Goal: Task Accomplishment & Management: Manage account settings

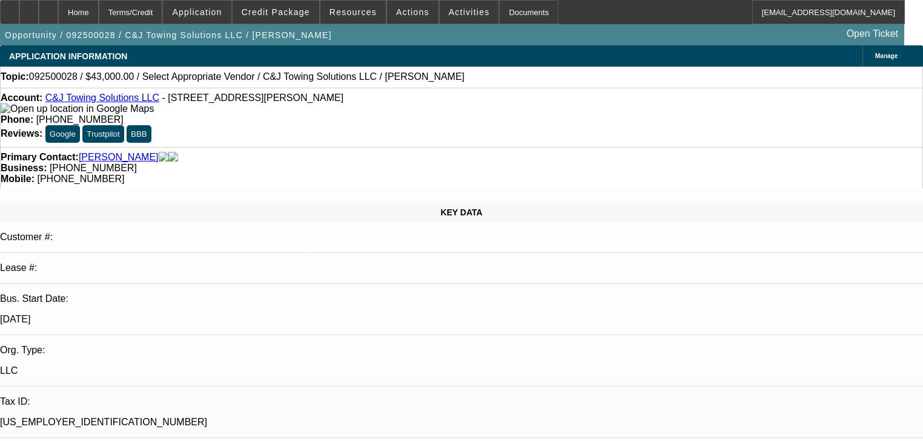
select select "0"
select select "2"
select select "0"
select select "21"
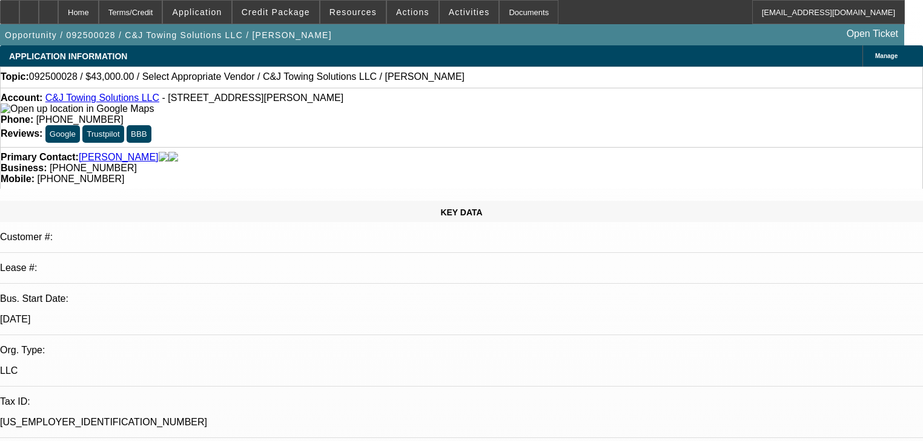
select select "0"
select select "2"
select select "0"
select select "21"
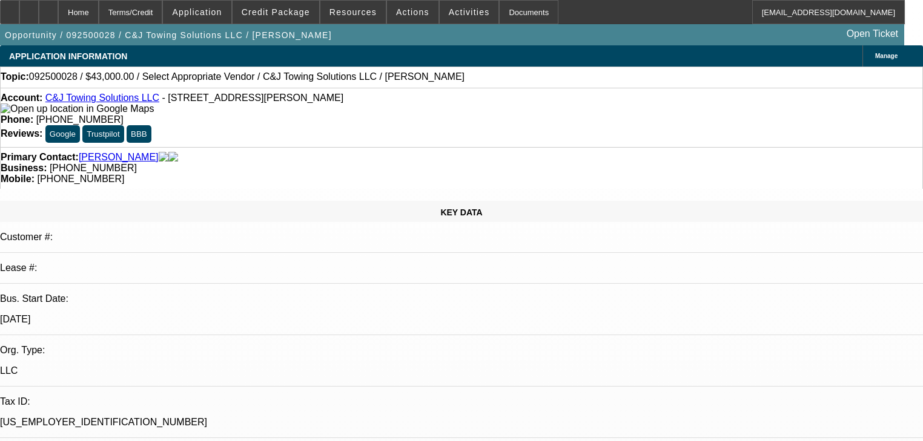
select select "0"
select select "2"
select select "0"
select select "21"
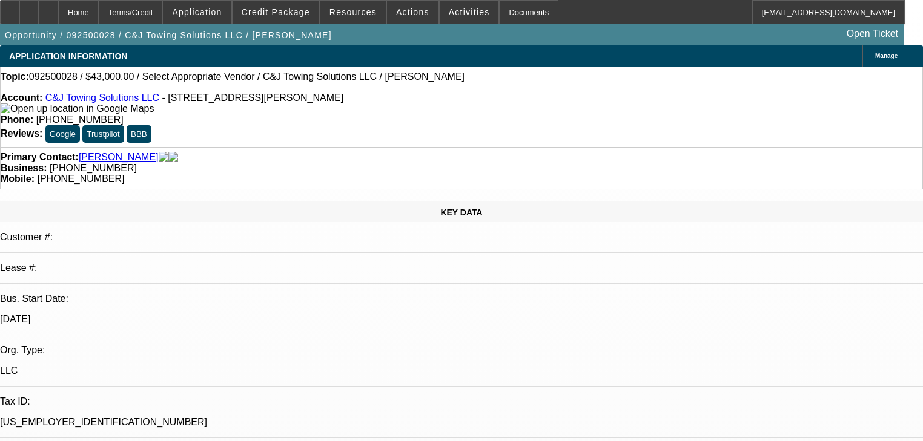
select select "0"
select select "2"
select select "0.1"
select select "4"
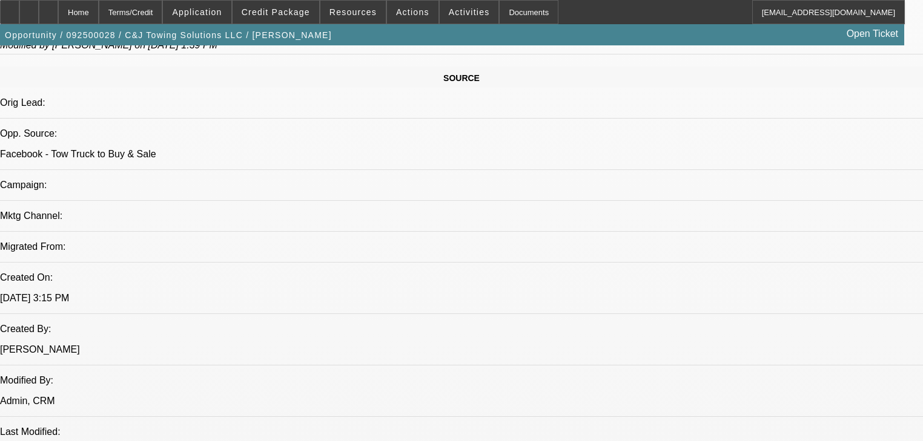
scroll to position [969, 0]
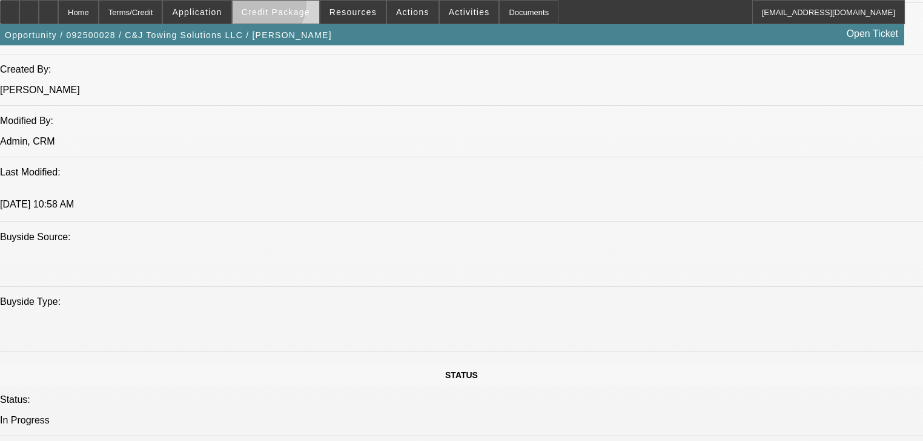
click at [283, 7] on span "Credit Package" at bounding box center [276, 12] width 68 height 10
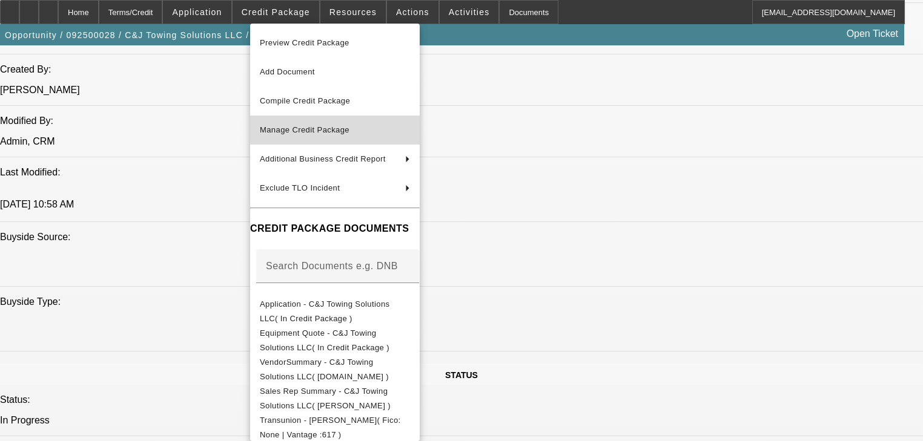
click at [324, 125] on span "Manage Credit Package" at bounding box center [335, 130] width 150 height 15
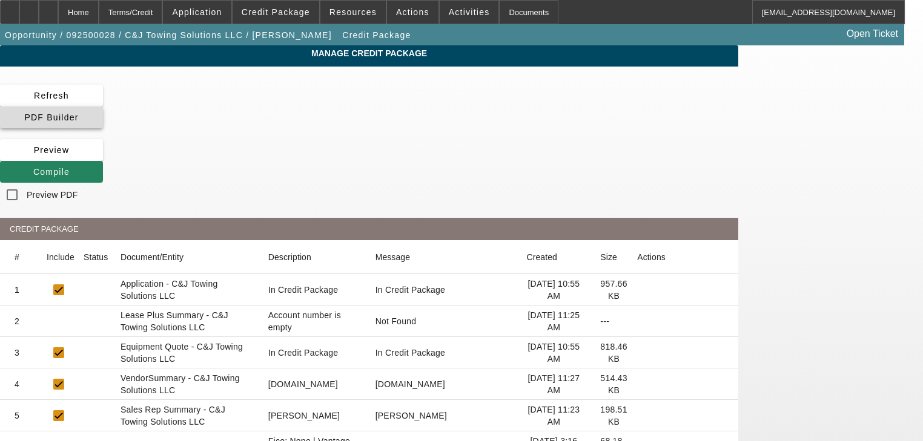
click at [103, 105] on span at bounding box center [51, 117] width 103 height 29
click at [103, 157] on span at bounding box center [51, 171] width 103 height 29
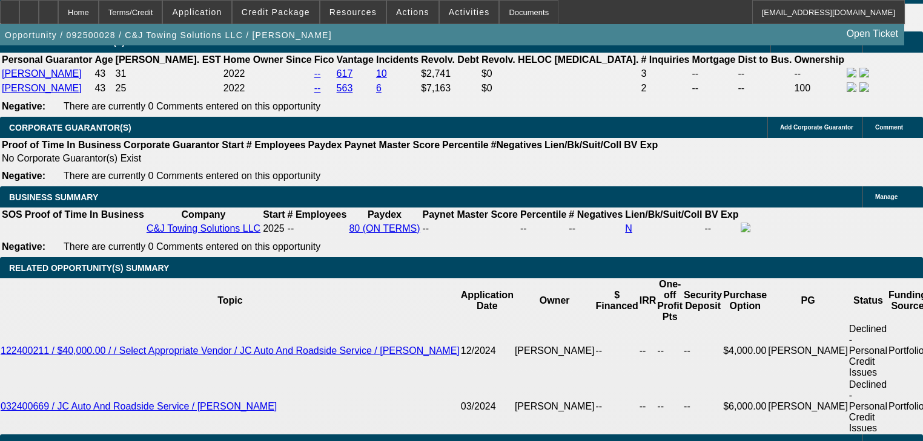
select select "0"
select select "2"
select select "0"
select select "21"
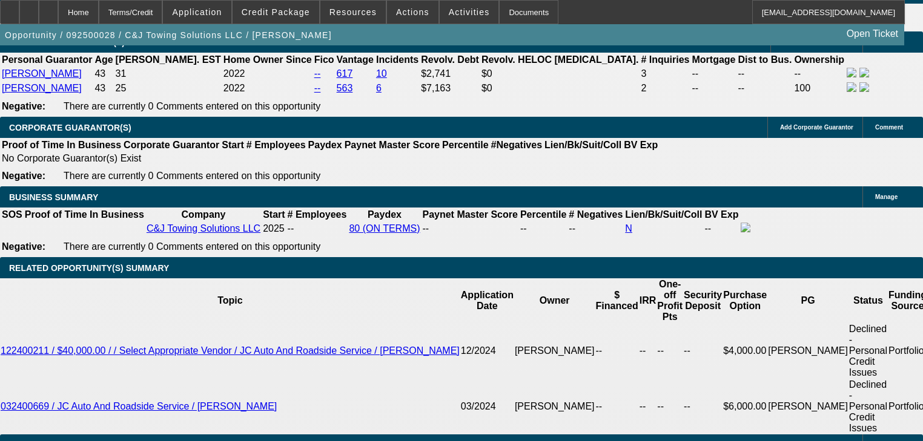
select select "0"
select select "2"
select select "0"
select select "21"
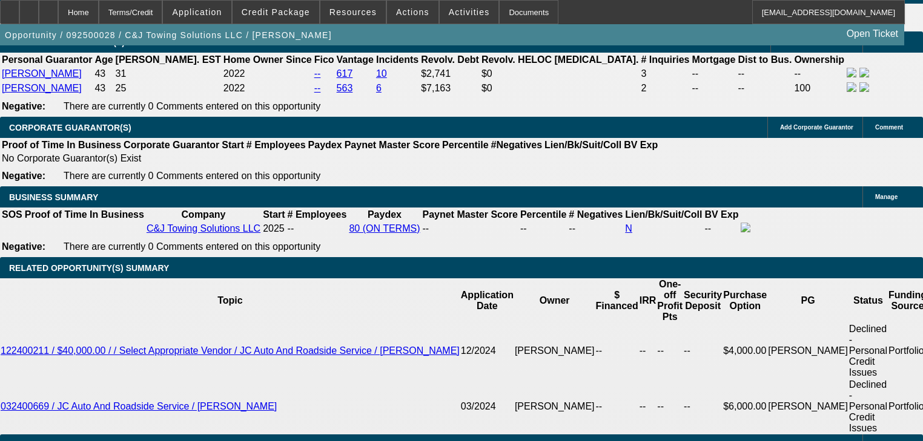
select select "0"
select select "2"
select select "0"
select select "21"
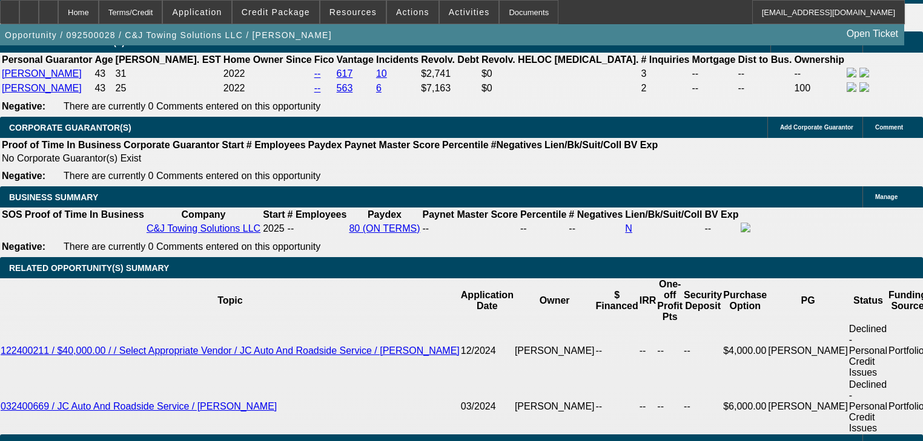
select select "0"
select select "2"
select select "0.1"
select select "4"
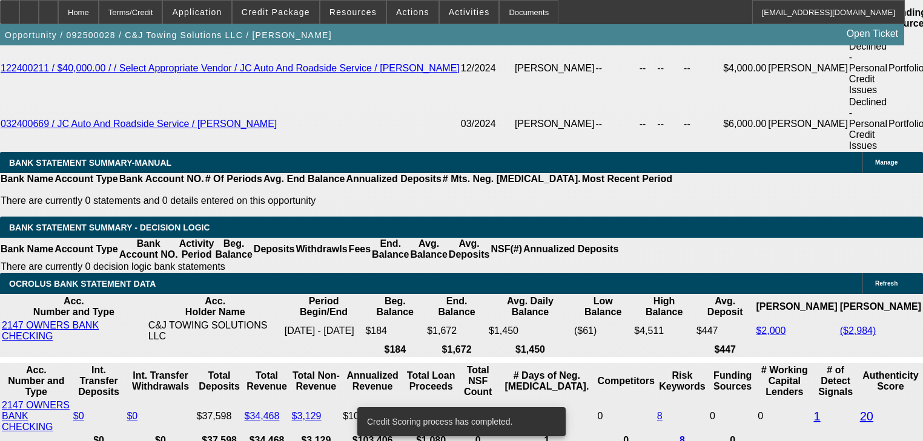
scroll to position [2018, 0]
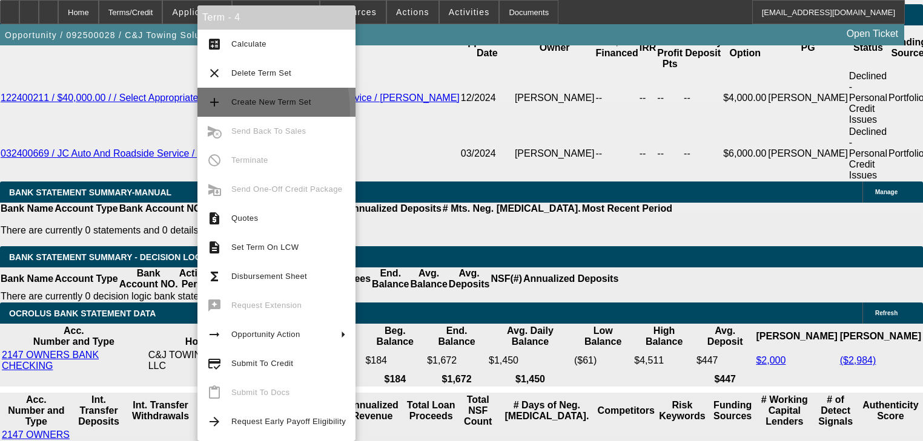
click at [208, 113] on button "add Create New Term Set" at bounding box center [276, 102] width 158 height 29
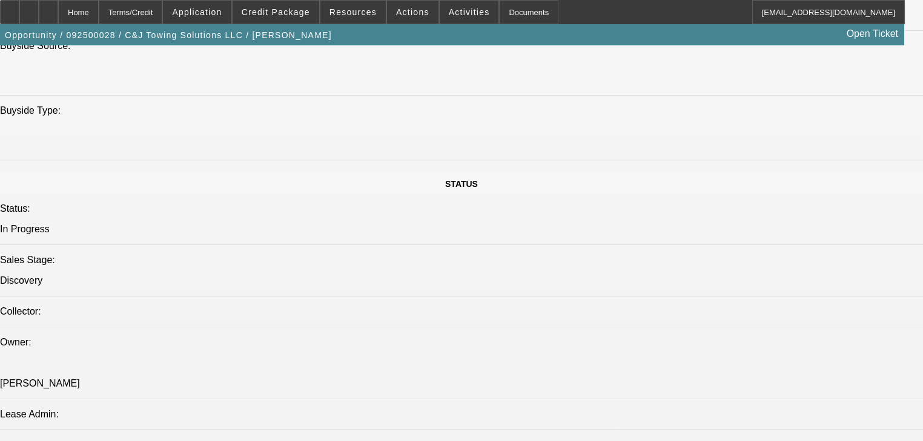
select select "0"
select select "2"
select select "0"
select select "21"
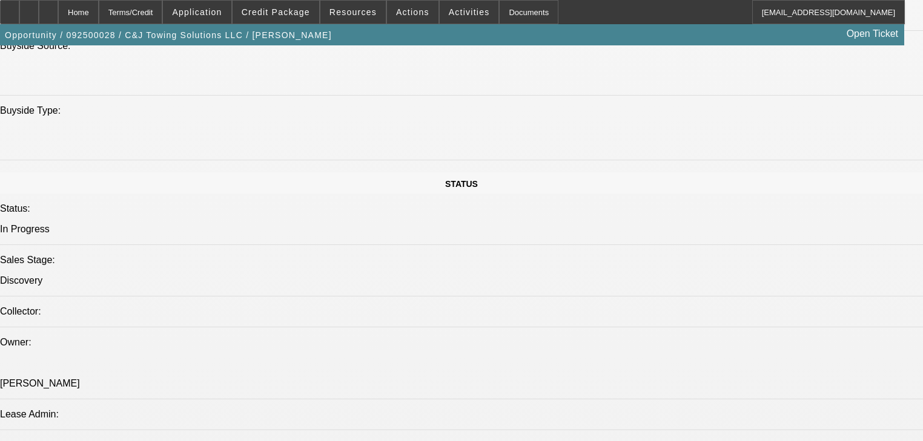
select select "0"
select select "2"
select select "0"
select select "21"
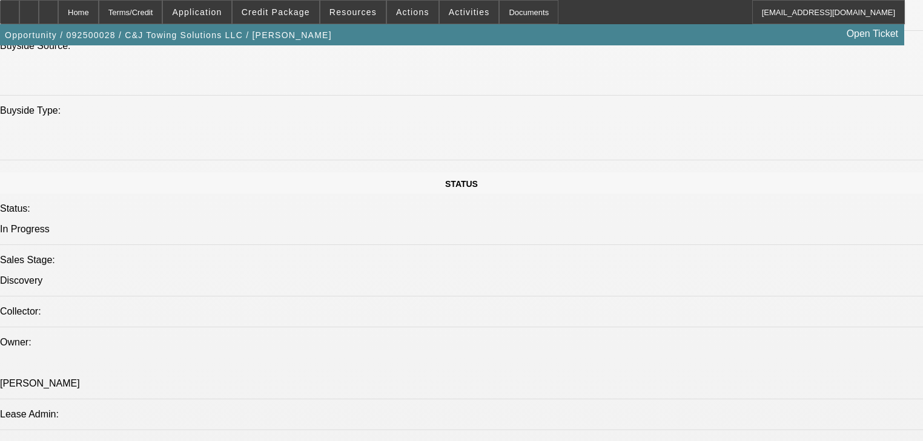
select select "0"
select select "2"
select select "0"
select select "21"
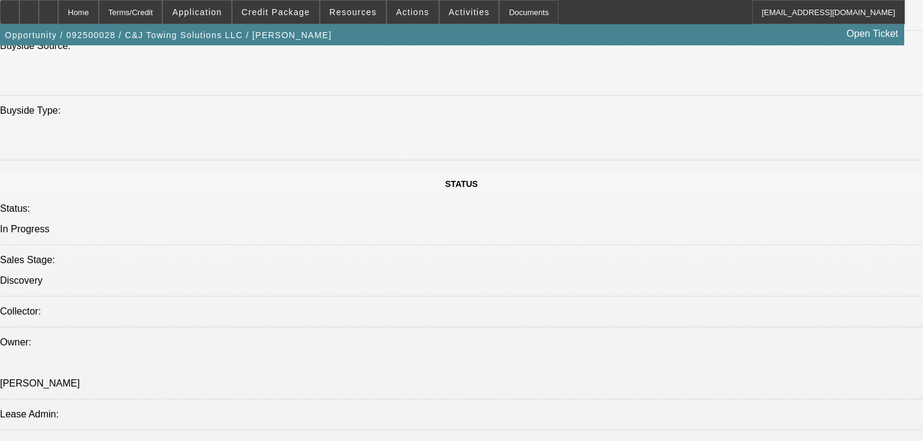
select select "0"
select select "2"
select select "0"
select select "21"
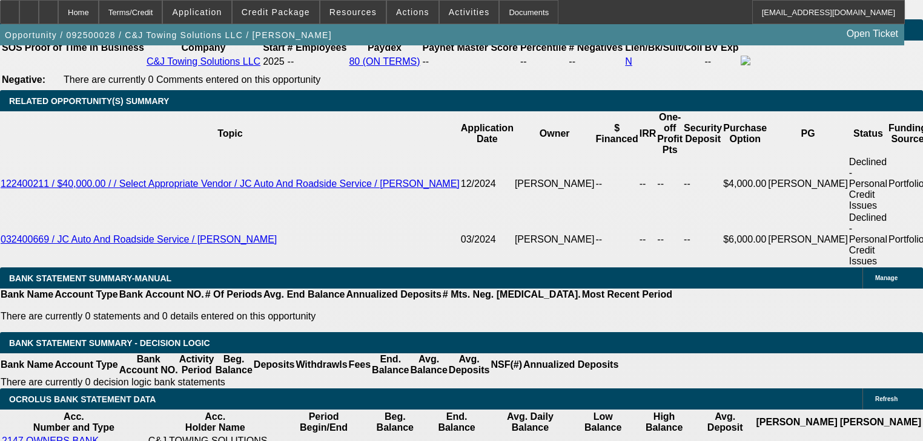
scroll to position [1972, 0]
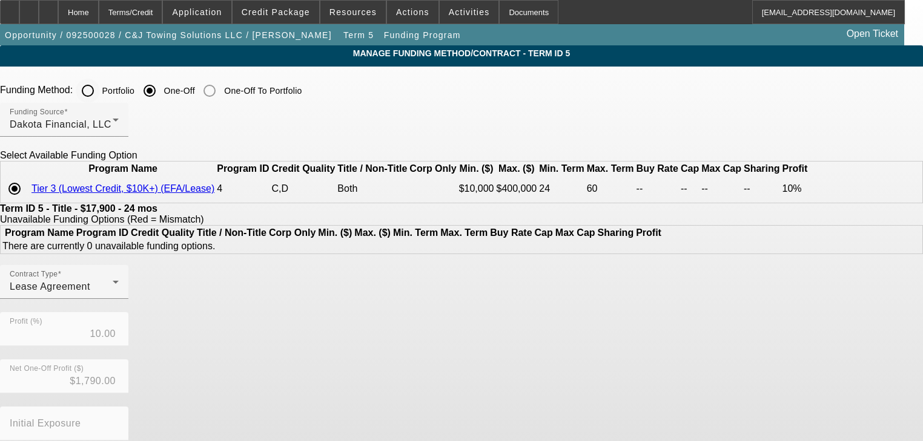
click at [100, 101] on input "Portfolio" at bounding box center [88, 91] width 24 height 24
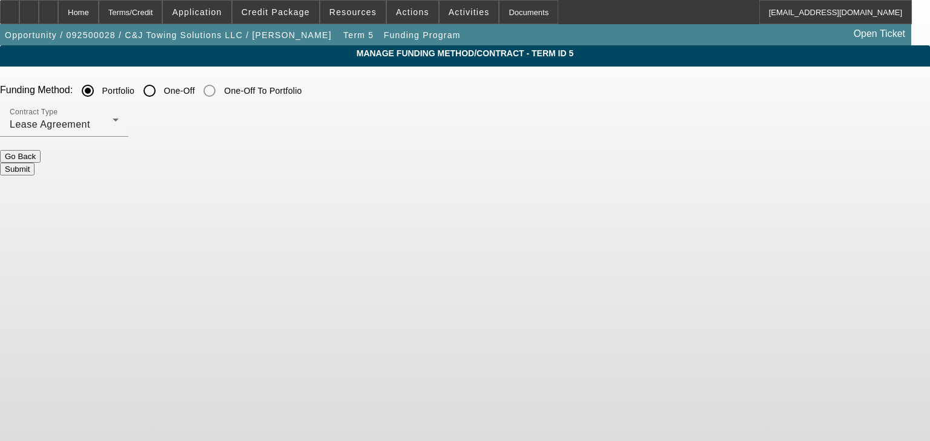
click at [35, 163] on button "Submit" at bounding box center [17, 169] width 35 height 13
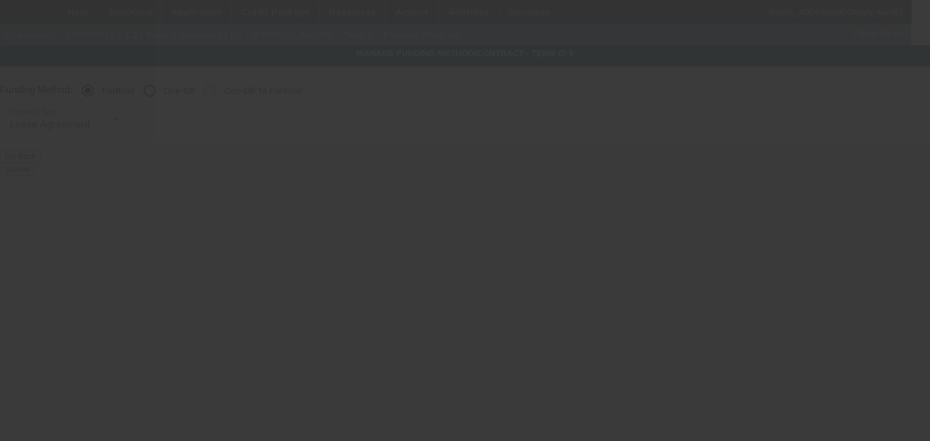
radio input "false"
radio input "true"
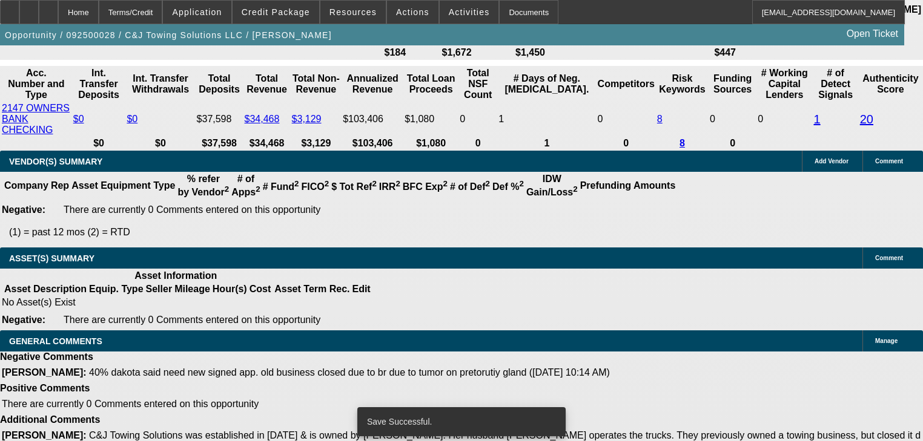
select select "0"
select select "2"
select select "0"
select select "21"
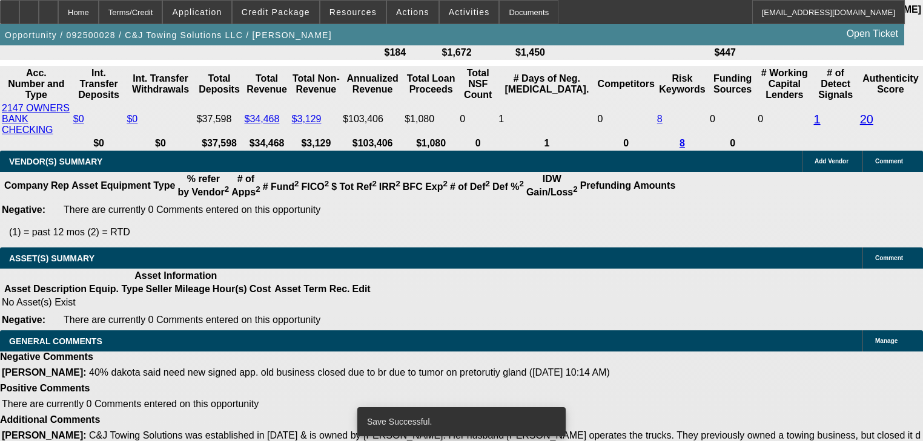
select select "0"
select select "2"
select select "0"
select select "21"
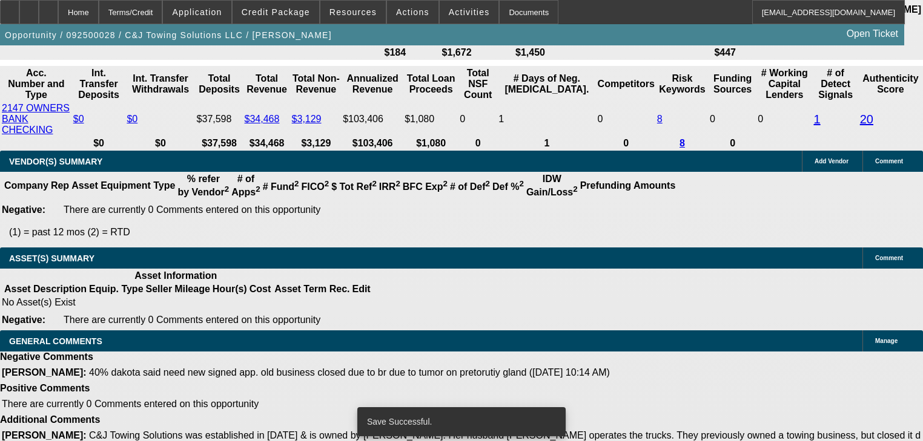
select select "0"
select select "2"
select select "0"
select select "21"
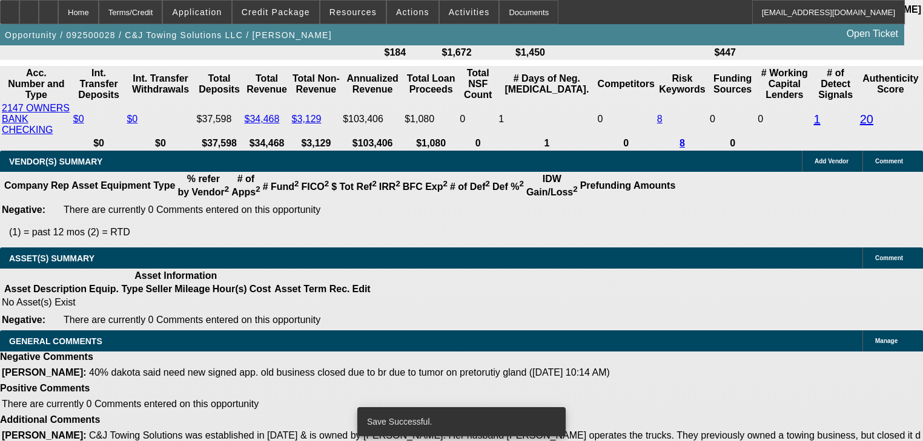
select select "0"
select select "2"
select select "0"
select select "21"
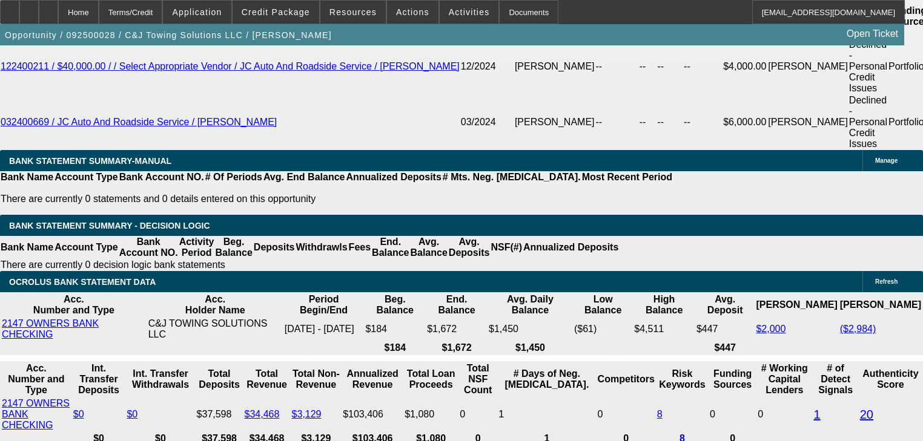
scroll to position [2029, 0]
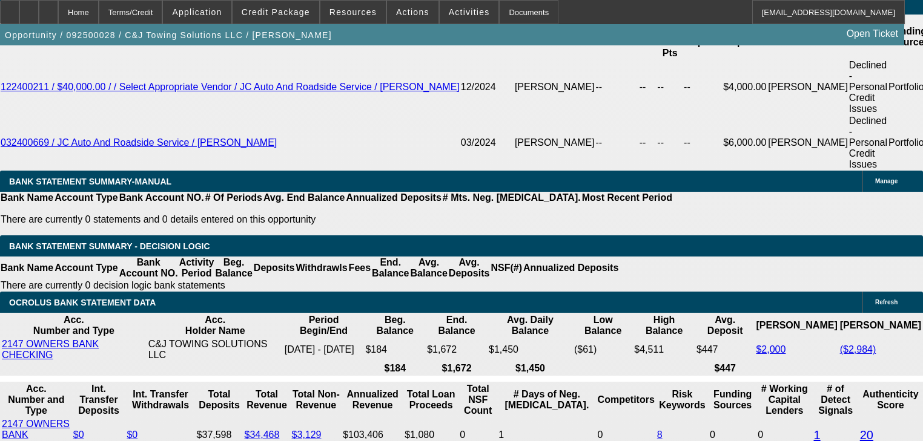
select select "0.2"
type input "$5,980.00"
type input "UNKNOWN"
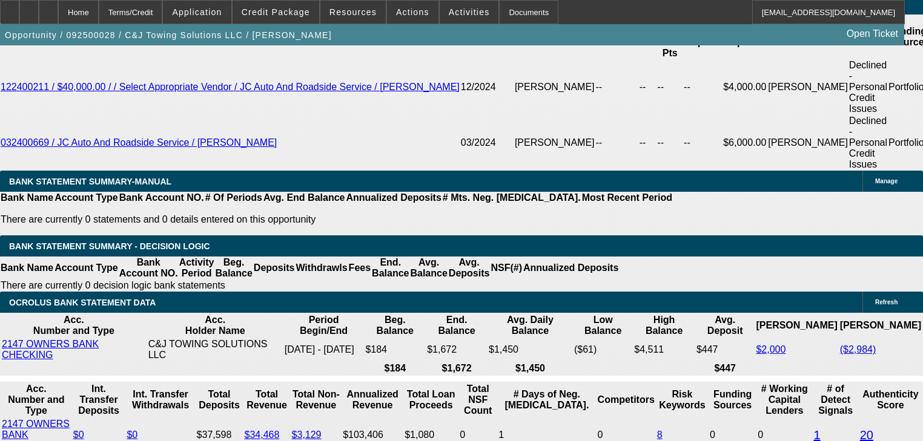
type input "$1,463.61"
type input "$9,000.00"
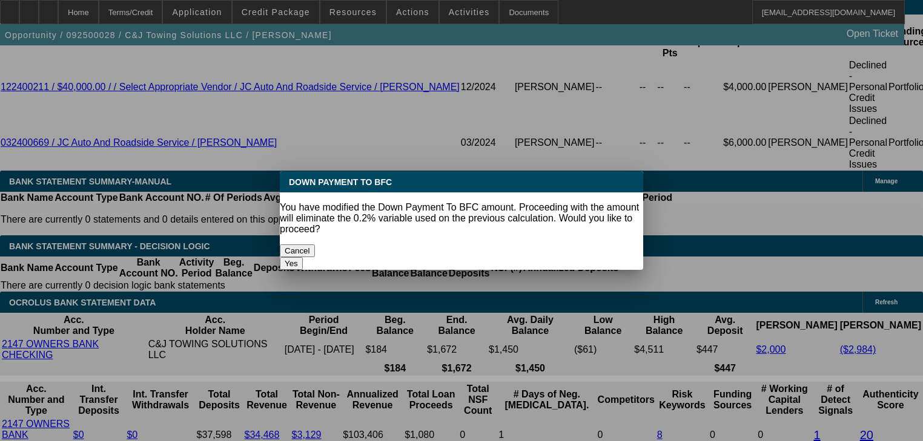
click at [303, 257] on button "Yes" at bounding box center [291, 263] width 23 height 13
select select "0"
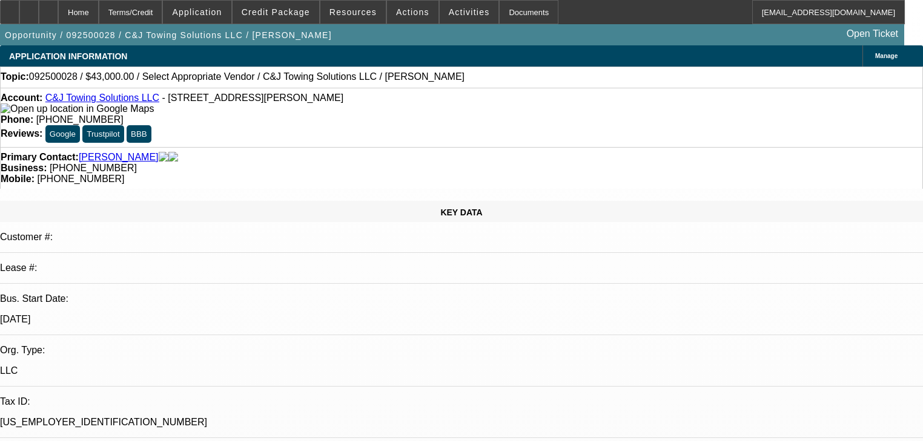
scroll to position [2029, 0]
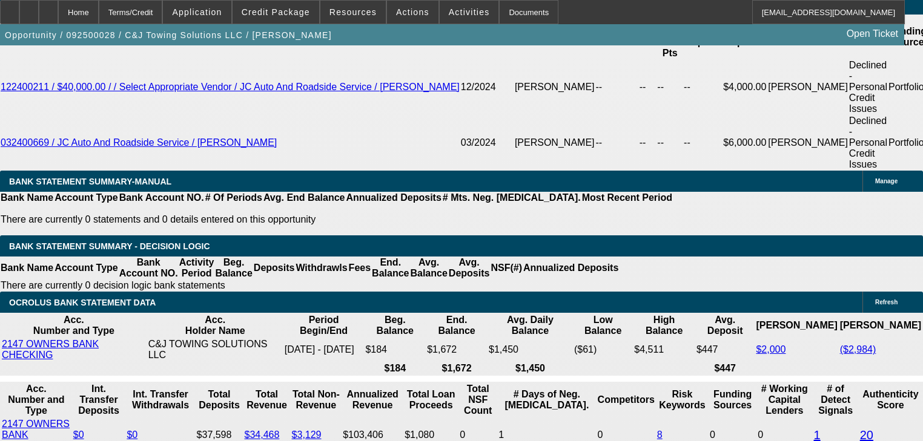
type input "$1,278.82"
select select "2"
type input "$2,557.64"
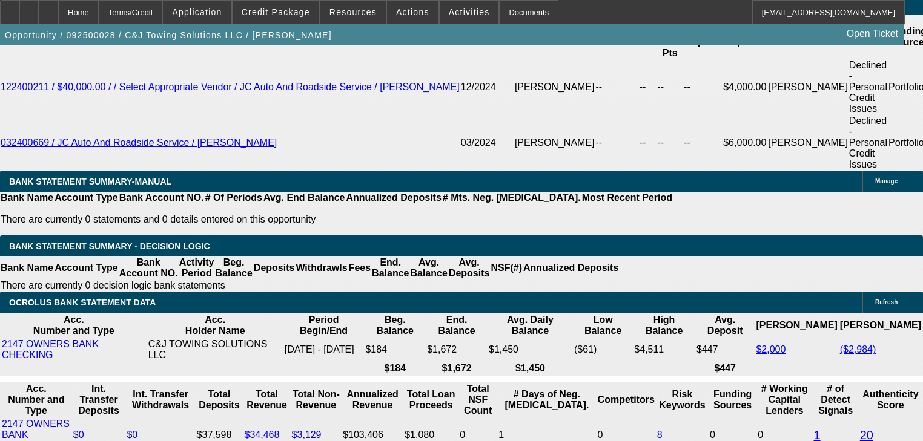
select select "0.1"
type input "$2,990.00"
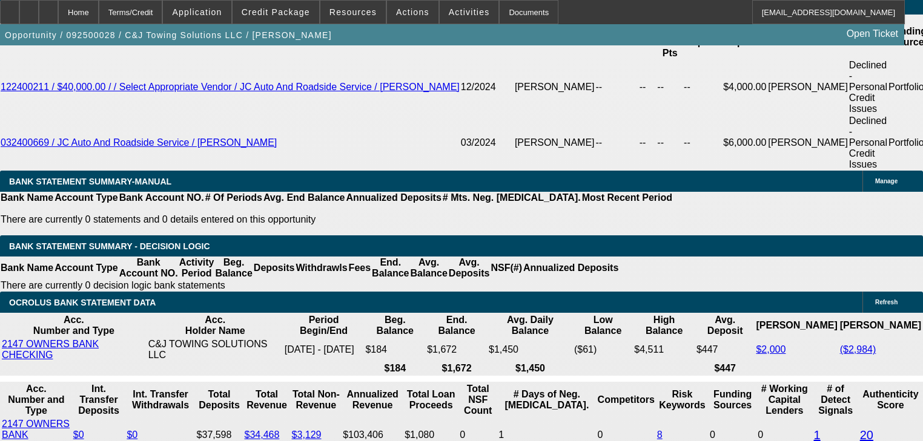
select select "4"
type input "22"
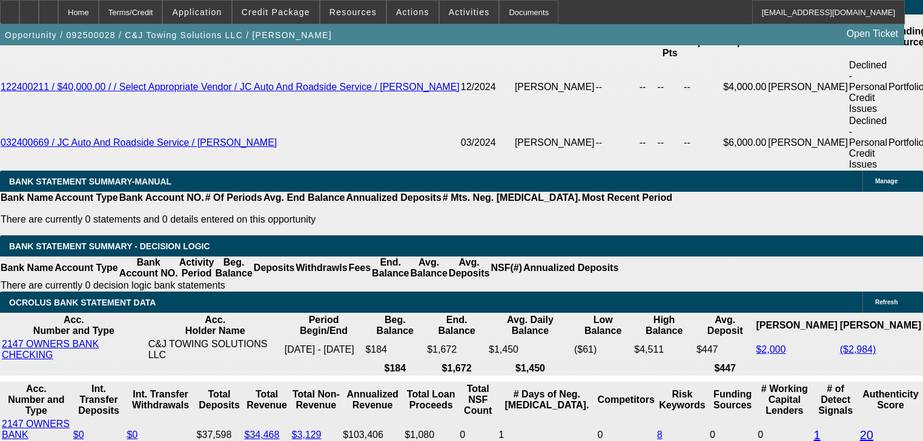
type input "$10,975.36"
type input "$21,950.72"
type input "$1,355.60"
type input "$2,711.20"
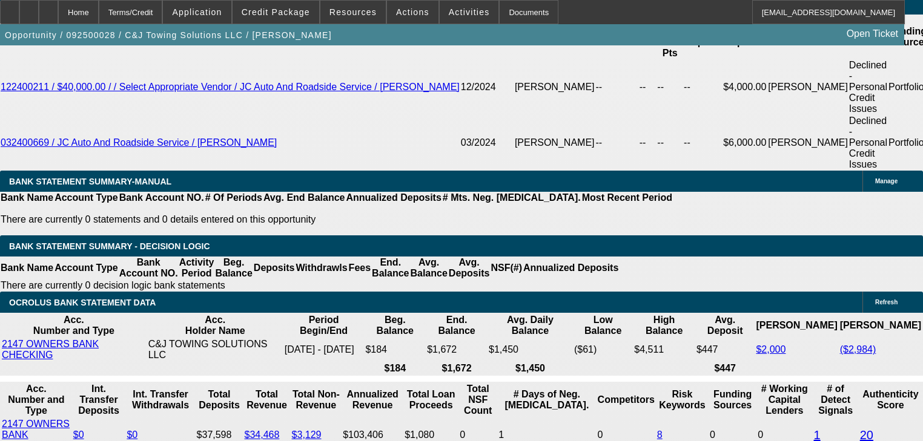
type input "2"
type input "$10,975.36"
type input "$21,950.72"
type input "24"
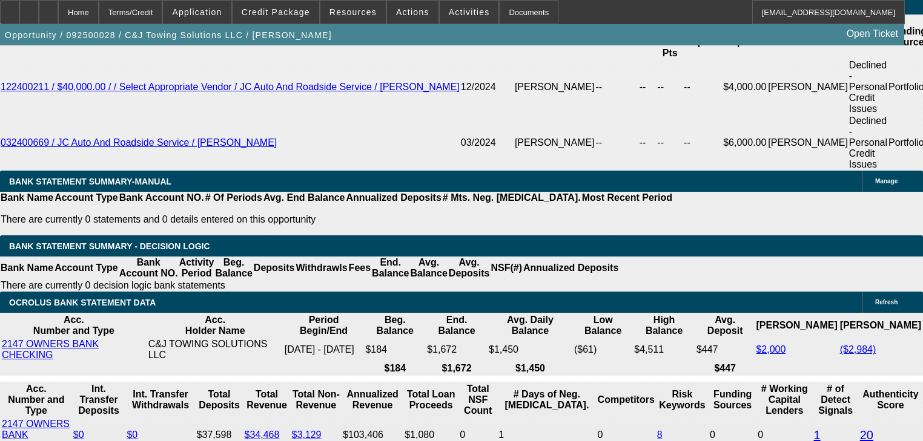
type input "$1,278.82"
type input "$2,557.64"
type input "22"
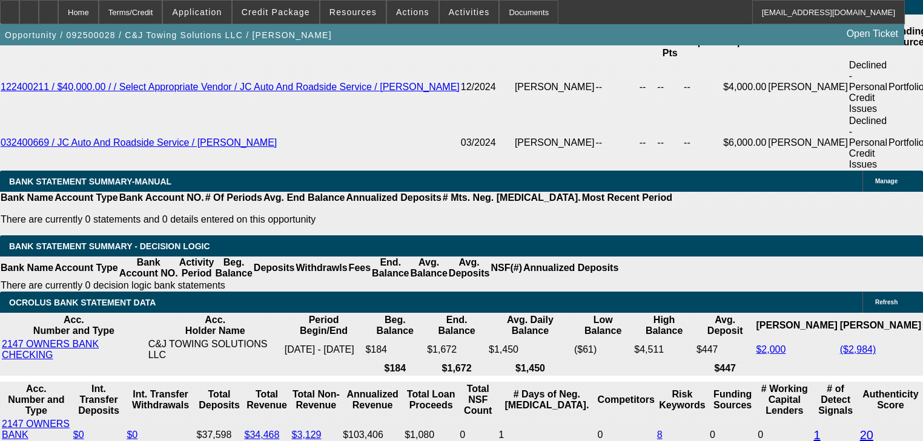
type input "$10,975.36"
type input "$21,950.72"
type input "$1,355.60"
type input "$2,711.20"
type input "22"
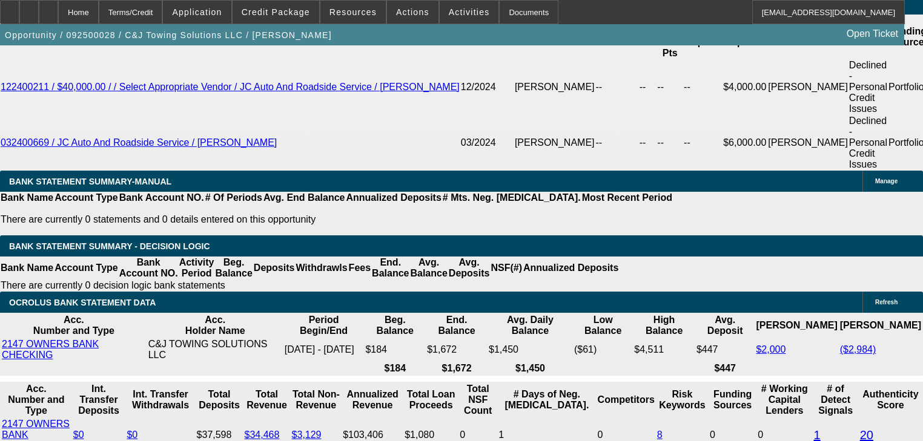
type input "10"
type input "$20.00"
type input "1095"
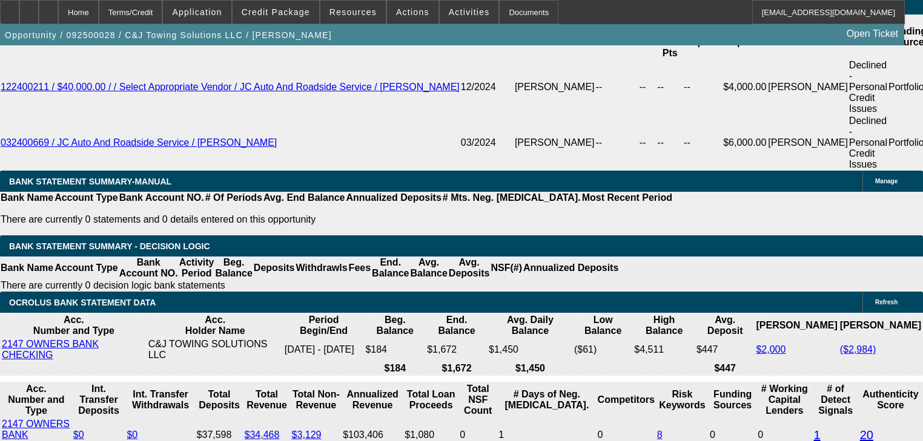
type input "15.3"
type input "$2,190.00"
type input "$1,095.00"
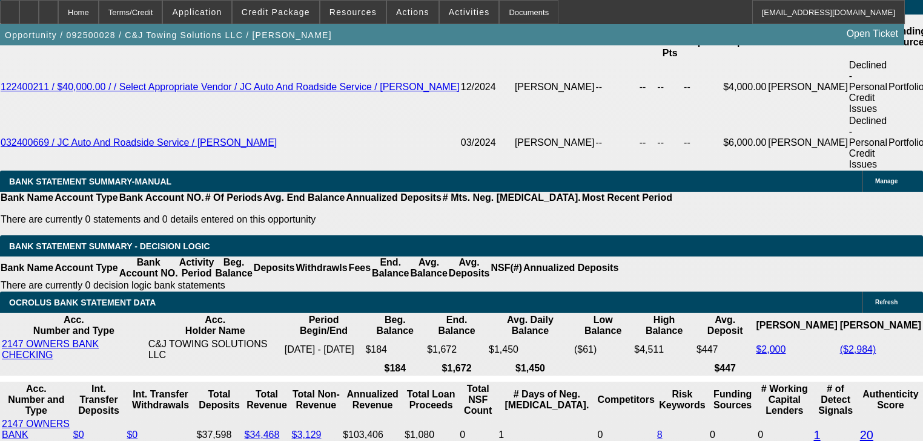
type input "2"
type input "$10,649.67"
type input "$21,299.34"
type input "24"
type input "$1,015.89"
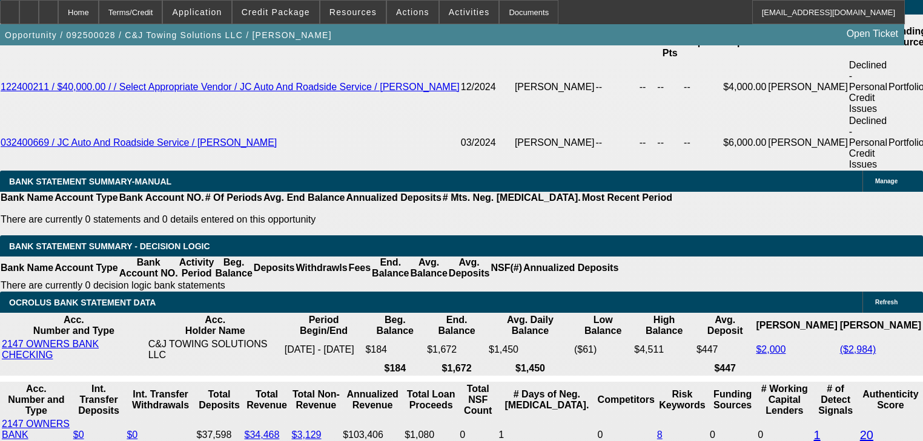
type input "$2,031.78"
type input "24"
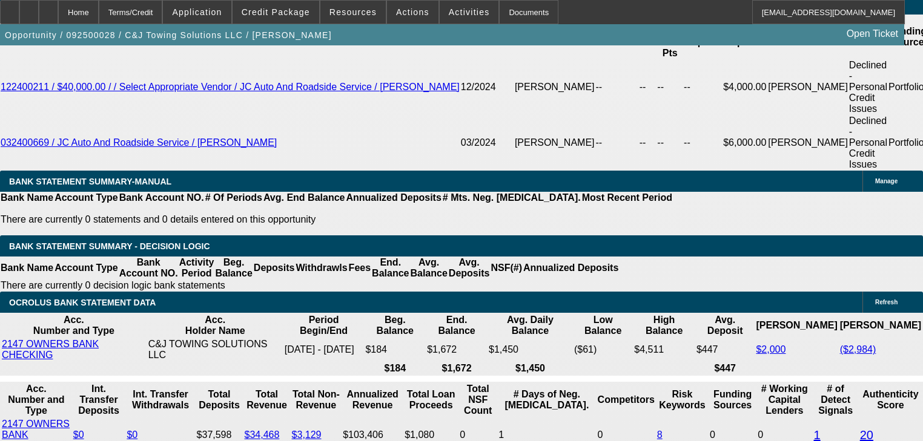
type input "1"
type input "$2.00"
type input "1095"
type input "23"
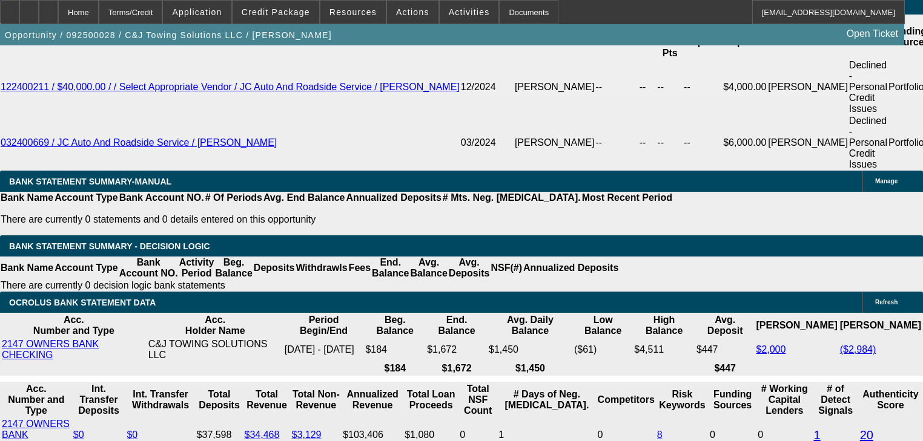
type input "$2,190.00"
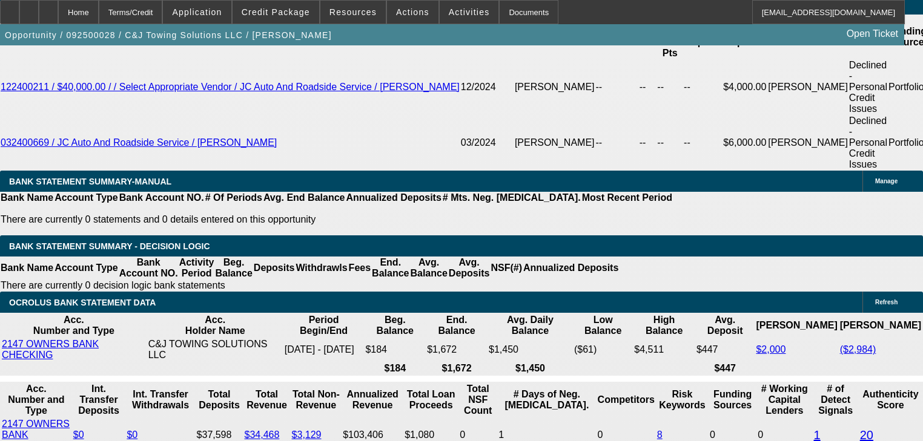
type input "1"
type input "$2.00"
type input "1200"
type input "32.9"
type input "$2,400.00"
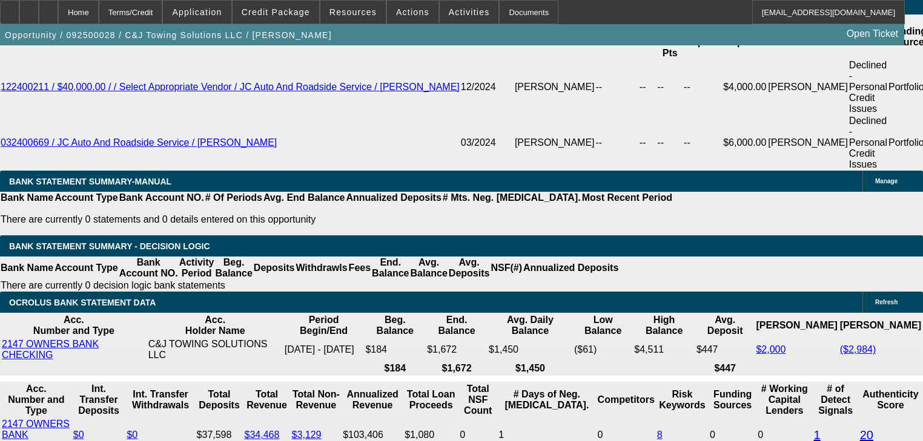
type input "$1,200.00"
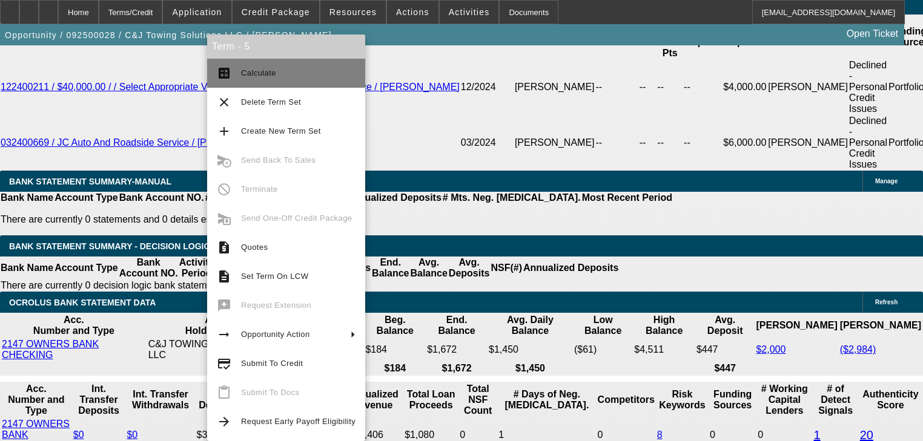
click at [229, 82] on button "calculate Calculate" at bounding box center [286, 73] width 158 height 29
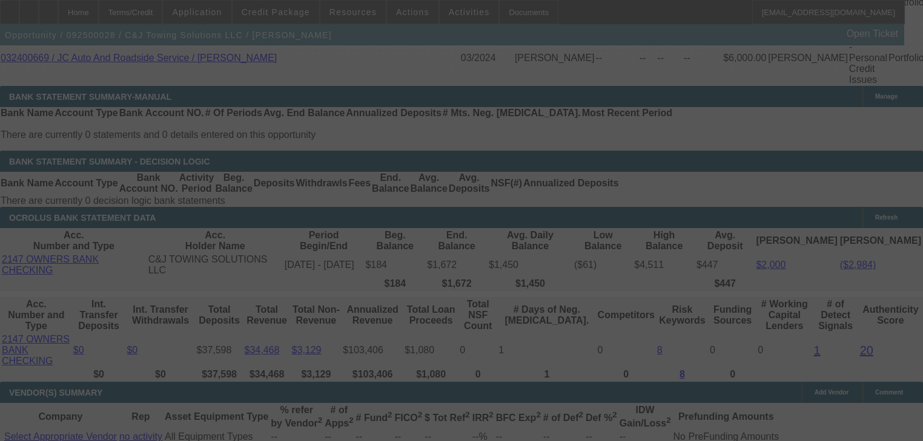
scroll to position [2126, 0]
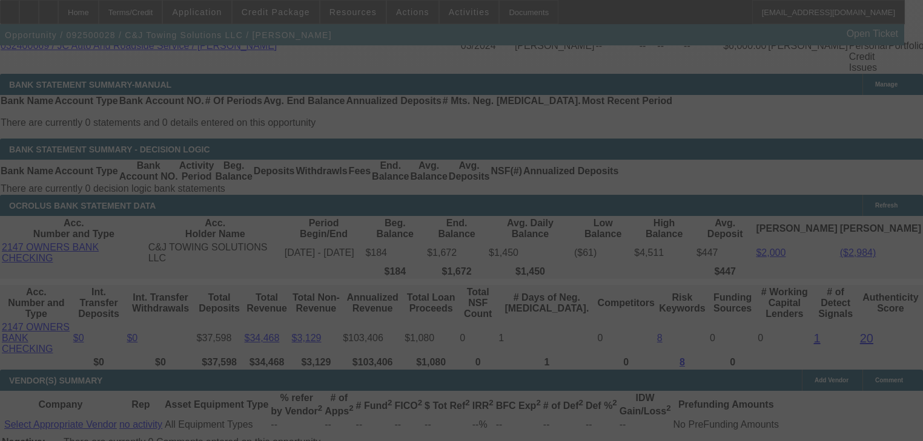
select select "0"
select select "2"
select select "0.1"
select select "4"
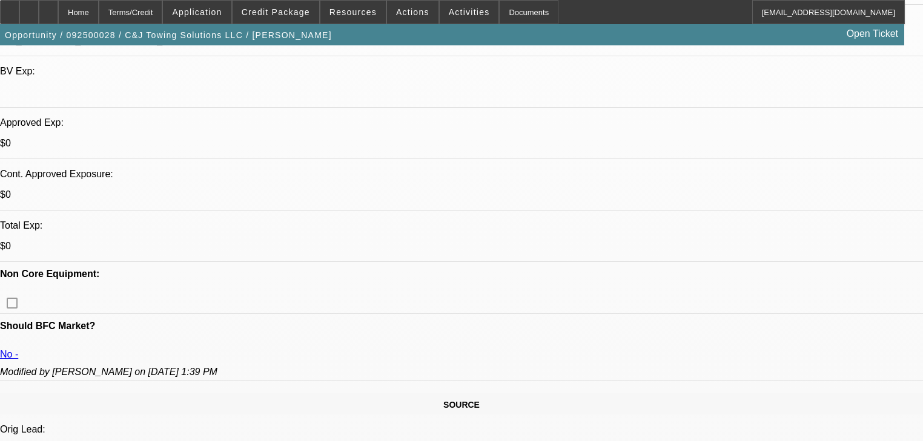
scroll to position [383, 0]
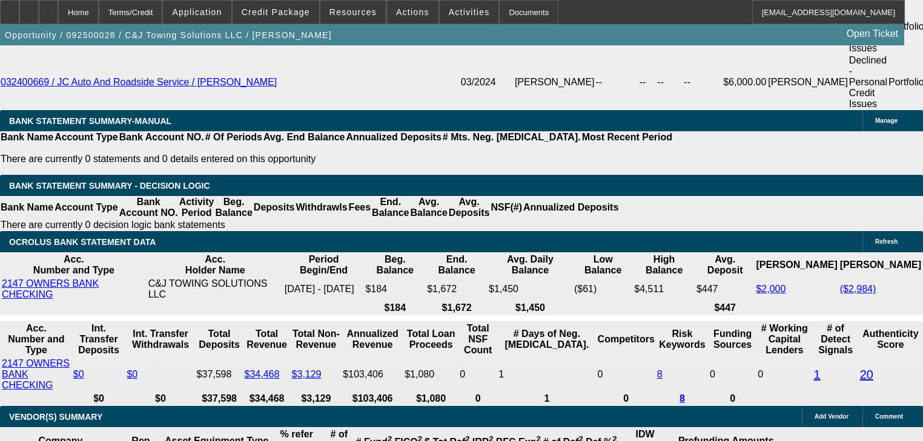
scroll to position [1981, 0]
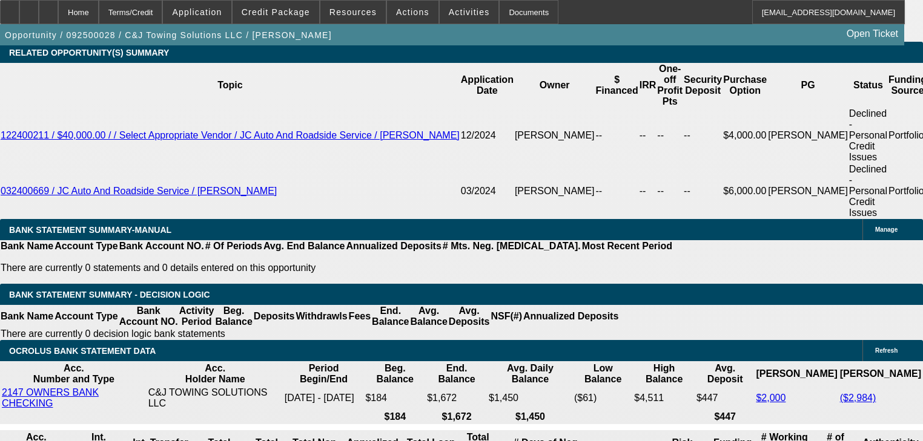
select select "0.2"
type input "$5,980.00"
type input "UNKNOWN"
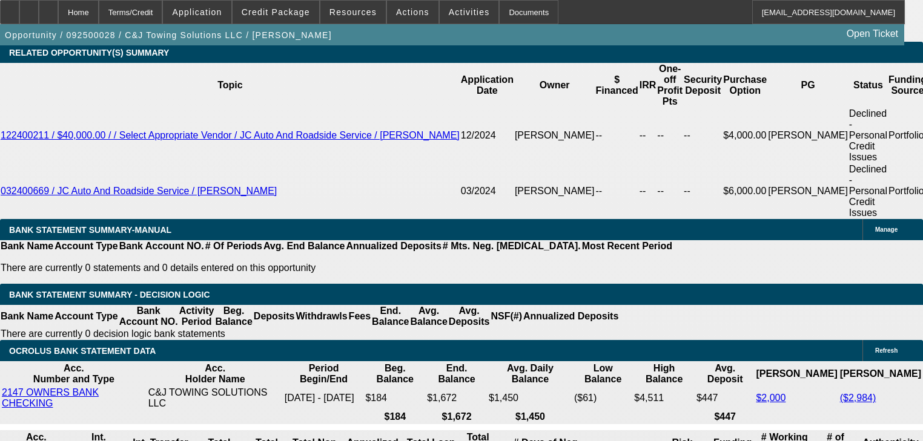
type input "$1,373.40"
type input "$2,746.80"
select select "4"
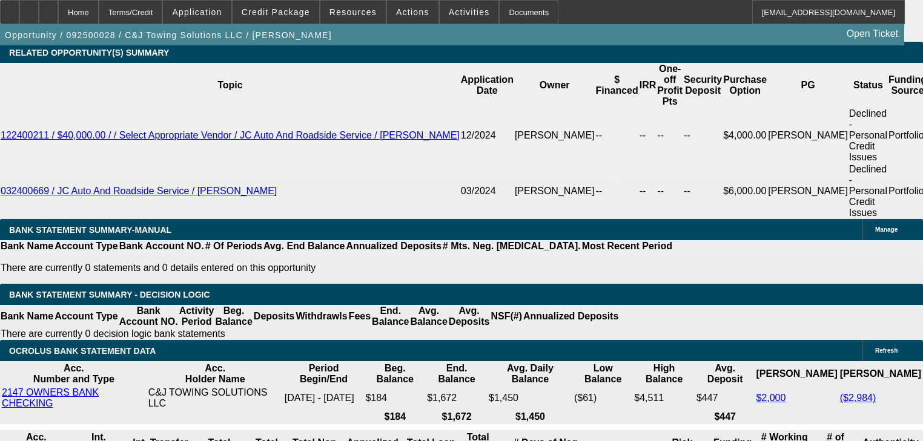
type input "$5,493.60"
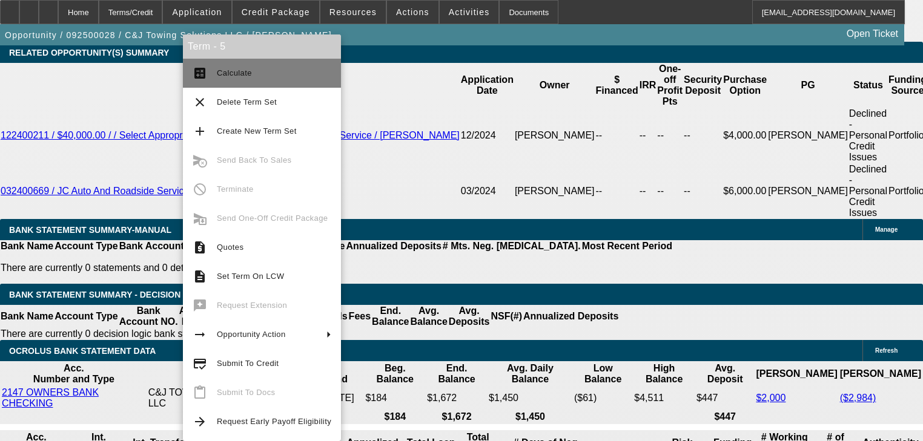
click at [196, 86] on button "calculate Calculate" at bounding box center [262, 73] width 158 height 29
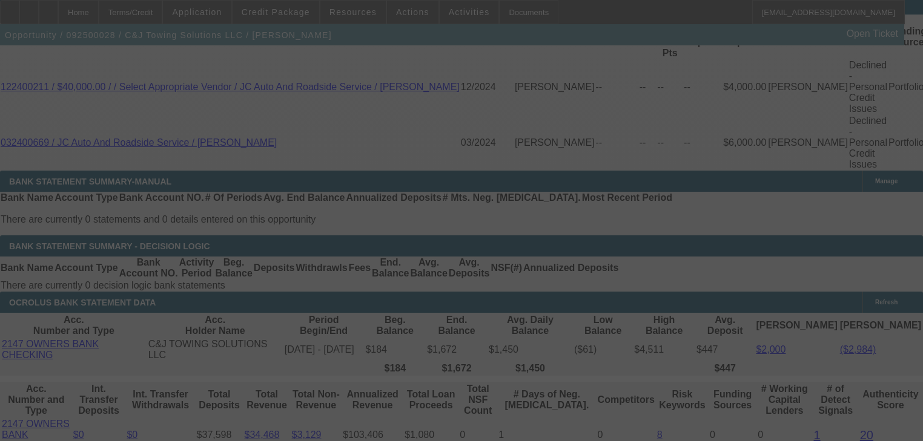
scroll to position [2022, 0]
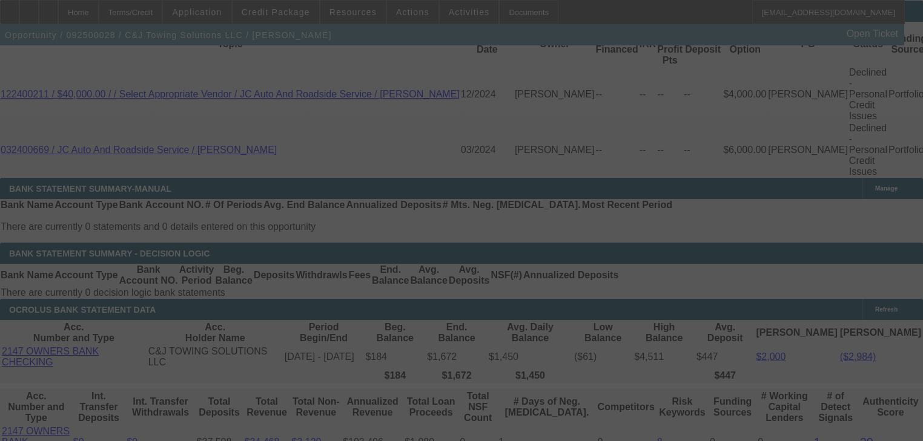
select select "0.2"
select select "4"
select select "2"
select select "0.1"
select select "4"
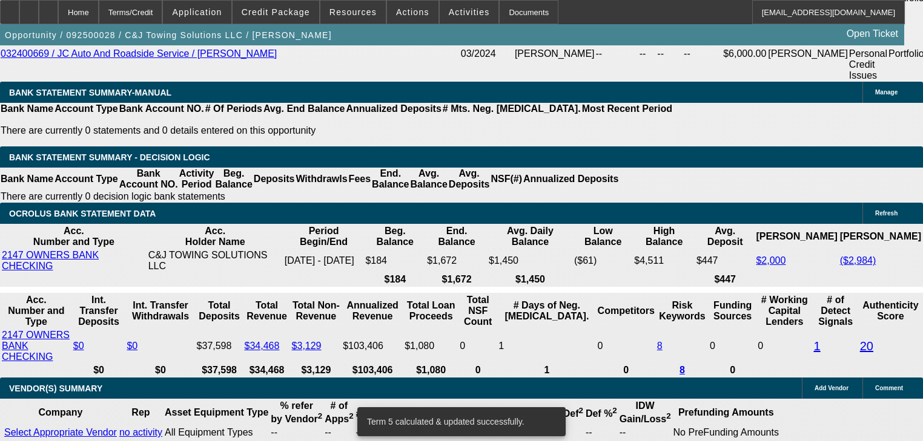
scroll to position [2119, 0]
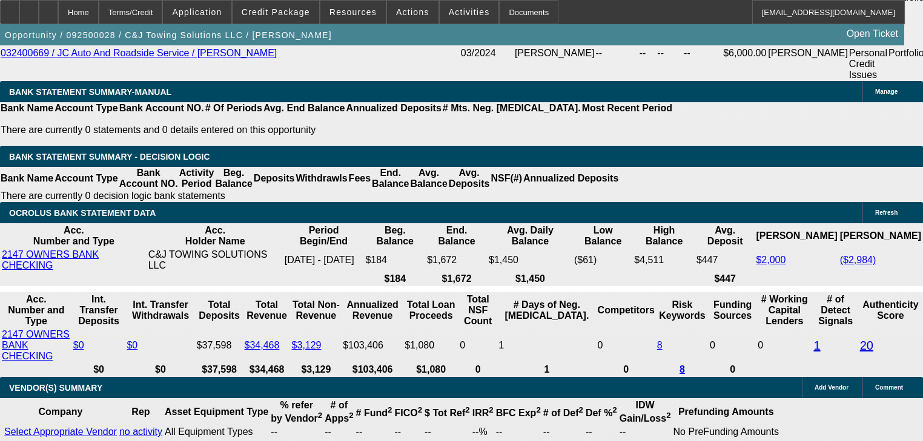
select select "0.2"
type input "$5,980.00"
type input "UNKNOWN"
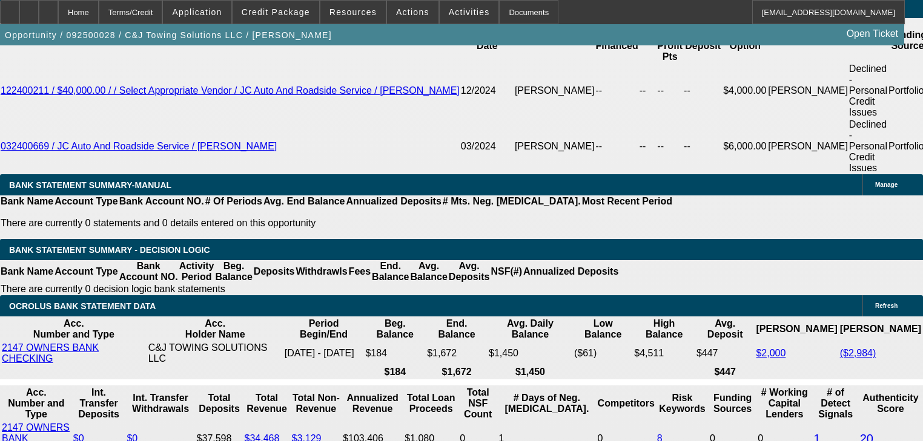
scroll to position [2022, 0]
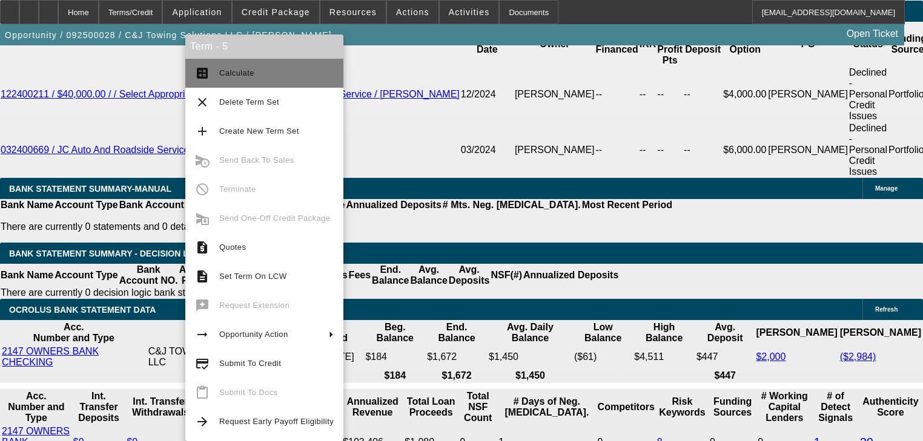
click at [207, 82] on button "calculate Calculate" at bounding box center [264, 73] width 158 height 29
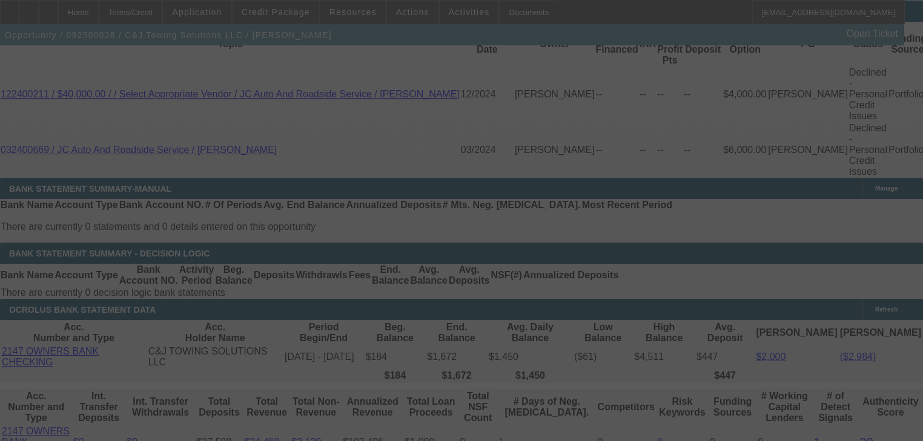
select select "0.2"
select select "4"
select select "2"
select select "0.2"
select select "4"
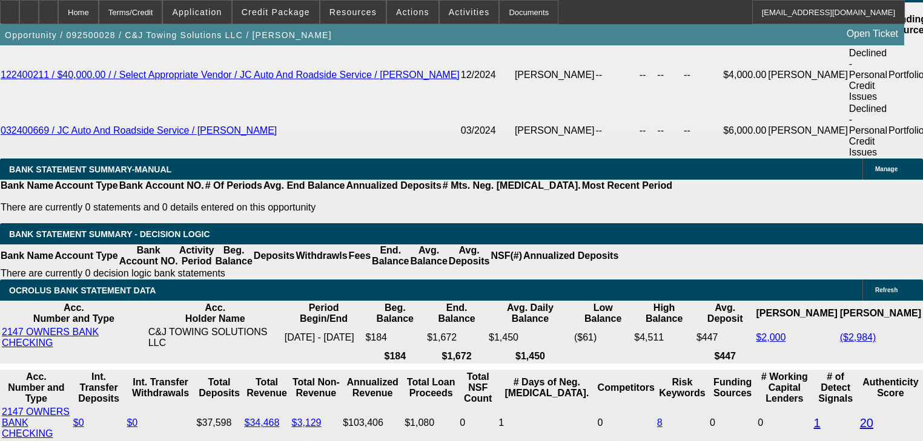
scroll to position [2063, 0]
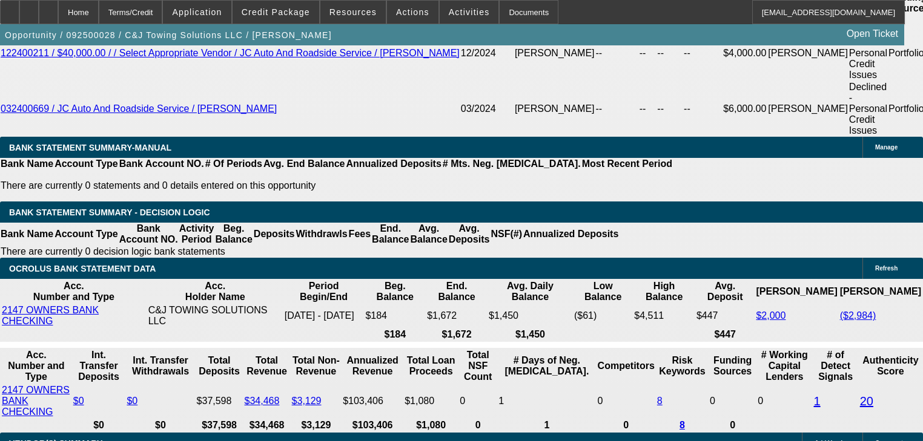
type input "UNKNOWN"
type input "2"
type input "$49,816.28"
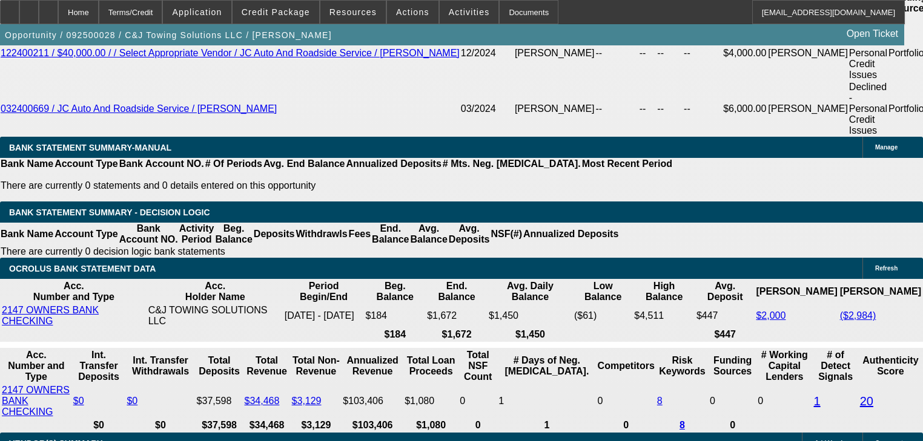
type input "$12,454.07"
type input "22"
type input "$5,849.36"
type input "$1,462.34"
type input "22"
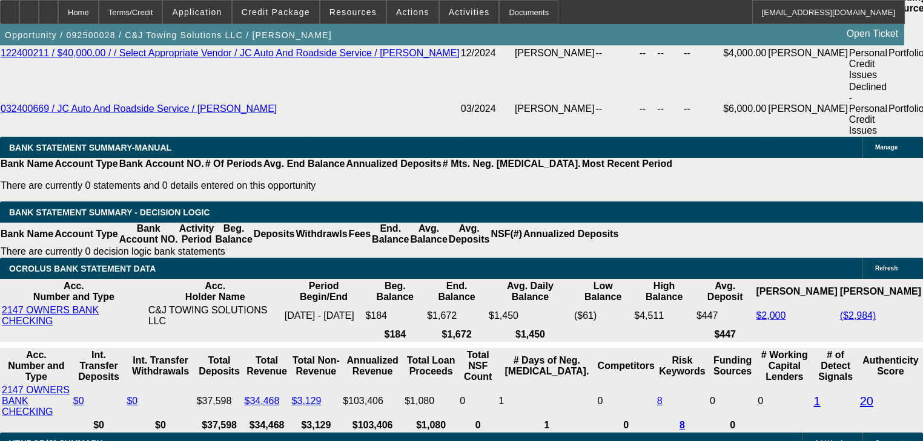
type input "$1,462.34"
type input "25"
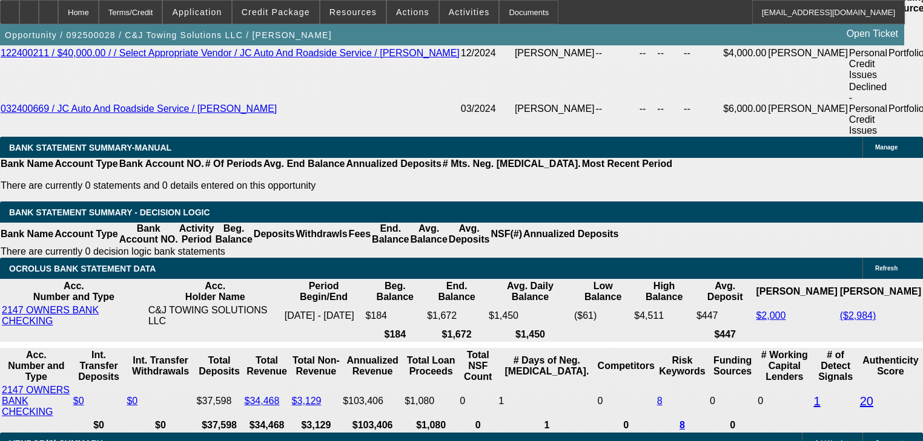
type input "$4,432.92"
type input "$1,108.23"
type input "$5,466.00"
type input "$1,366.50"
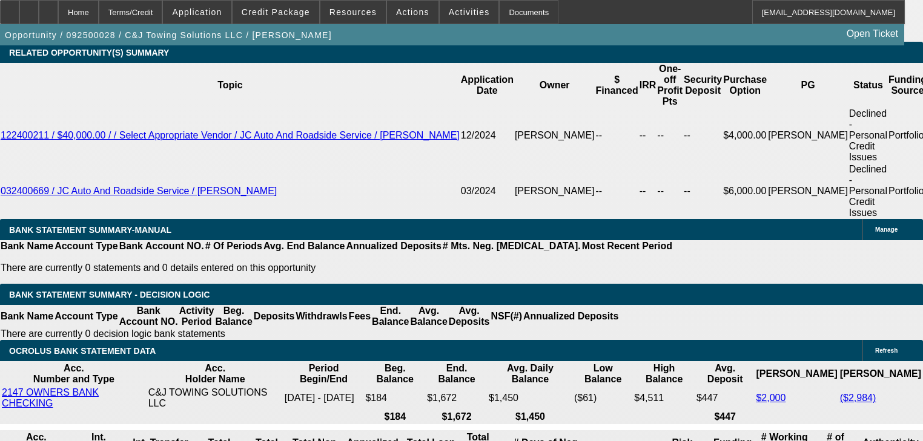
scroll to position [1966, 0]
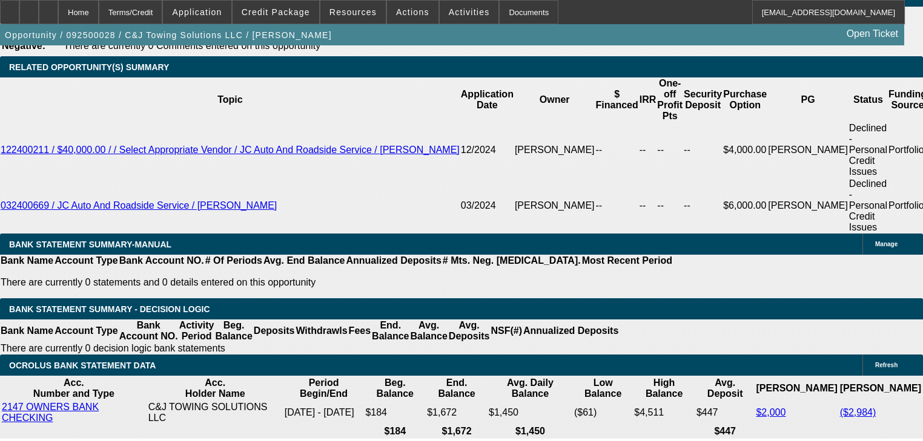
type input "25"
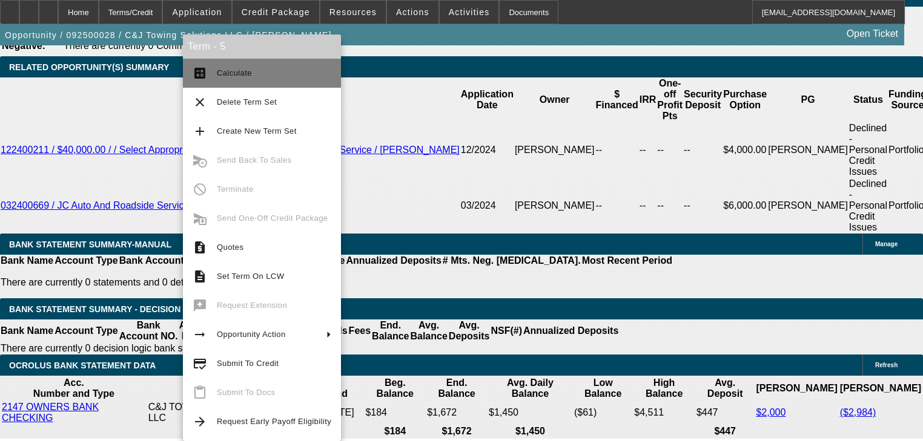
click at [210, 79] on button "calculate Calculate" at bounding box center [262, 73] width 158 height 29
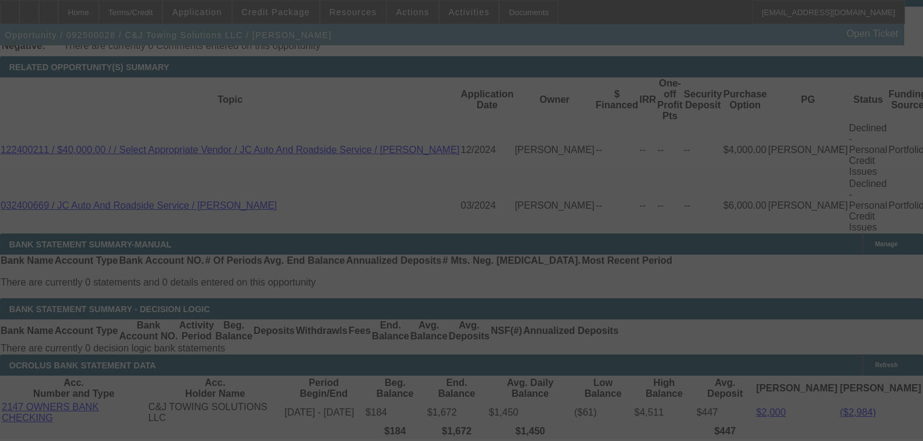
select select "0.2"
select select "4"
select select "2"
select select "0.2"
select select "4"
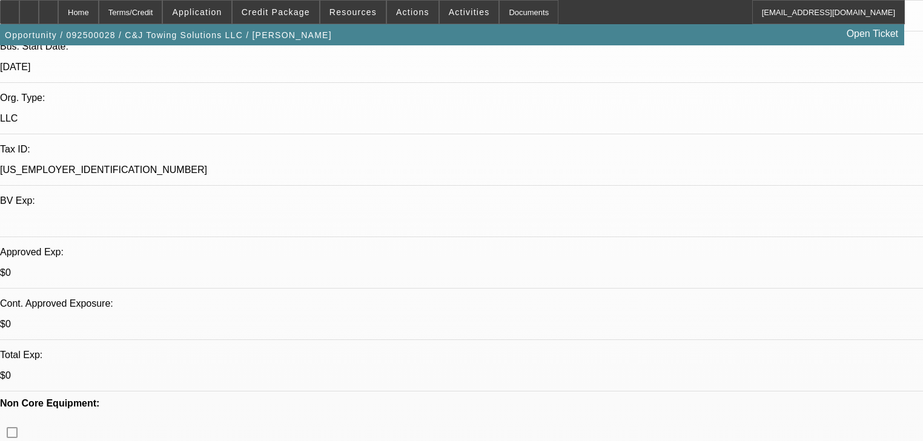
scroll to position [257, 0]
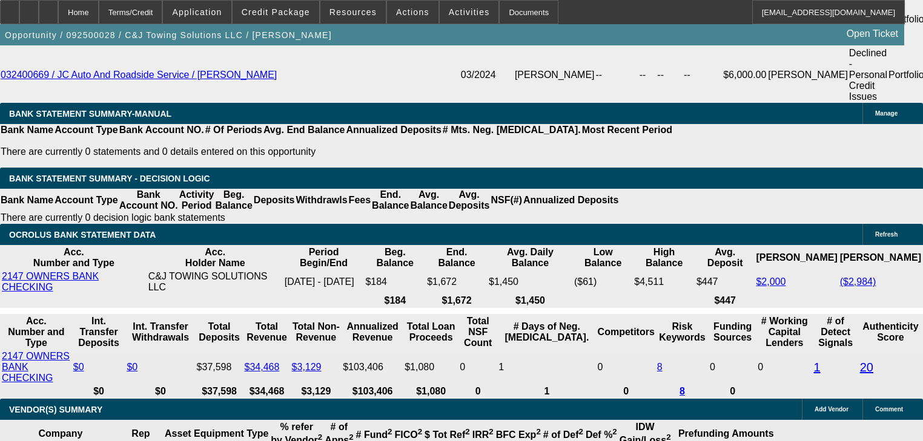
scroll to position [2049, 0]
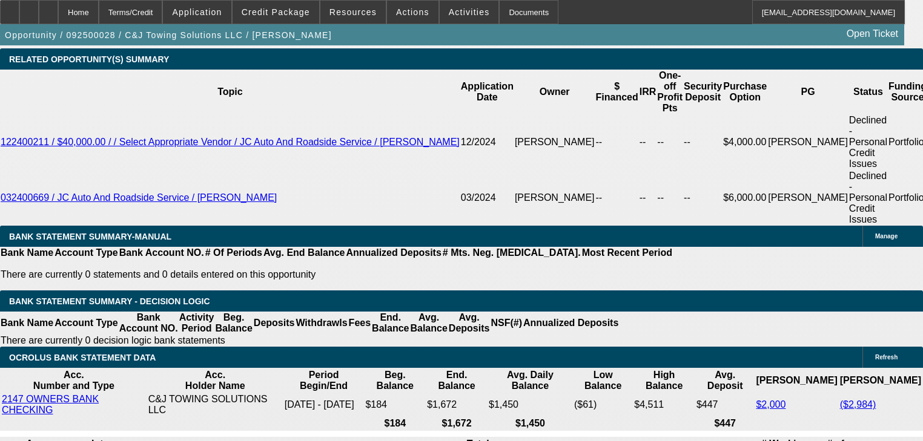
scroll to position [1952, 0]
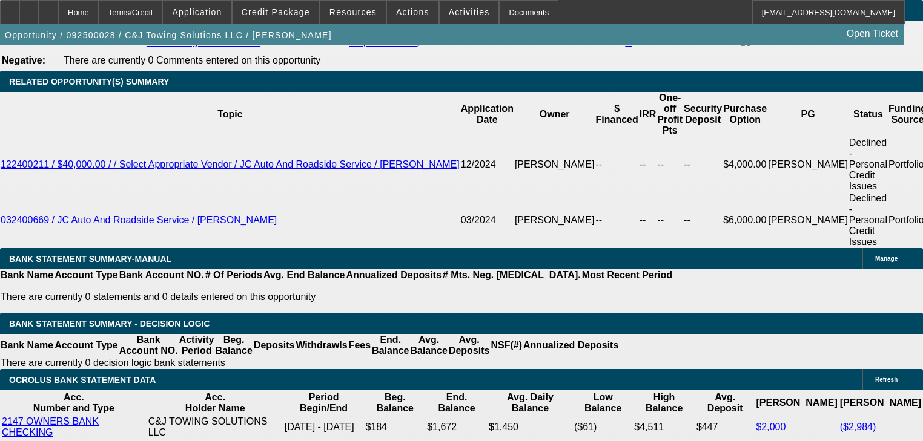
type input "4"
type input "$5,980.00"
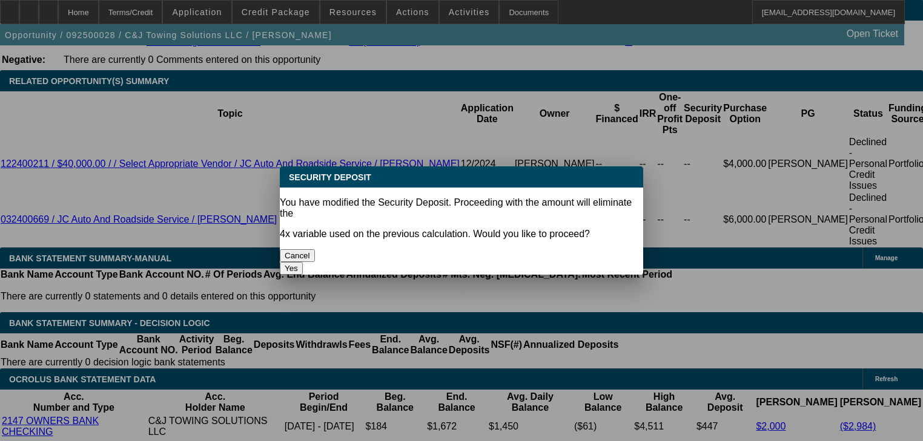
click at [303, 262] on button "Yes" at bounding box center [291, 268] width 23 height 13
select select "0"
type input "UNKNOWN"
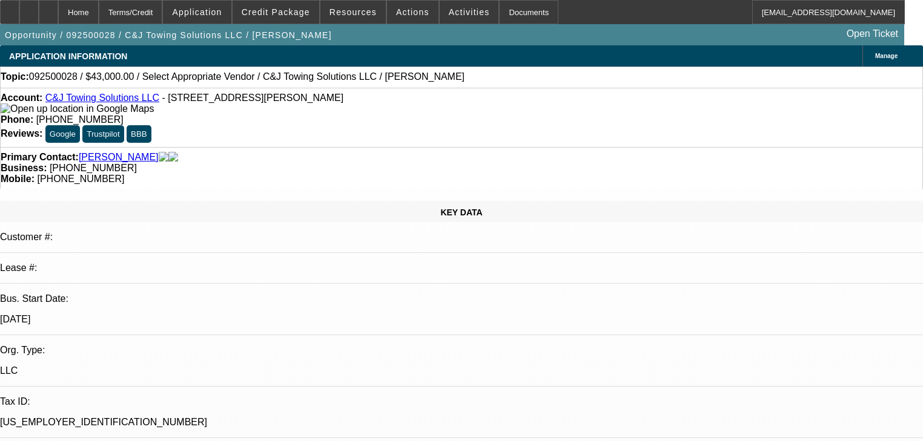
scroll to position [1952, 0]
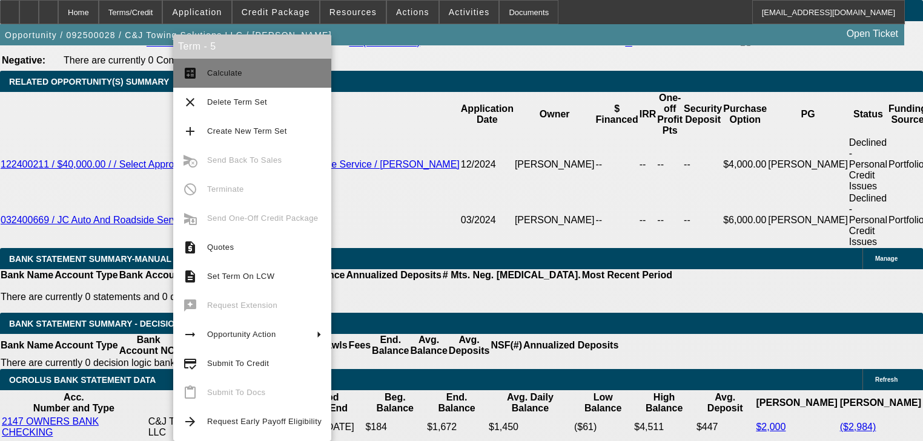
click at [196, 81] on button "calculate Calculate" at bounding box center [252, 73] width 158 height 29
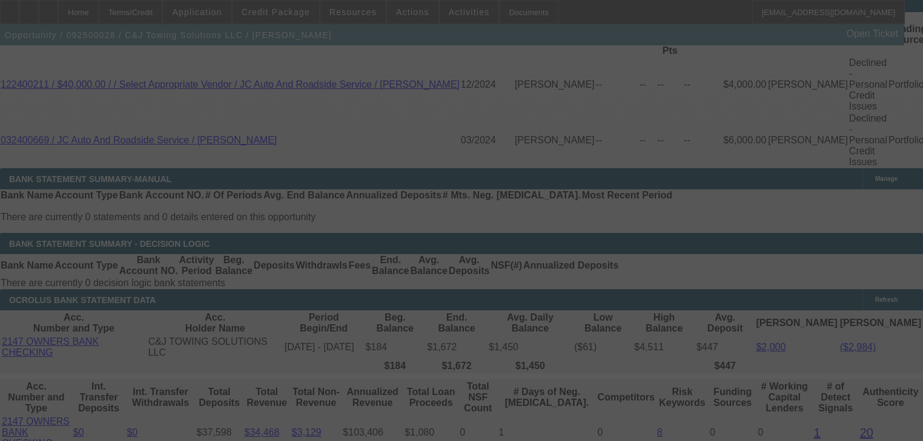
scroll to position [2049, 0]
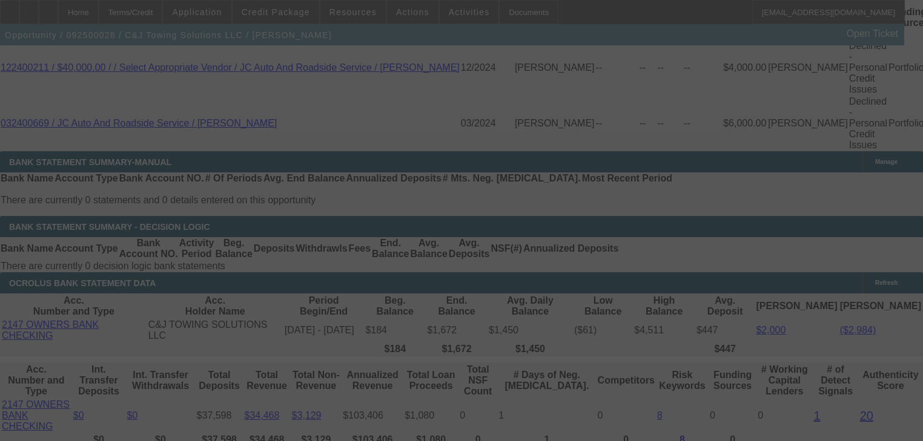
select select "0.2"
select select "0"
select select "2"
select select "0.2"
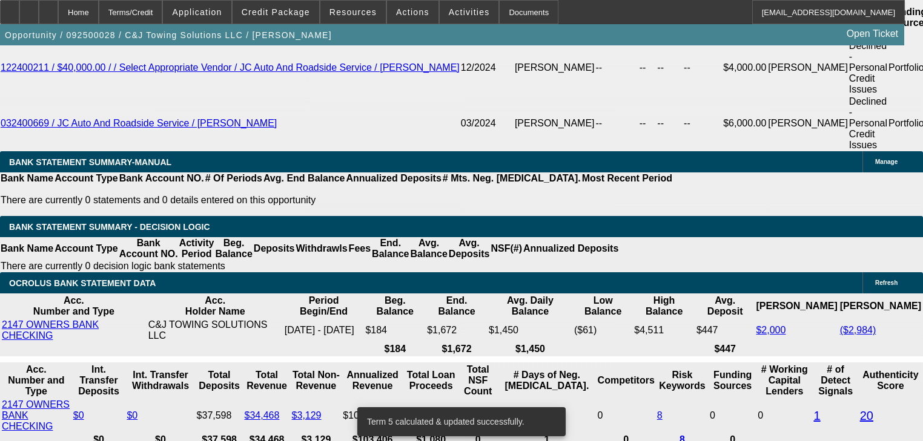
scroll to position [2097, 0]
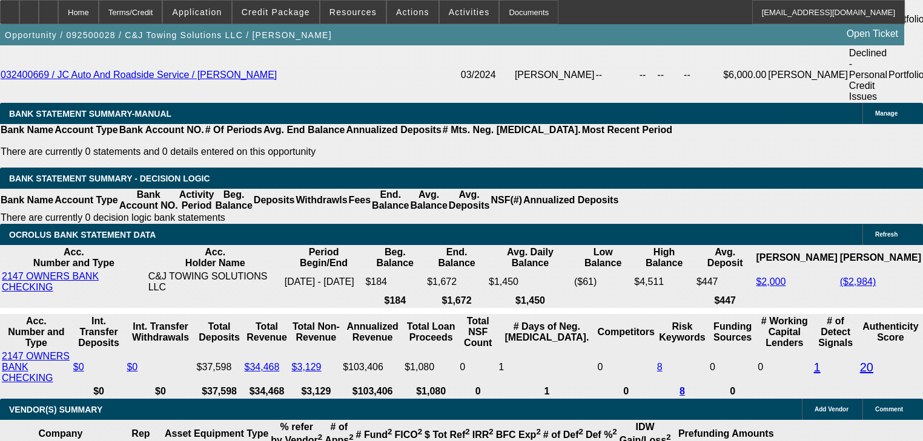
select select "17"
type input "UNKNOWN"
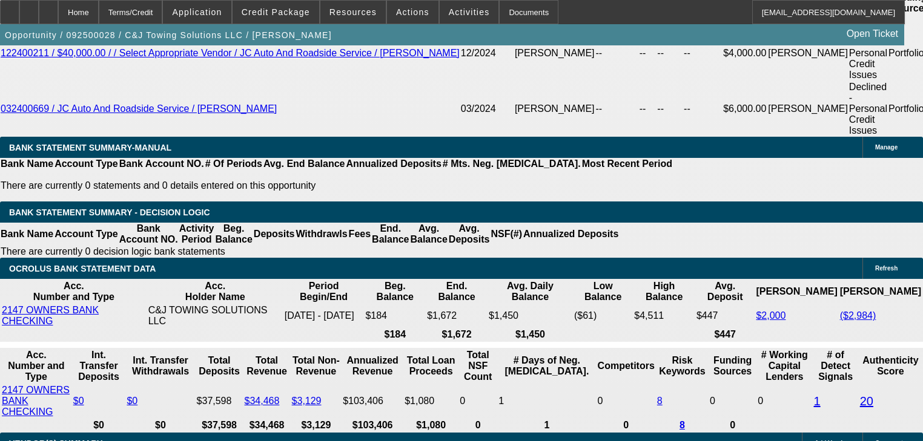
scroll to position [2049, 0]
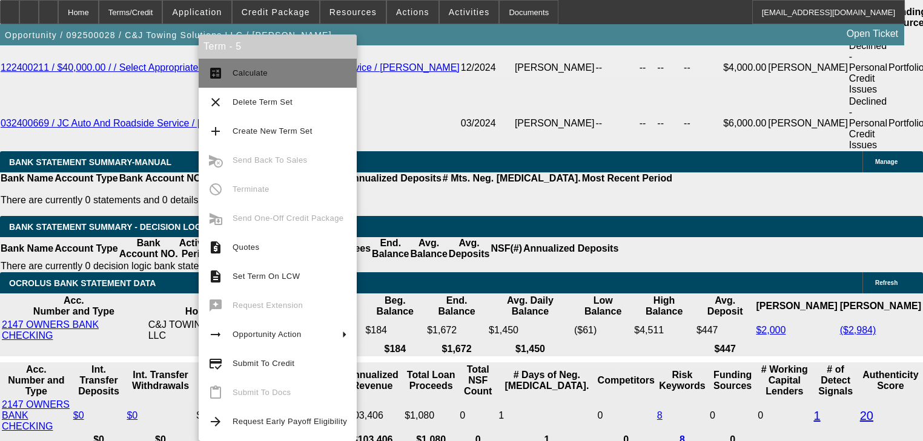
click at [220, 70] on mat-icon "calculate" at bounding box center [215, 73] width 15 height 15
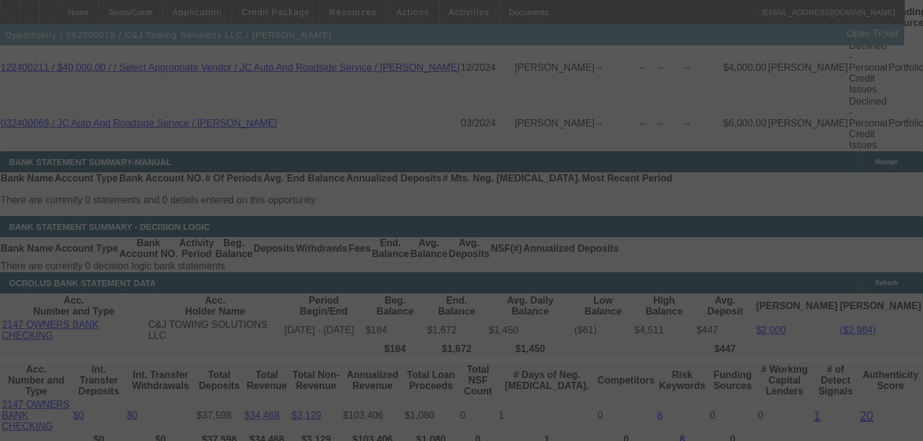
select select "0.2"
select select "0"
select select "2"
select select "0.2"
select select "17"
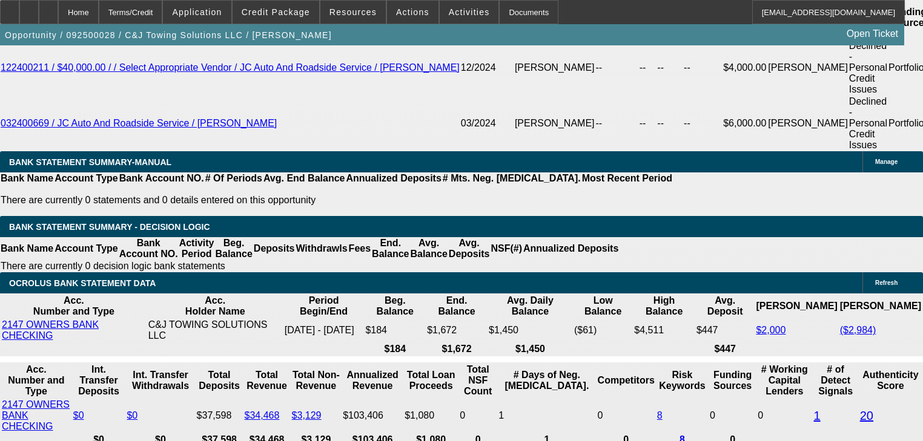
select select "0.1"
type input "$2,990.00"
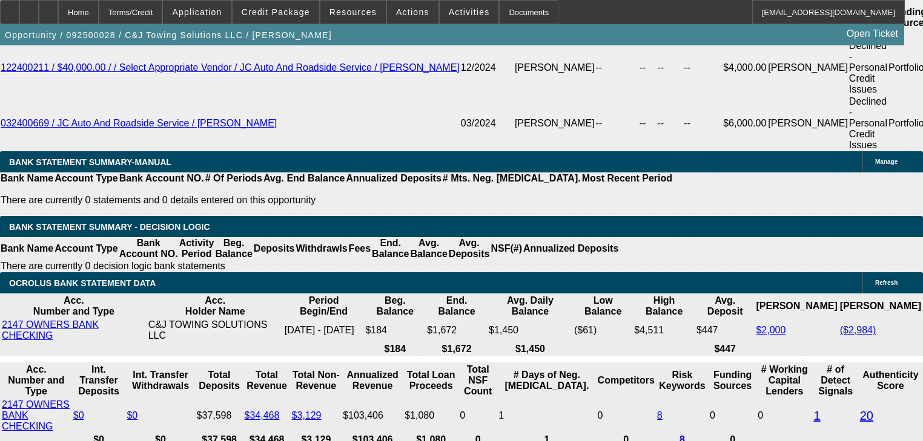
type input "UNKNOWN"
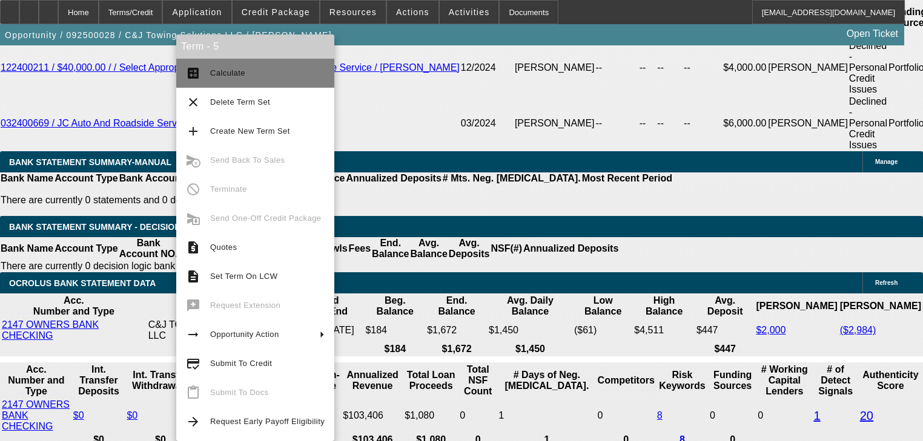
click at [191, 78] on mat-icon "calculate" at bounding box center [193, 73] width 15 height 15
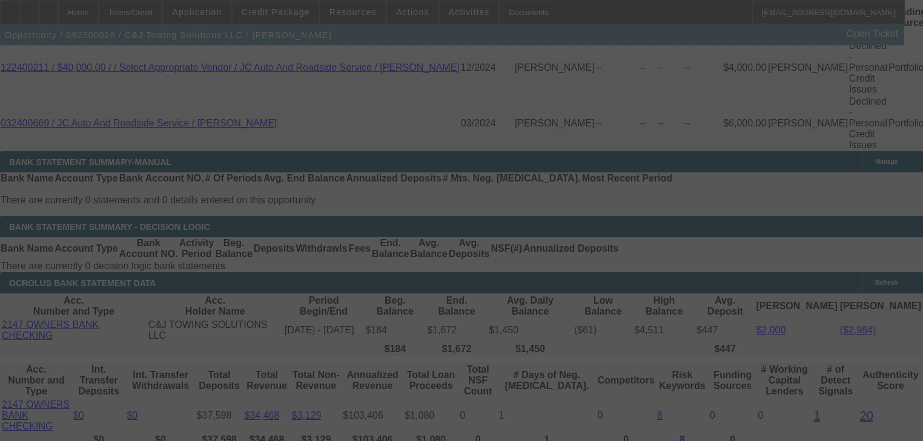
select select "0.2"
select select "0"
select select "2"
select select "0.1"
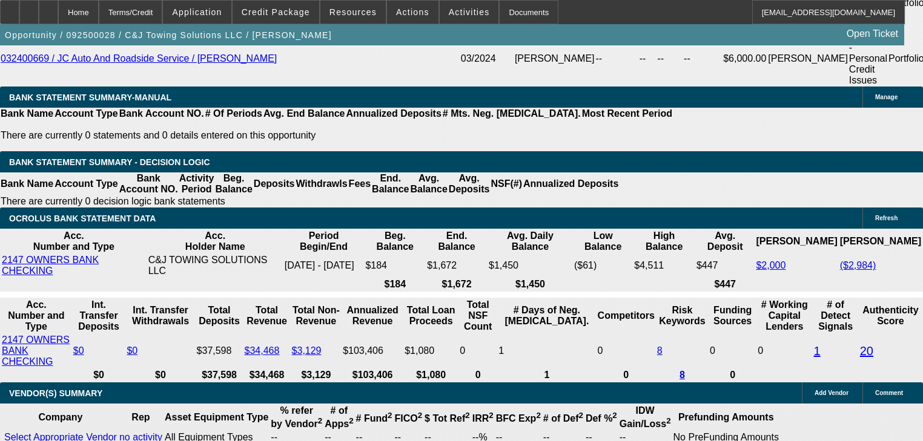
scroll to position [2145, 0]
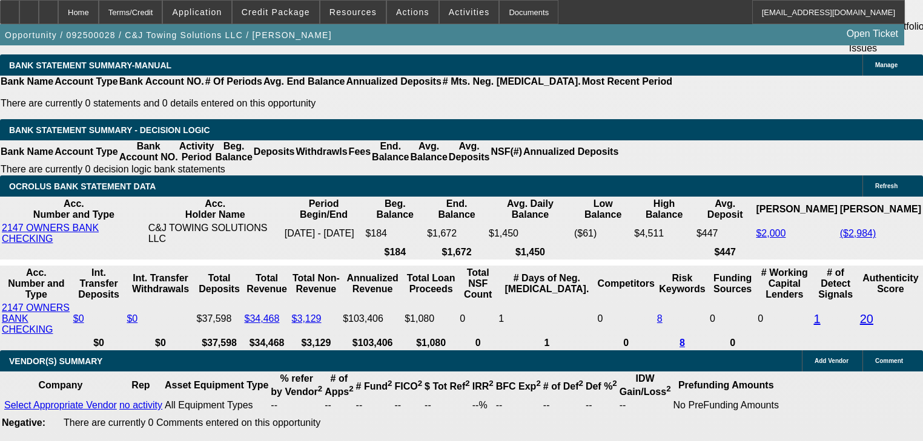
select select "4"
type input "UNKNOWN"
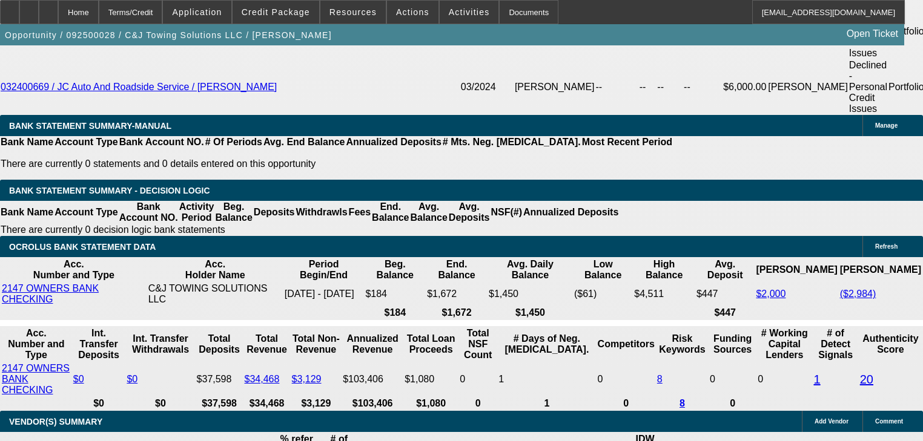
scroll to position [2000, 0]
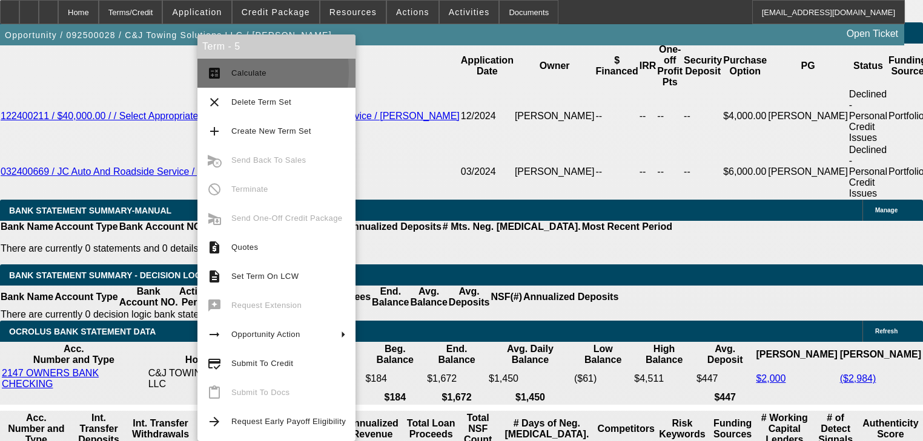
click at [230, 71] on button "calculate Calculate" at bounding box center [276, 73] width 158 height 29
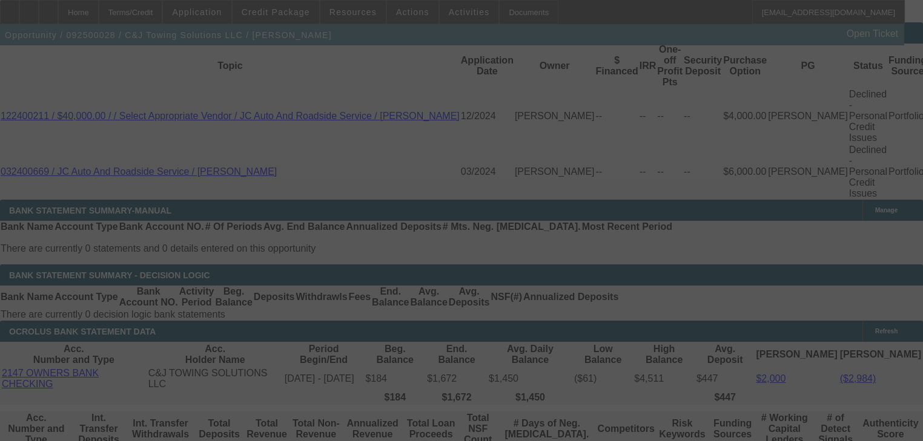
select select "0.2"
select select "0"
select select "2"
select select "0.1"
select select "4"
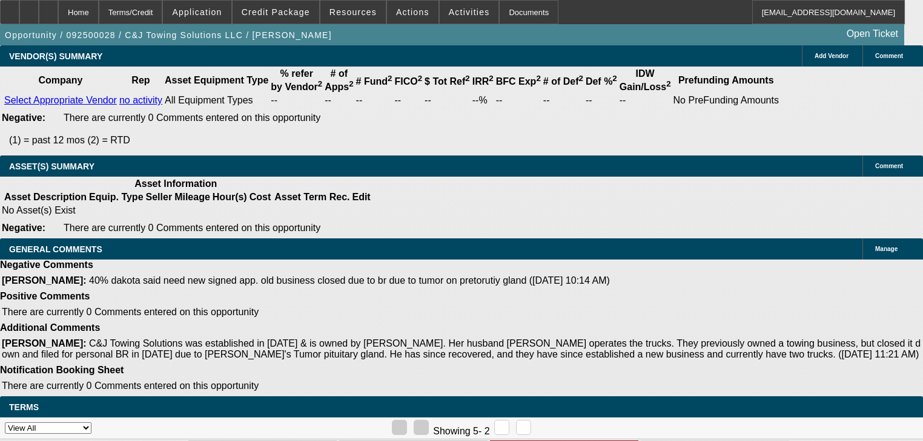
scroll to position [505, 0]
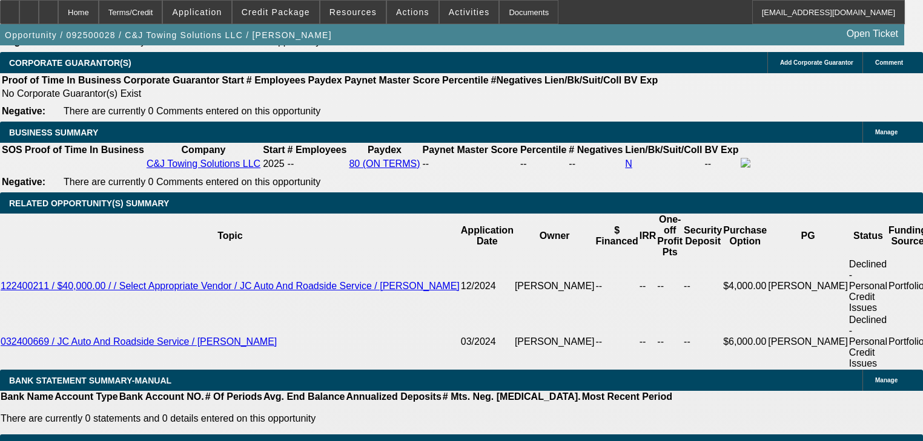
scroll to position [1918, 0]
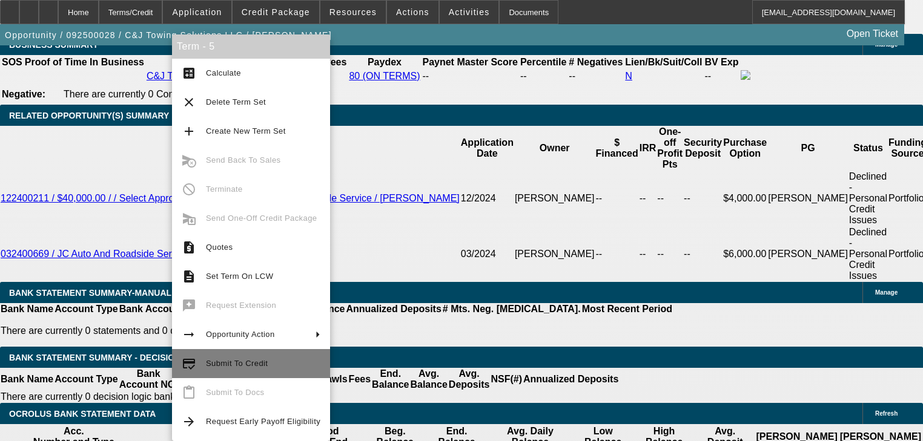
click at [228, 359] on span "Submit To Credit" at bounding box center [237, 363] width 62 height 9
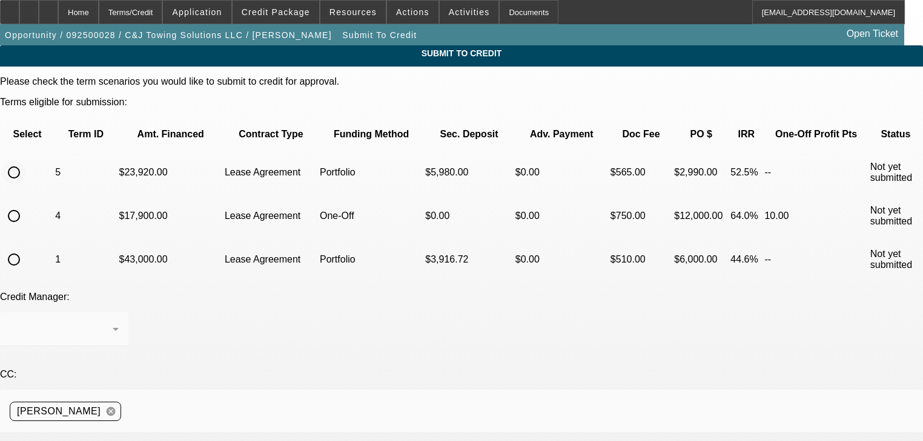
click at [26, 160] on input "radio" at bounding box center [14, 172] width 24 height 24
radio input "true"
type textarea "H"
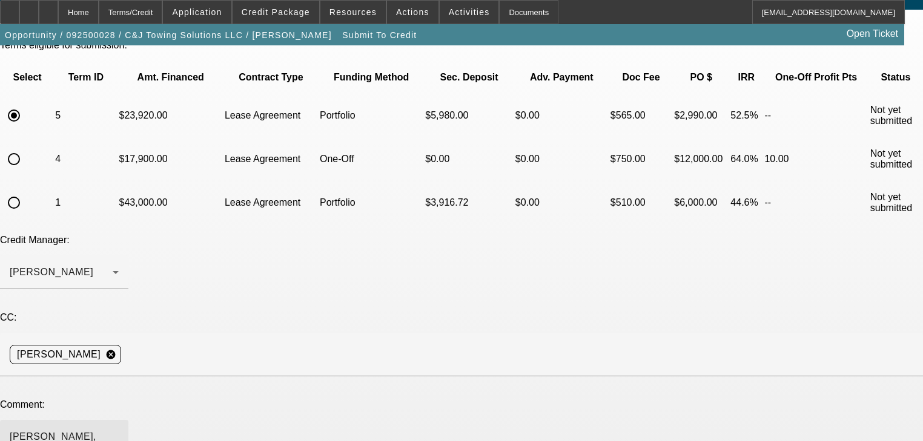
scroll to position [131, 0]
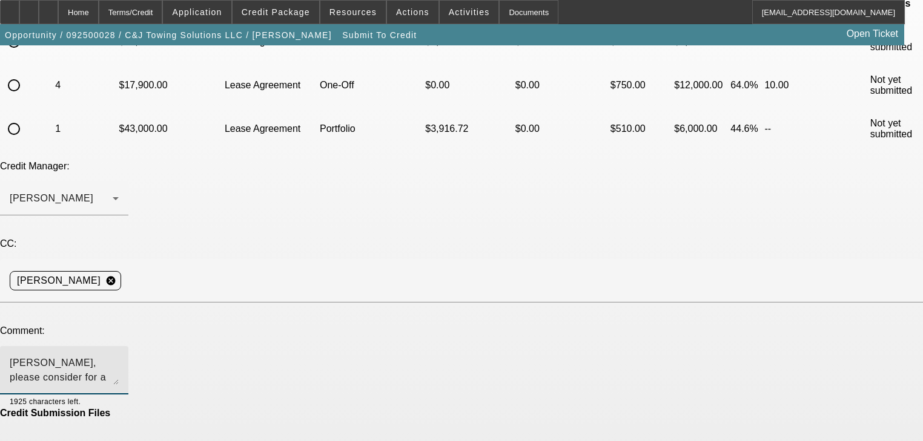
type textarea "George, please consider for a strong structure in the portfolio. Thank you!"
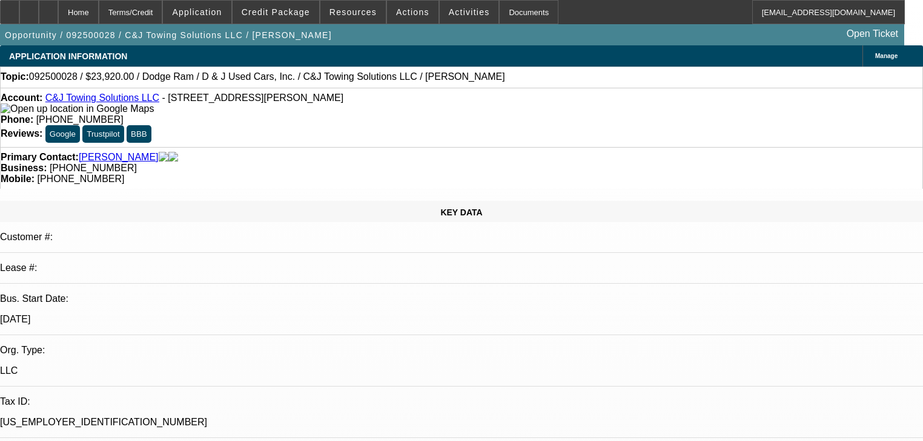
select select "0.2"
select select "0"
select select "2"
select select "0.1"
select select "4"
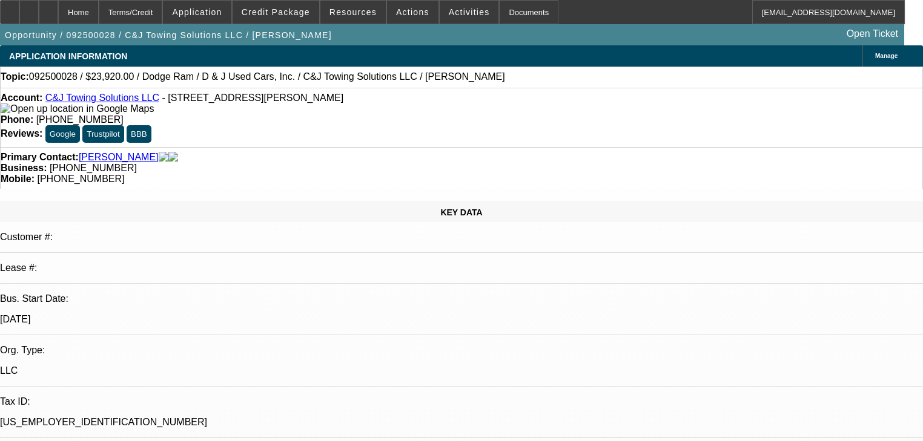
select select "0"
select select "2"
select select "0"
select select "21"
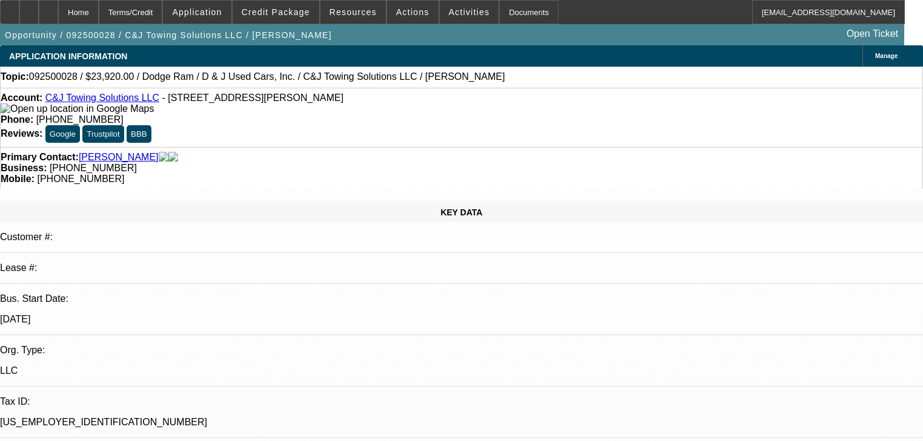
select select "0"
select select "2"
select select "0"
select select "21"
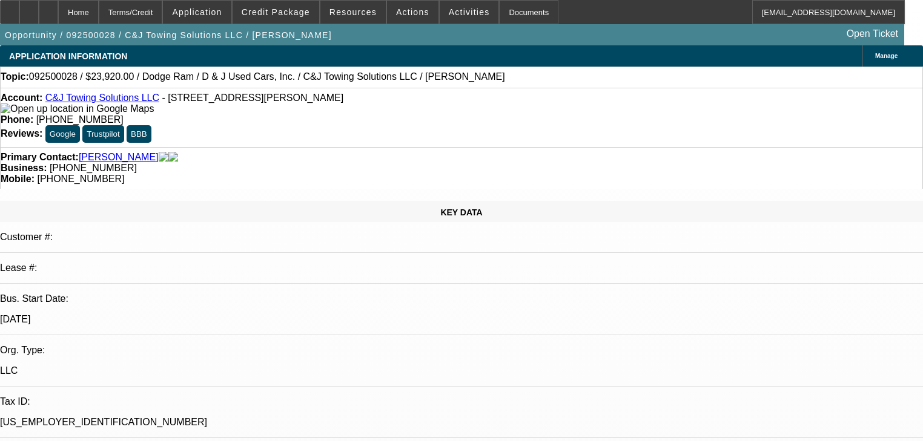
select select "0"
select select "2"
select select "0"
select select "21"
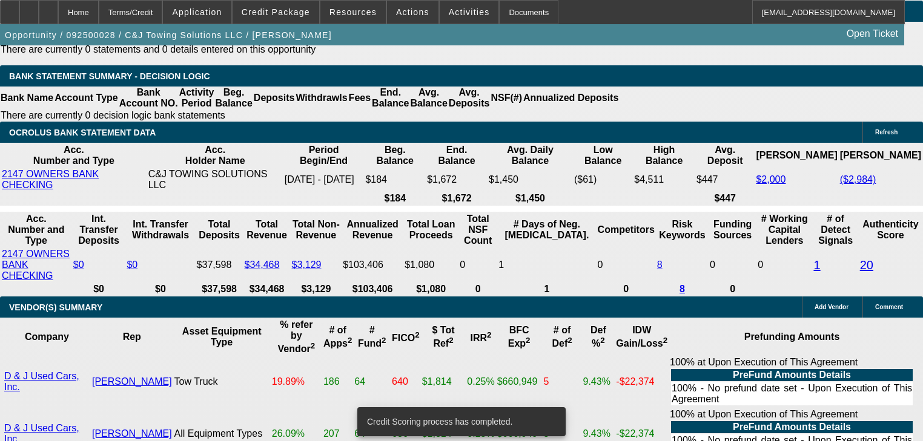
scroll to position [2245, 0]
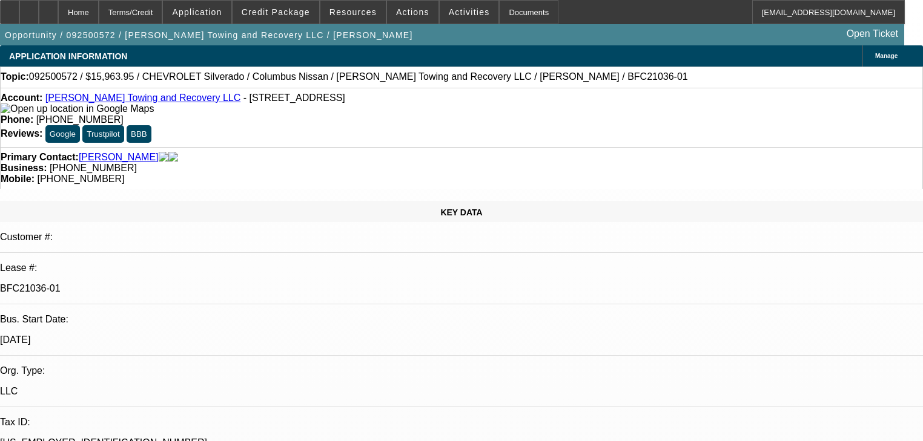
select select "0"
select select "2"
select select "0"
select select "1"
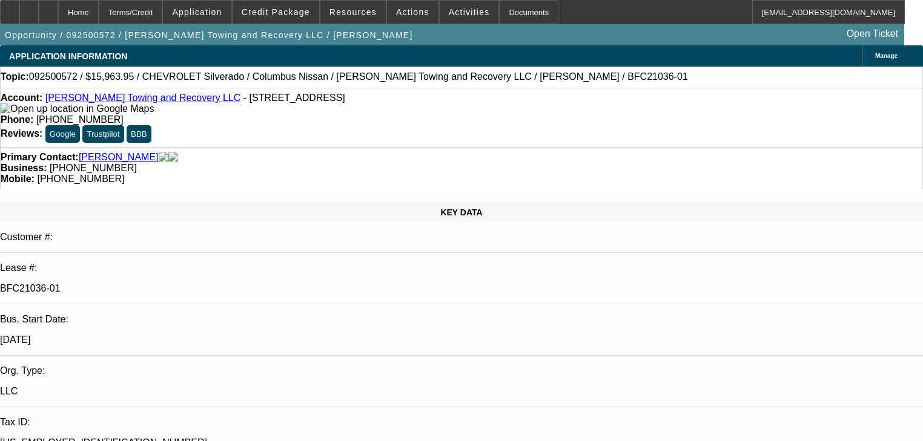
select select "0"
select select "2"
select select "0"
select select "1"
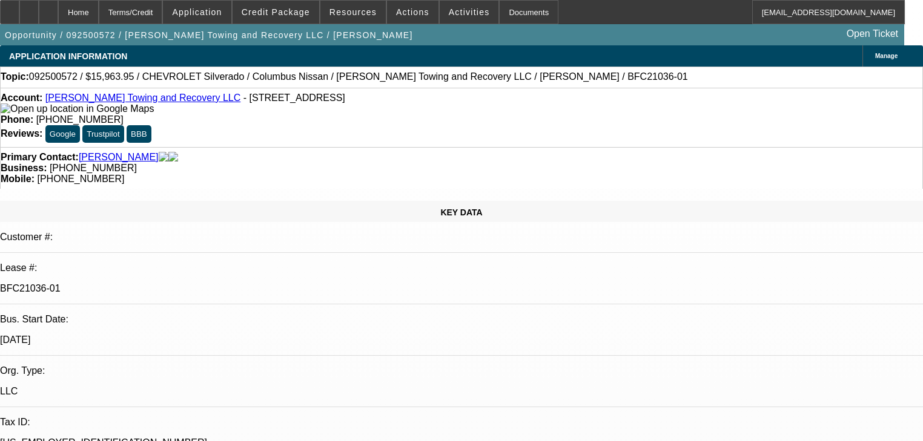
select select "0"
select select "2"
select select "0"
select select "1"
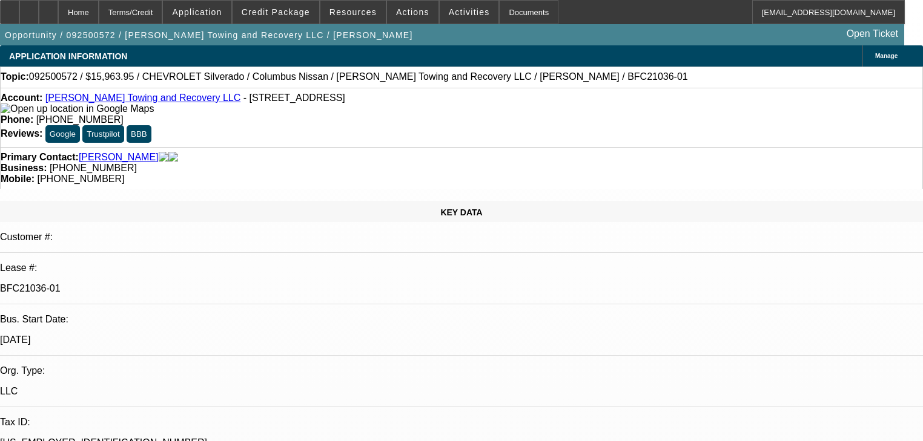
select select "0"
select select "2"
select select "0"
select select "21"
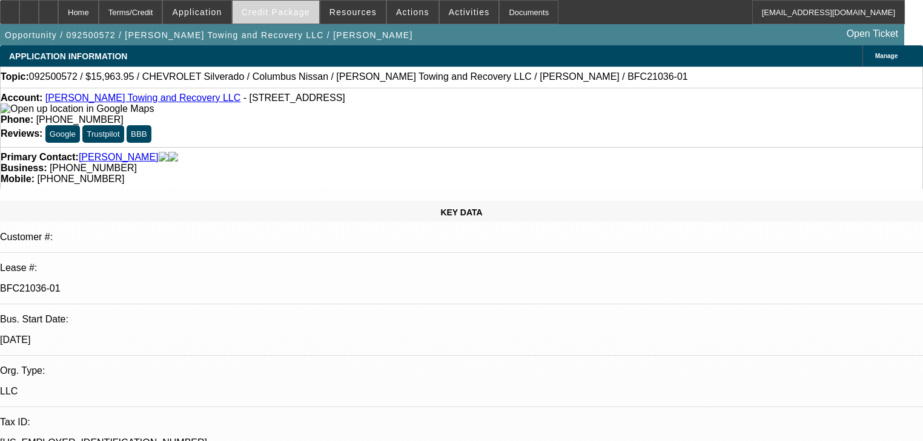
scroll to position [1881, 0]
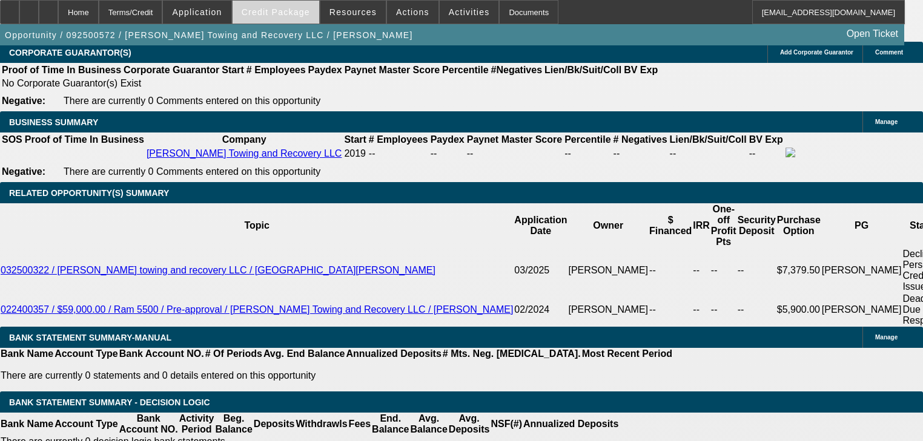
click at [316, 18] on span at bounding box center [275, 12] width 87 height 29
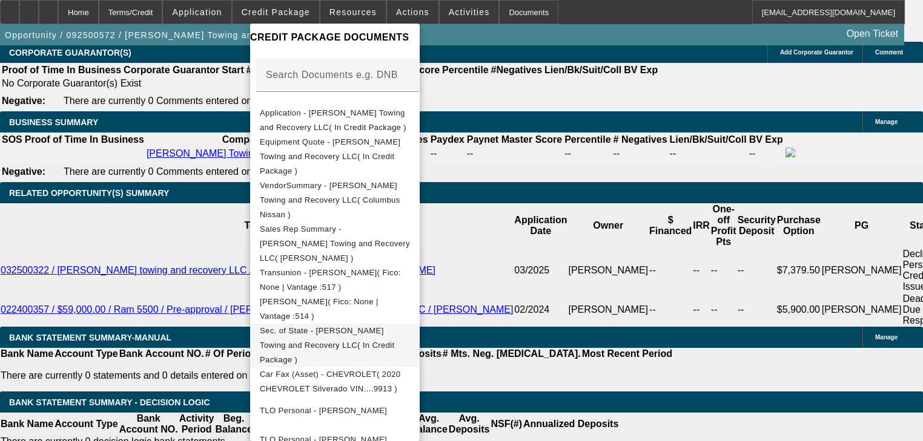
scroll to position [242, 0]
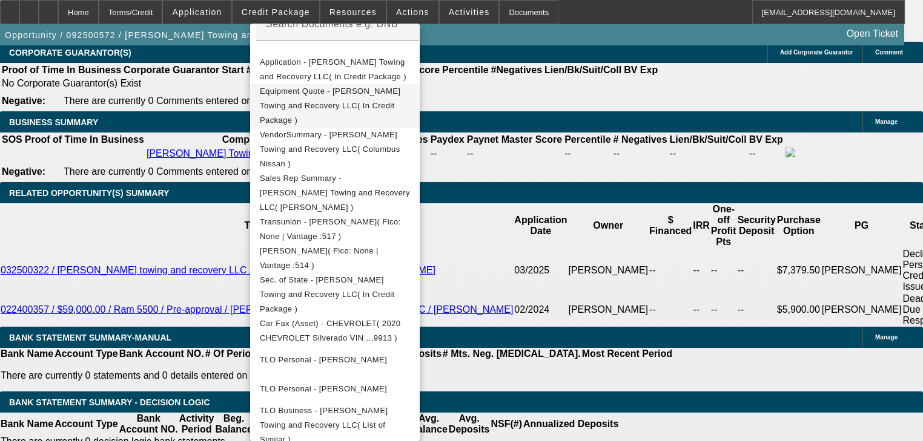
click at [404, 98] on span "Equipment Quote - Brooks Towing and Recovery LLC( In Credit Package )" at bounding box center [335, 106] width 150 height 44
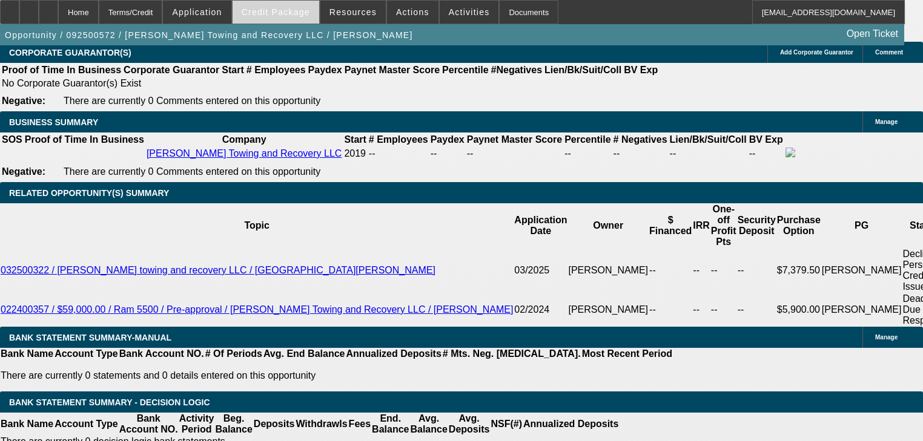
click at [297, 19] on span at bounding box center [275, 12] width 87 height 29
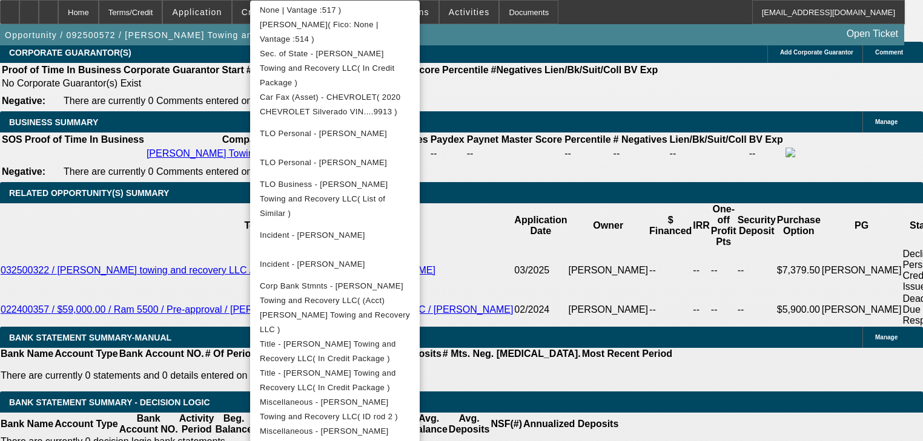
scroll to position [448, 0]
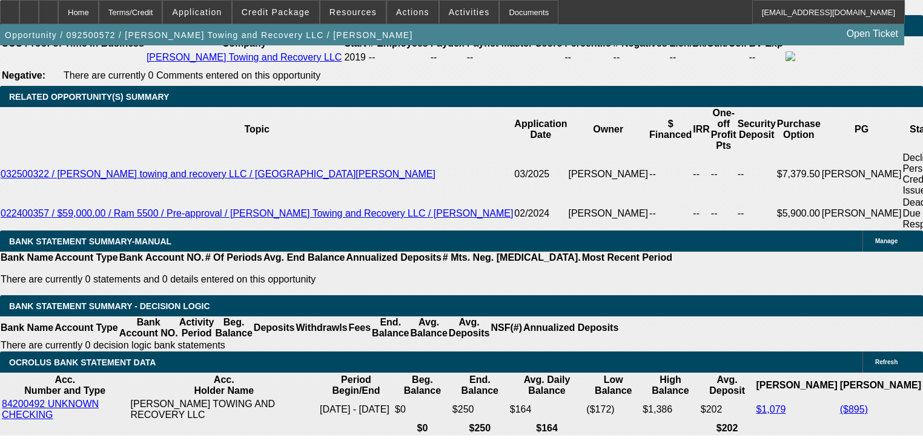
scroll to position [1978, 0]
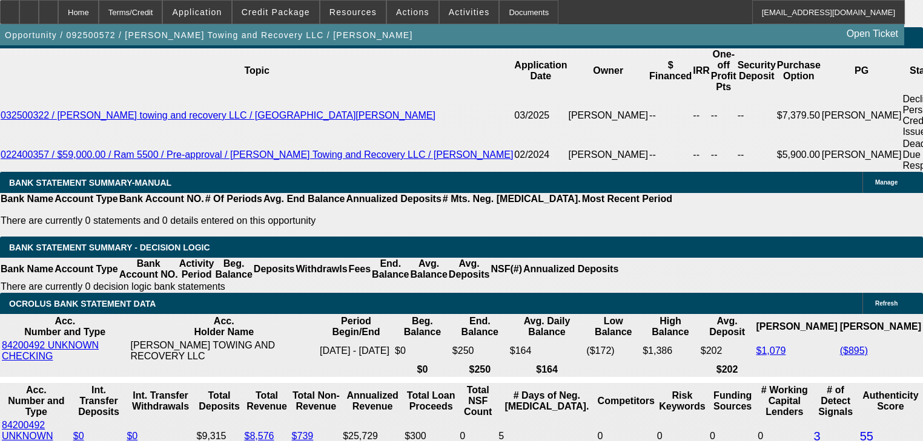
scroll to position [2027, 0]
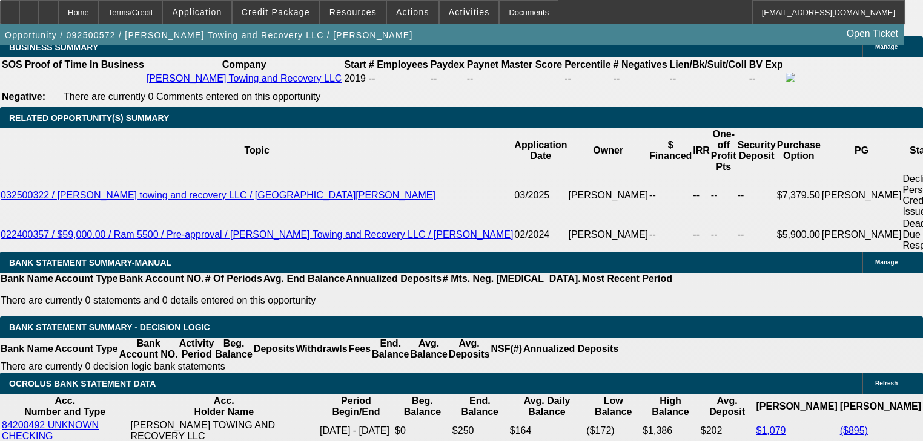
scroll to position [1978, 0]
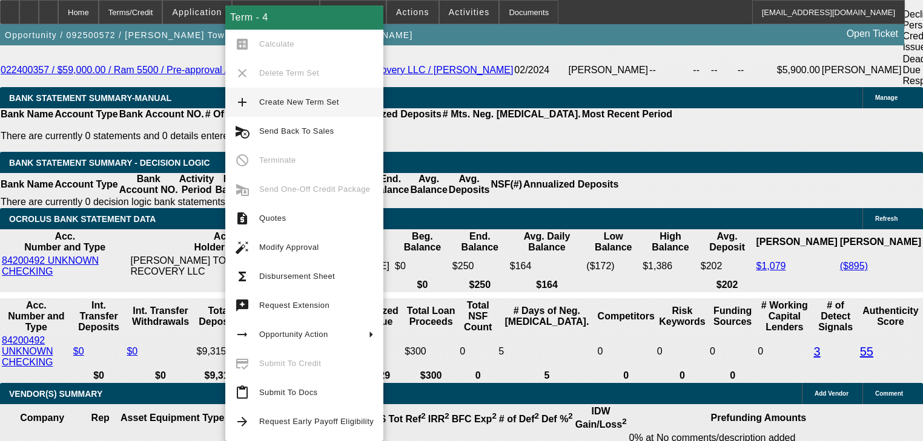
scroll to position [2124, 0]
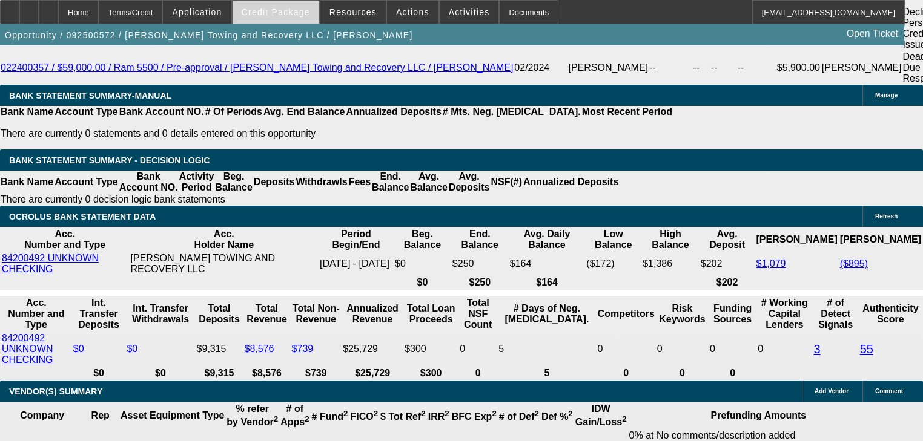
click at [311, 19] on span at bounding box center [275, 12] width 87 height 29
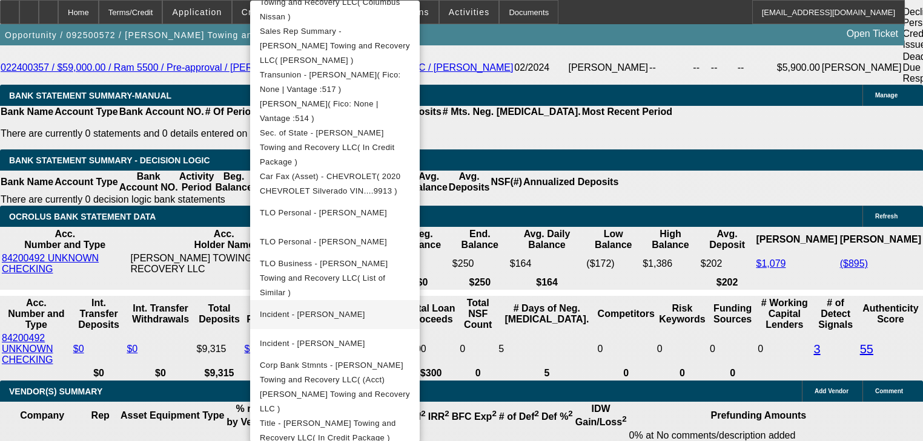
scroll to position [448, 0]
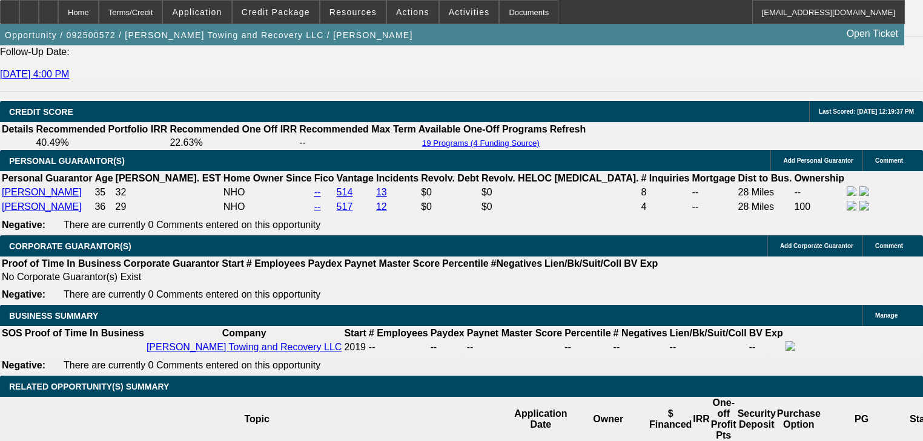
scroll to position [1688, 0]
click at [19, 21] on div at bounding box center [9, 12] width 19 height 24
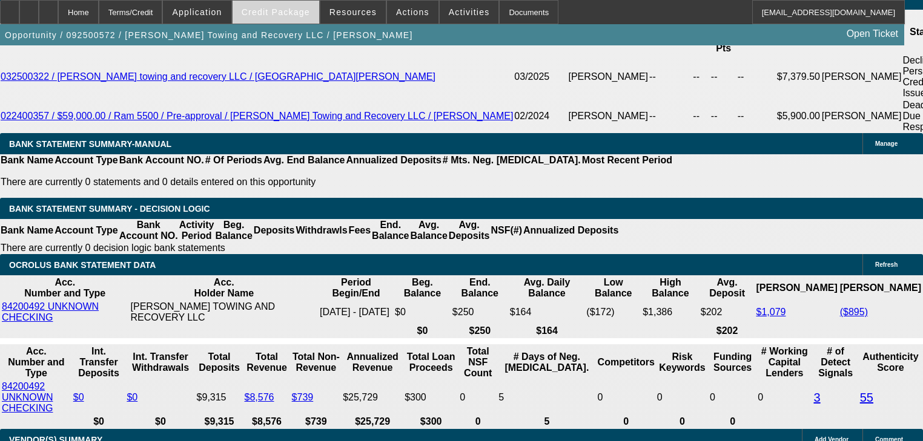
click at [293, 19] on span at bounding box center [275, 12] width 87 height 29
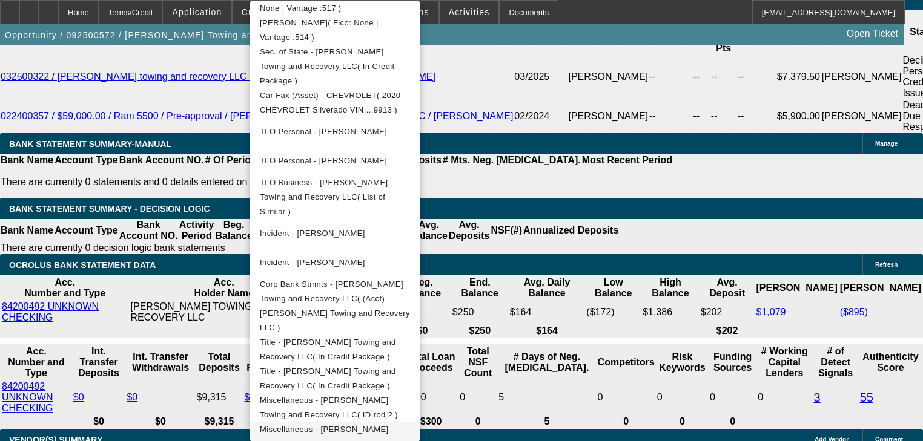
scroll to position [448, 0]
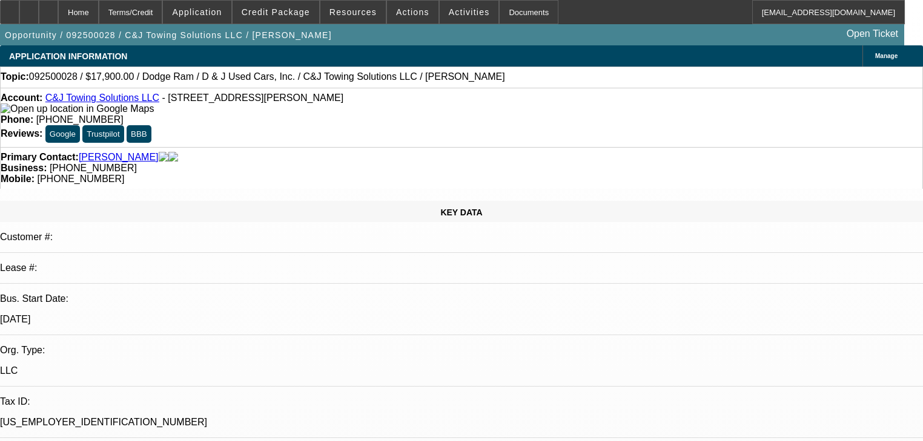
select select "0.2"
select select "0"
select select "2"
select select "0.1"
select select "4"
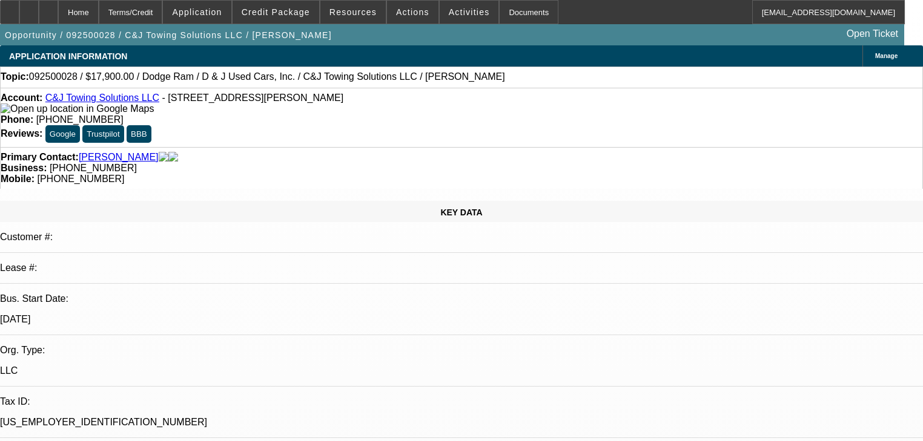
select select "0"
select select "2"
select select "0"
select select "21"
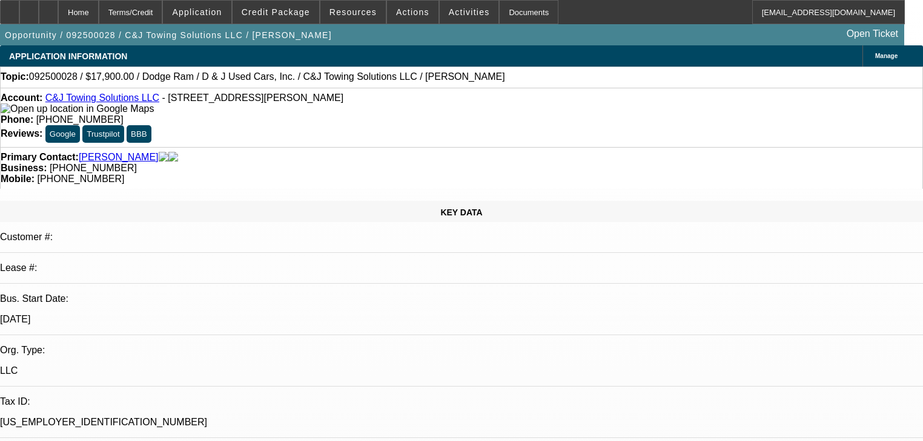
select select "0"
select select "2"
select select "0"
select select "21"
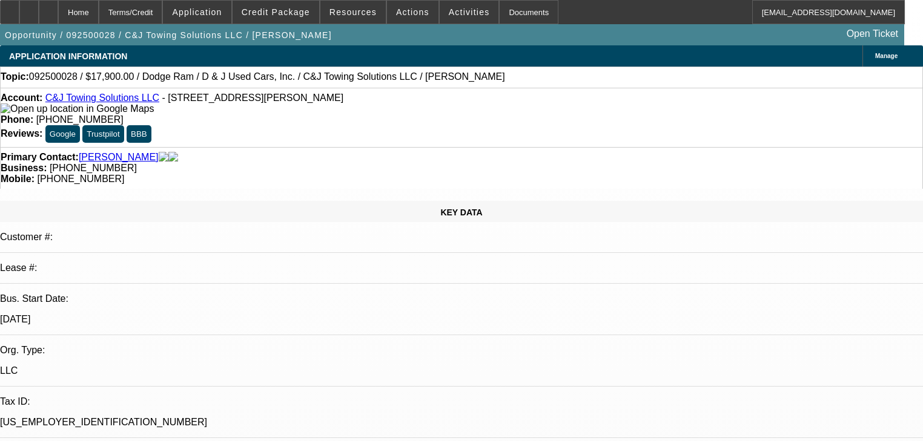
select select "0"
select select "2"
select select "0"
select select "21"
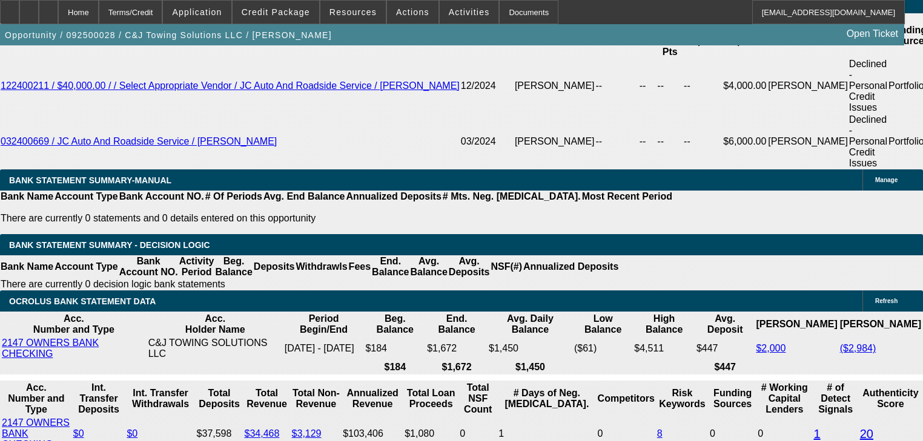
scroll to position [2034, 0]
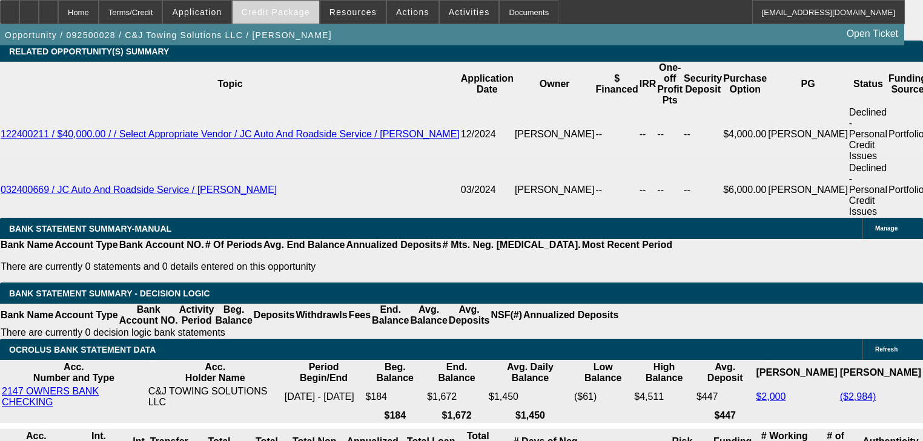
click at [301, 7] on span "Credit Package" at bounding box center [276, 12] width 68 height 10
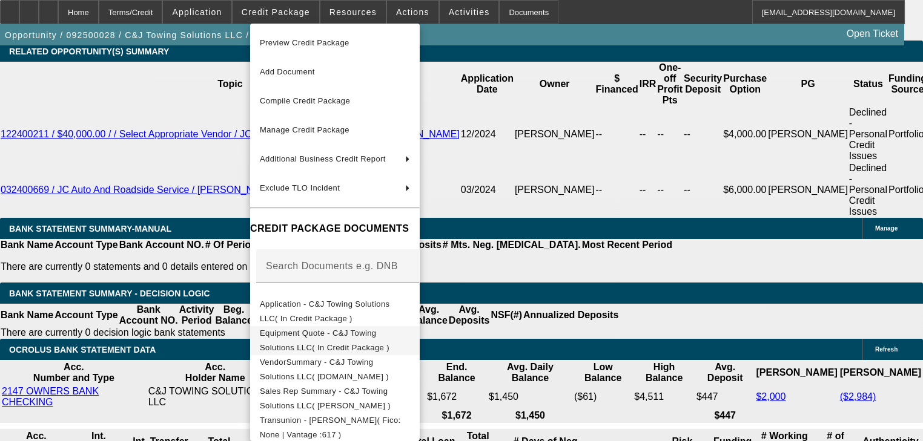
click at [389, 339] on span "Equipment Quote - C&J Towing Solutions LLC( In Credit Package )" at bounding box center [325, 341] width 130 height 24
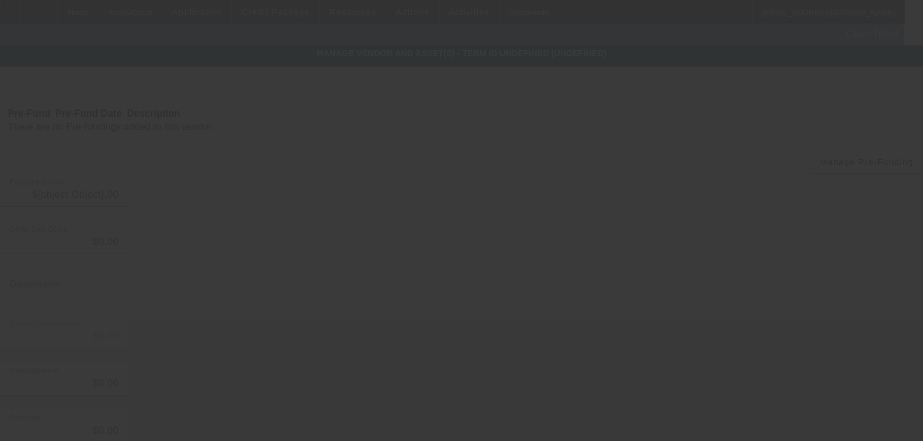
type input "$29,900.00"
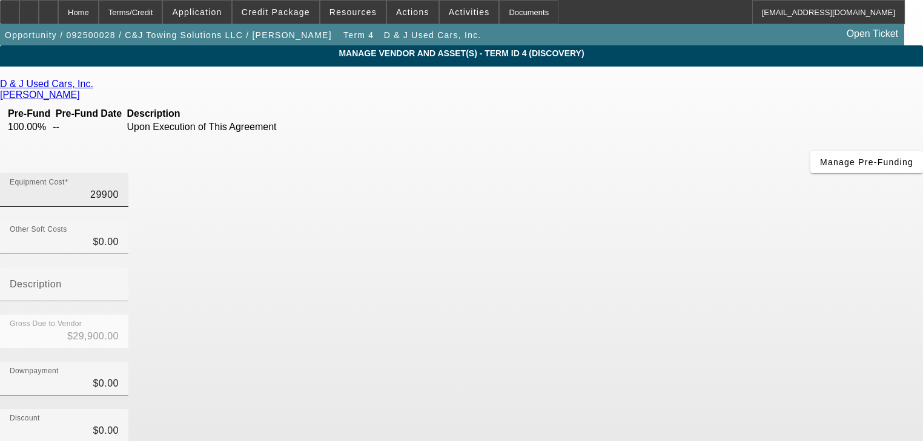
click at [119, 188] on input "29900" at bounding box center [64, 195] width 109 height 15
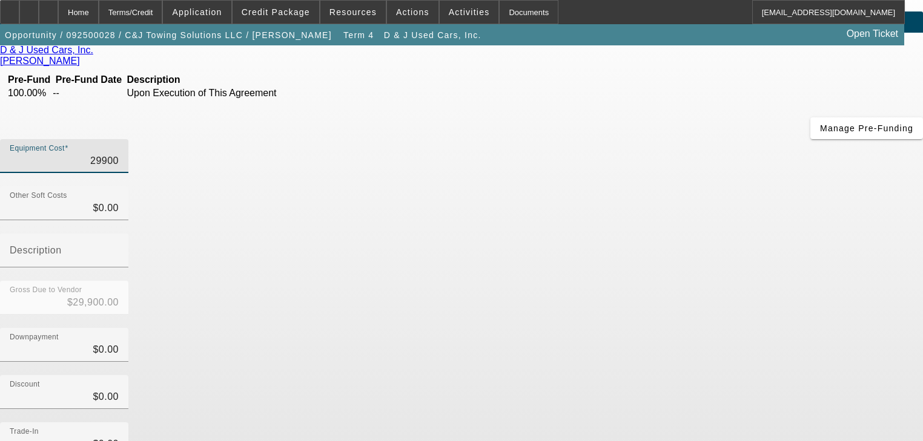
scroll to position [123, 0]
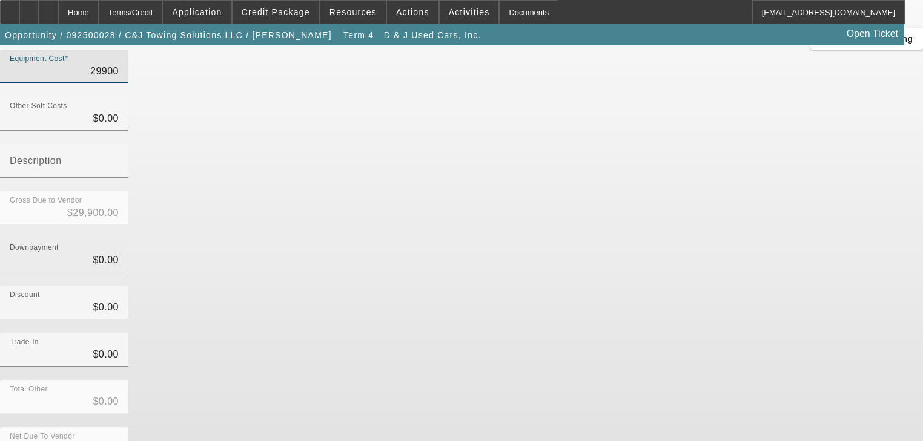
type input "$29,900.00"
click at [119, 253] on input "0" at bounding box center [64, 260] width 109 height 15
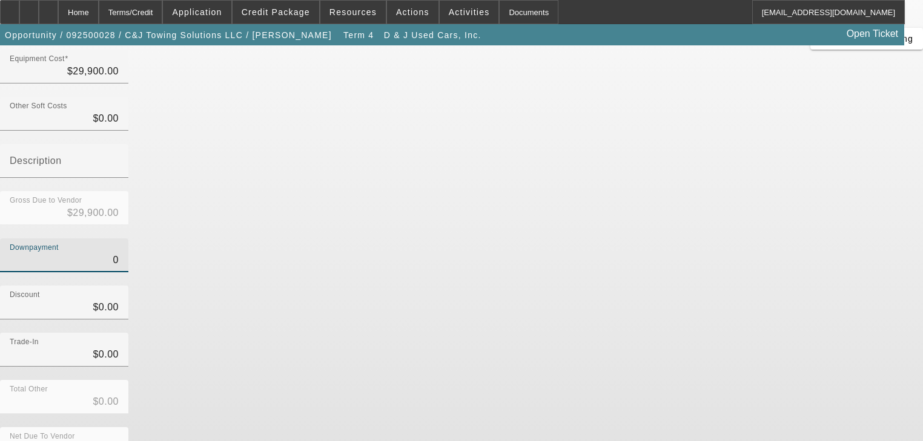
click at [119, 253] on input "0" at bounding box center [64, 260] width 109 height 15
type input "5"
type input "$5.00"
type input "$29,895.00"
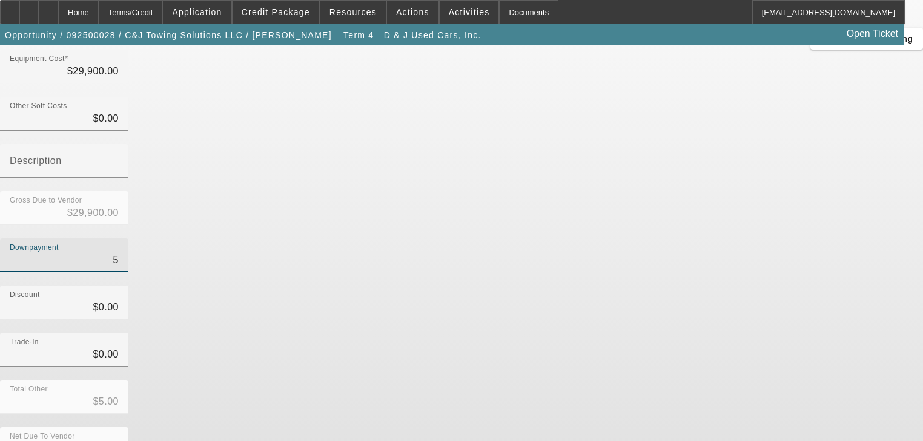
type input "50"
type input "$50.00"
type input "$29,850.00"
type input "500"
type input "$500.00"
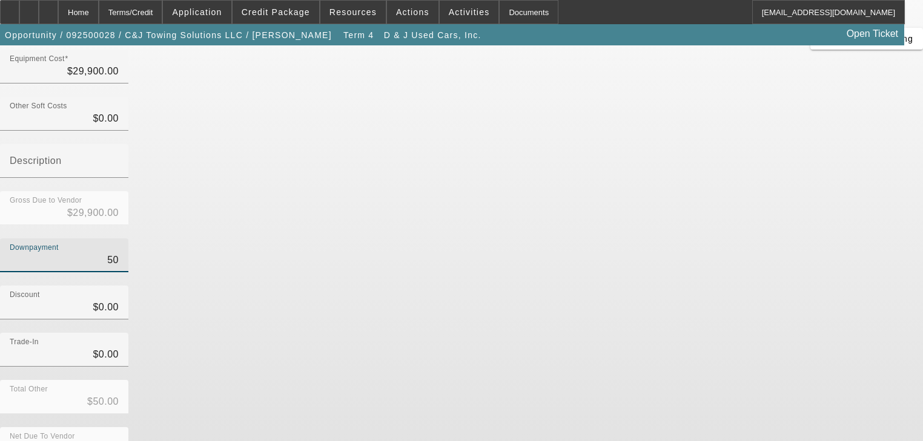
type input "$29,400.00"
type input "$500.00"
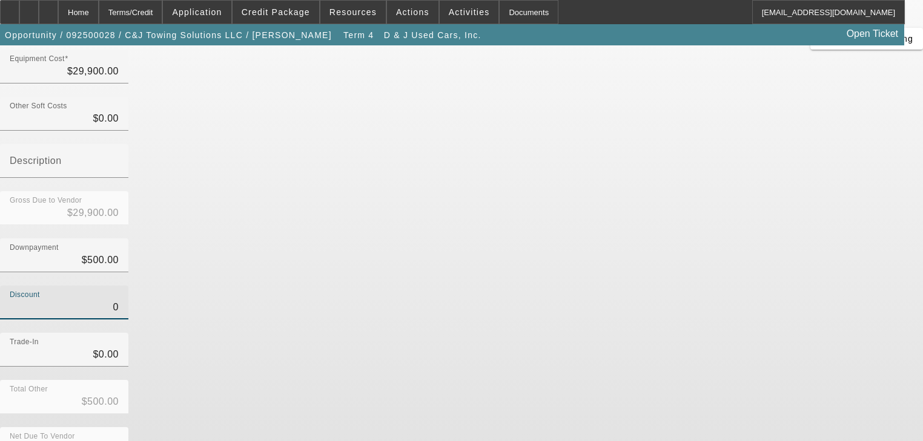
type input "$0.00"
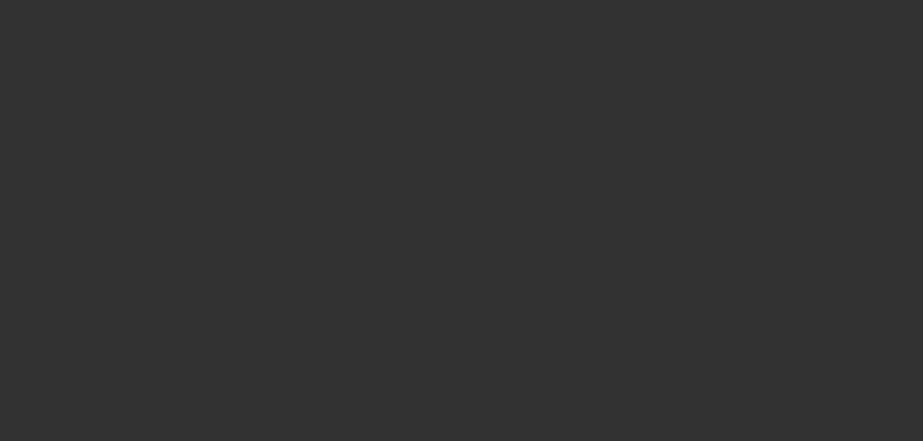
scroll to position [48, 0]
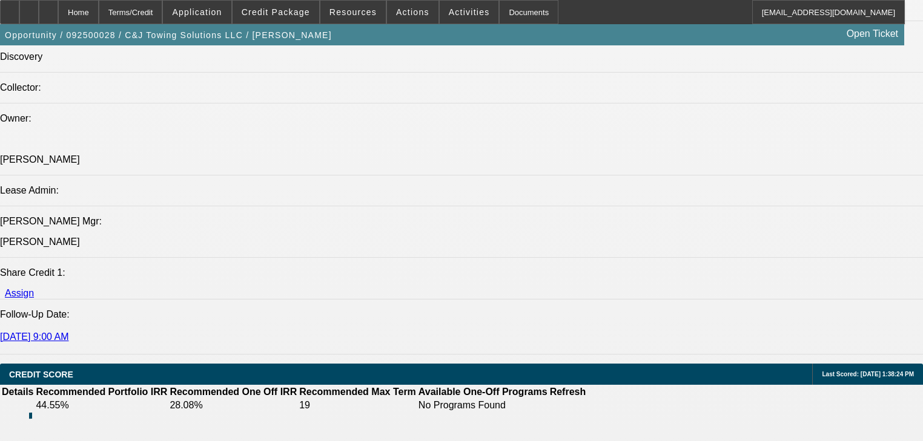
select select "0.2"
select select "0"
select select "2"
select select "0.1"
select select "4"
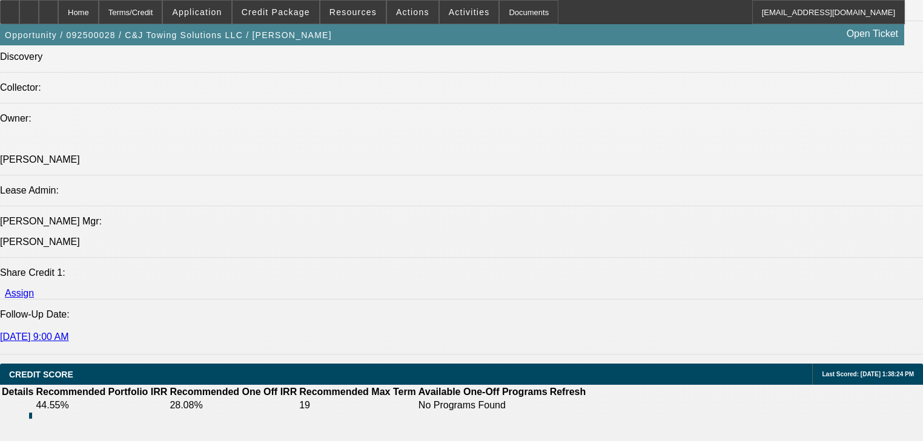
select select "0"
select select "2"
select select "0"
select select "21"
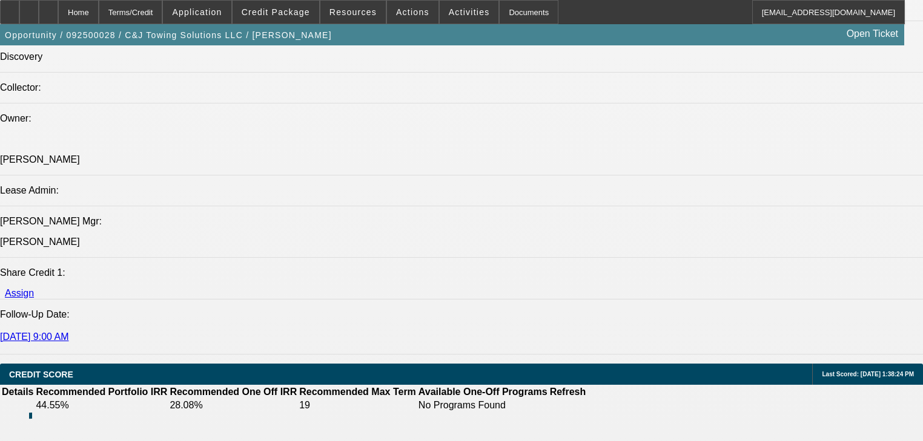
select select "0"
select select "2"
select select "0"
select select "21"
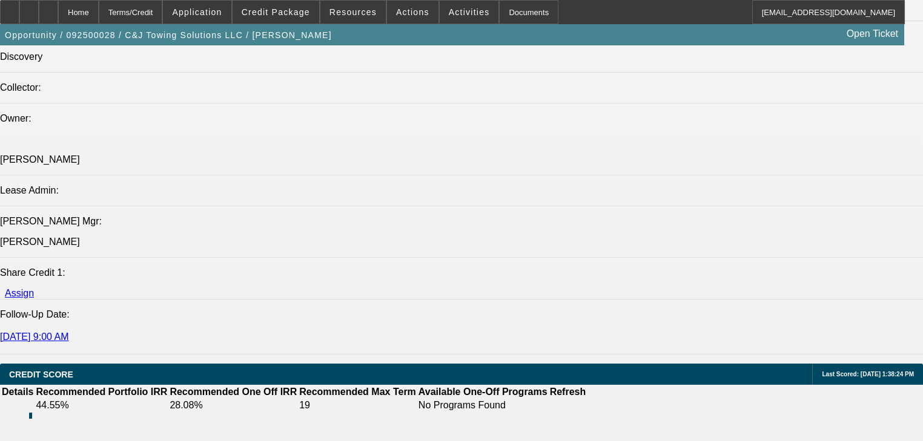
select select "0"
select select "2"
select select "0"
select select "21"
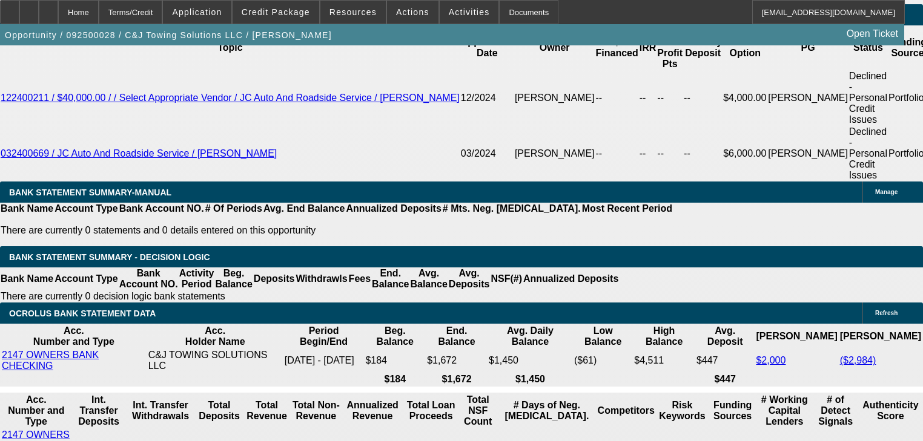
scroll to position [2059, 0]
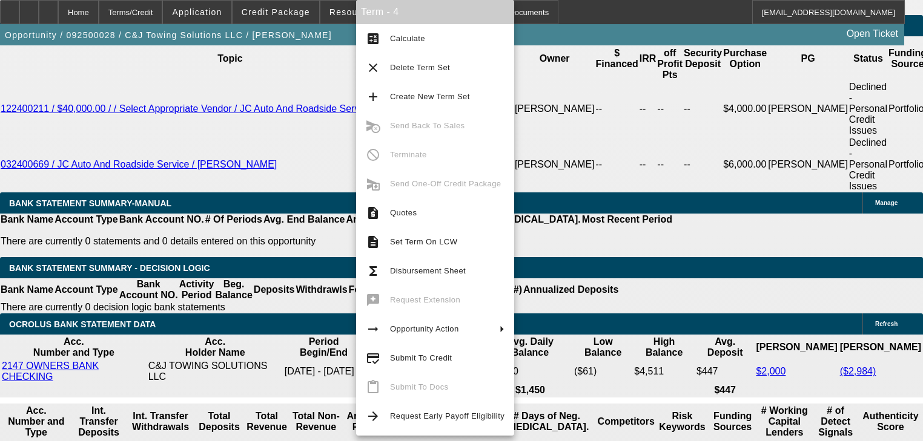
drag, startPoint x: 381, startPoint y: 352, endPoint x: 285, endPoint y: 234, distance: 152.2
click at [283, 245] on body "Home Terms/Credit Application Credit Package Resources Actions Activities Docum…" at bounding box center [461, 301] width 923 height 4721
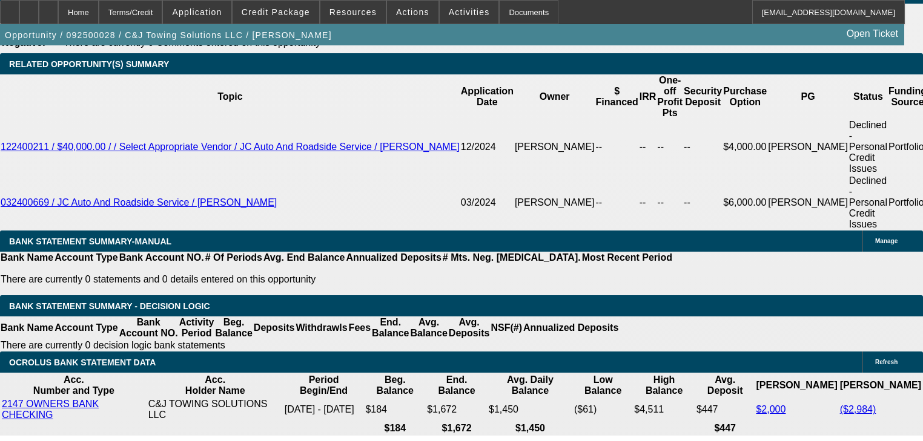
scroll to position [1963, 0]
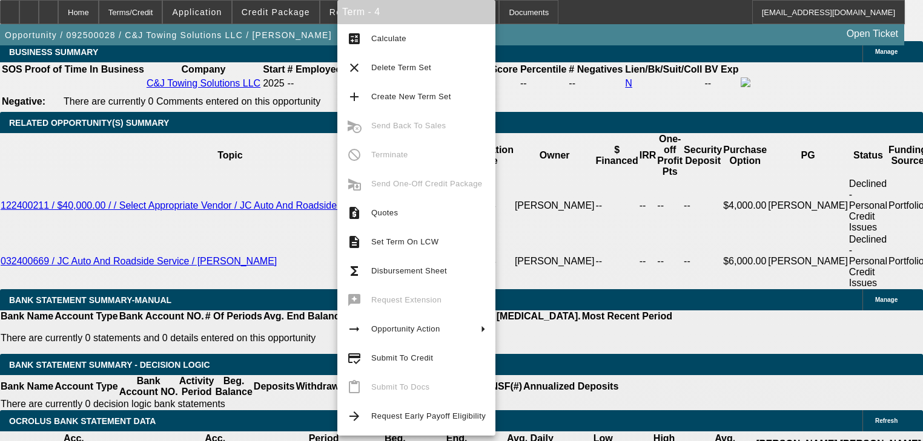
drag, startPoint x: 375, startPoint y: 358, endPoint x: 300, endPoint y: 346, distance: 76.0
click at [300, 346] on body "Home Terms/Credit Application Credit Package Resources Actions Activities Docum…" at bounding box center [461, 397] width 923 height 4721
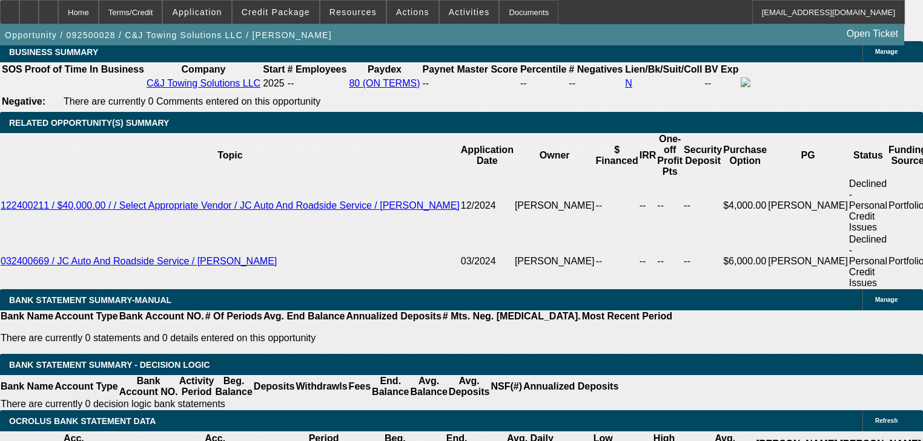
drag, startPoint x: 300, startPoint y: 346, endPoint x: 340, endPoint y: 331, distance: 42.7
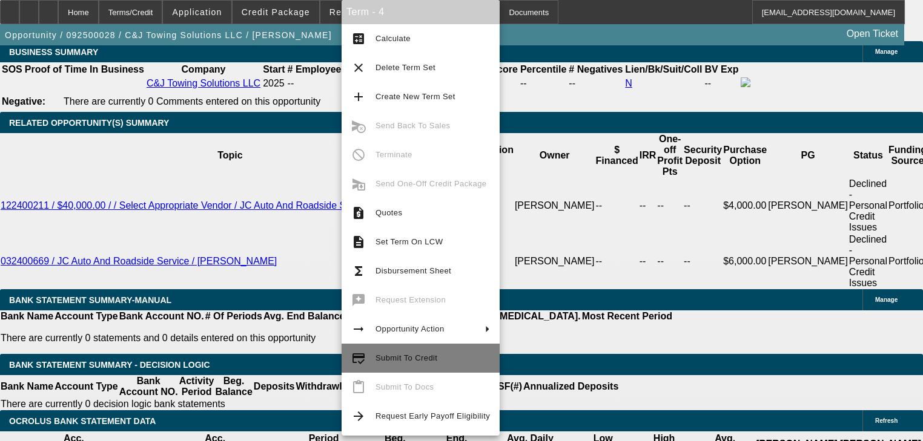
click at [361, 351] on mat-icon "credit_score" at bounding box center [358, 358] width 15 height 15
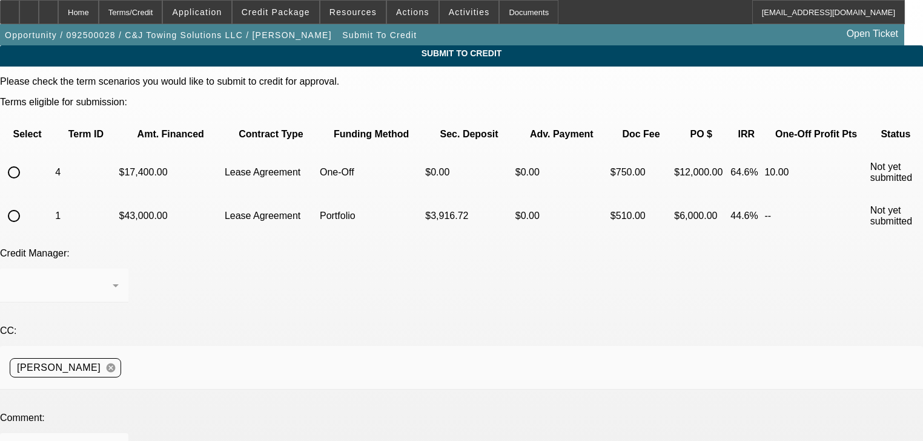
click at [26, 160] on input "radio" at bounding box center [14, 172] width 24 height 24
radio input "true"
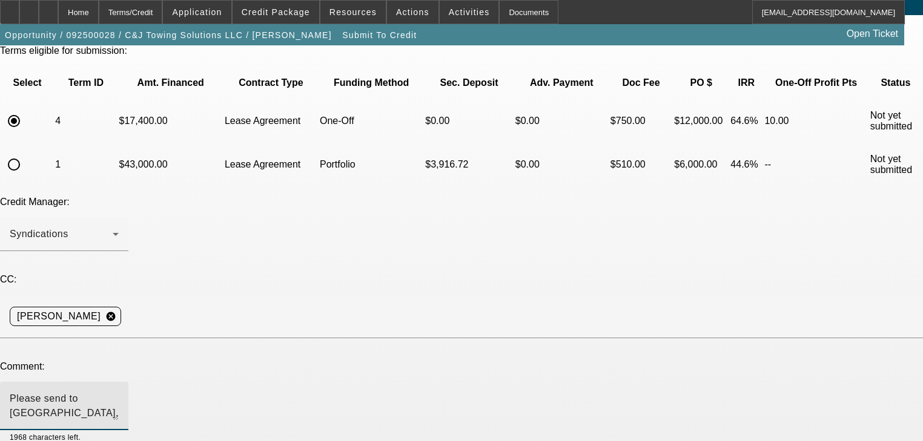
scroll to position [96, 0]
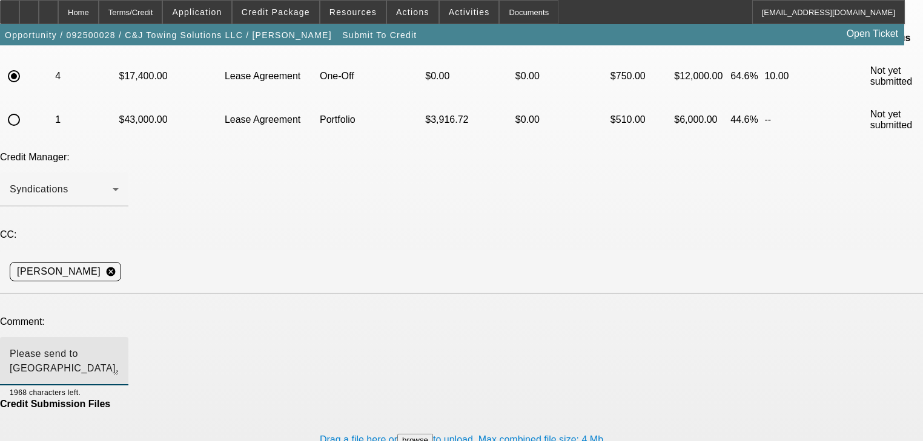
type textarea "Please send to dakota, thank you"
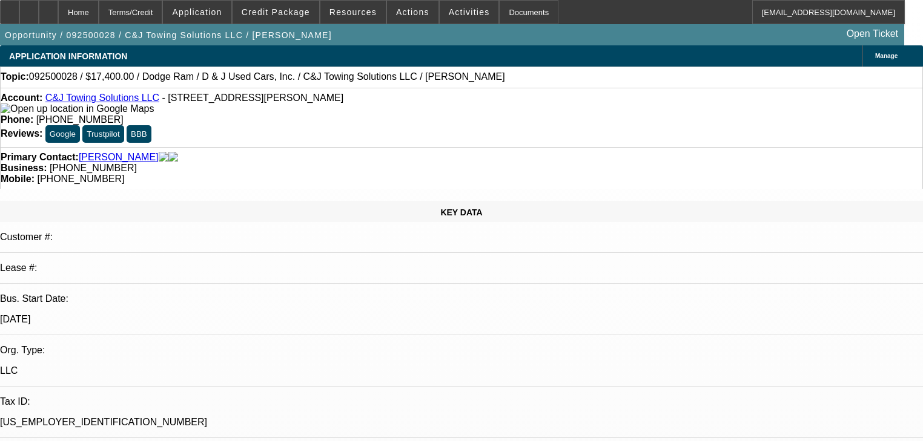
select select "0.2"
select select "0"
select select "2"
select select "0.1"
select select "4"
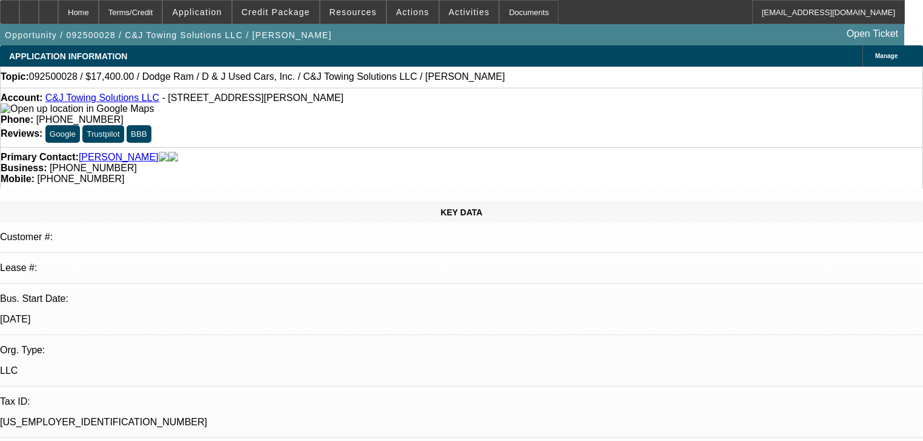
select select "0"
select select "2"
select select "0"
select select "21"
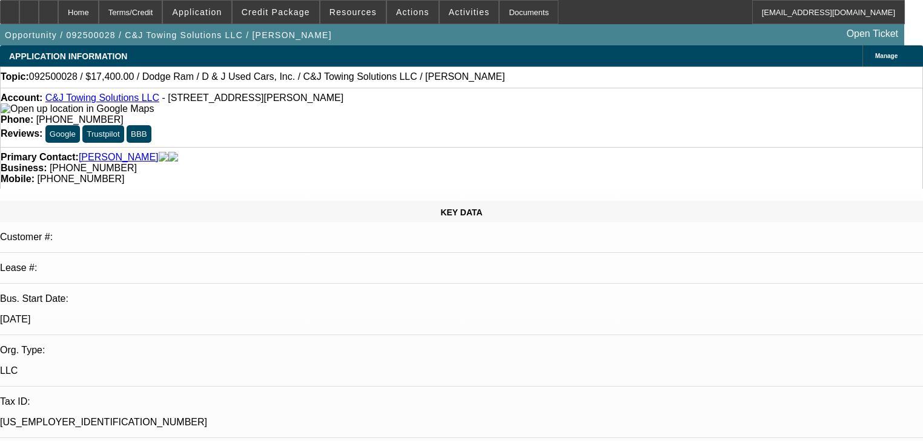
select select "0"
select select "2"
select select "0"
select select "21"
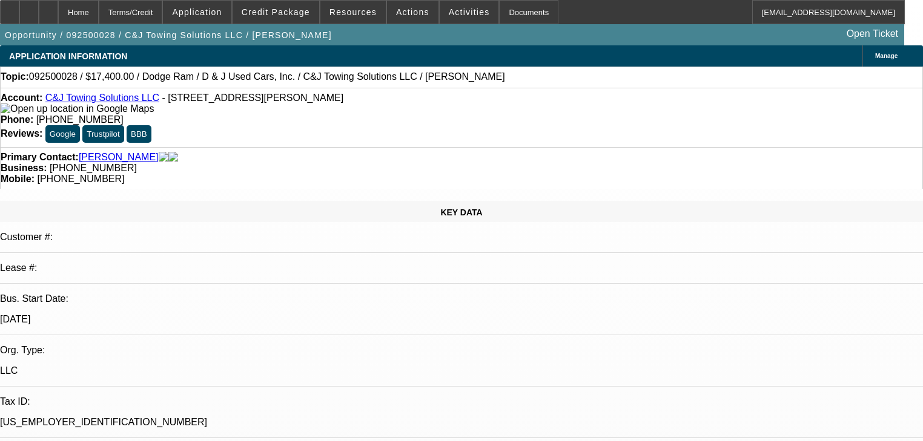
select select "0"
select select "2"
select select "0"
select select "21"
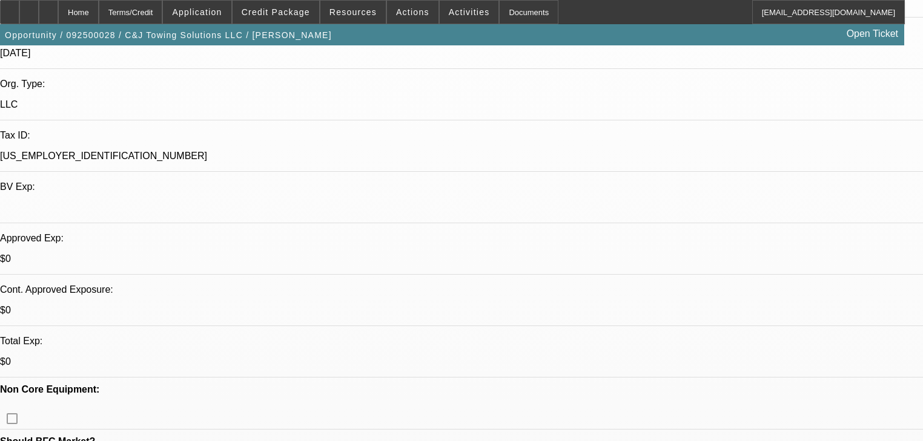
scroll to position [242, 0]
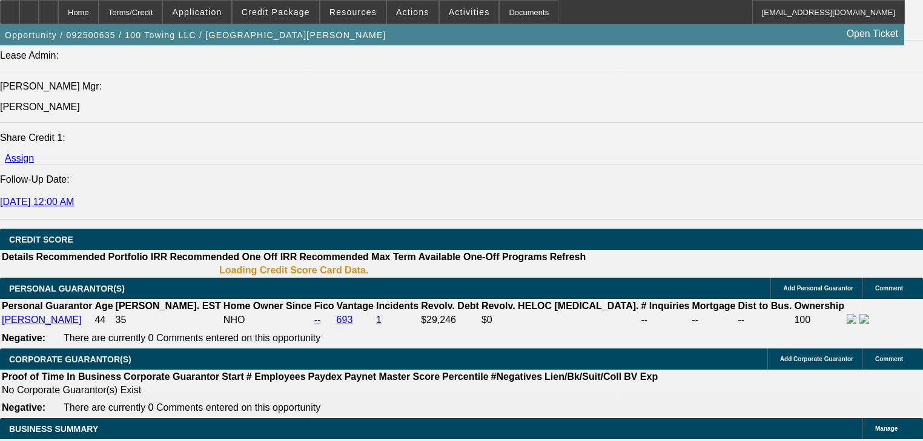
select select "0"
select select "3"
select select "0"
select select "6"
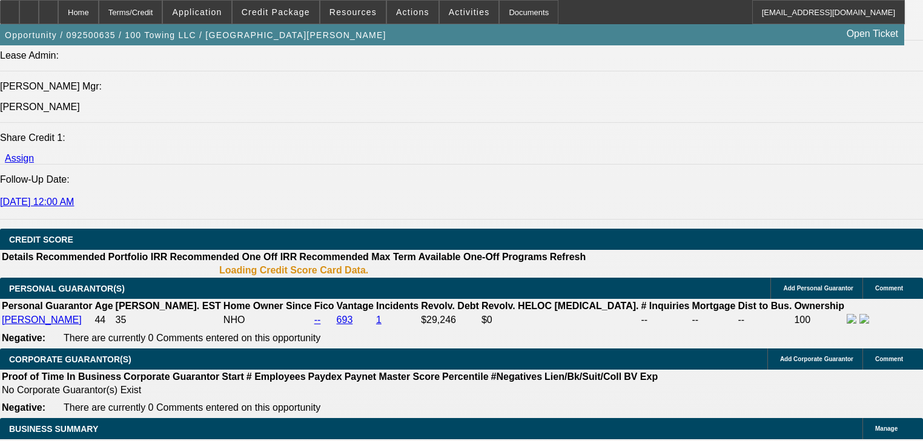
select select "0"
select select "3"
select select "0"
select select "6"
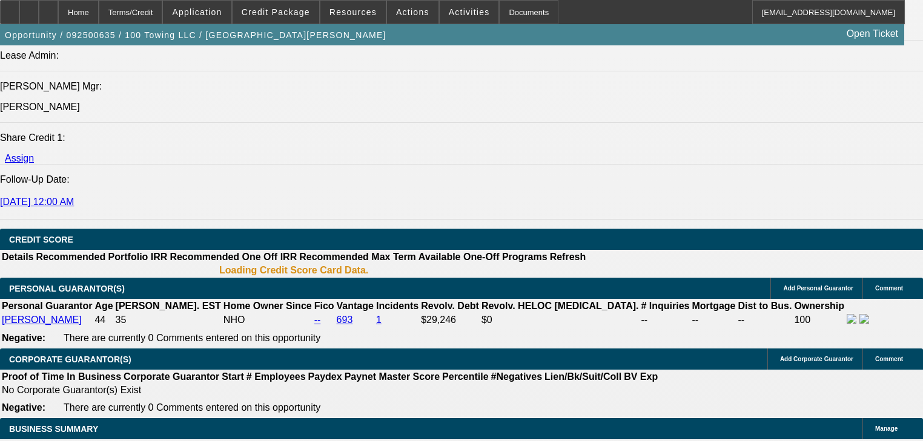
select select "0"
select select "3"
select select "0"
select select "6"
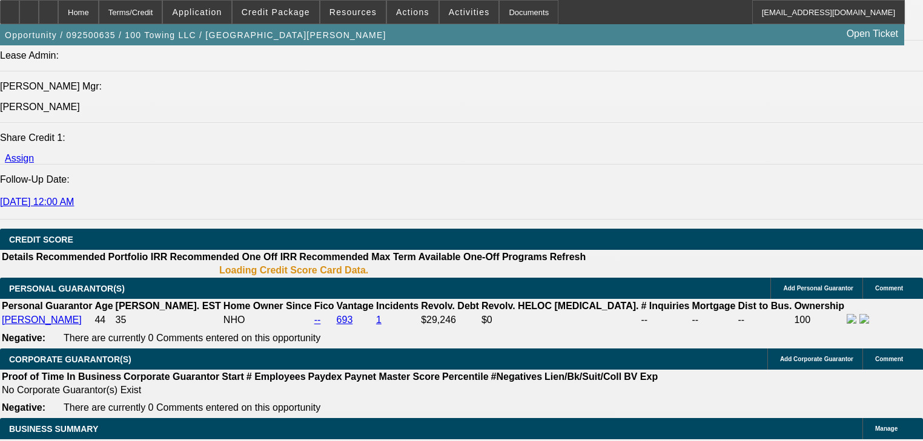
select select "0"
select select "2"
select select "0"
select select "6"
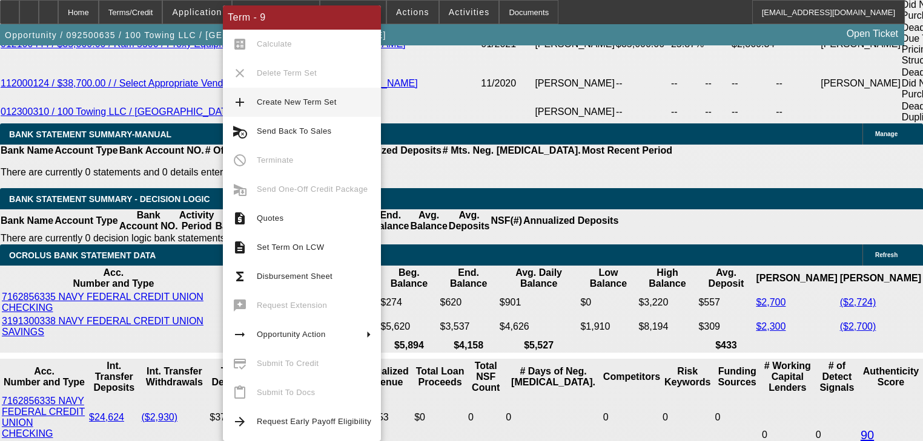
scroll to position [2380, 0]
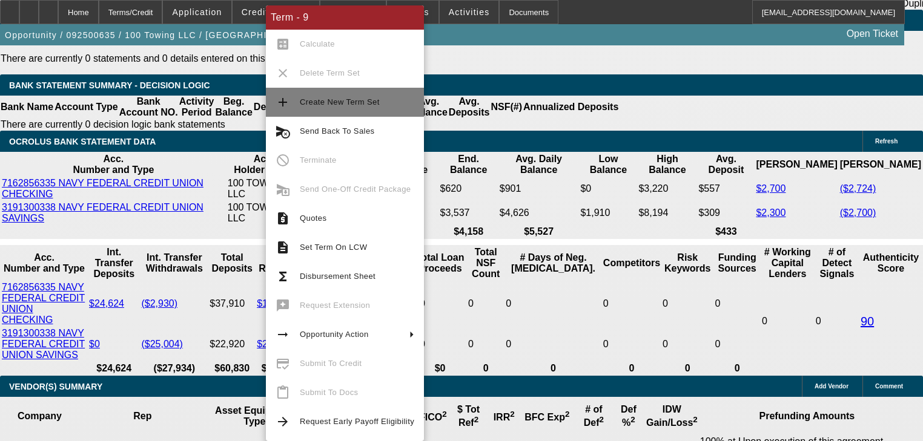
click at [289, 112] on button "add Create New Term Set" at bounding box center [345, 102] width 158 height 29
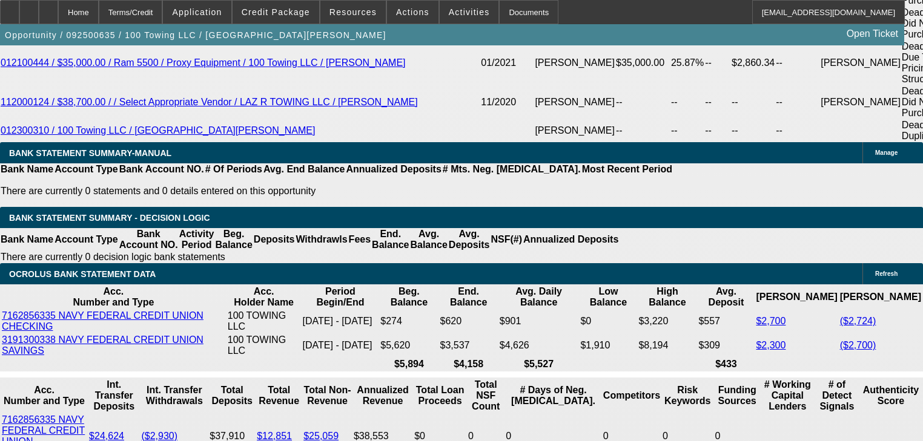
select select "0"
select select "3"
select select "0"
select select "6"
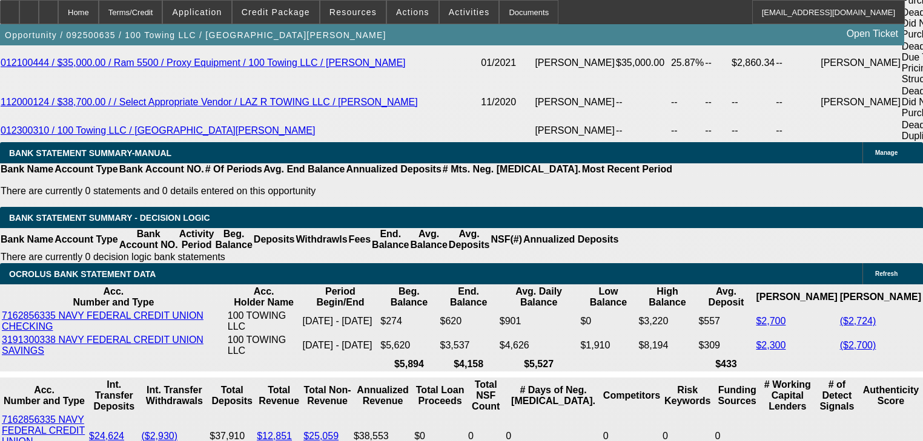
select select "0"
select select "3"
select select "0"
select select "6"
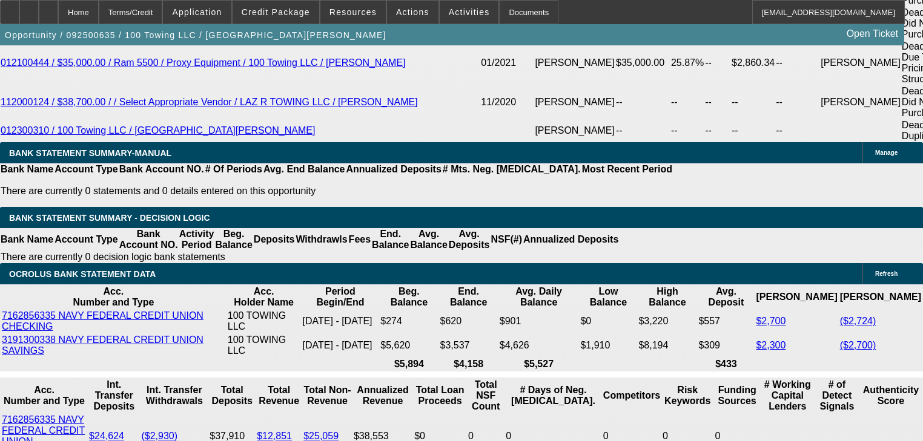
select select "0"
select select "3"
select select "0"
select select "6"
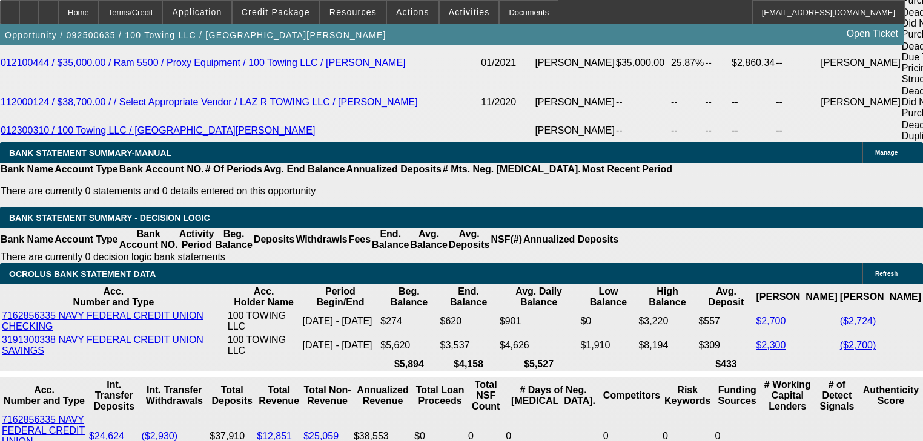
select select "0"
select select "3"
select select "0"
select select "6"
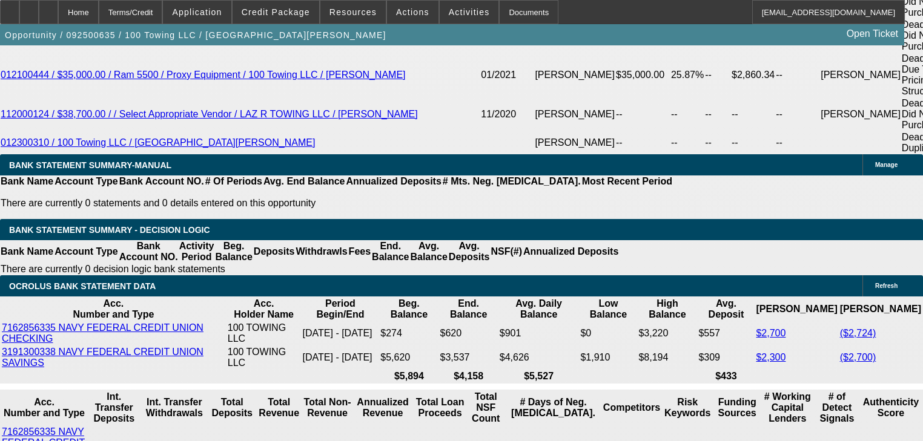
scroll to position [2349, 0]
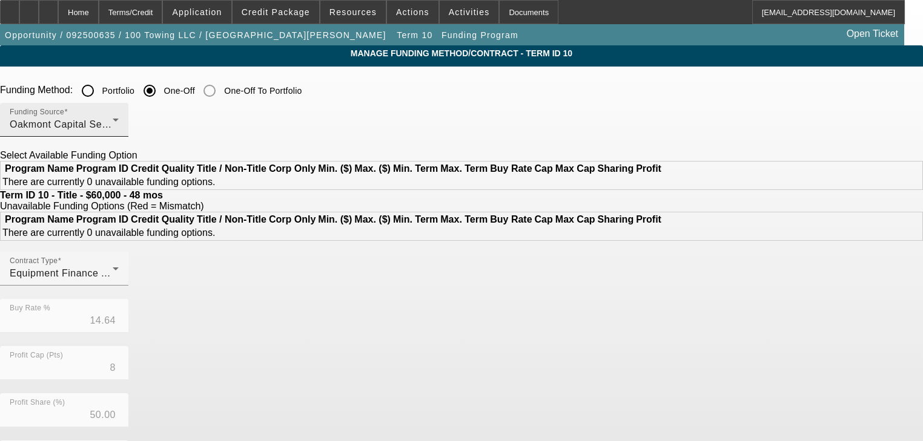
click at [113, 129] on div "Oakmont Capital Services" at bounding box center [61, 124] width 103 height 15
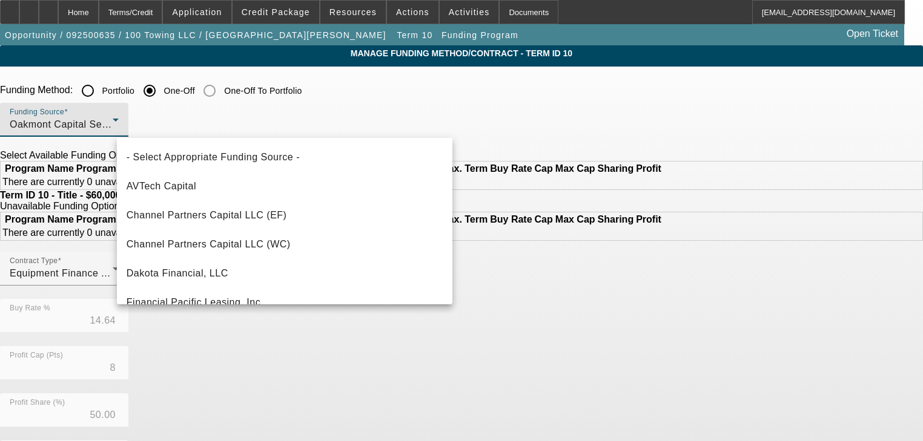
scroll to position [274, 0]
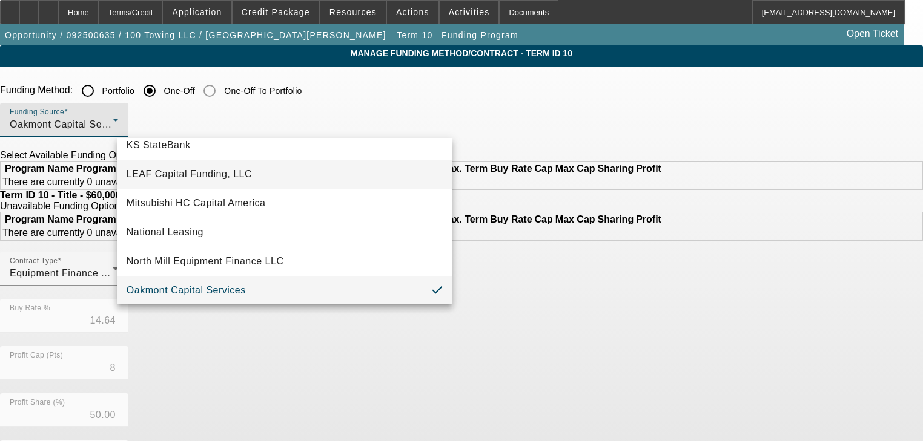
click at [231, 182] on mat-option "LEAF Capital Funding, LLC" at bounding box center [284, 174] width 335 height 29
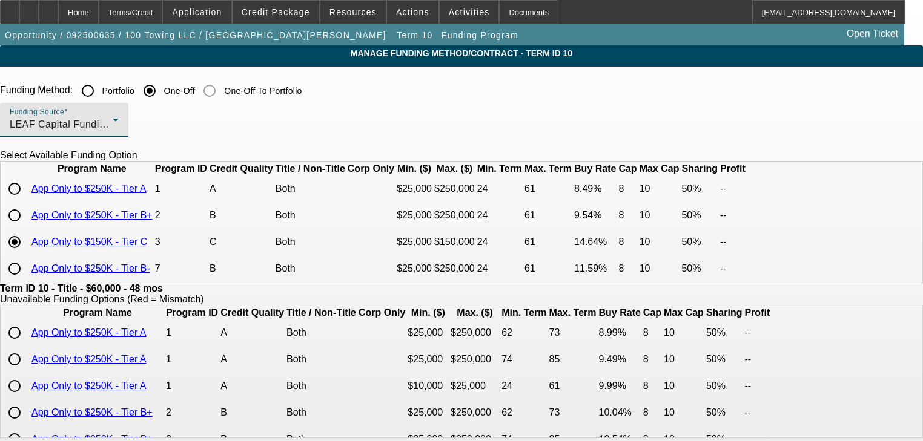
type input "7.25"
type input "6"
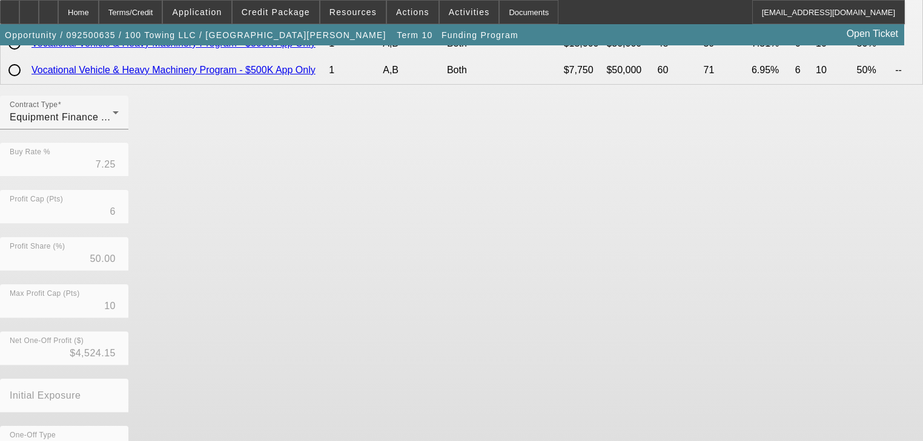
click at [331, 426] on div "Contract Type Equipment Finance Agreement Buy Rate % 7.25 Profit Cap (Pts) 6 Pr…" at bounding box center [461, 285] width 923 height 378
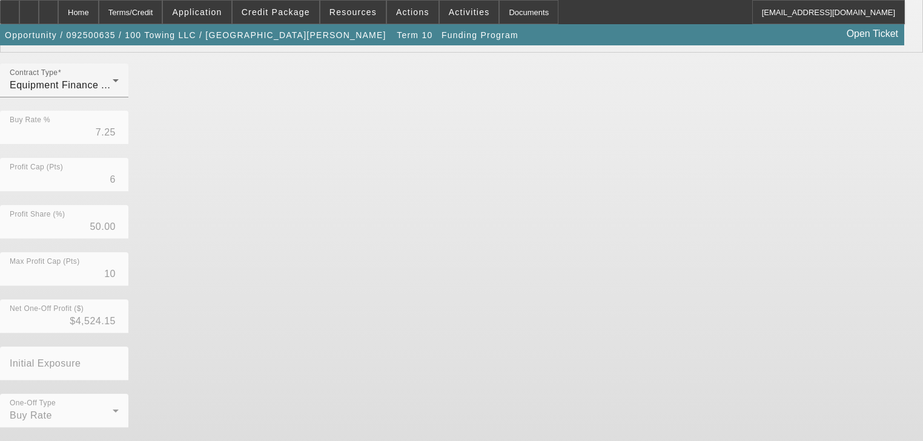
scroll to position [322, 0]
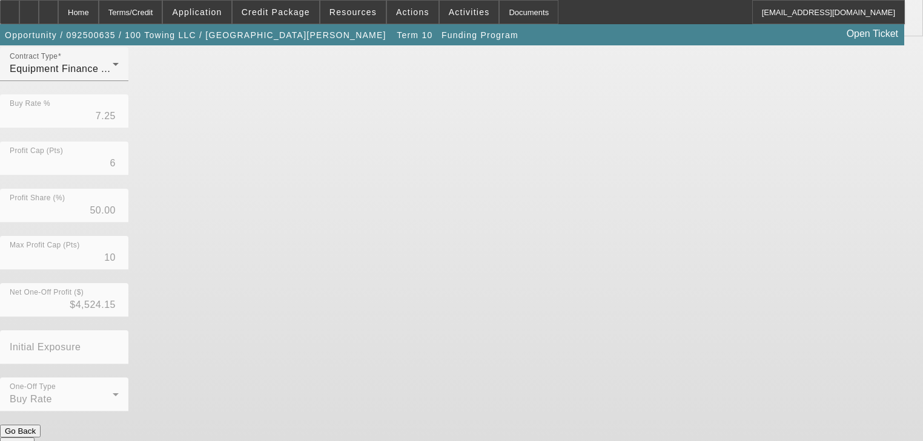
click at [35, 438] on button "Submit" at bounding box center [17, 444] width 35 height 13
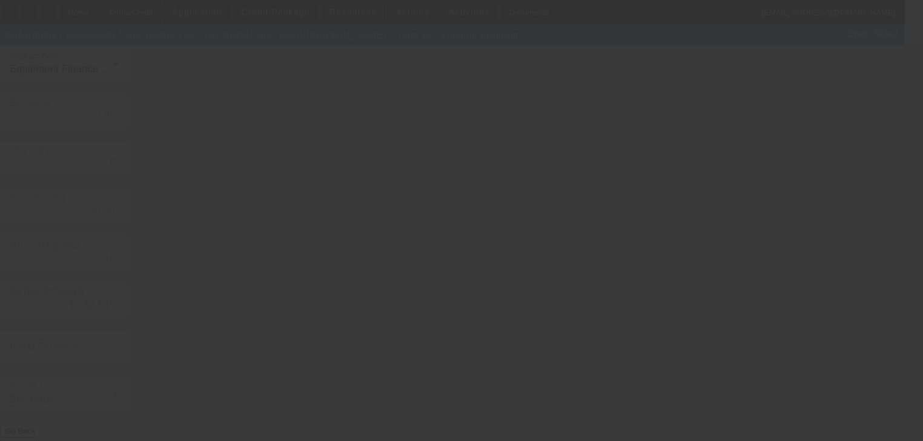
type input "14.64"
type input "8"
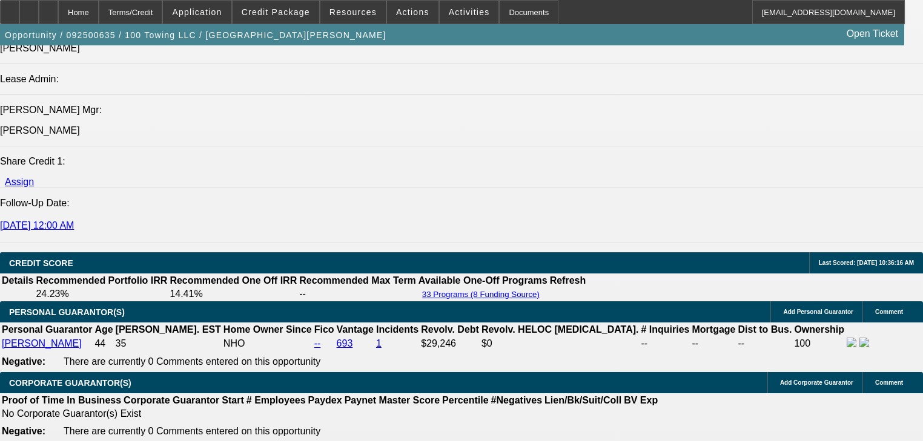
select select "0"
select select "3"
select select "0"
select select "6"
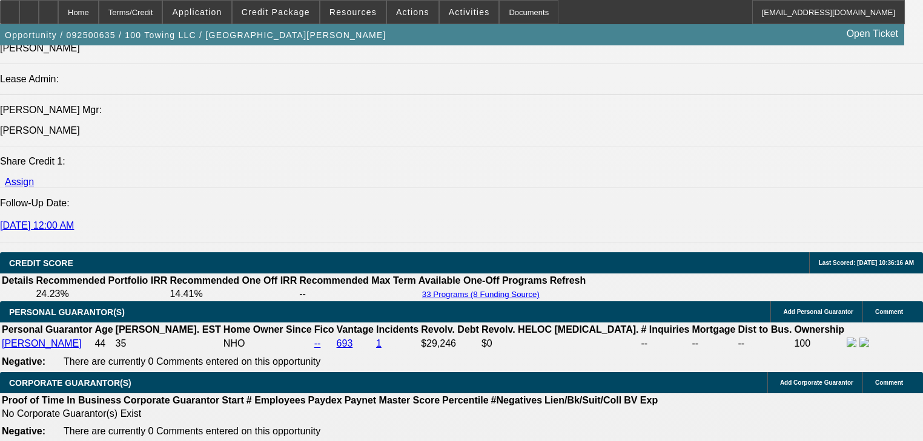
select select "0"
select select "3"
select select "0"
select select "6"
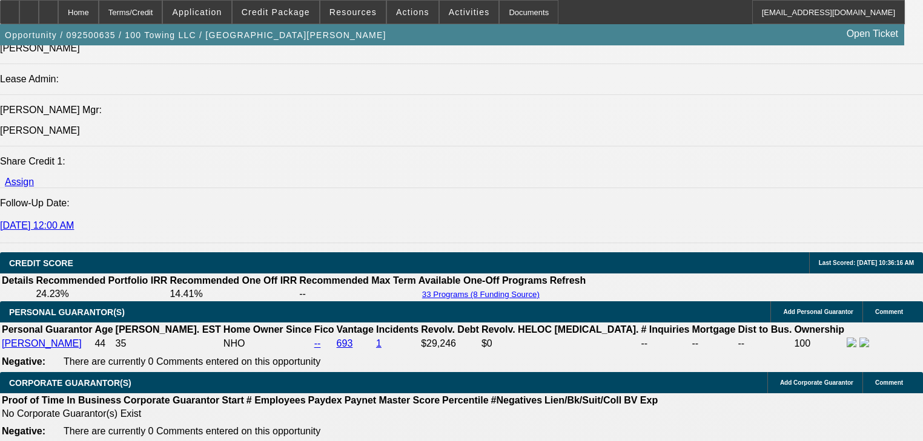
select select "0"
select select "3"
select select "0"
select select "6"
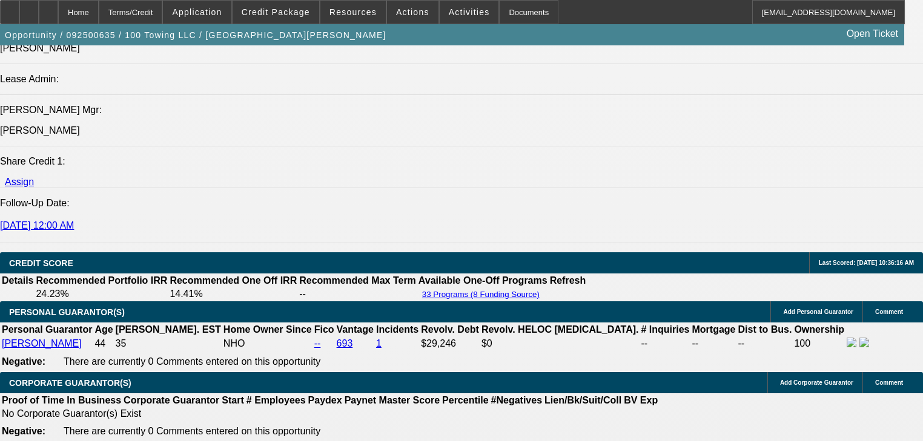
select select "0"
select select "3"
select select "0"
select select "6"
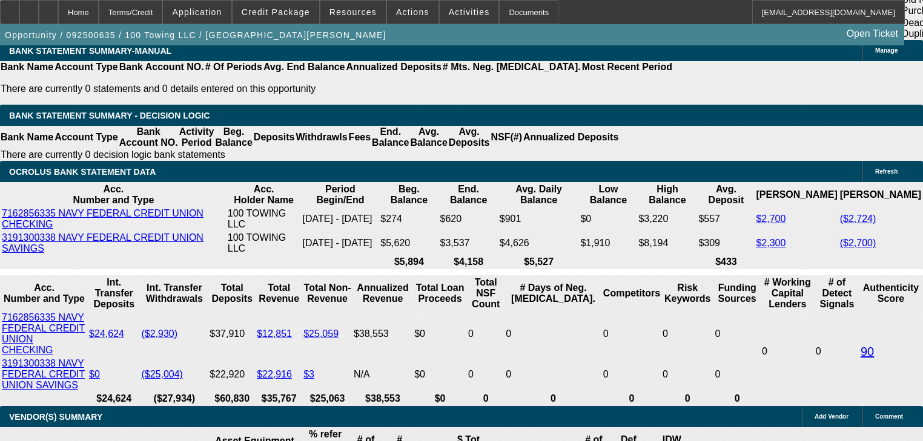
scroll to position [2337, 0]
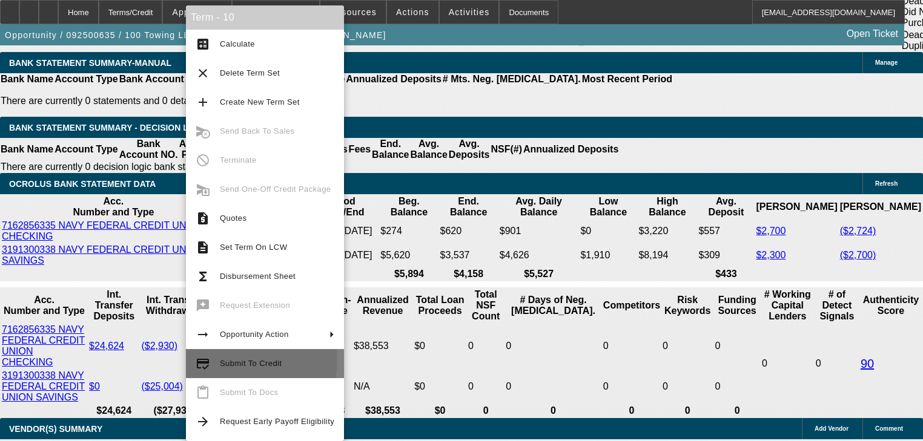
click at [230, 361] on span "Submit To Credit" at bounding box center [251, 363] width 62 height 9
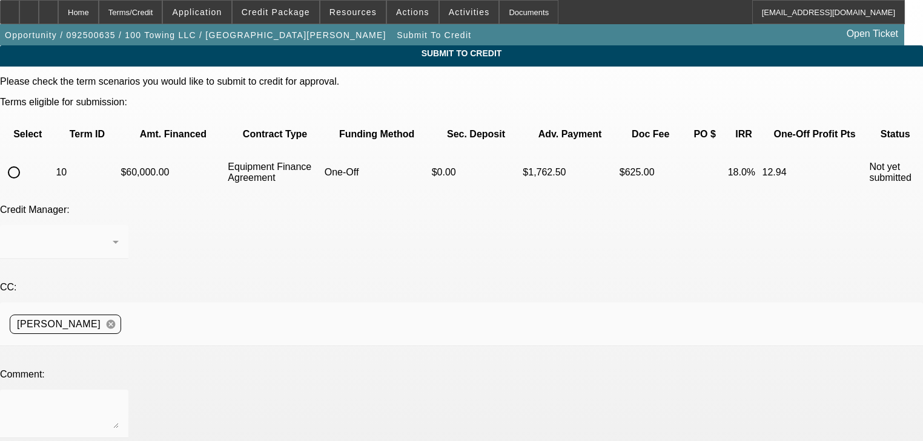
click at [47, 174] on td at bounding box center [27, 172] width 53 height 42
click at [26, 160] on input "radio" at bounding box center [14, 172] width 24 height 24
radio input "true"
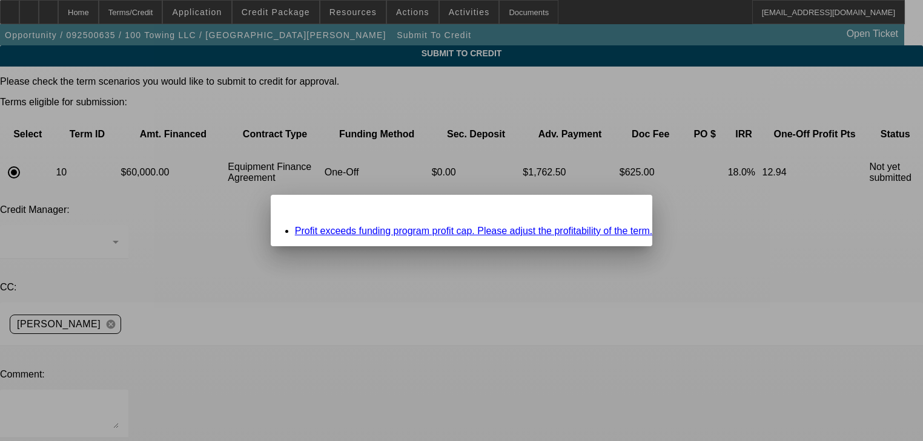
click at [327, 231] on ul "Profit exceeds funding program profit cap. Please adjust the profitability of t…" at bounding box center [462, 231] width 382 height 11
click at [348, 226] on div "Profit exceeds funding program profit cap. Please adjust the profitability of t…" at bounding box center [462, 231] width 382 height 11
click at [346, 228] on link "Profit exceeds funding program profit cap. Please adjust the profitability of t…" at bounding box center [474, 231] width 358 height 10
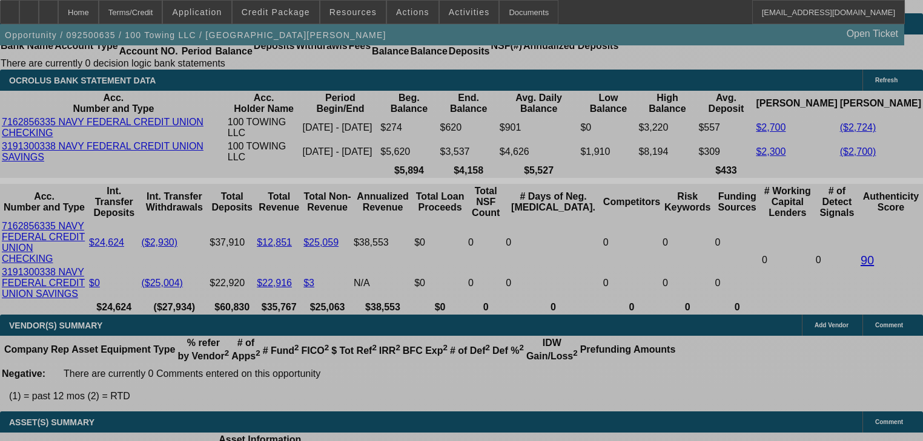
select select "0"
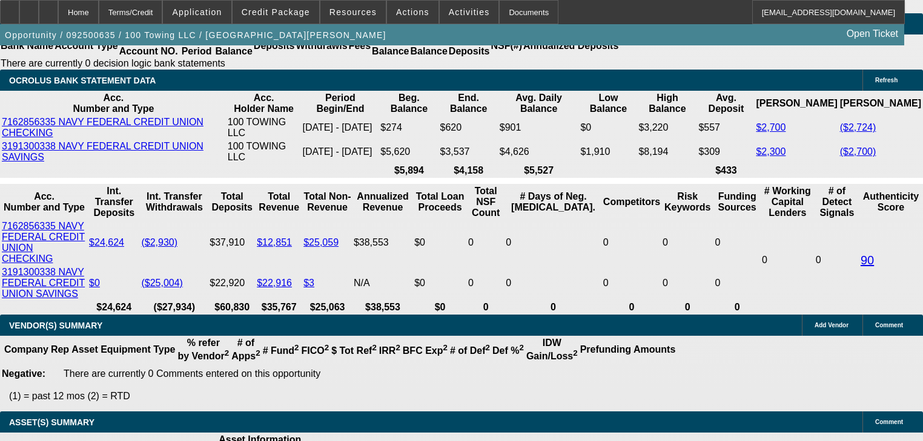
select select "3"
select select "0"
select select "6"
select select "0"
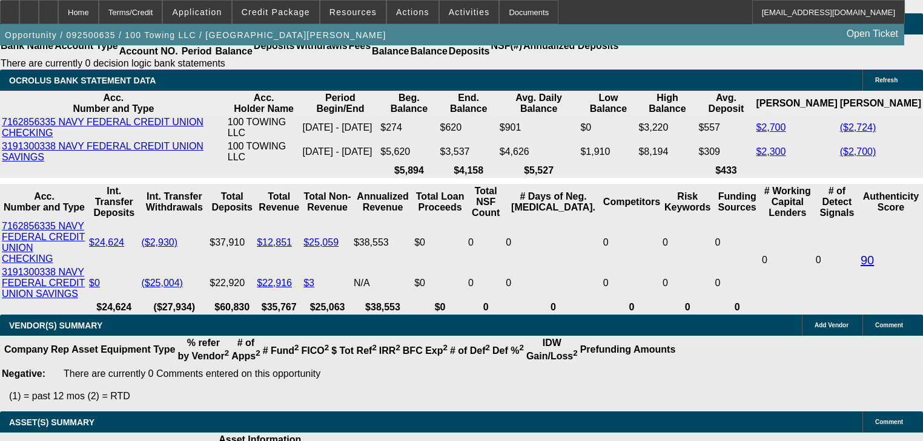
select select "3"
select select "0"
select select "6"
select select "0"
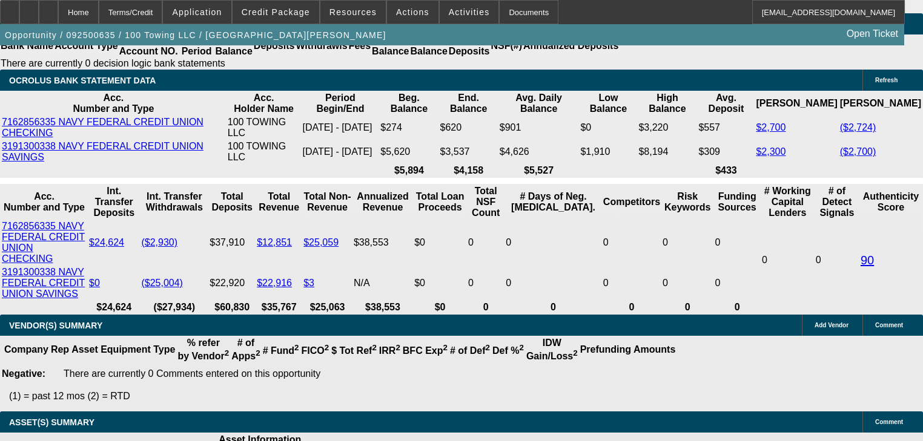
select select "3"
select select "0"
select select "6"
select select "0"
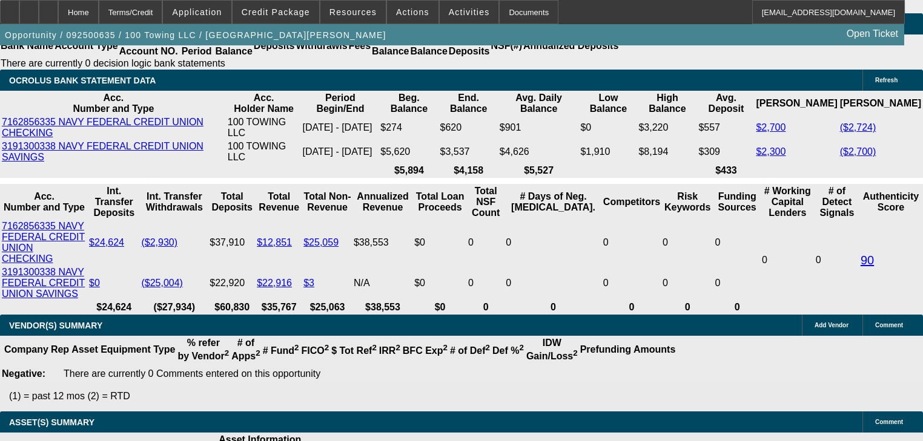
select select "3"
select select "0"
select select "6"
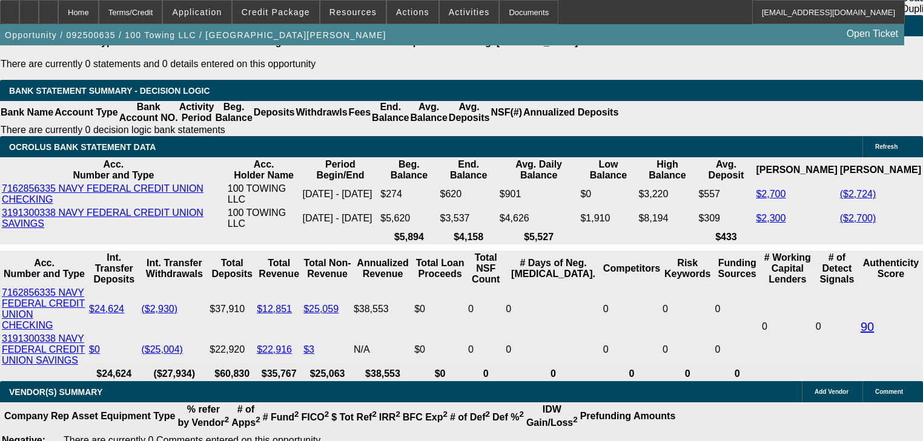
scroll to position [2363, 0]
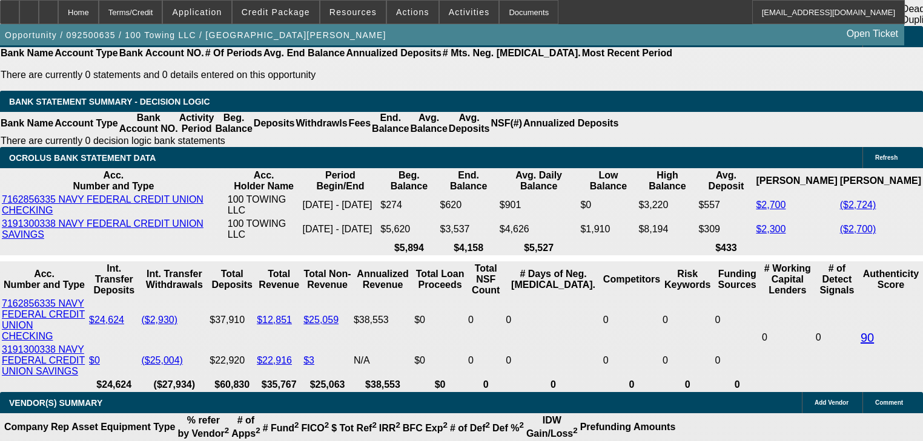
type input "1"
type input "UNKNOWN"
type input "$1,275.69"
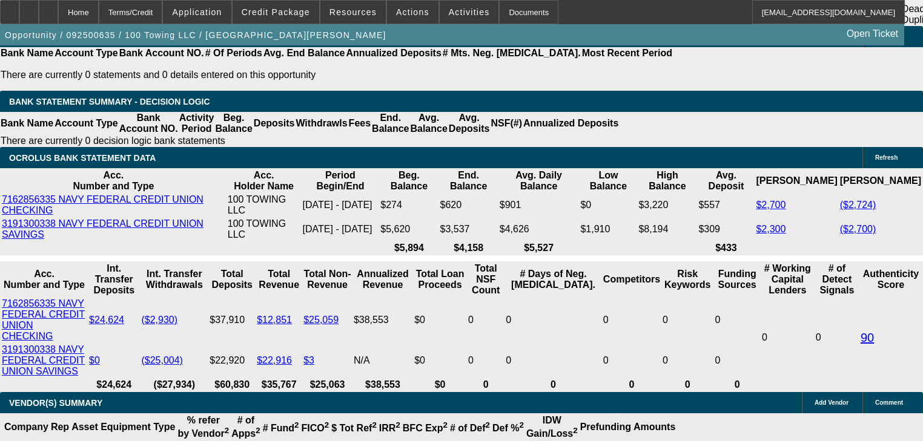
type input "12"
type input "$1,580.03"
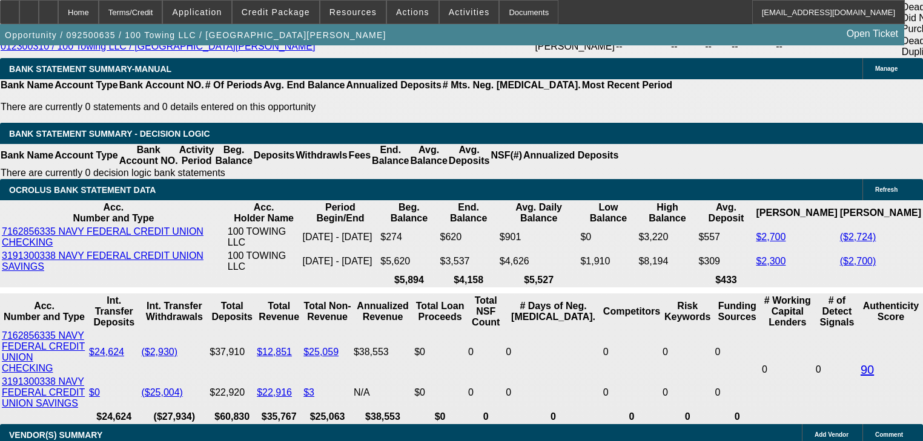
scroll to position [2266, 0]
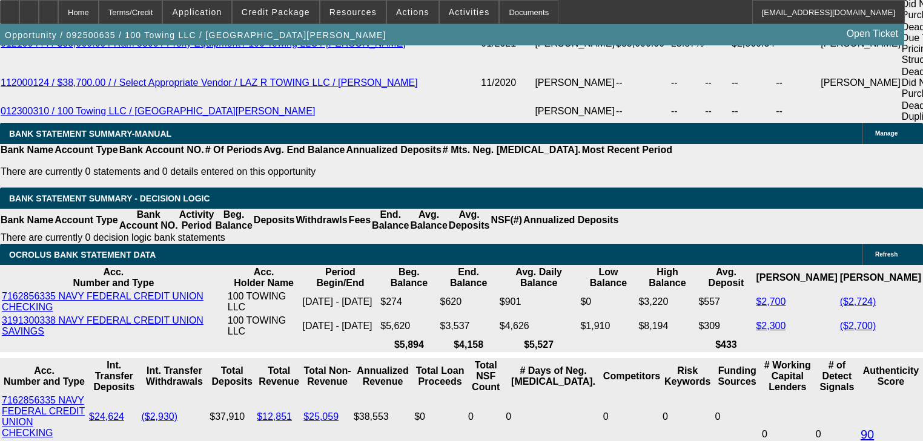
type input "12"
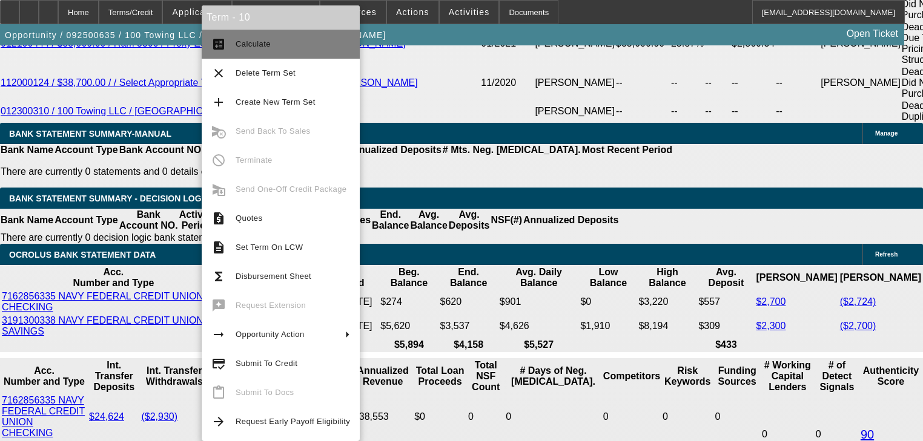
click at [255, 51] on button "calculate Calculate" at bounding box center [281, 44] width 158 height 29
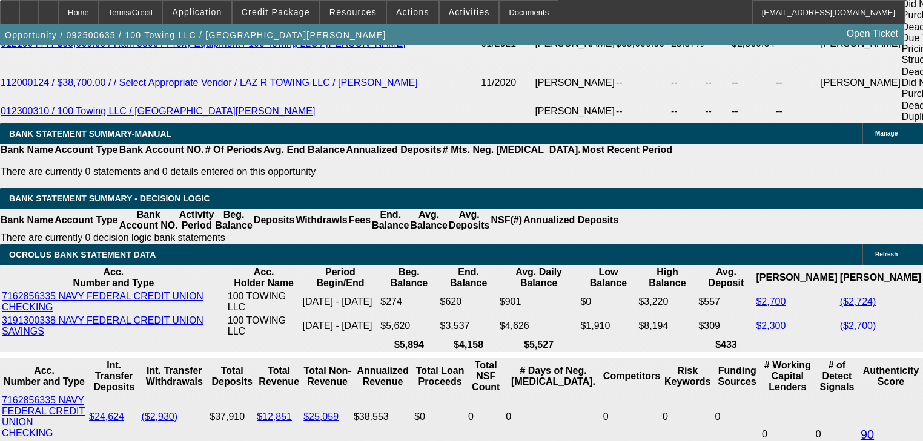
scroll to position [2380, 0]
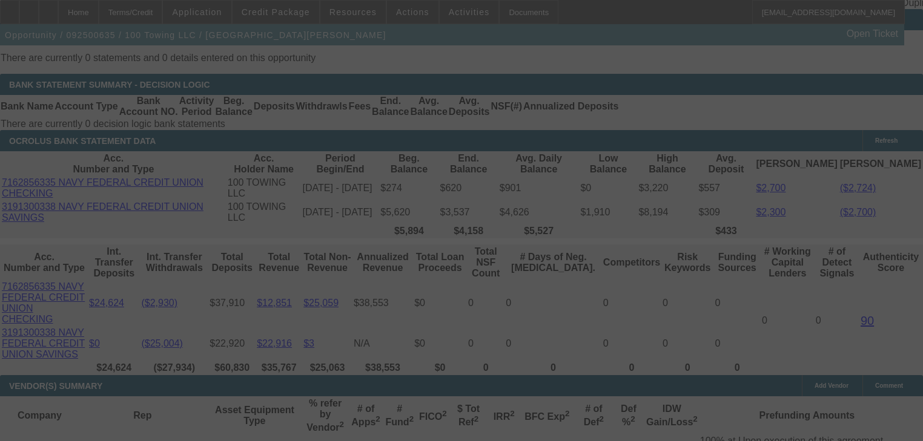
select select "0"
select select "3"
select select "0"
select select "6"
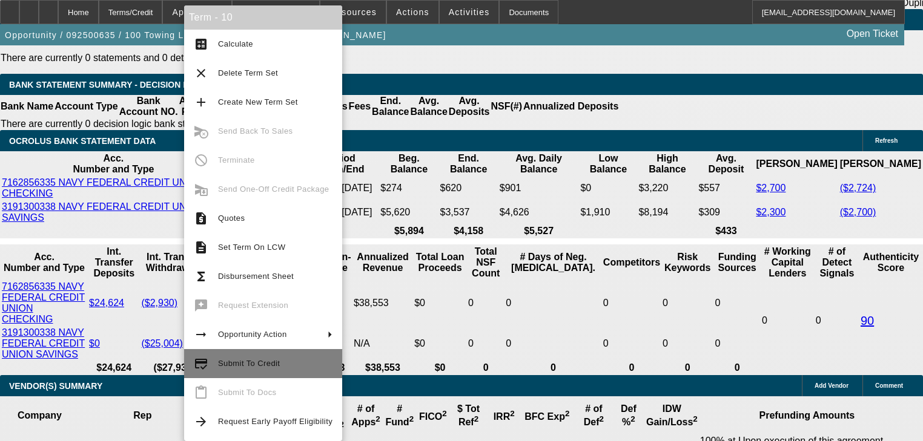
click at [225, 355] on button "credit_score Submit To Credit" at bounding box center [263, 363] width 158 height 29
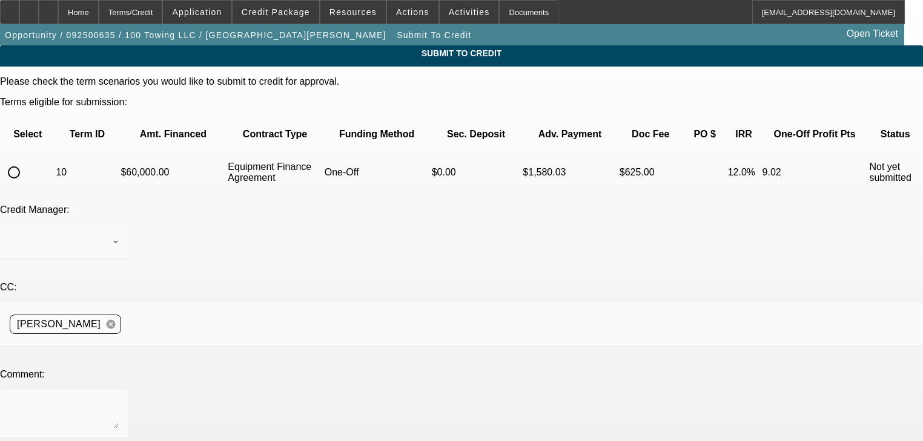
click at [26, 160] on input "radio" at bounding box center [14, 172] width 24 height 24
radio input "true"
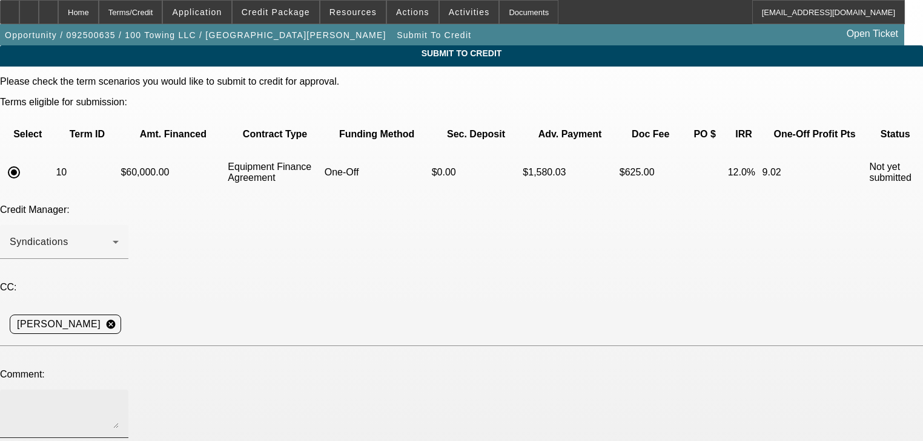
click at [119, 400] on textarea at bounding box center [64, 414] width 109 height 29
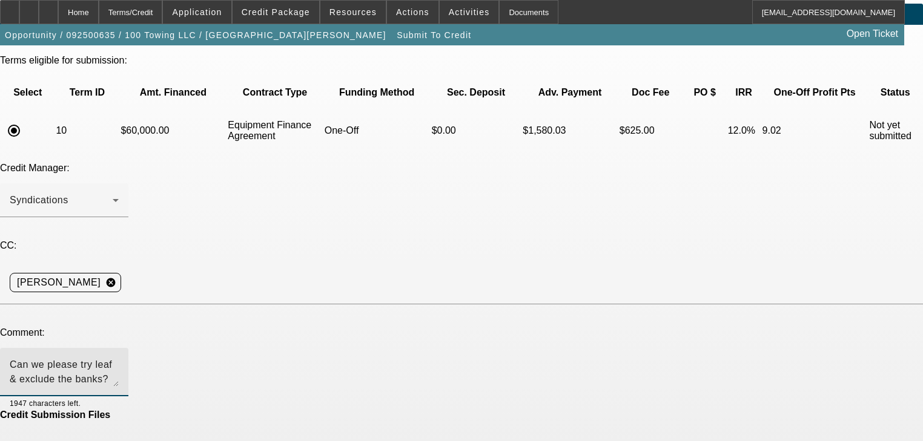
scroll to position [73, 0]
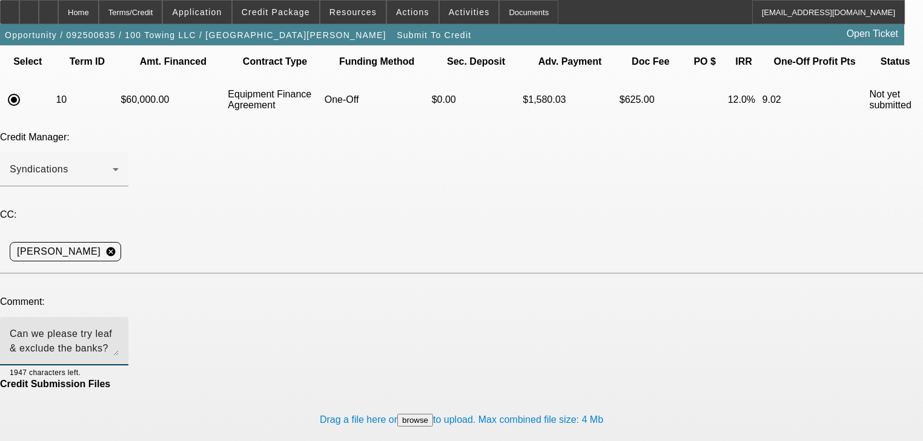
type textarea "Can we please try leaf & exclude the banks? Thank you"
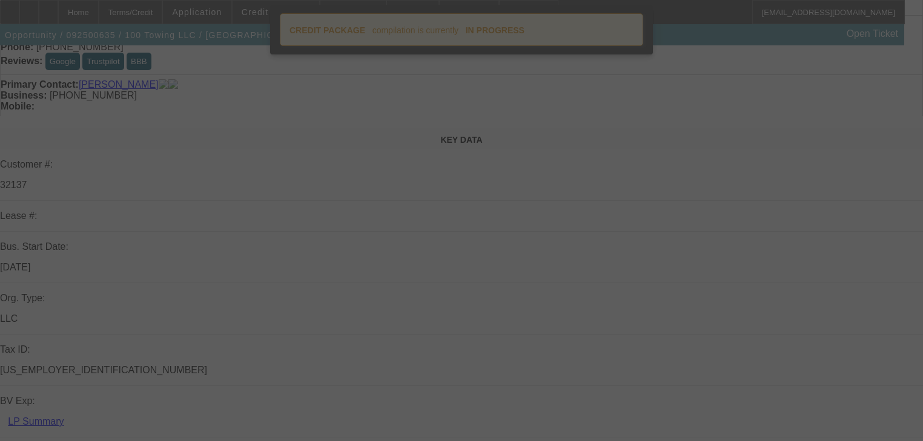
select select "0"
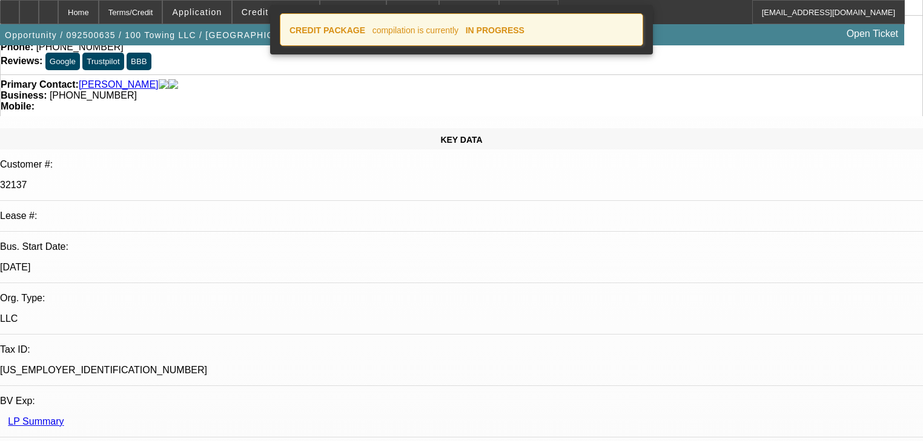
select select "0"
select select "3"
select select "0"
select select "6"
select select "0"
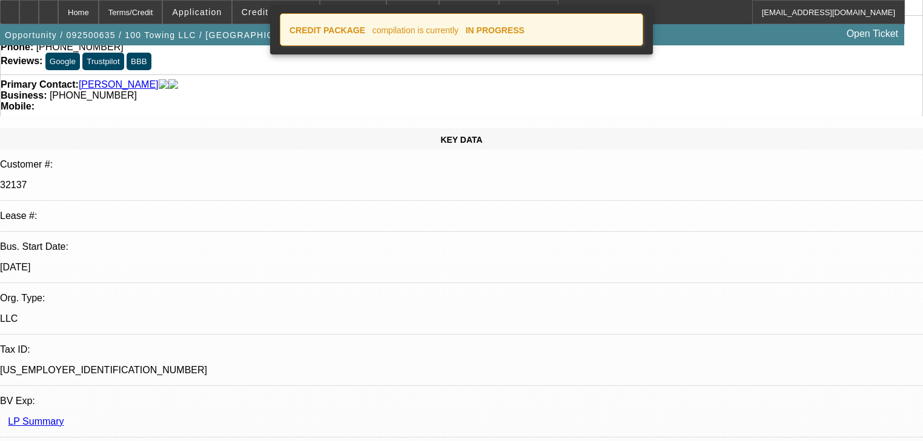
select select "0"
select select "3"
select select "0"
select select "6"
select select "0"
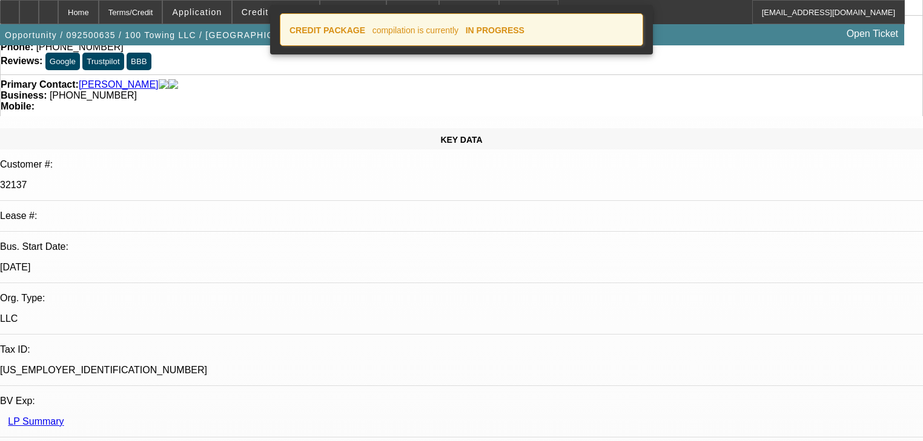
select select "0"
select select "3"
select select "0"
select select "6"
select select "0"
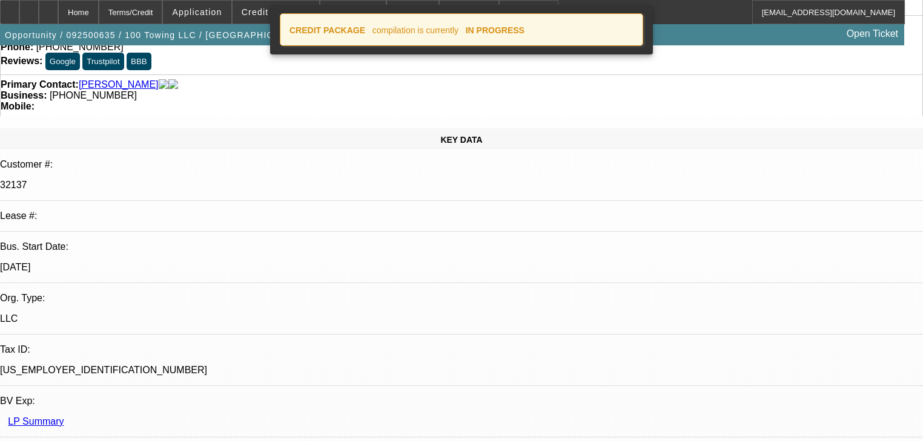
select select "0"
select select "3"
select select "0"
select select "6"
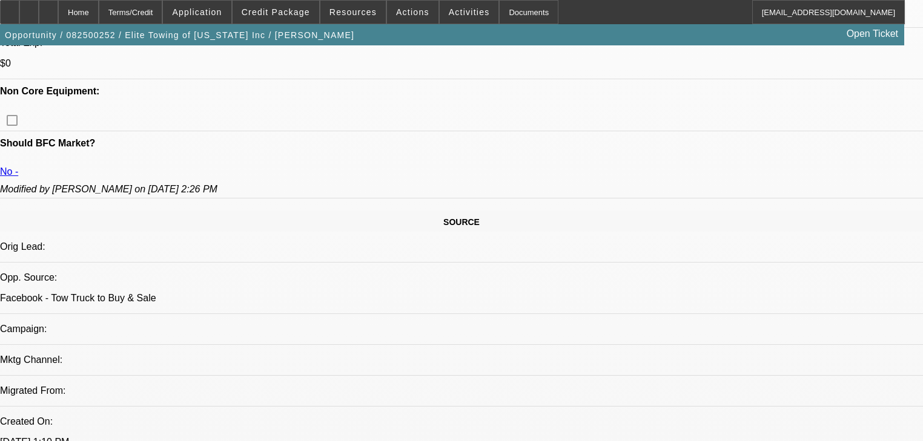
select select "0.1"
select select "0"
select select "6"
select select "0.1"
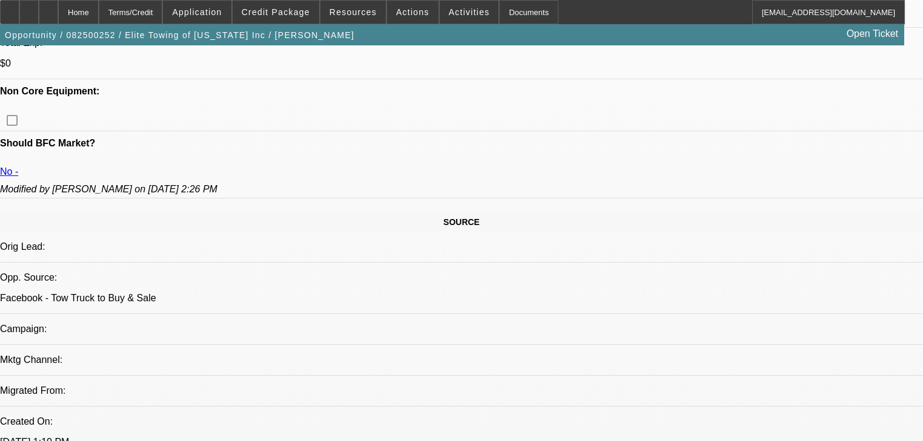
select select "0"
select select "6"
select select "0.1"
select select "0"
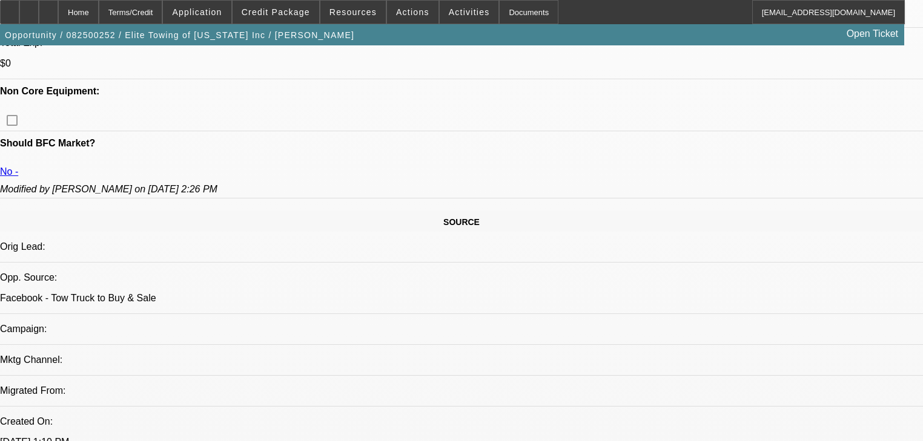
select select "0"
select select "6"
select select "0"
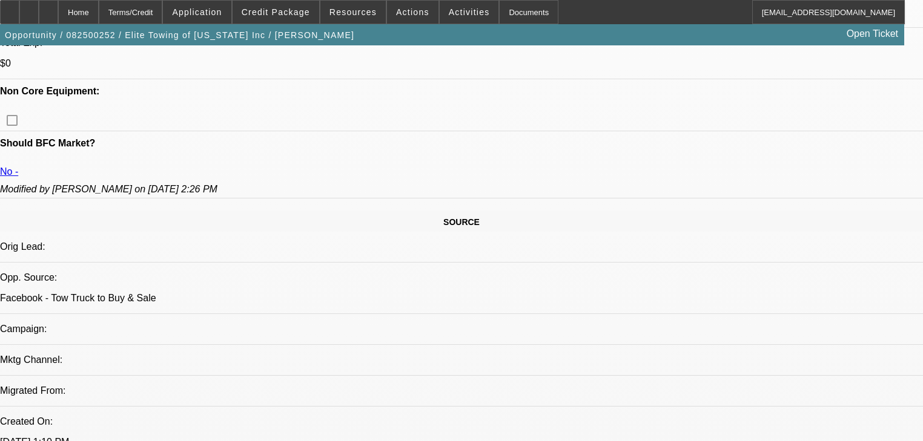
select select "6"
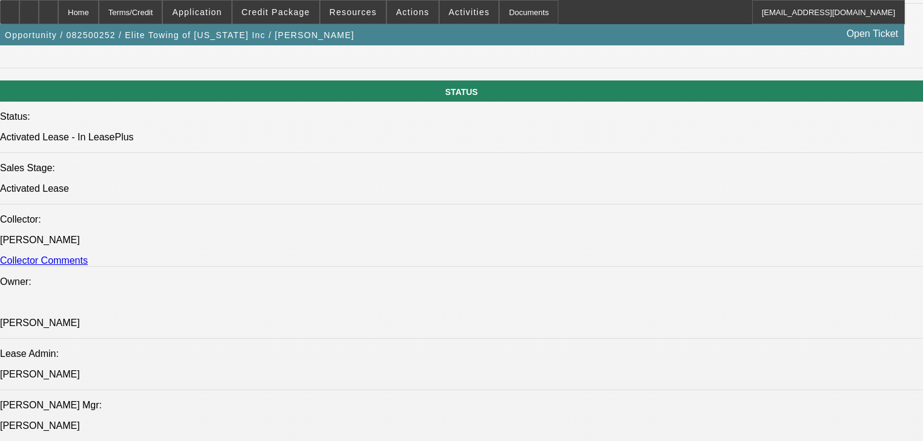
scroll to position [1308, 0]
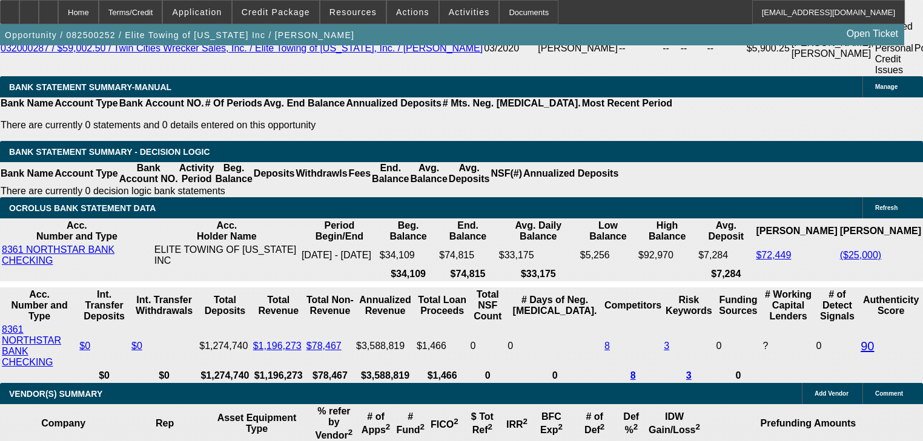
scroll to position [2325, 0]
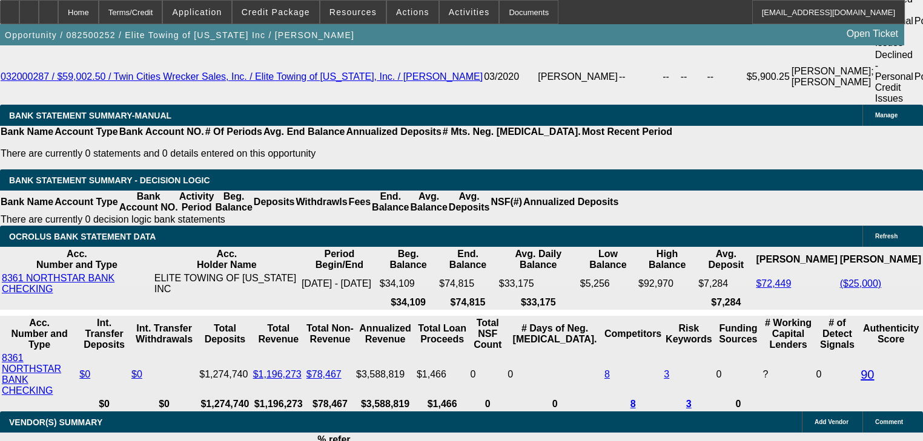
scroll to position [969, 0]
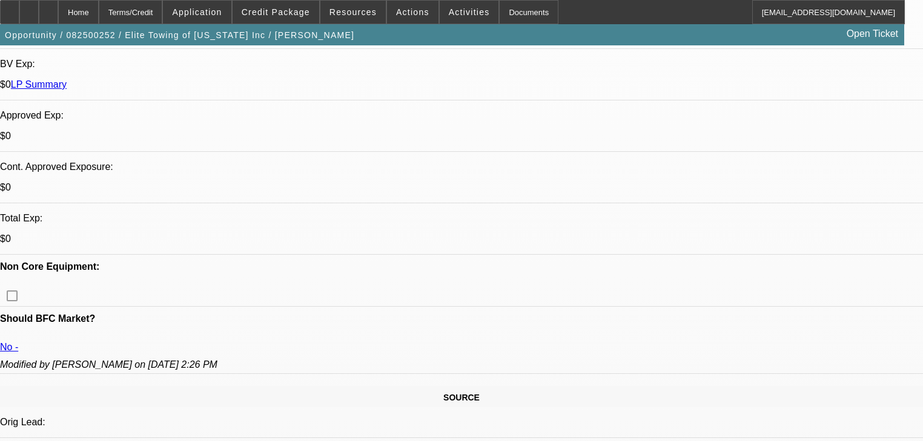
scroll to position [533, 0]
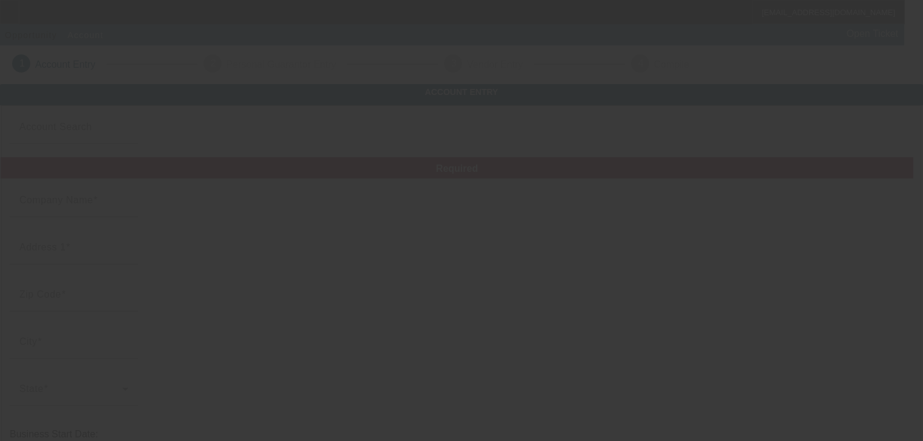
type input "Elite Towing of [US_STATE] Inc"
type input "[STREET_ADDRESS][PERSON_NAME]"
type input "55117"
type input "Saint [PERSON_NAME]"
type input "[PHONE_NUMBER]"
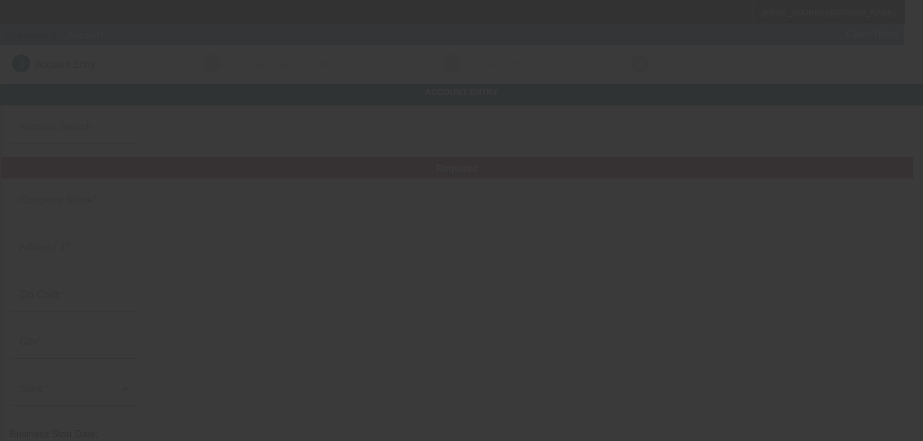
type input "[PERSON_NAME][EMAIL_ADDRESS][DOMAIN_NAME]"
type input "[PERSON_NAME]"
type input "844162986"
type input "Towing"
type input "https://elitetowingofmn.com"
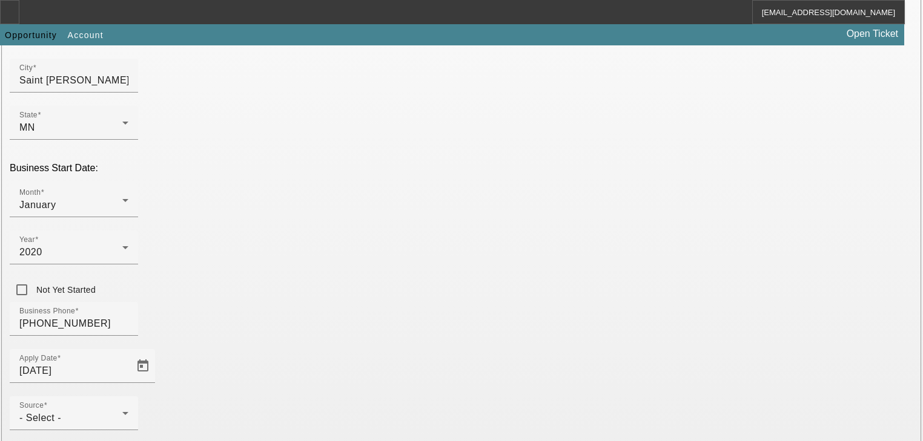
scroll to position [291, 0]
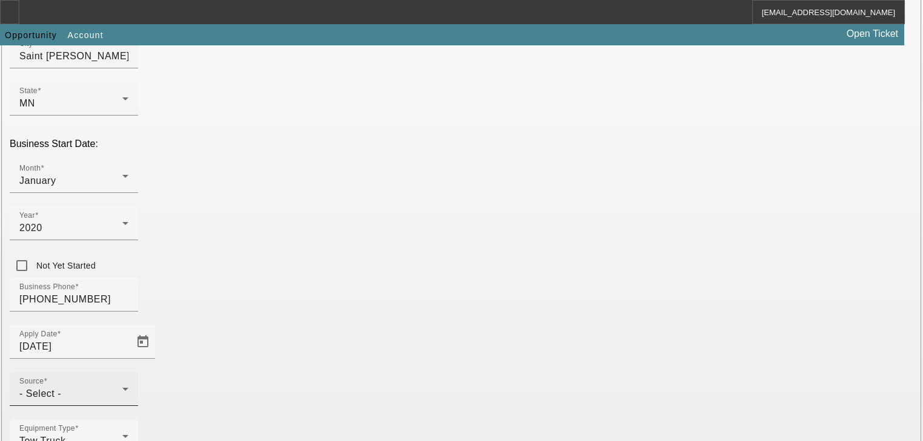
click at [122, 387] on div "- Select -" at bounding box center [70, 394] width 103 height 15
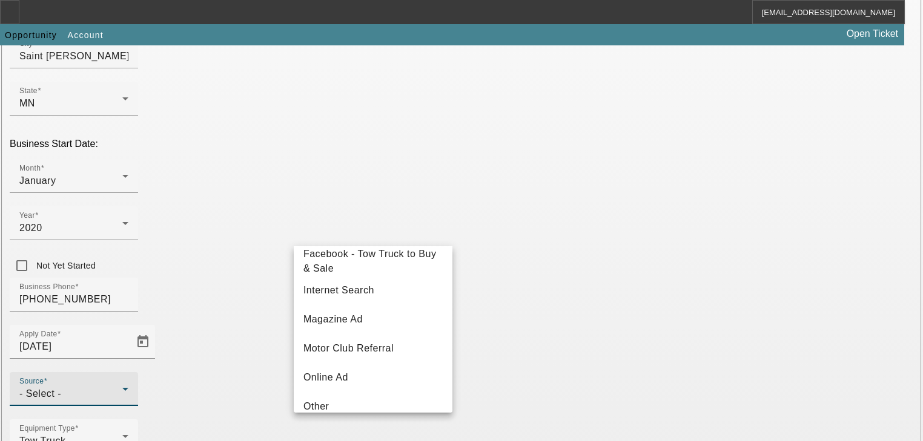
scroll to position [140, 0]
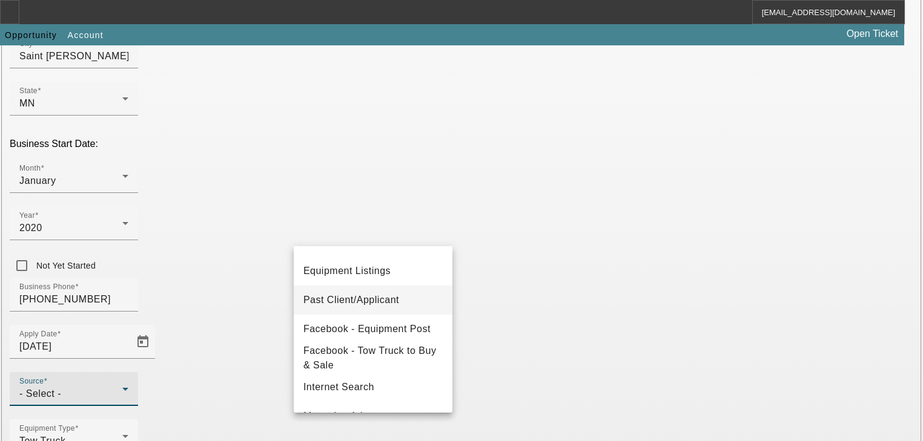
click at [362, 304] on span "Past Client/Applicant" at bounding box center [351, 300] width 96 height 15
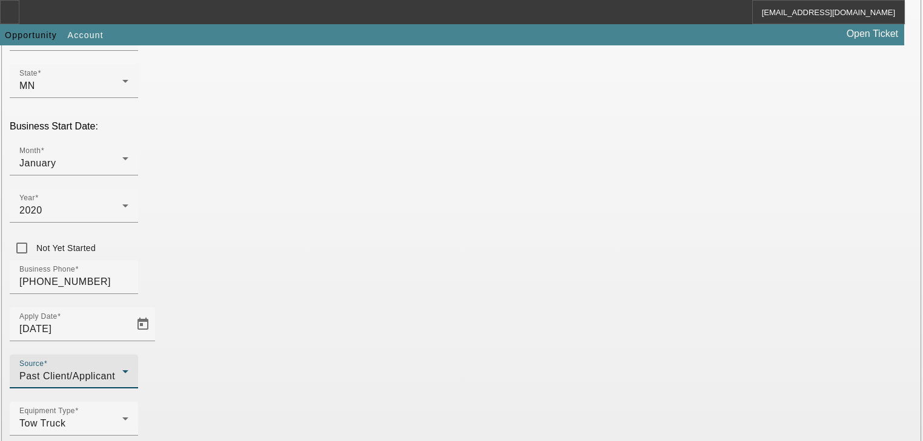
scroll to position [318, 0]
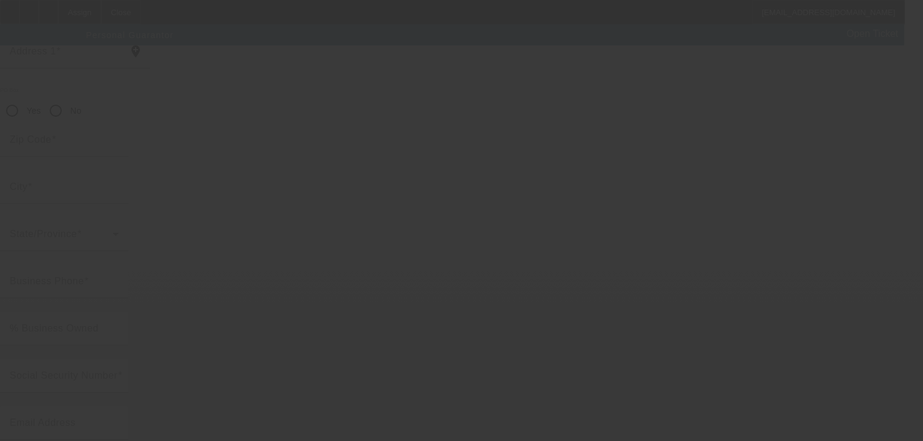
scroll to position [148, 0]
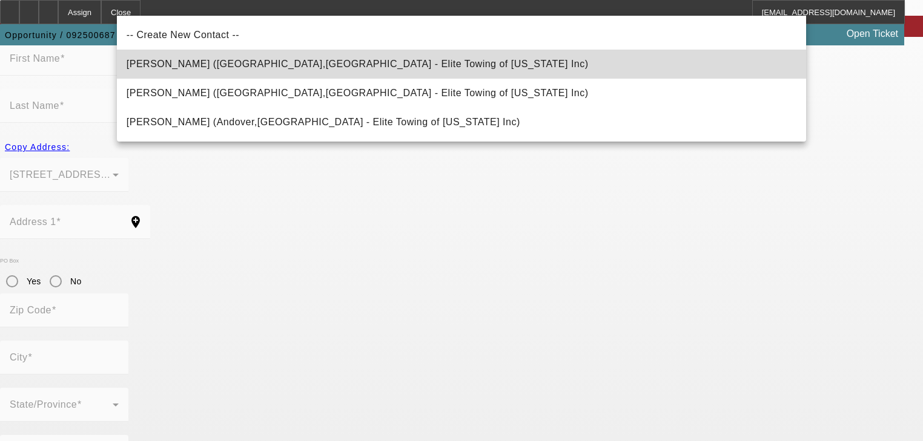
click at [354, 68] on mat-option "Hayden, Thomas (Plymouth,MN - Elite Towing of Minnesota Inc)" at bounding box center [461, 64] width 689 height 29
type input "Hayden, Thomas (Plymouth,MN - Elite Towing of Minnesota Inc)"
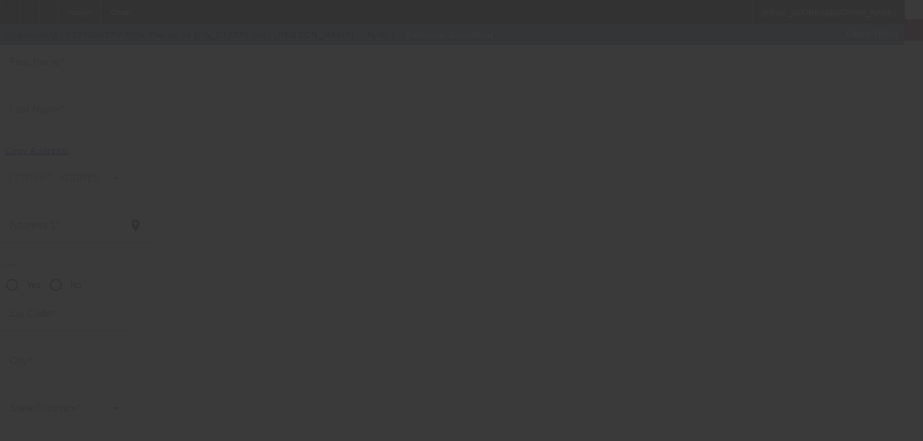
type input "Thomas"
type input "Hayden"
type input "235 Nathan Ln Apt. N127"
radio input "true"
type input "55441"
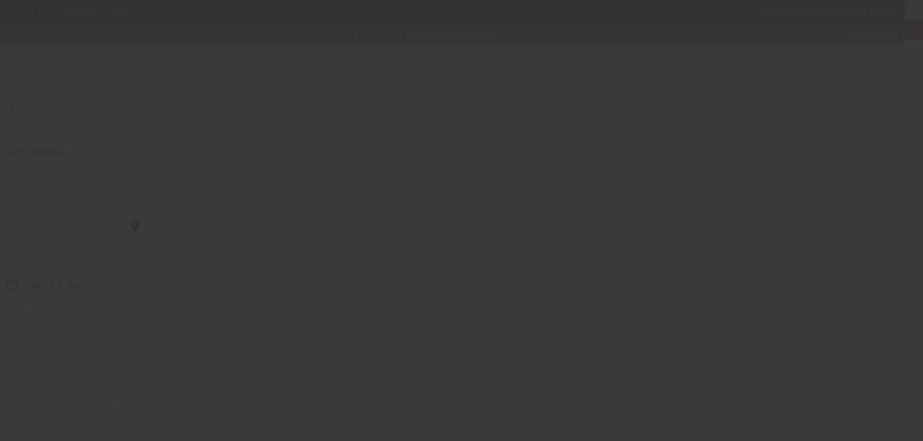
type input "Plymouth"
type input "[PHONE_NUMBER]"
type input "33"
type input "470-31-5357"
type input "thomas@elitetowingofmn.com"
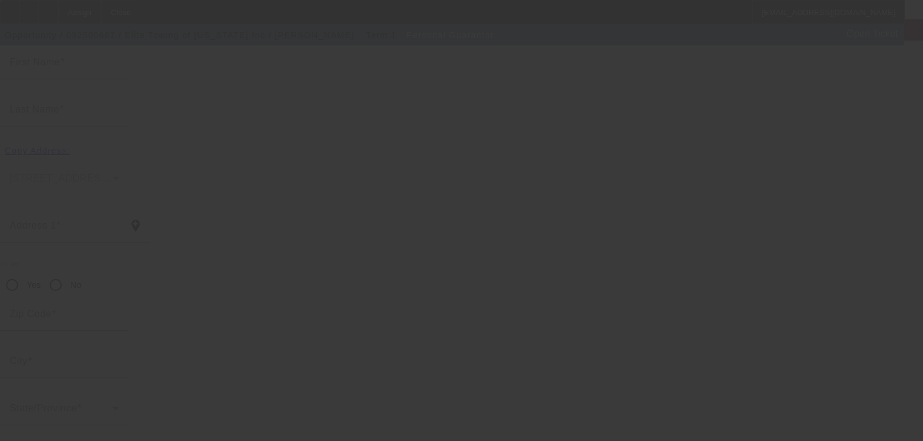
type input "[PHONE_NUMBER]"
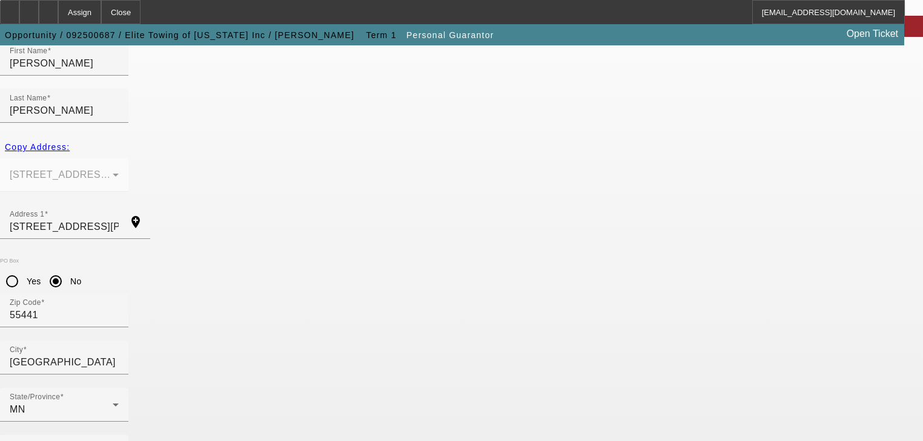
type input "35"
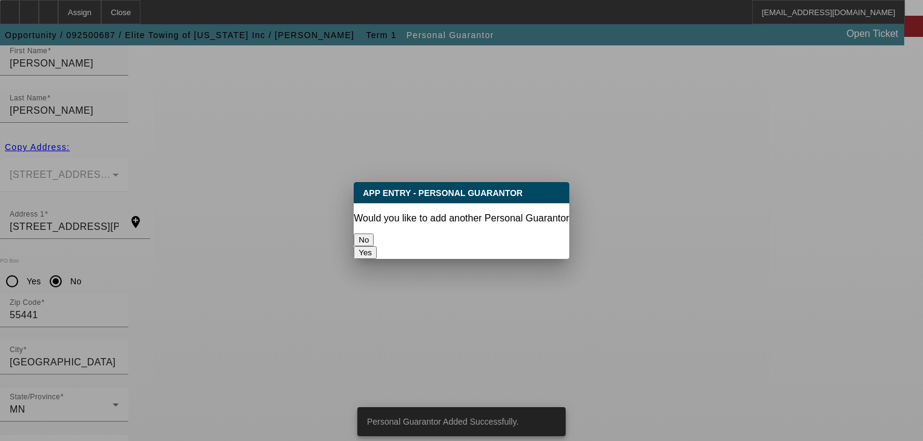
scroll to position [0, 0]
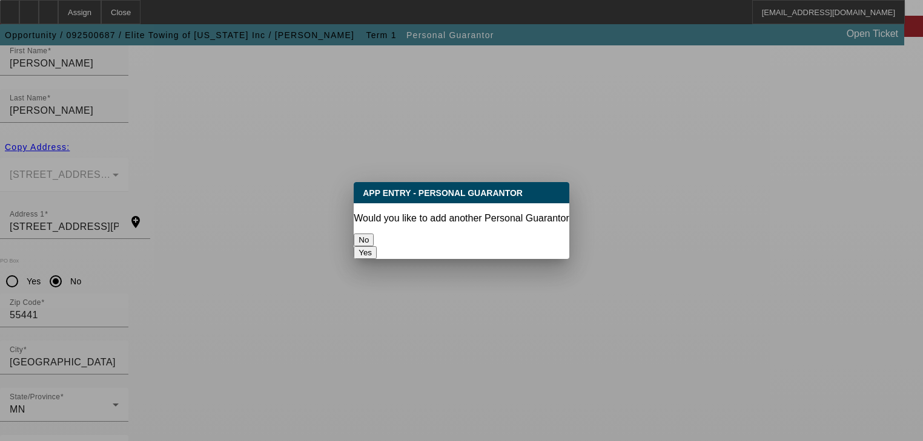
click at [493, 246] on div "Yes" at bounding box center [461, 252] width 215 height 13
click at [377, 246] on button "Yes" at bounding box center [365, 252] width 23 height 13
radio input "false"
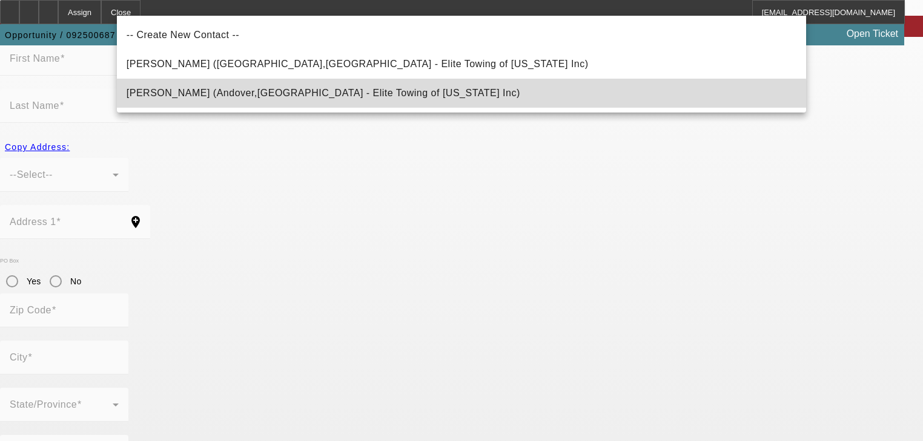
click at [387, 103] on mat-option "Perry, Michael (Andover,MN - Elite Towing of Minnesota Inc)" at bounding box center [461, 93] width 689 height 29
type input "Perry, Michael (Andover,MN - Elite Towing of Minnesota Inc)"
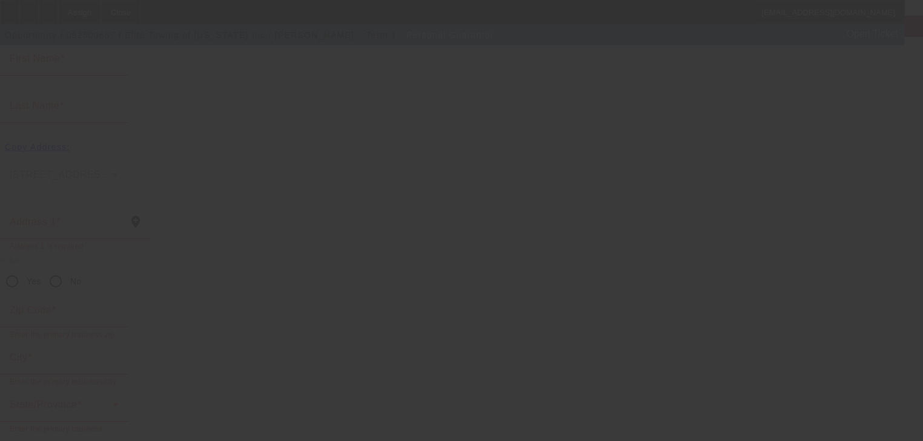
scroll to position [144, 0]
type input "Michael"
type input "Perry"
type input "16138 Crane St NW"
radio input "true"
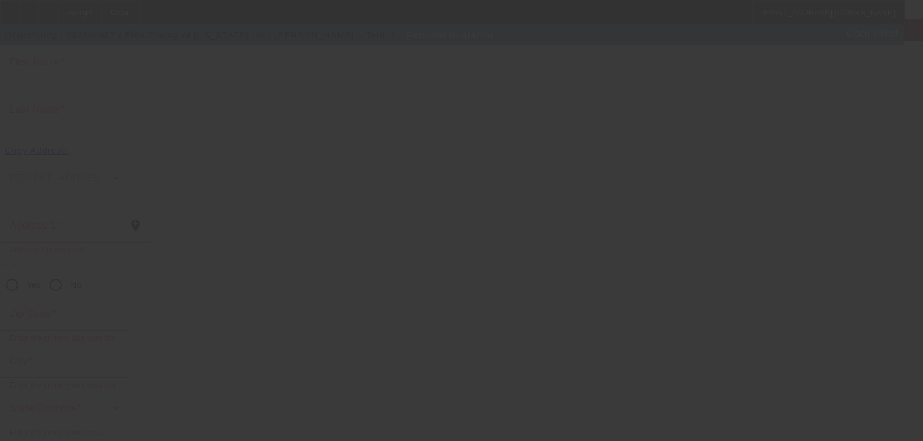
type input "55304"
type input "Andover"
type input "(612) 328-7911"
type input "65"
type input "474-96-9030"
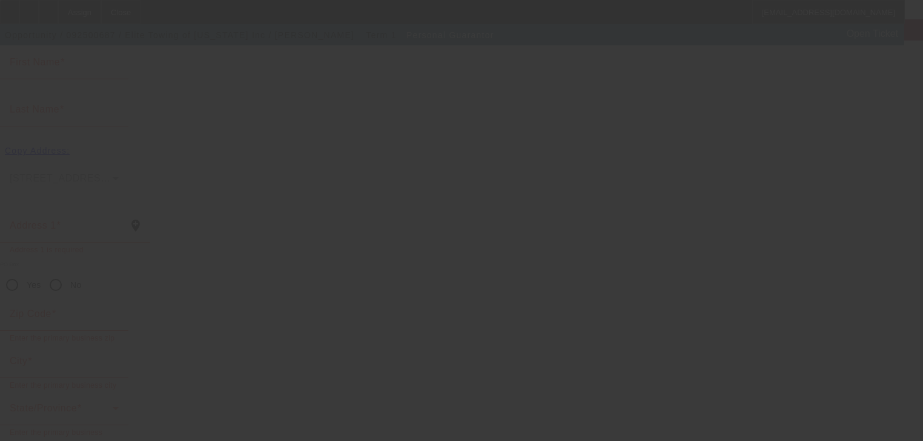
type input "cydney@elitetowingofmn.com"
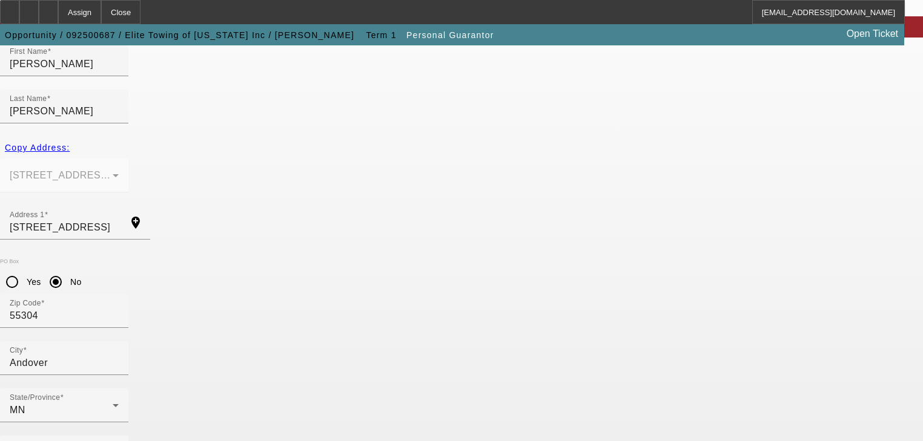
scroll to position [148, 0]
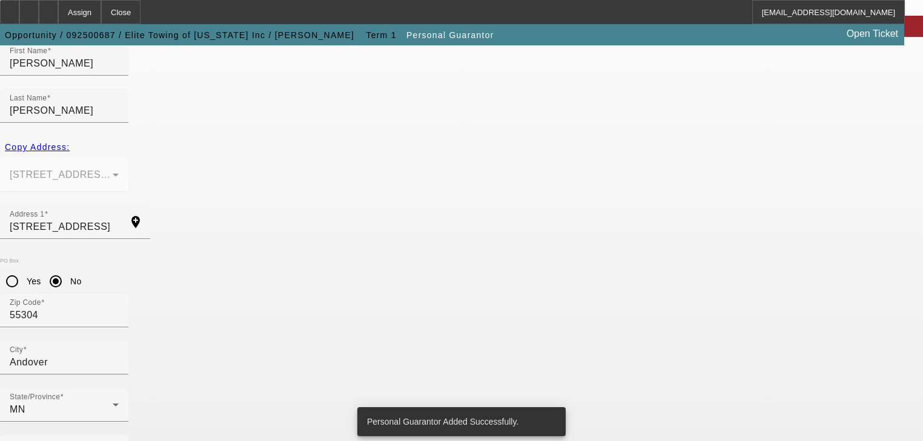
scroll to position [0, 0]
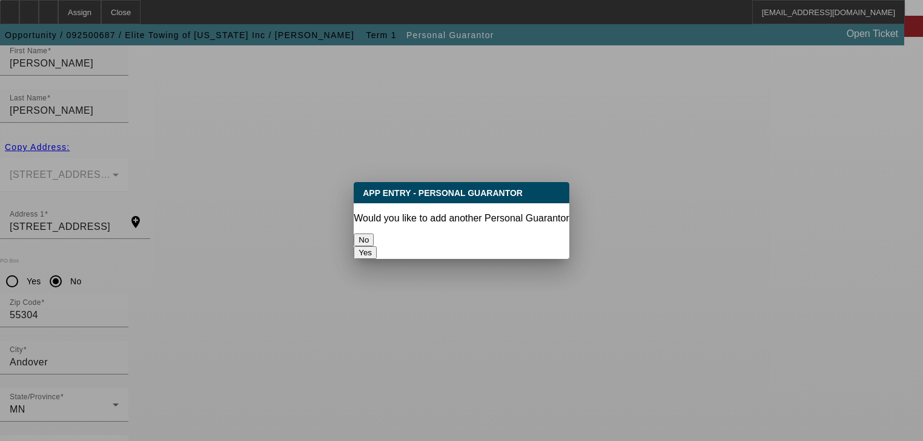
click at [374, 241] on button "No" at bounding box center [364, 240] width 20 height 13
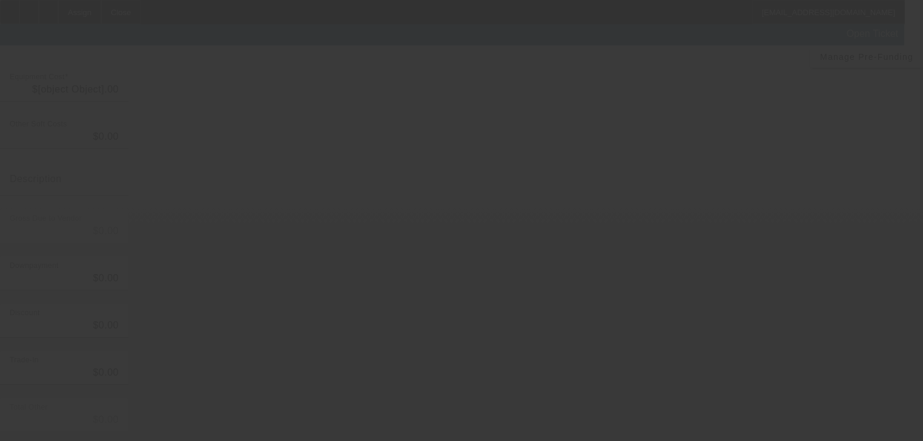
scroll to position [148, 0]
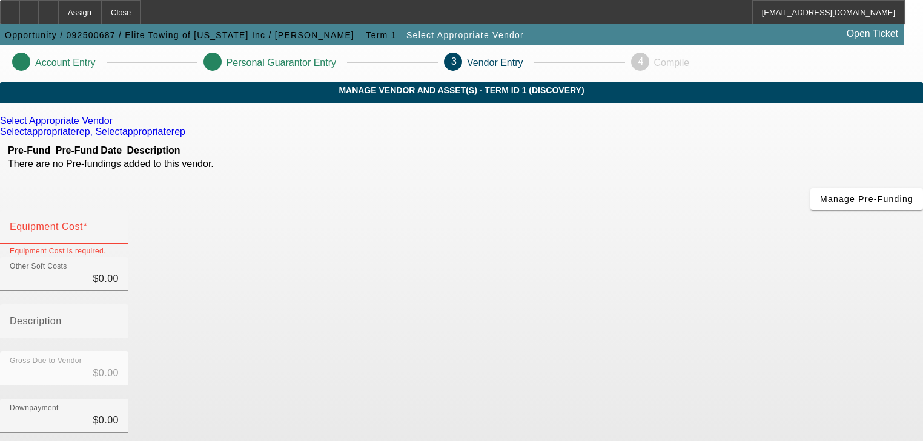
scroll to position [0, 0]
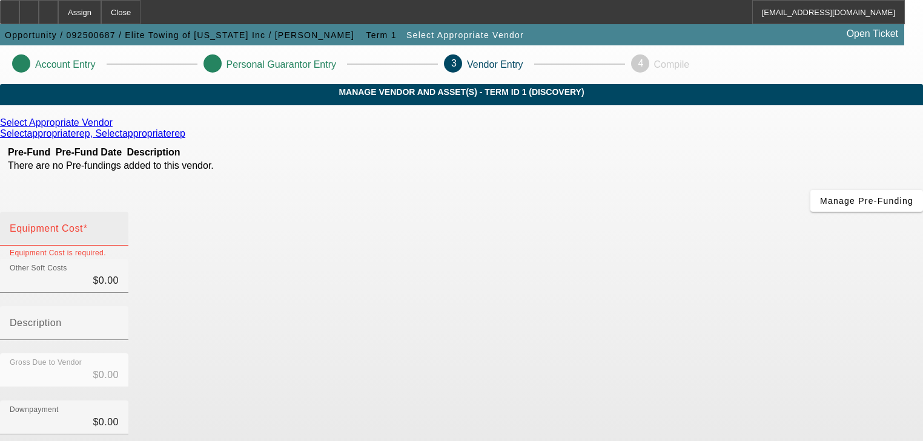
click at [83, 223] on mat-label "Equipment Cost" at bounding box center [46, 228] width 73 height 10
click at [119, 226] on input "Equipment Cost" at bounding box center [64, 233] width 109 height 15
type input "1"
type input "$1.00"
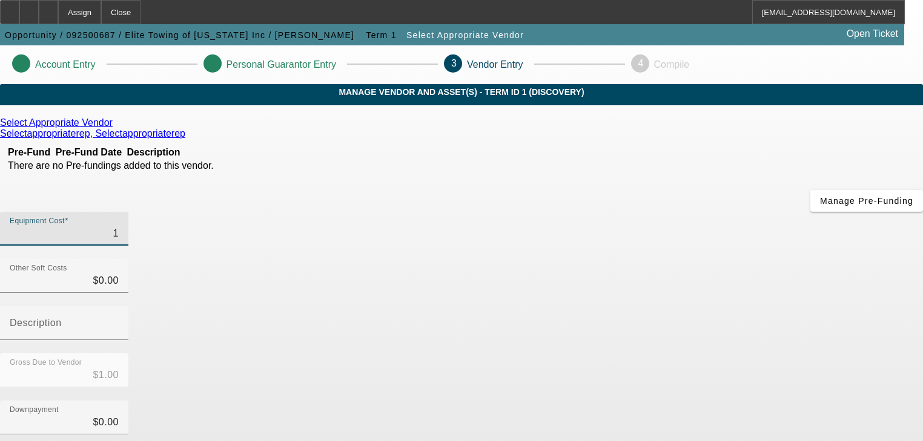
type input "16"
type input "$16.00"
type input "160"
type input "$160.00"
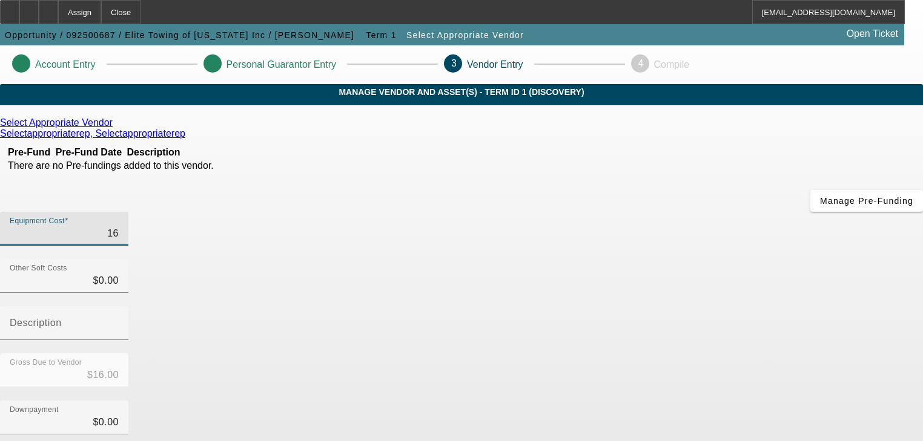
type input "$160.00"
type input "1600"
type input "$1,600.00"
type input "16000"
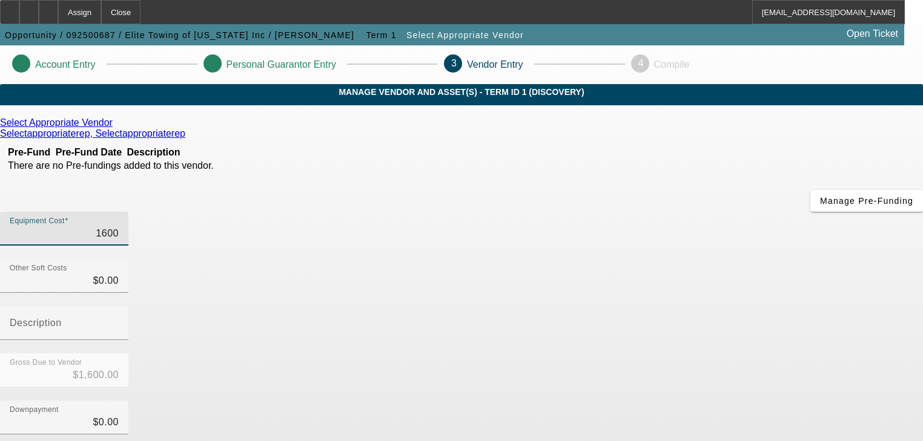
type input "$16,000.00"
type input "160000"
type input "$160,000.00"
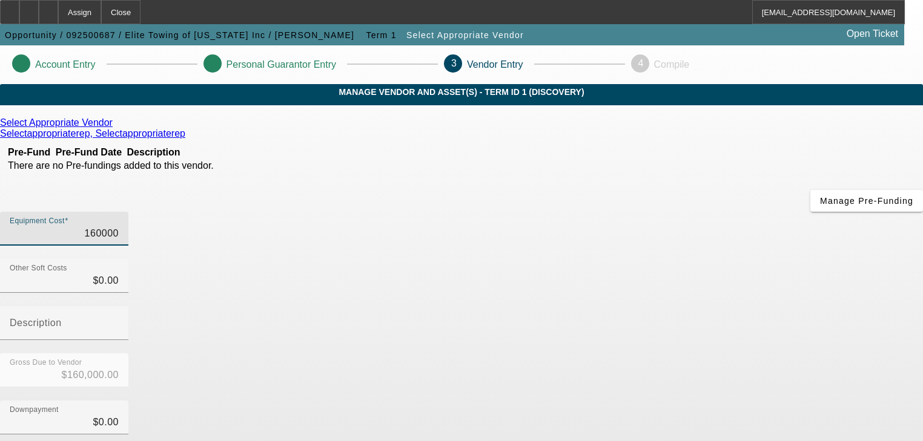
type input "$160,000.00"
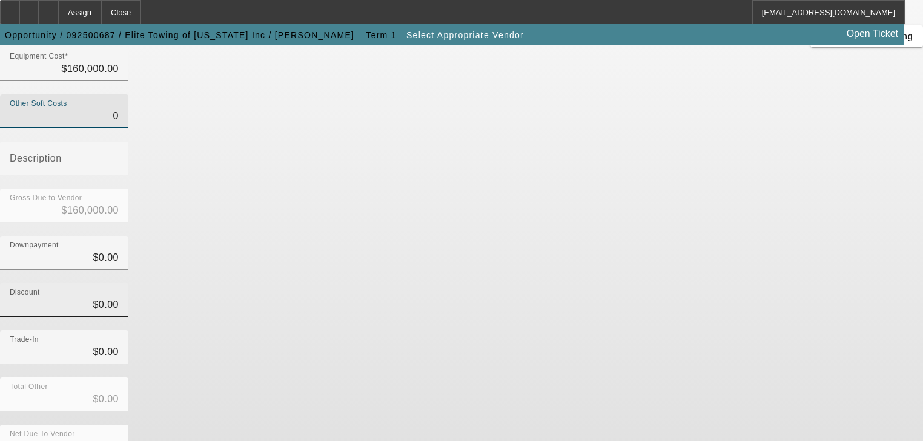
scroll to position [168, 0]
type input "$0.00"
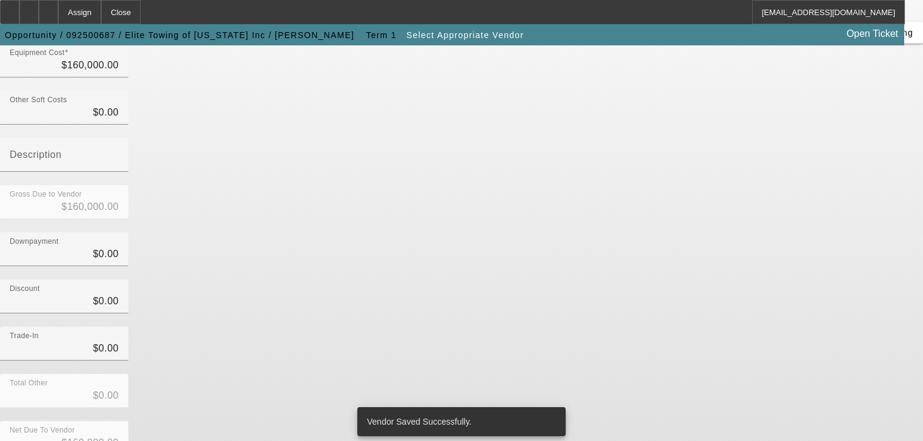
scroll to position [0, 0]
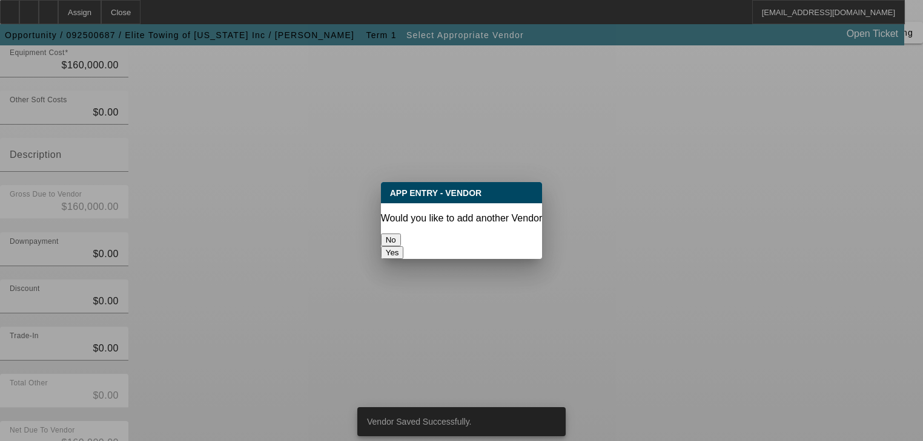
click at [401, 240] on button "No" at bounding box center [391, 240] width 20 height 13
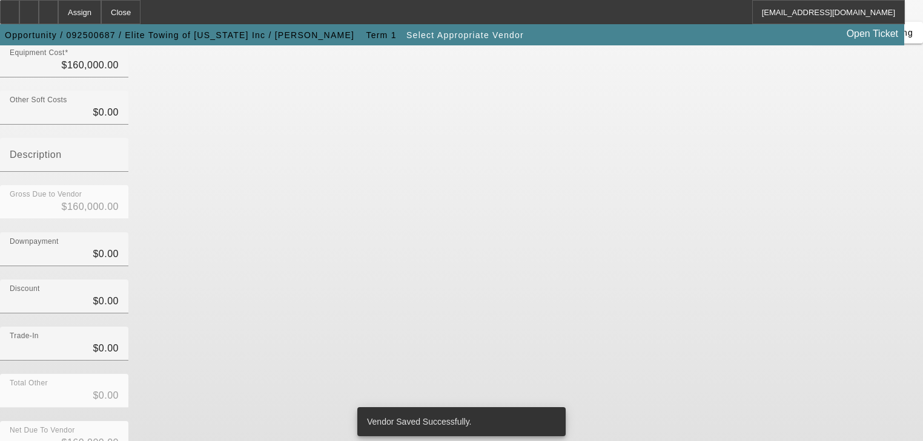
scroll to position [168, 0]
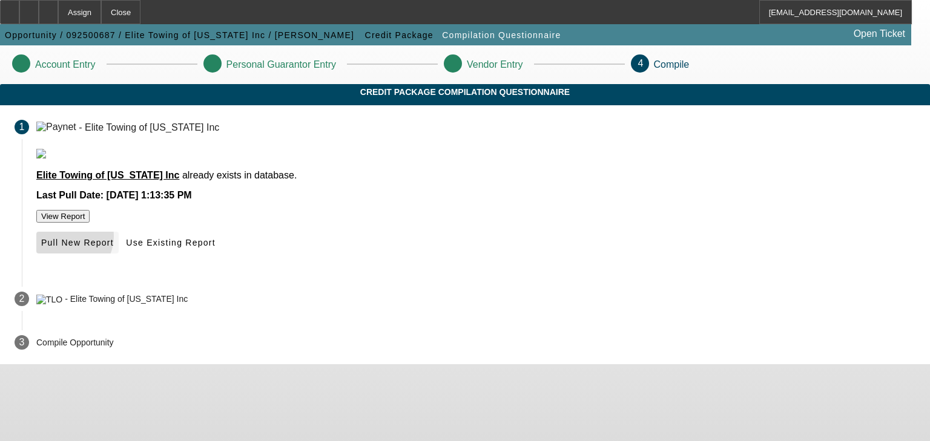
click at [114, 248] on span "Pull New Report" at bounding box center [77, 243] width 73 height 10
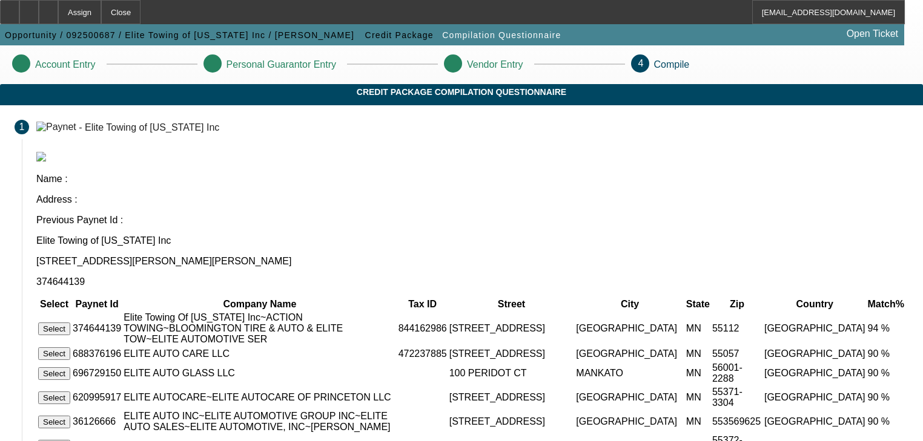
click at [70, 323] on button "Select" at bounding box center [54, 329] width 32 height 13
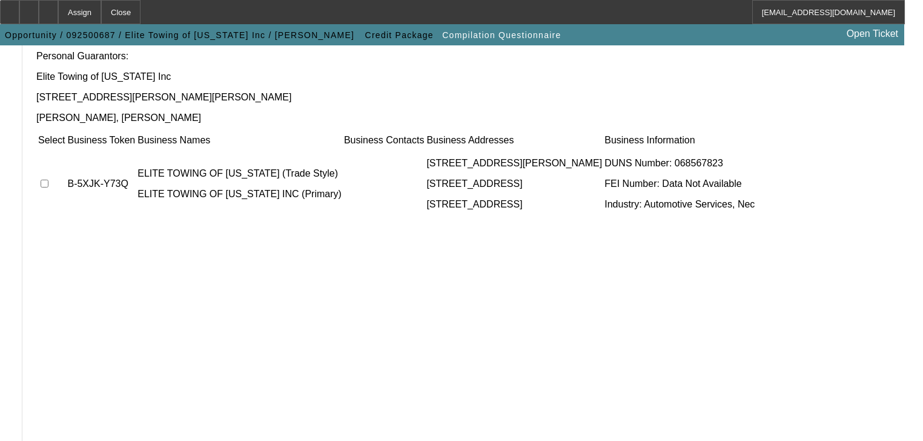
click at [65, 148] on td at bounding box center [52, 184] width 28 height 73
click at [48, 180] on input "checkbox" at bounding box center [45, 184] width 8 height 8
checkbox input "true"
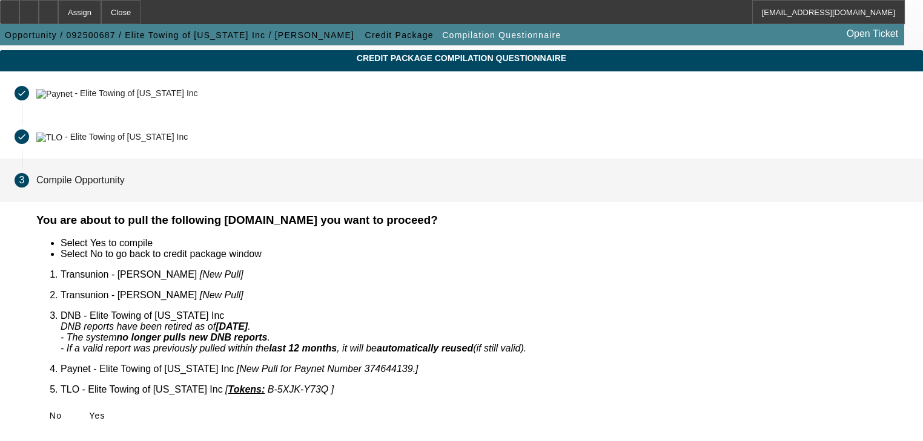
scroll to position [10, 0]
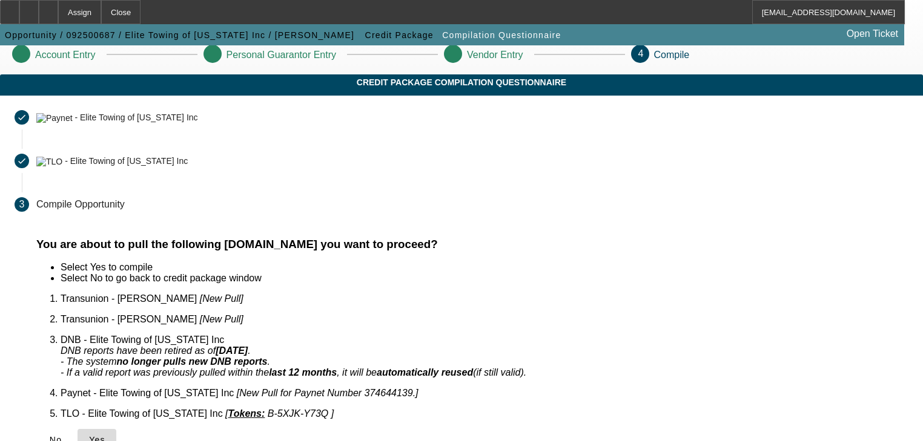
click at [105, 435] on span "Yes" at bounding box center [97, 440] width 16 height 10
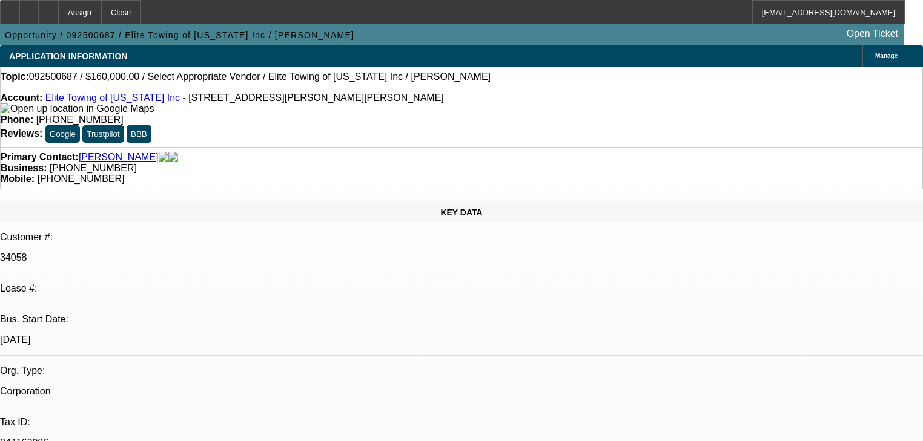
select select "0"
select select "2"
select select "0.1"
select select "4"
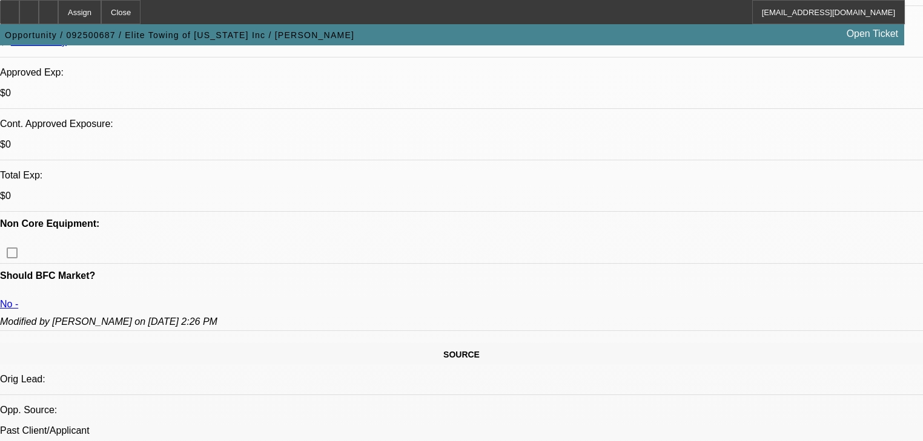
scroll to position [339, 0]
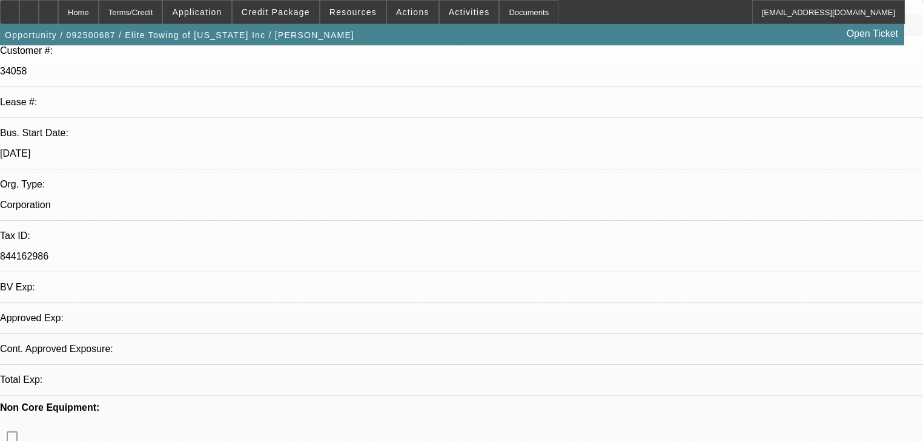
select select "0"
select select "2"
select select "0.1"
select select "4"
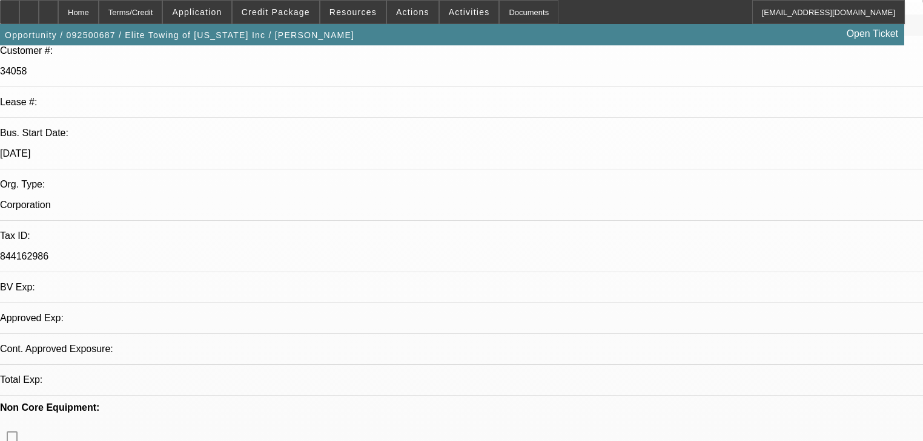
scroll to position [283, 0]
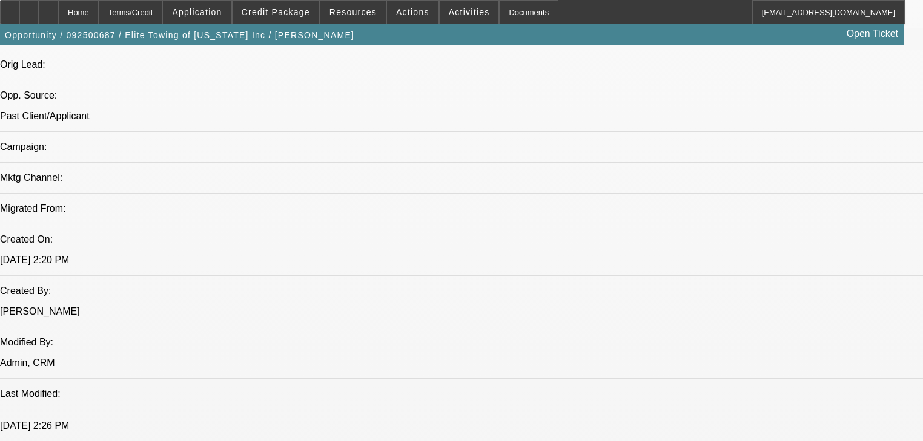
scroll to position [671, 0]
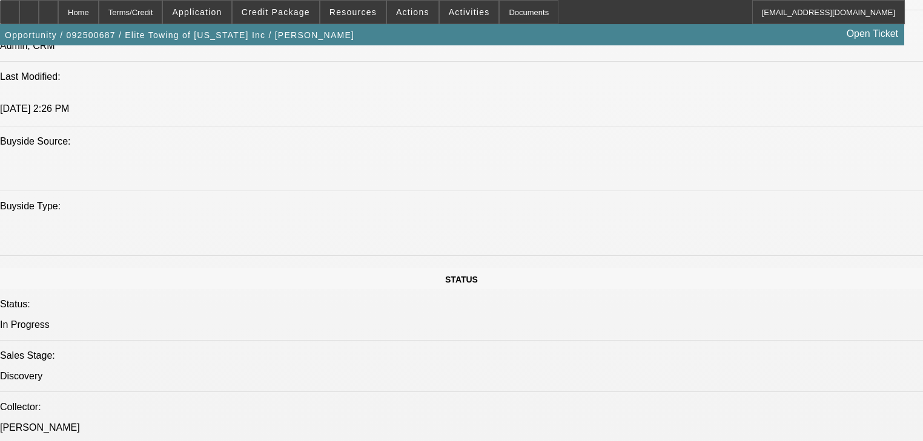
scroll to position [913, 0]
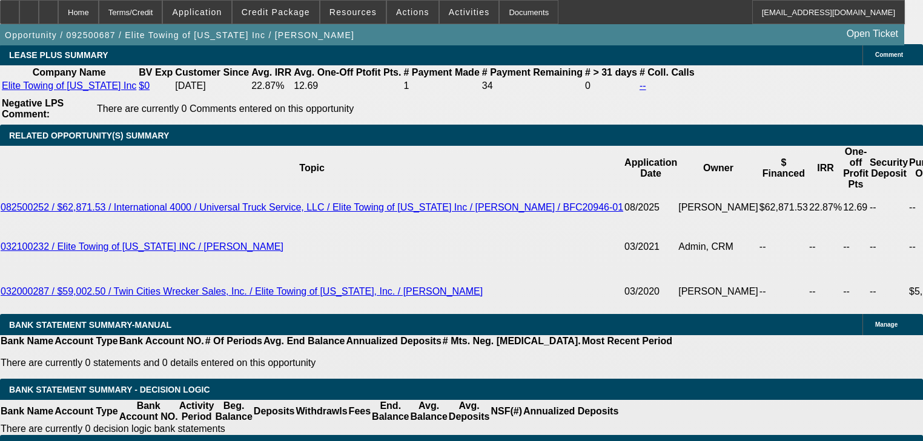
scroll to position [2027, 0]
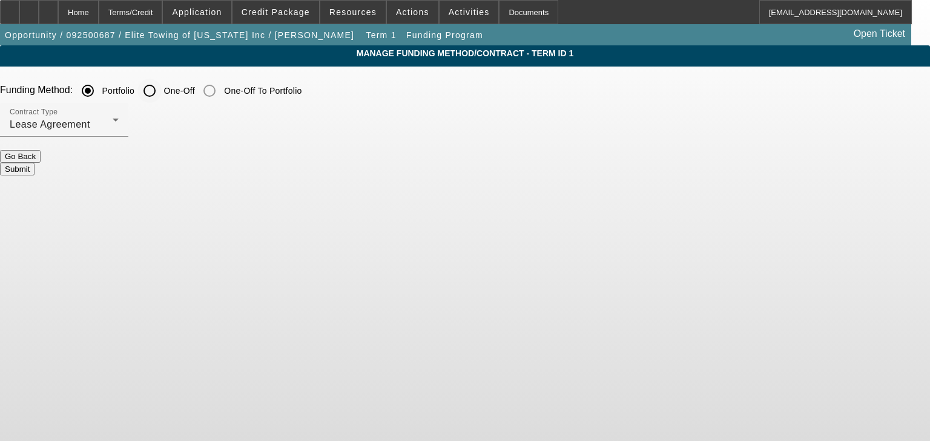
click at [162, 94] on input "One-Off" at bounding box center [149, 91] width 24 height 24
radio input "true"
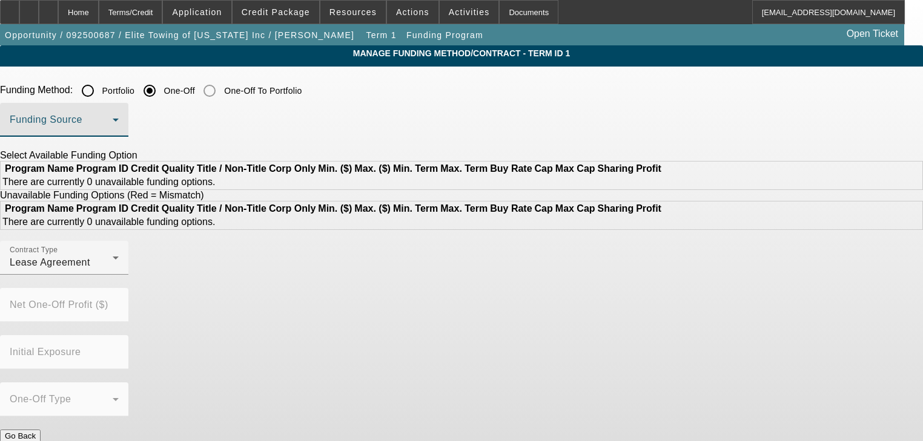
click at [113, 125] on span at bounding box center [61, 124] width 103 height 15
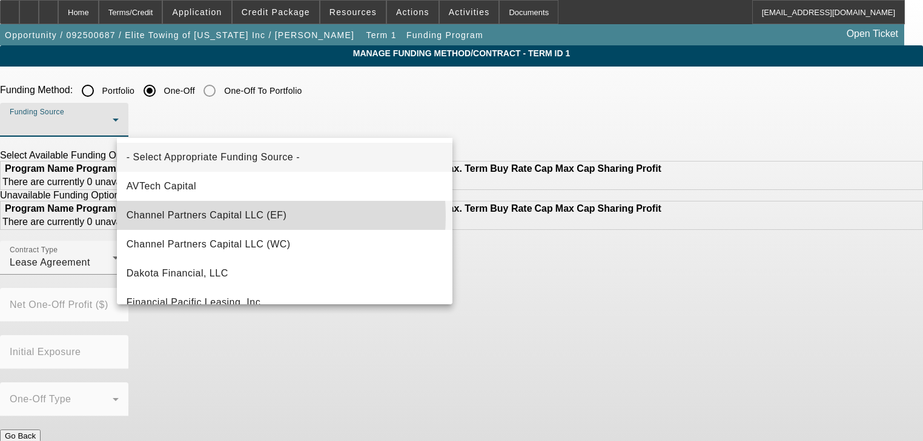
click at [230, 216] on span "Channel Partners Capital LLC (EF)" at bounding box center [207, 215] width 160 height 15
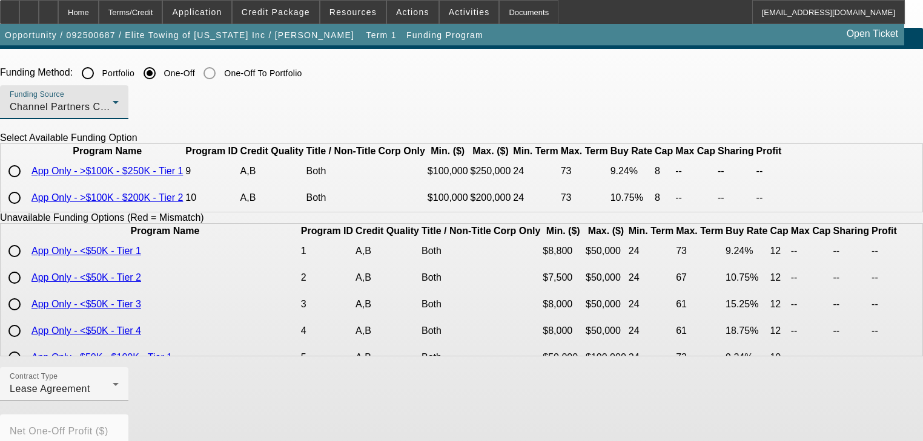
scroll to position [48, 0]
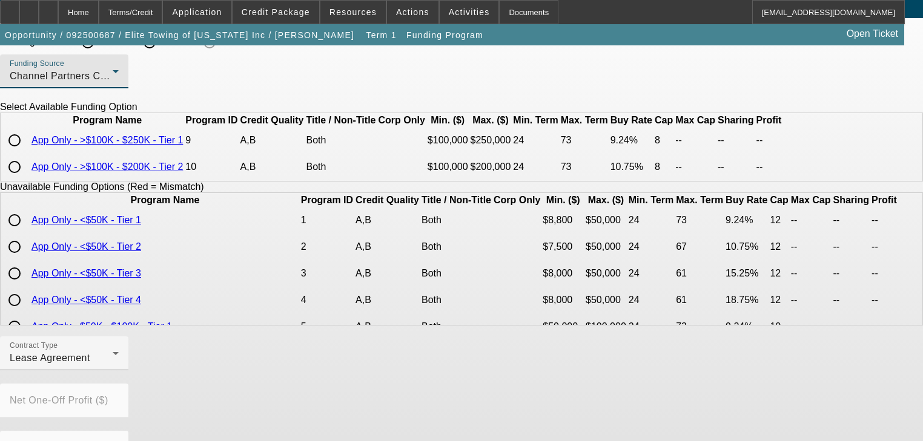
click at [27, 179] on input "radio" at bounding box center [14, 167] width 24 height 24
radio input "true"
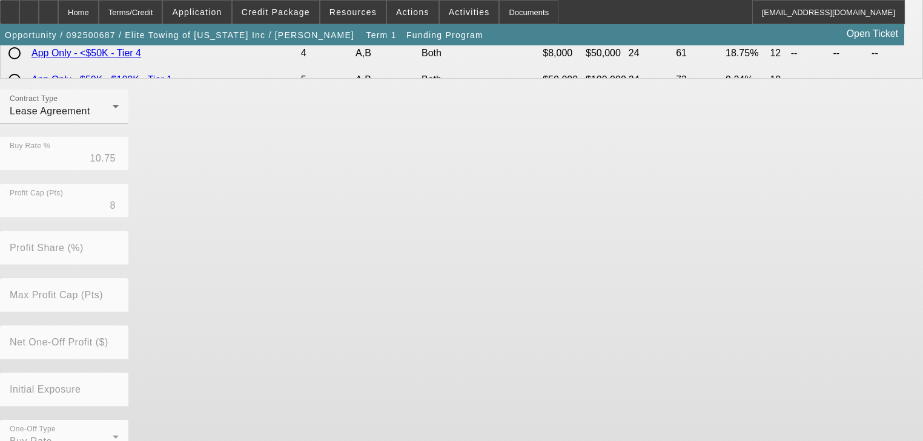
scroll to position [341, 0]
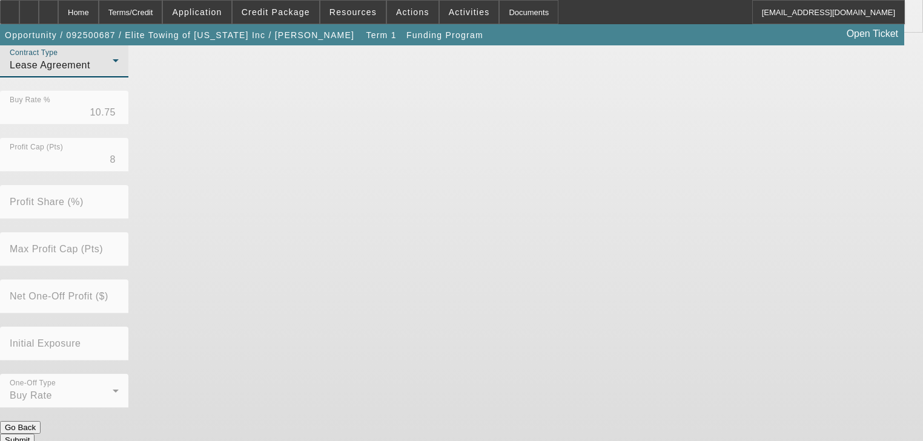
click at [113, 73] on div "Lease Agreement" at bounding box center [61, 65] width 103 height 15
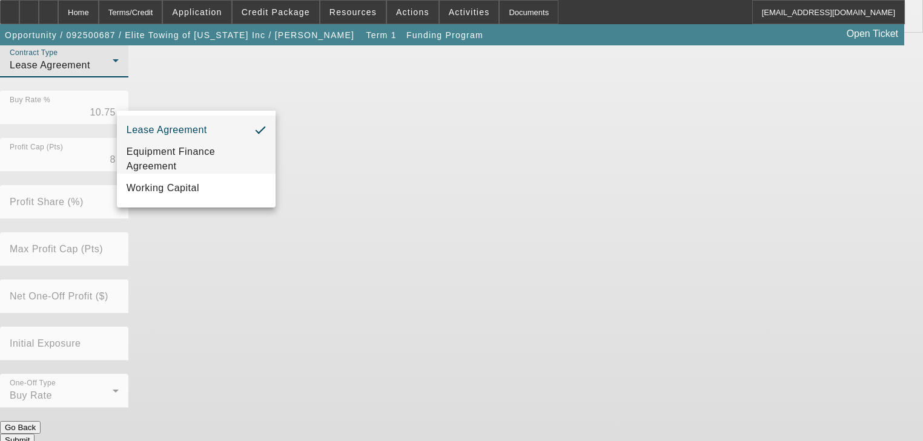
click at [155, 160] on span "Equipment Finance Agreement" at bounding box center [196, 159] width 139 height 29
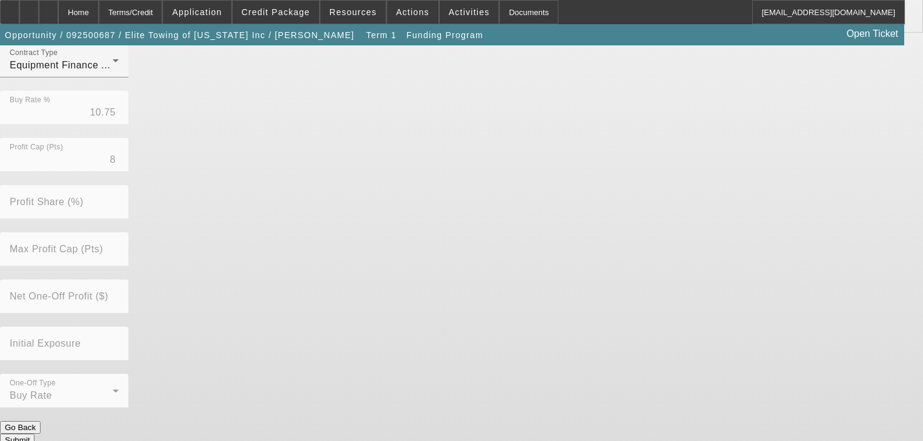
click at [35, 434] on button "Submit" at bounding box center [17, 440] width 35 height 13
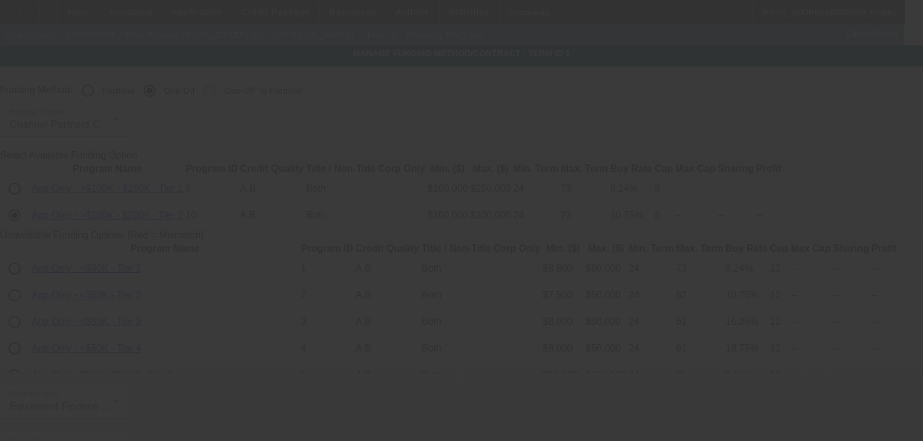
scroll to position [26, 0]
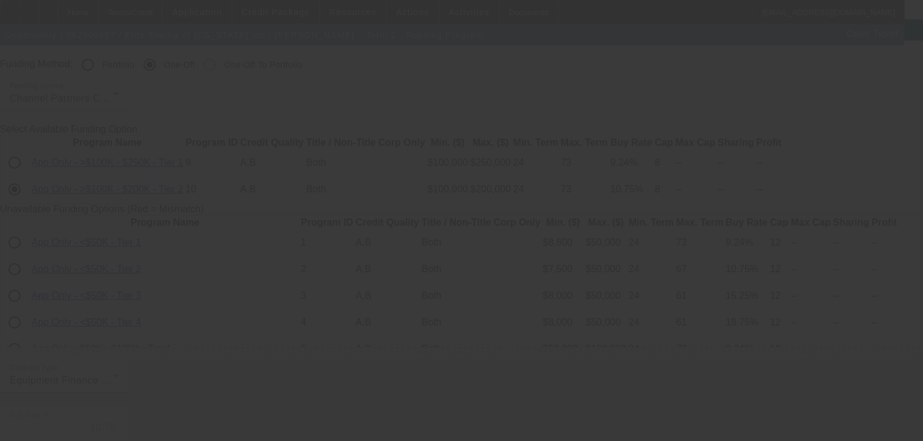
radio input "true"
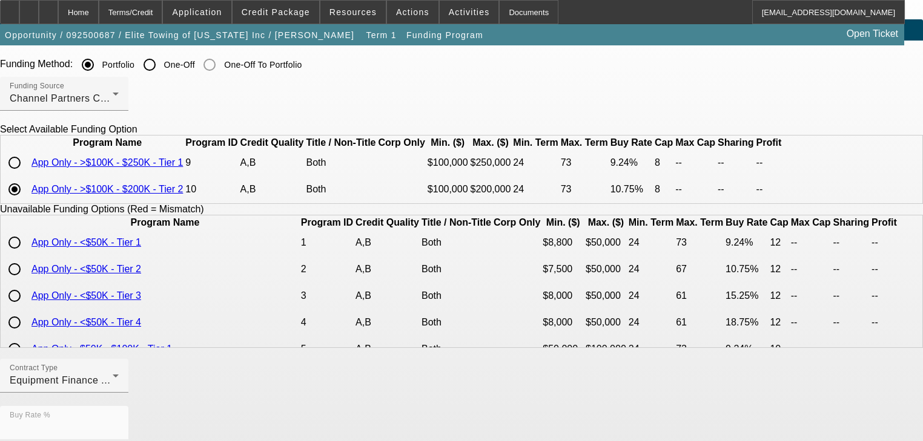
scroll to position [0, 0]
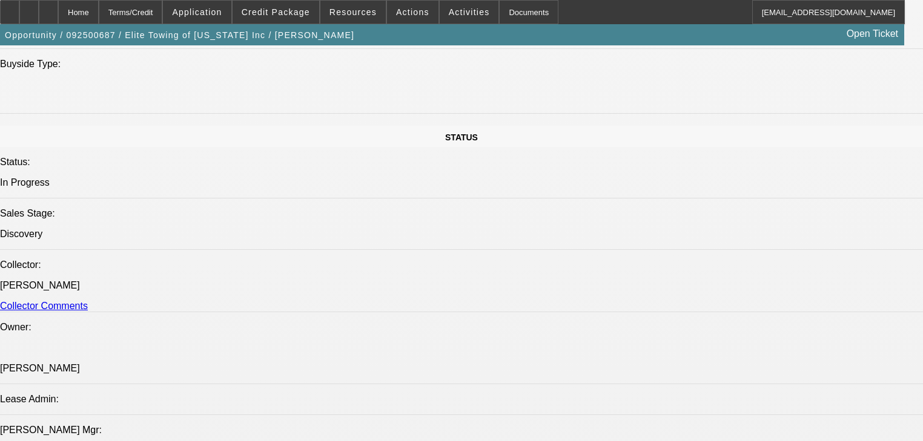
select select "0"
select select "2"
select select "0"
select select "6"
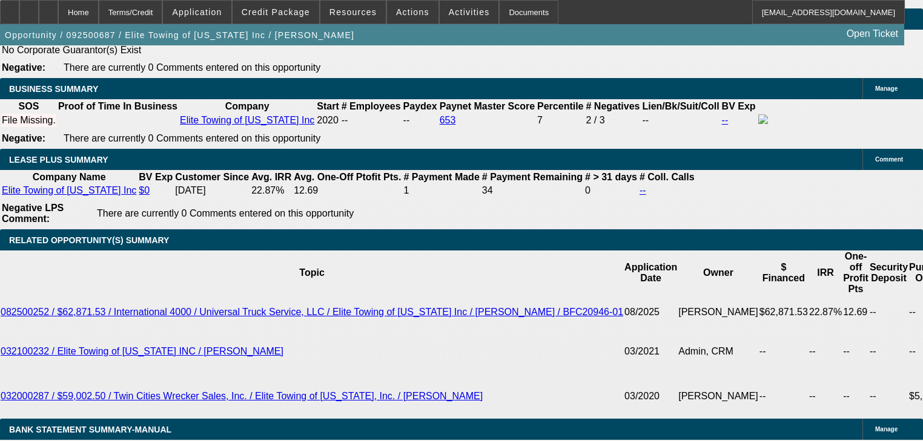
scroll to position [1945, 0]
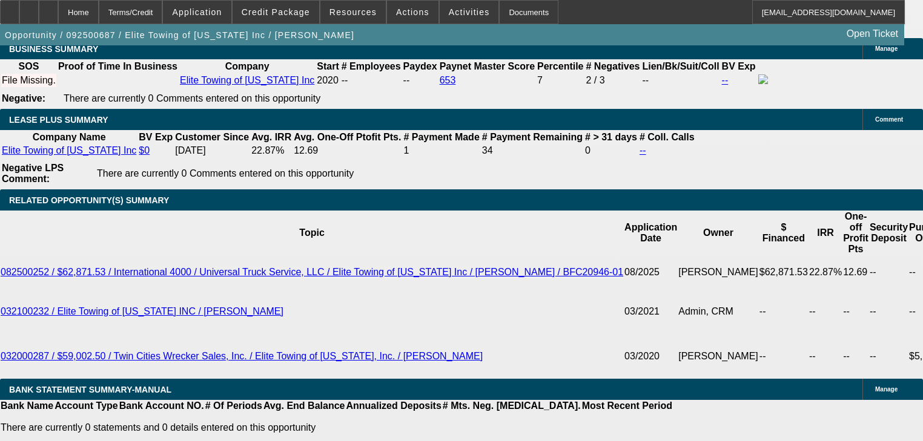
select select "0.1"
type input "$16,000.00"
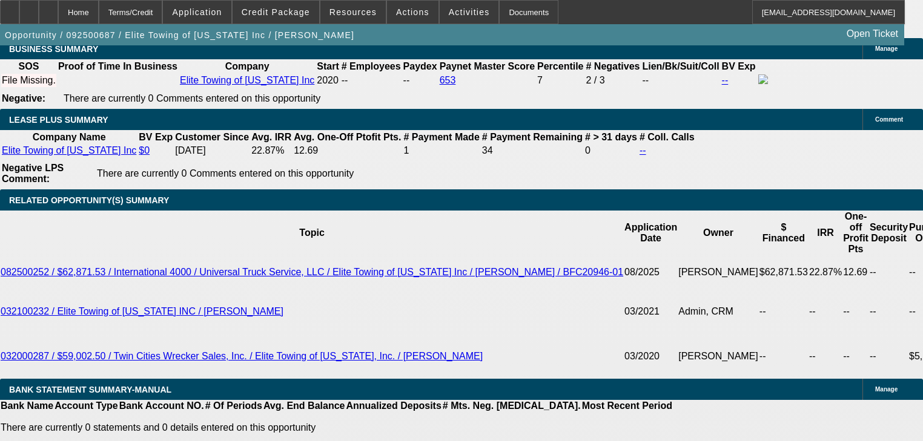
type input "72"
type input "1"
type input "$4,122.86"
type input "$2,061.43"
type input "18"
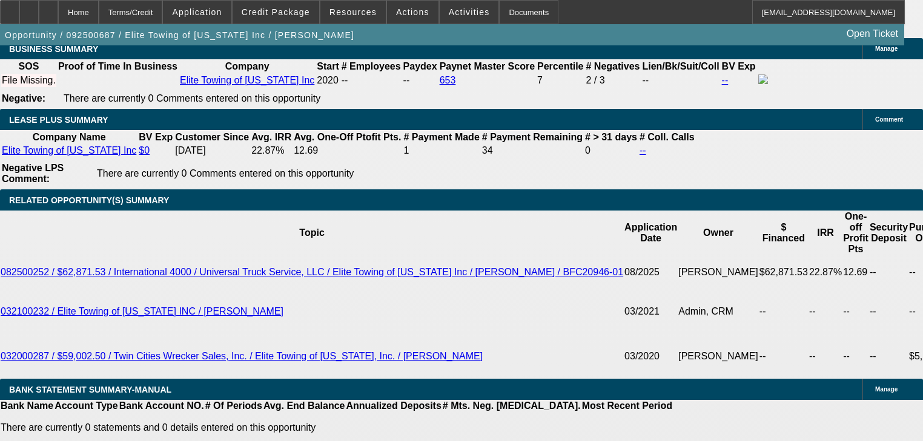
type input "$6,568.64"
type input "$3,284.32"
type input "18"
select select "1"
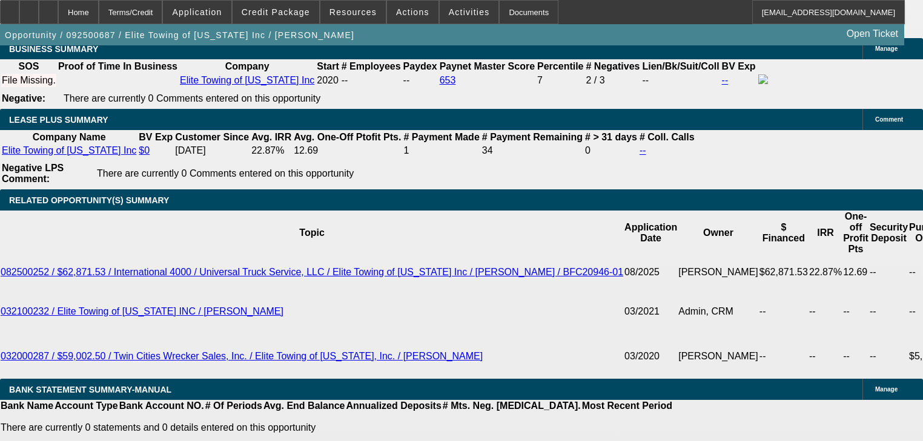
select select "0"
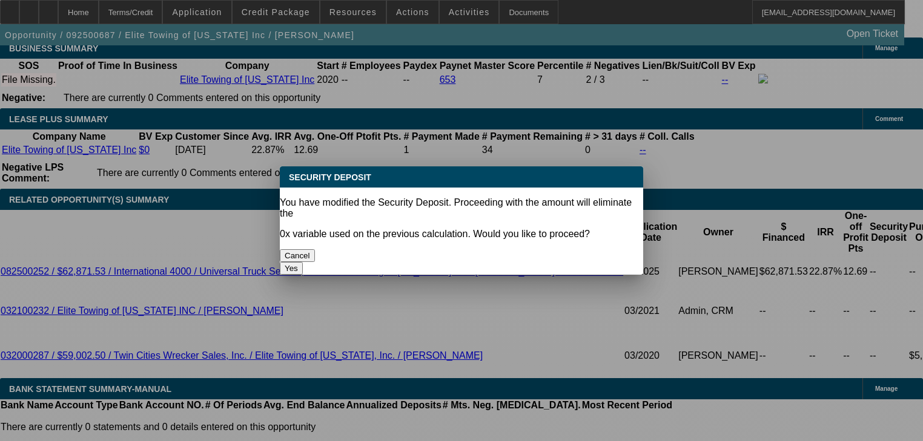
click at [303, 262] on button "Yes" at bounding box center [291, 268] width 23 height 13
type input "$0.00"
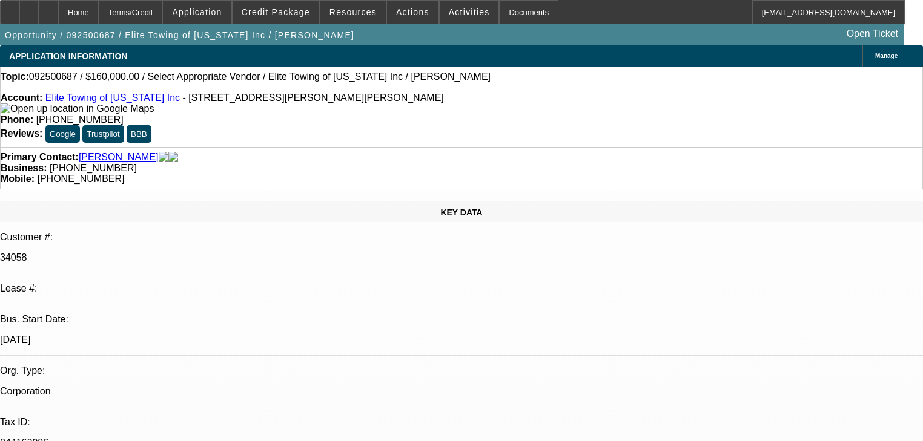
scroll to position [1945, 0]
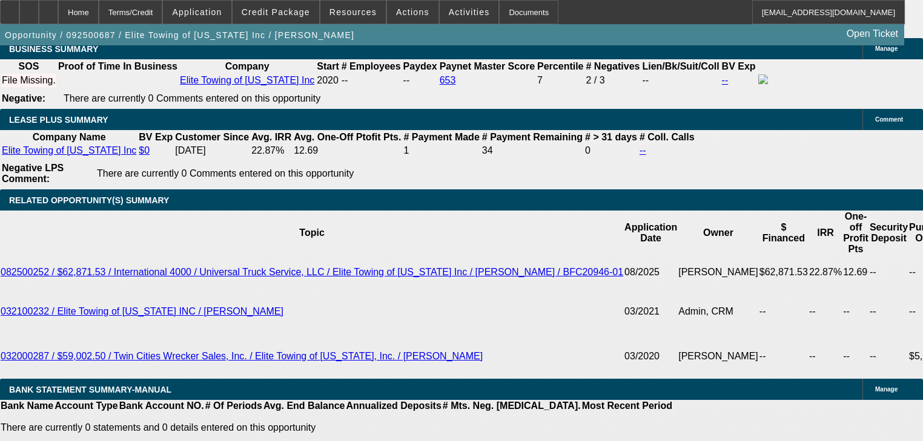
select select "2"
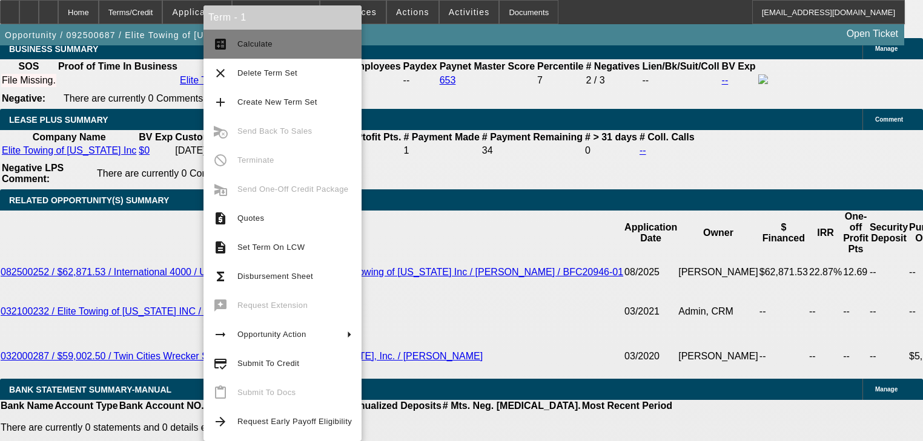
click at [217, 50] on mat-icon "calculate" at bounding box center [220, 44] width 15 height 15
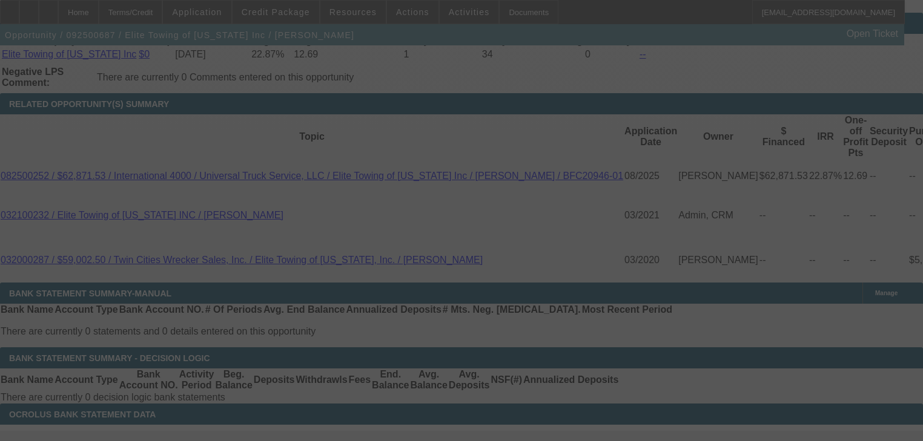
scroll to position [2042, 0]
select select "0.1"
select select "0"
select select "2"
select select "0"
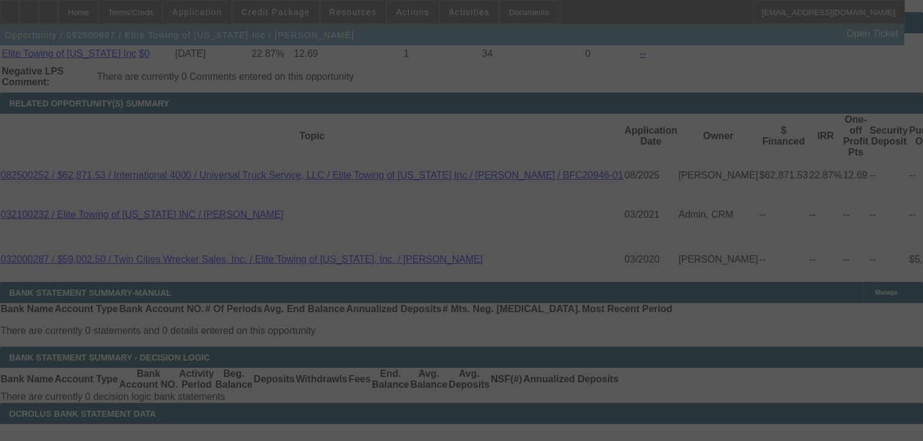
select select "6"
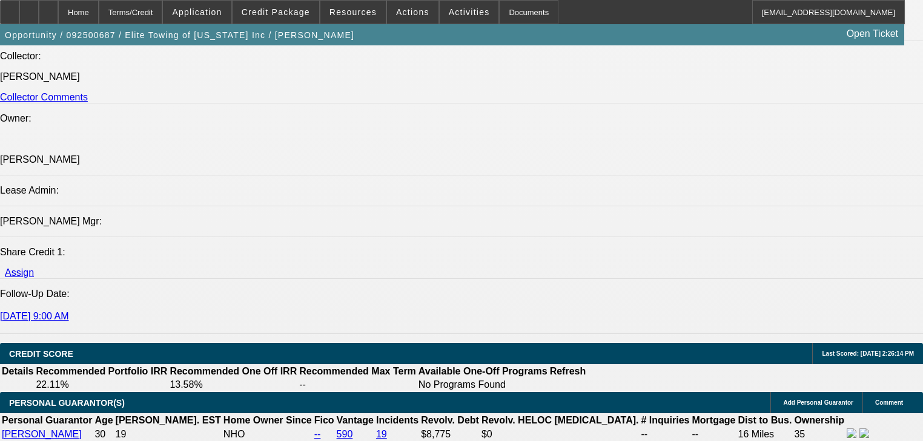
scroll to position [1461, 0]
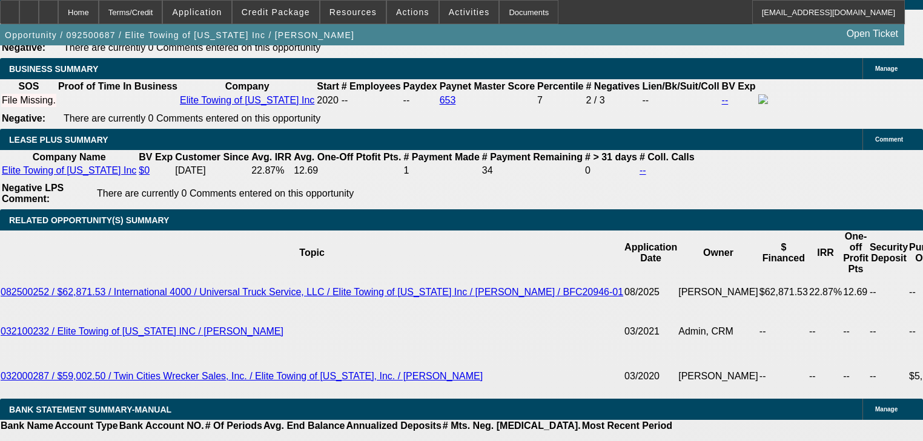
scroll to position [1800, 0]
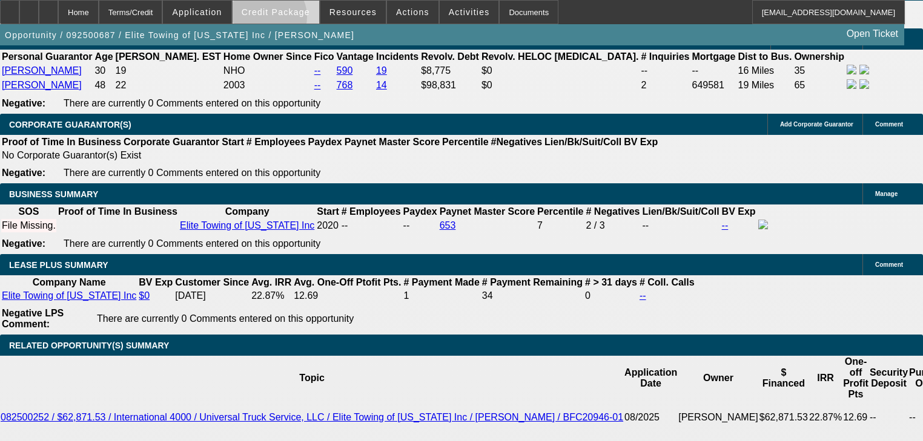
click at [281, 19] on span at bounding box center [275, 12] width 87 height 29
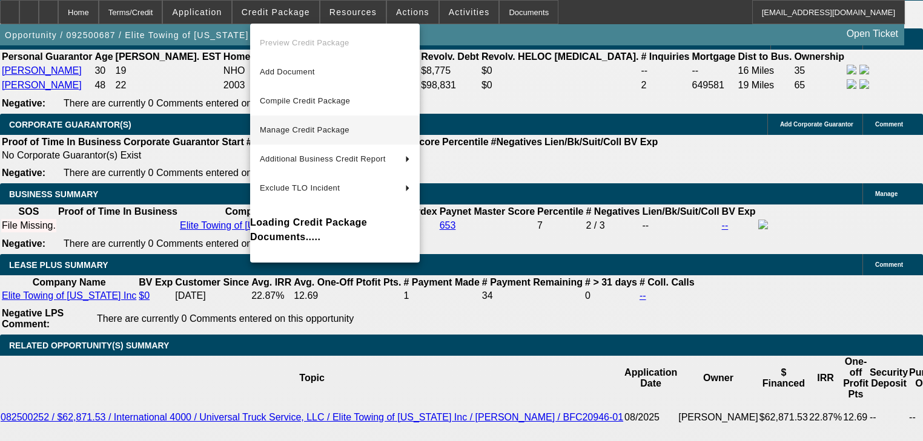
click at [295, 123] on span "Manage Credit Package" at bounding box center [335, 130] width 150 height 15
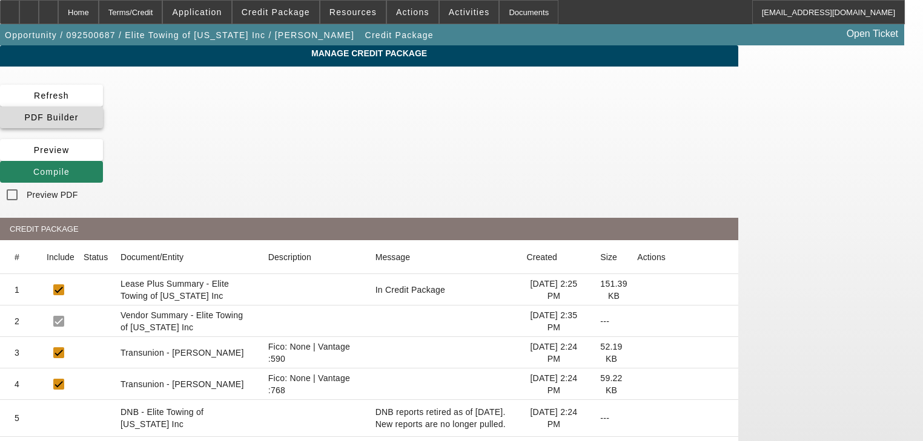
click at [103, 105] on span at bounding box center [51, 117] width 103 height 29
click at [103, 157] on span at bounding box center [51, 171] width 103 height 29
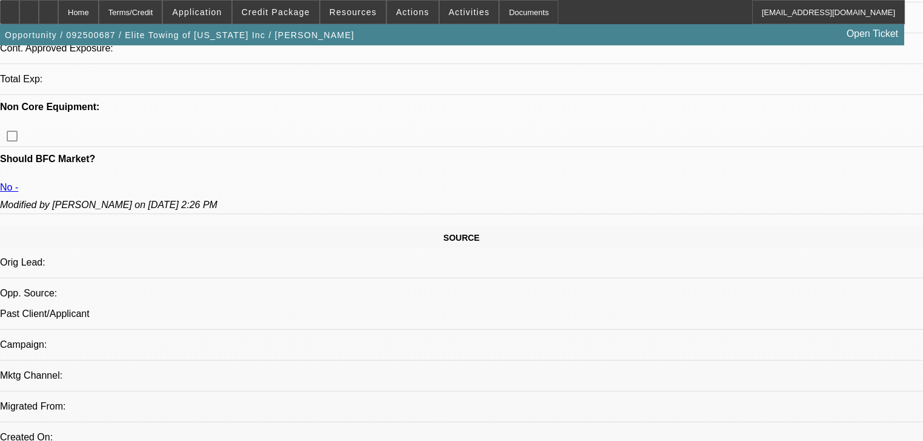
select select "0.1"
select select "0"
select select "2"
select select "0"
select select "6"
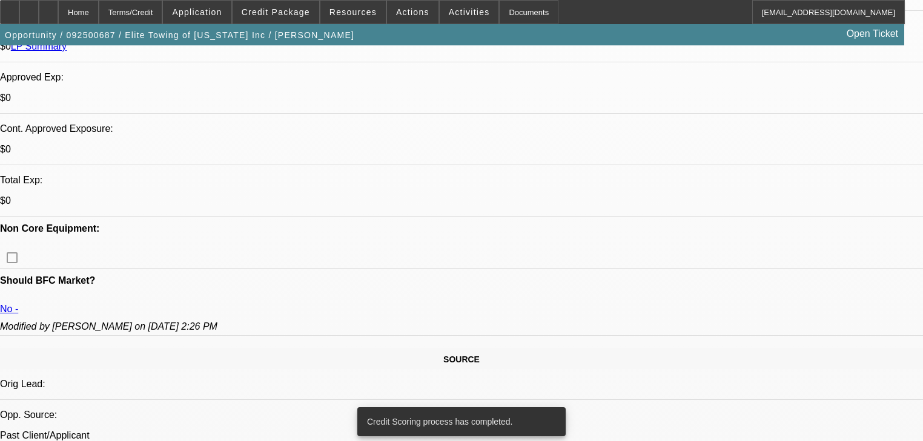
scroll to position [449, 0]
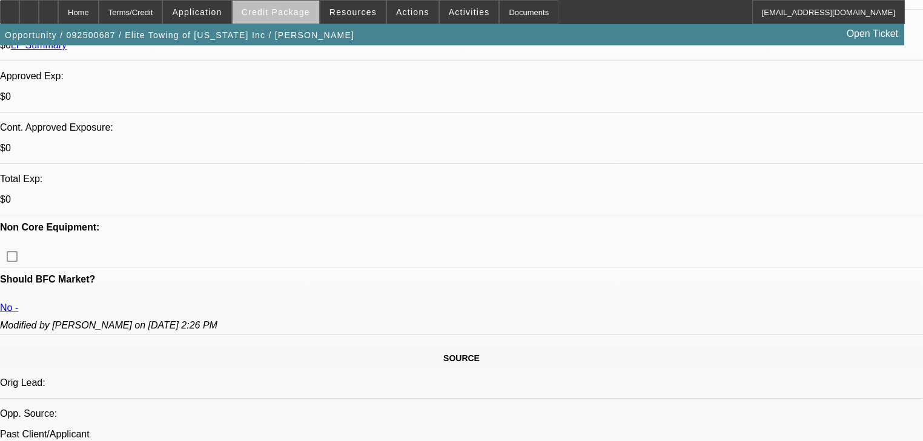
click at [301, 11] on span "Credit Package" at bounding box center [276, 12] width 68 height 10
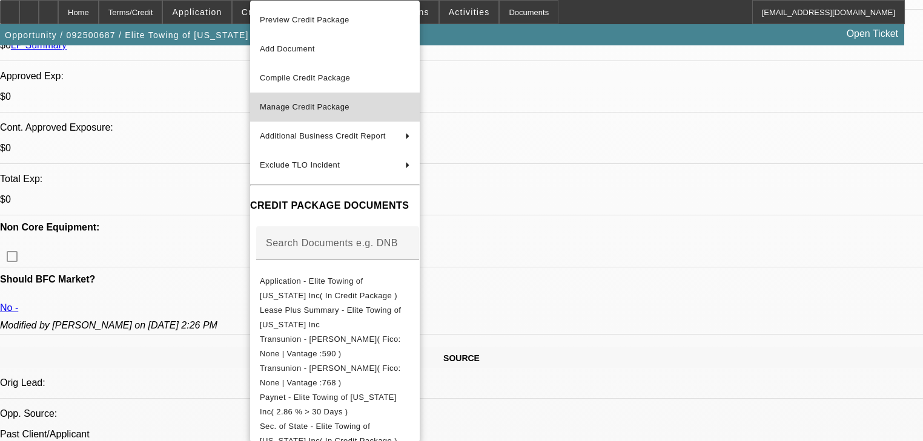
click at [312, 96] on button "Manage Credit Package" at bounding box center [334, 107] width 169 height 29
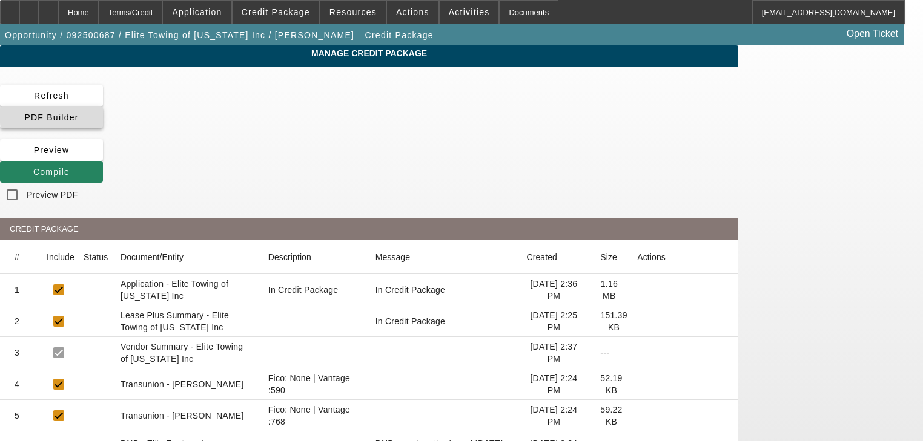
click at [103, 103] on span at bounding box center [51, 117] width 103 height 29
click at [103, 157] on span at bounding box center [51, 171] width 103 height 29
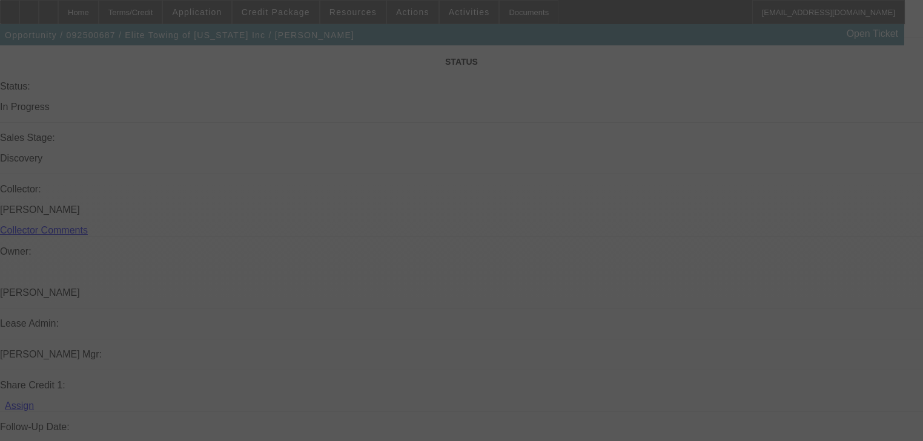
scroll to position [1239, 0]
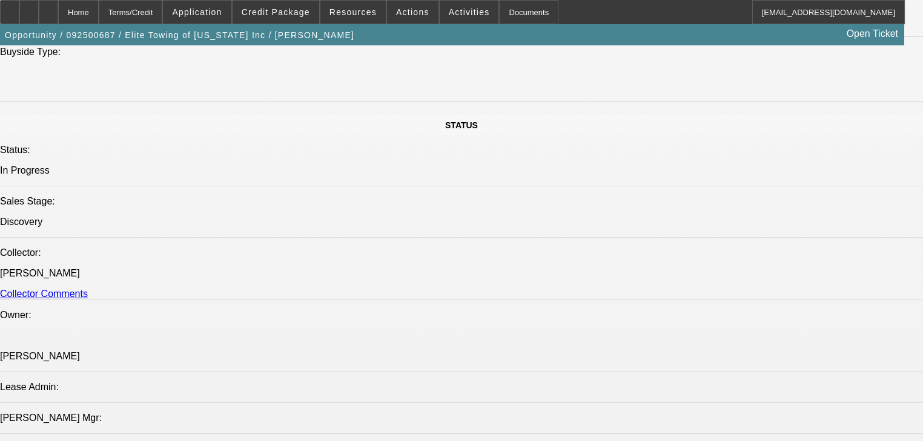
select select "0.1"
select select "0"
select select "2"
select select "0"
select select "6"
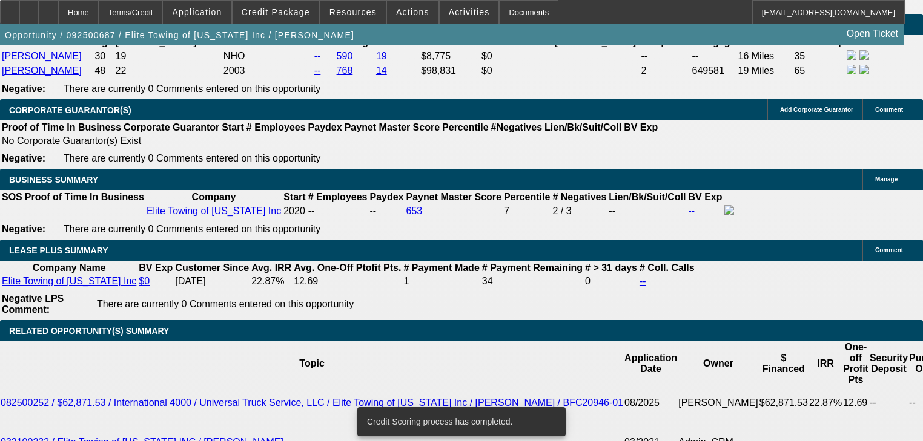
scroll to position [2038, 0]
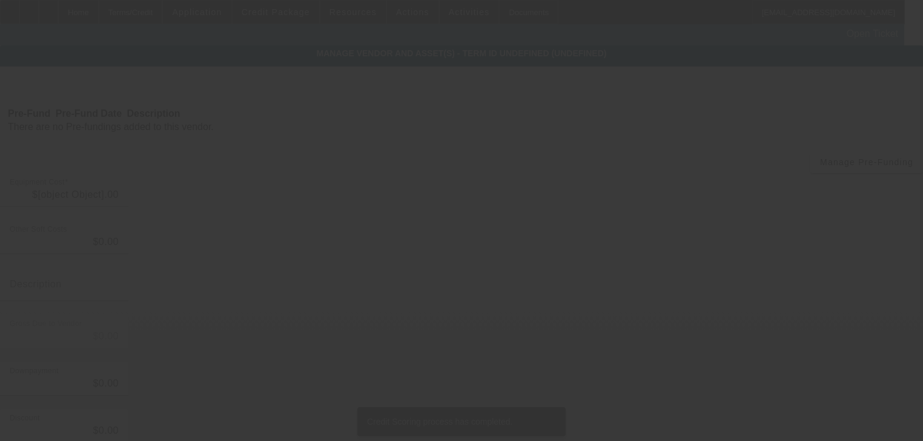
type input "$160,000.00"
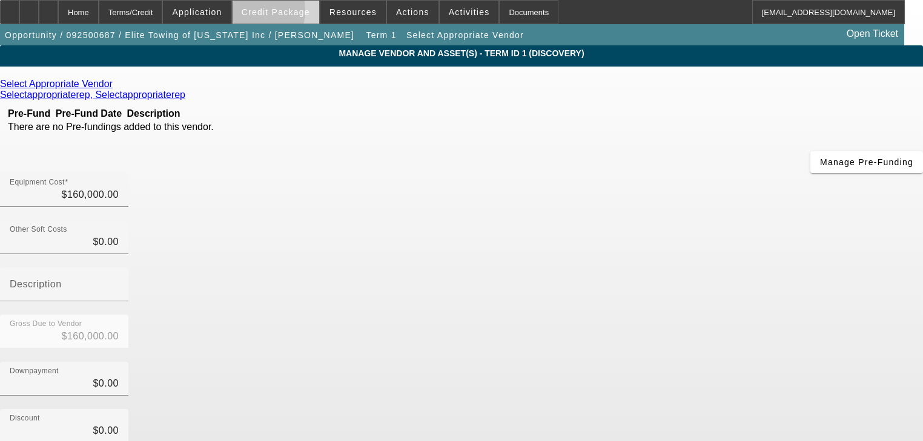
click at [264, 13] on span "Credit Package" at bounding box center [276, 12] width 68 height 10
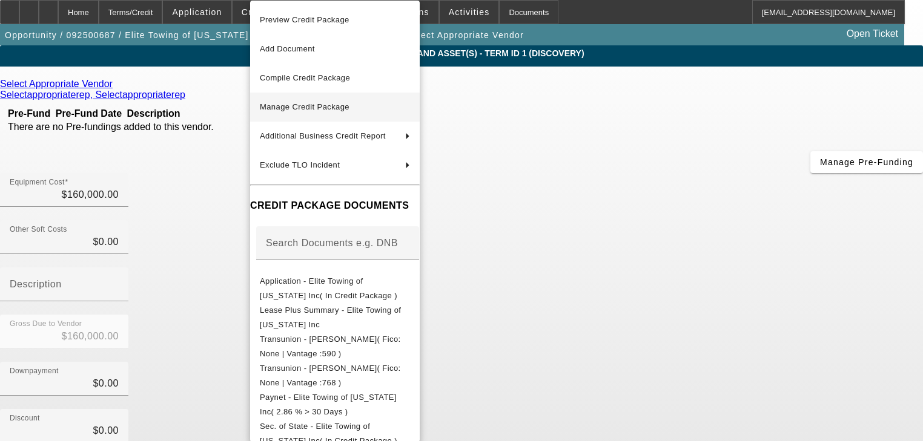
click at [327, 98] on button "Manage Credit Package" at bounding box center [334, 107] width 169 height 29
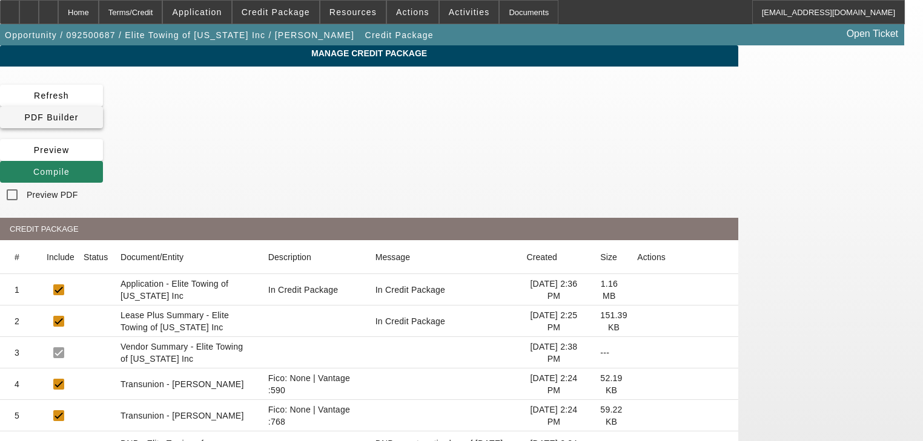
click at [103, 103] on span at bounding box center [51, 117] width 103 height 29
drag, startPoint x: 884, startPoint y: 162, endPoint x: 804, endPoint y: 150, distance: 80.8
click at [884, 162] on app-manage-credit-package "Manage Credit Package Refresh PDF Builder [GEOGRAPHIC_DATA] Compile Preview PDF…" at bounding box center [461, 418] width 923 height 746
click at [33, 167] on icon at bounding box center [33, 172] width 0 height 10
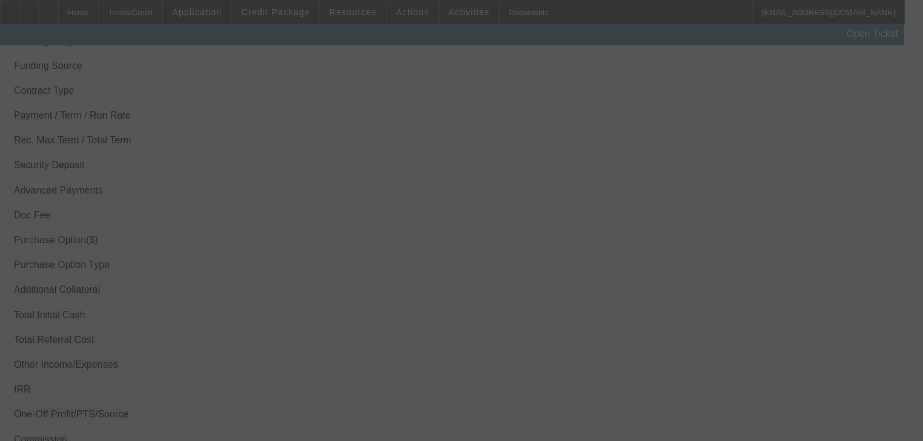
scroll to position [2183, 0]
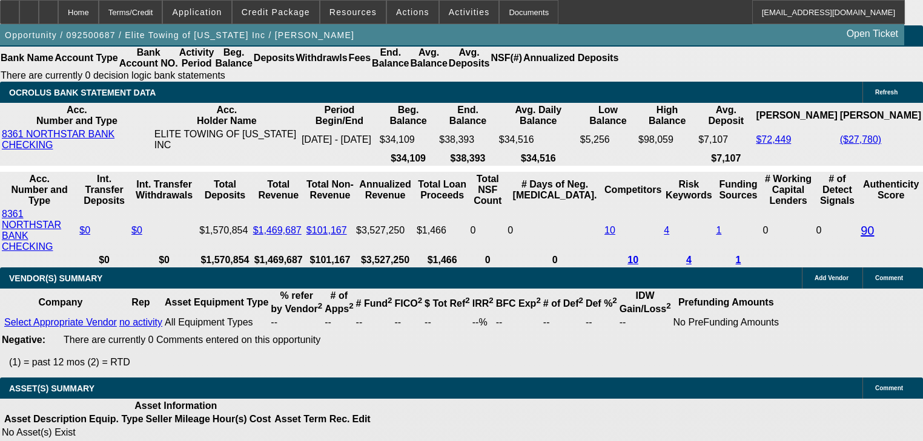
select select "0.1"
select select "0"
select select "2"
select select "0"
select select "6"
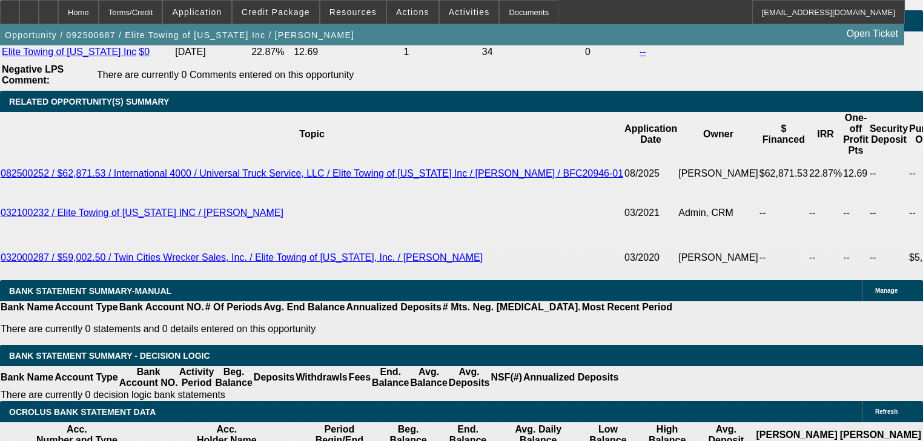
scroll to position [2068, 0]
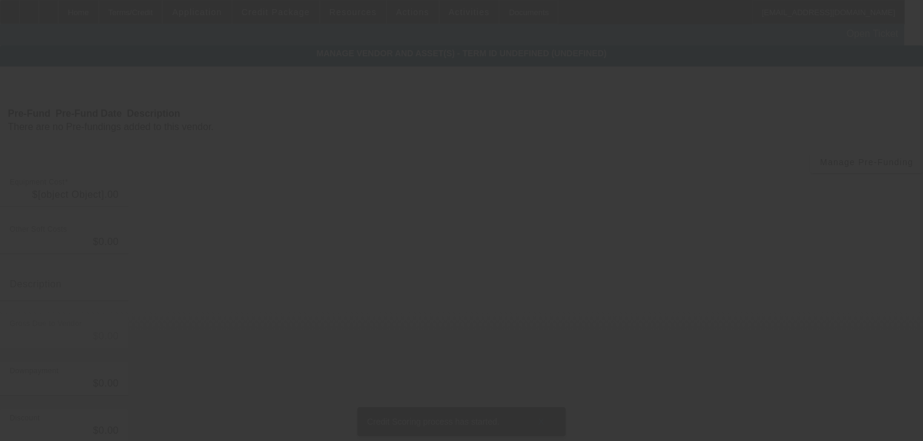
type input "$160,000.00"
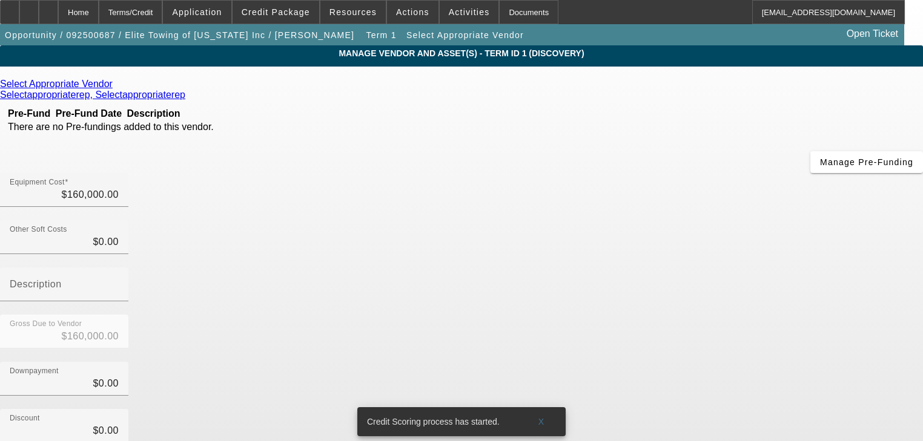
click at [116, 88] on icon at bounding box center [116, 84] width 0 height 10
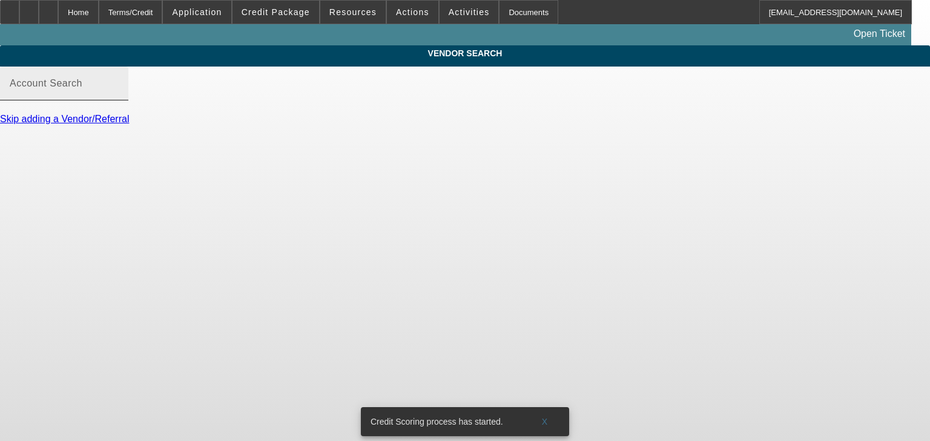
click at [119, 96] on input "Account Search" at bounding box center [64, 88] width 109 height 15
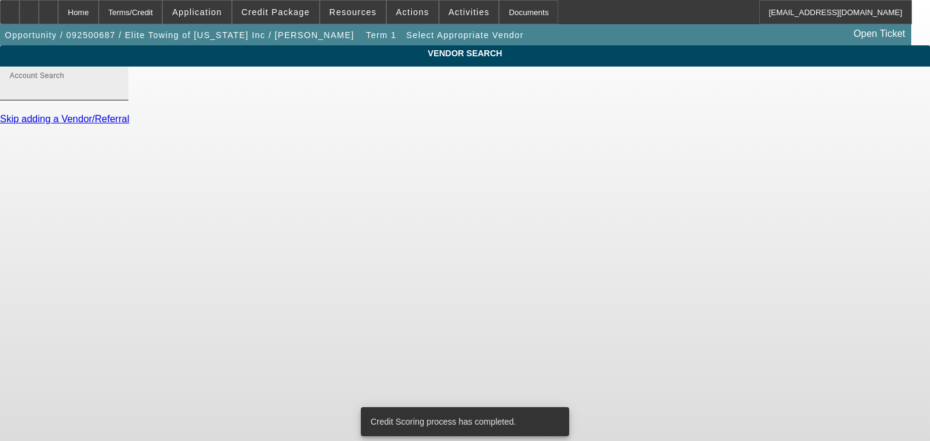
drag, startPoint x: 390, startPoint y: 92, endPoint x: 383, endPoint y: 102, distance: 12.6
click at [119, 100] on div "Account Search" at bounding box center [64, 84] width 109 height 34
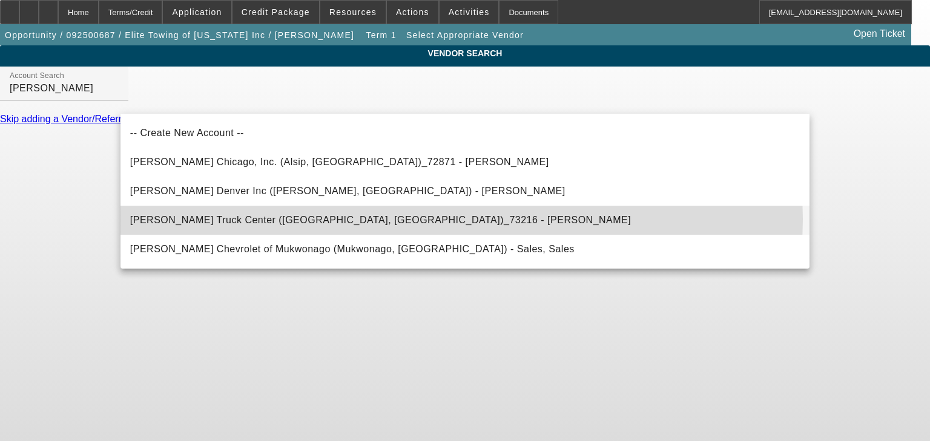
click at [391, 219] on mat-option "[PERSON_NAME] Truck Center ([GEOGRAPHIC_DATA], [GEOGRAPHIC_DATA])_73216 - [PERS…" at bounding box center [464, 220] width 689 height 29
type input "[PERSON_NAME] Truck Center ([GEOGRAPHIC_DATA], [GEOGRAPHIC_DATA])_73216 - [PERS…"
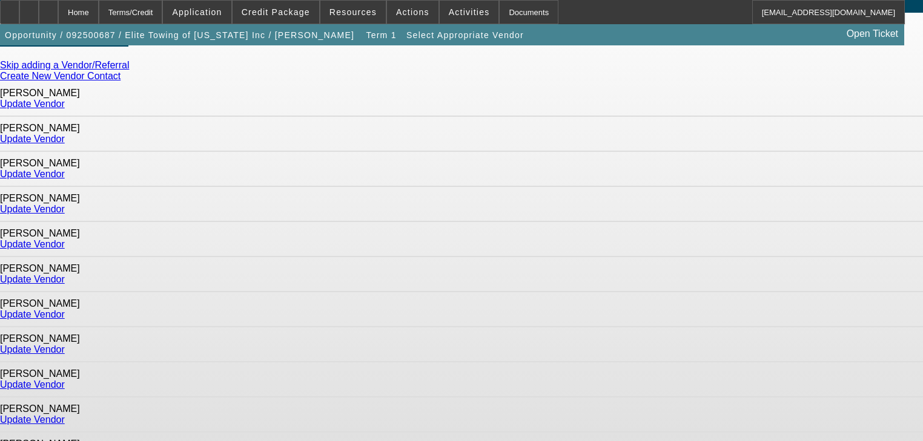
scroll to position [64, 0]
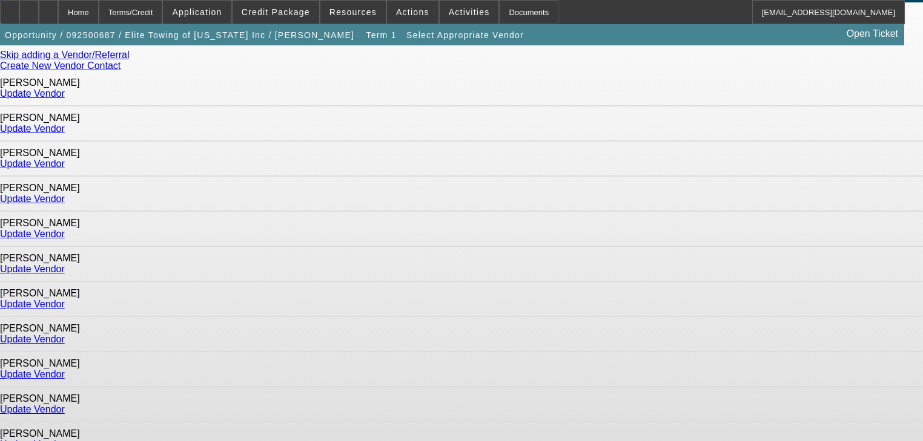
click at [65, 334] on link "Update Vendor" at bounding box center [32, 339] width 65 height 10
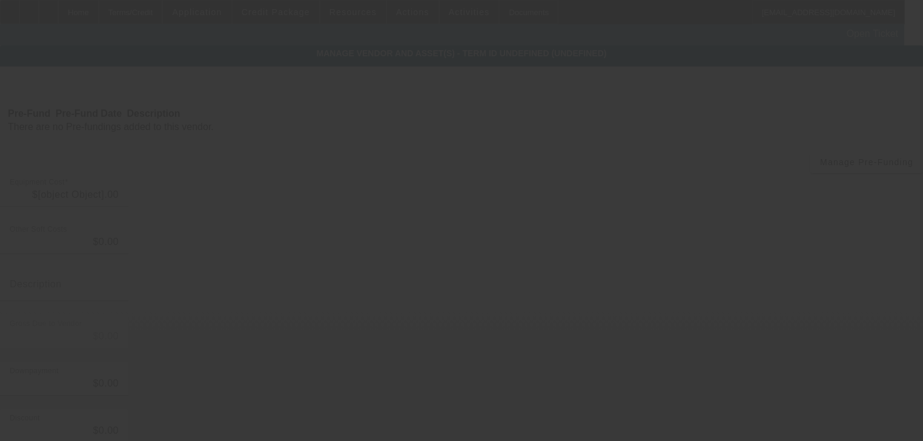
type input "$160,000.00"
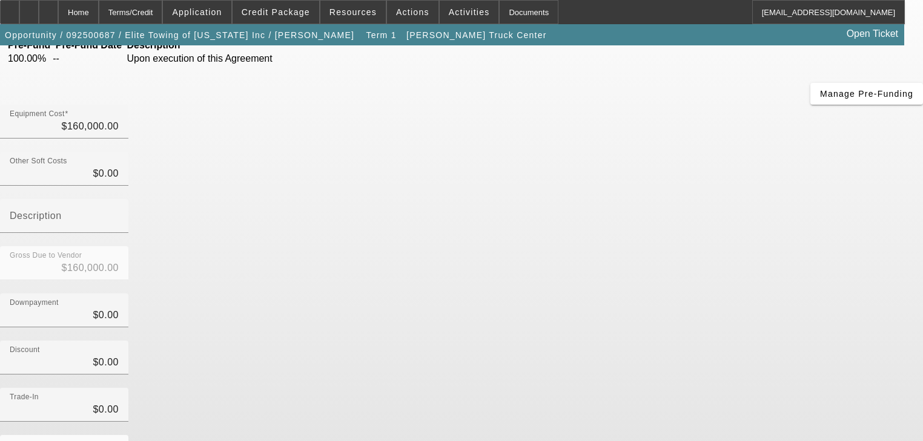
scroll to position [119, 0]
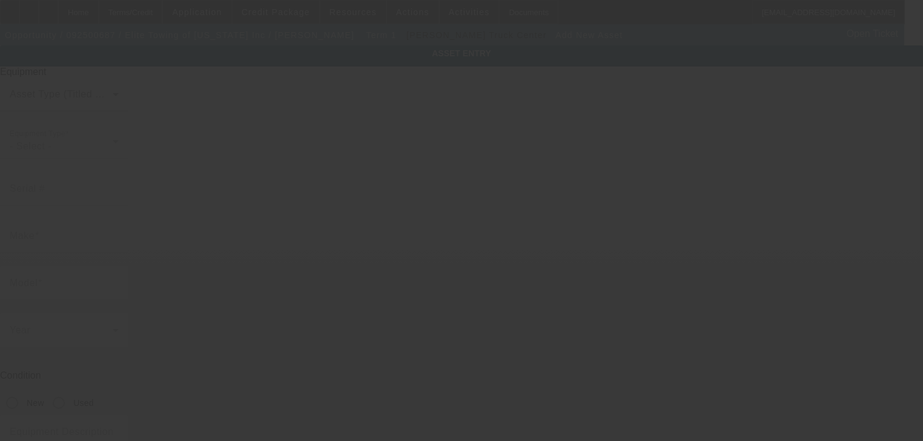
type input "[STREET_ADDRESS][PERSON_NAME]"
type input "Saint [PERSON_NAME]"
type input "55117"
type input "[PERSON_NAME]"
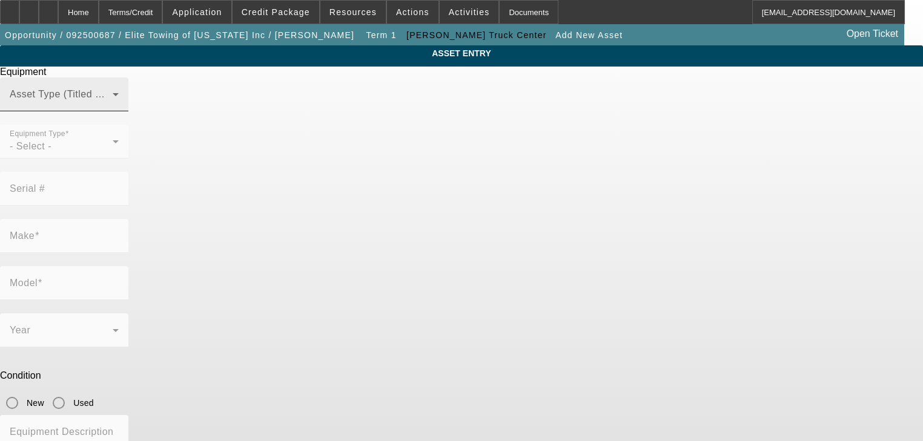
click at [113, 107] on span at bounding box center [61, 99] width 103 height 15
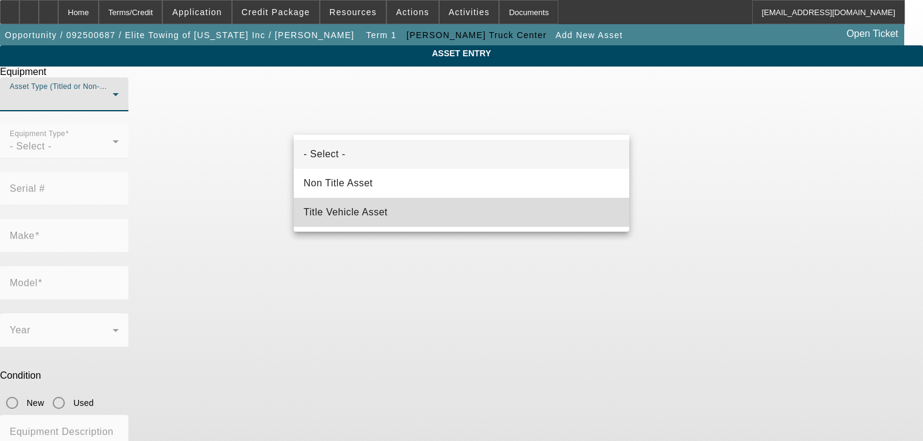
click at [402, 203] on mat-option "Title Vehicle Asset" at bounding box center [461, 212] width 335 height 29
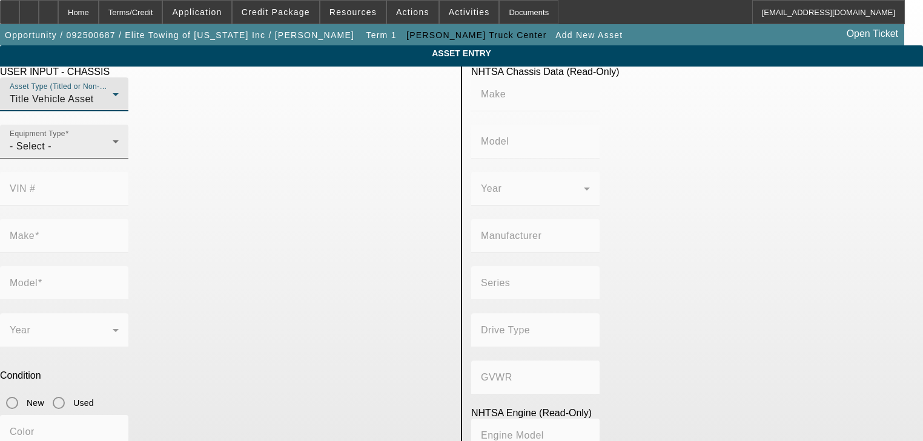
click at [119, 150] on div "Equipment Type - Select -" at bounding box center [64, 142] width 109 height 34
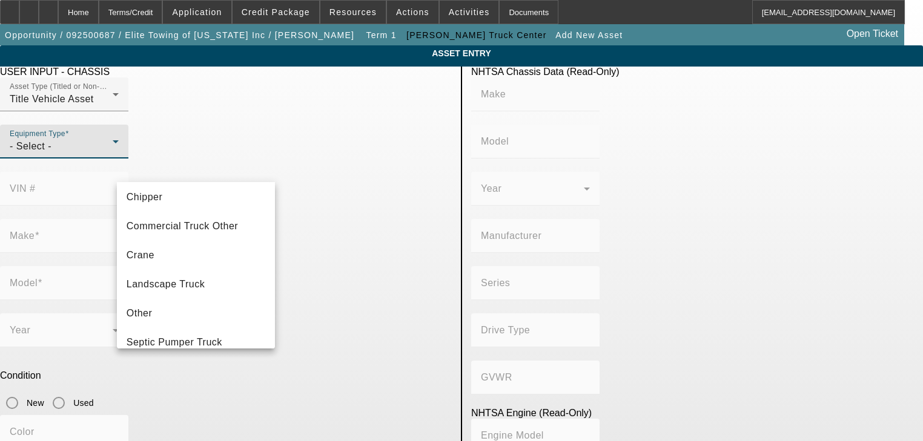
scroll to position [133, 0]
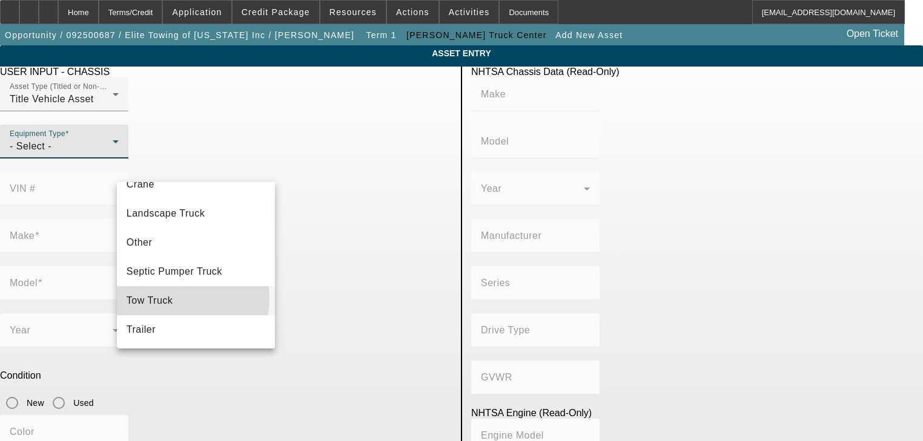
click at [186, 298] on mat-option "Tow Truck" at bounding box center [196, 300] width 159 height 29
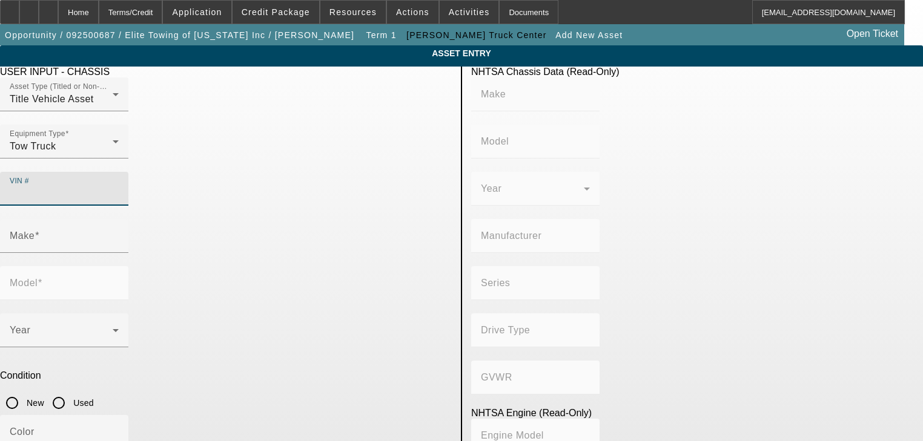
click at [119, 186] on input "VIN #" at bounding box center [64, 193] width 109 height 15
paste input "[US_VEHICLE_IDENTIFICATION_NUMBER]"
type input "[US_VEHICLE_IDENTIFICATION_NUMBER]"
type input "INTERNATIONAL"
type input "MV607"
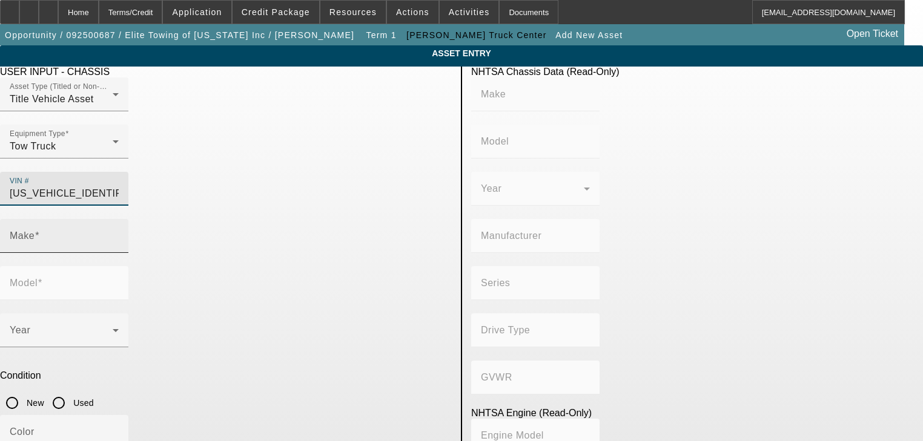
type input "INTERNATIONAL MOTORS, LLC"
type input "MV"
type input "4x2"
type input "Class 6: 19,501 - 26,000 lb (8,845 - 11,794 kg)"
type input "B 6.7"
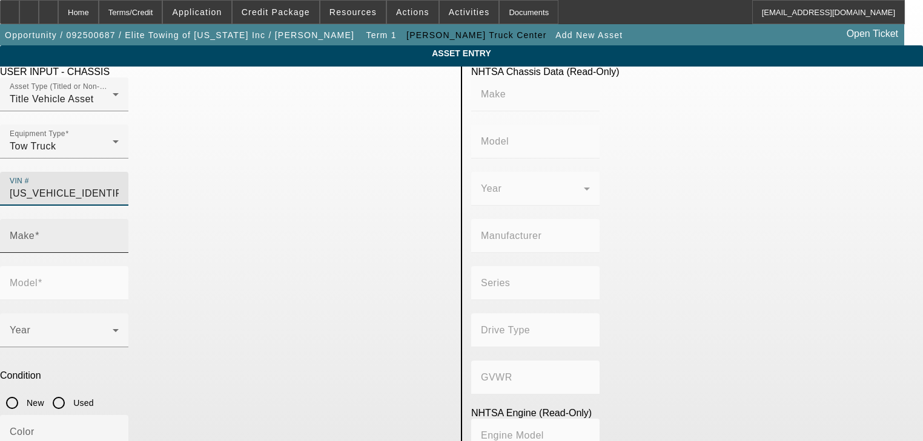
type input "Diesel"
type input "408.85908543470"
type input "6.7"
type input "INTERNATIONAL"
type input "MV607"
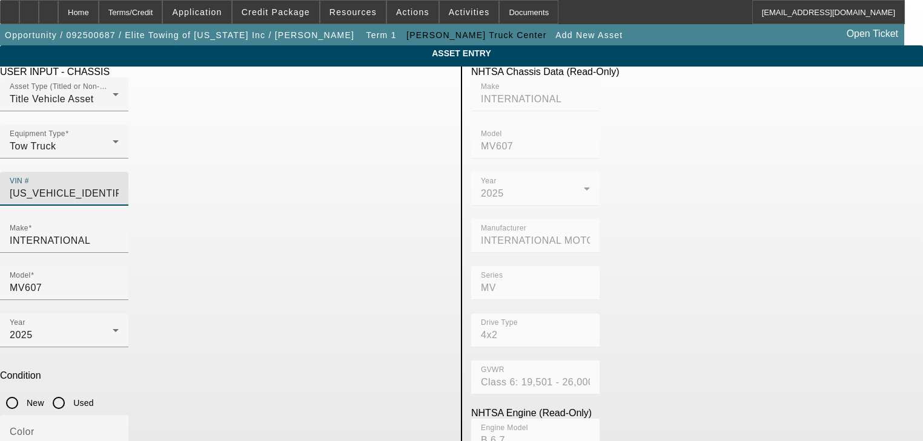
type input "[US_VEHICLE_IDENTIFICATION_NUMBER]"
click at [24, 391] on input "New" at bounding box center [12, 403] width 24 height 24
radio input "true"
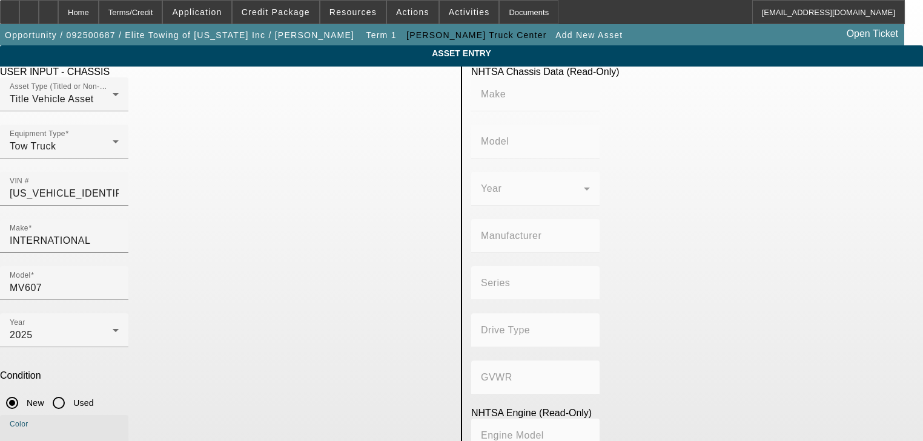
type input "INTERNATIONAL"
type input "MV607"
type input "INTERNATIONAL MOTORS, LLC"
type input "MV"
type input "4x2"
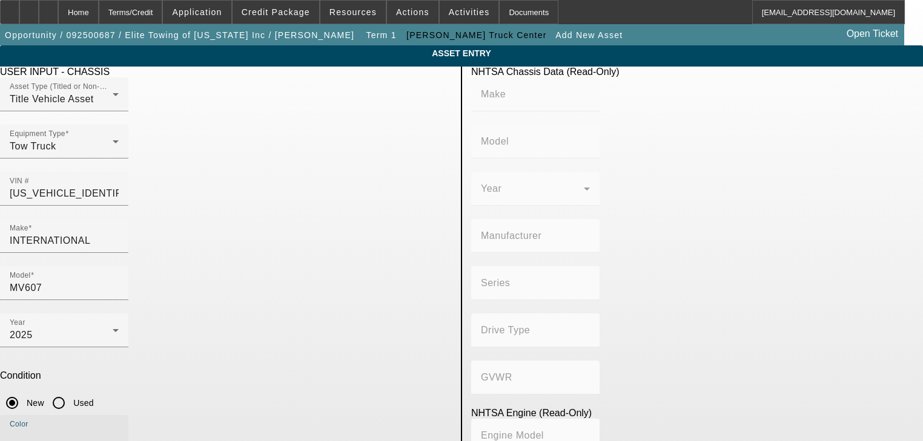
type input "Class 6: 19,501 - 26,000 lb (8,845 - 11,794 kg)"
type input "B 6.7"
type input "Diesel"
type input "408.85908543470"
type input "6.7"
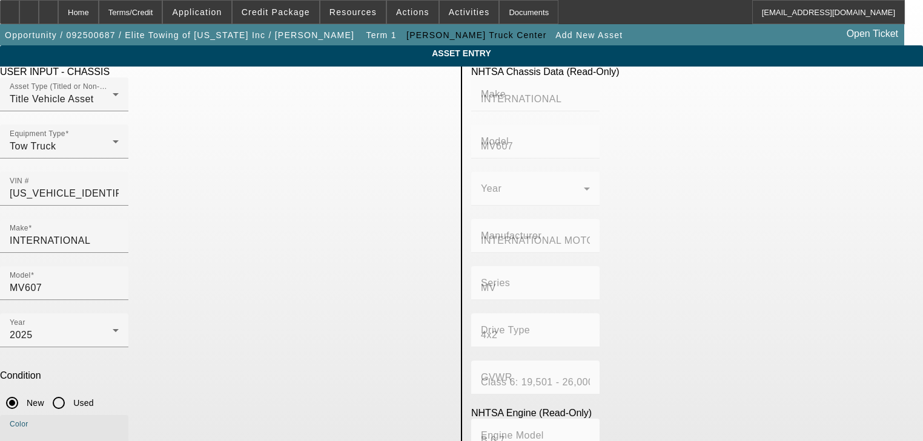
click at [119, 430] on input "Color" at bounding box center [64, 437] width 109 height 15
type input "White"
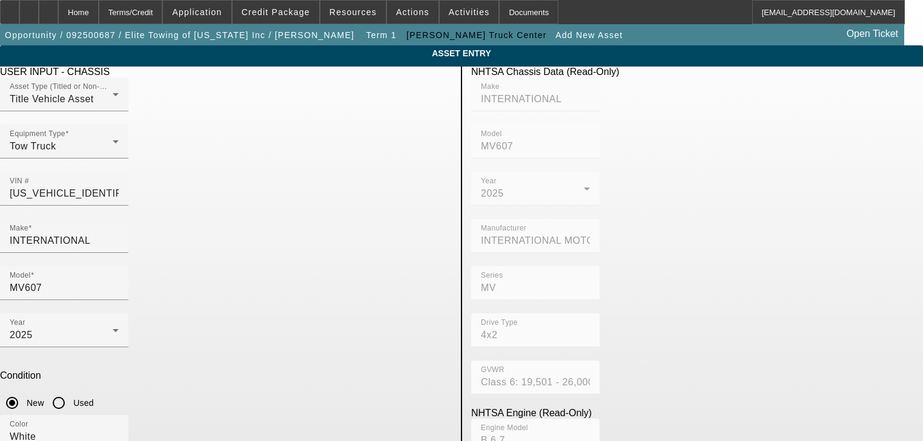
type input "4"
paste textarea "6.7L Cummins Engine, 300HP, [PERSON_NAME] Automatic Transmission, Extended Cab,…"
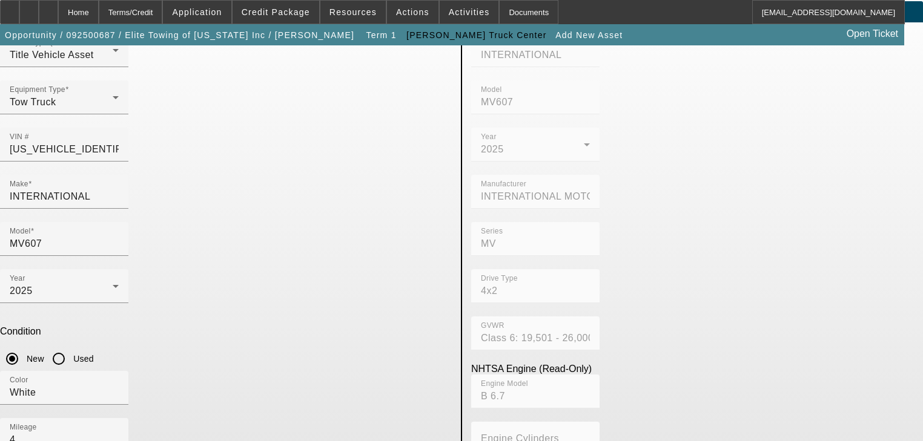
scroll to position [87, 0]
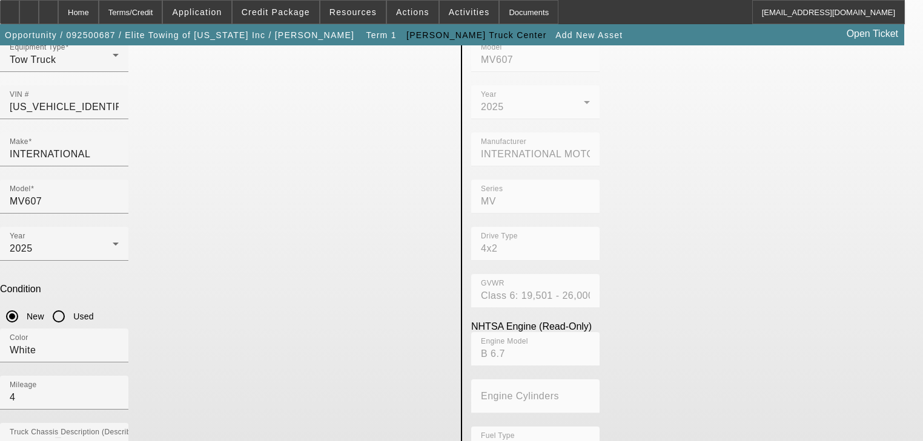
drag, startPoint x: 373, startPoint y: 389, endPoint x: 199, endPoint y: 308, distance: 192.5
click at [206, 316] on div "USER INPUT - CHASSIS Asset Type (Titled or Non-Titled) Title Vehicle Asset Equi…" at bounding box center [226, 305] width 470 height 650
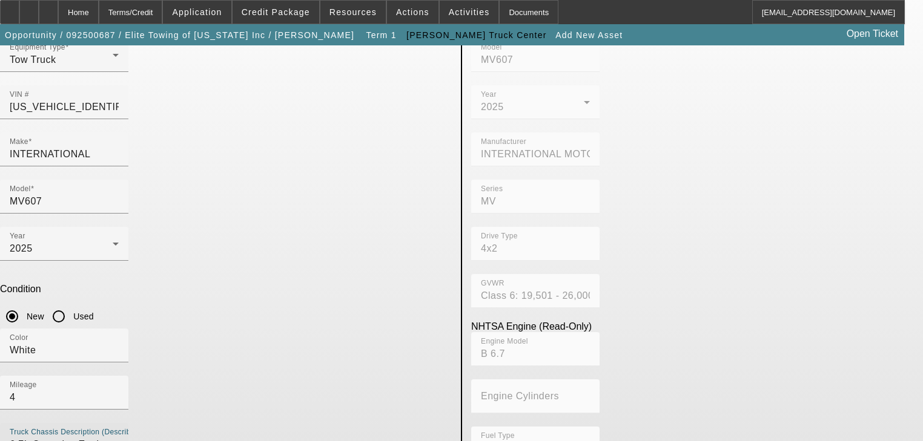
type textarea "6.7L Cummins Engine, 300HP, [PERSON_NAME] Automatic Transmission, Extended Cab,…"
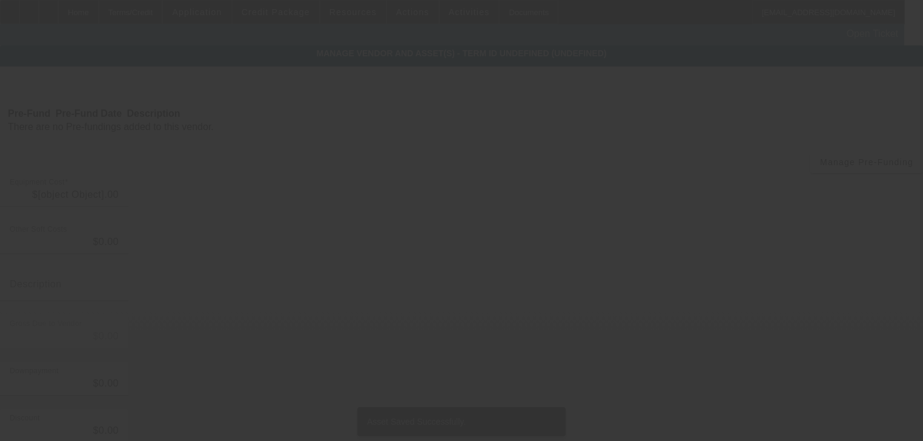
type input "$160,000.00"
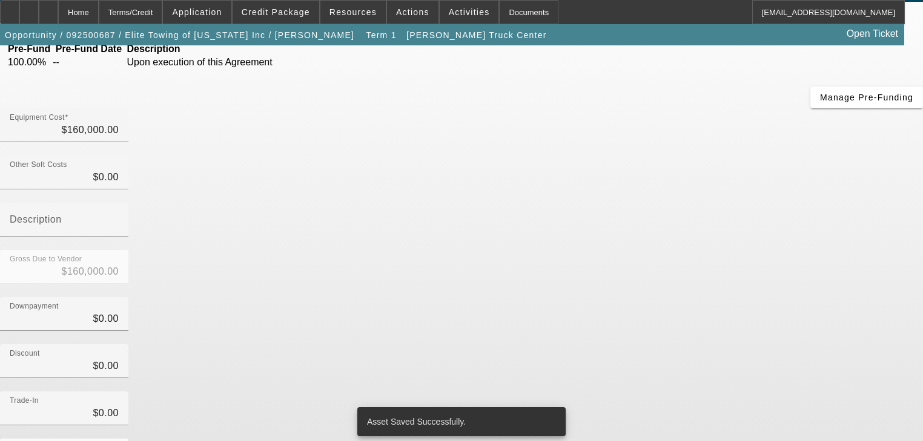
scroll to position [123, 0]
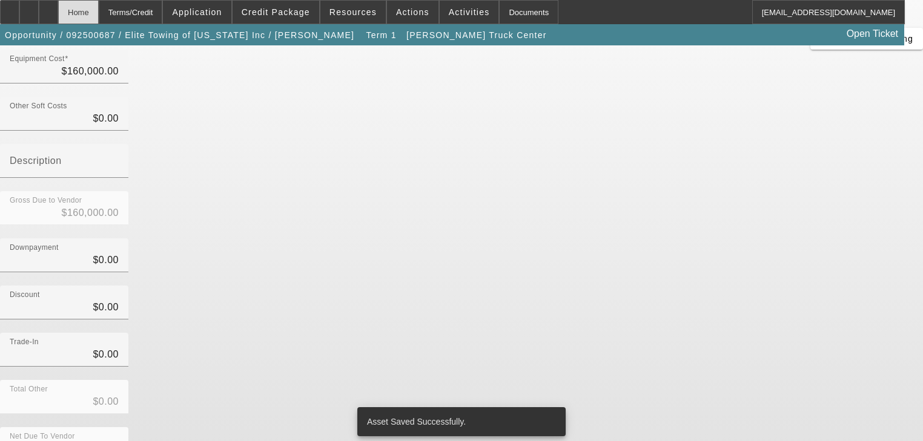
click at [99, 7] on div "Home" at bounding box center [78, 12] width 41 height 24
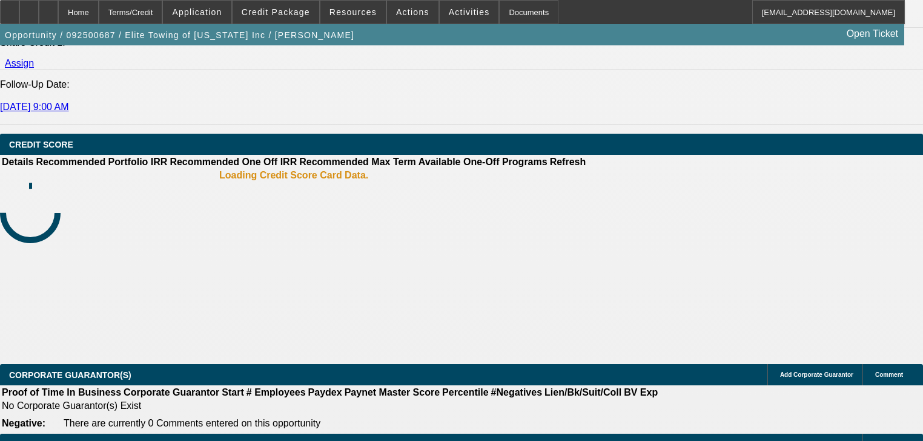
select select "0.1"
select select "0"
select select "2"
select select "0"
select select "6"
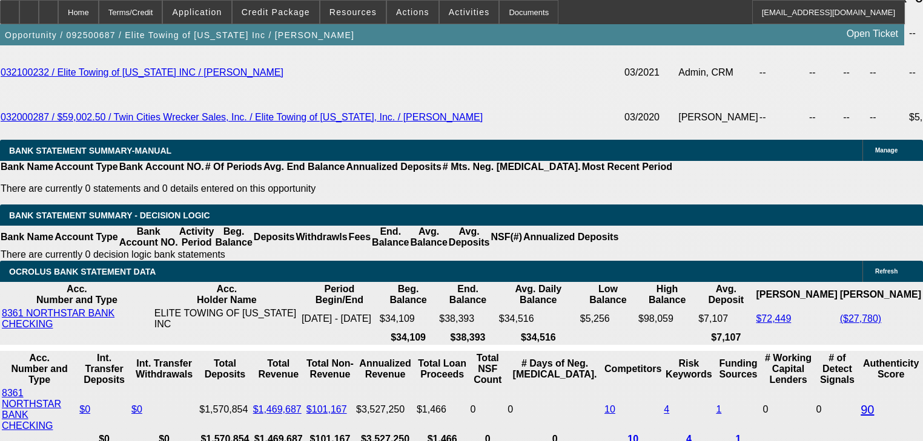
scroll to position [2162, 0]
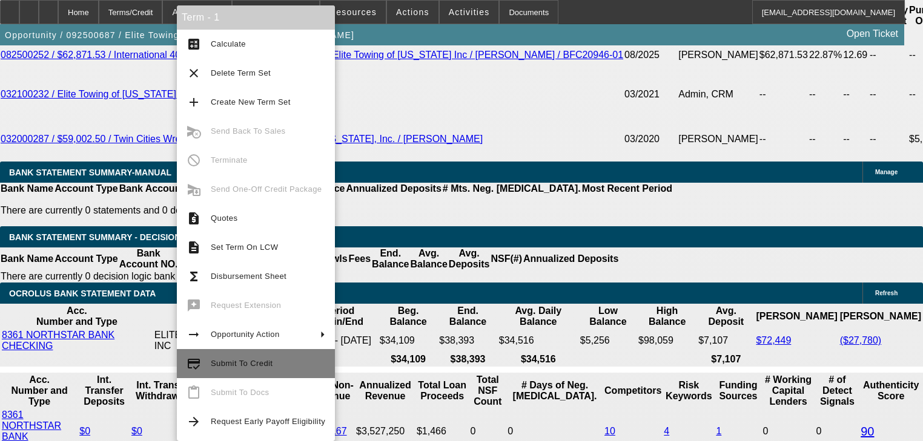
click at [258, 363] on span "Submit To Credit" at bounding box center [242, 363] width 62 height 9
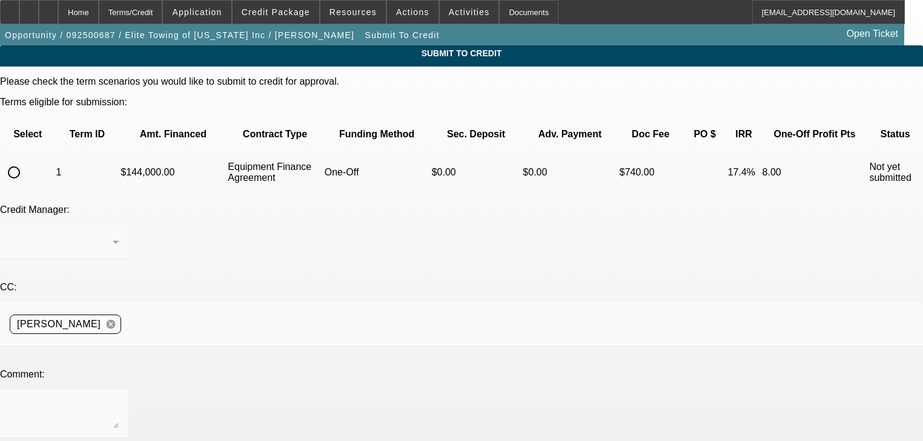
click at [28, 158] on div at bounding box center [13, 172] width 29 height 29
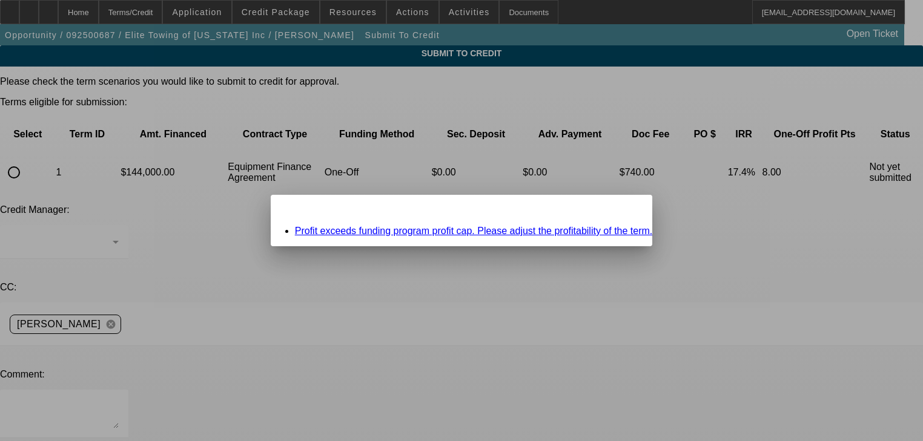
click at [397, 232] on link "Profit exceeds funding program profit cap. Please adjust the profitability of t…" at bounding box center [474, 231] width 358 height 10
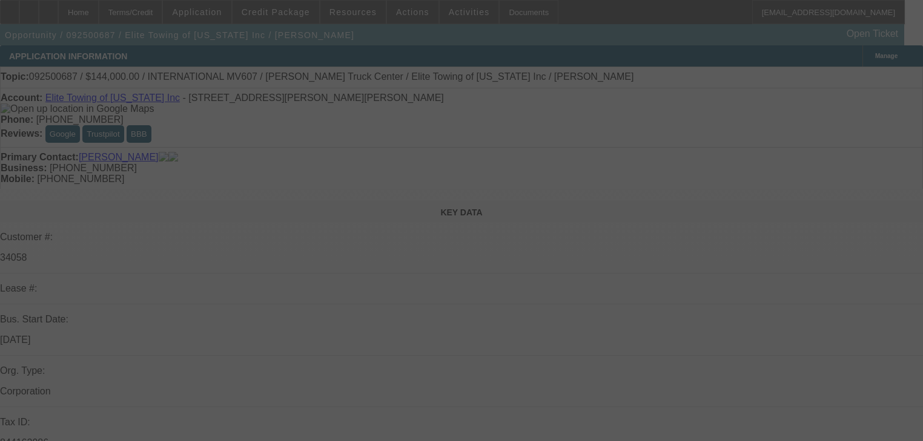
select select "0.1"
select select "0"
select select "2"
select select "0"
select select "6"
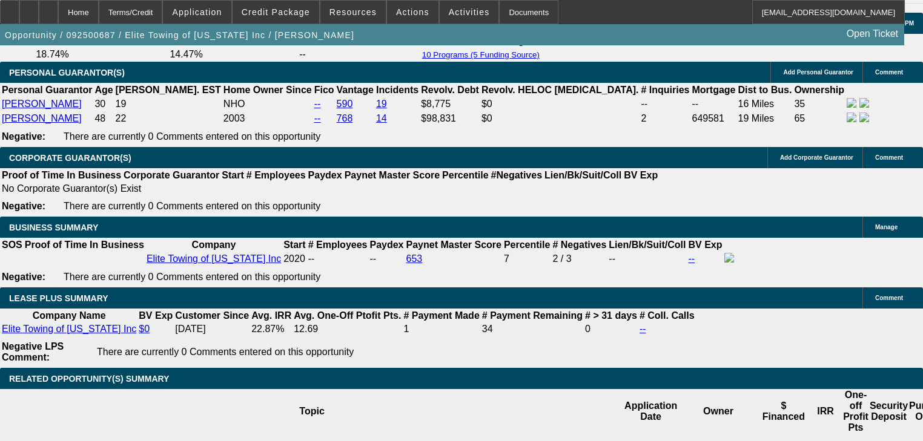
scroll to position [2034, 0]
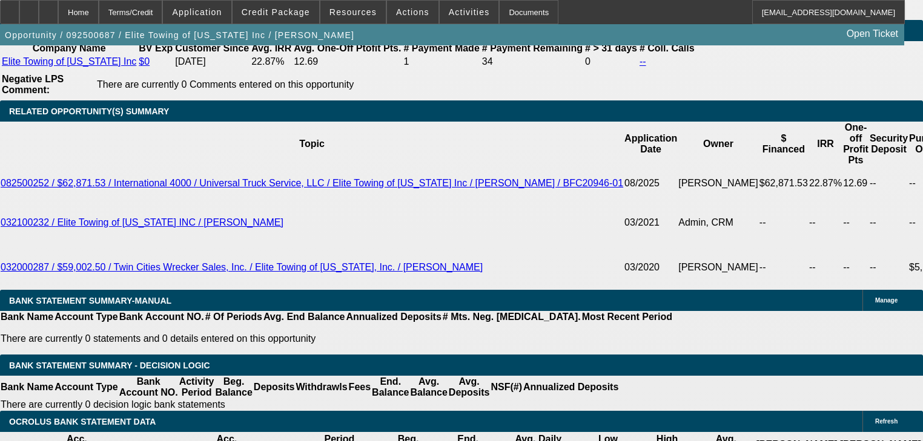
type input "1"
type input "UNKNOWN"
type input "$2,061.43"
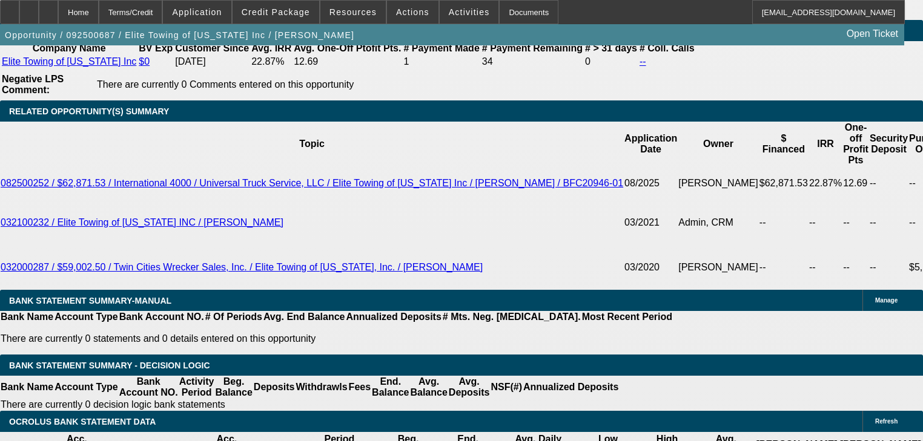
scroll to position [2125, 0]
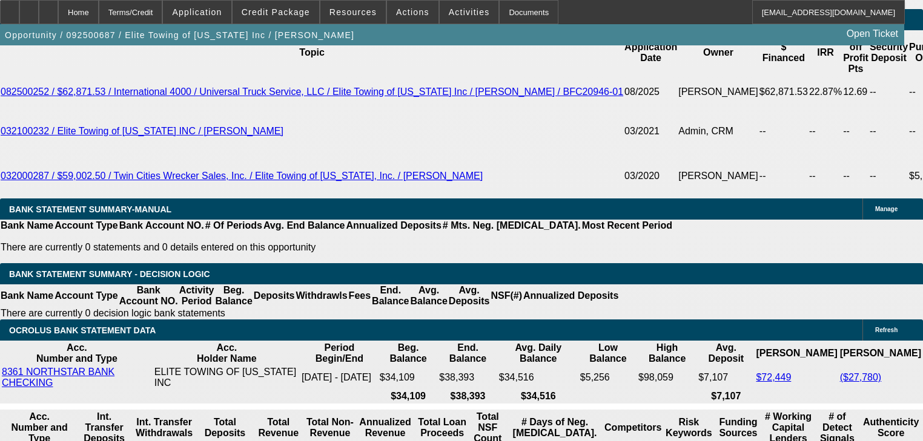
type input "15"
type input "$3,044.88"
type input "15"
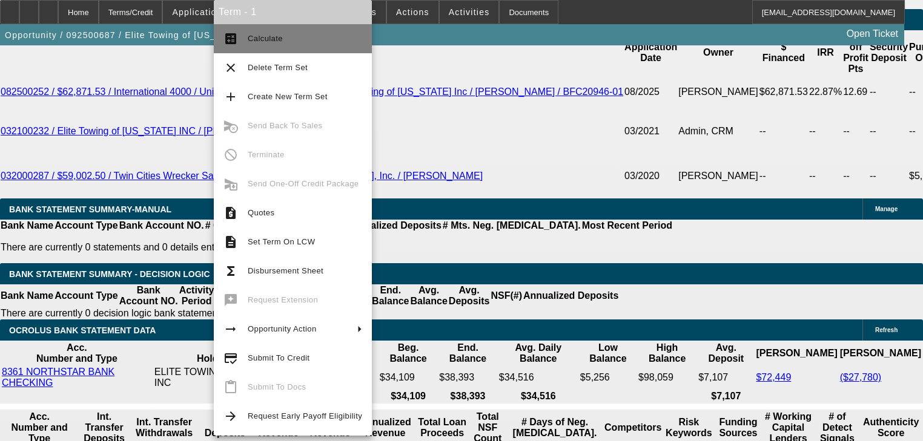
click at [254, 51] on button "calculate Calculate" at bounding box center [293, 38] width 158 height 29
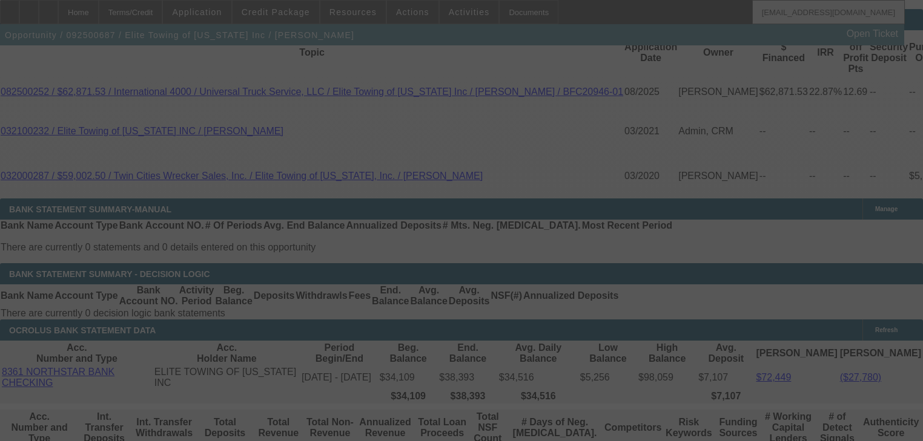
select select "0.1"
select select "0"
select select "2"
select select "0"
select select "6"
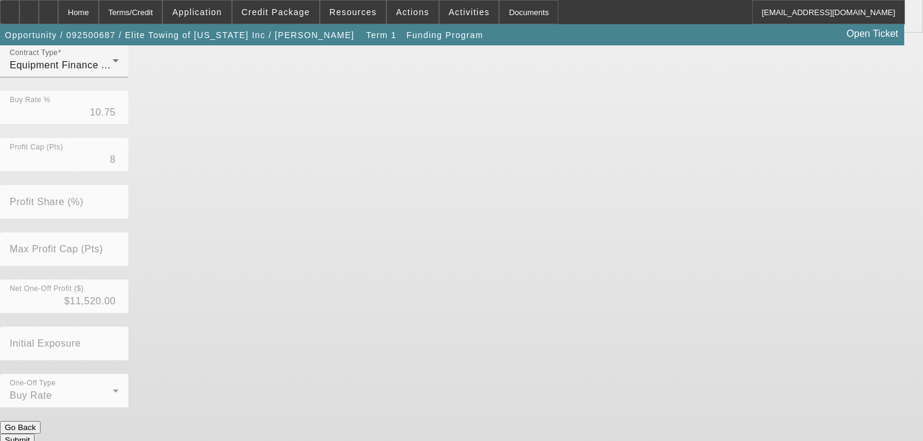
scroll to position [353, 0]
click at [35, 433] on button "Submit" at bounding box center [17, 439] width 35 height 13
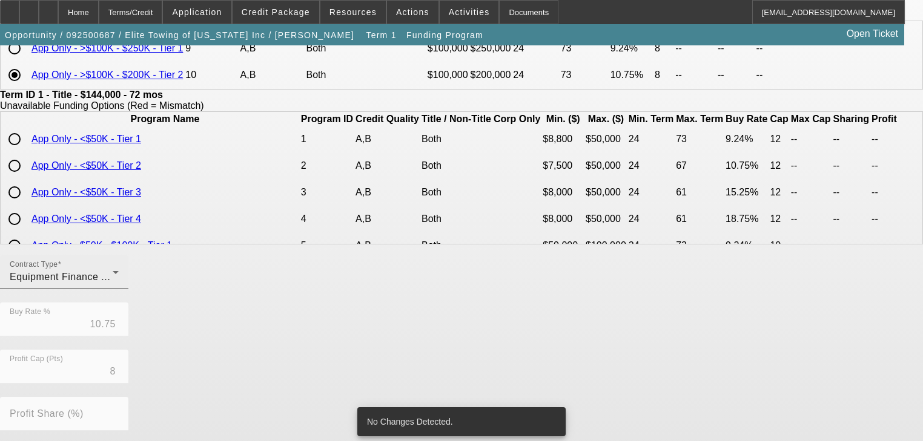
scroll to position [0, 0]
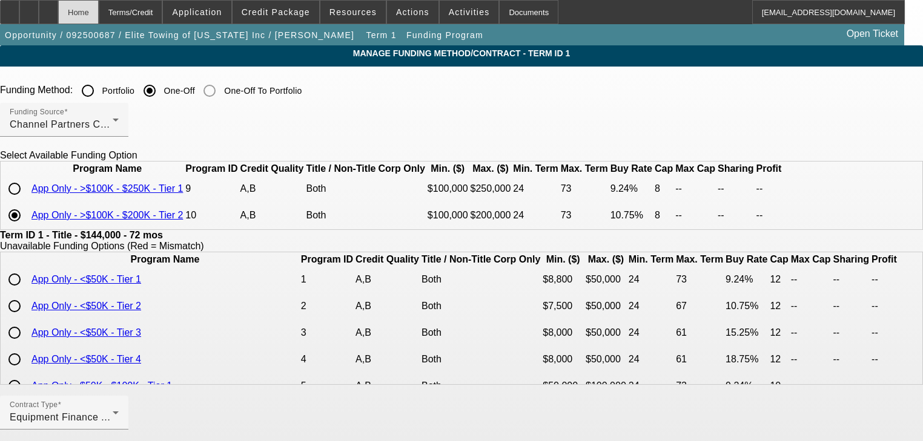
click at [99, 19] on div "Home" at bounding box center [78, 12] width 41 height 24
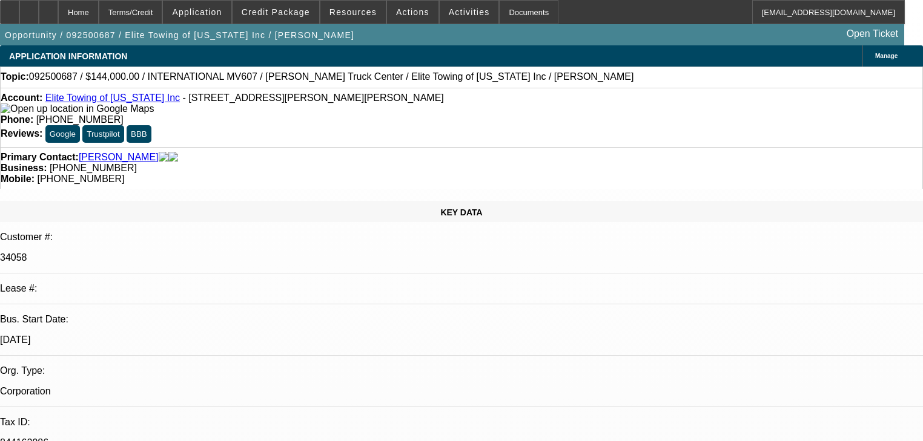
select select "0.1"
select select "0"
select select "2"
select select "0"
select select "6"
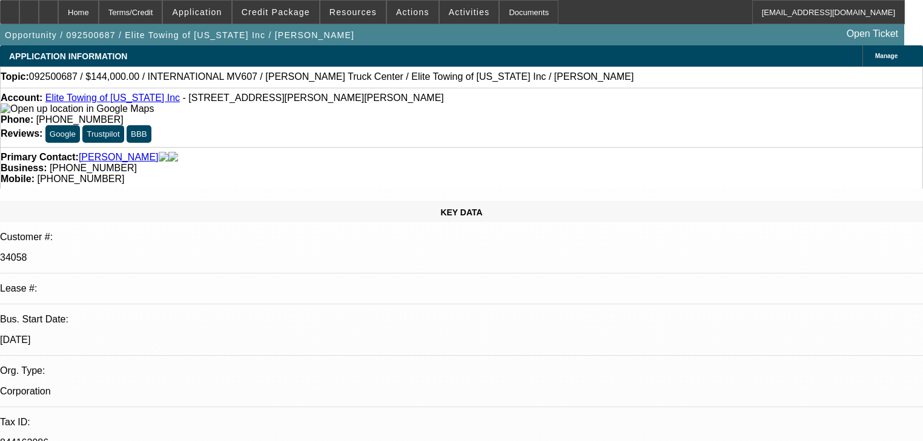
scroll to position [242, 0]
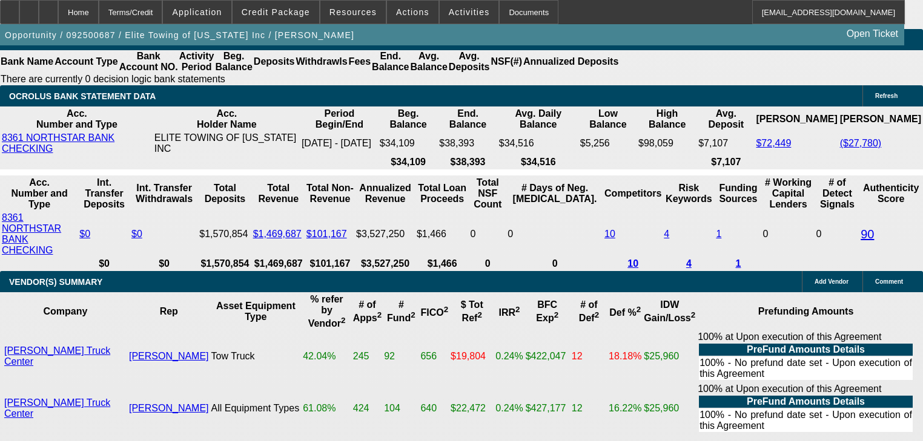
scroll to position [2325, 0]
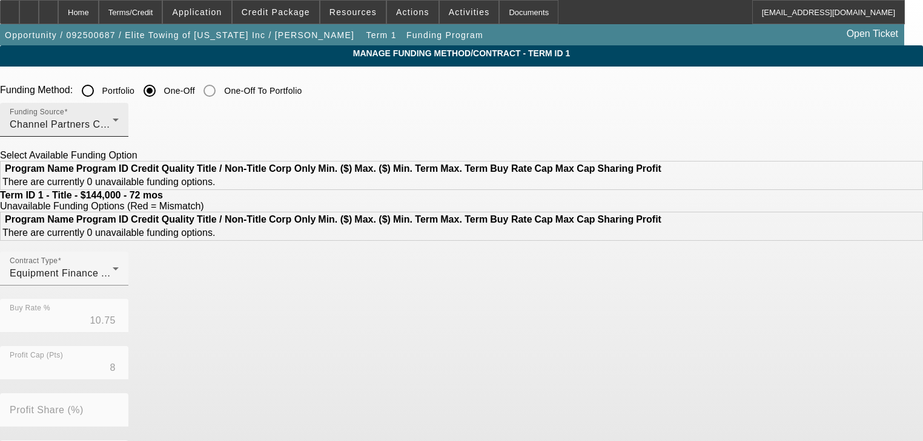
click at [119, 133] on div "Funding Source Channel Partners Capital LLC (EF)" at bounding box center [64, 120] width 109 height 34
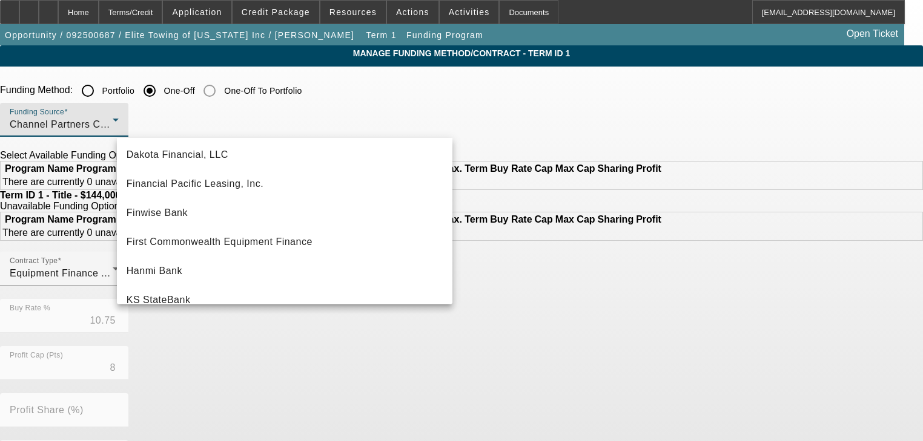
scroll to position [339, 0]
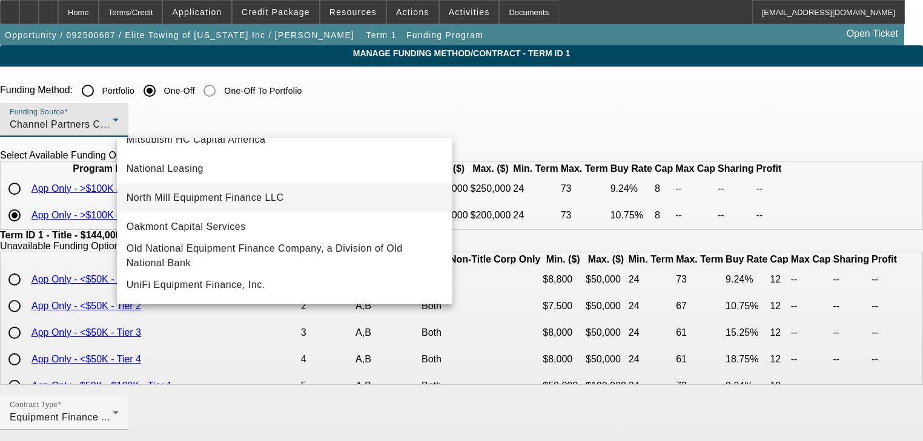
click at [245, 208] on mat-option "North Mill Equipment Finance LLC" at bounding box center [284, 197] width 335 height 29
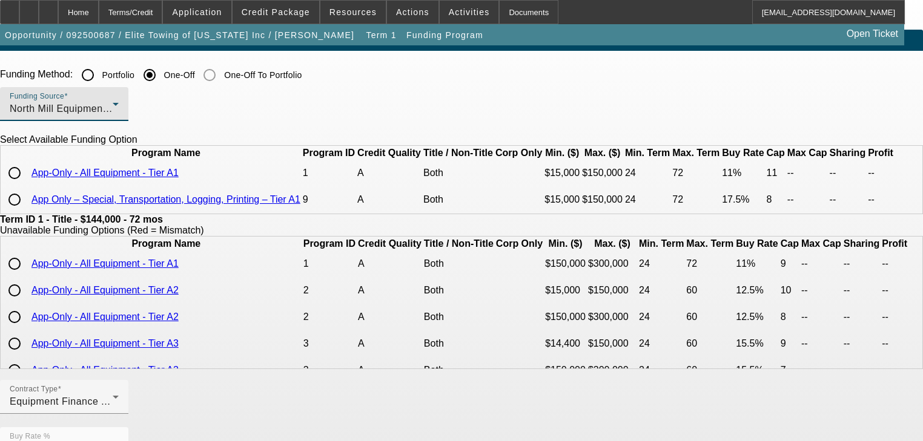
scroll to position [0, 0]
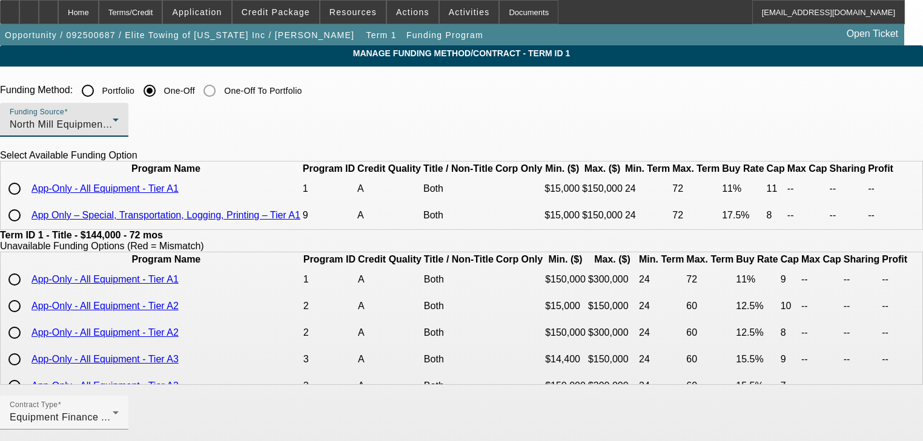
click at [167, 126] on span "North Mill Equipment Finance LLC" at bounding box center [88, 124] width 157 height 10
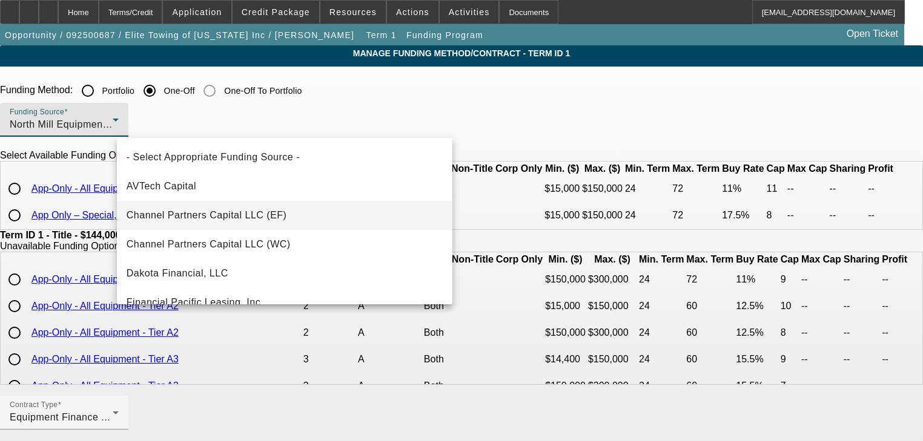
click at [170, 222] on span "Channel Partners Capital LLC (EF)" at bounding box center [207, 215] width 160 height 15
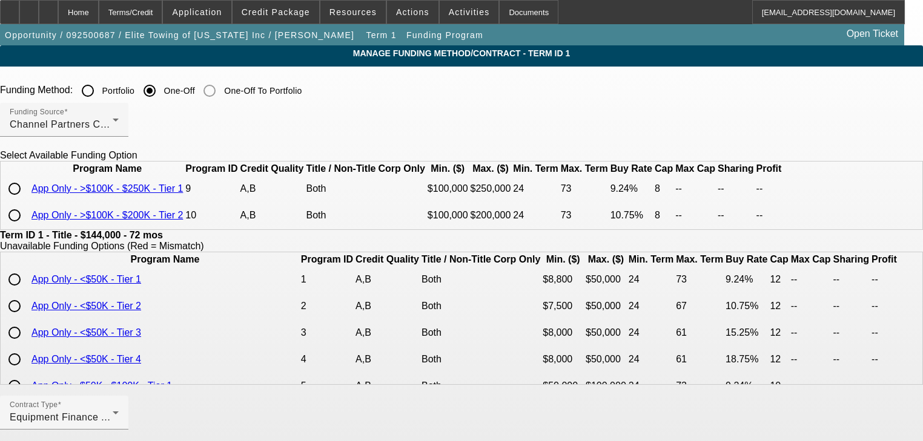
click at [27, 228] on input "radio" at bounding box center [14, 215] width 24 height 24
radio input "true"
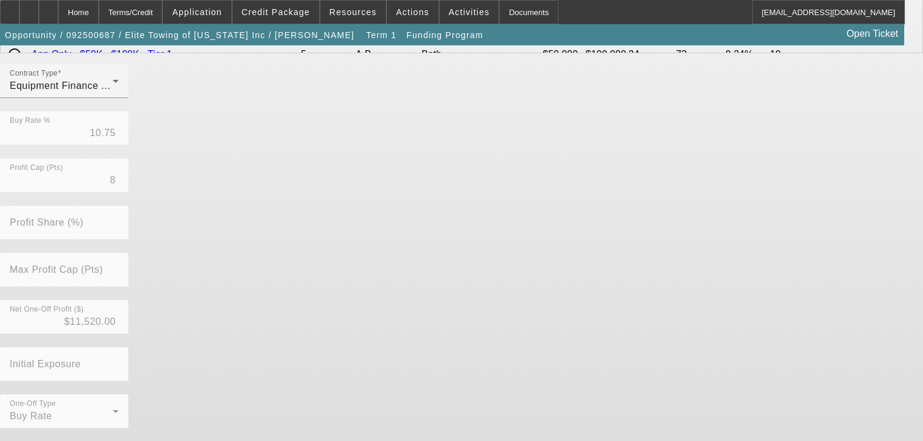
scroll to position [339, 0]
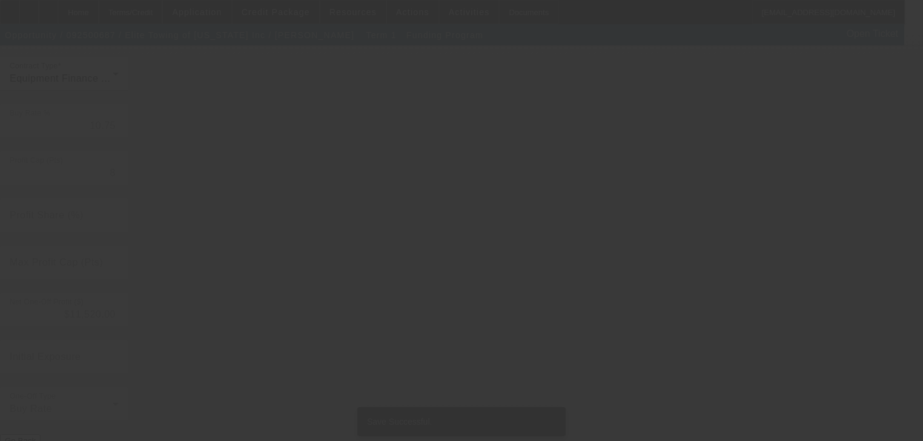
scroll to position [0, 0]
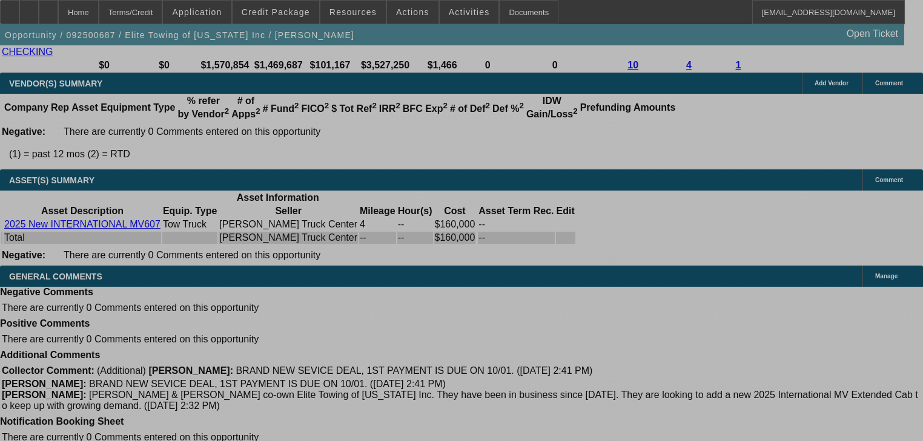
select select "0.1"
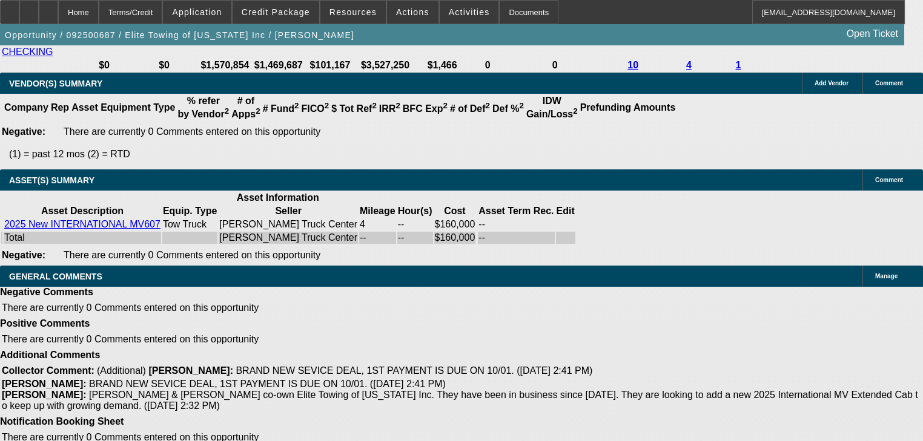
select select "0"
select select "2"
select select "0"
select select "6"
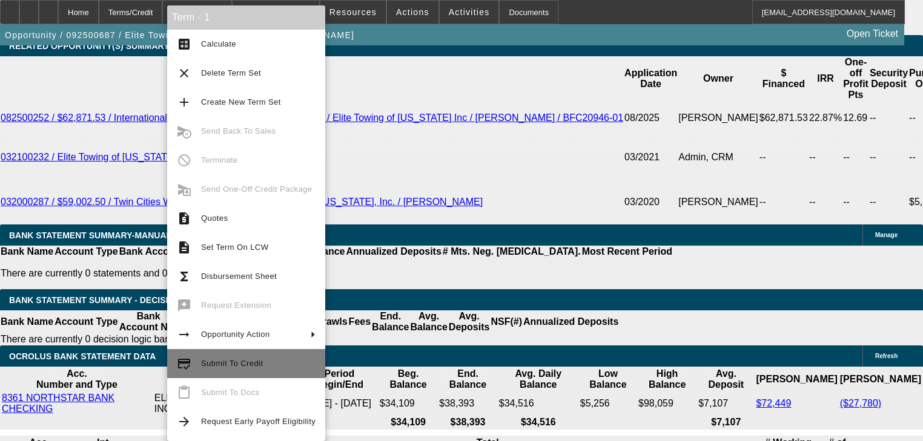
scroll to position [2204, 0]
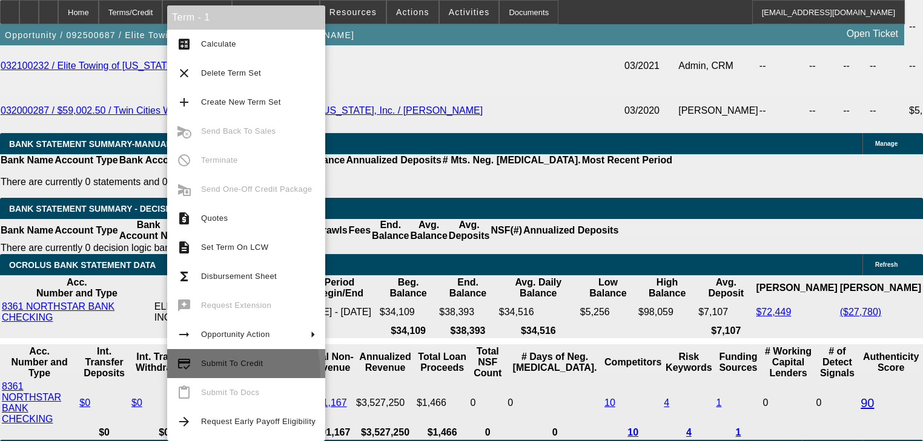
click at [220, 373] on button "credit_score Submit To Credit" at bounding box center [246, 363] width 158 height 29
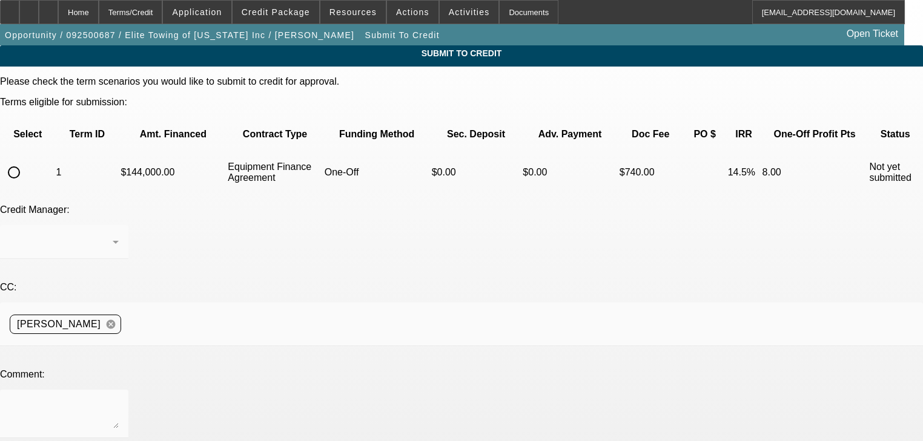
drag, startPoint x: 79, startPoint y: 157, endPoint x: 67, endPoint y: 150, distance: 14.1
click at [77, 157] on td "1" at bounding box center [87, 172] width 64 height 42
click at [65, 151] on td "1" at bounding box center [87, 172] width 64 height 42
click at [26, 160] on input "radio" at bounding box center [14, 172] width 24 height 24
radio input "true"
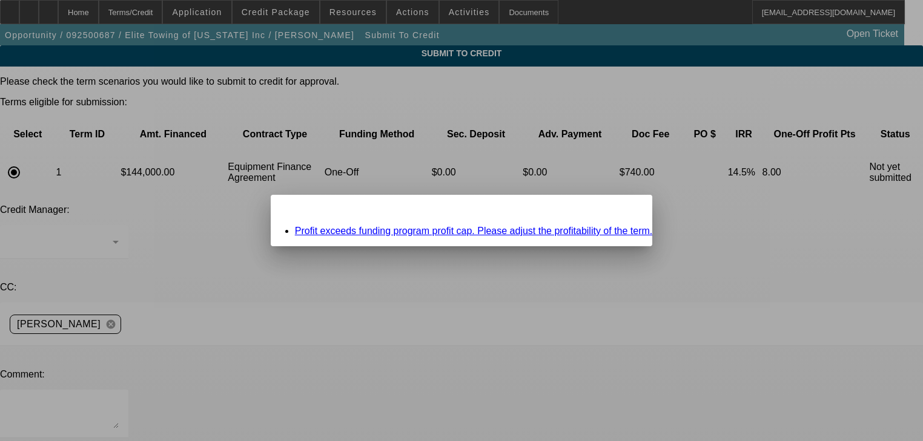
click at [344, 233] on link "Profit exceeds funding program profit cap. Please adjust the profitability of t…" at bounding box center [474, 231] width 358 height 10
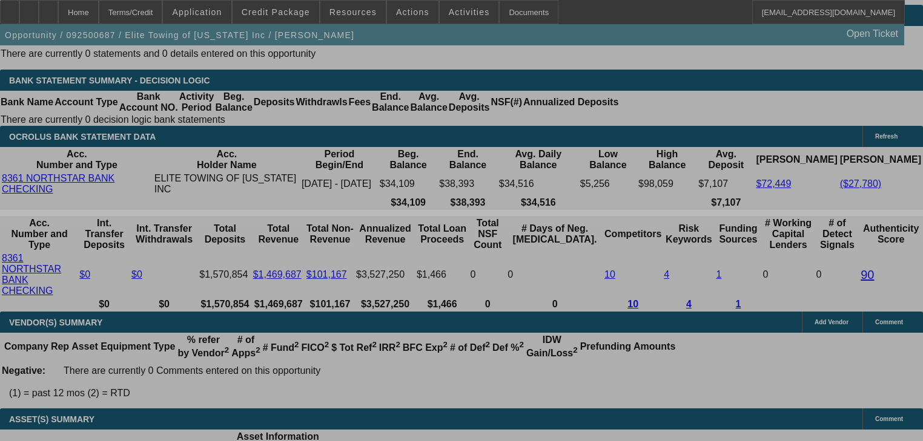
scroll to position [2246, 0]
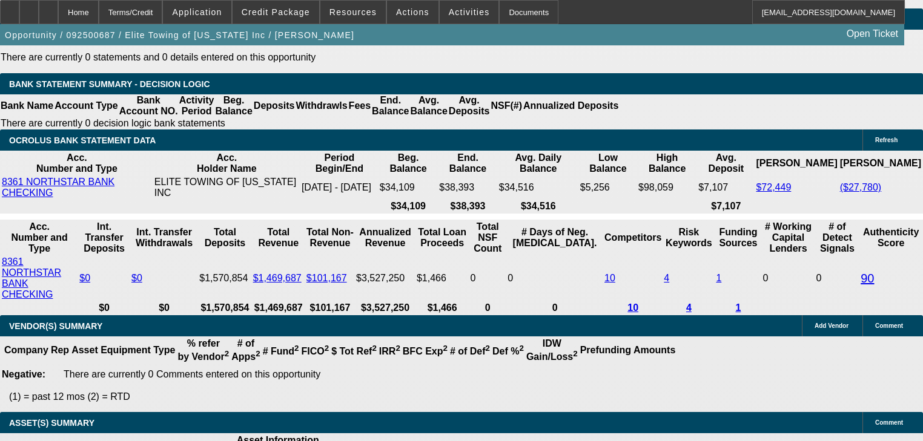
select select "0.1"
select select "0"
select select "2"
select select "0"
select select "6"
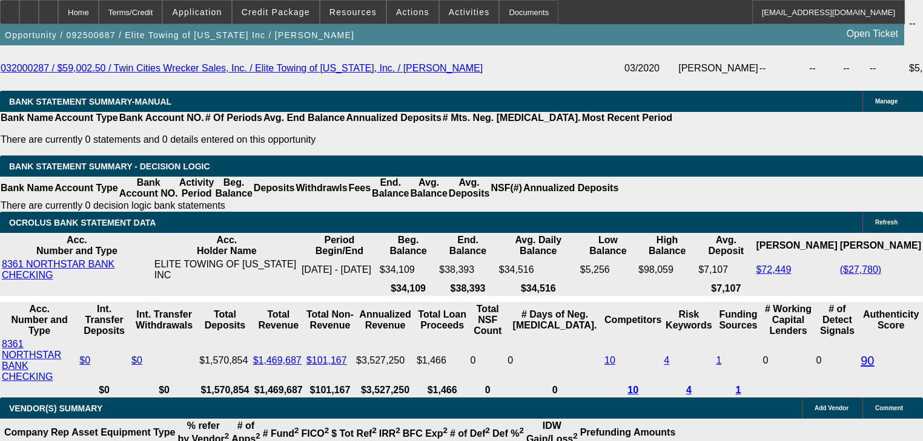
type input "1"
type input "UNKNOWN"
type input "$2,061.43"
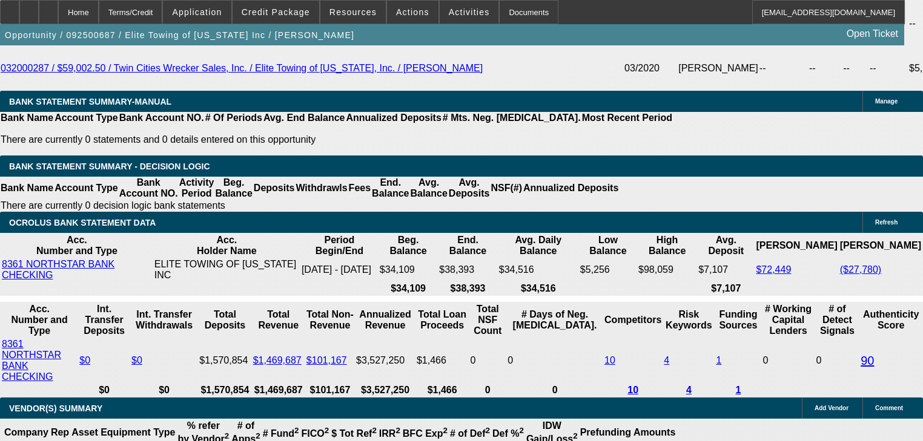
type input "12"
type input "$2,815.23"
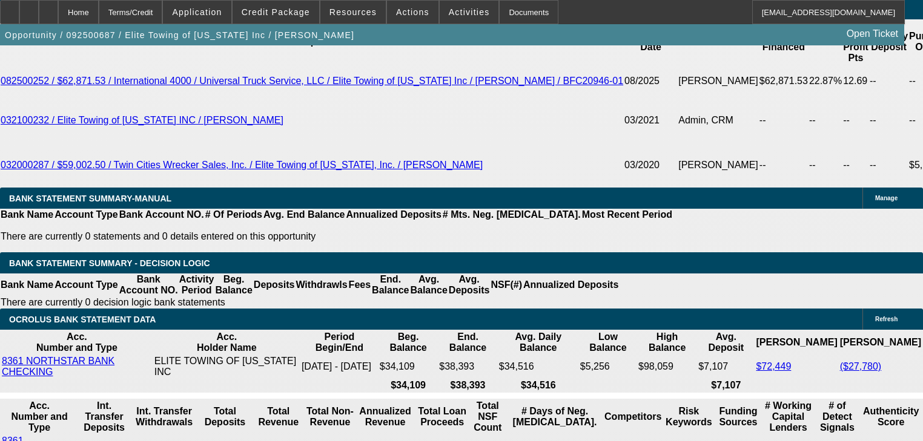
type input "12"
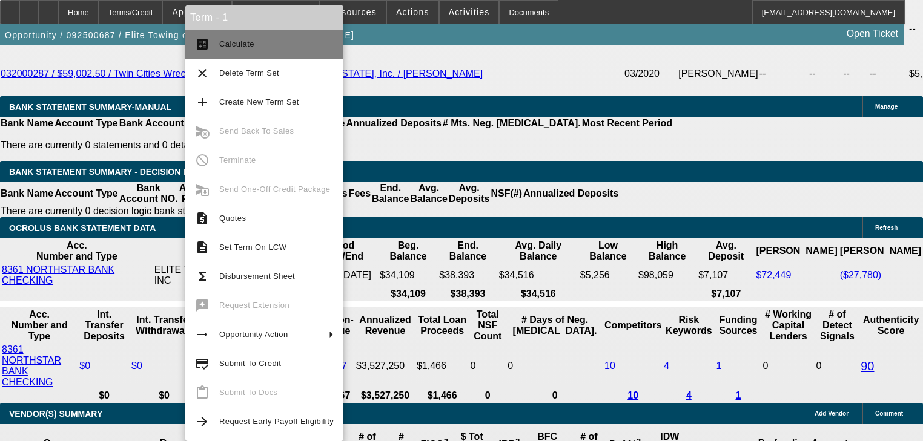
click at [234, 44] on span "Calculate" at bounding box center [236, 43] width 35 height 9
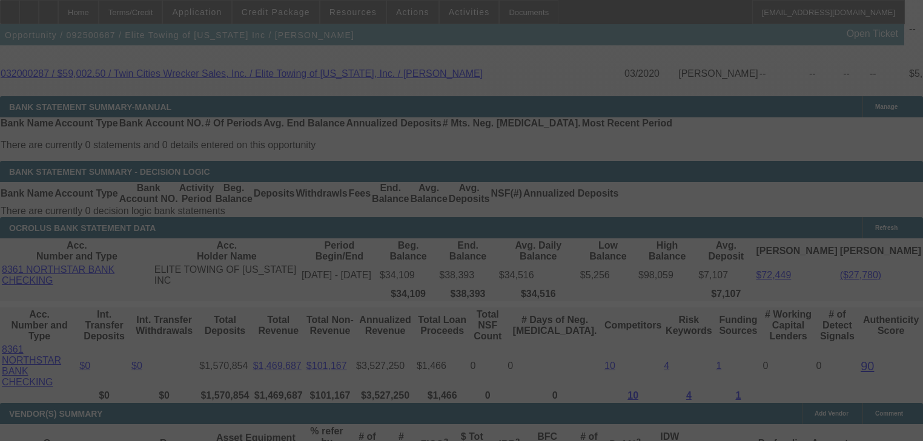
select select "0.1"
select select "0"
select select "2"
select select "0"
select select "6"
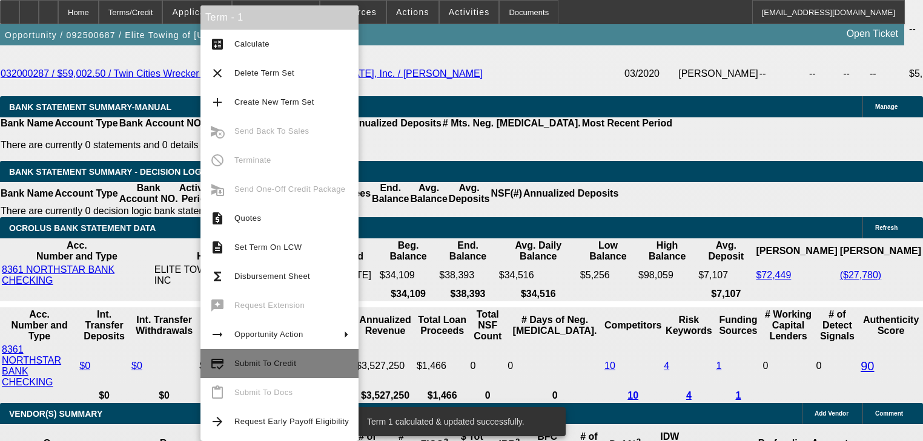
click at [304, 369] on span "Submit To Credit" at bounding box center [291, 364] width 114 height 15
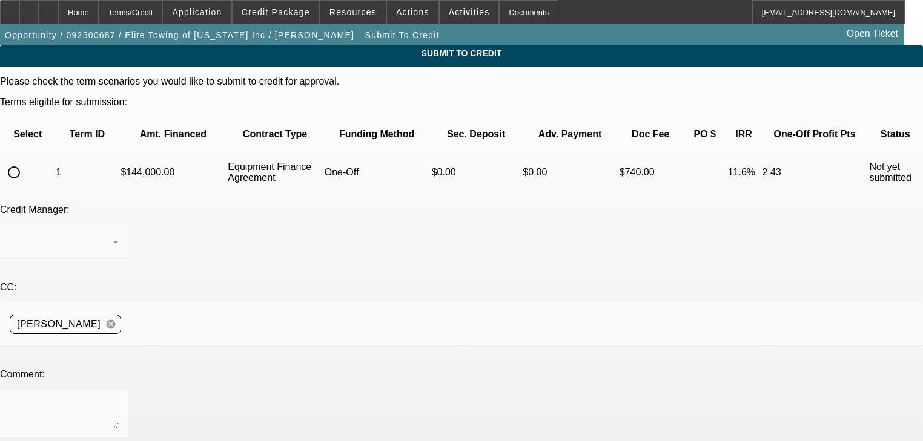
click at [26, 160] on input "radio" at bounding box center [14, 172] width 24 height 24
radio input "true"
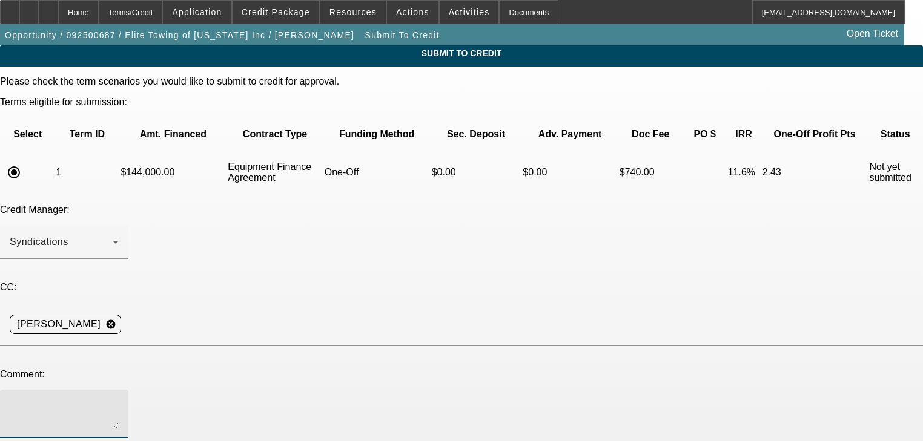
click at [119, 400] on textarea at bounding box center [64, 414] width 109 height 29
type textarea "P"
type textarea "Team, please send to channel to consider for an approval. Thank you"
click at [99, 13] on div "Home" at bounding box center [78, 12] width 41 height 24
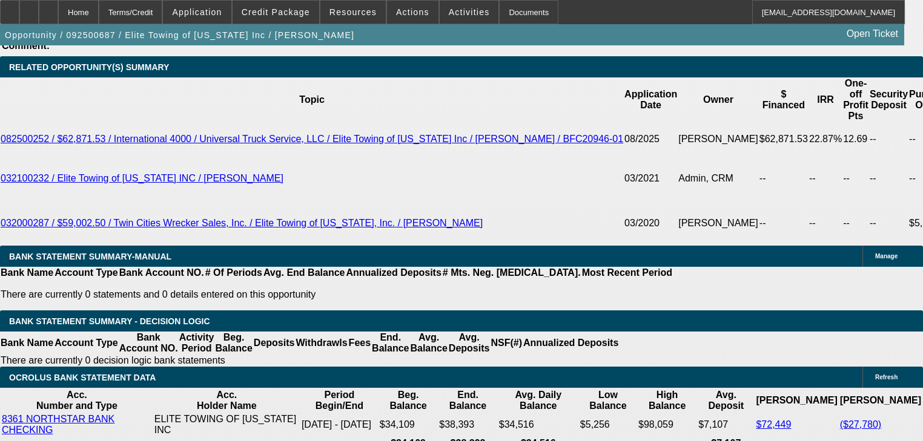
select select "0.1"
select select "0"
select select "2"
select select "0"
select select "6"
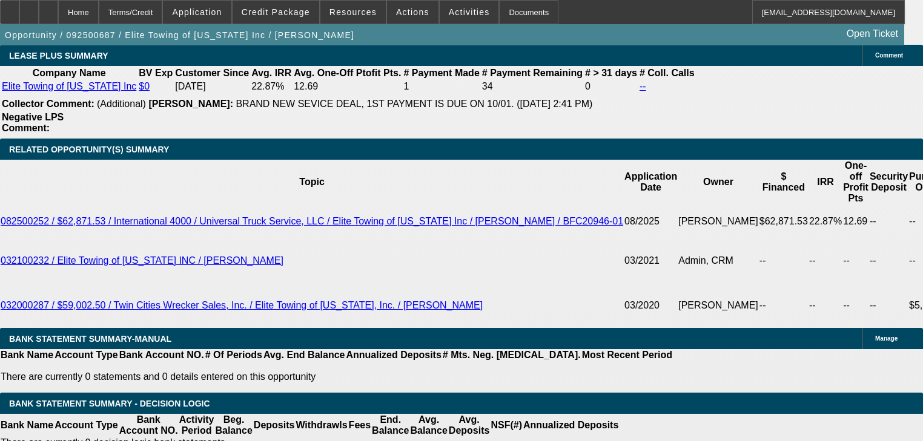
scroll to position [1828, 0]
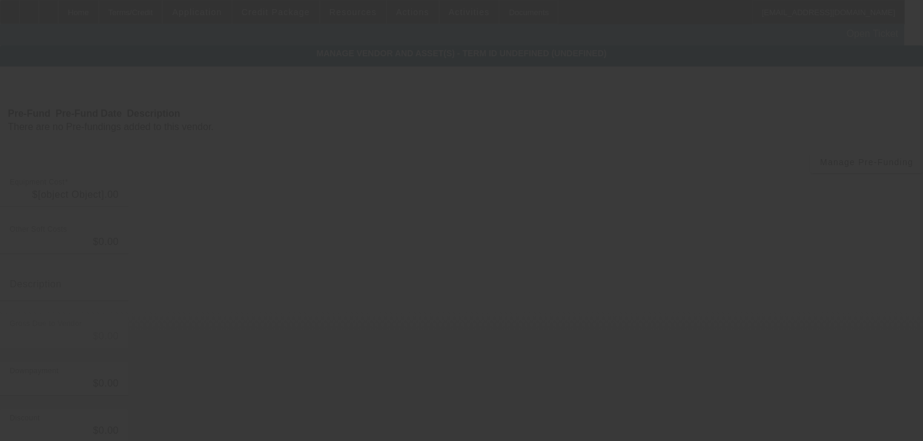
type input "$160,000.00"
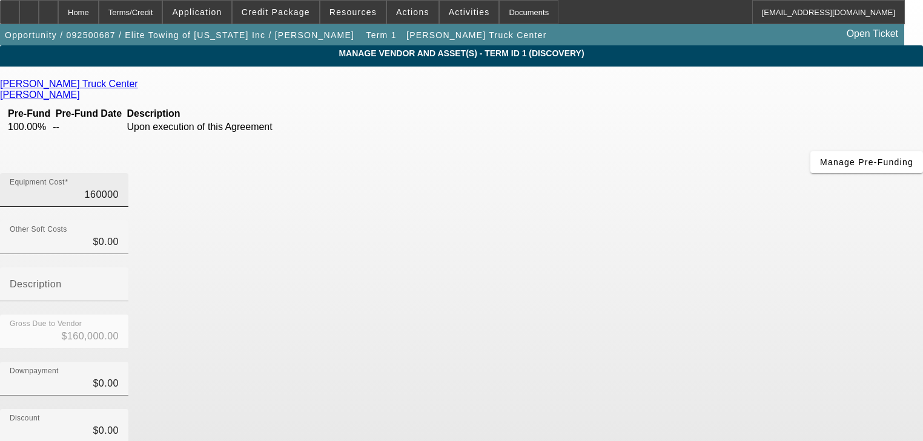
click at [119, 188] on input "160000" at bounding box center [64, 195] width 109 height 15
type input "1"
type input "$1.00"
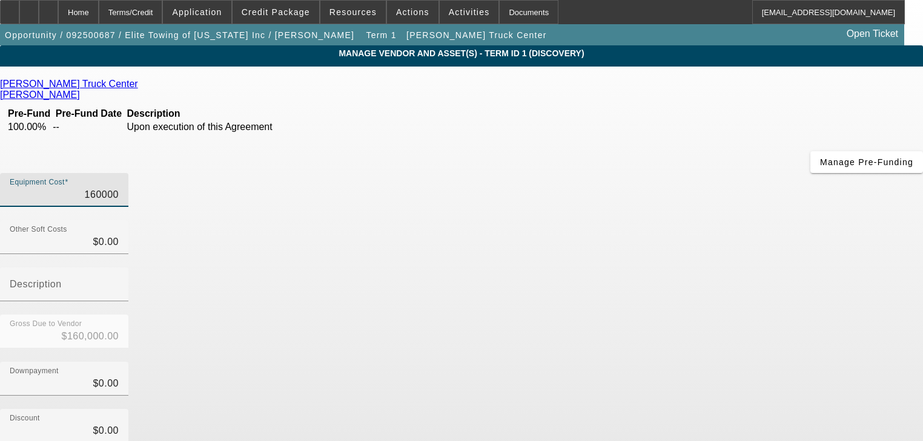
type input "$1.00"
type input "15"
type input "$15.00"
type input "1"
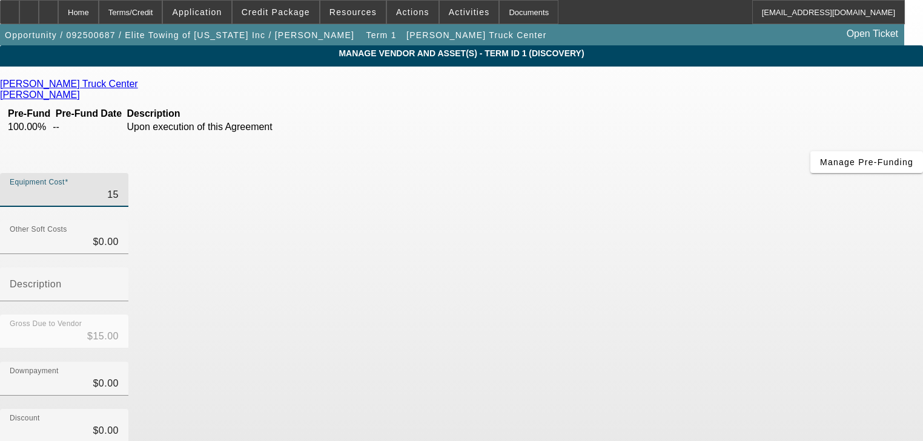
type input "$1.00"
type input "$0.00"
type input "5"
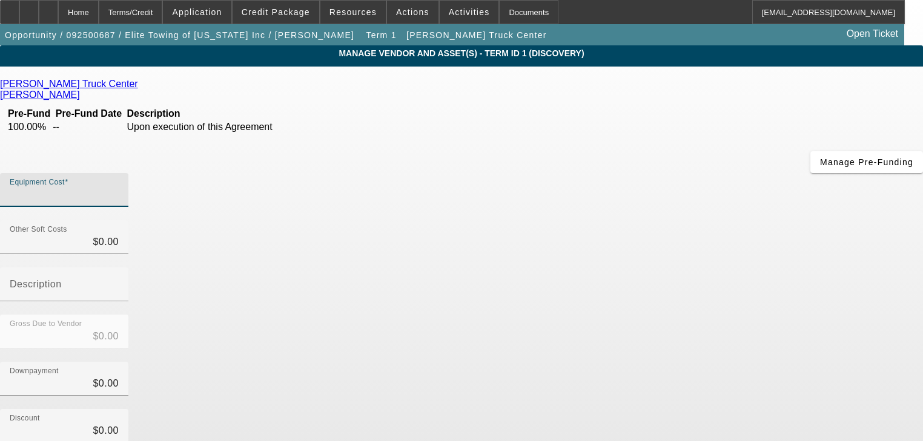
type input "$5.00"
type input "$0.00"
type input "1"
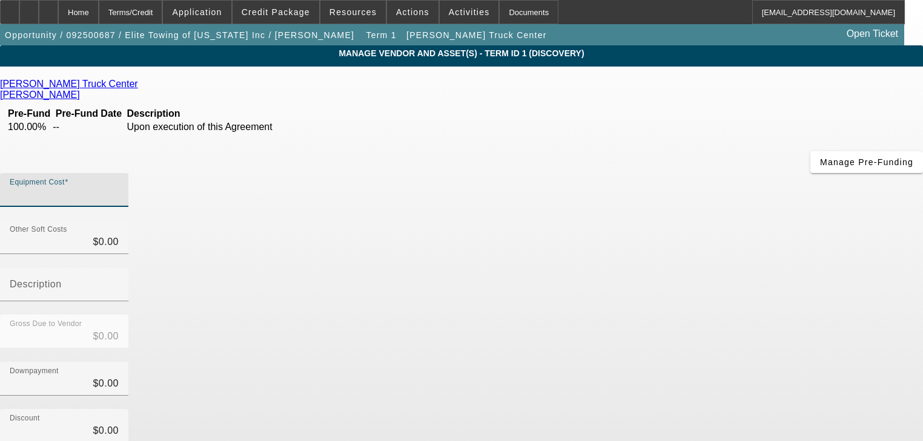
type input "$1.00"
type input "15"
type input "$15.00"
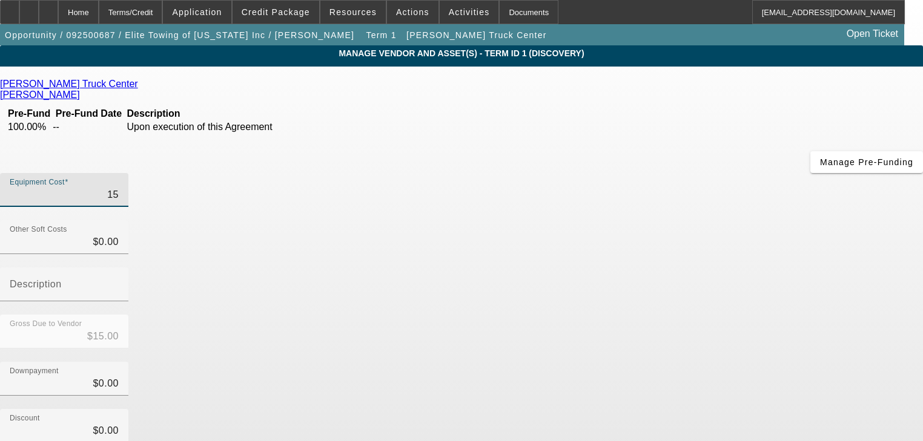
type input "158"
type input "$158.00"
type input "1587"
type input "$1,587.00"
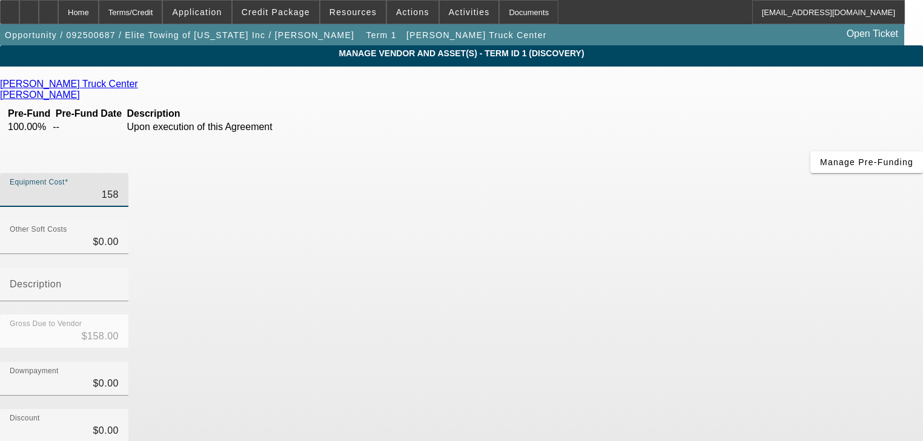
type input "$1,587.00"
type input "15875"
type input "$15,875.00"
type input "158755"
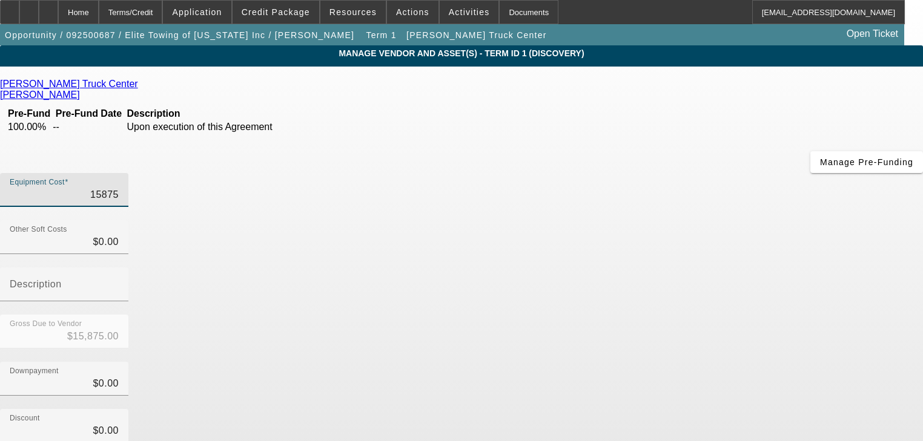
type input "$158,755.00"
type input "158755.8"
type input "$158,755.80"
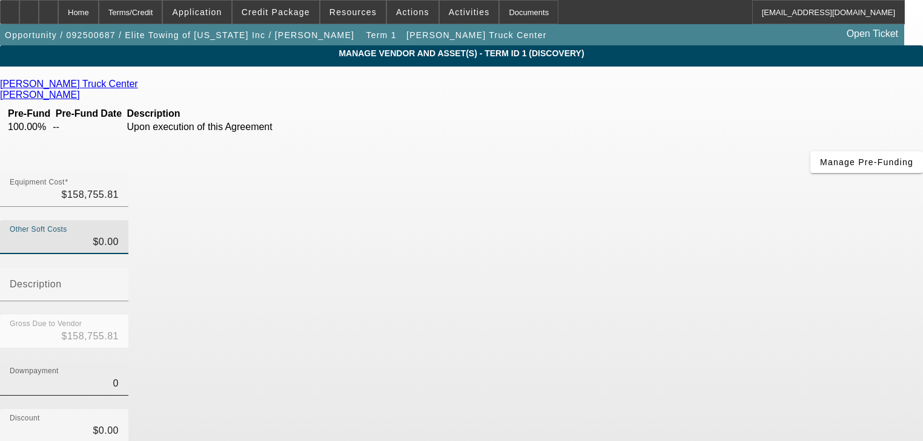
click at [119, 377] on input "0" at bounding box center [64, 384] width 109 height 15
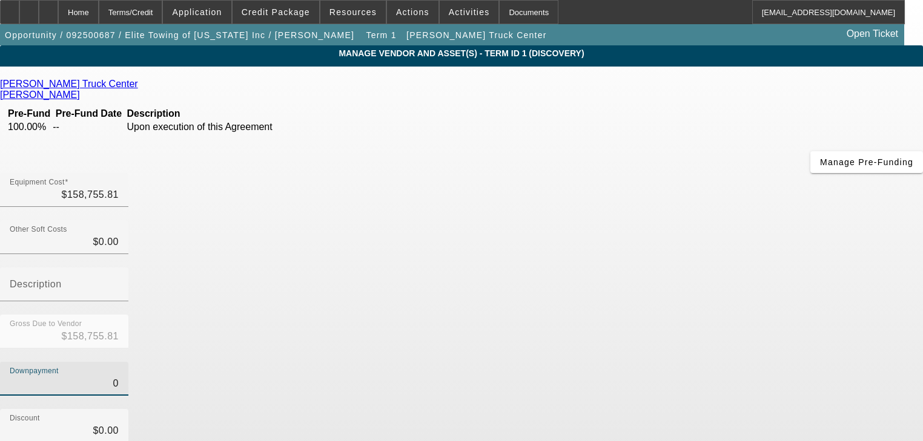
click at [119, 377] on input "0" at bounding box center [64, 384] width 109 height 15
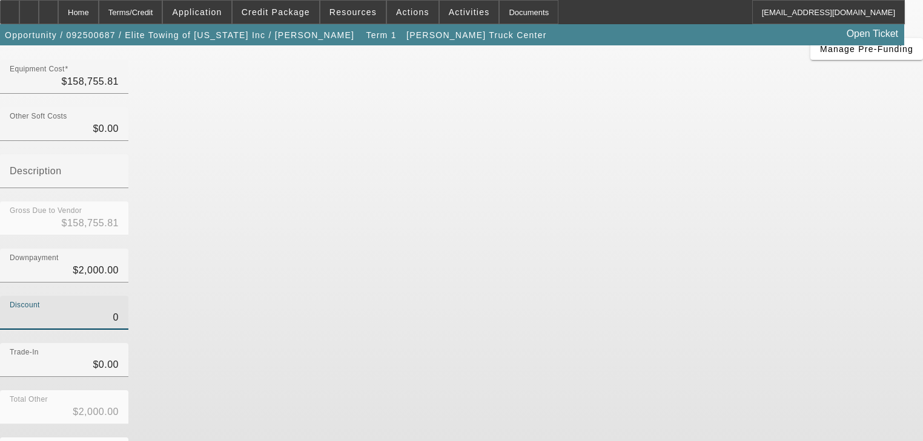
scroll to position [123, 0]
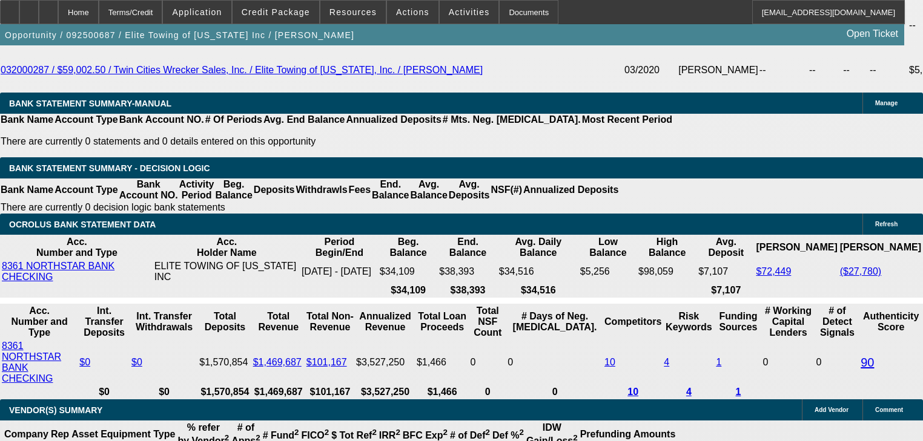
scroll to position [2248, 0]
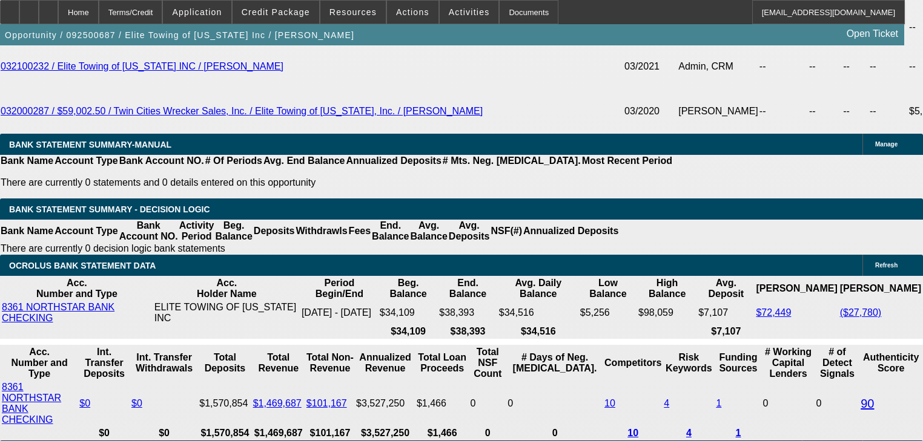
scroll to position [2151, 0]
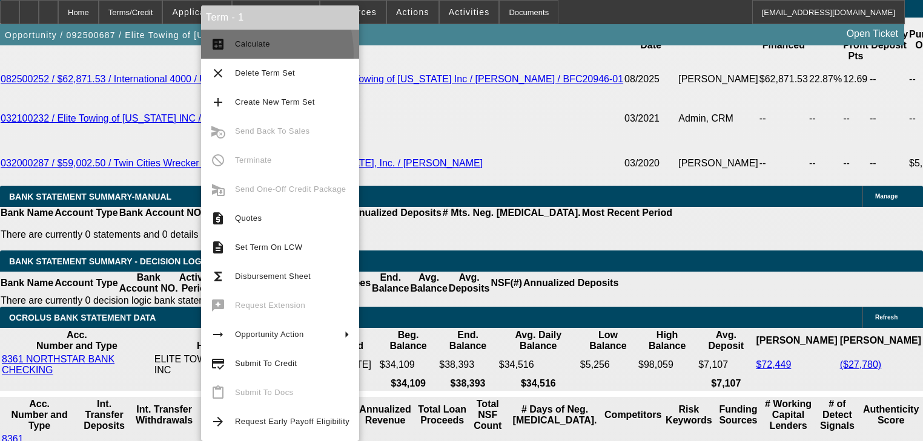
click at [235, 54] on button "calculate Calculate" at bounding box center [280, 44] width 158 height 29
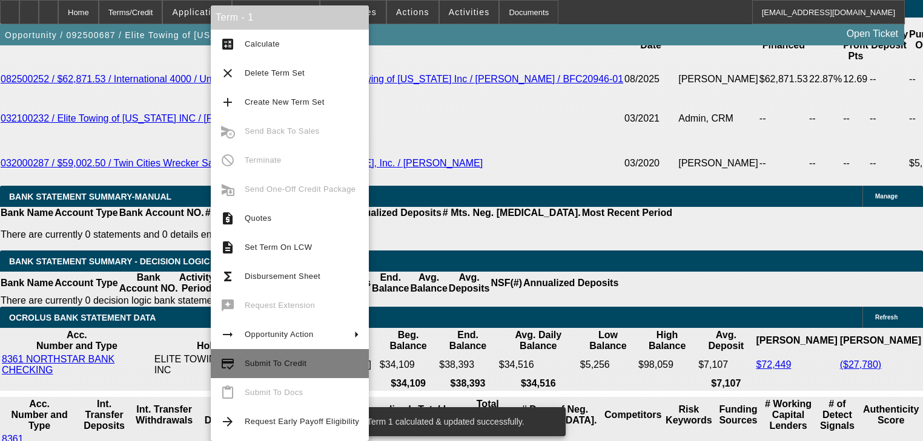
click at [332, 356] on button "credit_score Submit To Credit" at bounding box center [290, 363] width 158 height 29
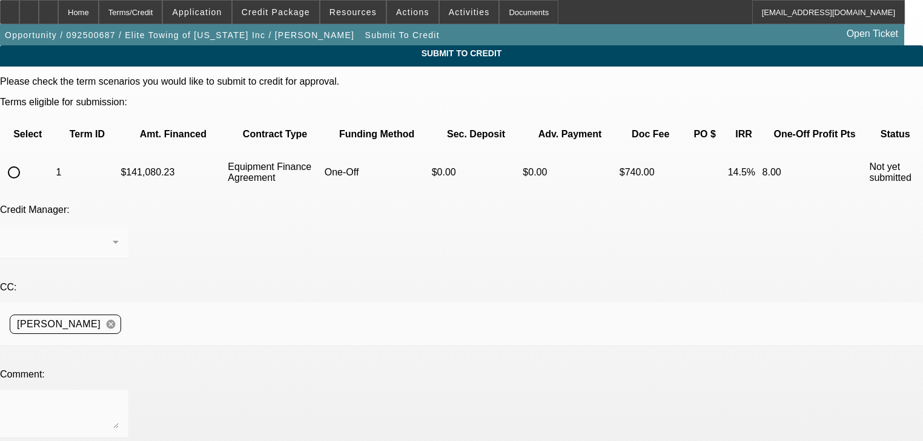
click at [71, 164] on td "1" at bounding box center [87, 172] width 64 height 42
click at [26, 160] on input "radio" at bounding box center [14, 172] width 24 height 24
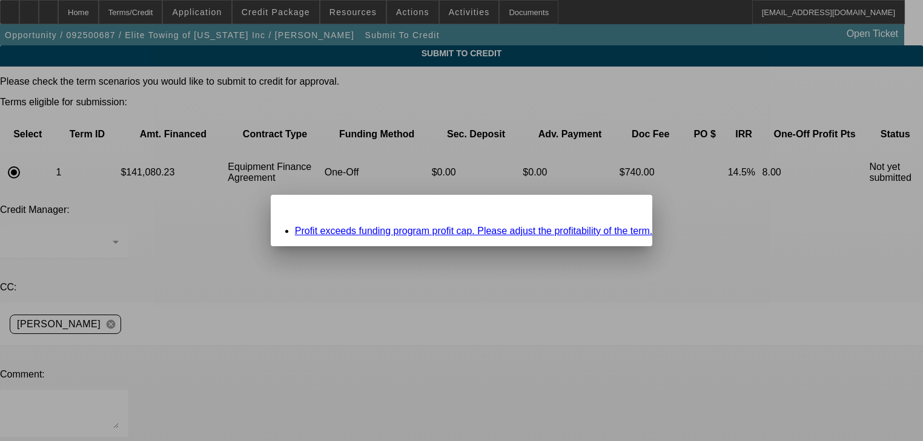
click at [389, 232] on link "Profit exceeds funding program profit cap. Please adjust the profitability of t…" at bounding box center [474, 231] width 358 height 10
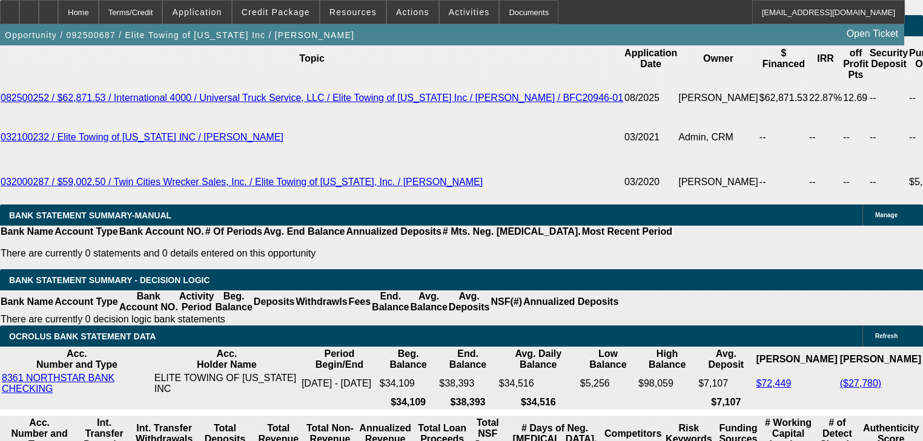
scroll to position [2179, 0]
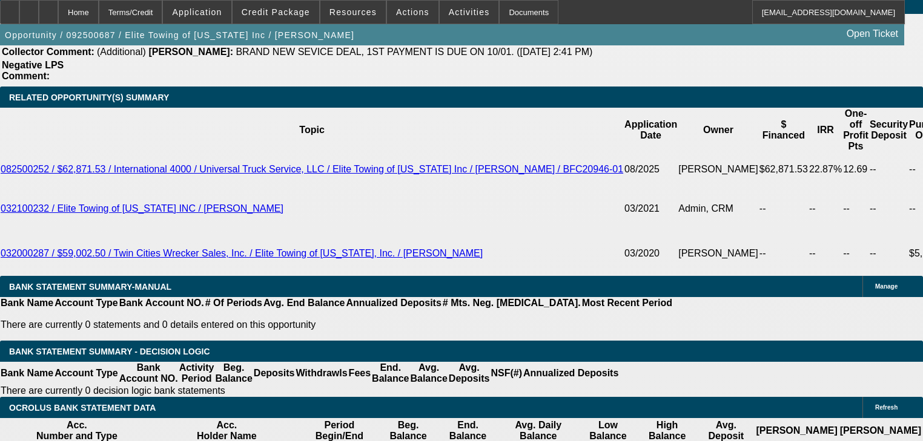
scroll to position [2033, 0]
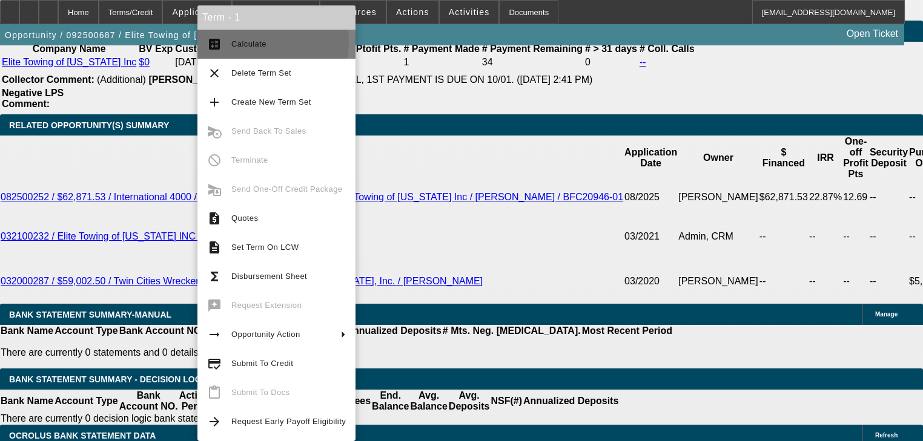
click at [237, 41] on span "Calculate" at bounding box center [248, 43] width 35 height 9
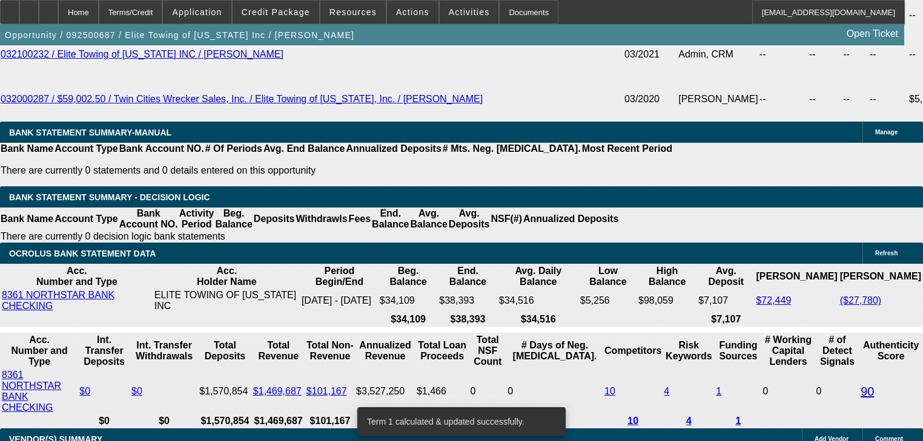
scroll to position [2179, 0]
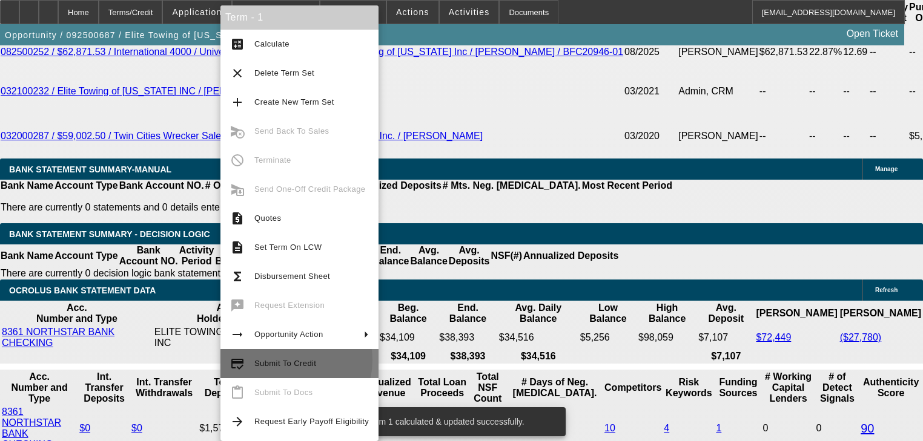
click at [286, 360] on span "Submit To Credit" at bounding box center [285, 363] width 62 height 9
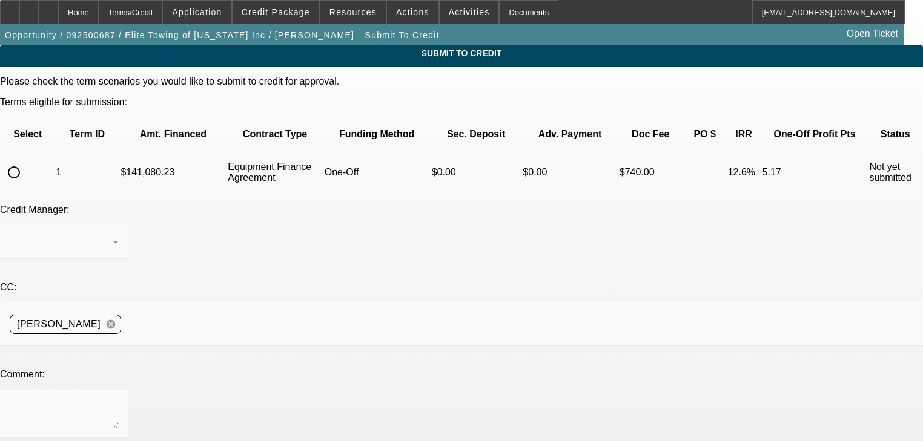
click at [48, 170] on td at bounding box center [27, 172] width 53 height 42
click at [28, 159] on div at bounding box center [13, 172] width 29 height 29
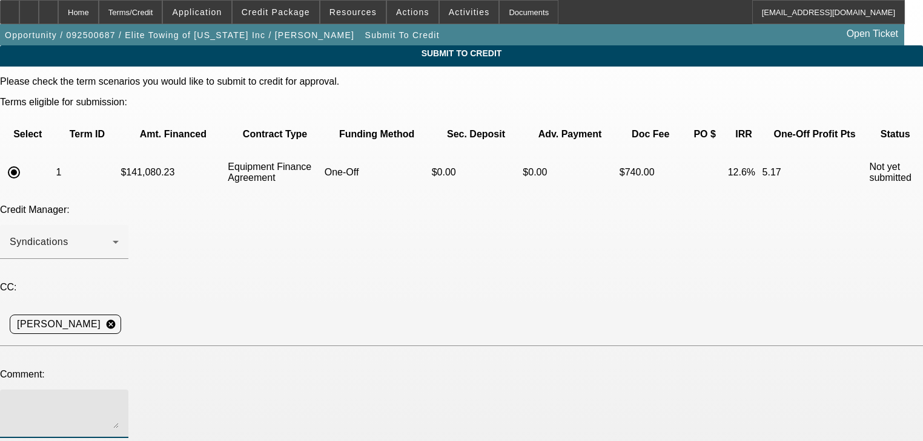
click at [119, 400] on textarea at bounding box center [64, 414] width 109 height 29
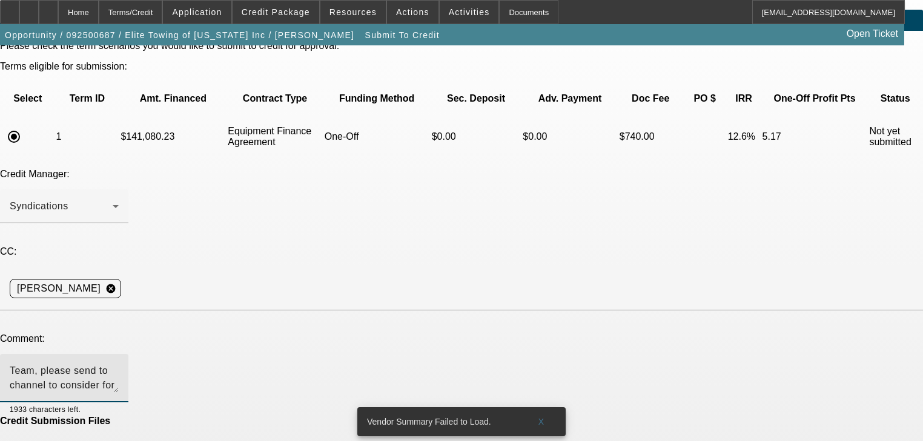
scroll to position [73, 0]
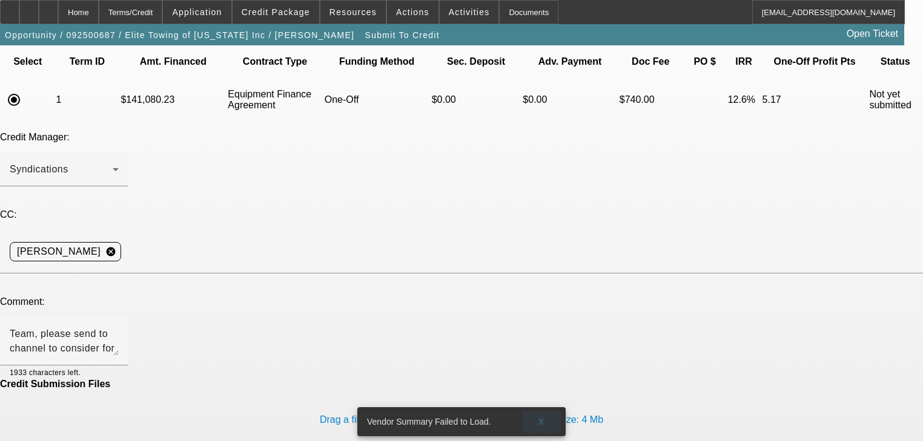
click at [542, 417] on span "X" at bounding box center [541, 422] width 7 height 10
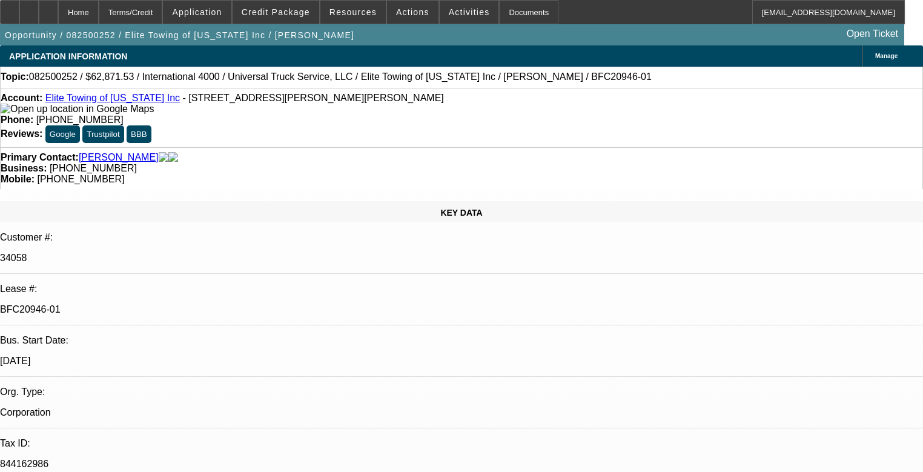
select select "0.1"
select select "0"
select select "0.1"
select select "0"
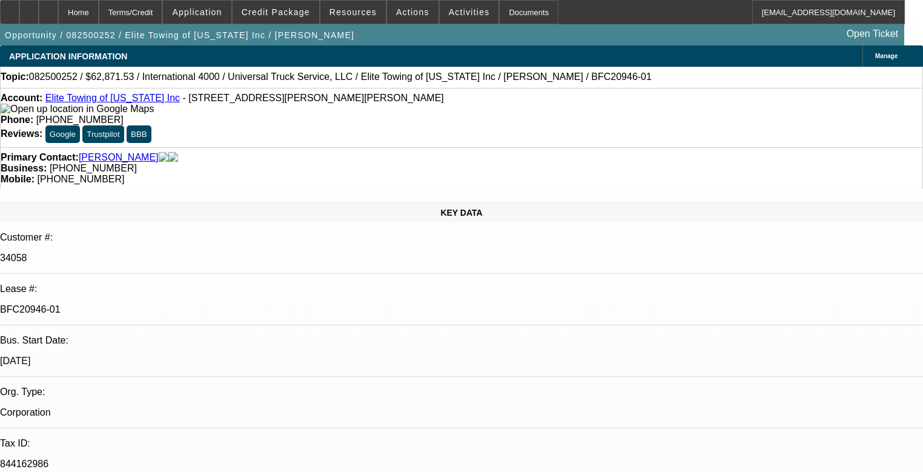
select select "0"
select select "0.1"
select select "0"
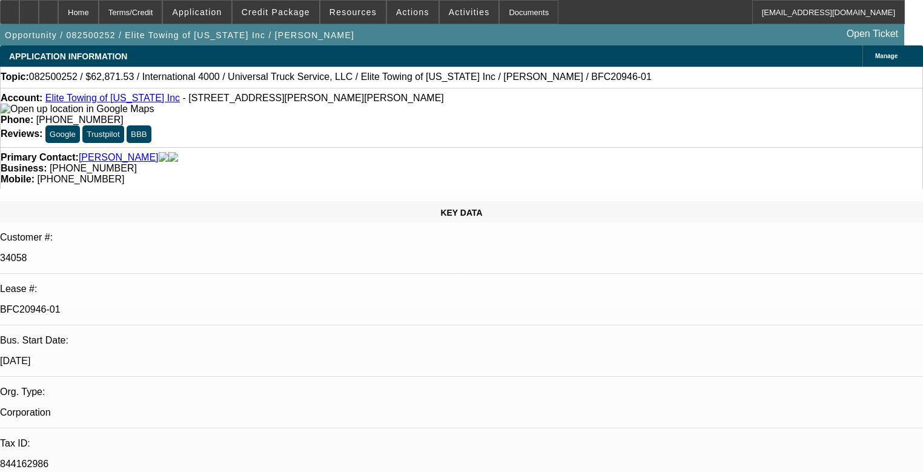
select select "0"
select select "1"
select select "6"
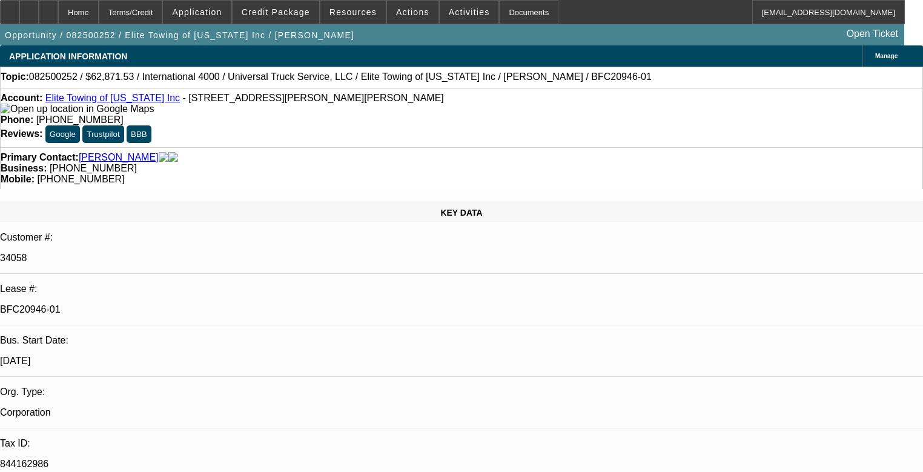
select select "1"
select select "6"
select select "1"
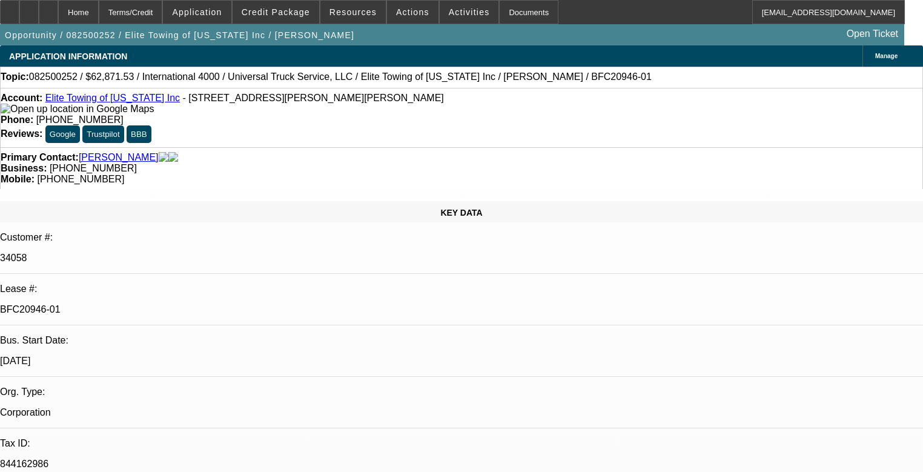
select select "6"
select select "1"
select select "6"
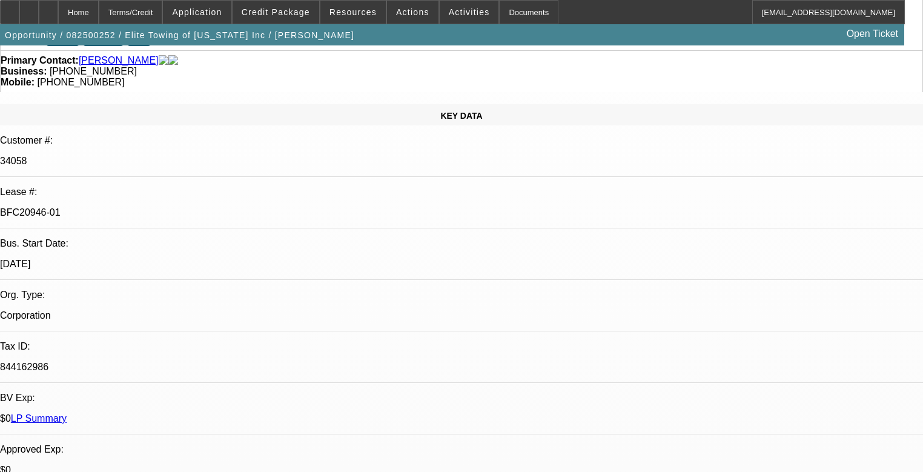
scroll to position [2222, 0]
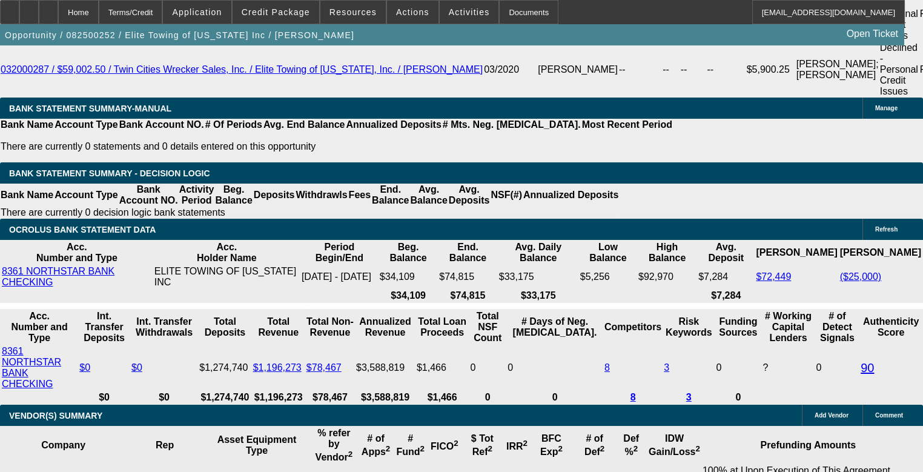
scroll to position [2270, 0]
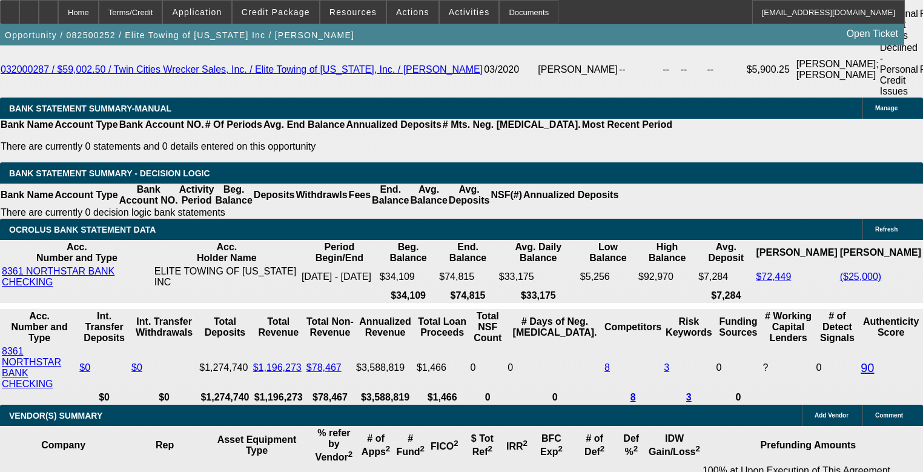
drag, startPoint x: 815, startPoint y: 343, endPoint x: 622, endPoint y: 324, distance: 193.4
copy div "Mike Perry & Thomas Hayden co-own Elite Towing of Minnesota Inc. They have been…"
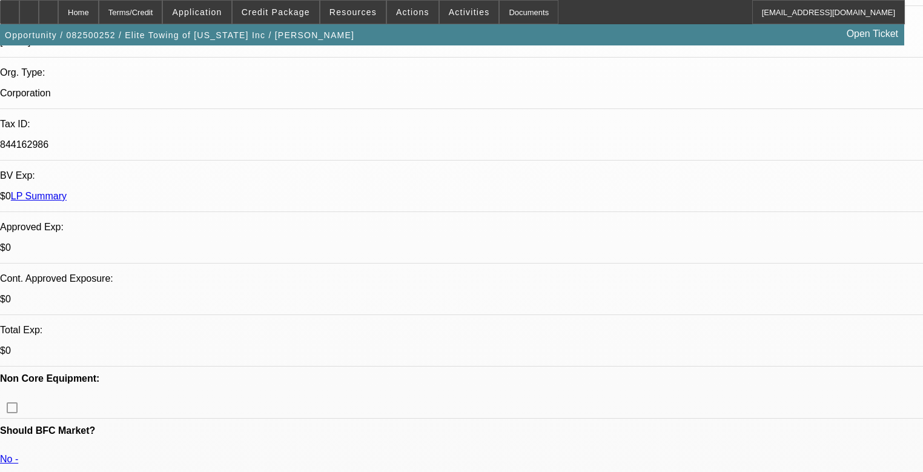
scroll to position [339, 0]
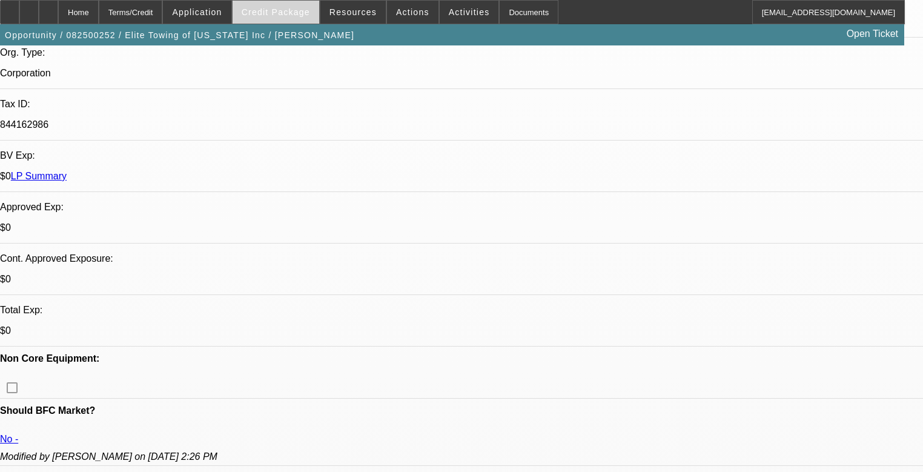
click at [292, 18] on span at bounding box center [275, 12] width 87 height 29
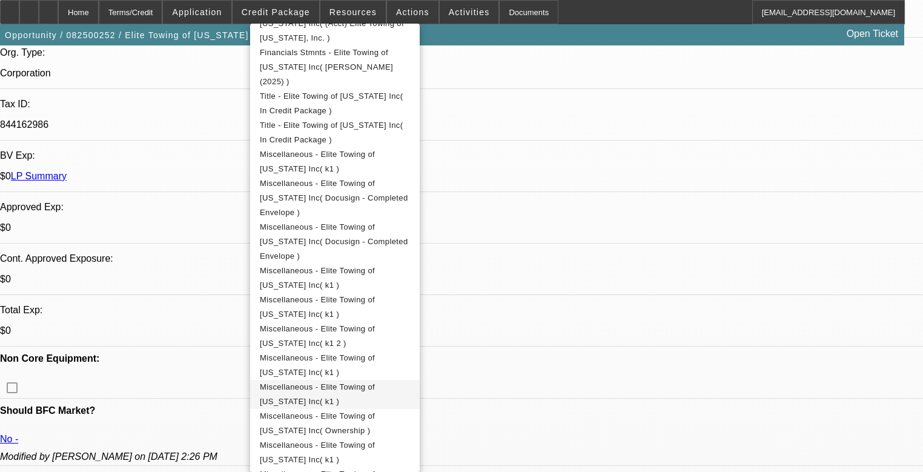
scroll to position [703, 0]
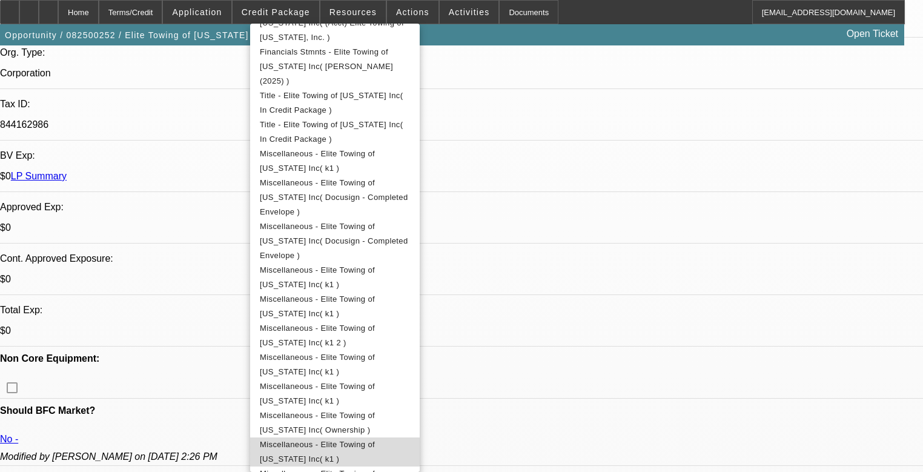
click at [367, 386] on button "Miscellaneous - Elite Towing of Minnesota Inc( k1 )" at bounding box center [334, 451] width 169 height 29
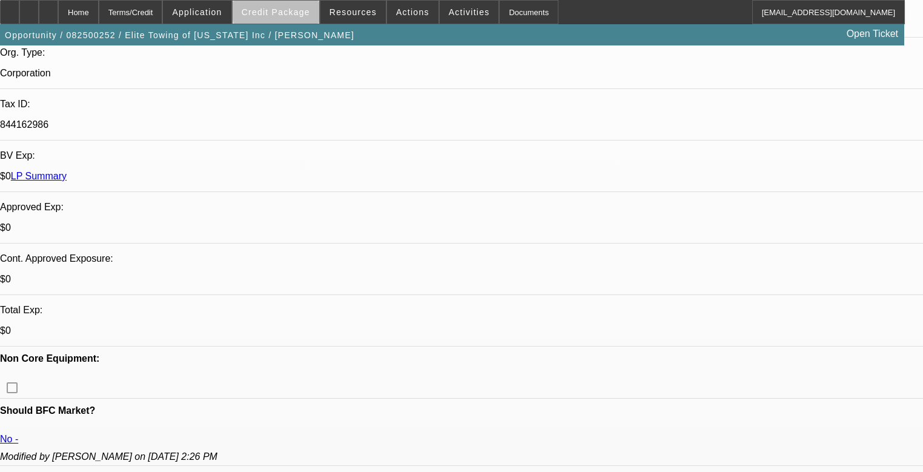
click at [305, 6] on span at bounding box center [275, 12] width 87 height 29
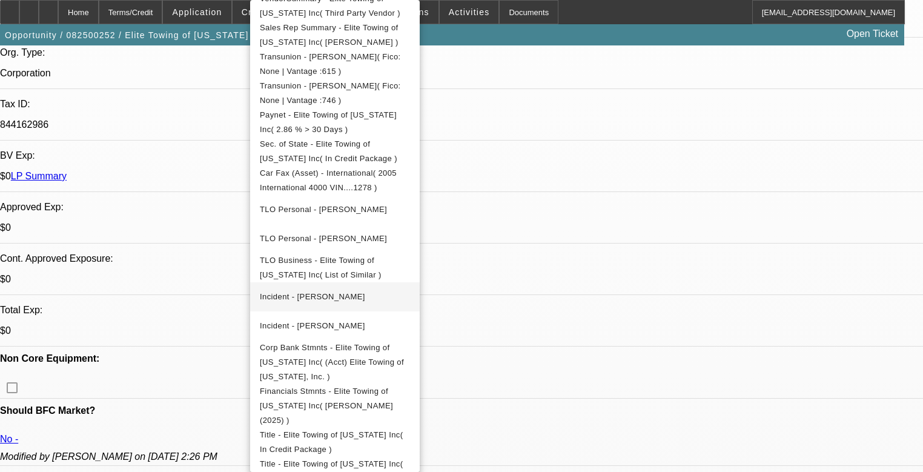
scroll to position [484, 0]
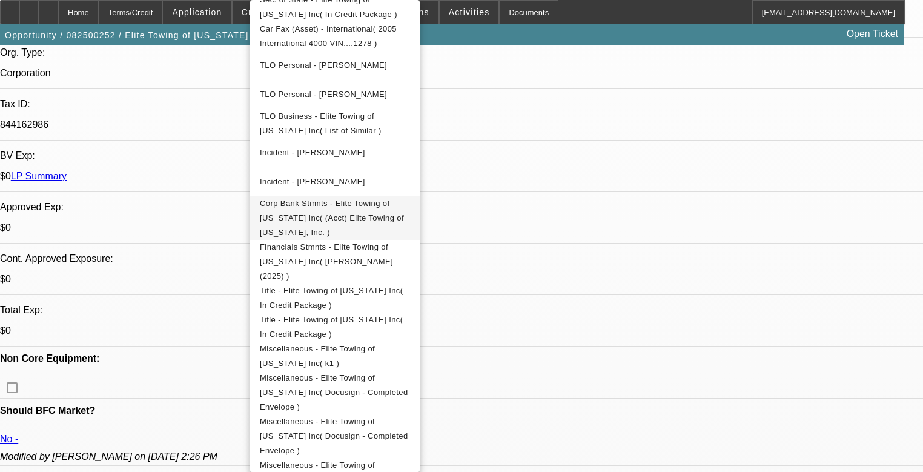
click at [387, 211] on span "Corp Bank Stmnts - Elite Towing of Minnesota Inc( (Acct) Elite Towing of Minnes…" at bounding box center [335, 218] width 150 height 44
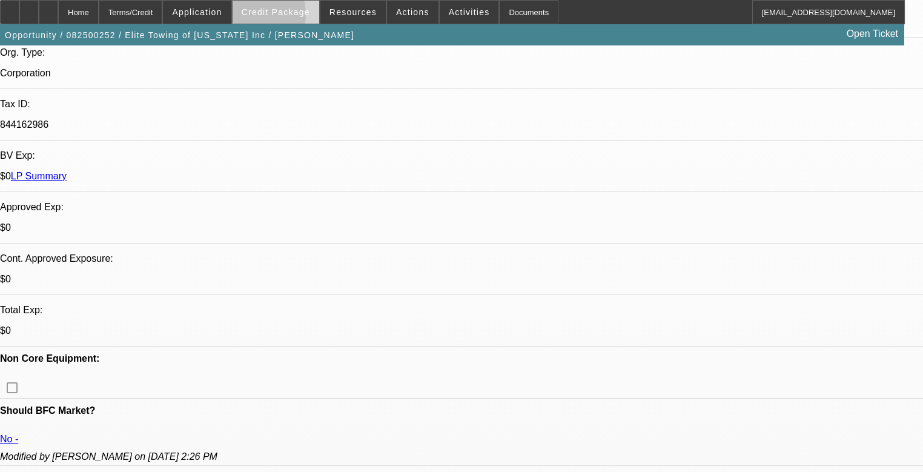
click at [268, 17] on span at bounding box center [275, 12] width 87 height 29
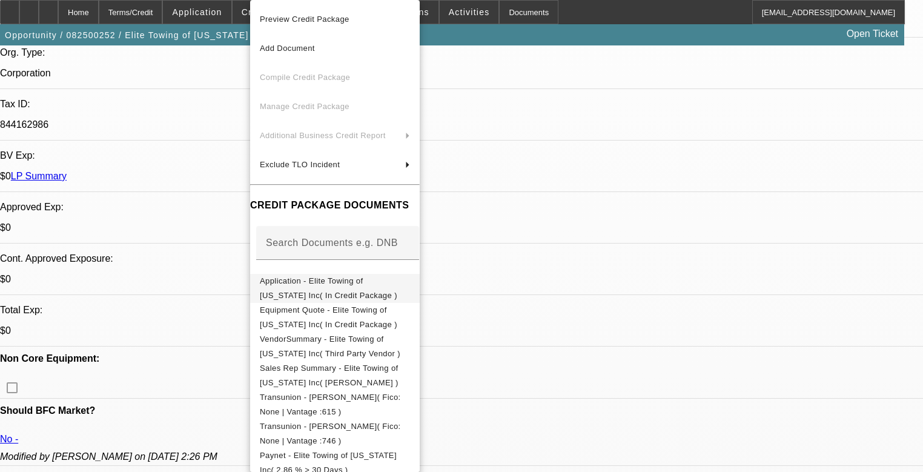
click at [331, 274] on button "Application - Elite Towing of Minnesota Inc( In Credit Package )" at bounding box center [334, 288] width 169 height 29
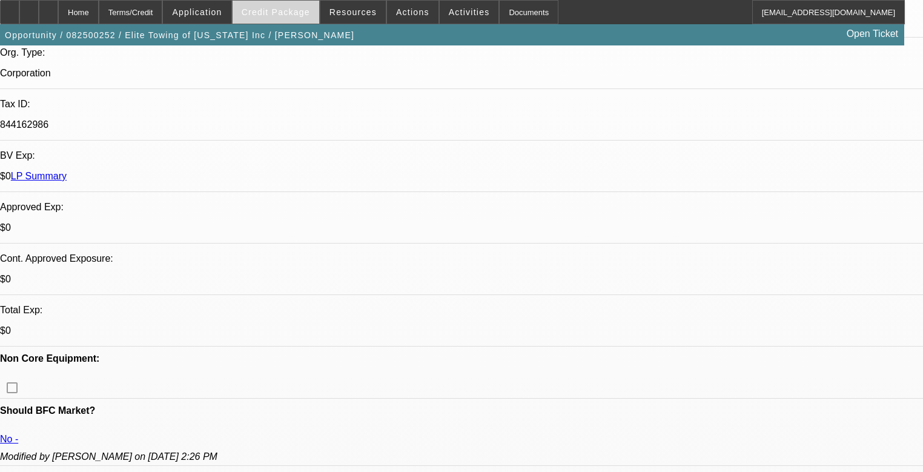
click at [286, 13] on span "Credit Package" at bounding box center [276, 12] width 68 height 10
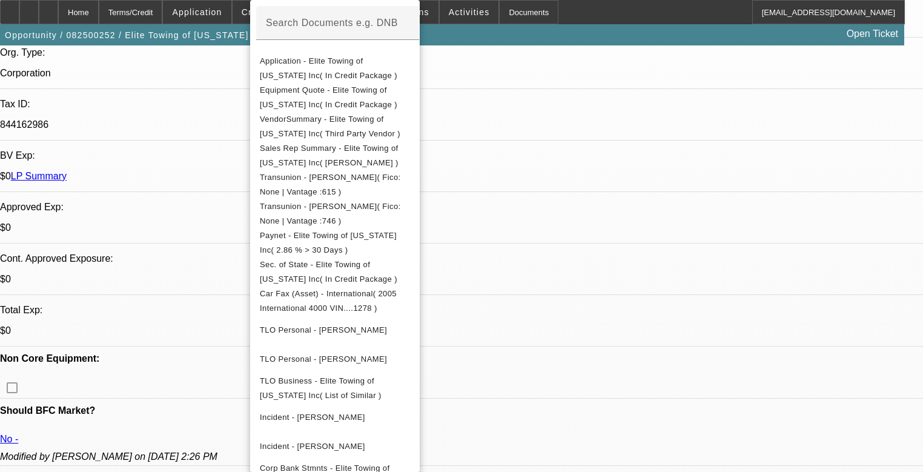
scroll to position [195, 0]
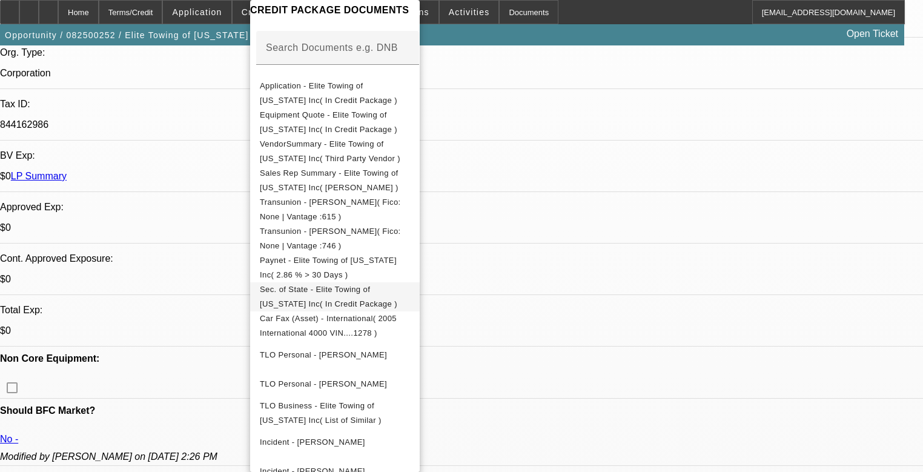
click at [336, 295] on span "Sec. of State - Elite Towing of Minnesota Inc( In Credit Package )" at bounding box center [328, 297] width 137 height 24
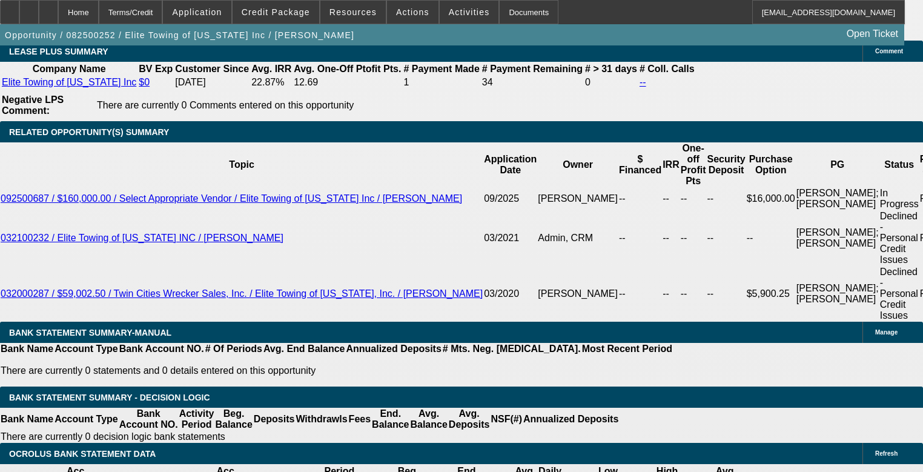
scroll to position [2367, 0]
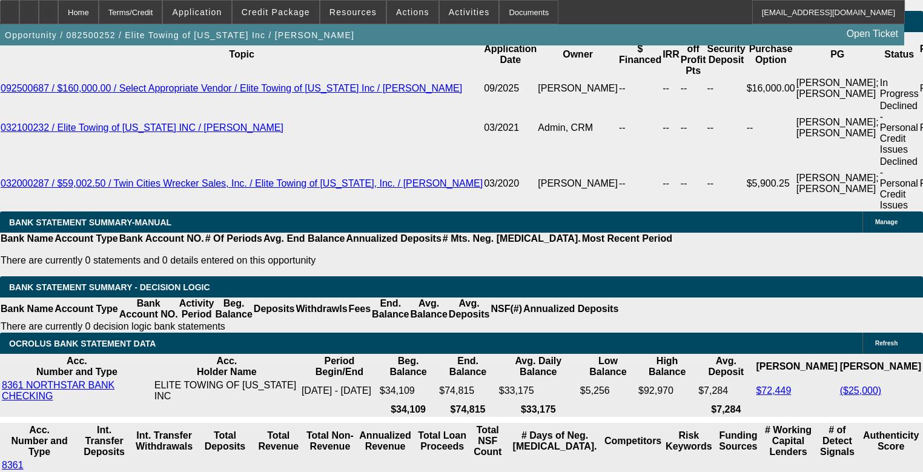
scroll to position [2276, 0]
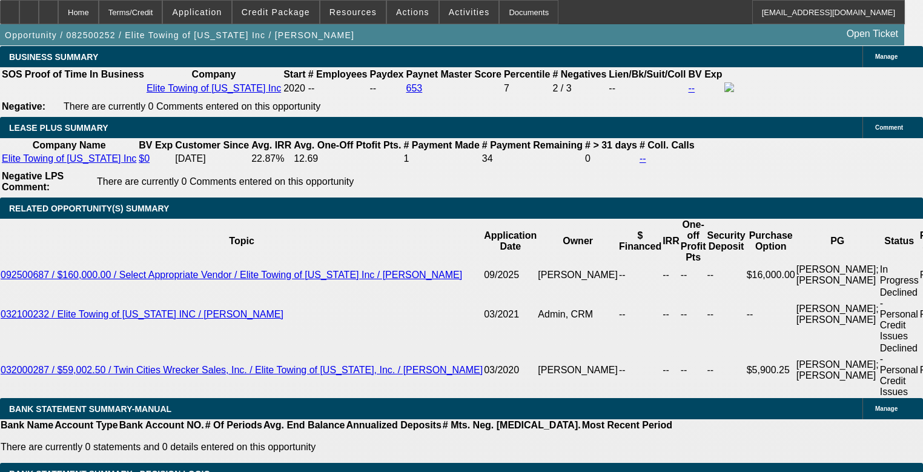
scroll to position [2034, 0]
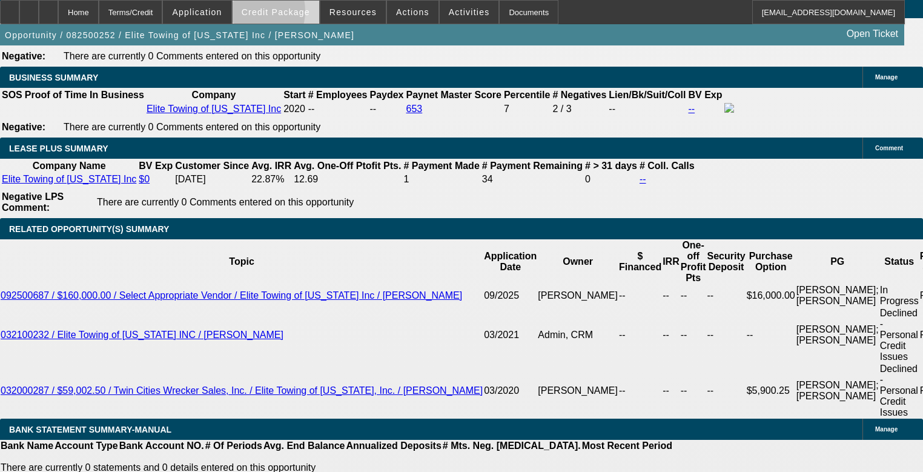
click at [265, 14] on span "Credit Package" at bounding box center [276, 12] width 68 height 10
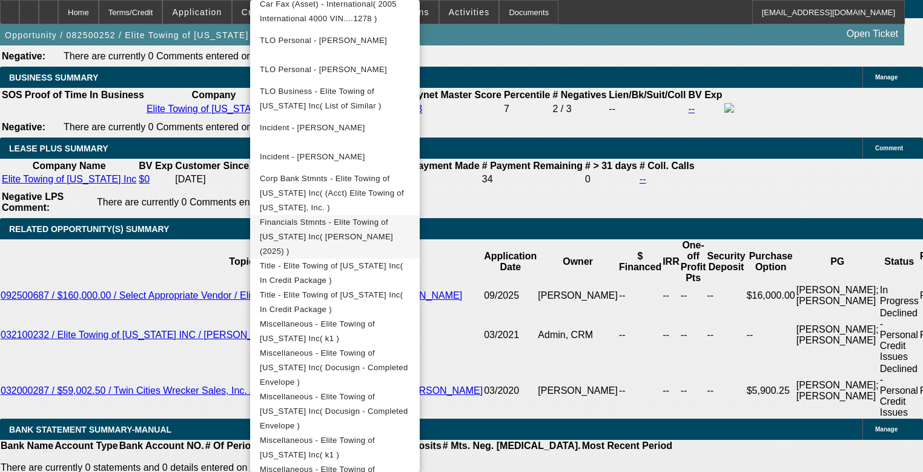
scroll to position [679, 0]
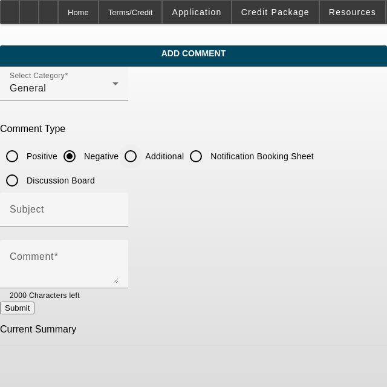
click at [143, 162] on input "Additional" at bounding box center [131, 156] width 24 height 24
radio input "true"
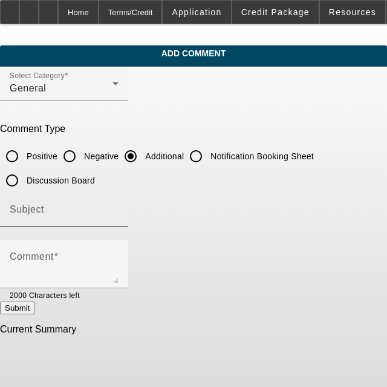
click at [117, 200] on div "Subject" at bounding box center [64, 210] width 109 height 34
type input "Write Up"
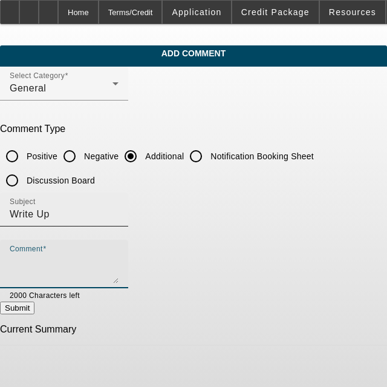
paste textarea "[PERSON_NAME] & [PERSON_NAME] co-own Elite Towing of [US_STATE] Inc. They have …"
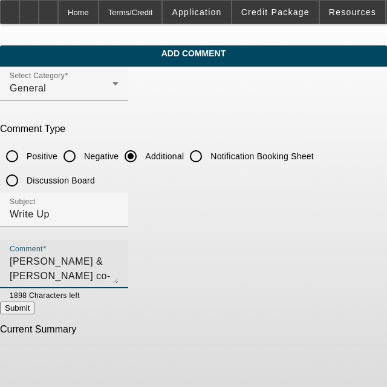
click at [119, 278] on textarea "Mike Perry & Thomas Hayden co-own Elite Towing of Minnesota Inc. They have been…" at bounding box center [64, 268] width 109 height 29
paste textarea "2025 International MV Extended Cab"
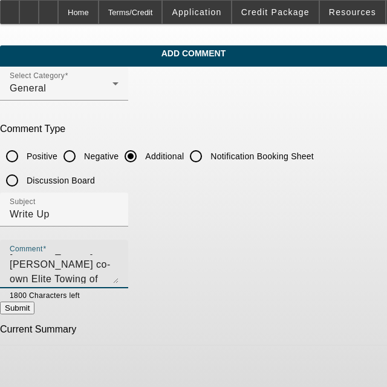
type textarea "Mike Perry & Thomas Hayden co-own Elite Towing of Minnesota Inc. They have been…"
click at [35, 304] on button "Submit" at bounding box center [17, 307] width 35 height 13
radio input "true"
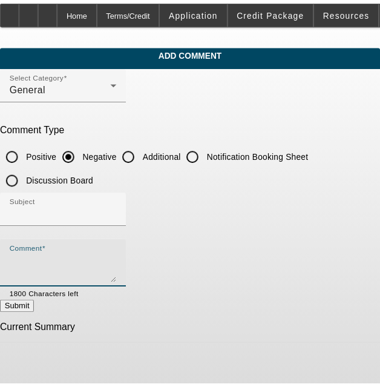
scroll to position [0, 0]
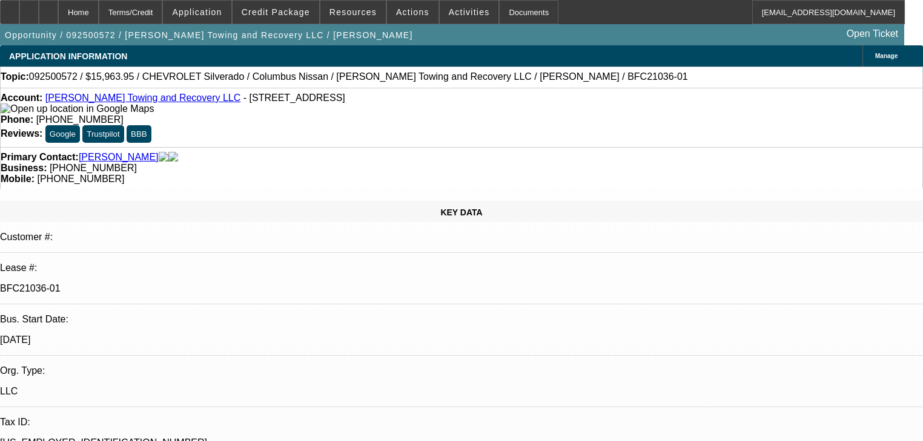
select select "0"
select select "2"
select select "0"
select select "1"
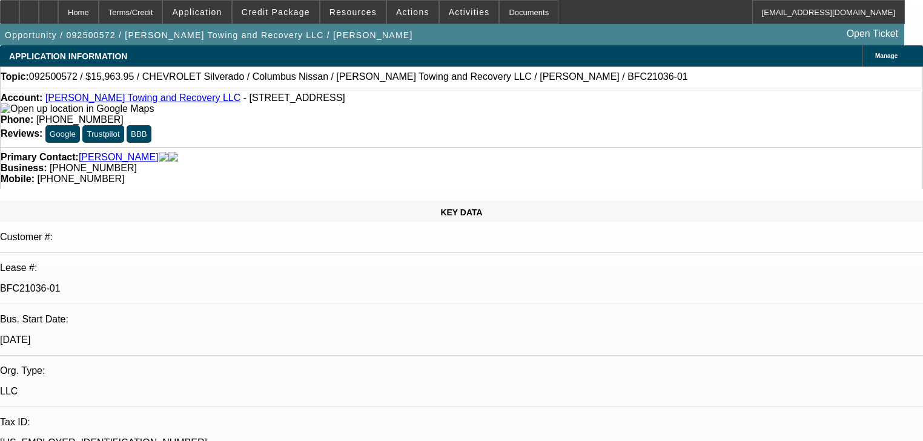
select select "0"
select select "2"
select select "0"
select select "1"
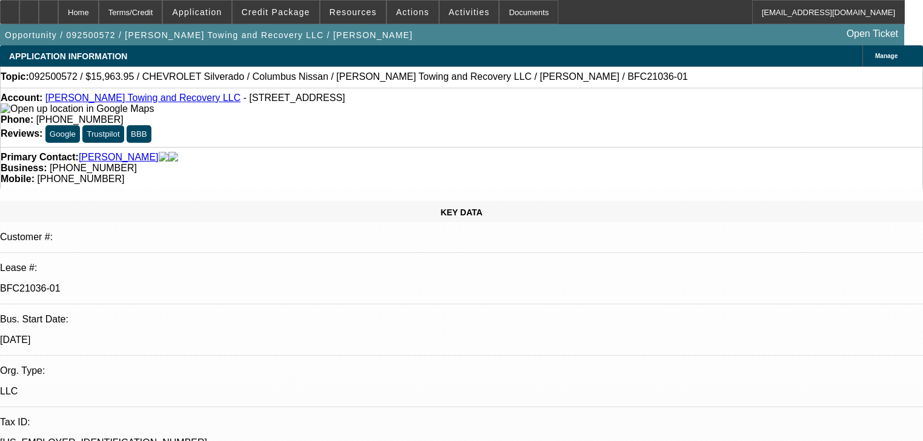
select select "0"
select select "2"
select select "0"
select select "1"
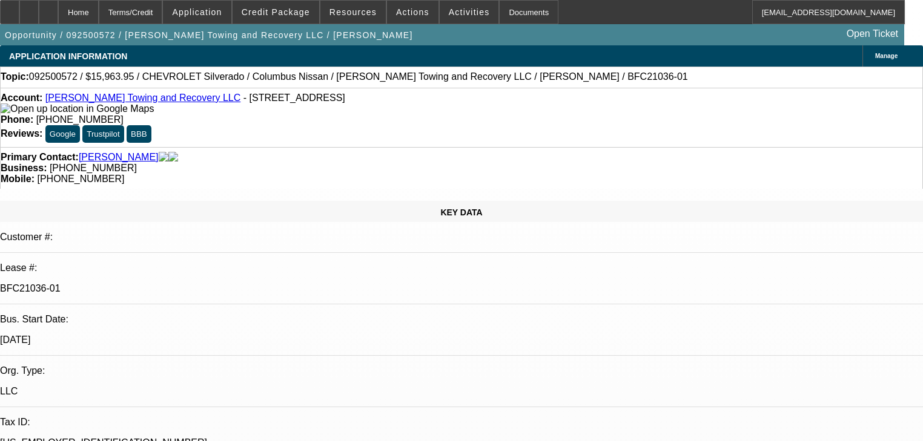
select select "0"
select select "2"
select select "0"
select select "21"
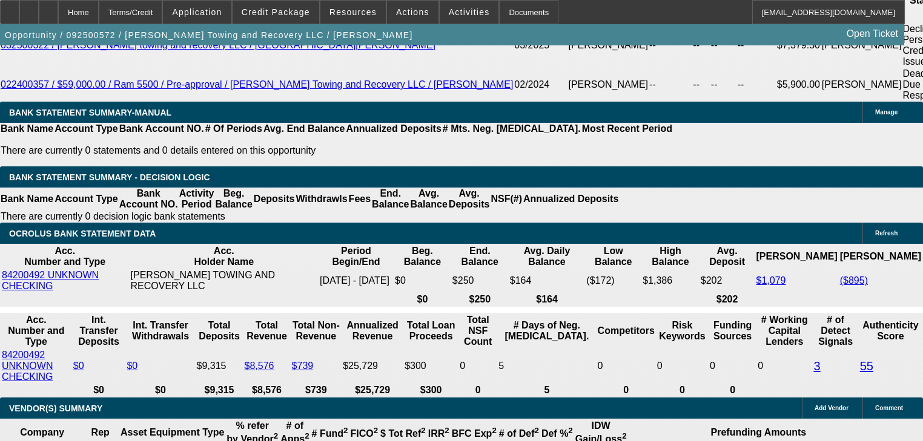
scroll to position [2027, 0]
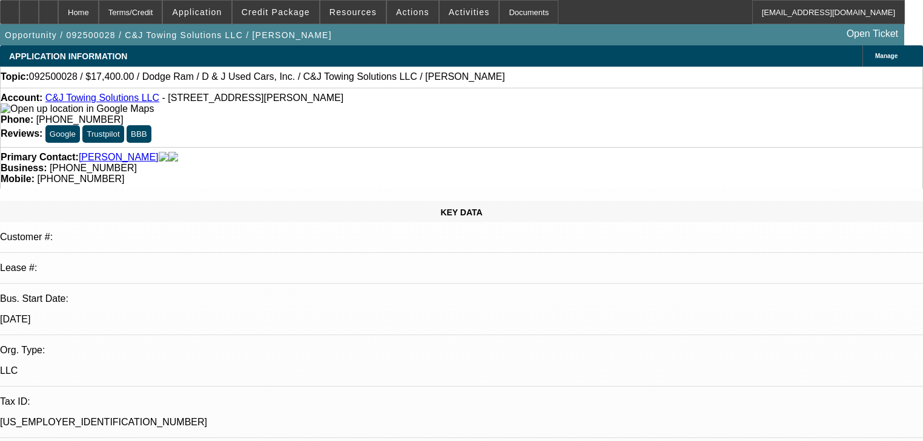
select select "0.2"
select select "0"
select select "2"
select select "0.1"
select select "4"
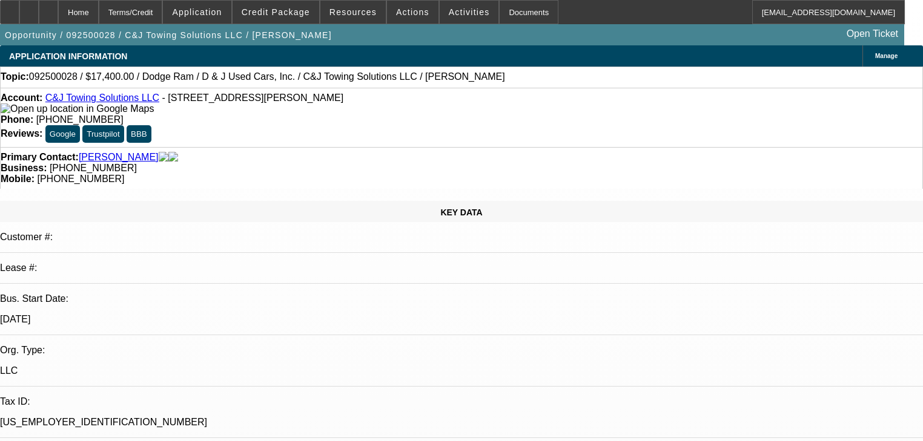
select select "0"
select select "2"
select select "0"
select select "21"
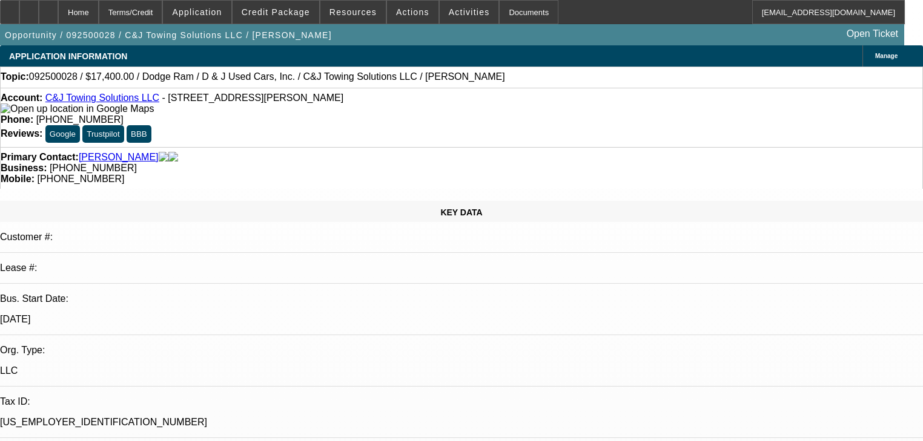
select select "0"
select select "2"
select select "0"
select select "21"
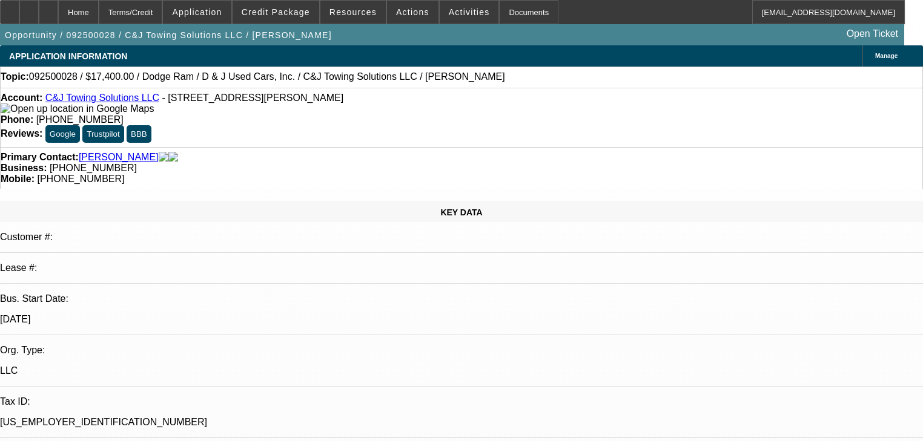
select select "0"
select select "2"
select select "0"
select select "21"
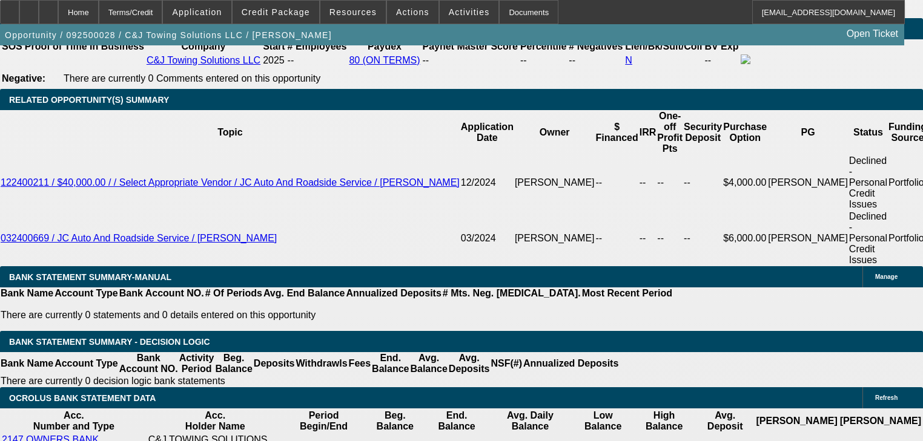
scroll to position [1986, 0]
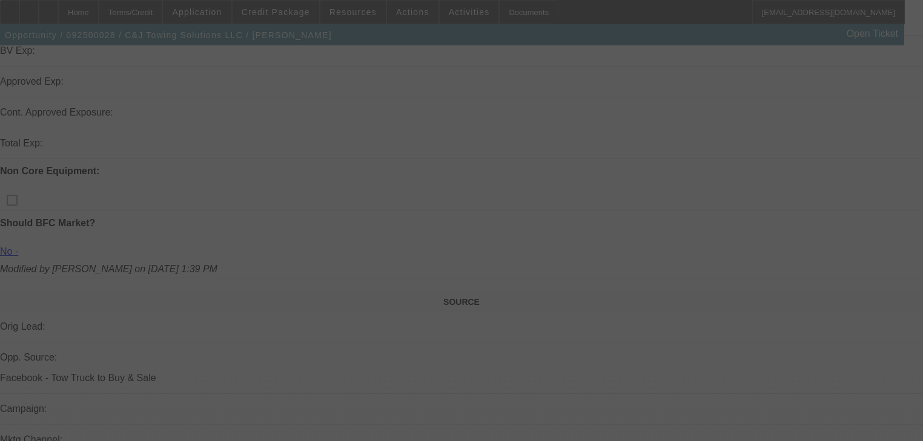
scroll to position [605, 0]
select select "0.2"
select select "0"
select select "2"
select select "0.1"
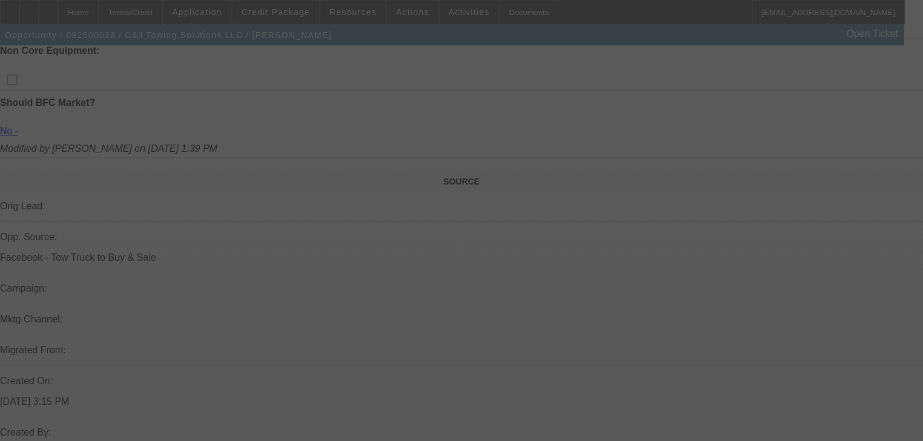
select select "4"
select select "0"
select select "2"
select select "0"
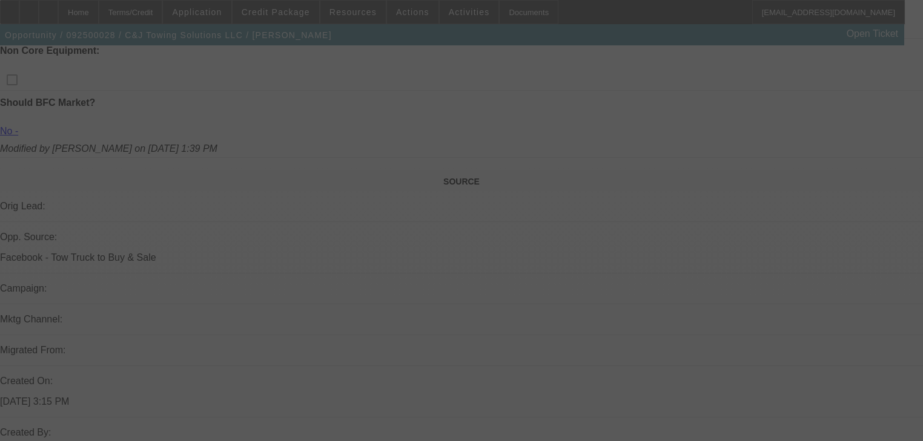
select select "21"
select select "0"
select select "2"
select select "0"
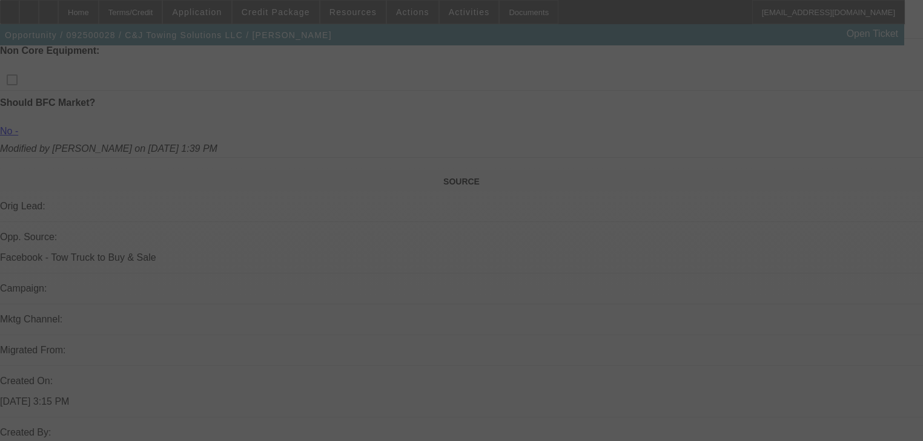
select select "21"
select select "0"
select select "2"
select select "0"
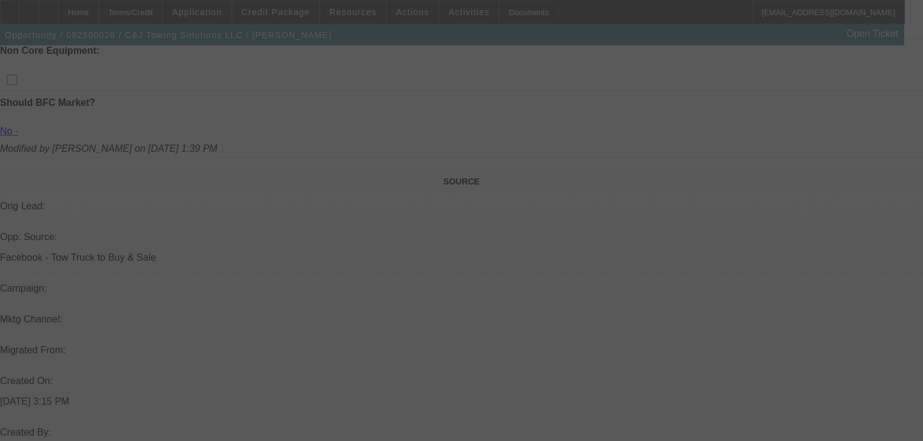
select select "21"
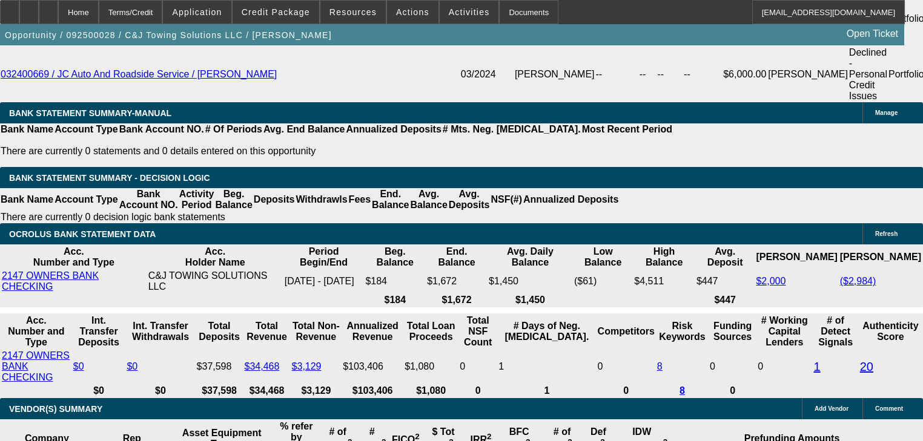
scroll to position [2101, 0]
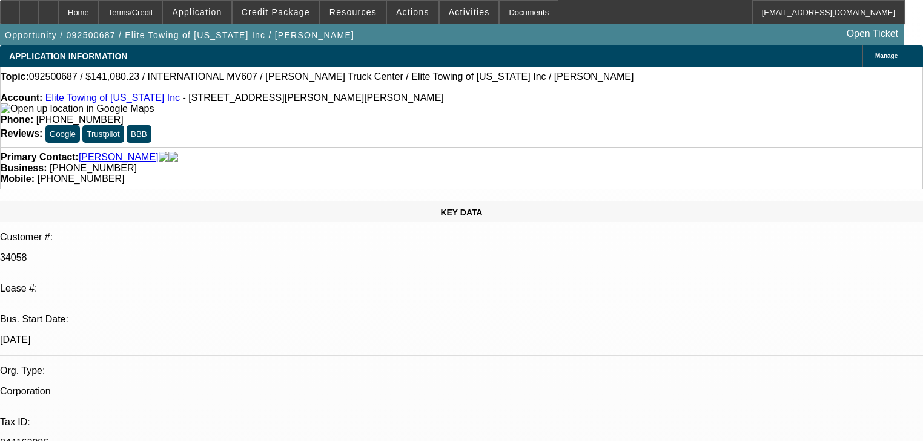
select select "0.1"
select select "0"
select select "2"
select select "0"
select select "6"
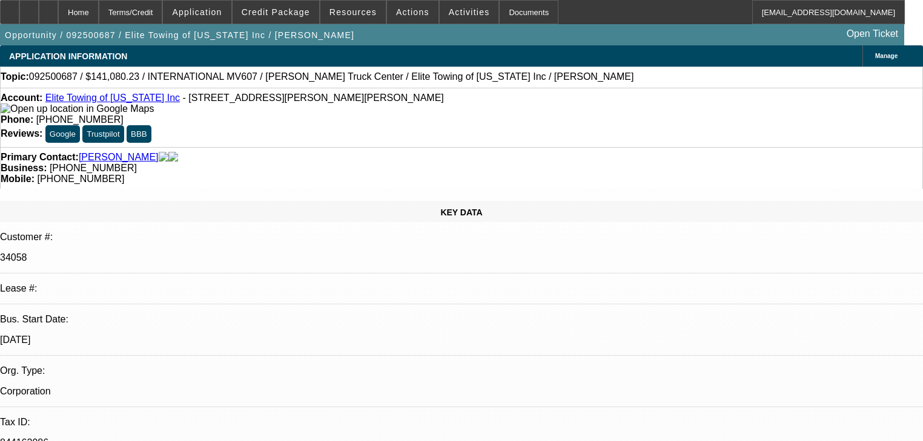
select select "0.1"
select select "0"
select select "2"
select select "0"
select select "6"
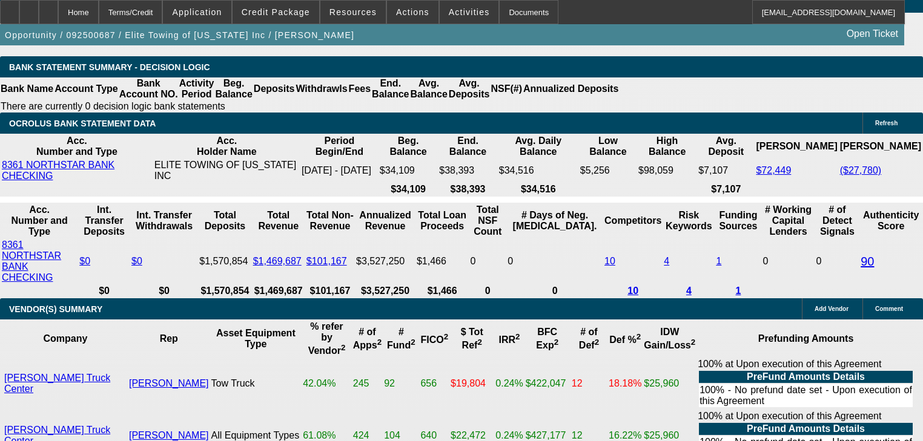
scroll to position [2325, 0]
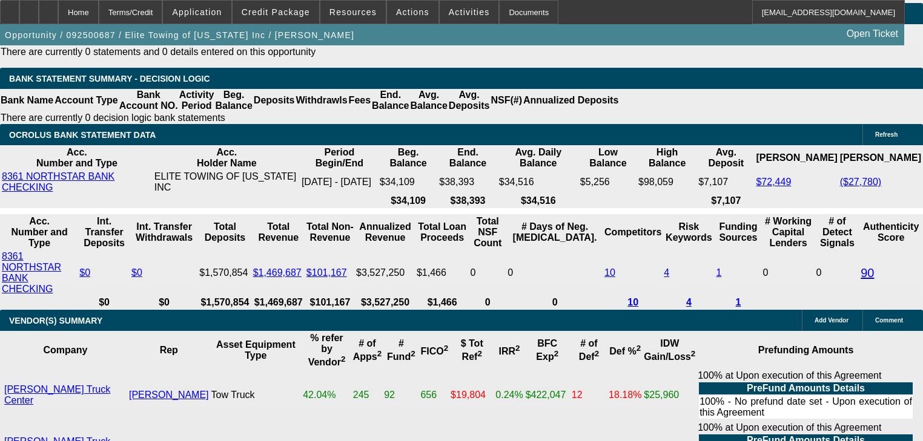
scroll to position [2276, 0]
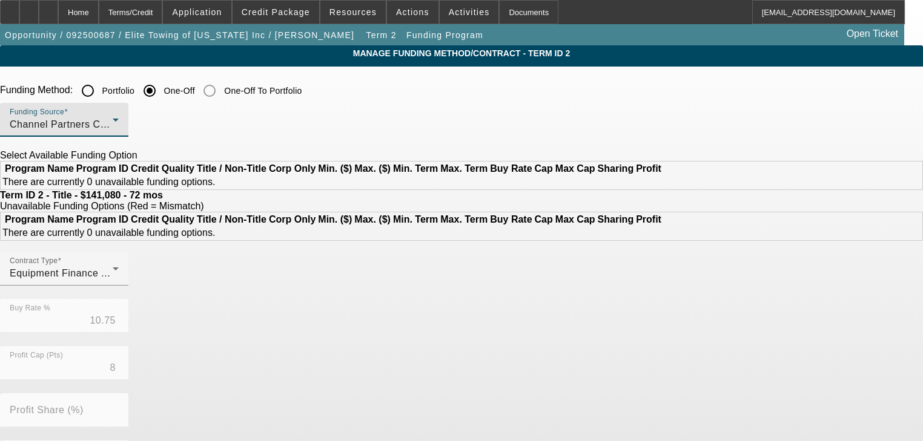
click at [170, 128] on span "Channel Partners Capital LLC (EF)" at bounding box center [90, 124] width 160 height 10
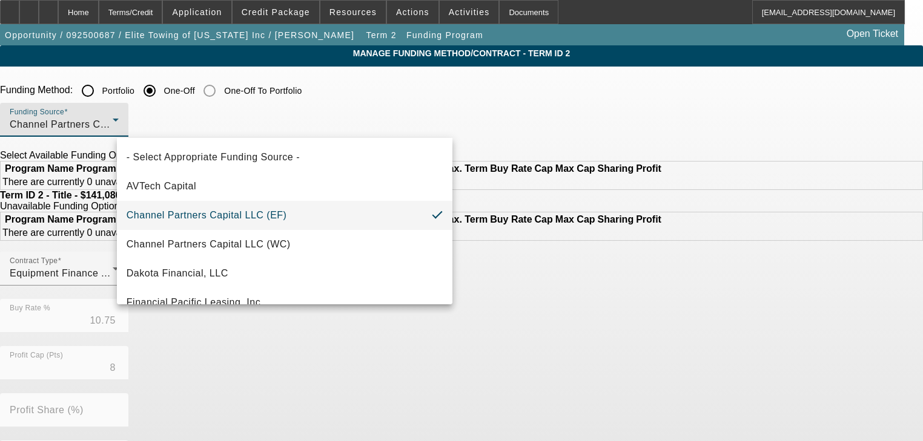
click at [199, 97] on div at bounding box center [461, 220] width 923 height 441
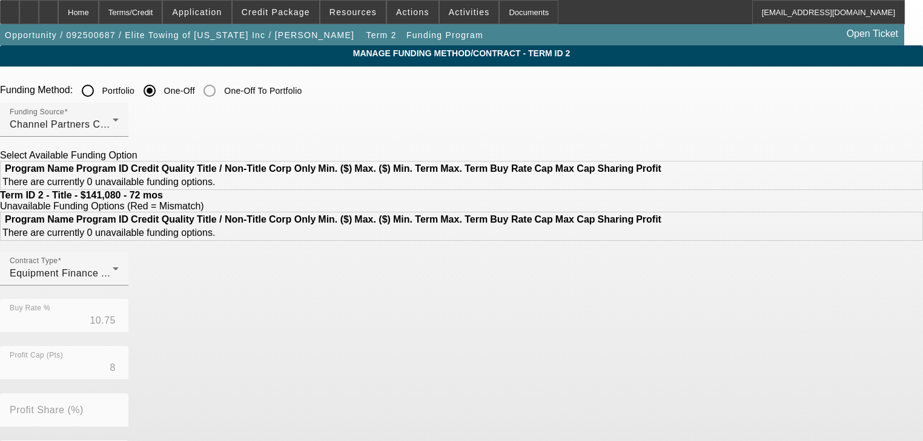
click at [100, 97] on input "Portfolio" at bounding box center [88, 91] width 24 height 24
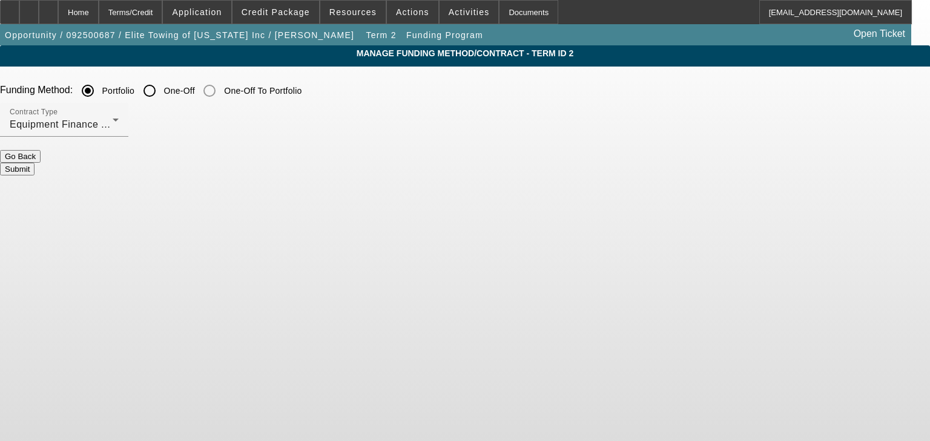
click at [35, 165] on button "Submit" at bounding box center [17, 169] width 35 height 13
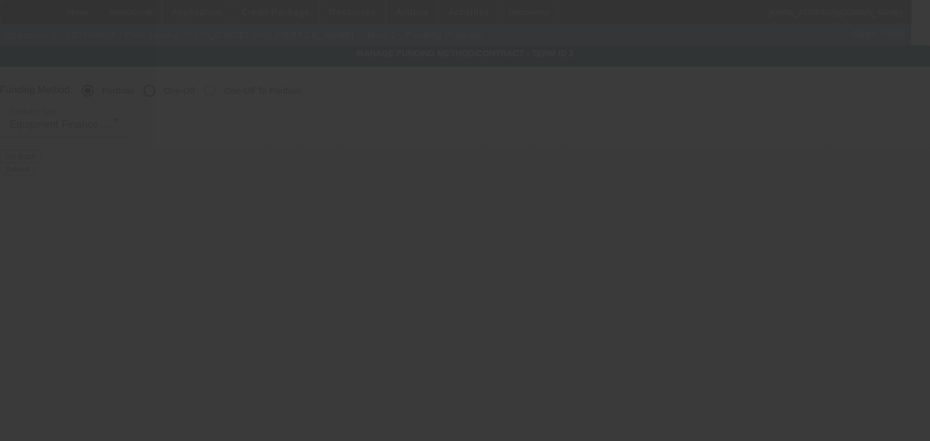
radio input "false"
radio input "true"
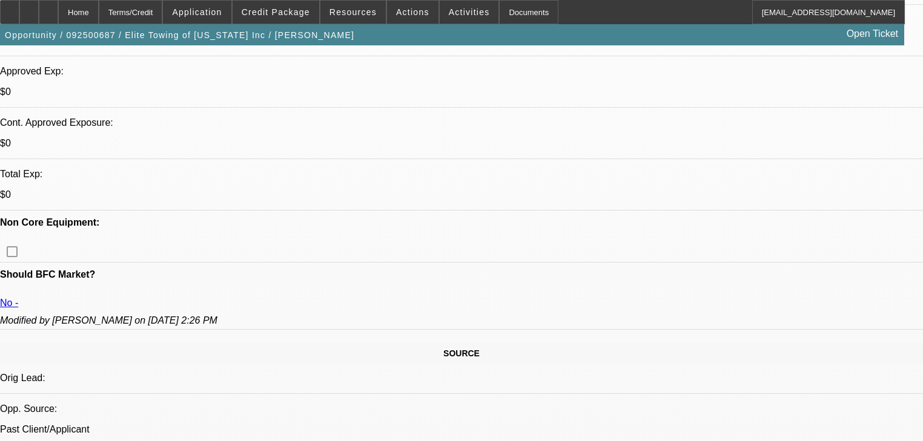
select select "0.1"
select select "0"
select select "2"
select select "0"
select select "6"
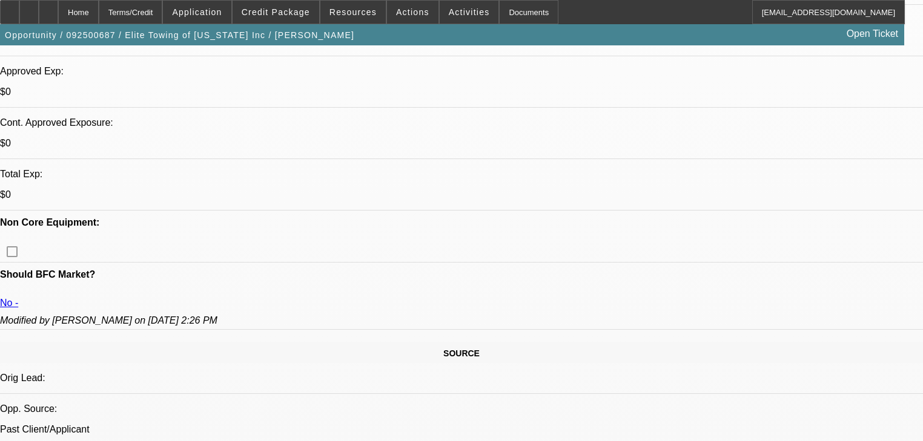
select select "0.1"
select select "0"
select select "2"
select select "0"
select select "6"
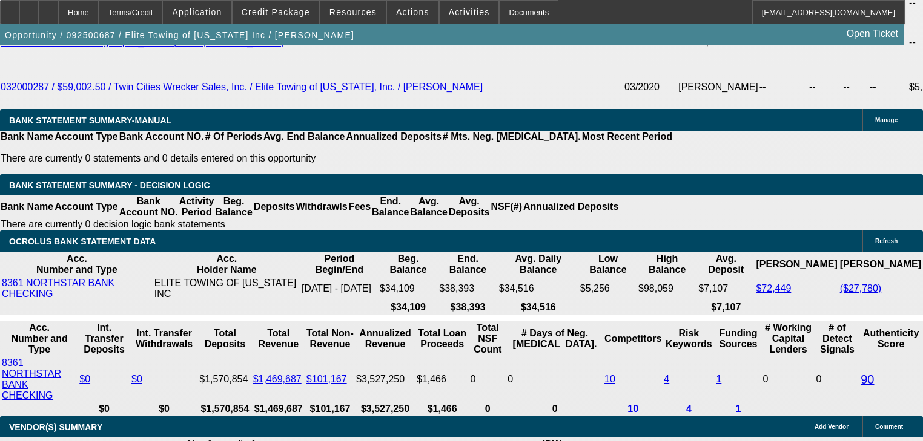
scroll to position [2319, 0]
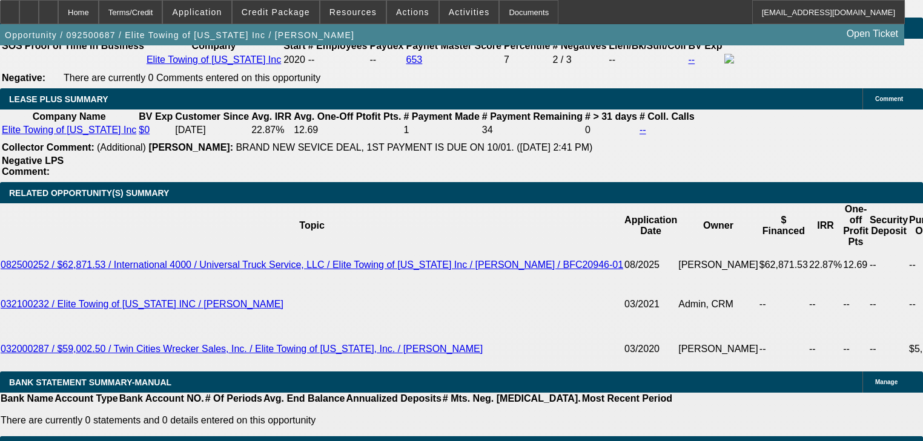
scroll to position [2222, 0]
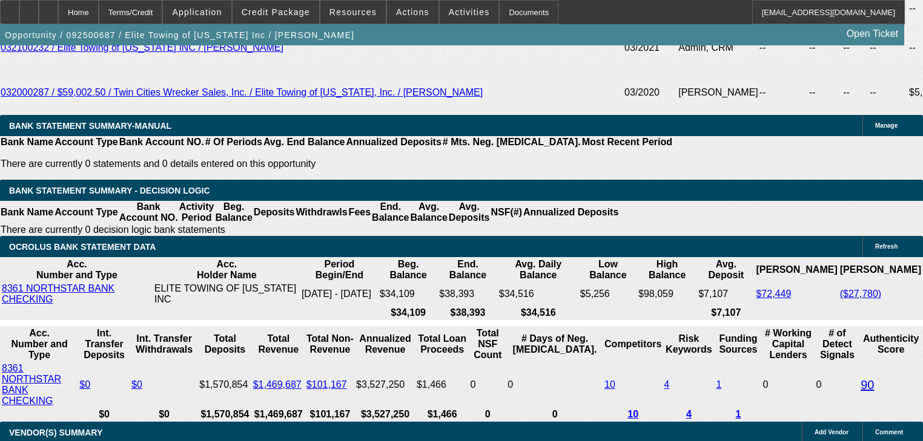
type input "UNKNOWN"
type input "20"
type input "$3,379.27"
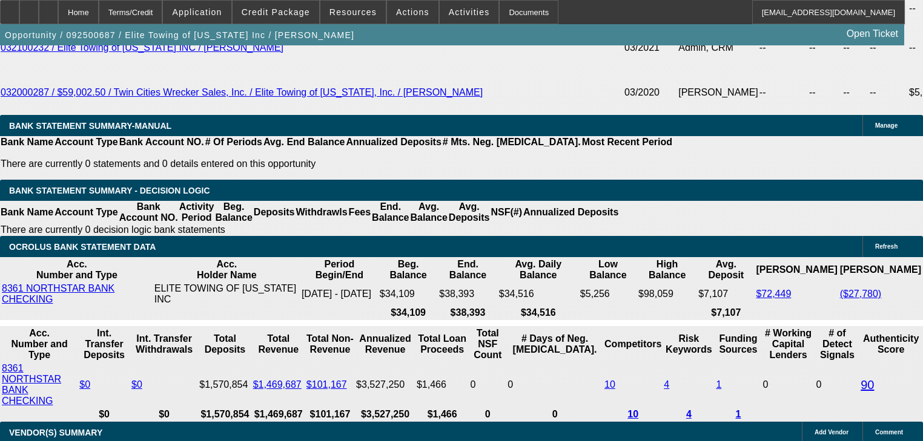
type input "20.4"
type input "$3,412.06"
type input "20.4"
type input "$0.00"
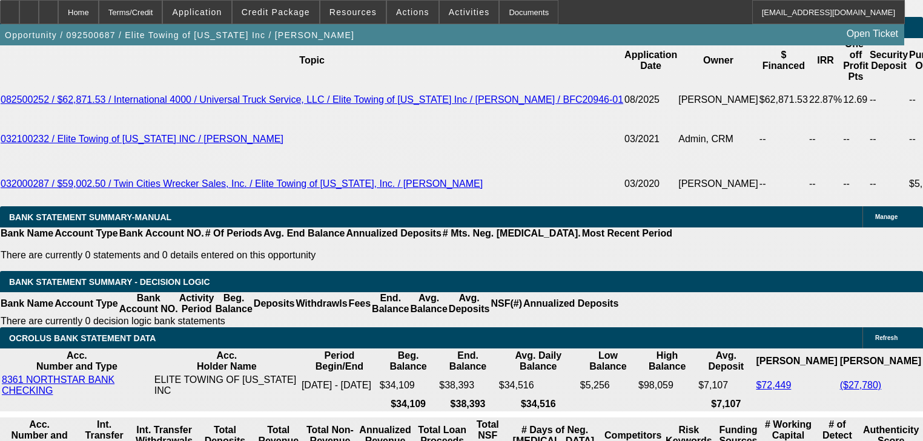
scroll to position [2174, 0]
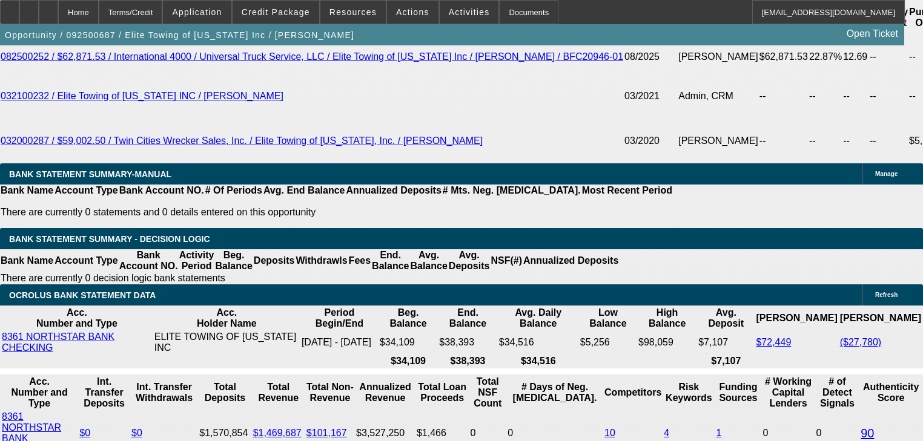
type input "1"
type input "$2,019.63"
type input "17"
type input "$3,138.49"
type input "17"
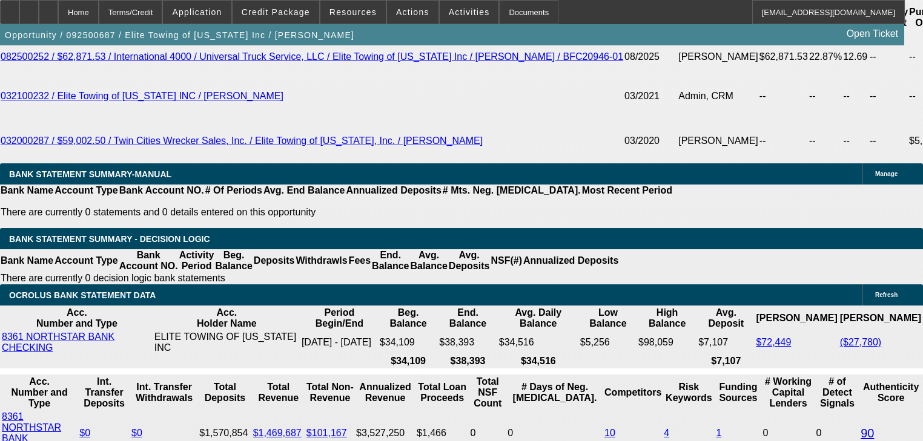
select select "2"
type input "$6,276.98"
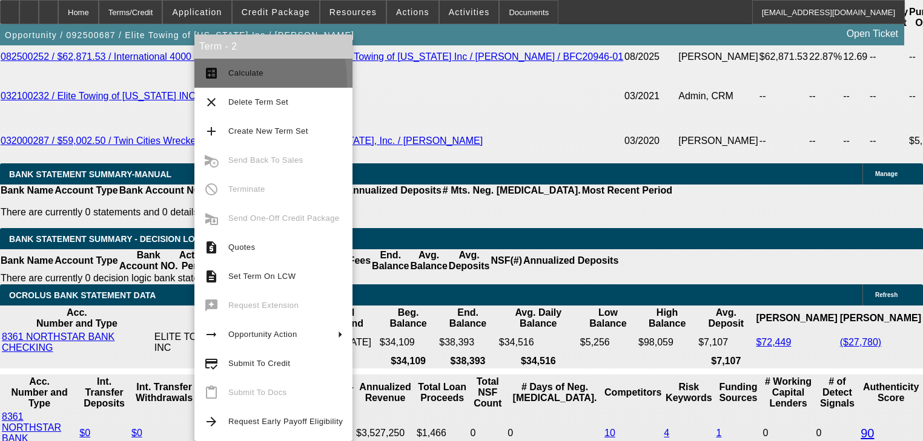
click at [211, 83] on button "calculate Calculate" at bounding box center [273, 73] width 158 height 29
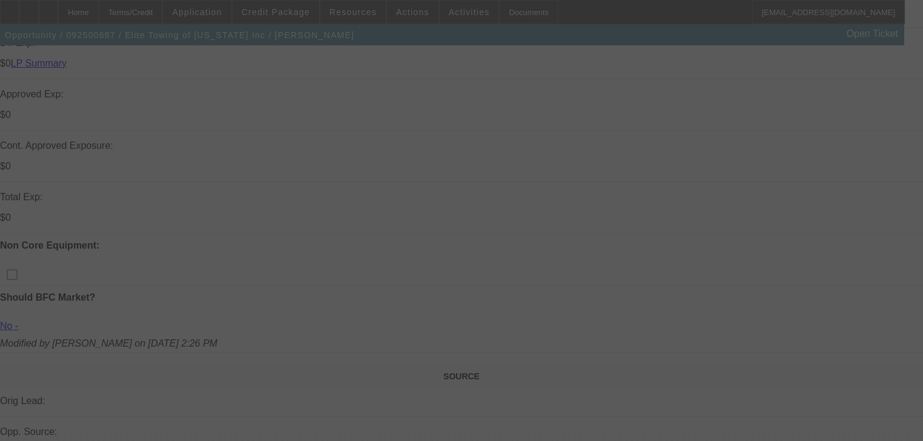
scroll to position [436, 0]
select select "0.1"
select select "2"
select select "0"
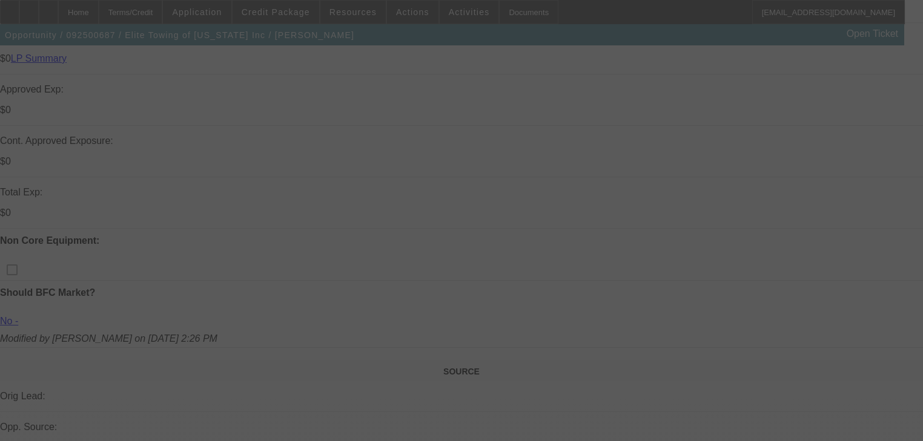
select select "6"
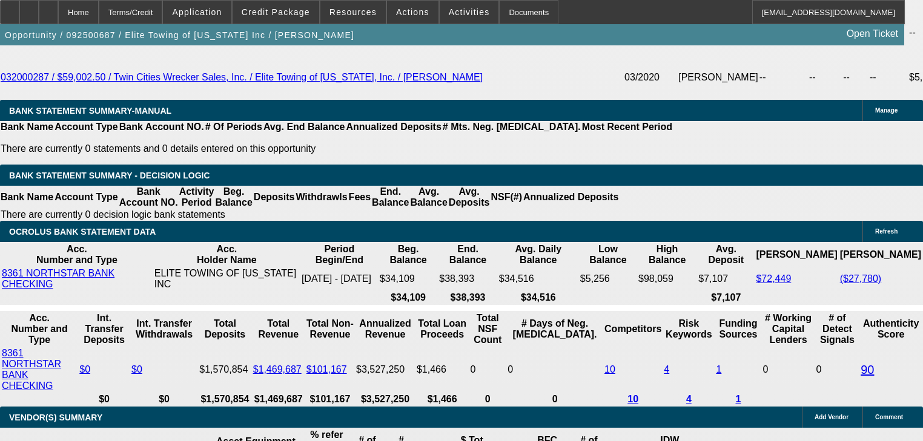
scroll to position [2131, 0]
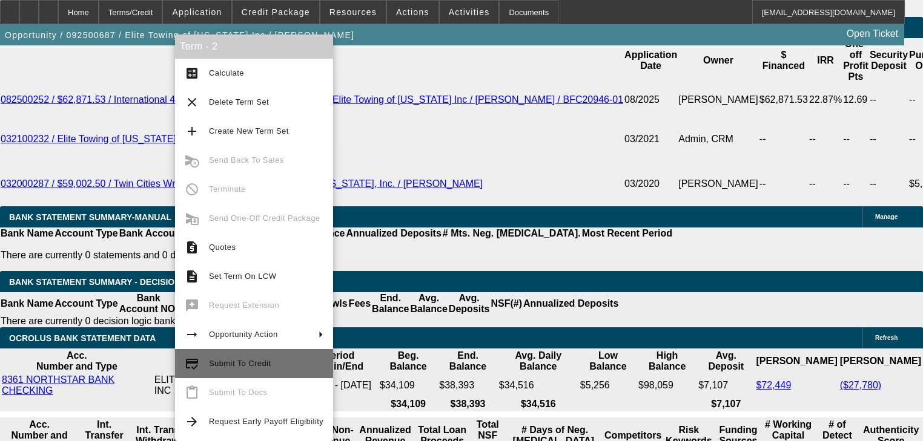
click at [262, 360] on span "Submit To Credit" at bounding box center [240, 363] width 62 height 9
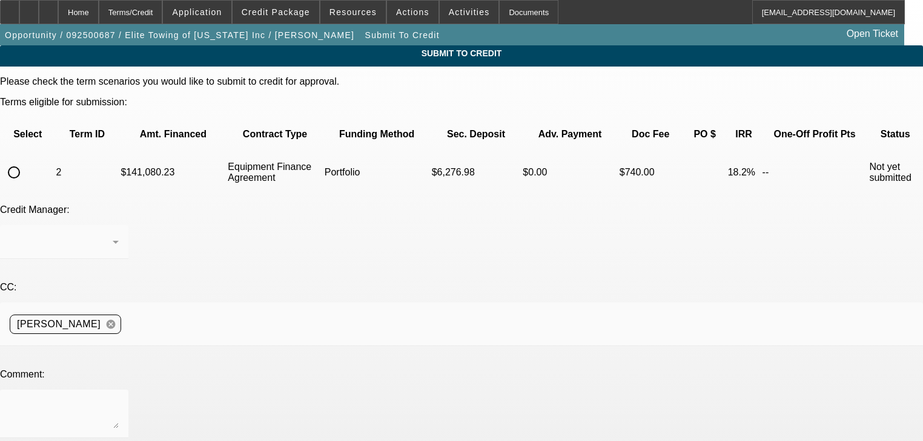
click at [26, 160] on input "radio" at bounding box center [14, 172] width 24 height 24
radio input "true"
click at [113, 235] on div at bounding box center [61, 242] width 103 height 15
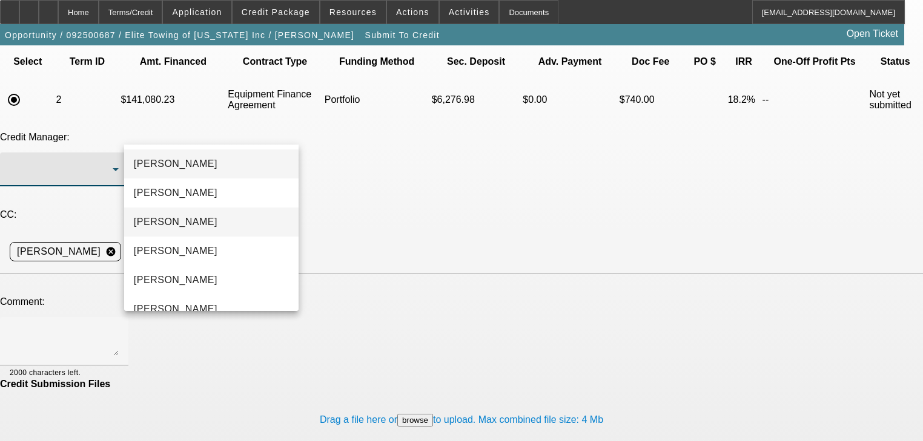
scroll to position [17, 0]
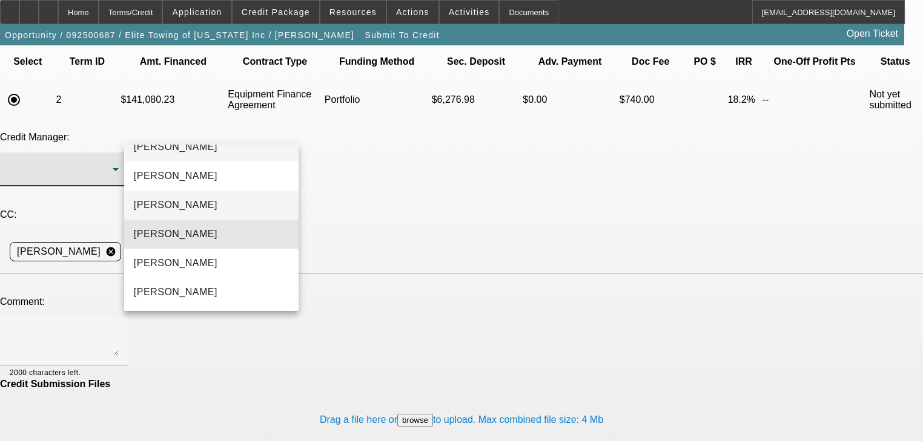
click at [228, 230] on mat-option "[PERSON_NAME]" at bounding box center [211, 234] width 174 height 29
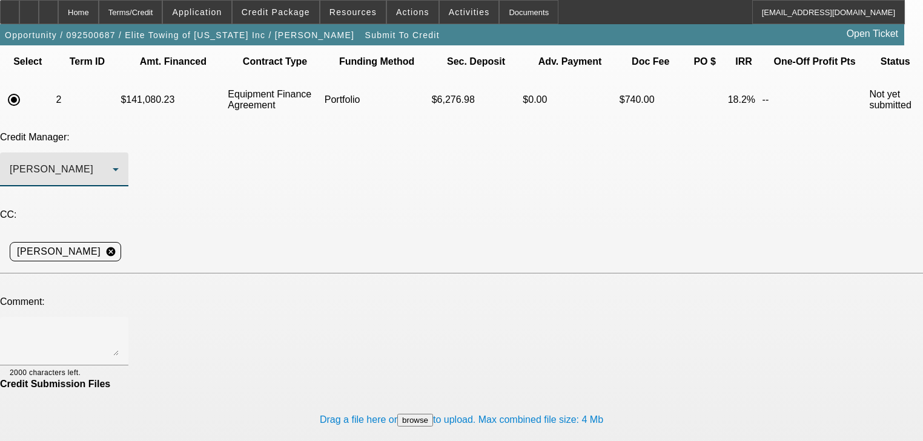
click at [119, 327] on textarea at bounding box center [64, 341] width 109 height 29
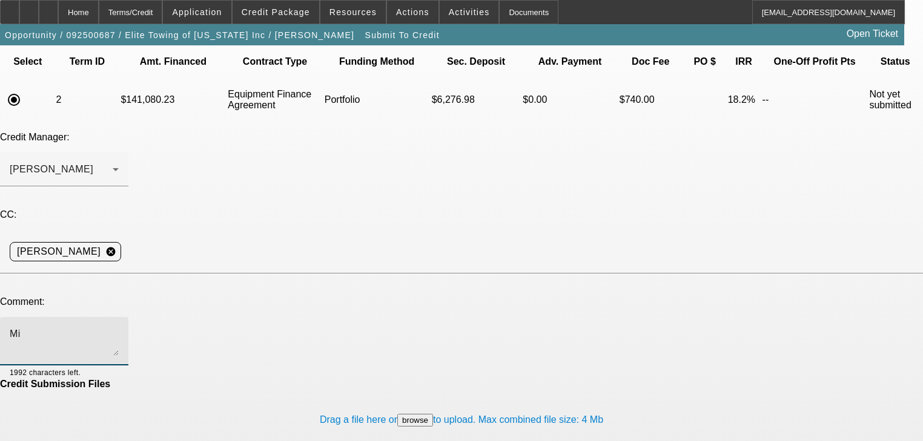
type textarea "M"
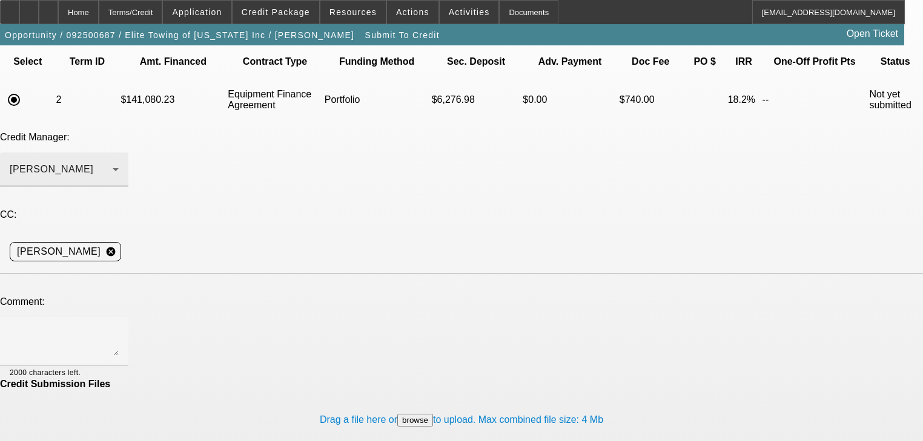
click at [119, 173] on div at bounding box center [119, 173] width 0 height 0
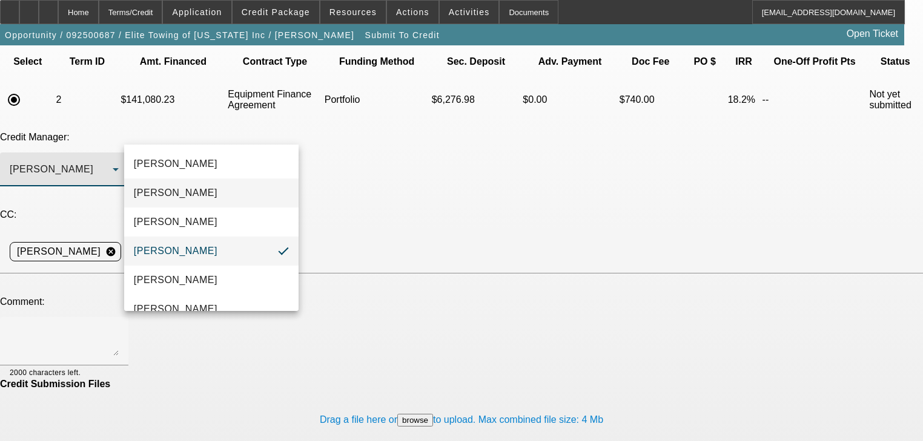
click at [203, 203] on mat-option "[PERSON_NAME]" at bounding box center [211, 193] width 174 height 29
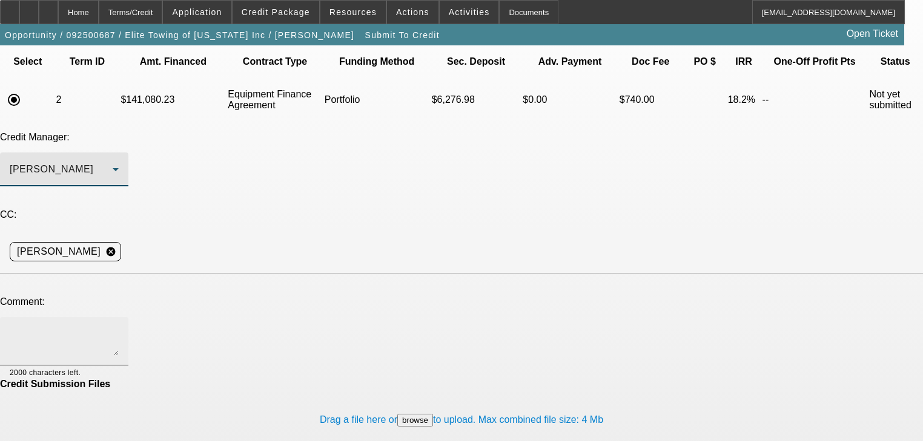
click at [119, 327] on textarea at bounding box center [64, 341] width 109 height 29
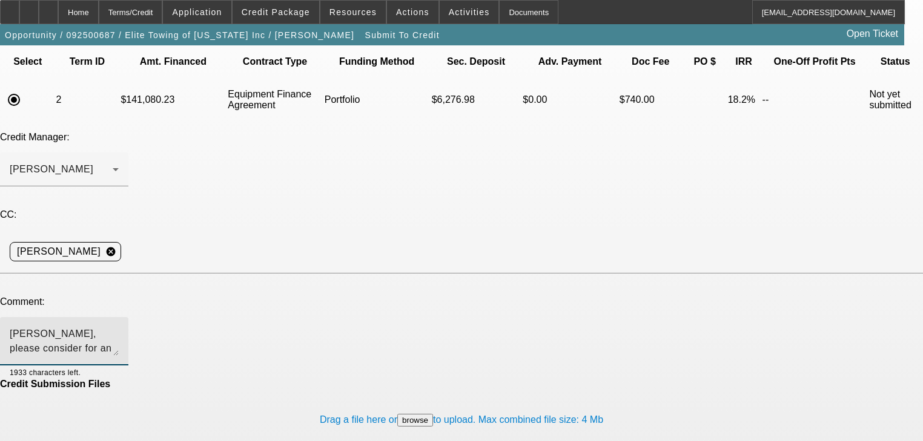
type textarea "George, please consider for an approval in the portfolio. Thank you"
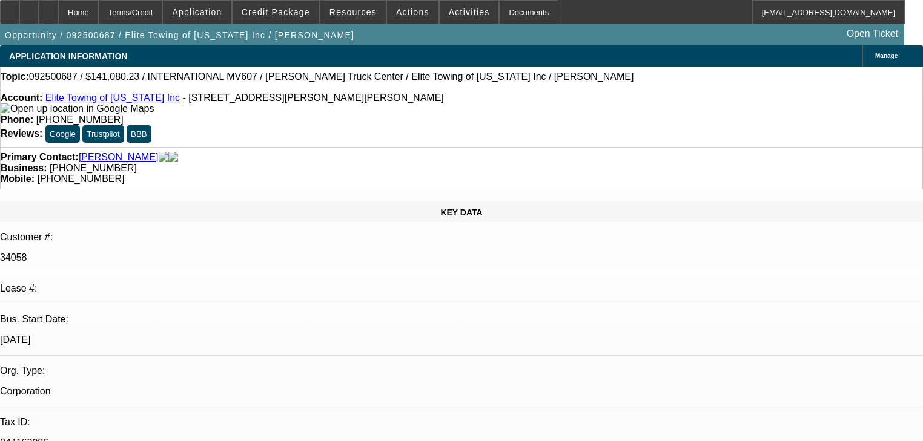
select select "0.1"
select select "2"
select select "0"
select select "6"
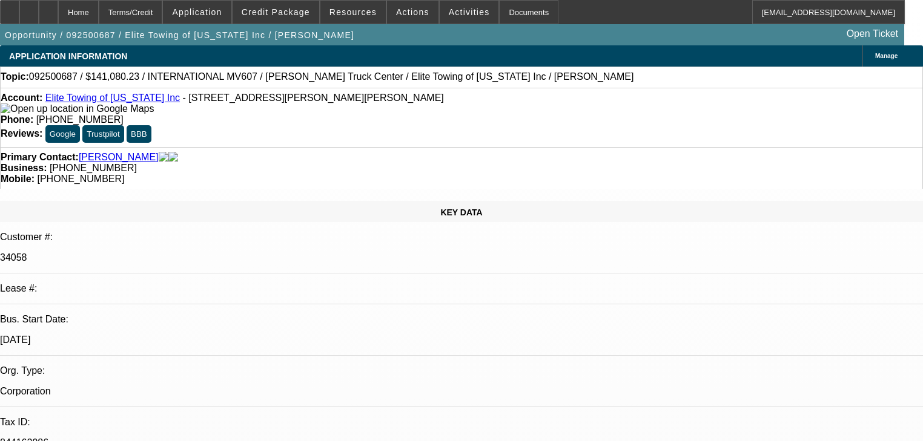
select select "0.1"
select select "0"
select select "2"
select select "0"
select select "6"
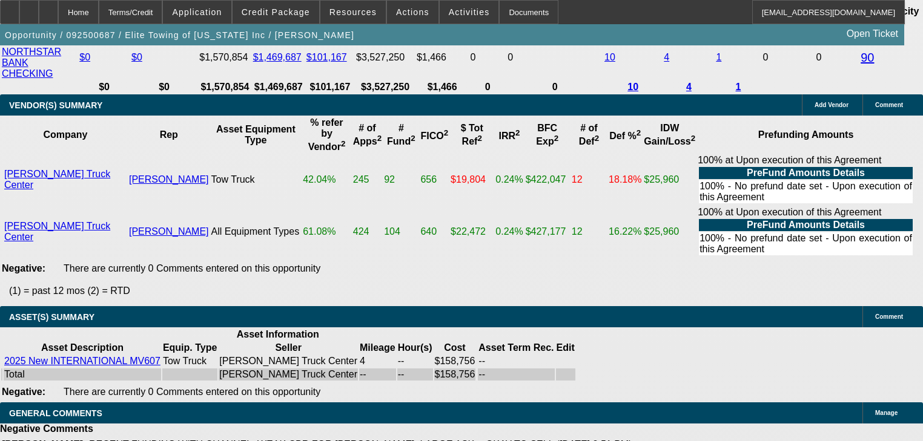
scroll to position [2567, 0]
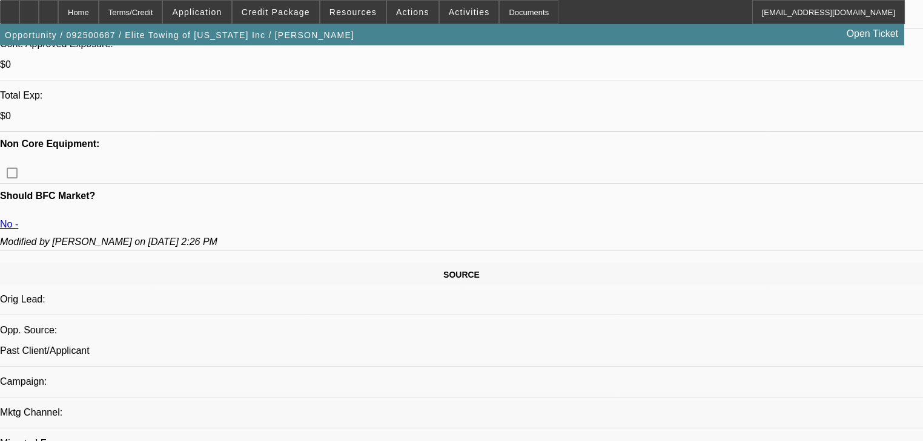
scroll to position [358, 0]
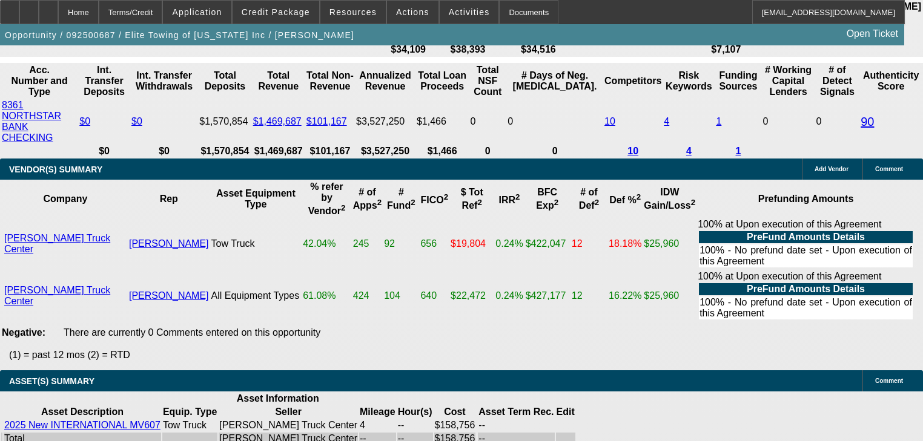
scroll to position [2537, 0]
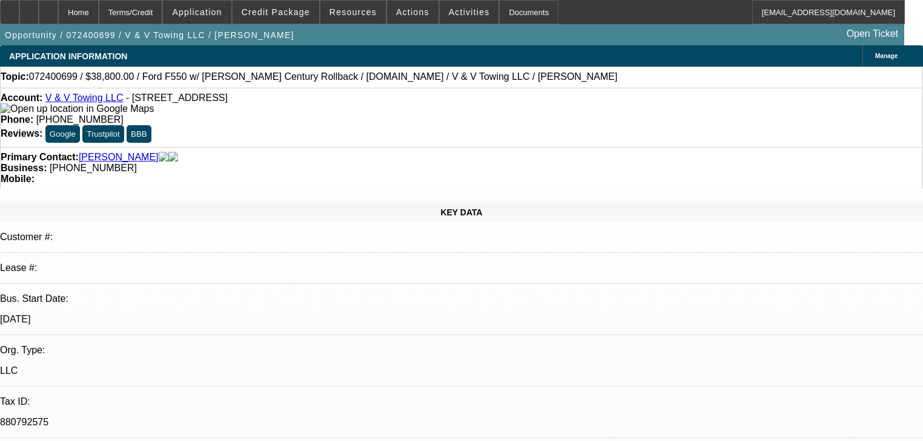
select select "0.2"
select select "2"
select select "0.1"
select select "0.15"
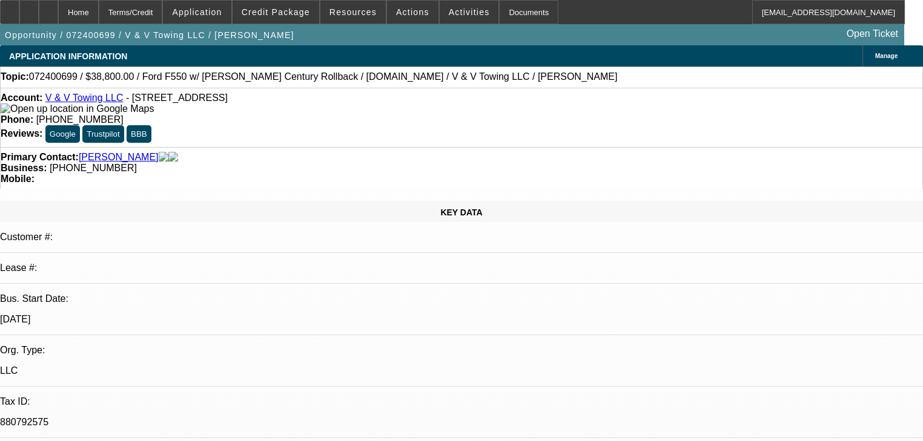
select select "2"
select select "0.1"
select select "4"
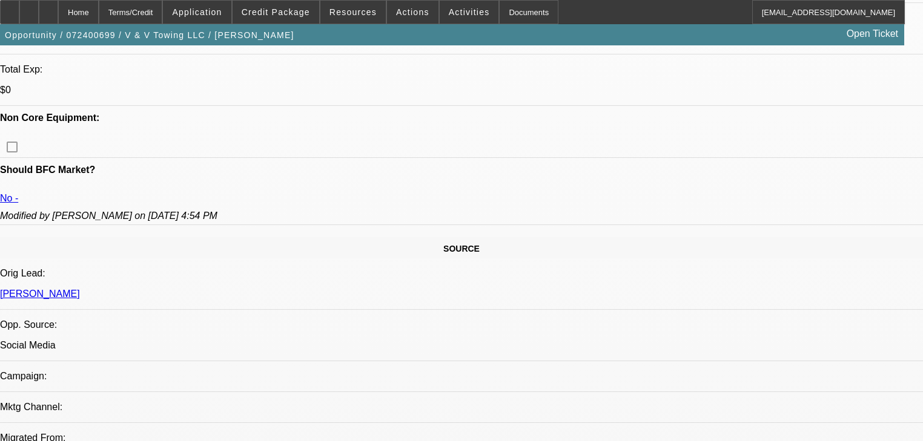
scroll to position [533, 0]
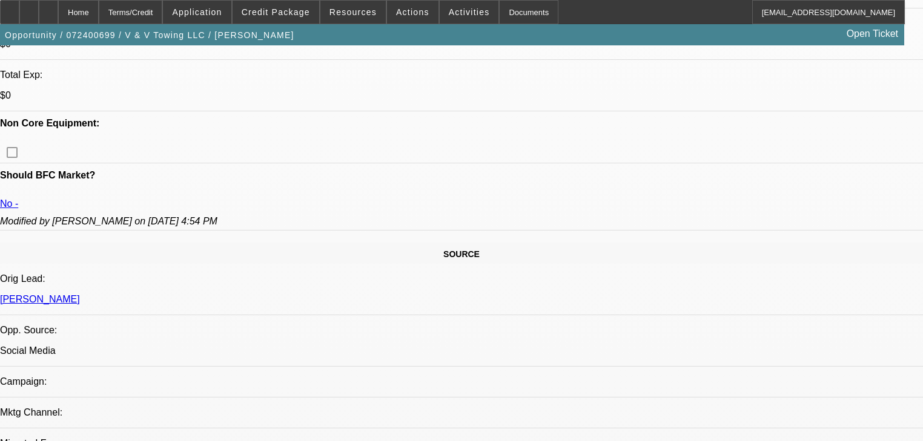
click at [286, 10] on span "Credit Package" at bounding box center [276, 12] width 68 height 10
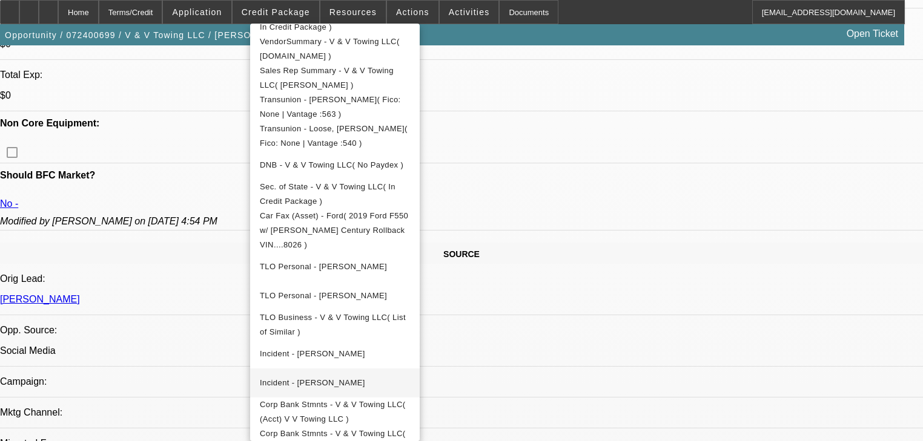
scroll to position [349, 0]
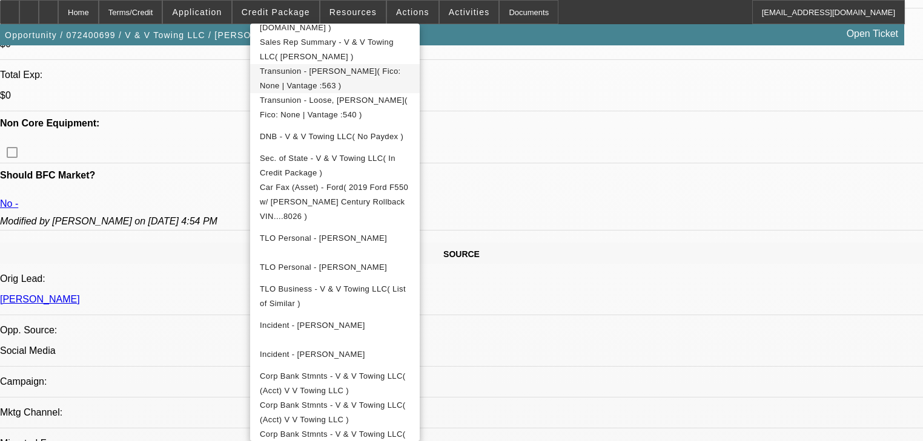
click at [320, 74] on span "Transunion - [PERSON_NAME]( Fico: None | Vantage :563 )" at bounding box center [330, 79] width 141 height 24
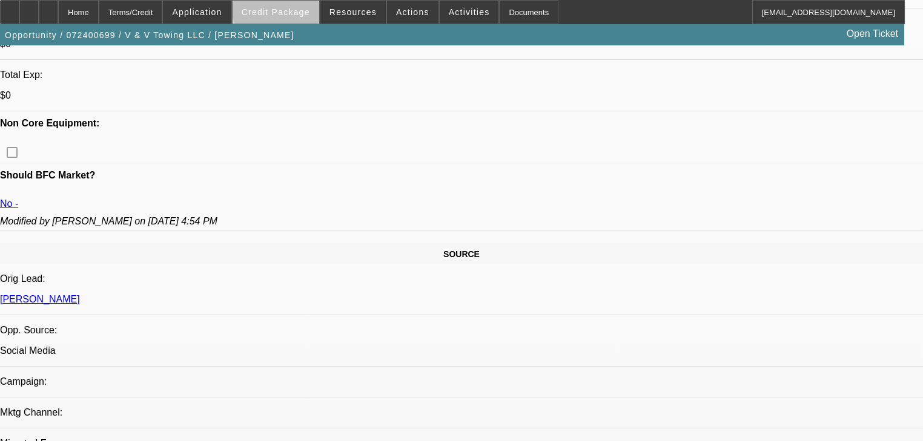
click at [298, 5] on span at bounding box center [275, 12] width 87 height 29
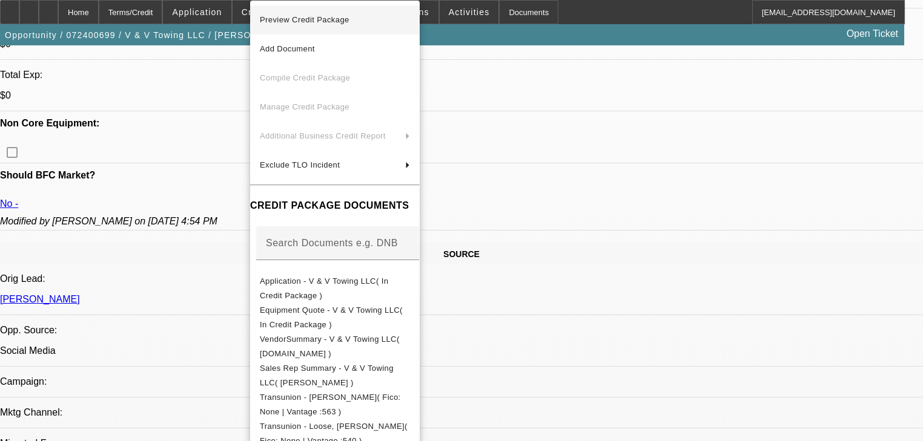
click at [308, 19] on span "Preview Credit Package" at bounding box center [305, 19] width 90 height 9
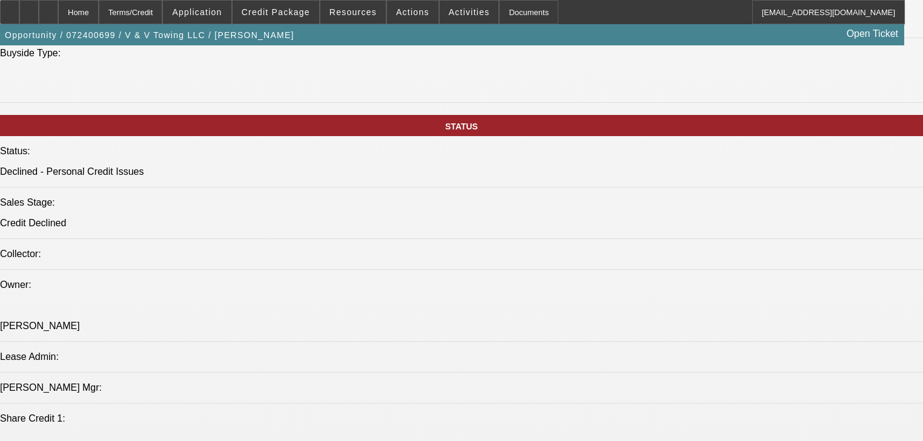
scroll to position [1259, 0]
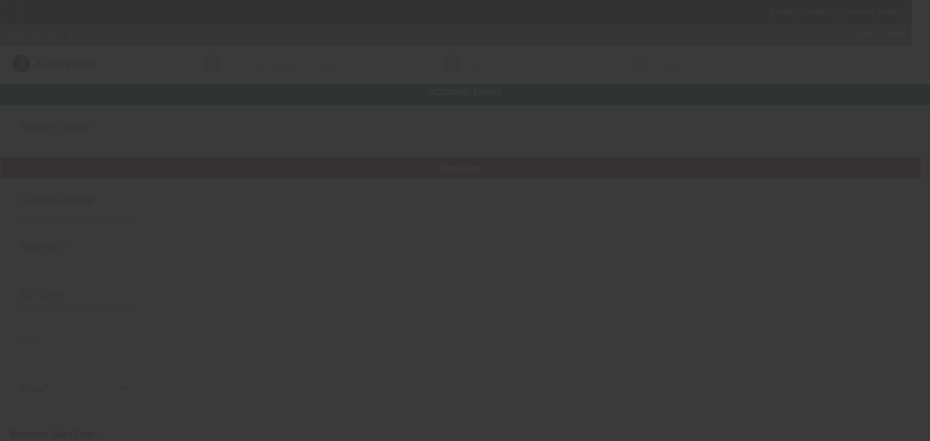
type input "V & V Towing LLC"
type input "1812 Sugar St"
type input "43420"
type input "Fremont"
type input "[PHONE_NUMBER]"
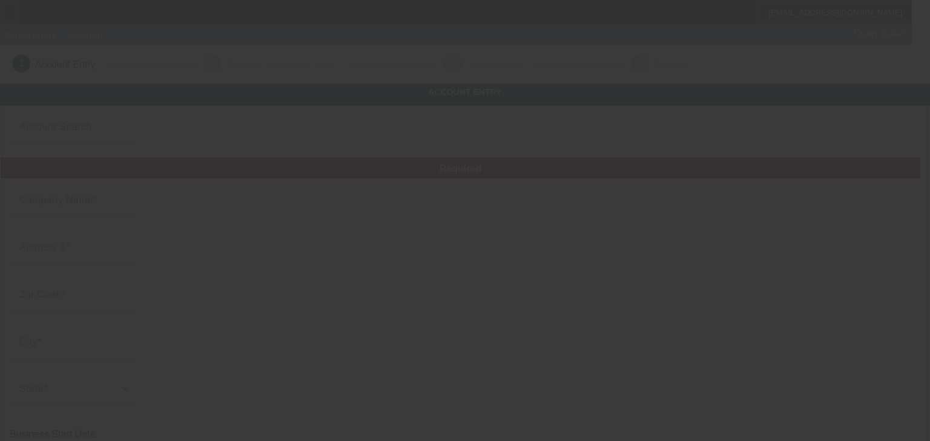
type input "880792575"
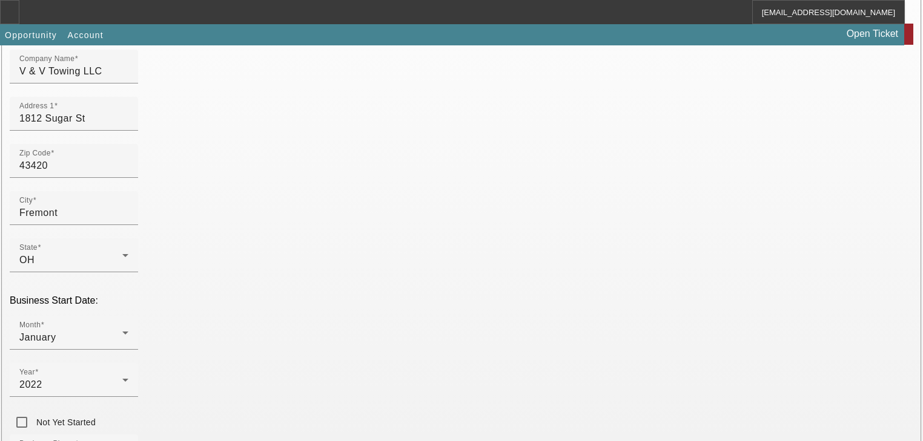
scroll to position [145, 0]
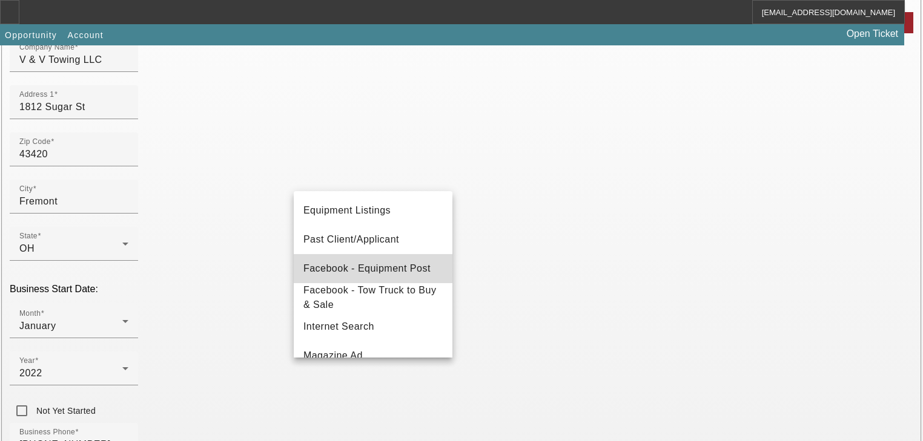
click at [383, 274] on span "Facebook - Equipment Post" at bounding box center [366, 269] width 127 height 15
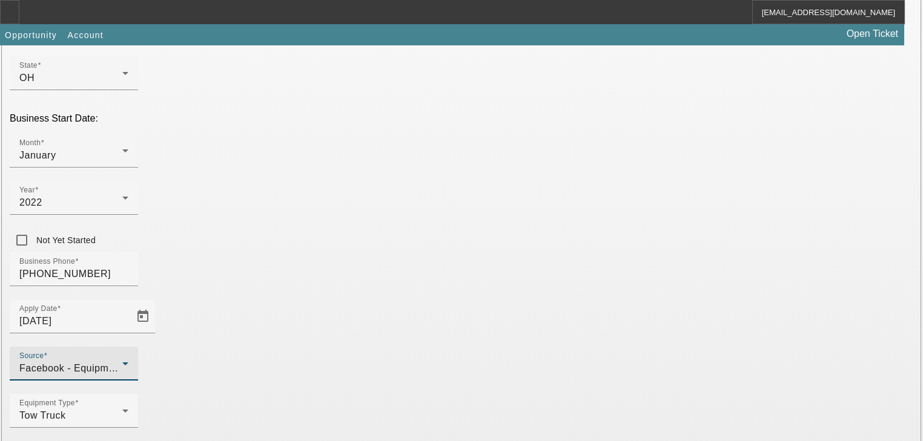
scroll to position [318, 0]
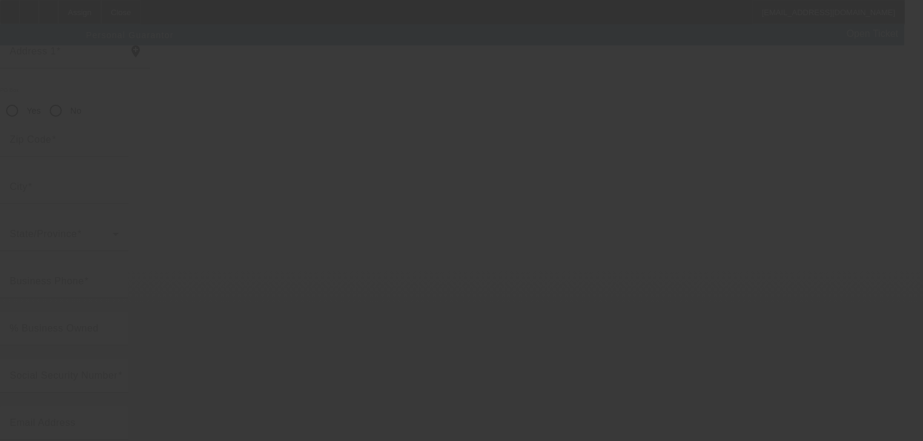
scroll to position [148, 0]
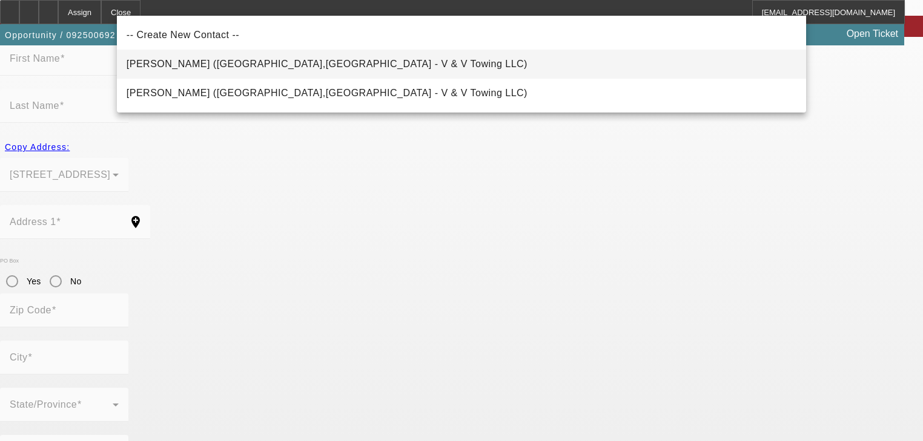
click at [243, 71] on span "[PERSON_NAME] ([GEOGRAPHIC_DATA],[GEOGRAPHIC_DATA] - V & V Towing LLC)" at bounding box center [327, 64] width 401 height 15
type input "[PERSON_NAME] ([GEOGRAPHIC_DATA],[GEOGRAPHIC_DATA] - V & V Towing LLC)"
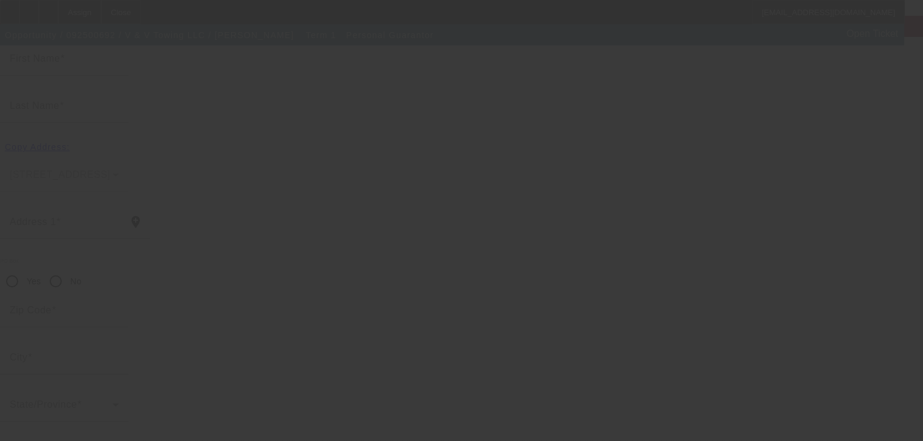
scroll to position [144, 0]
type input "[PERSON_NAME]"
type input "Loose"
type input "[STREET_ADDRESS]"
radio input "true"
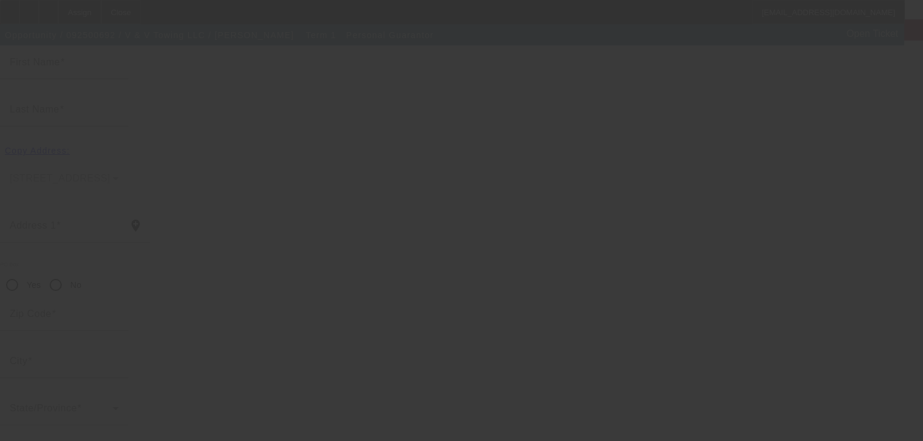
type input "43420"
type input "Fremont"
type input "[PHONE_NUMBER]"
type input "0"
type input "271-11-2730"
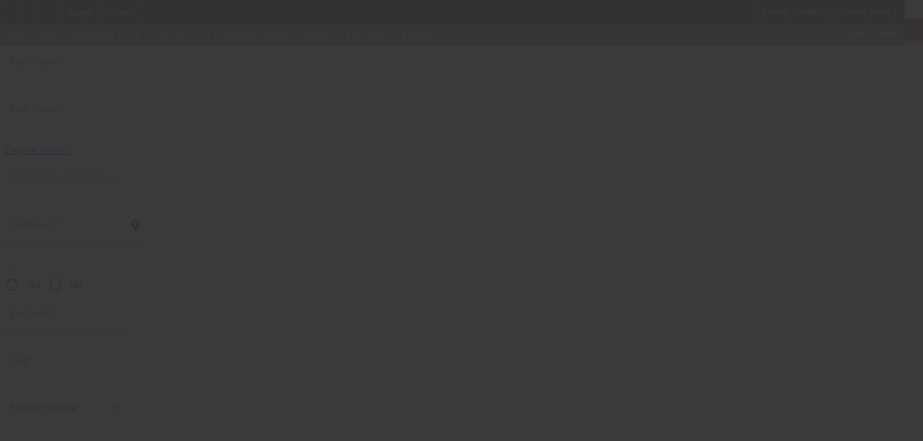
type input "[EMAIL_ADDRESS][DOMAIN_NAME]"
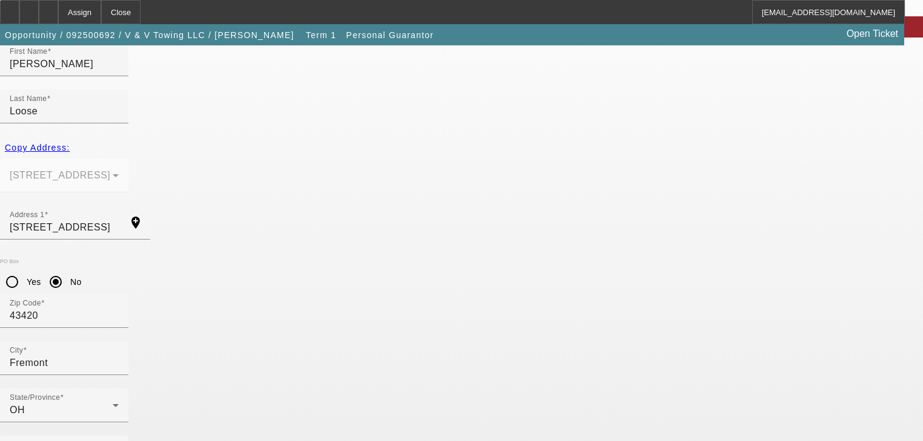
scroll to position [148, 0]
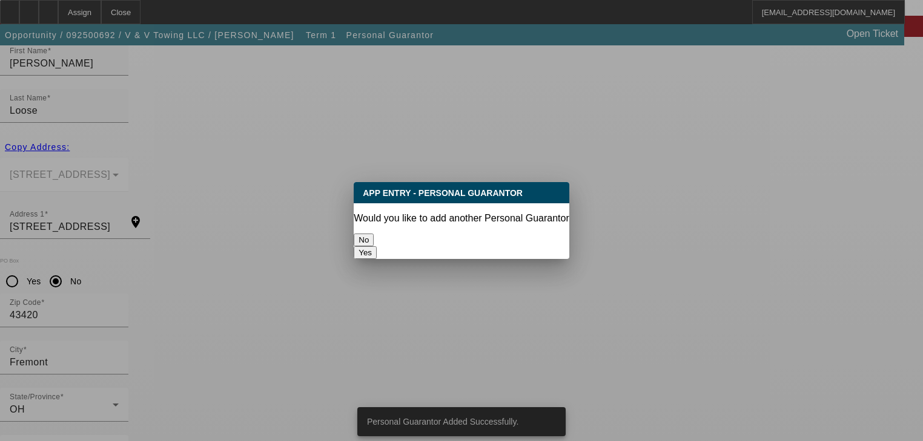
scroll to position [0, 0]
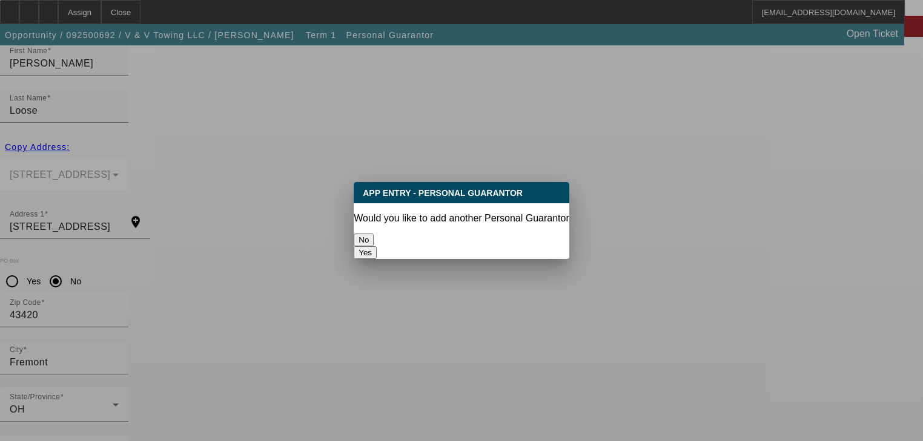
click at [374, 239] on button "No" at bounding box center [364, 240] width 20 height 13
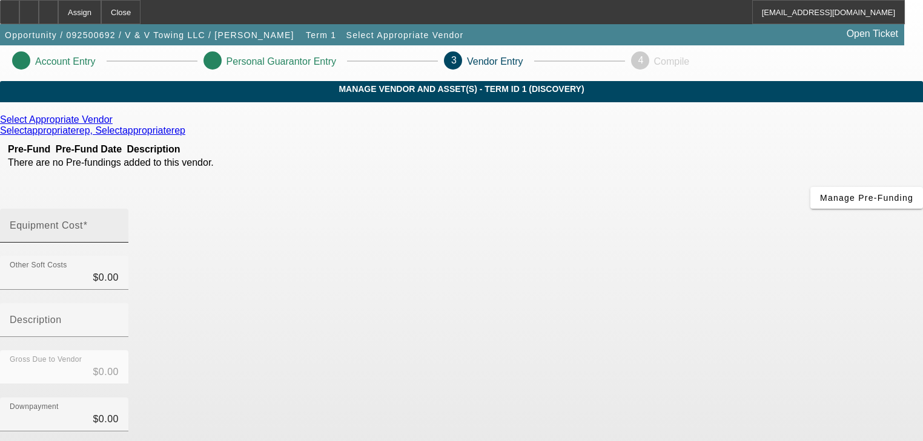
scroll to position [2, 0]
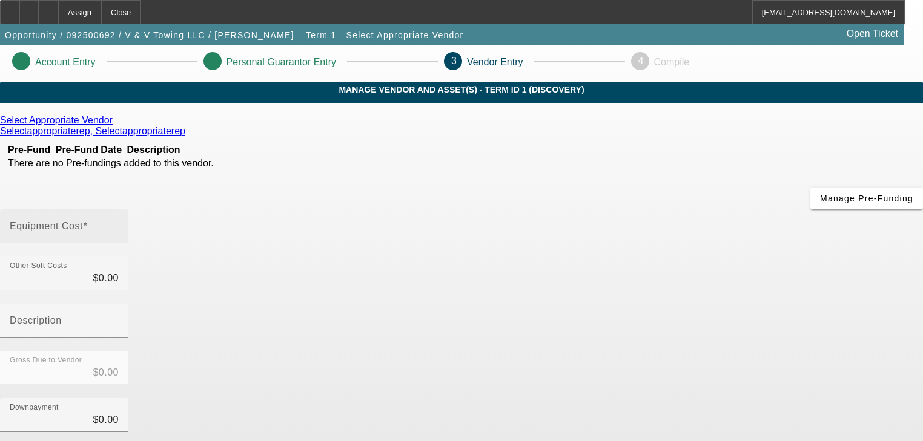
click at [119, 224] on input "Equipment Cost" at bounding box center [64, 231] width 109 height 15
type input "5"
type input "$5.00"
type input "50"
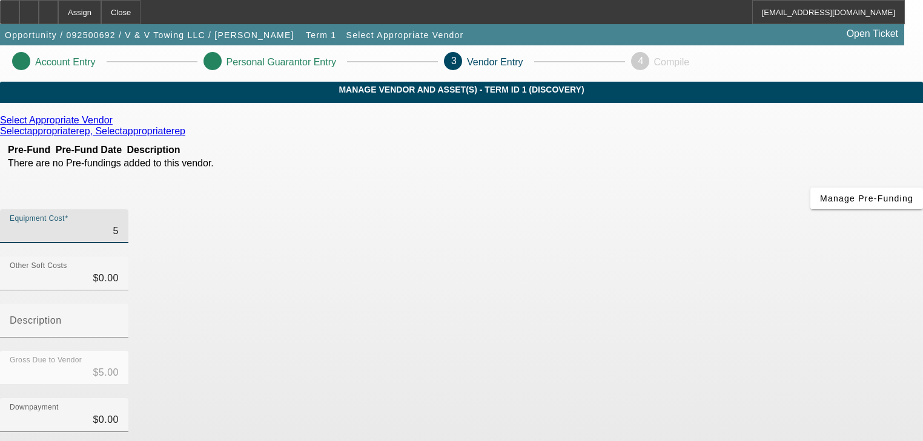
type input "$50.00"
type input "500"
type input "$500.00"
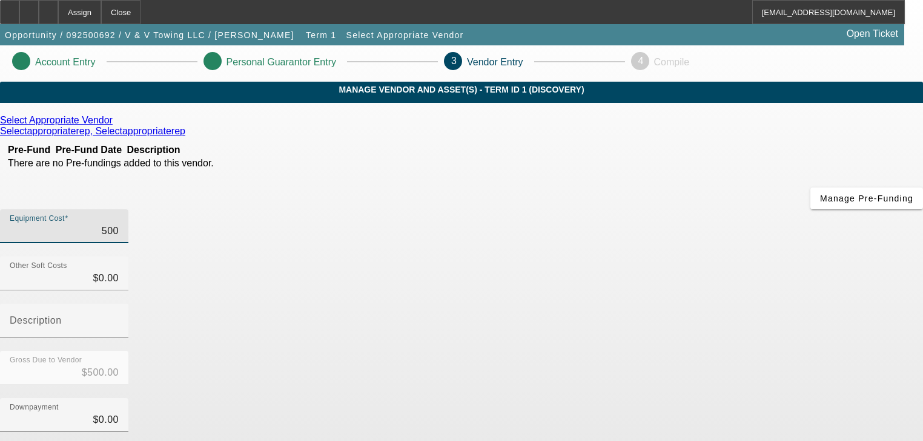
type input "5000"
type input "$5,000.00"
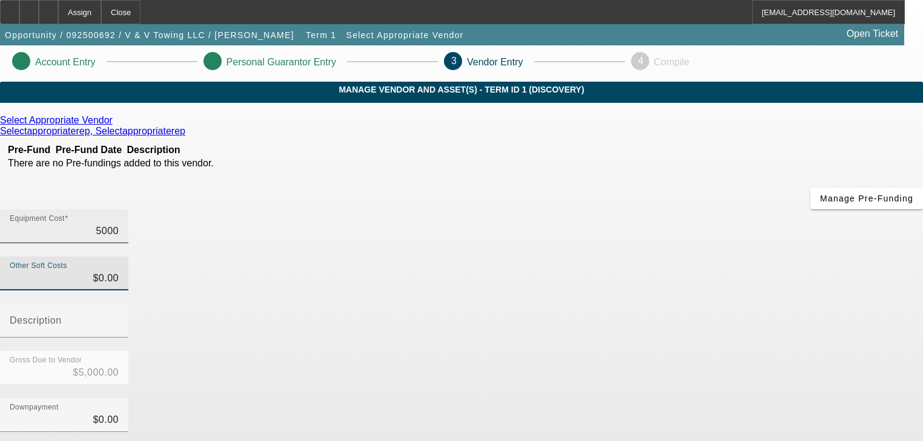
type input "$5,000.00"
type input "0"
type input "5000"
type input "$0.00"
click at [119, 224] on input "5000" at bounding box center [64, 231] width 109 height 15
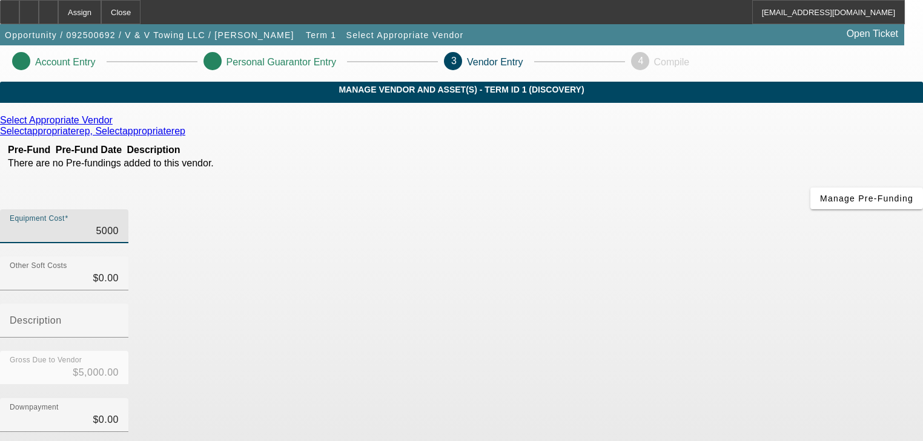
type input "50000"
type input "$50,000.00"
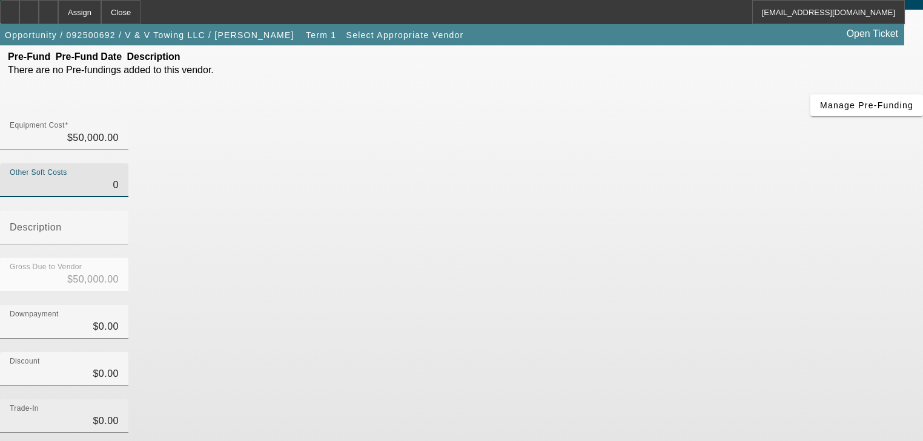
scroll to position [168, 0]
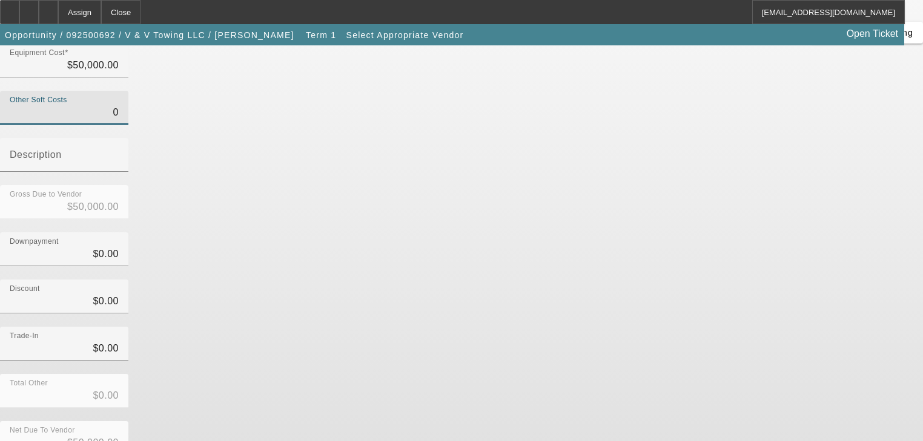
type input "$0.00"
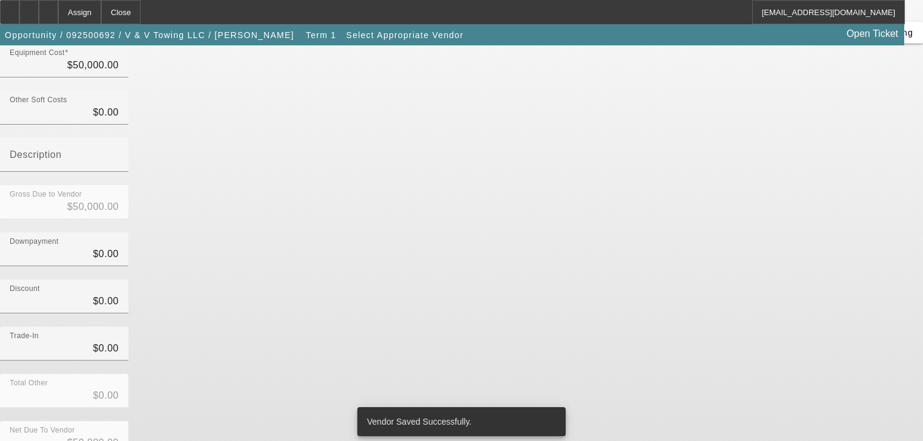
scroll to position [0, 0]
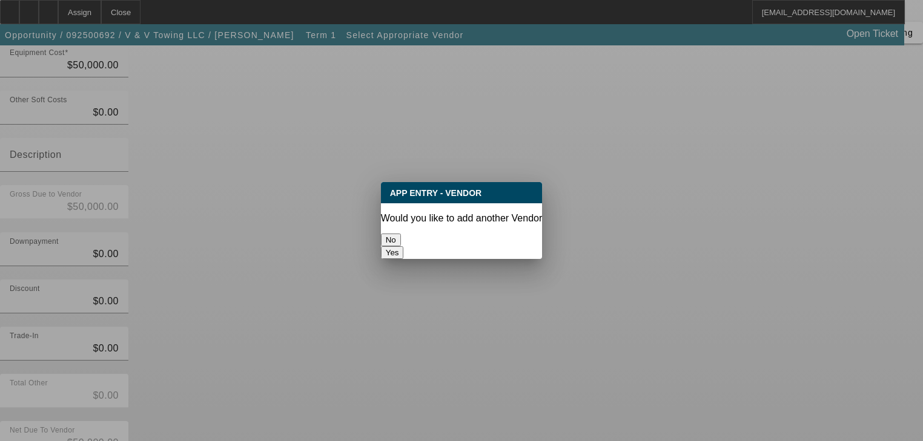
click at [401, 234] on button "No" at bounding box center [391, 240] width 20 height 13
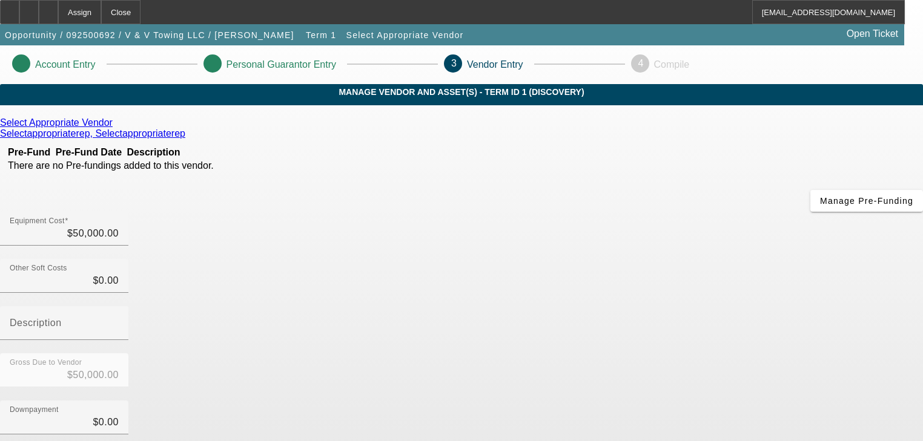
scroll to position [168, 0]
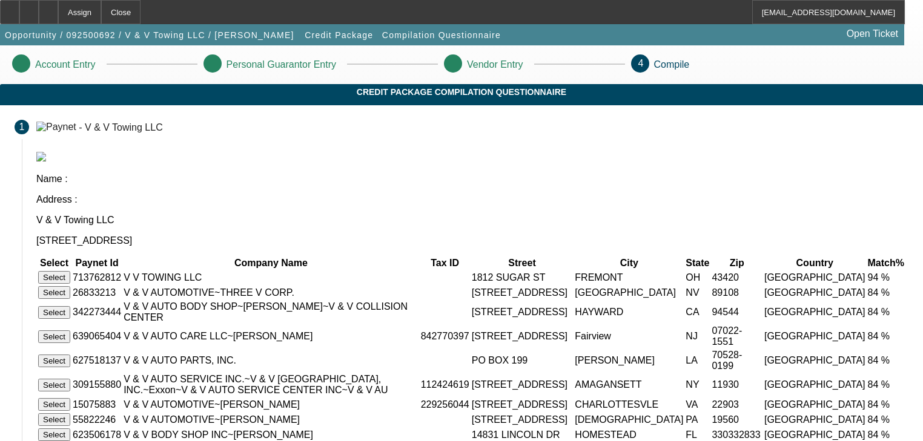
click at [70, 271] on button "Select" at bounding box center [54, 277] width 32 height 13
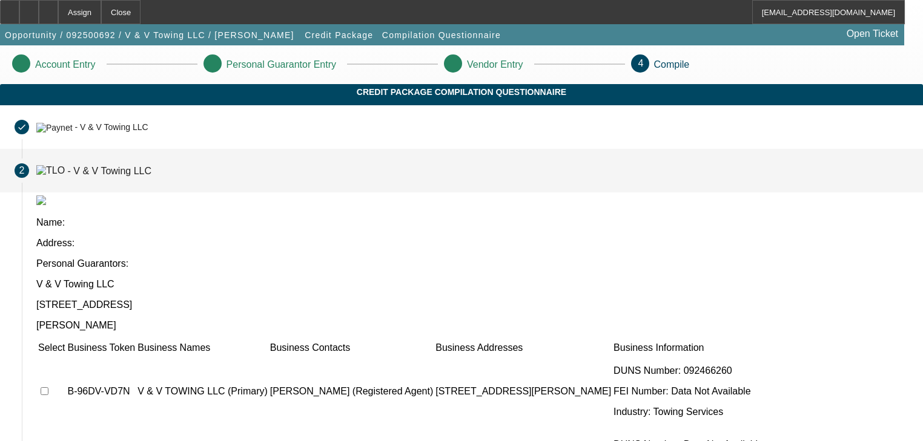
scroll to position [163, 0]
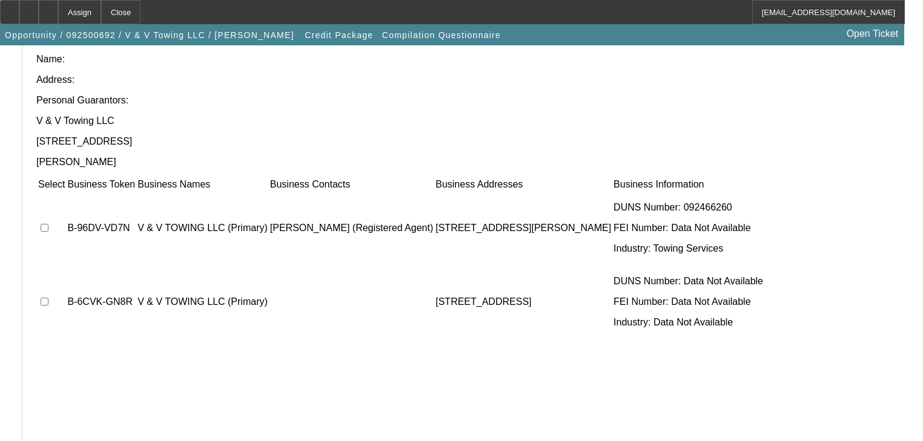
click at [65, 192] on td at bounding box center [52, 228] width 28 height 73
click at [48, 224] on input "checkbox" at bounding box center [45, 228] width 8 height 8
checkbox input "true"
click at [48, 298] on input "checkbox" at bounding box center [45, 302] width 8 height 8
checkbox input "true"
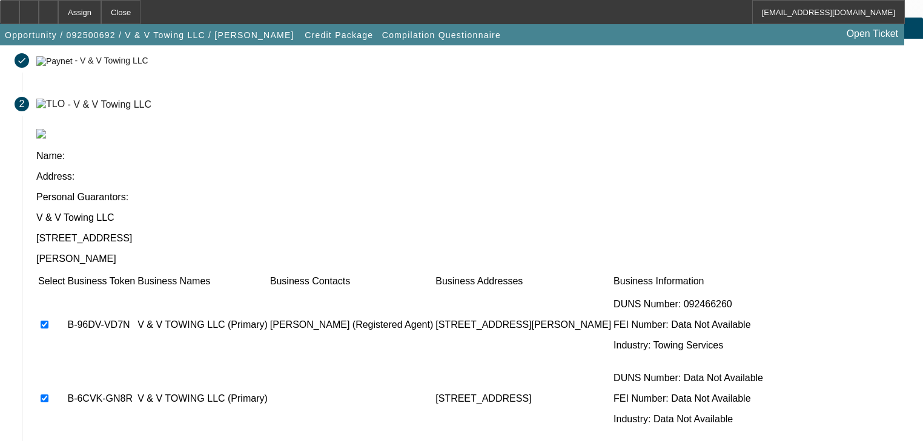
scroll to position [0, 0]
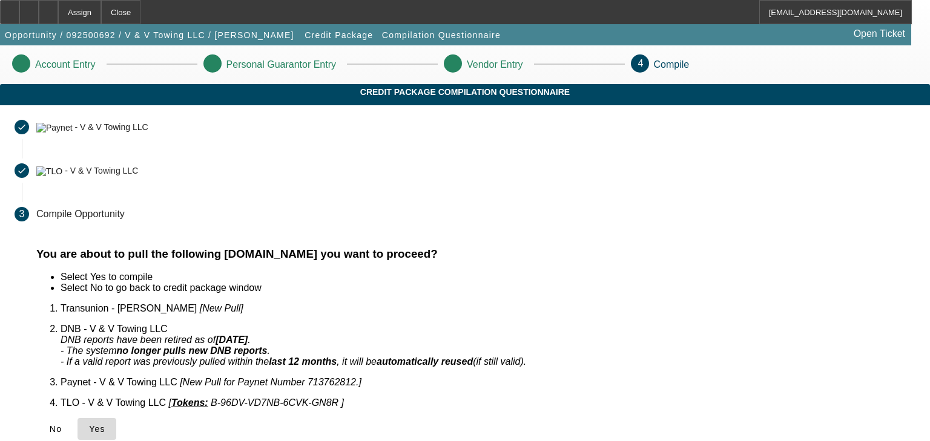
click at [105, 424] on span "Yes" at bounding box center [97, 429] width 16 height 10
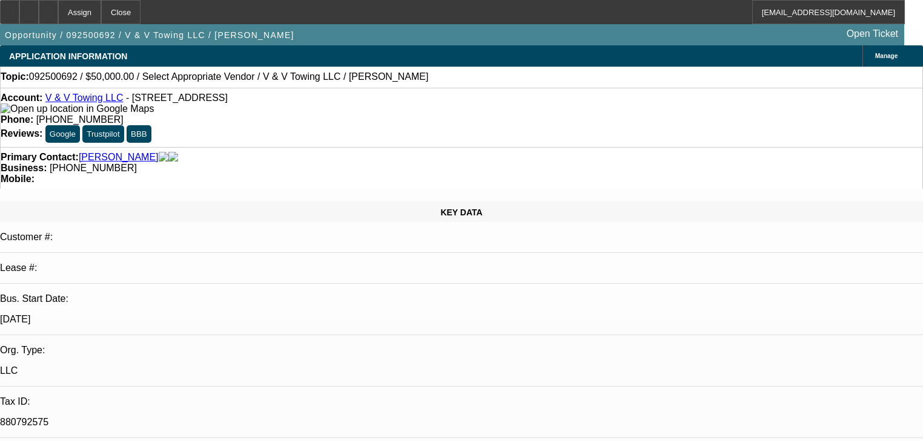
select select "0"
select select "2"
select select "0.1"
select select "4"
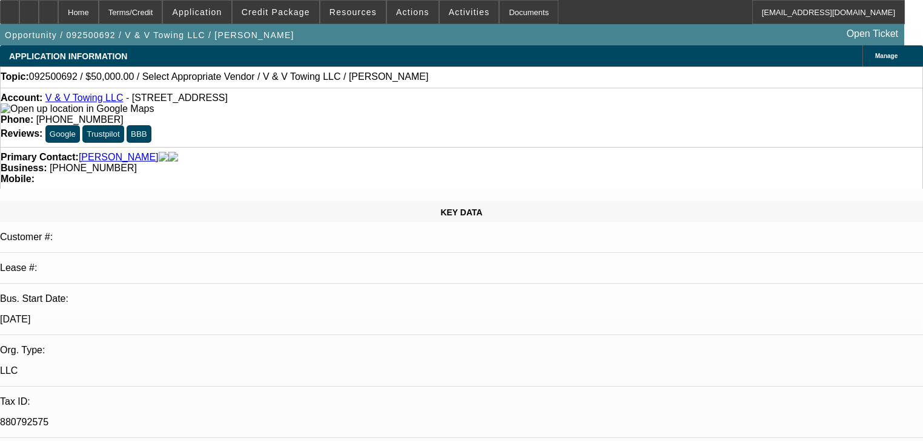
select select "0"
select select "2"
select select "0.1"
select select "4"
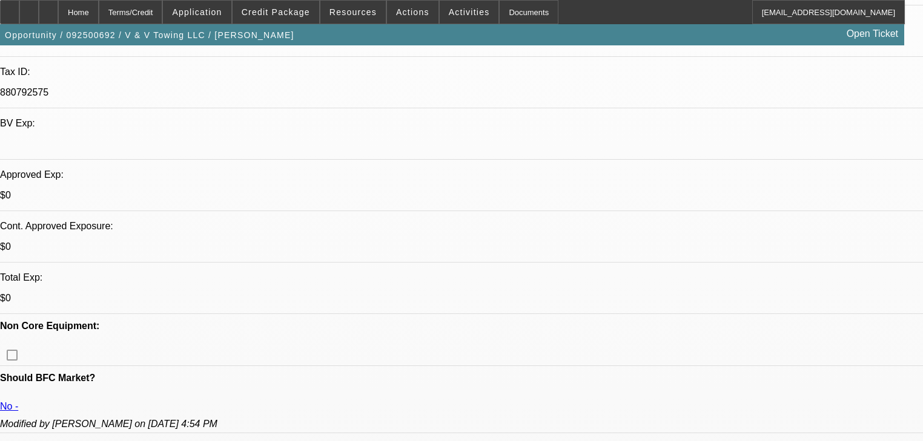
scroll to position [339, 0]
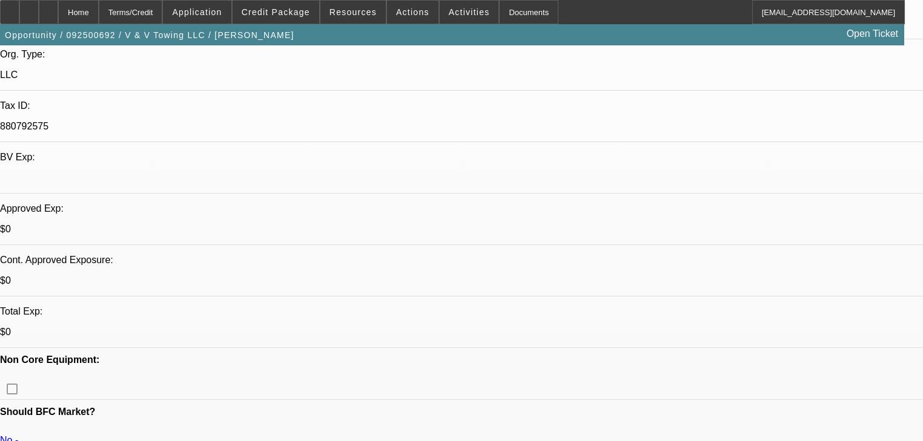
scroll to position [291, 0]
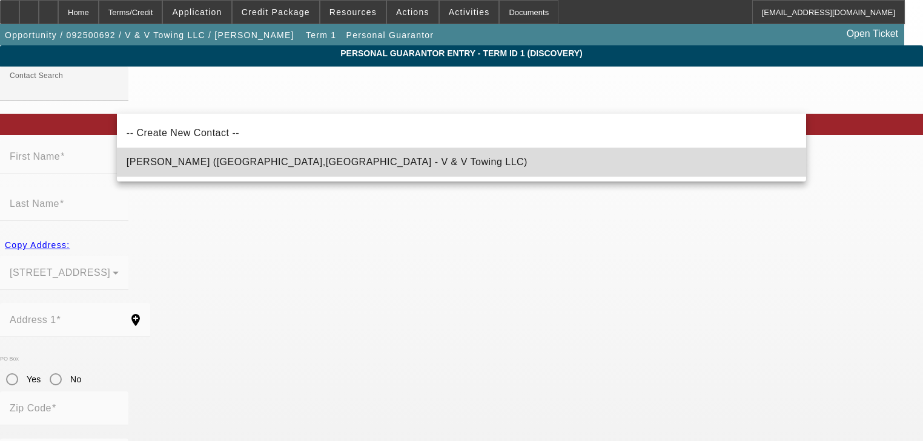
click at [363, 165] on mat-option "[PERSON_NAME] ([GEOGRAPHIC_DATA],[GEOGRAPHIC_DATA] - V & V Towing LLC)" at bounding box center [461, 162] width 689 height 29
type input "[PERSON_NAME] ([GEOGRAPHIC_DATA],[GEOGRAPHIC_DATA] - V & V Towing LLC)"
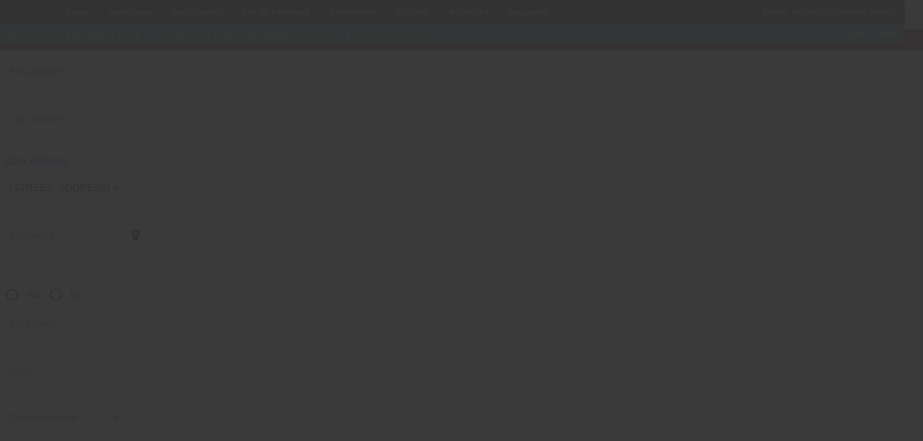
scroll to position [87, 0]
type input "[PERSON_NAME]"
type input "Loose"
type input "[STREET_ADDRESS]"
radio input "true"
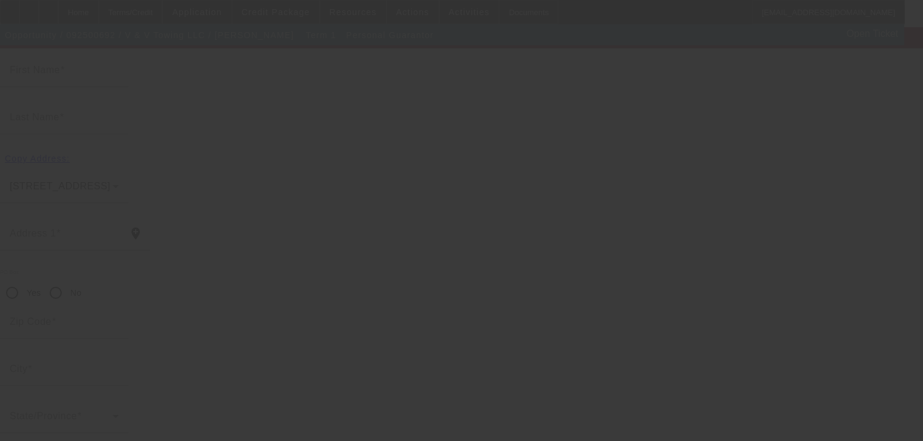
type input "43420"
type input "Fremont"
type input "[PHONE_NUMBER]"
type input "100"
type input "277-54-6043"
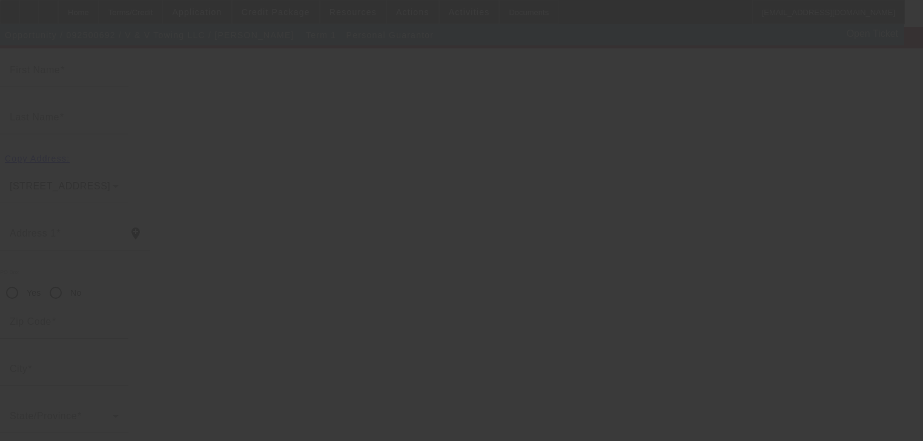
type input "[EMAIL_ADDRESS][DOMAIN_NAME]"
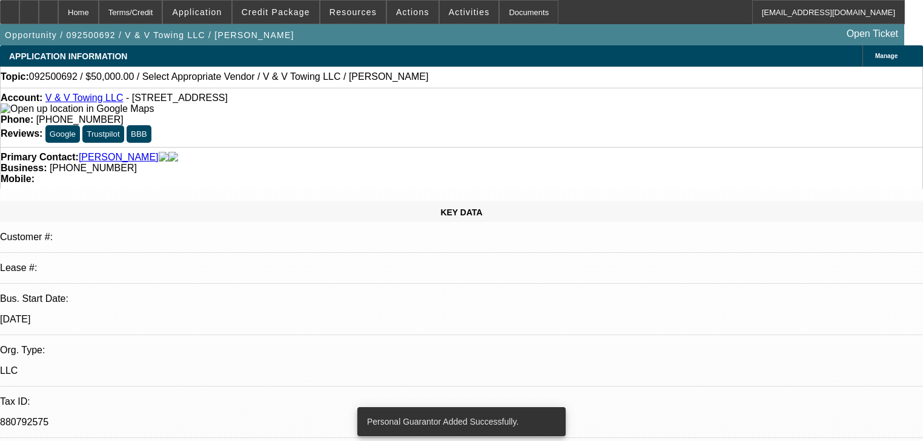
select select "0"
select select "2"
select select "0.1"
select select "4"
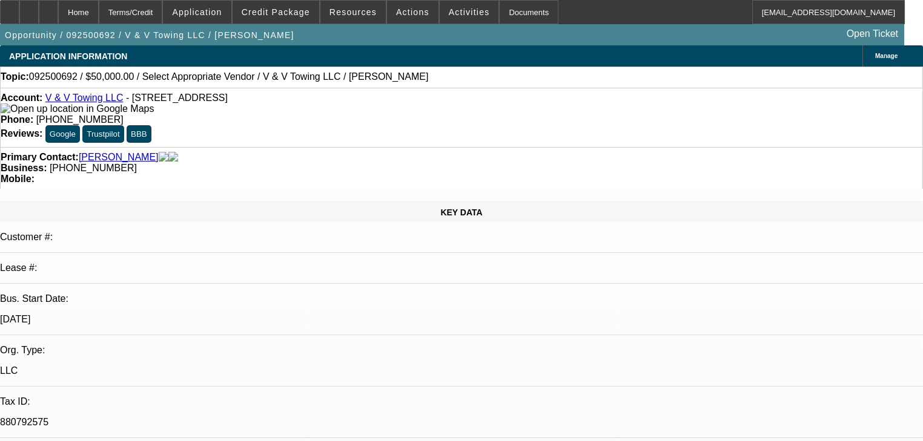
radio input "false"
radio input "true"
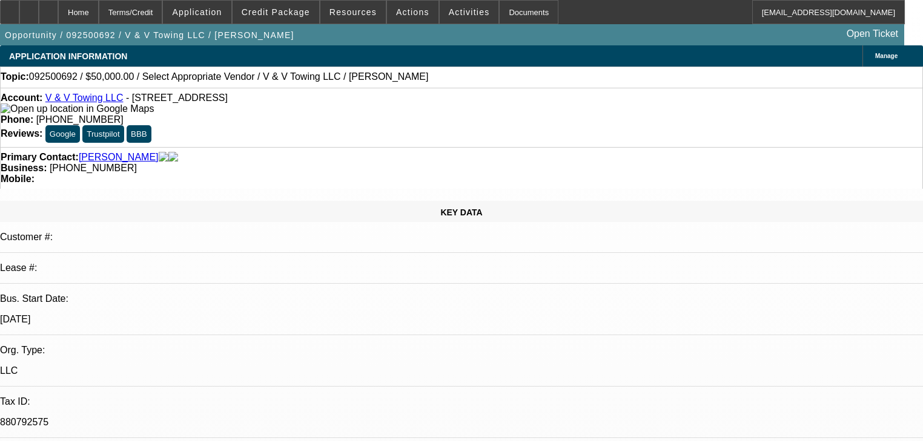
type textarea "Perfect dakokta quote will want EPO. 48-49k. truck, looking, contacted me. Will…"
radio input "true"
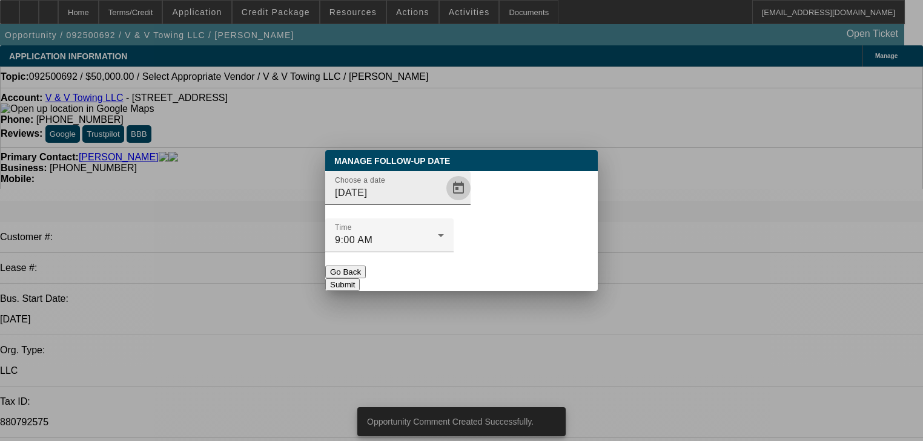
click at [444, 203] on span "Open calendar" at bounding box center [458, 188] width 29 height 29
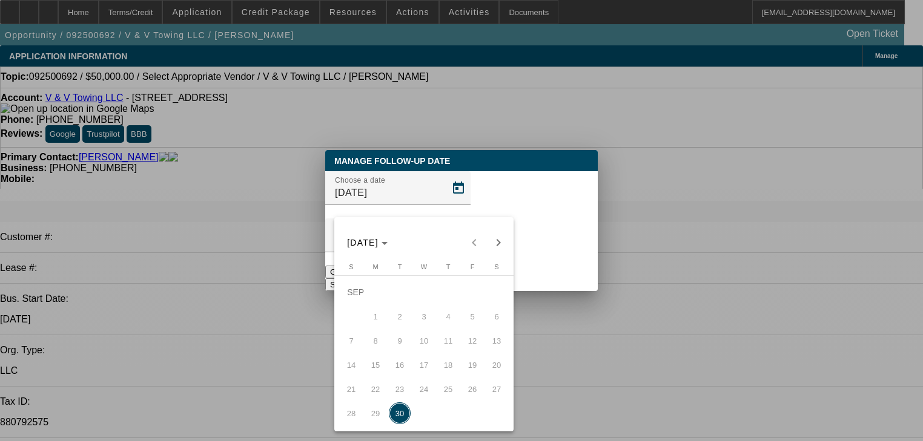
click at [493, 248] on span "Next month" at bounding box center [498, 243] width 24 height 24
click at [427, 300] on span "1" at bounding box center [424, 292] width 22 height 22
type input "[DATE]"
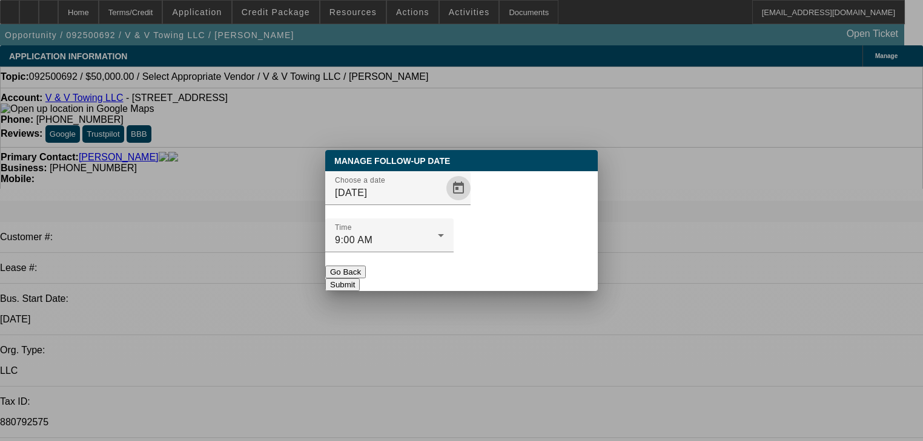
click at [360, 278] on button "Submit" at bounding box center [342, 284] width 35 height 13
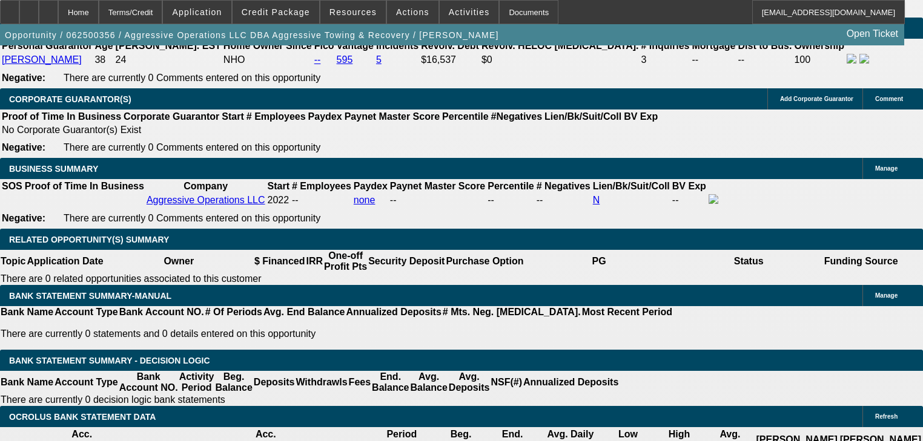
select select "0.15"
select select "2"
select select "0"
select select "6"
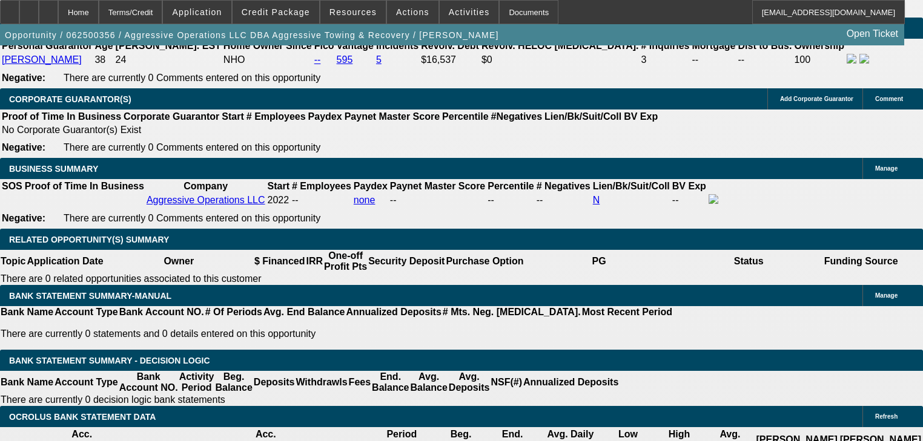
select select "0.15"
select select "2"
select select "0"
select select "6"
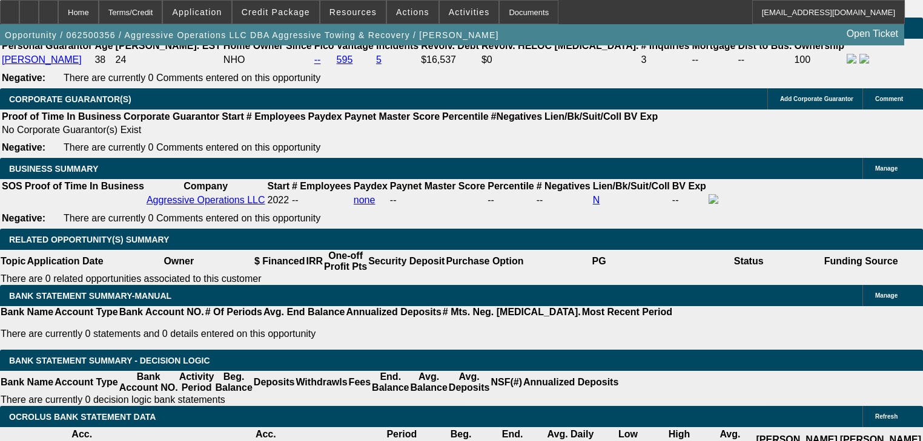
select select "0.15"
select select "2"
select select "0"
select select "6"
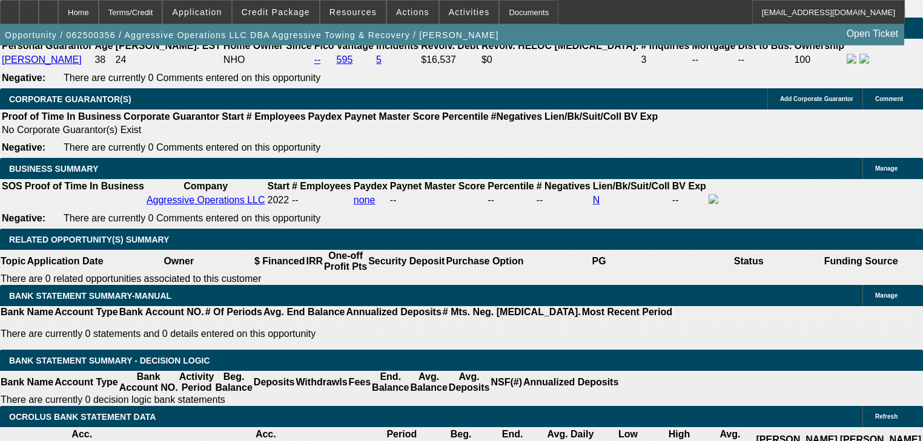
select select "0.15"
select select "2"
select select "0"
select select "6"
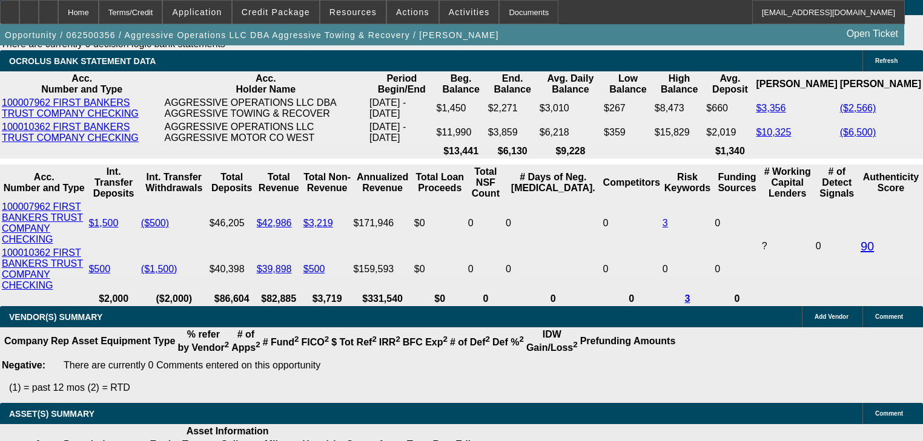
scroll to position [2132, 0]
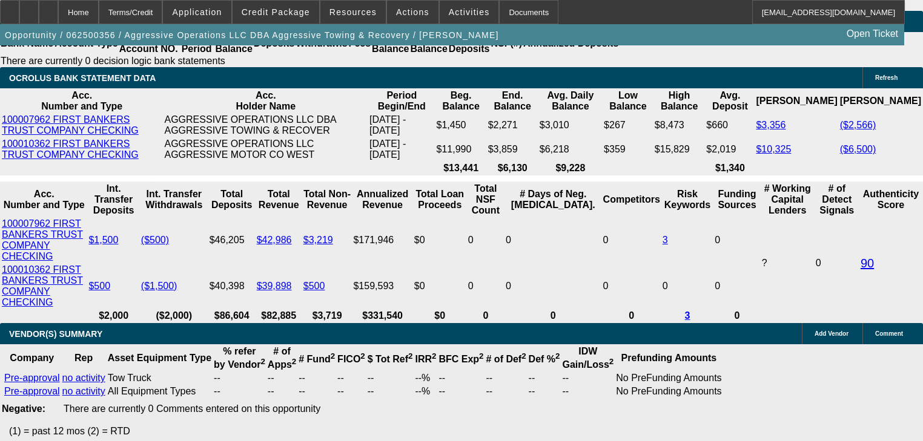
scroll to position [2190, 0]
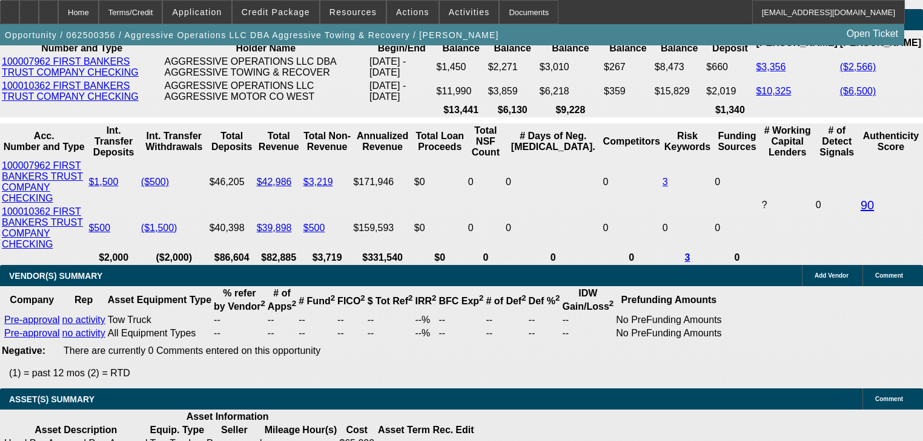
type input "2"
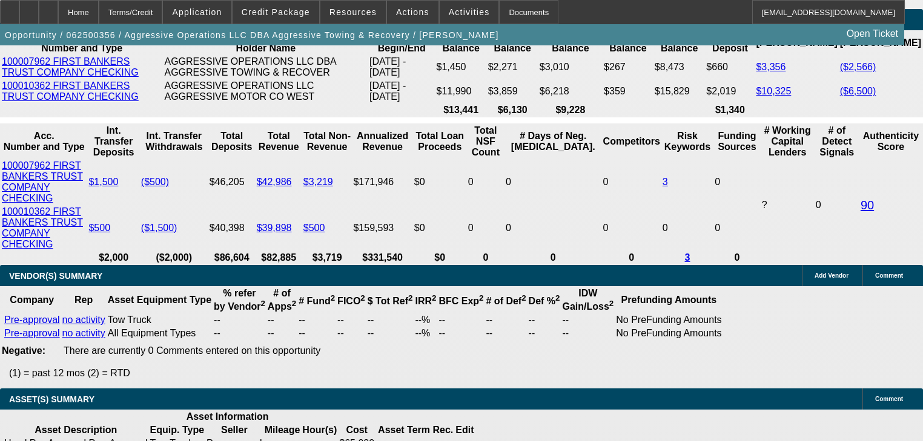
type input "UNKNOWN"
type input "$25,766.65"
type input "$51,533.30"
type input "28"
type input "$2,305.96"
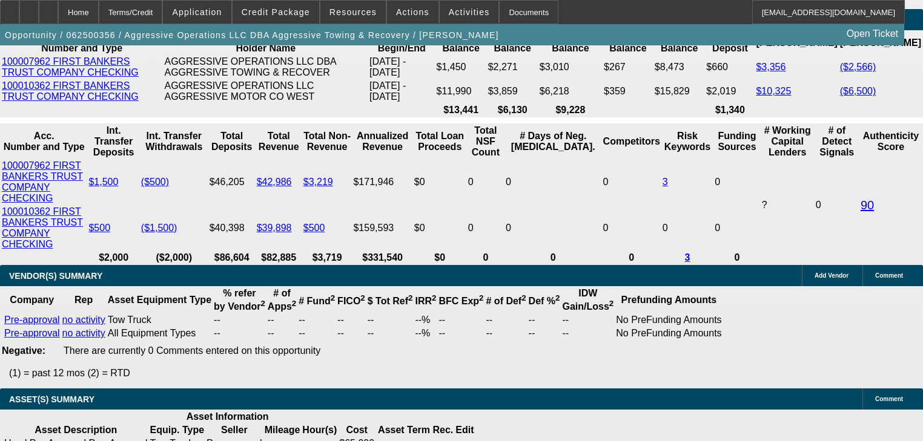
type input "$4,611.92"
type input "28"
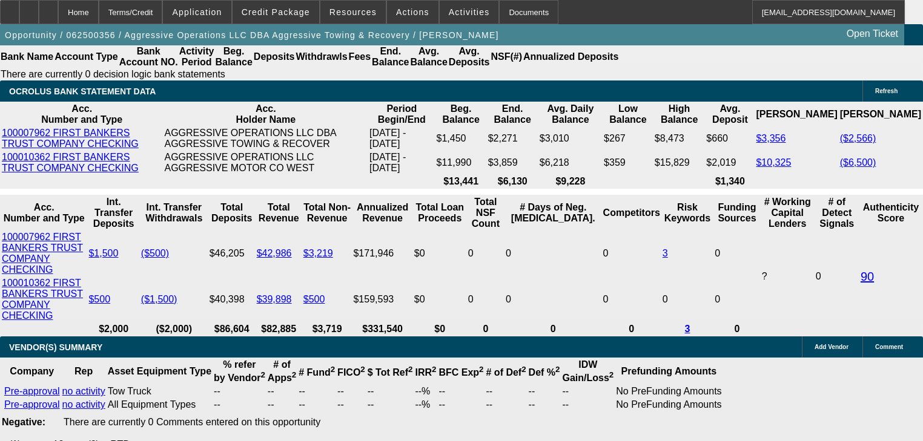
scroll to position [2093, 0]
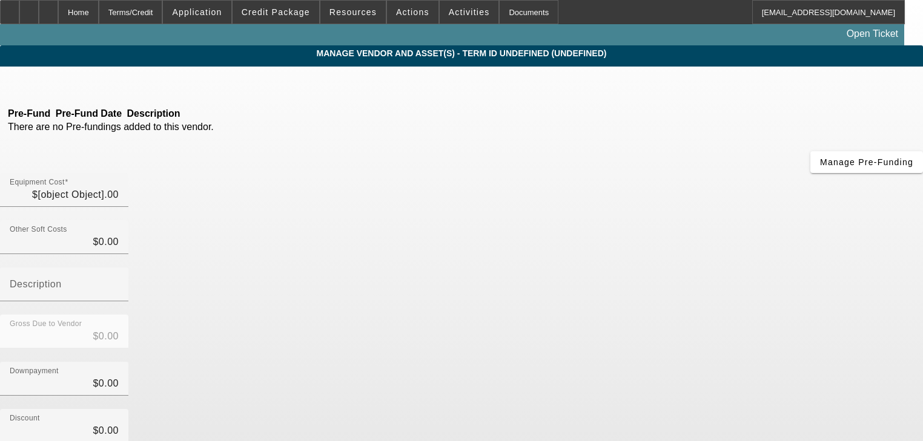
type input "$59,000.00"
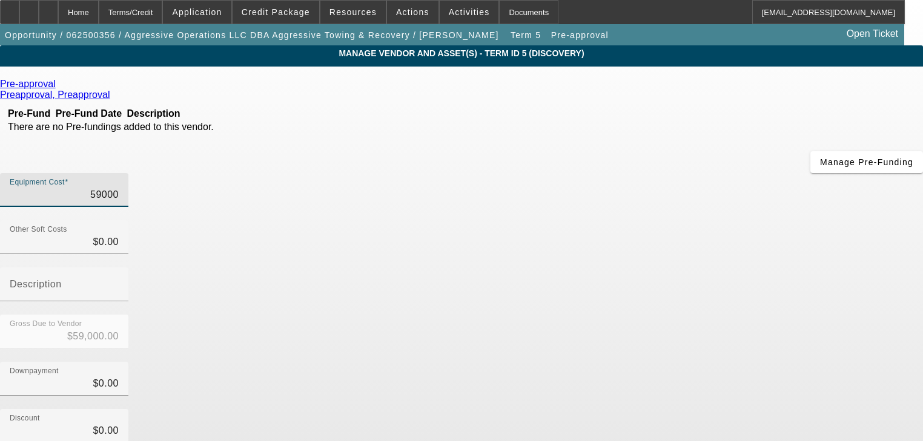
click at [119, 188] on input "59000" at bounding box center [64, 195] width 109 height 15
type input "6"
type input "$6.00"
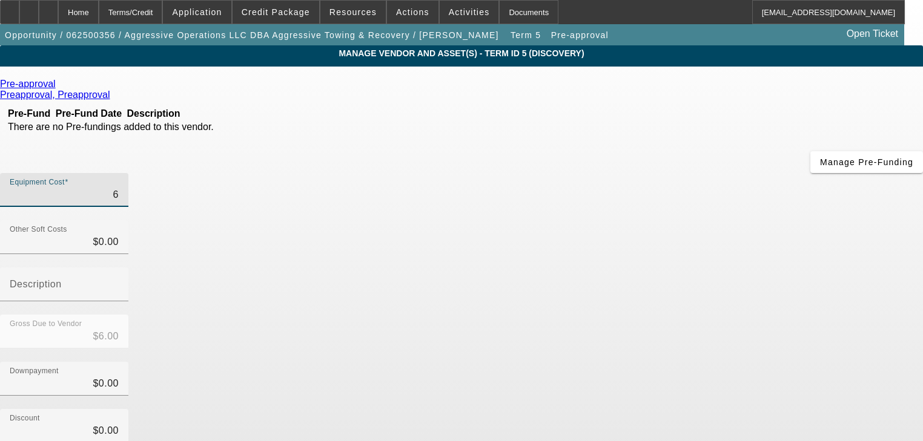
type input "65"
type input "$65.00"
type input "650"
type input "$650.00"
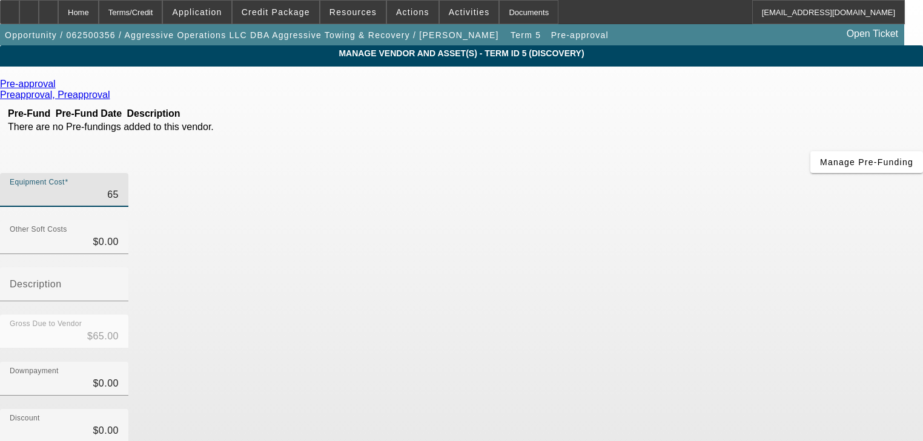
type input "$650.00"
type input "6500"
type input "$6,500.00"
type input "65000"
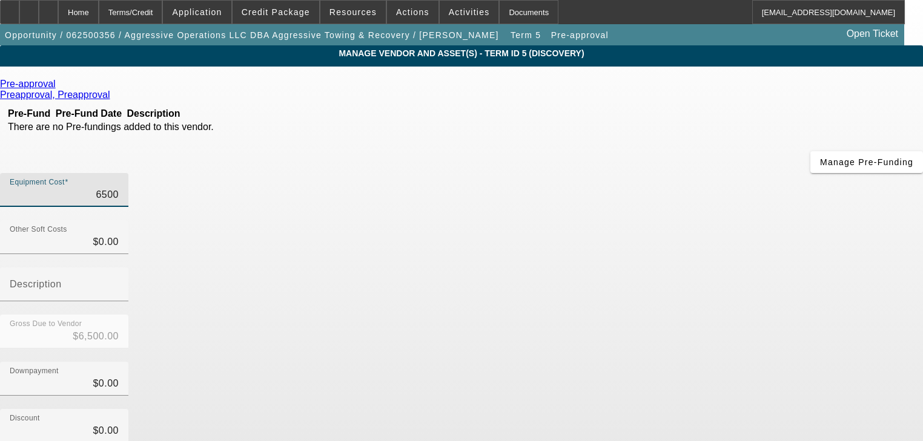
type input "$65,000.00"
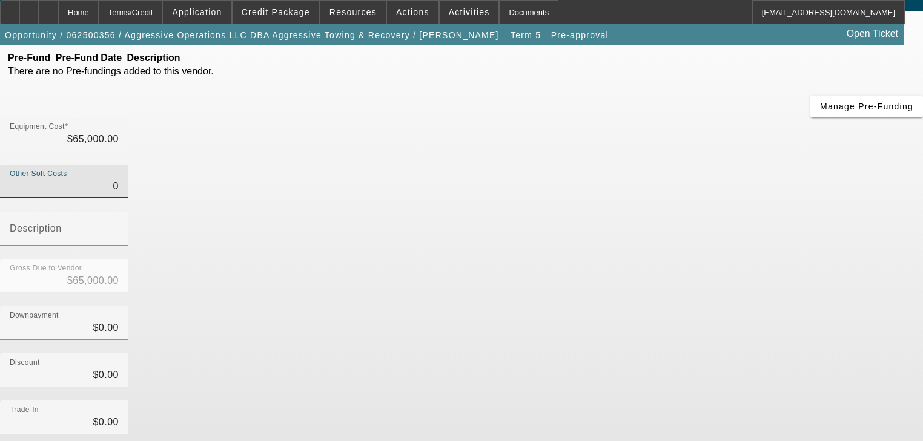
scroll to position [123, 0]
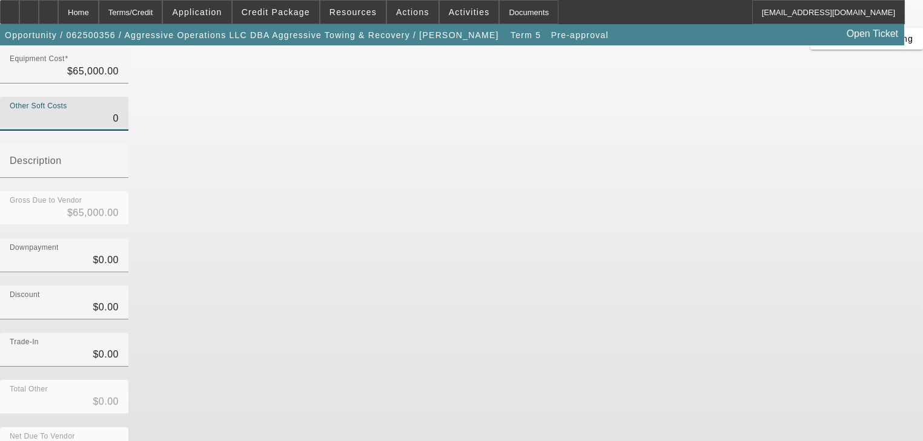
type input "$0.00"
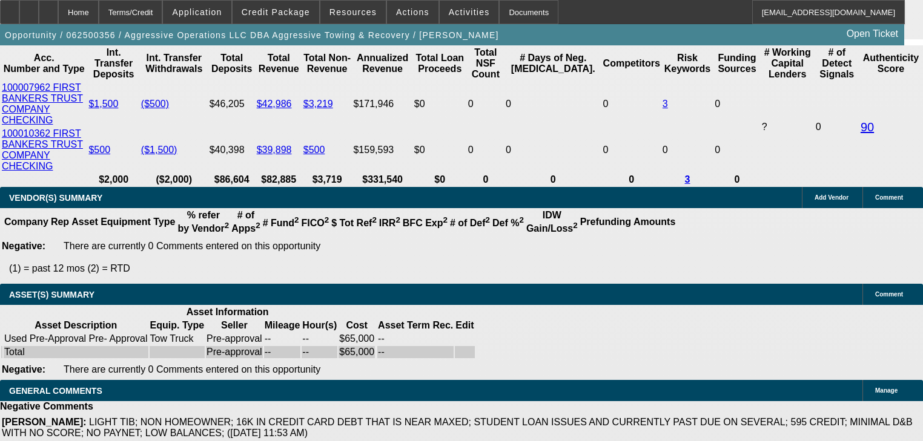
select select "0.15"
select select "2"
select select "0"
select select "6"
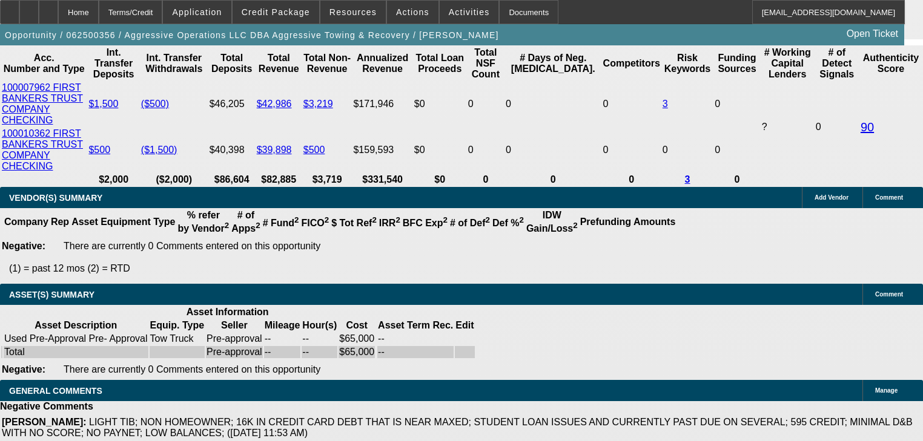
select select "0.15"
select select "2"
select select "0"
select select "6"
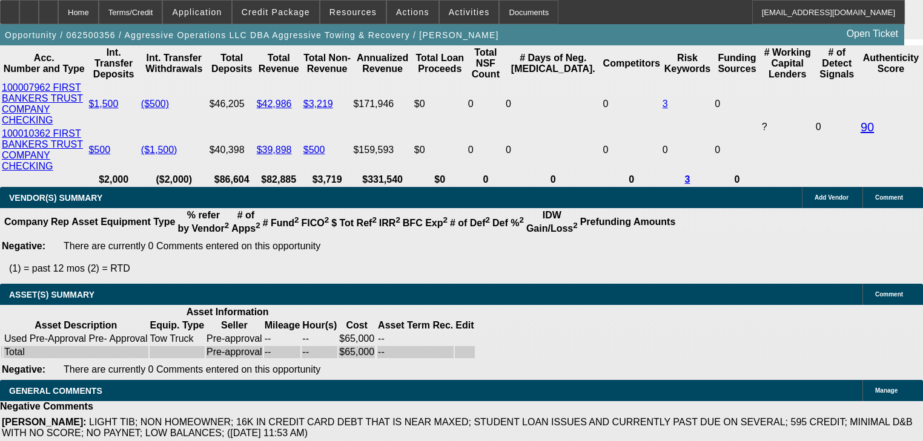
select select "0.15"
select select "2"
select select "0"
select select "6"
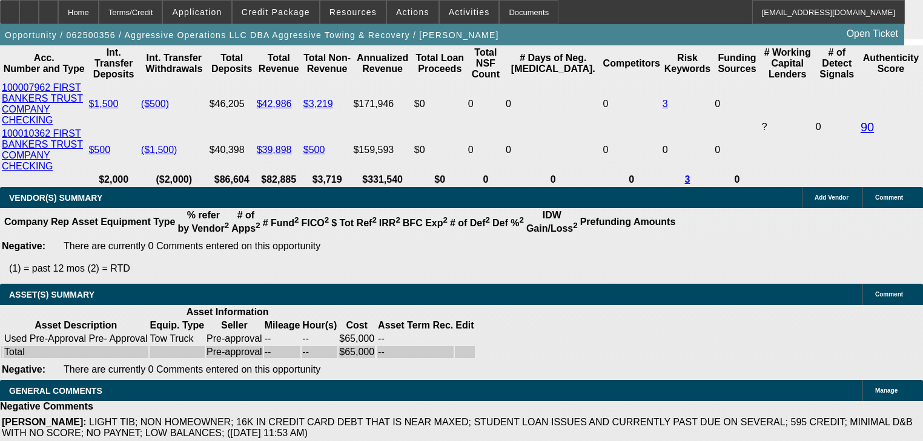
select select "0.15"
select select "2"
select select "0"
select select "6"
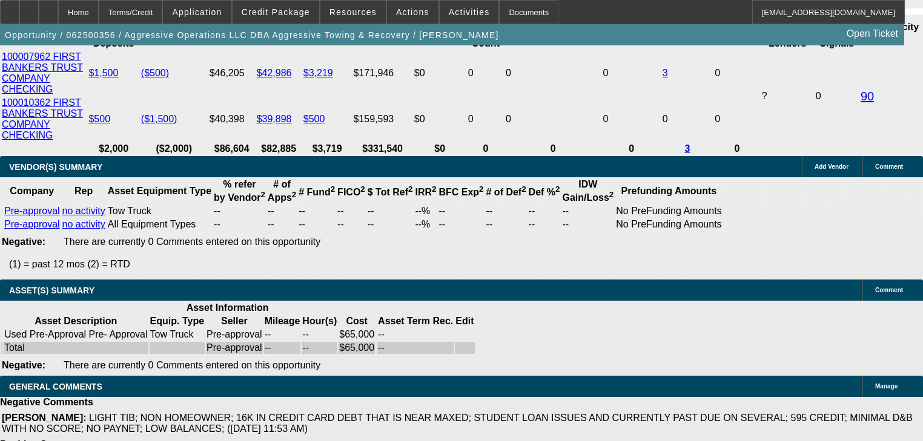
scroll to position [2245, 0]
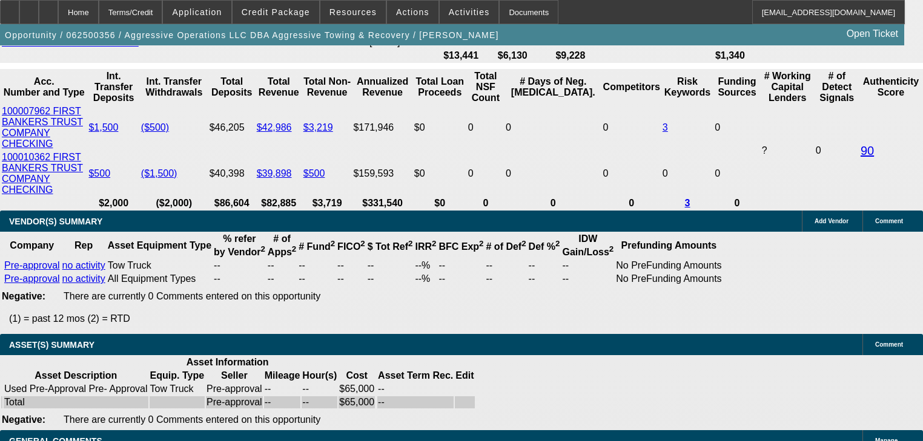
type input "3"
type input "UNKNOWN"
type input "$19,096.03"
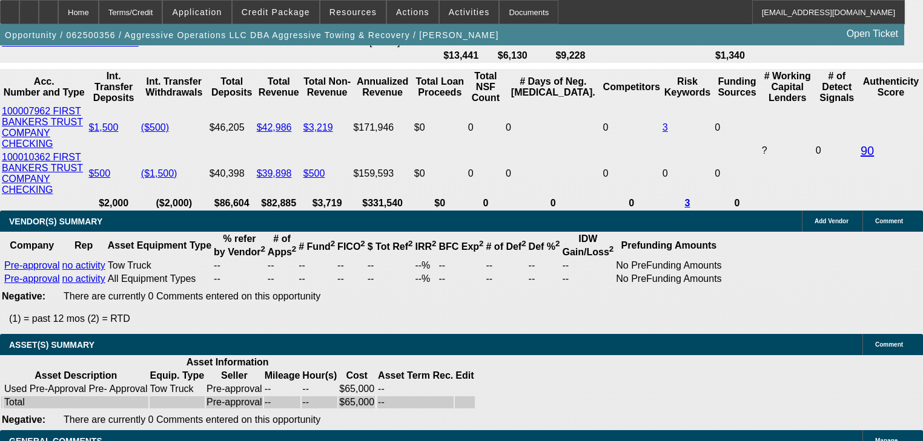
type input "$38,192.06"
type input "34"
type input "$2,198.12"
type input "$4,396.24"
type input "34"
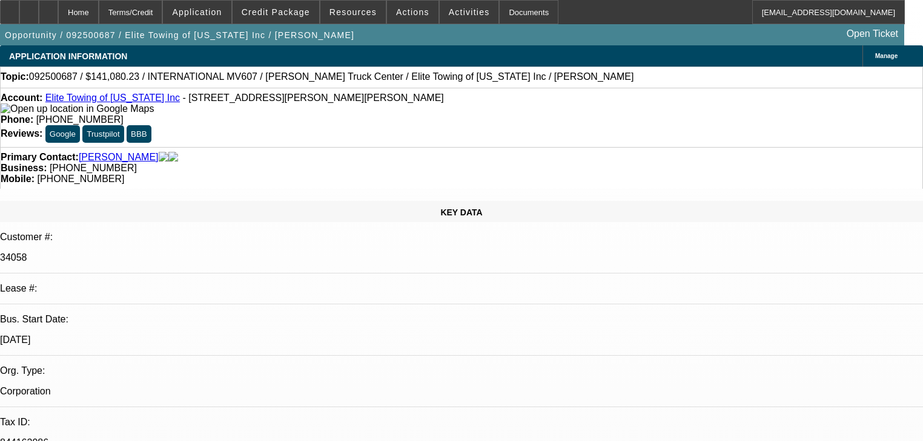
select select "0.1"
select select "2"
select select "0"
select select "6"
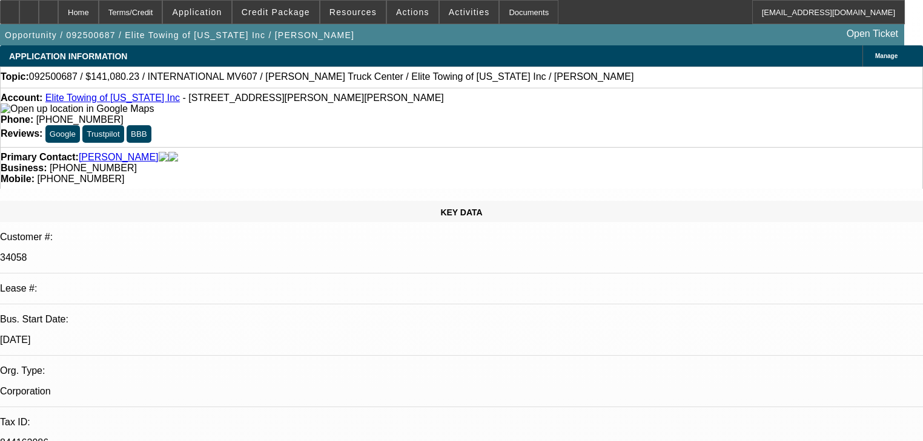
select select "0.1"
select select "0"
select select "2"
select select "0"
select select "6"
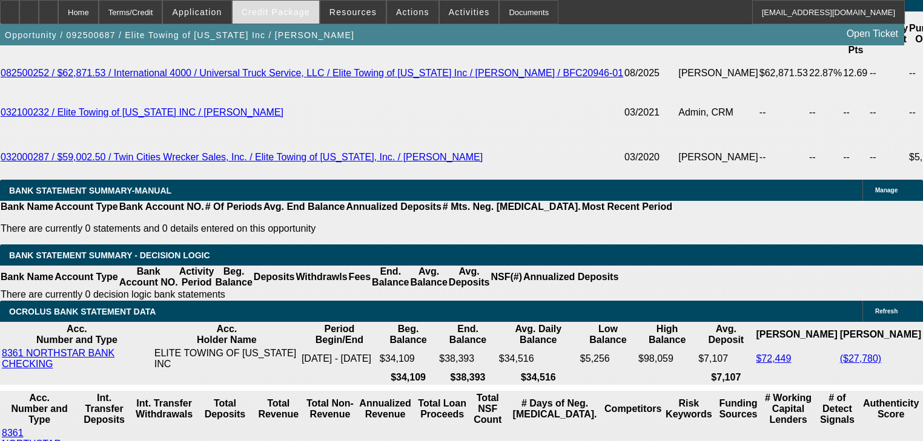
scroll to position [2029, 0]
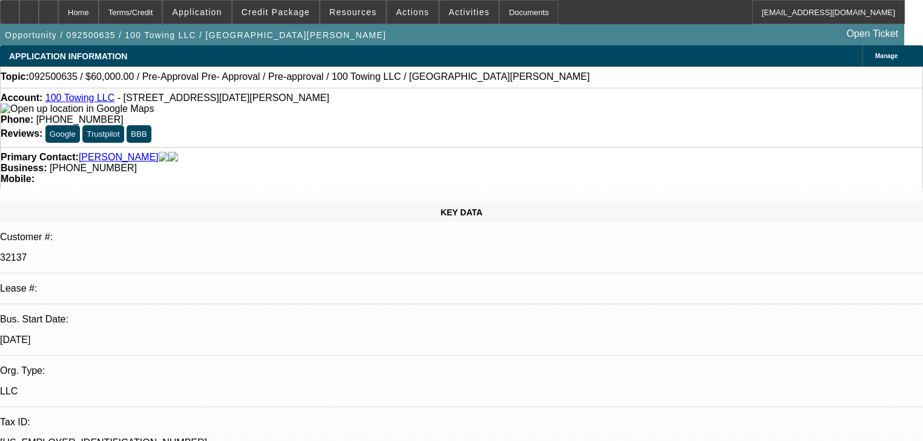
select select "0"
select select "3"
select select "0"
select select "6"
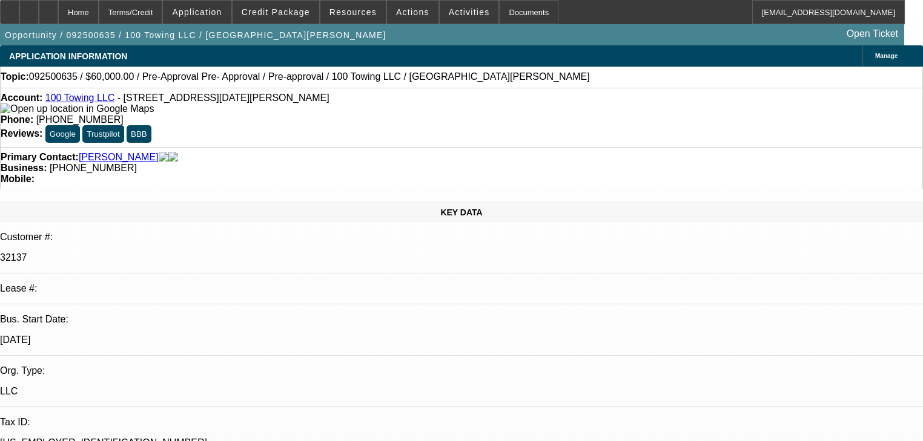
select select "0"
select select "3"
select select "0"
select select "6"
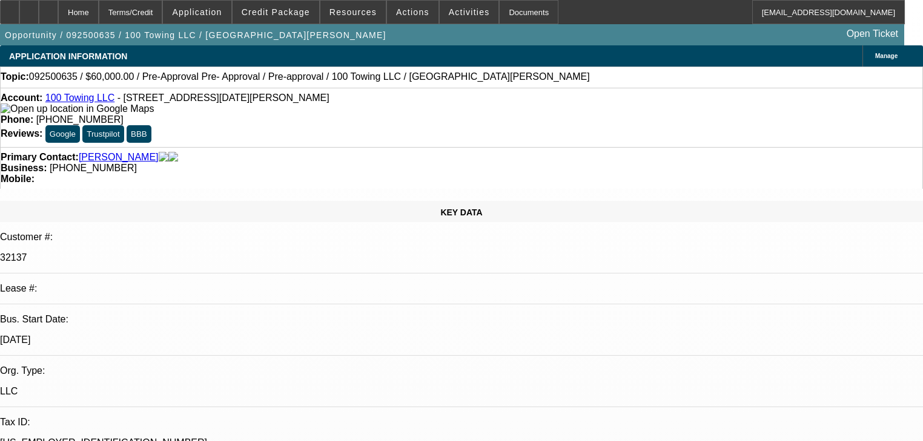
select select "0"
select select "3"
select select "0"
select select "6"
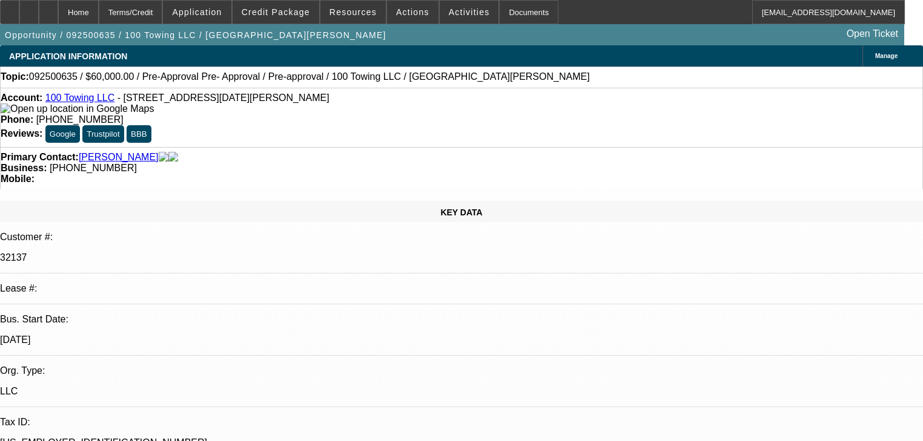
select select "0"
select select "3"
select select "0"
select select "6"
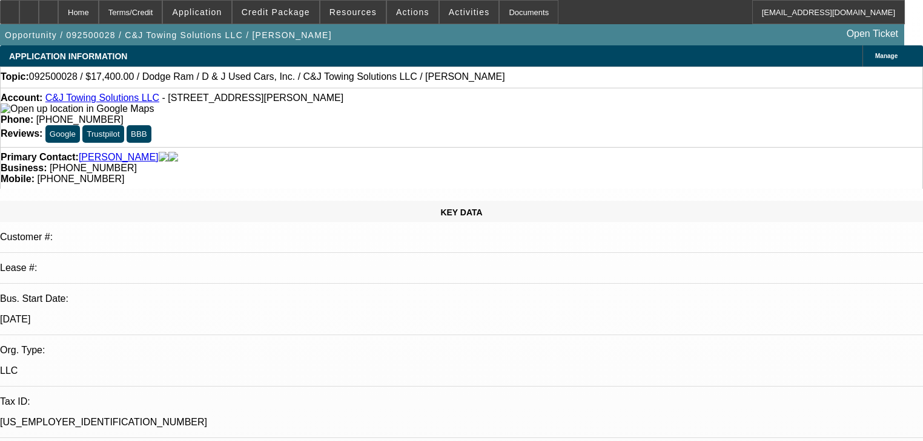
select select "0.2"
select select "0"
select select "2"
select select "0.1"
select select "4"
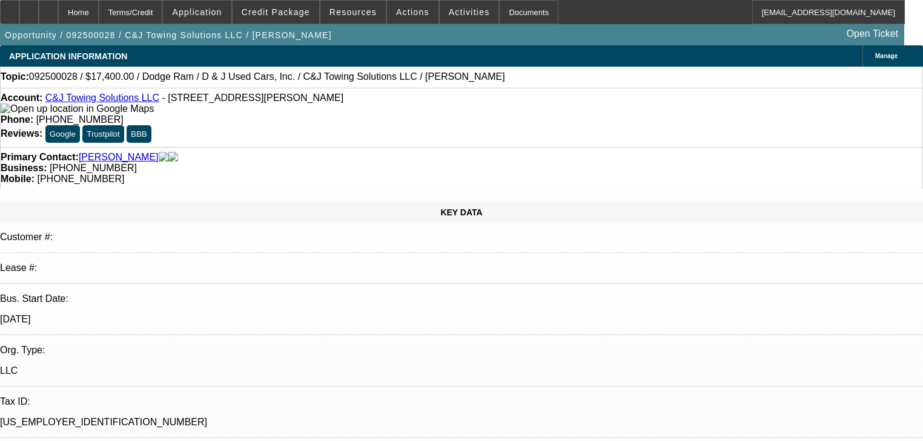
select select "0"
select select "2"
select select "0"
select select "21"
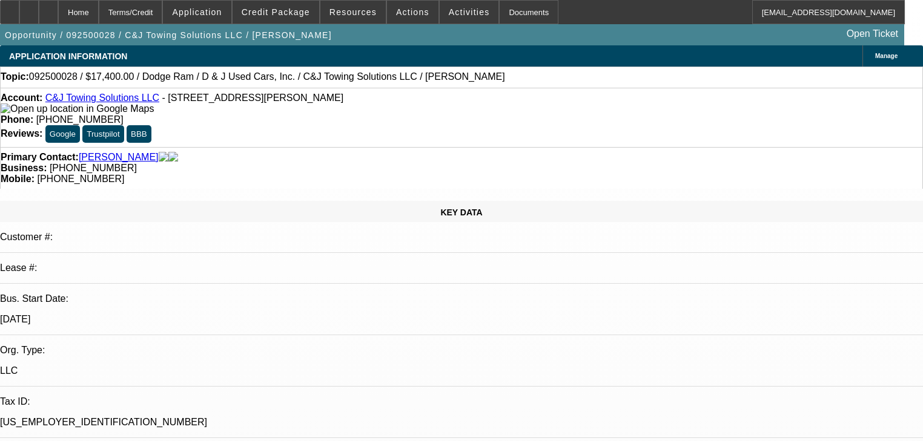
select select "0"
select select "2"
select select "0"
select select "21"
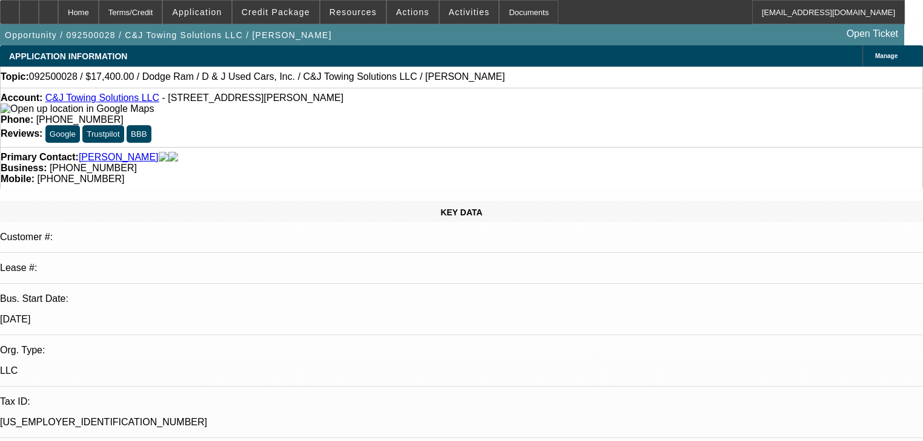
select select "0"
select select "2"
select select "0"
select select "21"
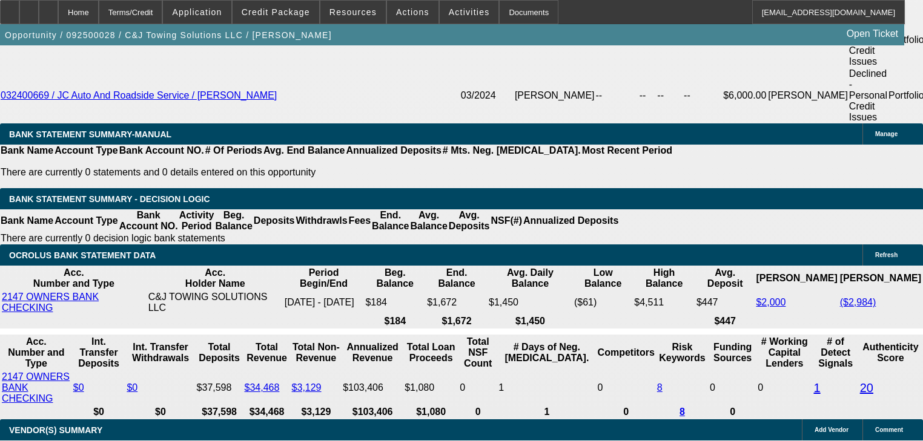
scroll to position [2150, 0]
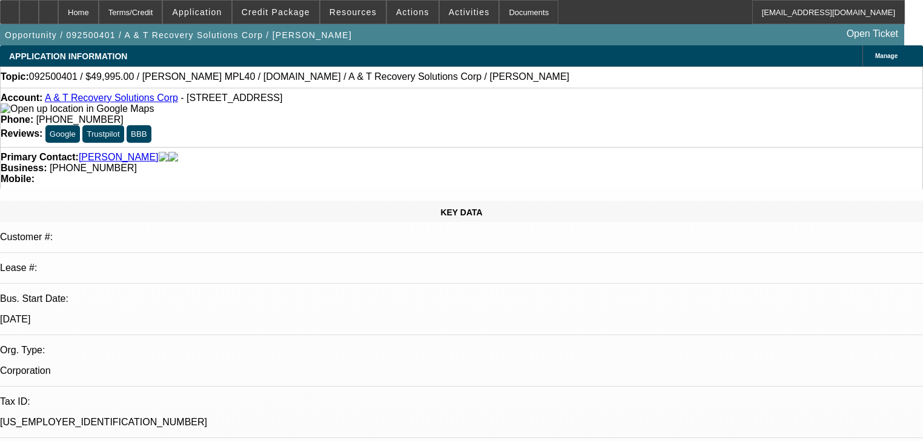
select select "0"
select select "2.5"
select select "2"
select select "0.1"
select select "4"
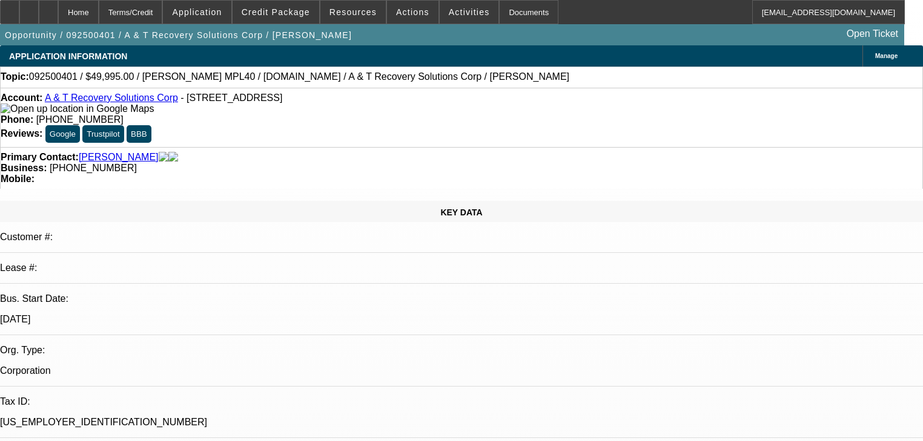
select select "0"
select select "2.5"
select select "2"
select select "0.1"
select select "4"
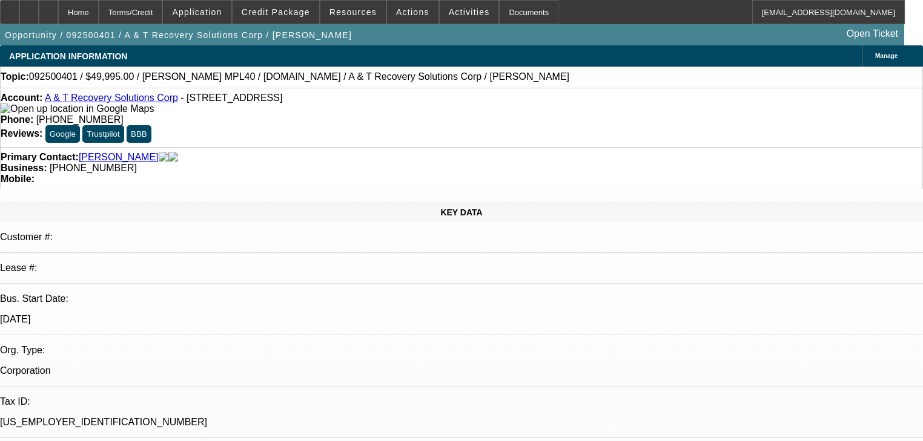
select select "0"
select select "2"
select select "0.1"
select select "4"
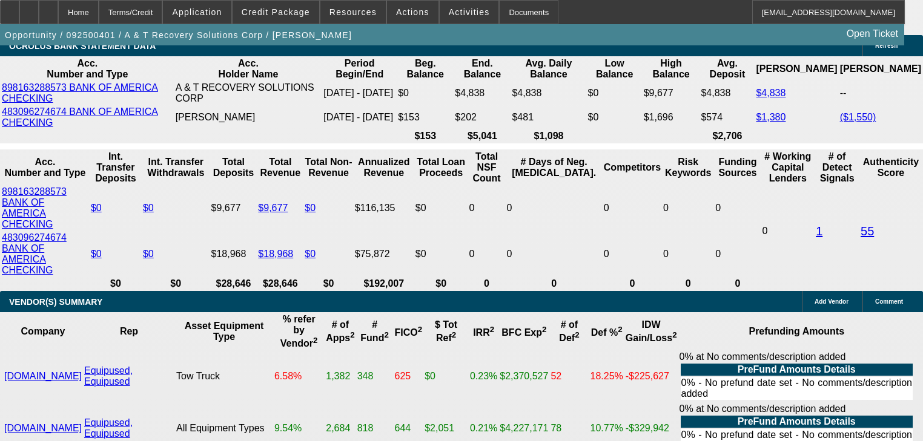
scroll to position [2179, 0]
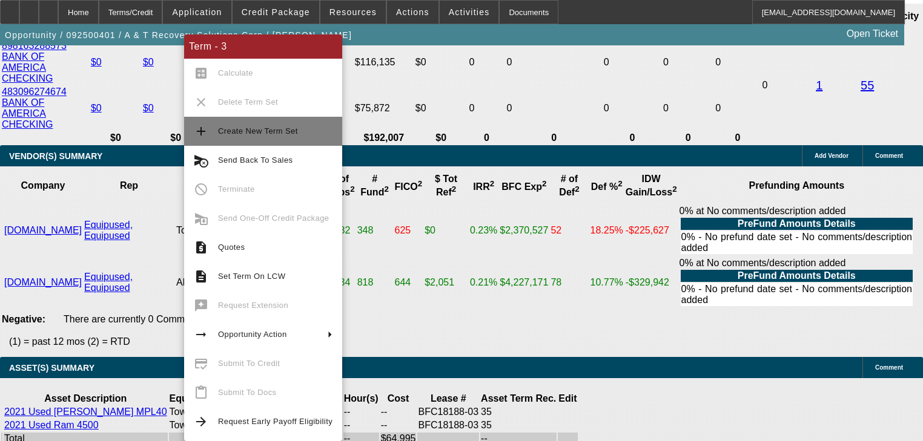
scroll to position [2228, 0]
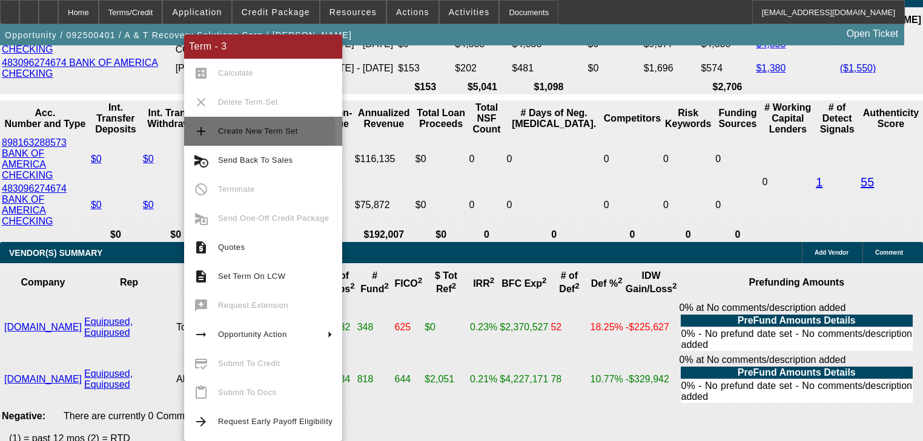
click at [196, 136] on mat-icon "add" at bounding box center [201, 131] width 15 height 15
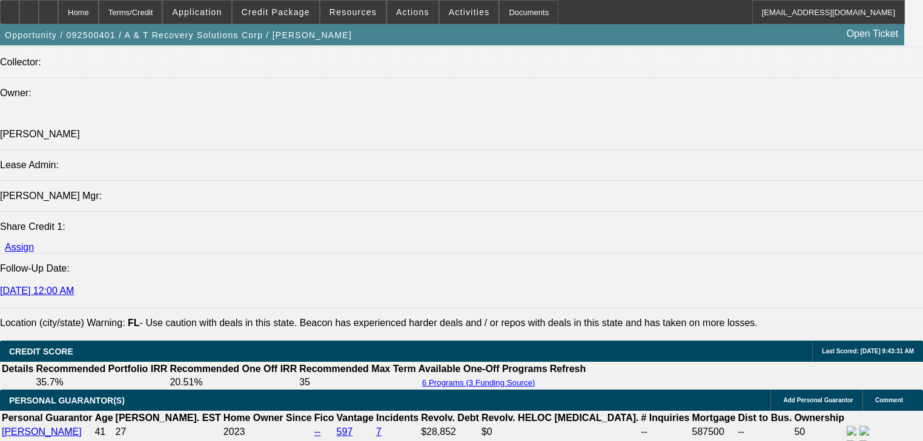
select select "0"
select select "2.5"
select select "2"
select select "0.1"
select select "4"
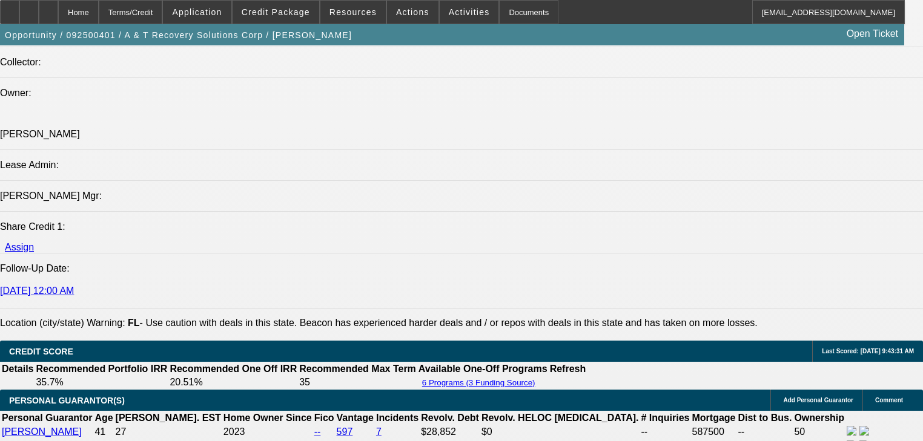
select select "0"
select select "2.5"
select select "2"
select select "0.1"
select select "4"
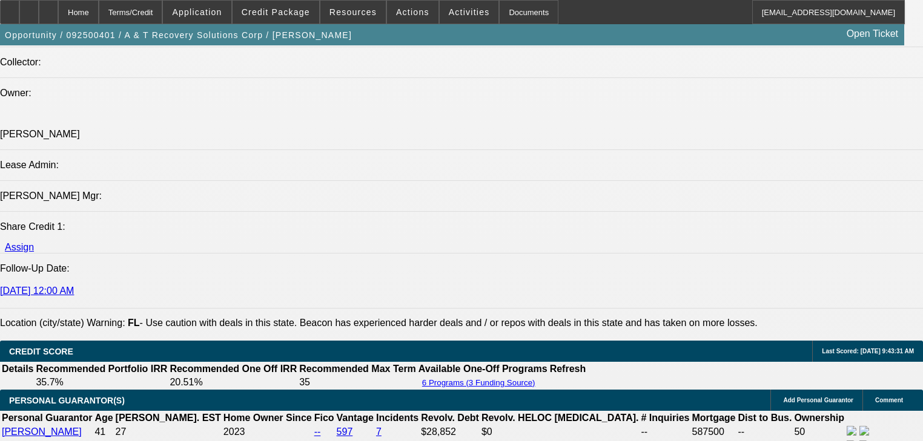
select select "0"
select select "2.5"
select select "2"
select select "0.1"
select select "4"
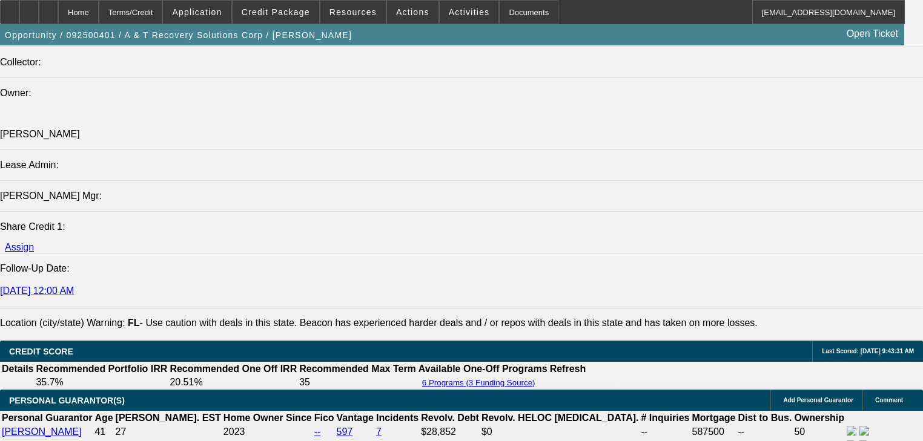
select select "0"
select select "2"
select select "0.1"
select select "4"
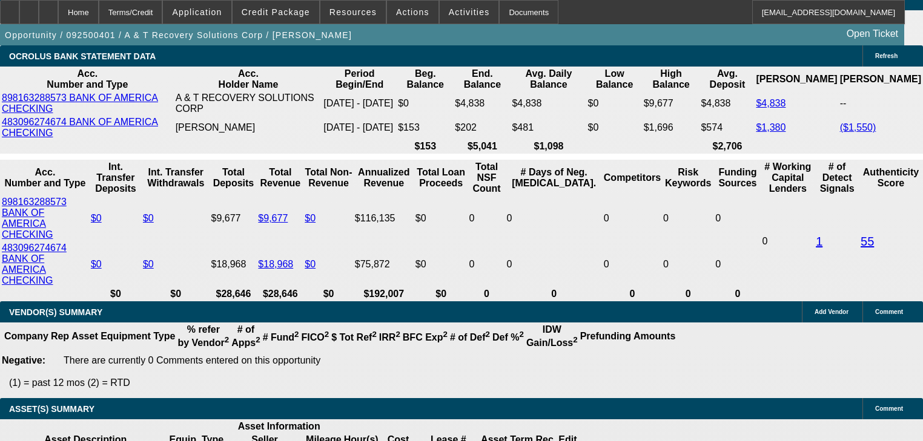
scroll to position [2212, 0]
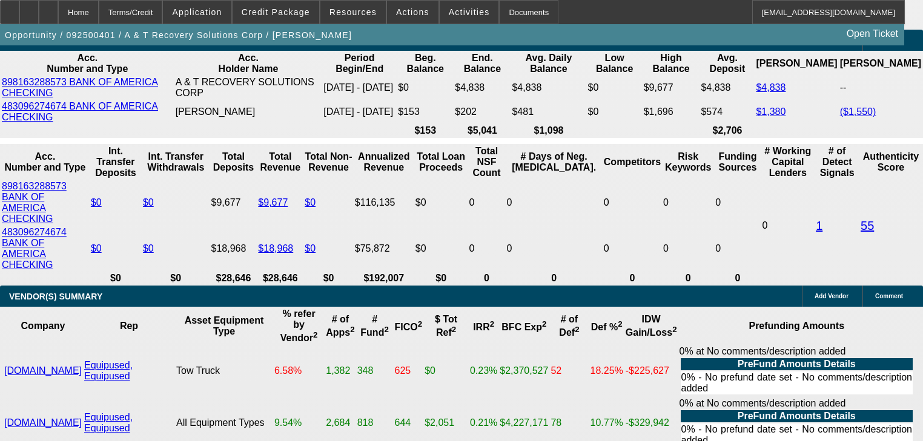
scroll to position [2207, 0]
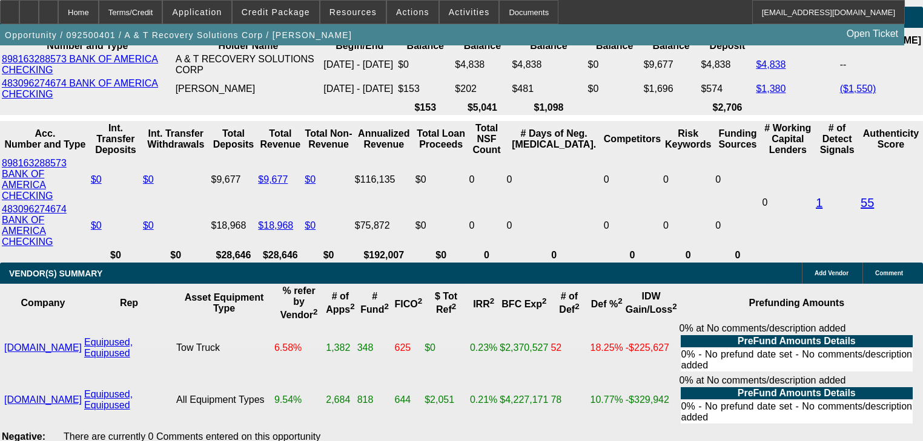
type input "$15,000.00"
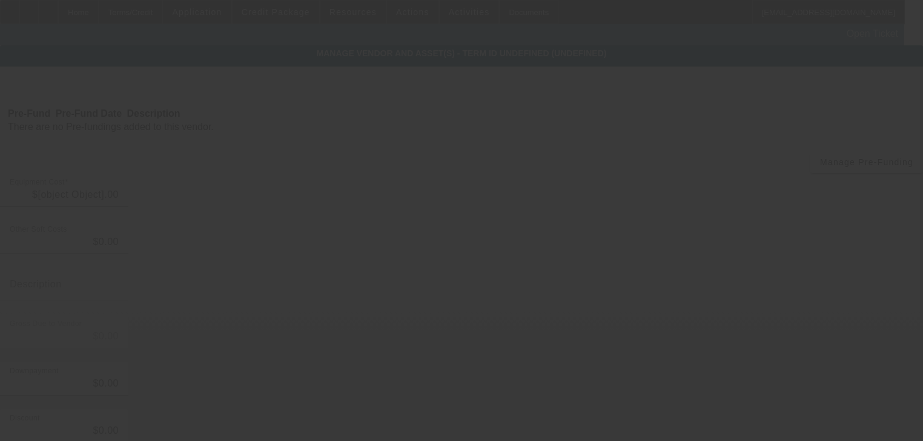
type input "$64,995.00"
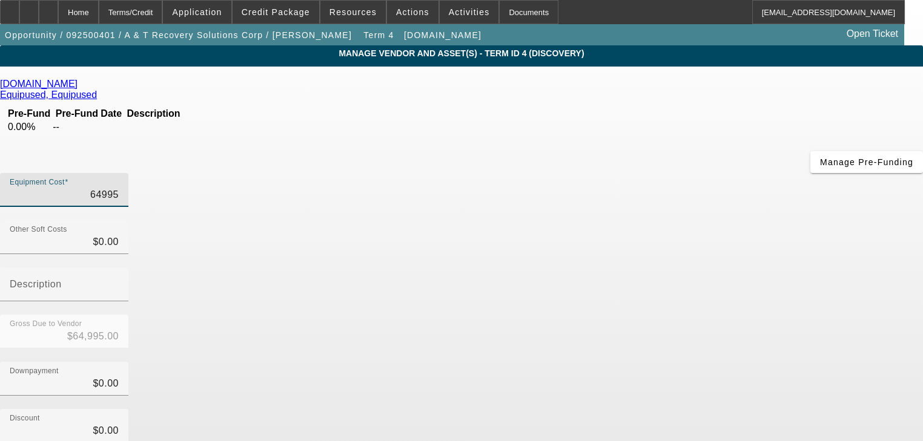
click at [119, 188] on input "64995" at bounding box center [64, 195] width 109 height 15
type input "6"
type input "$6.00"
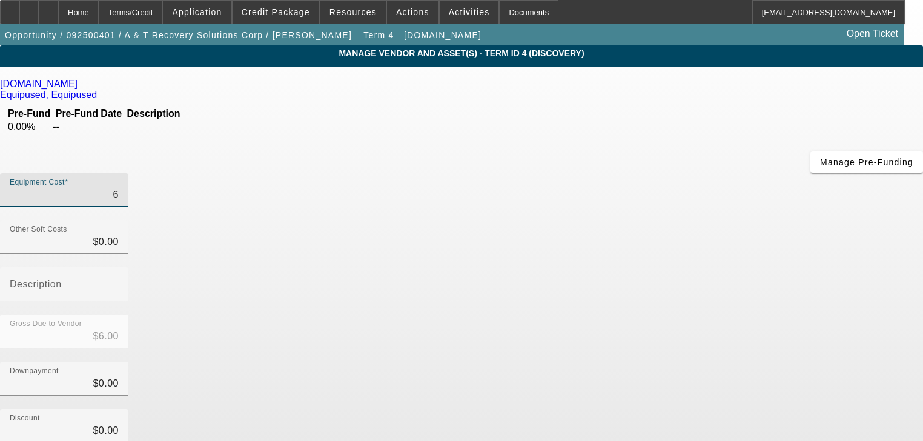
type input "60"
type input "$60.00"
type input "600"
type input "$600.00"
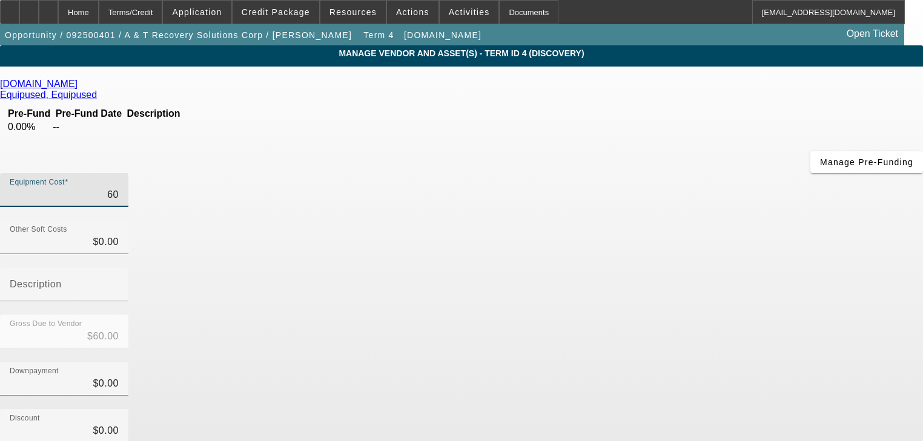
type input "$600.00"
type input "6000"
type input "$6,000.00"
type input "60000"
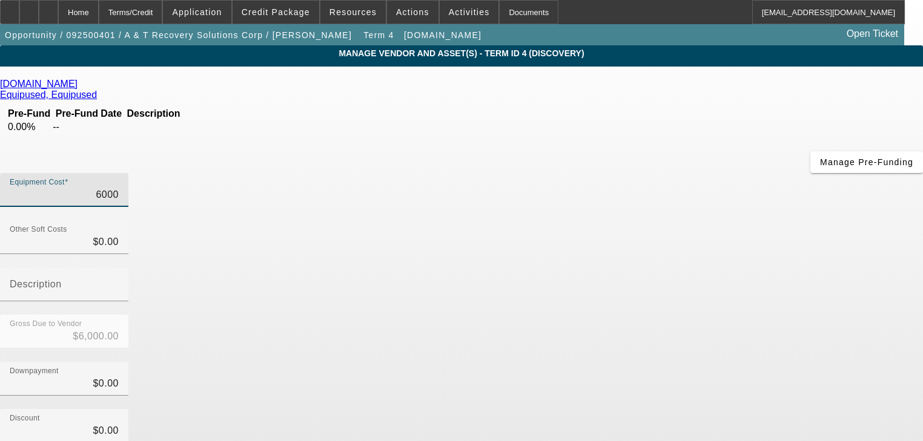
type input "$60,000.00"
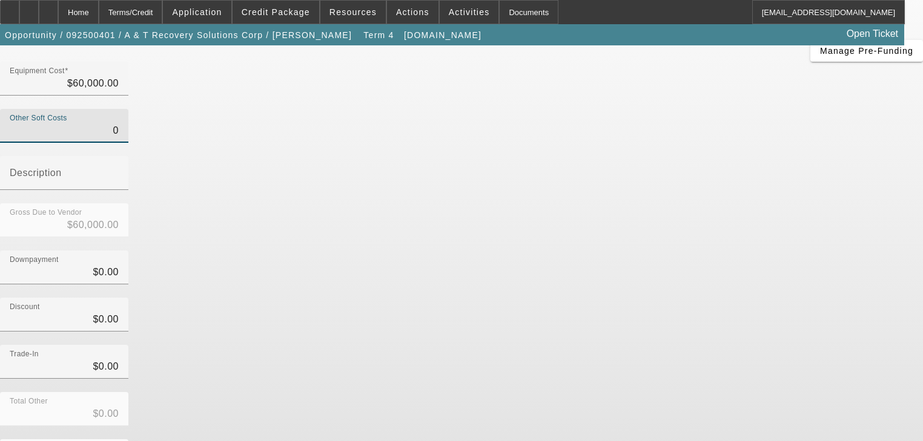
scroll to position [141, 0]
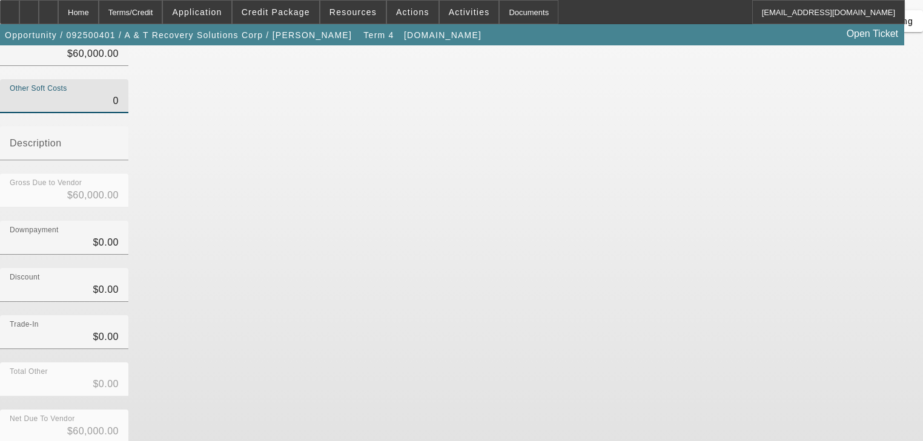
type input "$0.00"
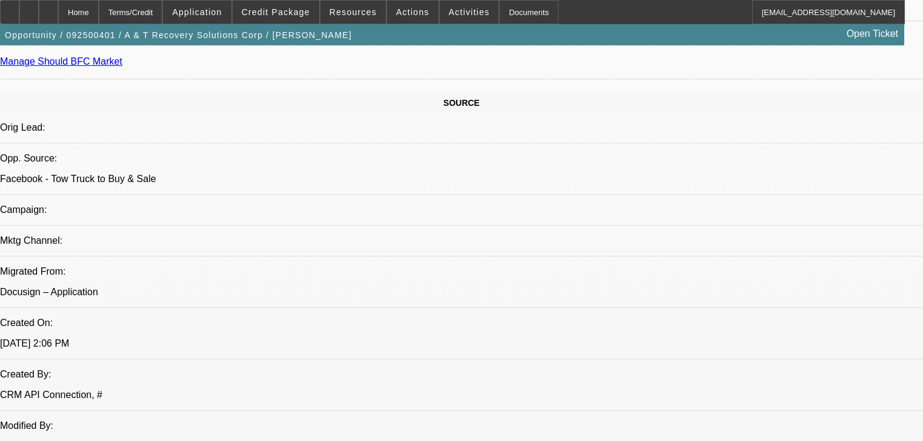
select select "0"
select select "2.5"
select select "2"
select select "0.1"
select select "4"
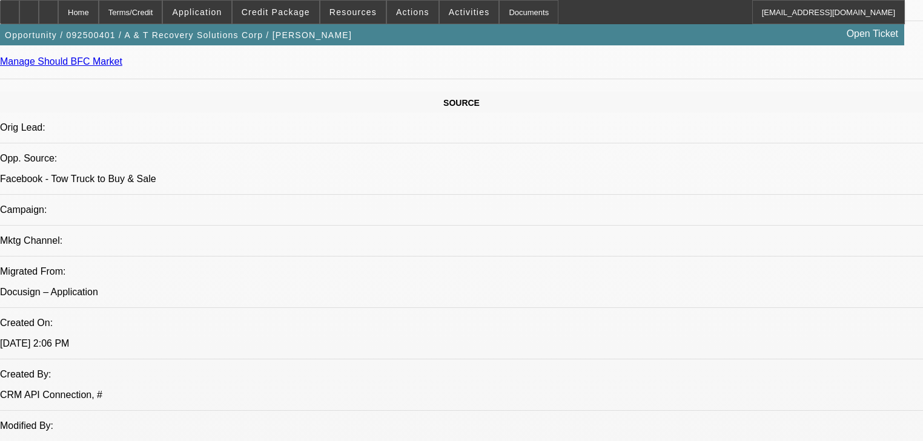
select select "0"
select select "2.5"
select select "2"
select select "0.1"
select select "4"
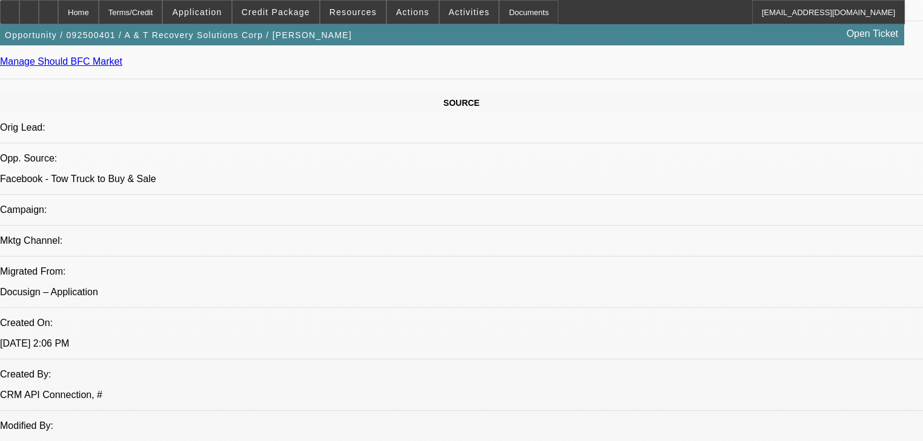
select select "0"
select select "2.5"
select select "2"
select select "0.1"
select select "4"
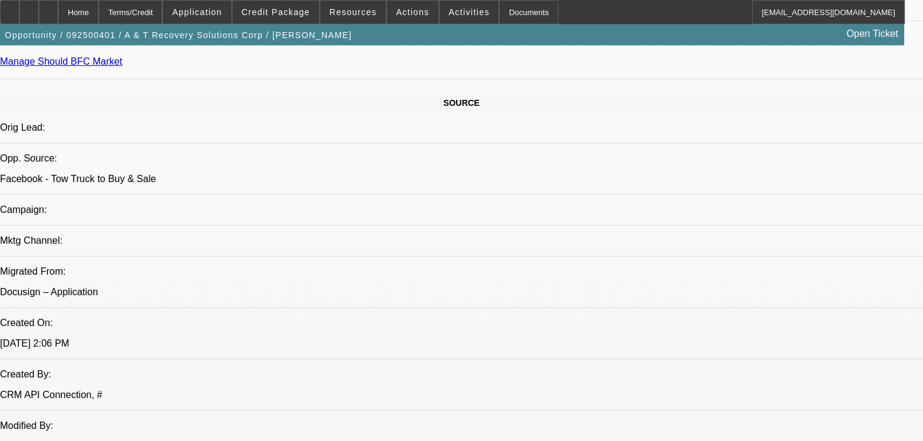
select select "0"
select select "2"
select select "0.1"
select select "4"
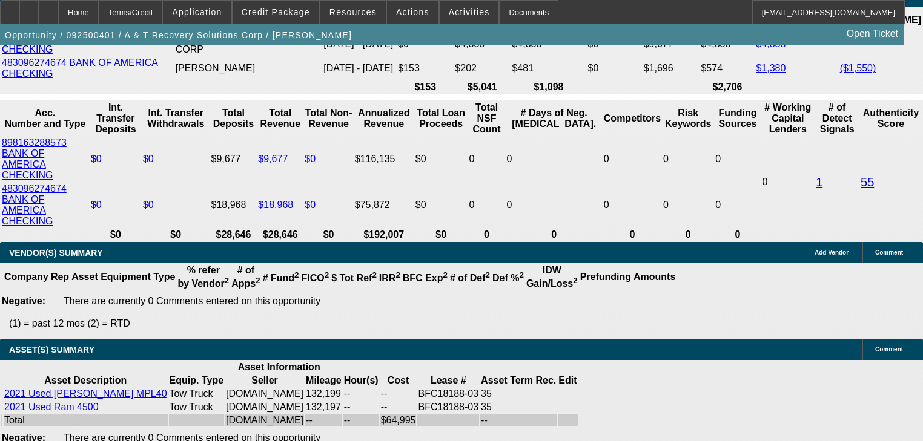
scroll to position [2320, 0]
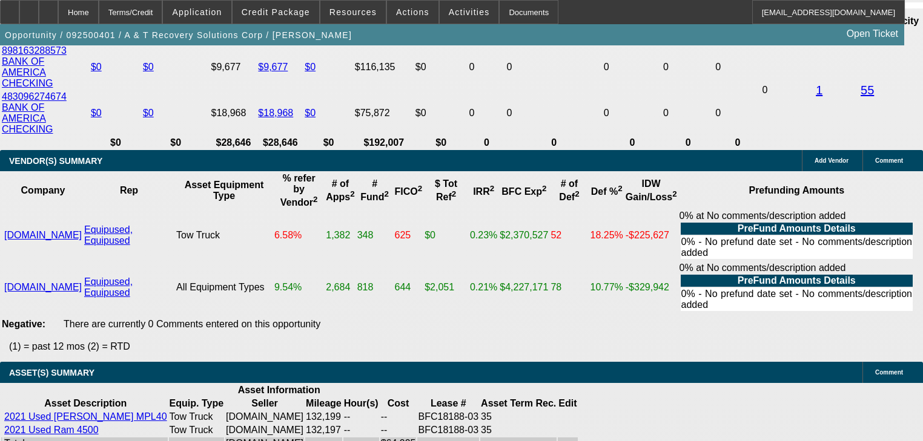
type input "$15,000.00"
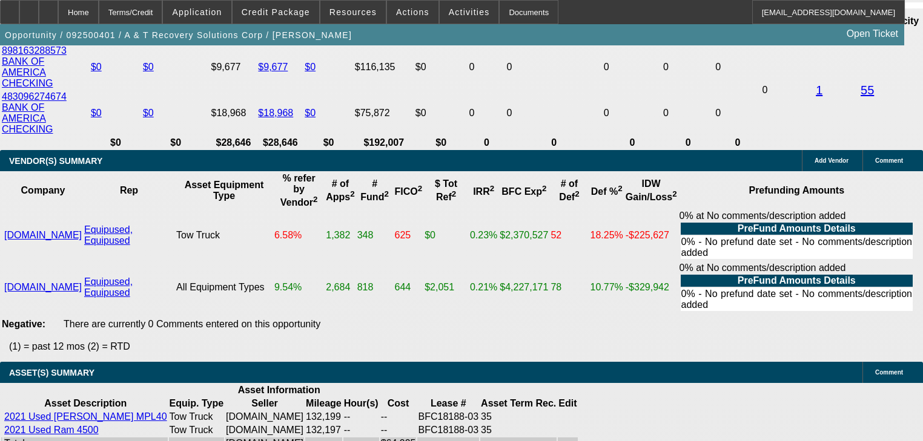
select select "0.2"
type input "$12,000.00"
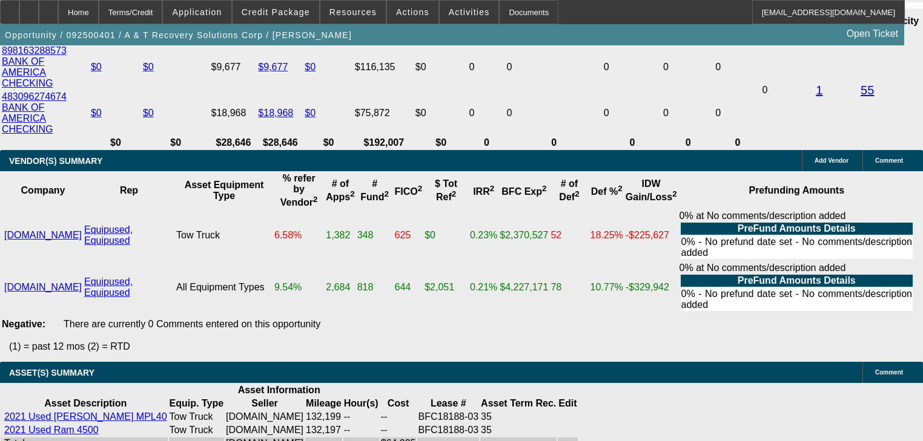
type input "UNKNOWN"
type input "$1,917.32"
type input "$4,793.30"
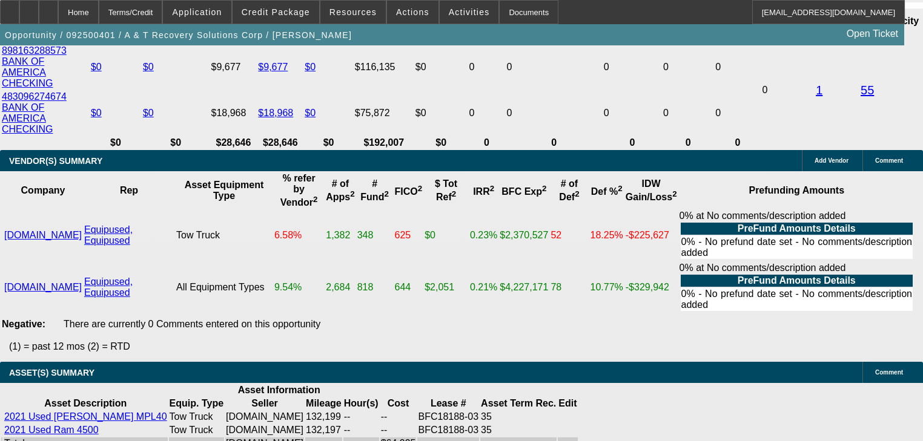
type input "$24,000.00"
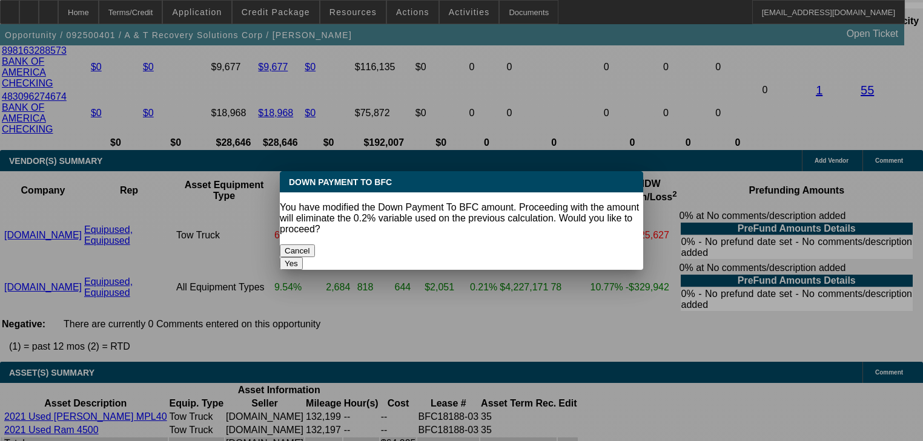
scroll to position [0, 0]
click at [303, 257] on button "Yes" at bounding box center [291, 263] width 23 height 13
select select "0"
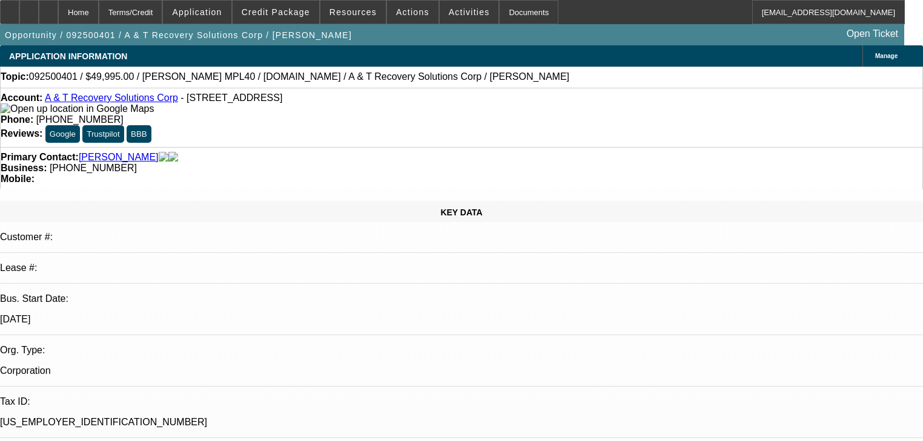
scroll to position [2320, 0]
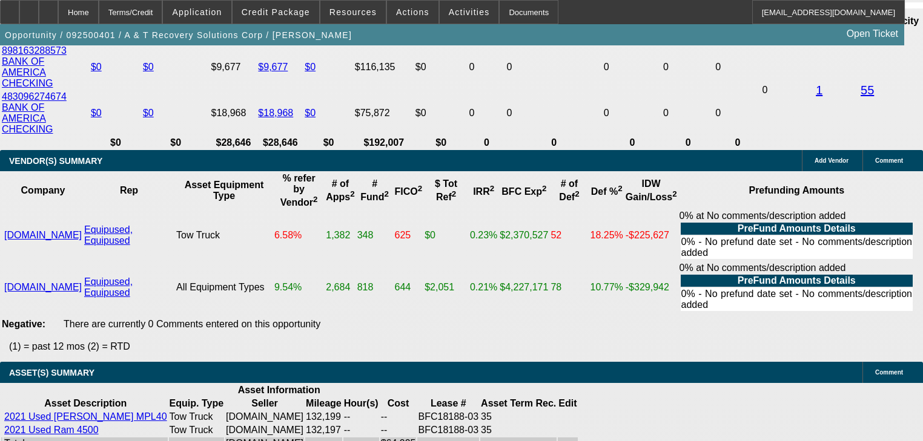
type input "$1,437.99"
type input "$3,594.97"
type input "4"
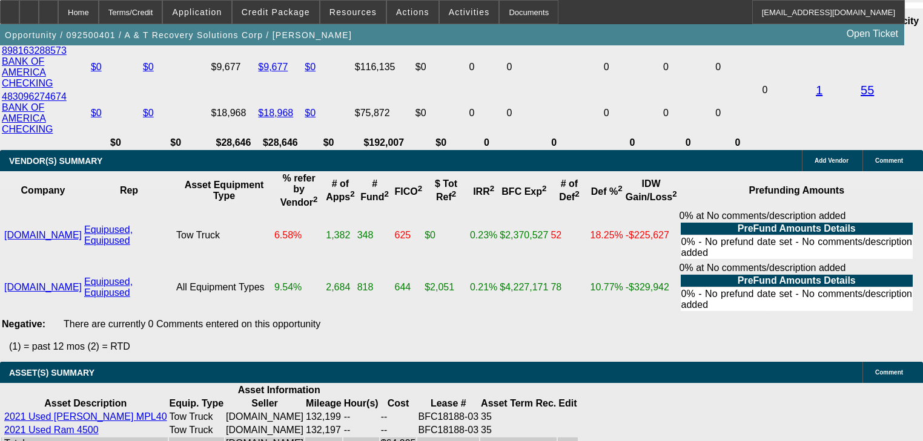
type input "$1,062.86"
type input "$2,657.15"
type input "40"
type input "$1,731.97"
type input "$4,329.93"
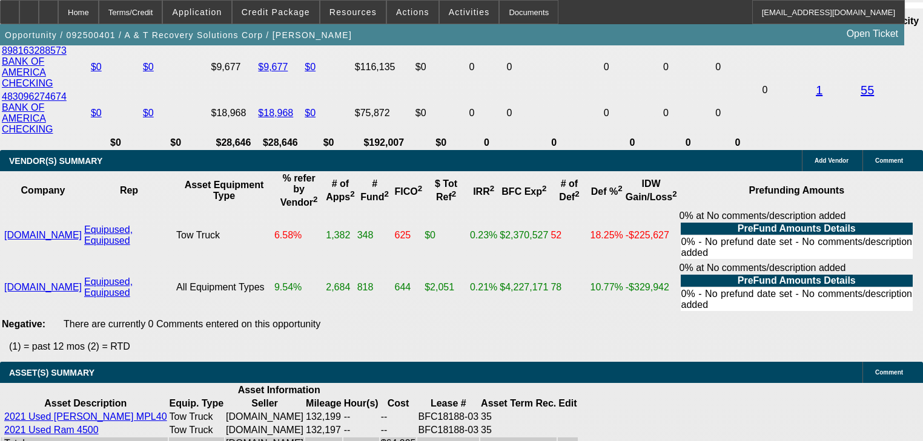
type input "40"
type input "$4,329.93"
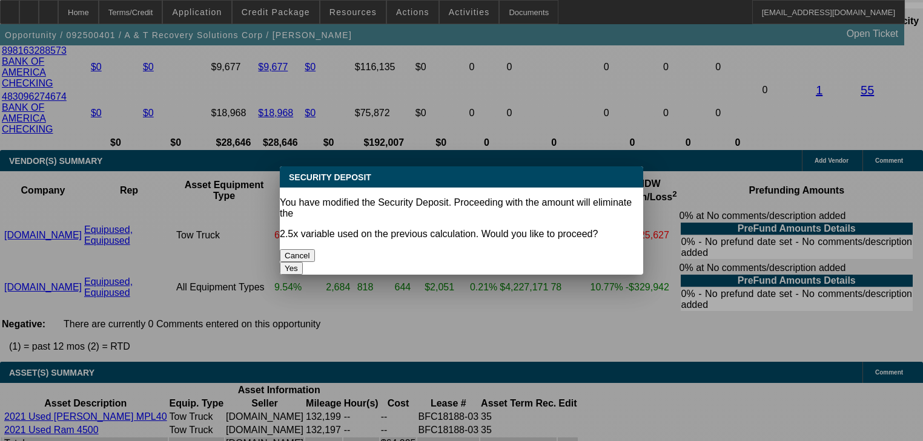
scroll to position [0, 0]
click at [251, 292] on body "Home Terms/Credit Application Credit Package Resources Actions Activities Docum…" at bounding box center [461, 46] width 923 height 4732
click at [303, 262] on button "Yes" at bounding box center [291, 268] width 23 height 13
select select "0"
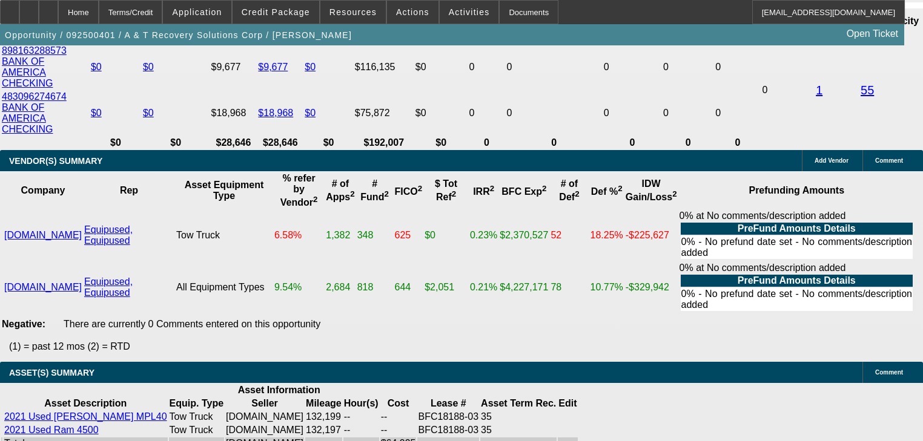
type input "$0.00"
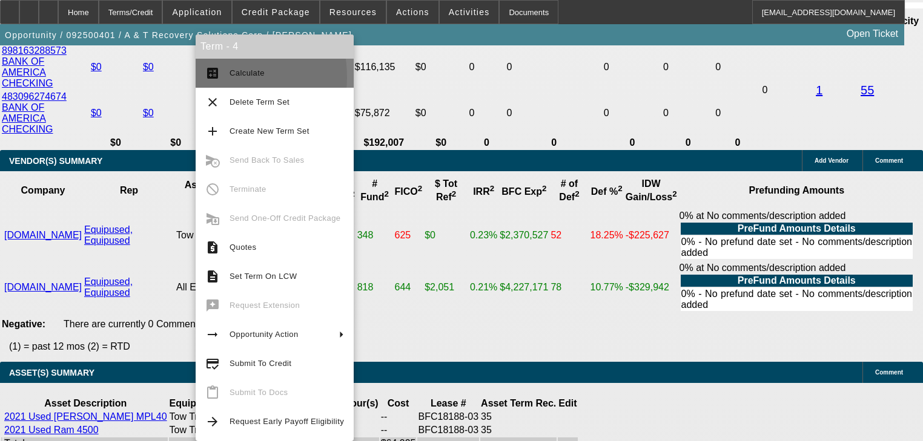
click at [206, 77] on mat-icon "calculate" at bounding box center [212, 73] width 15 height 15
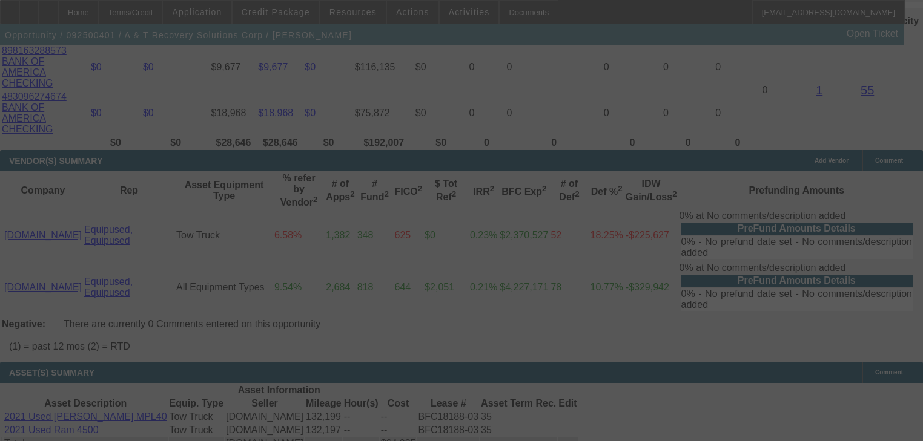
scroll to position [2301, 0]
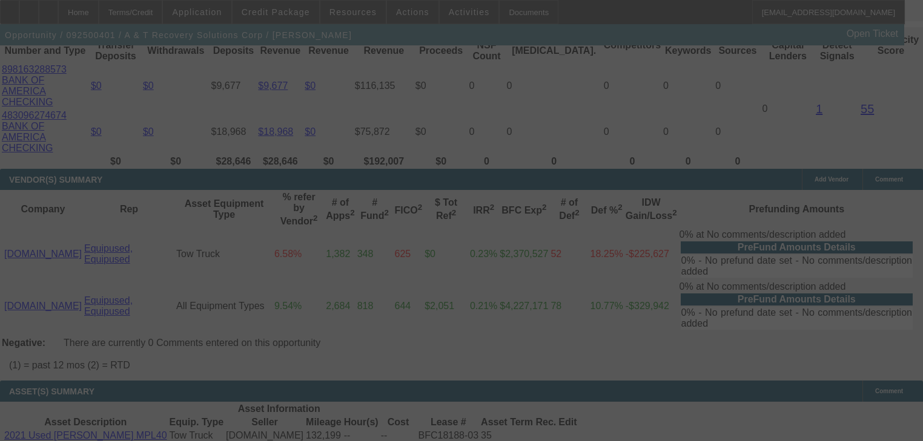
select select "0"
select select "2"
select select "0.1"
select select "4"
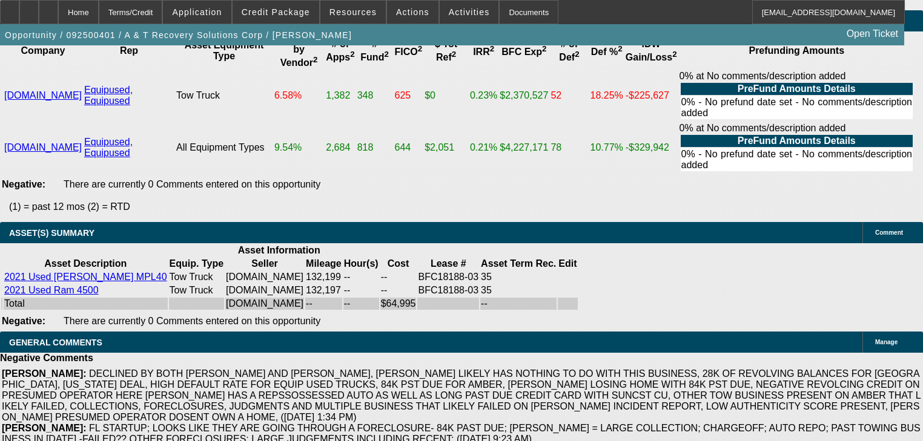
scroll to position [2518, 0]
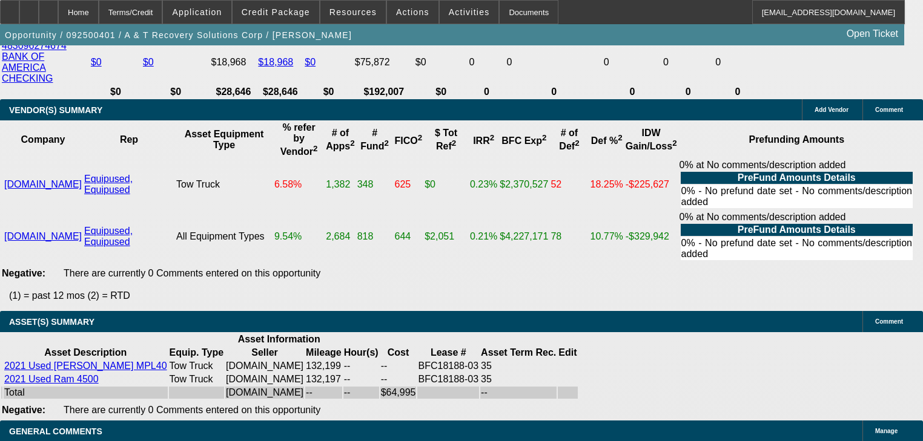
scroll to position [2276, 0]
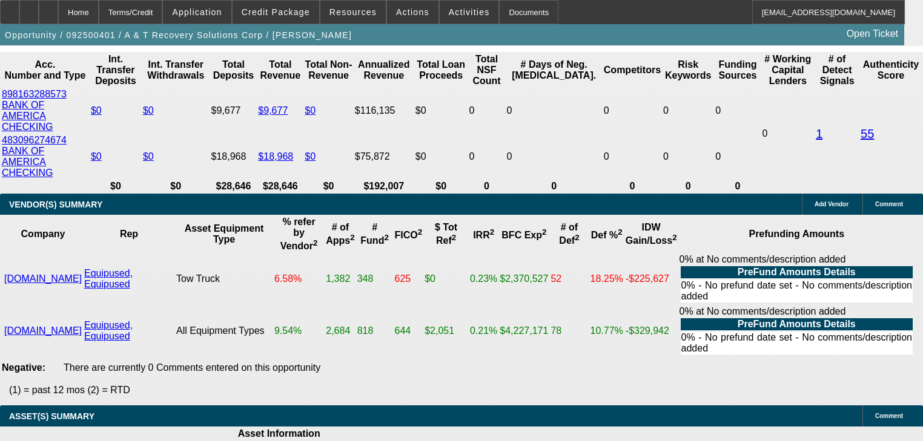
drag, startPoint x: 743, startPoint y: 193, endPoint x: 743, endPoint y: 232, distance: 39.3
radio input "true"
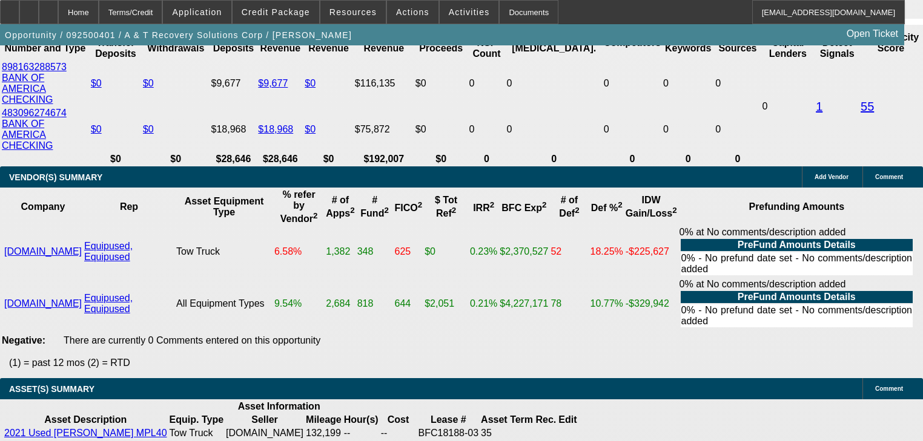
scroll to position [2325, 0]
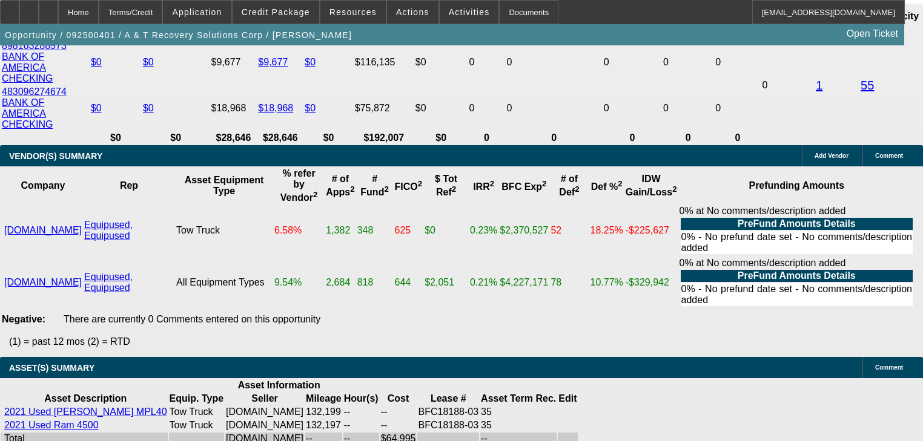
type textarea "qouted out"
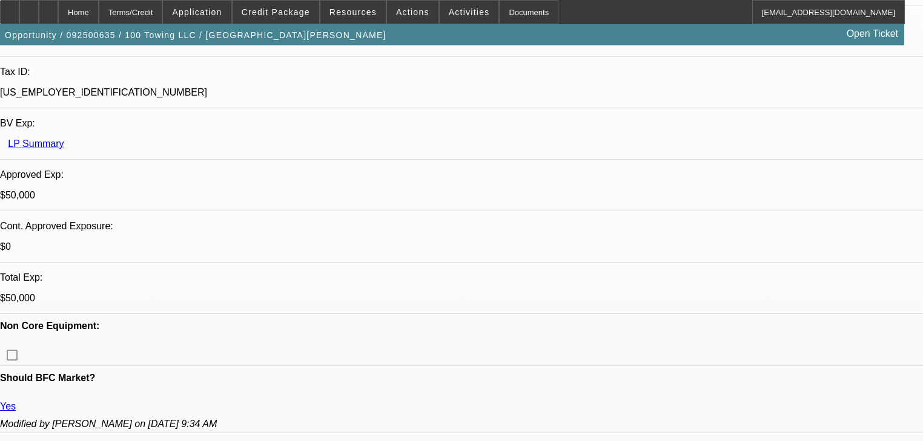
select select "0"
select select "3"
select select "0"
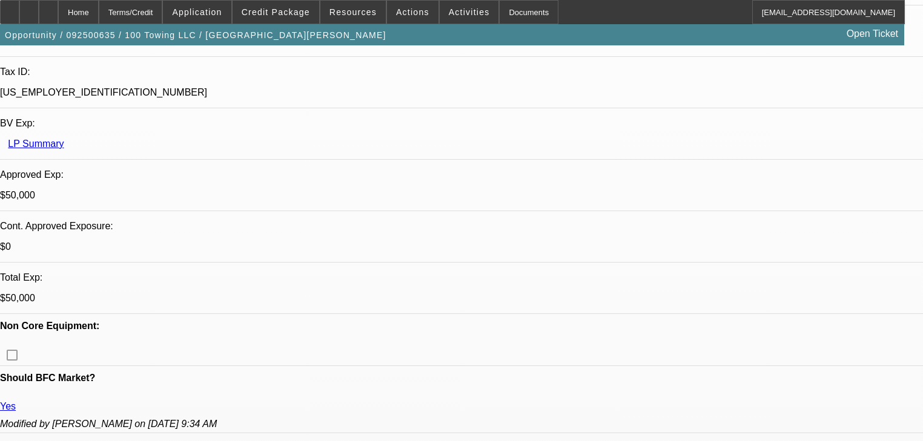
select select "0"
select select "3"
select select "0"
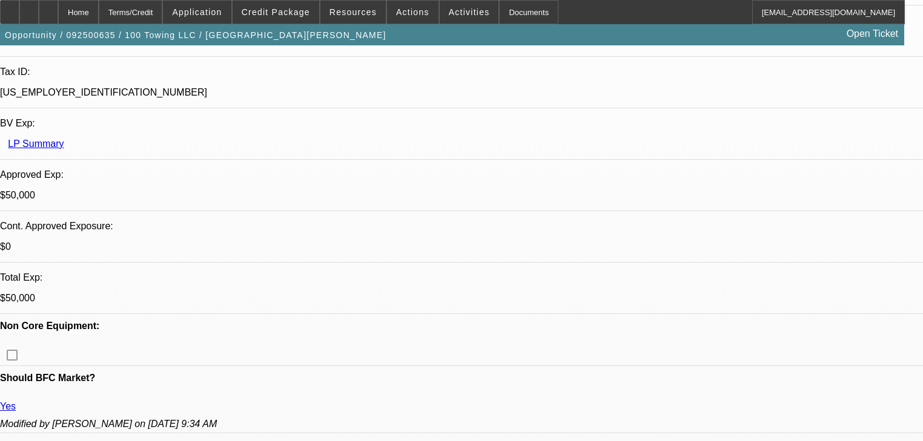
select select "3"
select select "0"
select select "3"
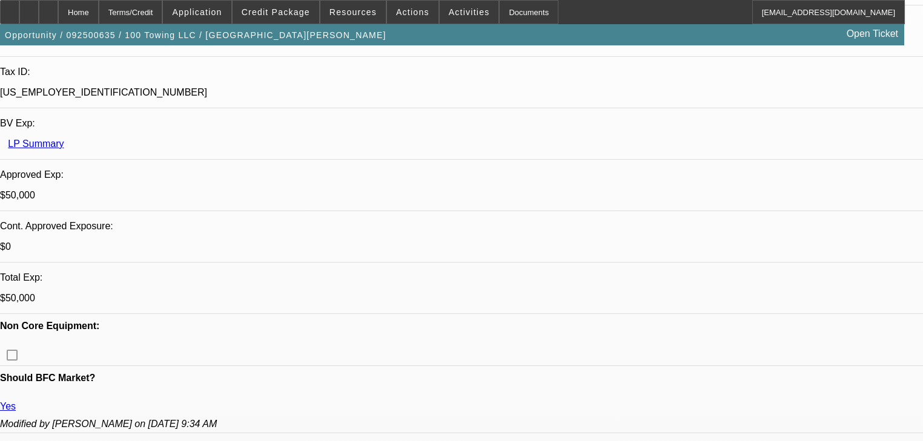
select select "0"
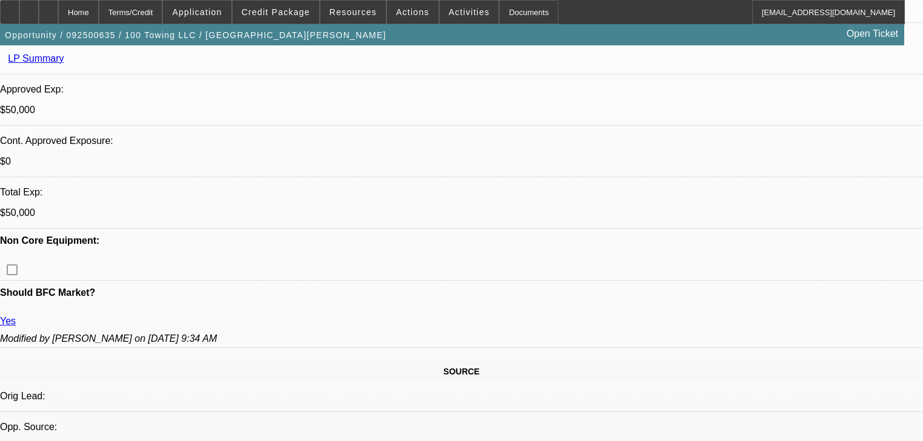
select select "6"
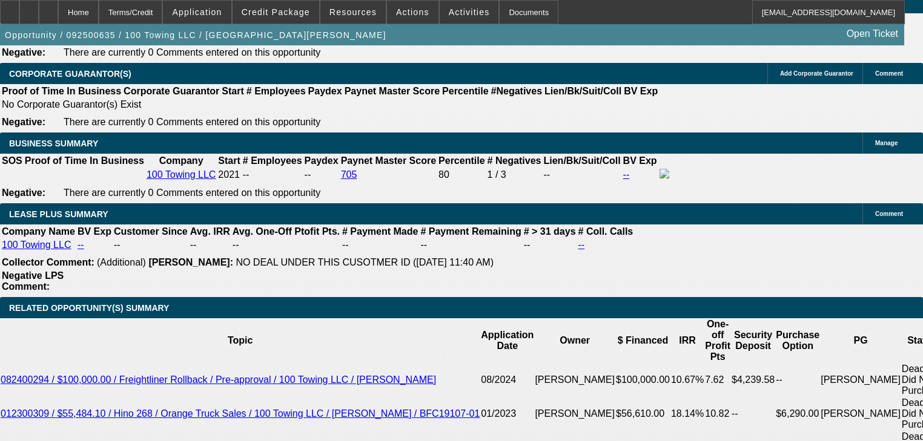
scroll to position [2003, 0]
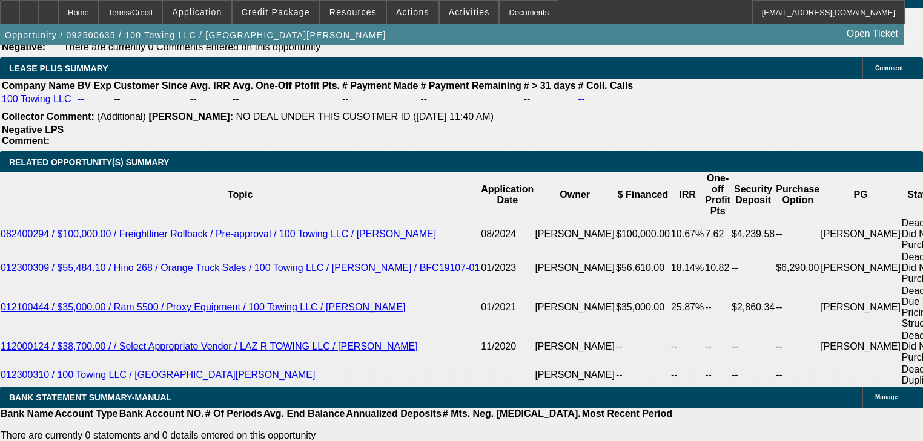
select select "0"
select select "2"
select select "0"
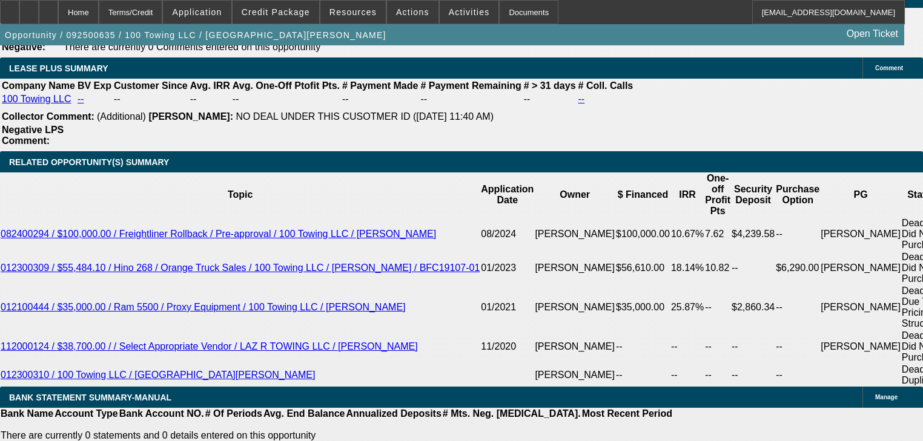
select select "6"
select select "0"
select select "2"
select select "0"
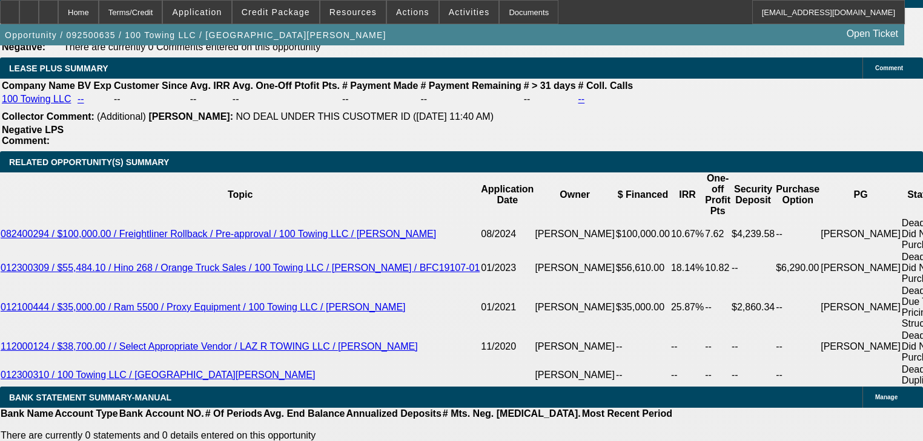
select select "6"
select select "0"
select select "2"
select select "0"
select select "6"
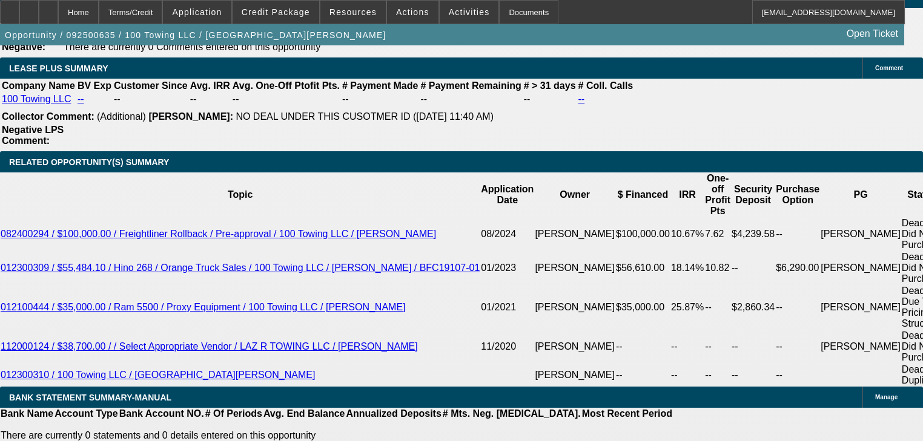
select select "0"
select select "2"
select select "0"
select select "6"
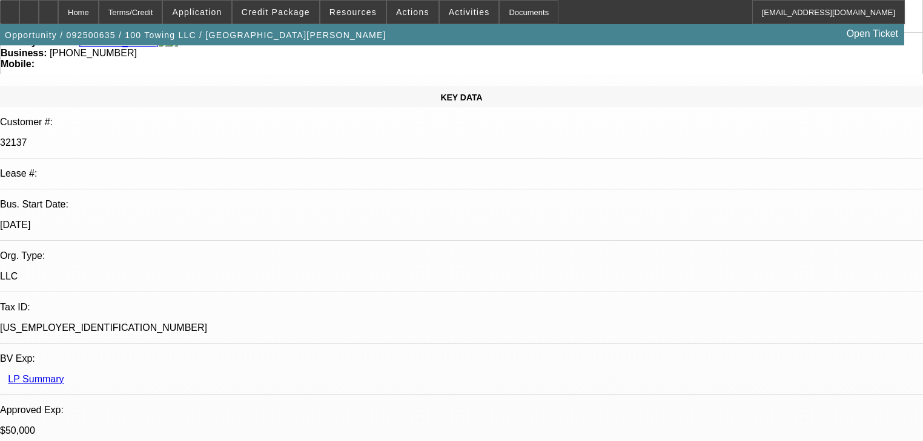
scroll to position [0, 0]
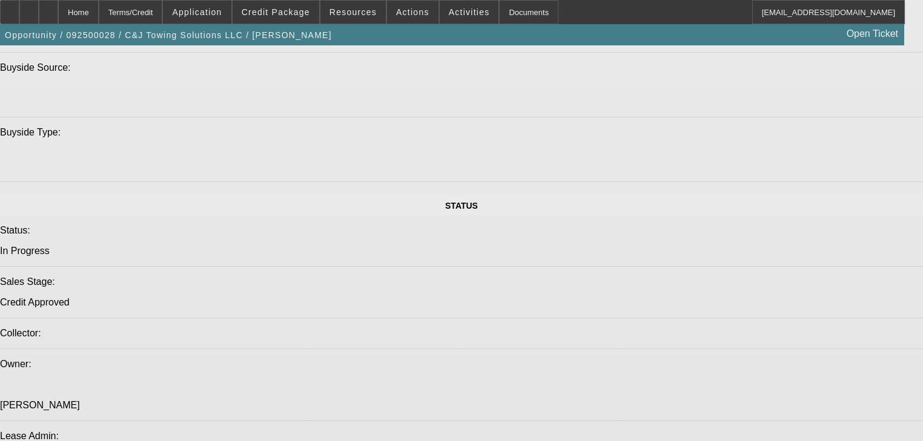
select select "0"
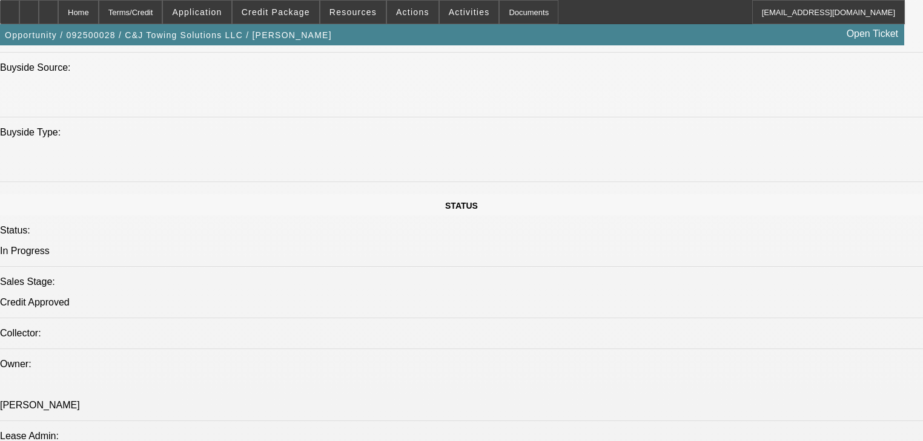
select select "0"
select select "2"
select select "0"
select select "21"
select select "0.2"
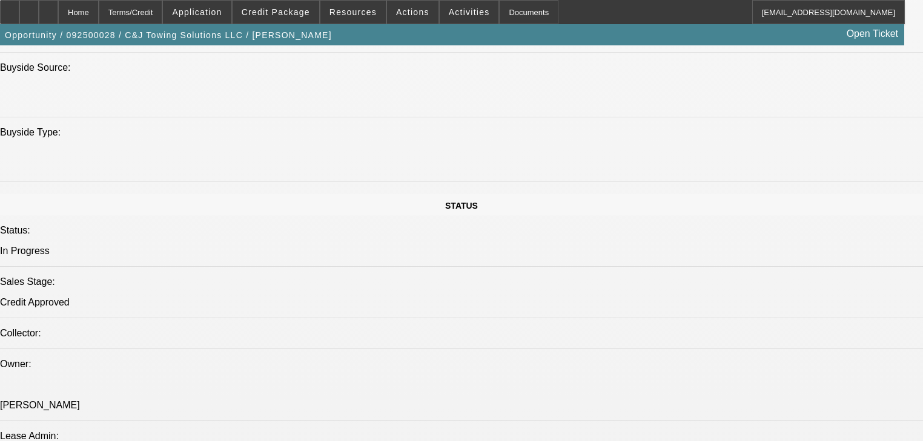
select select "0"
select select "2"
select select "0.1"
select select "4"
select select "0"
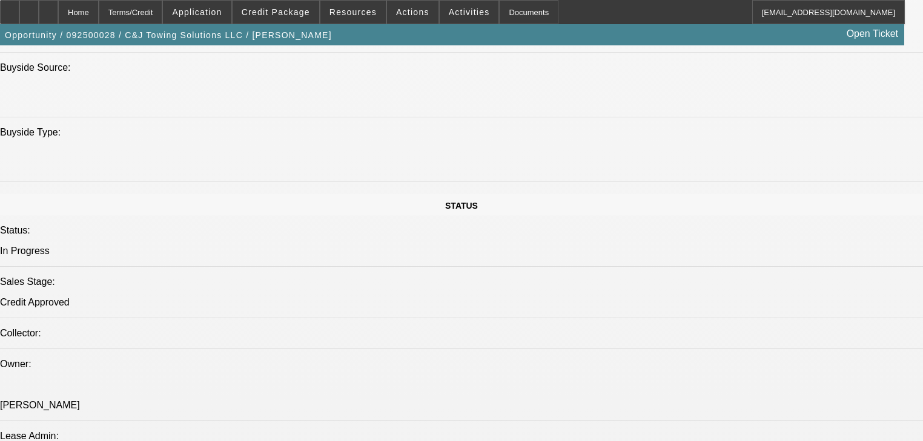
select select "0"
select select "2"
select select "0"
select select "21"
select select "0"
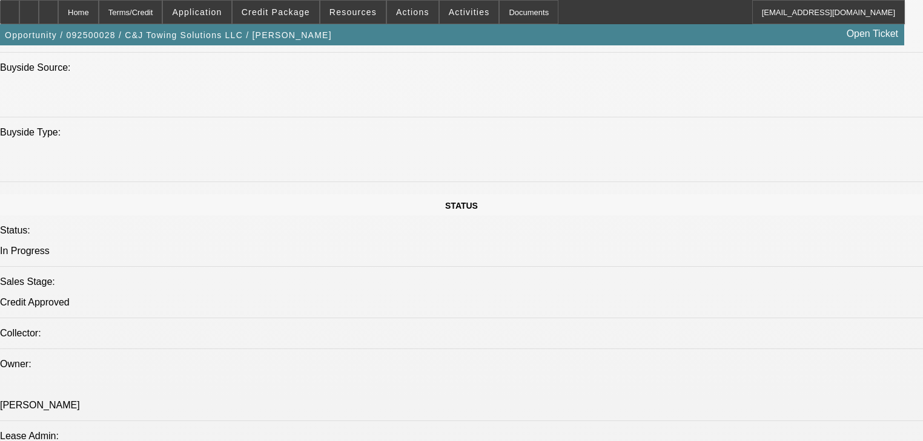
select select "0"
select select "2"
select select "0"
select select "21"
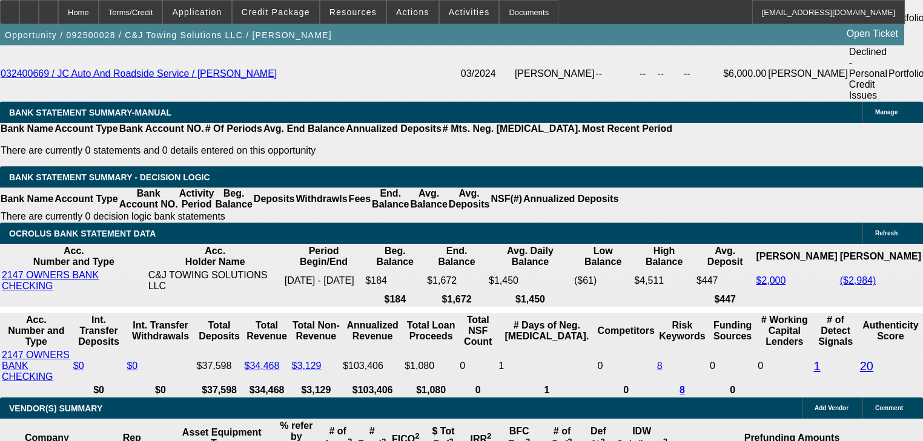
scroll to position [2150, 0]
click at [387, 16] on span at bounding box center [412, 12] width 51 height 29
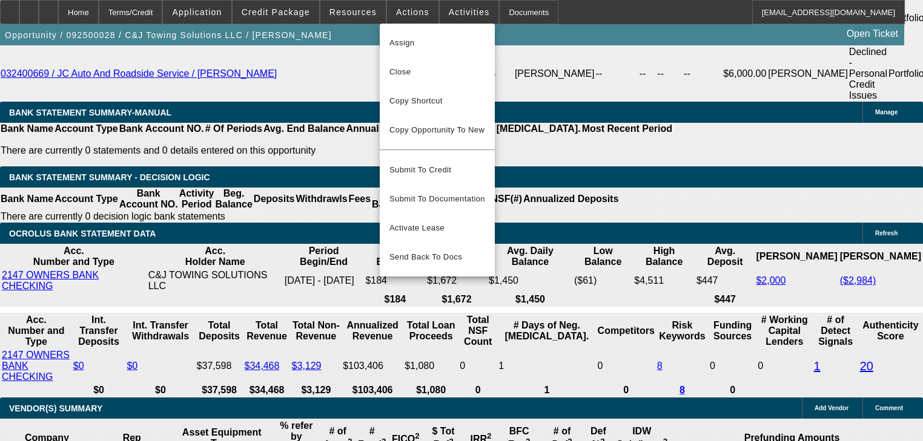
click at [372, 14] on div at bounding box center [461, 220] width 923 height 441
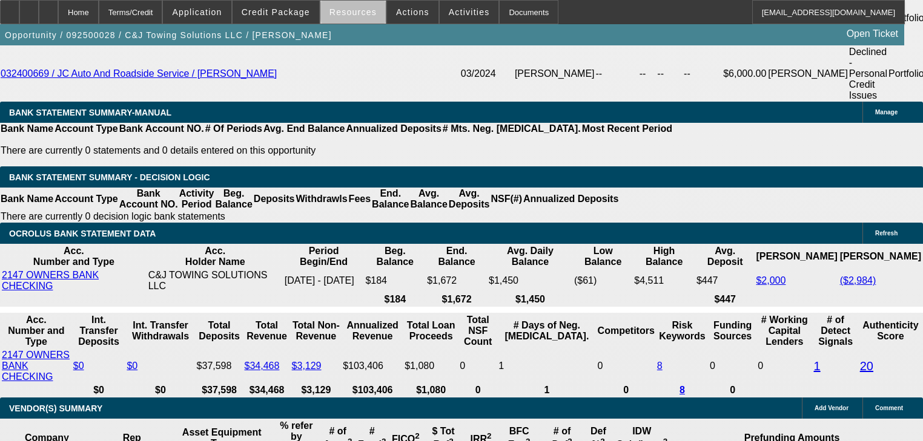
click at [364, 12] on span "Resources" at bounding box center [352, 12] width 47 height 10
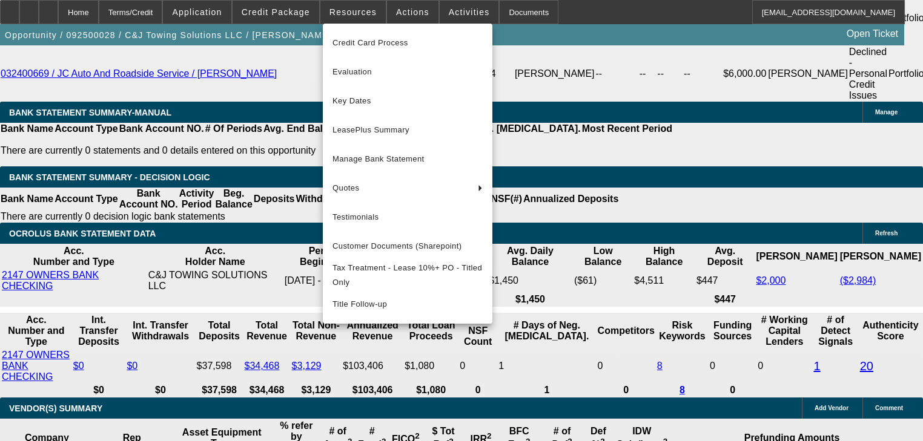
click at [289, 16] on div at bounding box center [461, 220] width 923 height 441
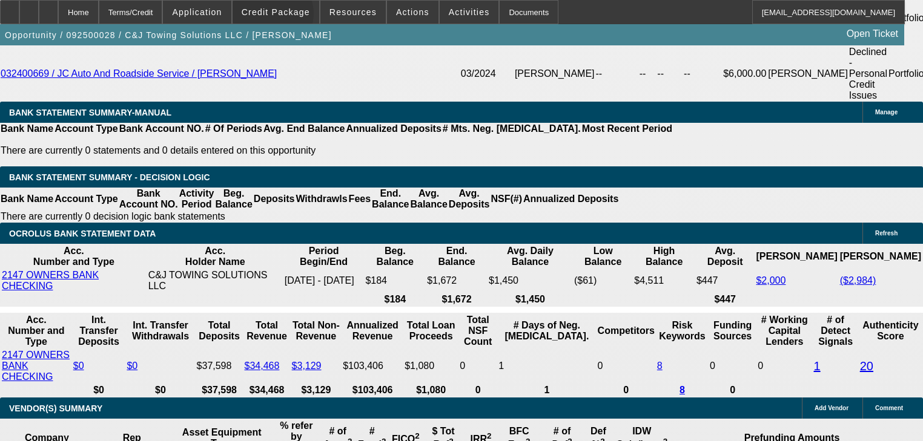
click at [289, 16] on span "Credit Package" at bounding box center [276, 12] width 68 height 10
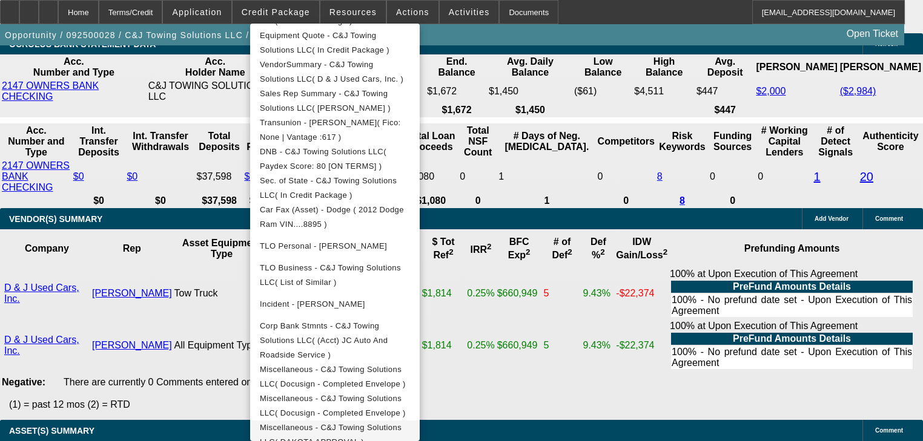
scroll to position [2344, 0]
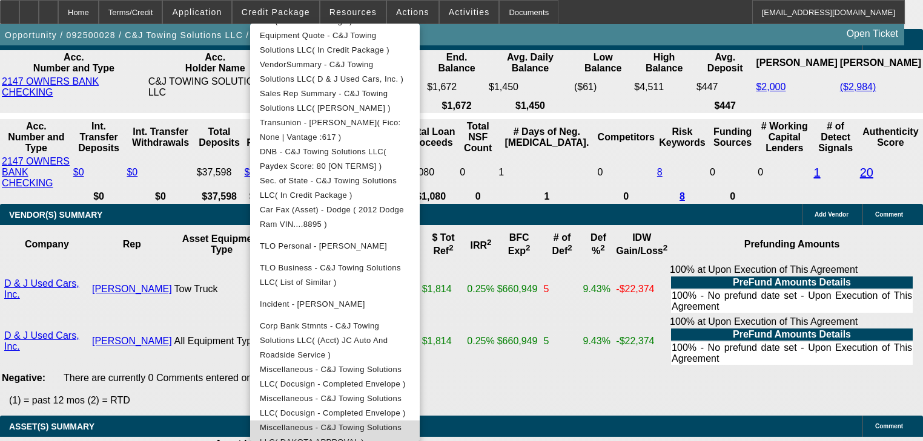
click at [399, 423] on span "Miscellaneous - C&J Towing Solutions LLC( DAKOTA APPROVAL )" at bounding box center [331, 435] width 142 height 24
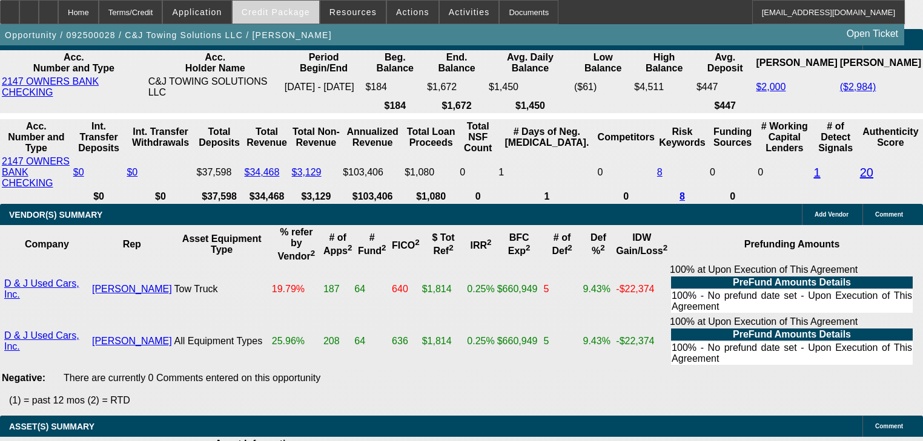
click at [288, 13] on span "Credit Package" at bounding box center [276, 12] width 68 height 10
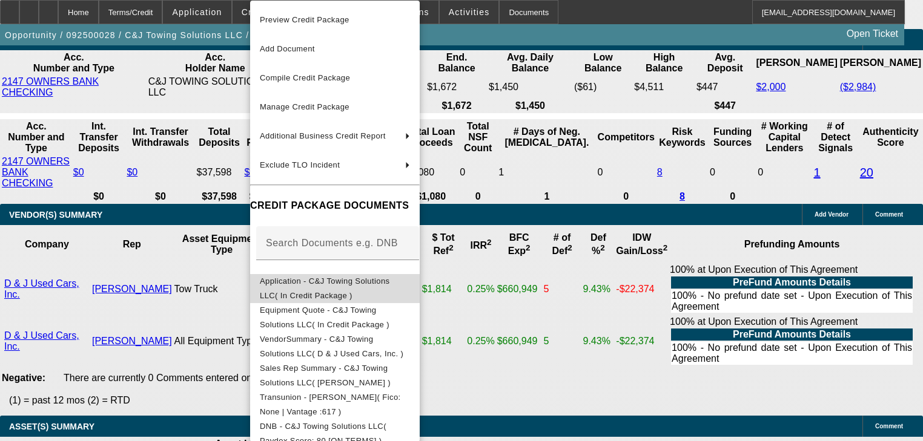
click at [353, 291] on button "Application - C&J Towing Solutions LLC( In Credit Package )" at bounding box center [334, 288] width 169 height 29
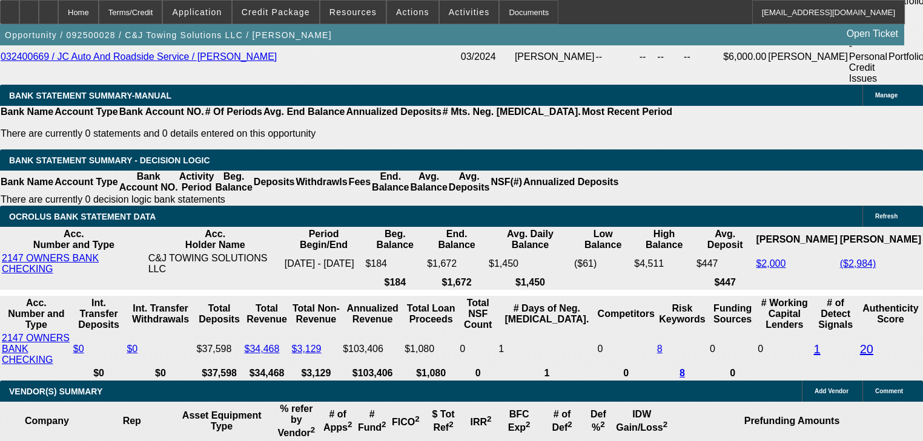
scroll to position [2150, 0]
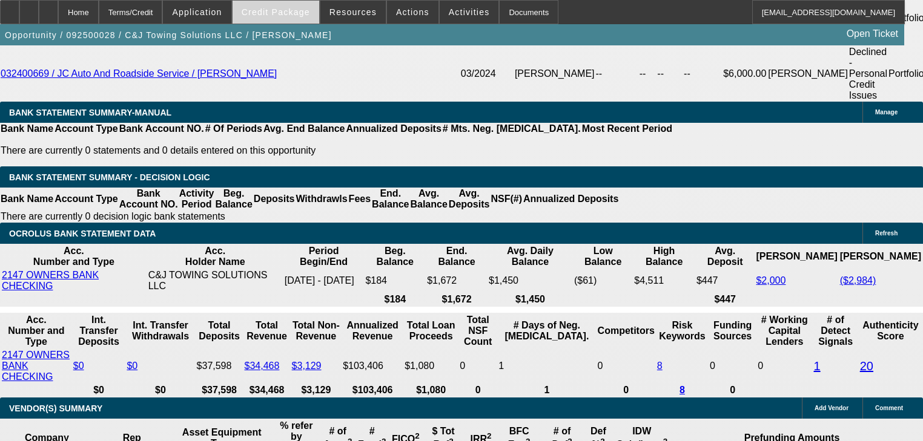
click at [285, 18] on span at bounding box center [275, 12] width 87 height 29
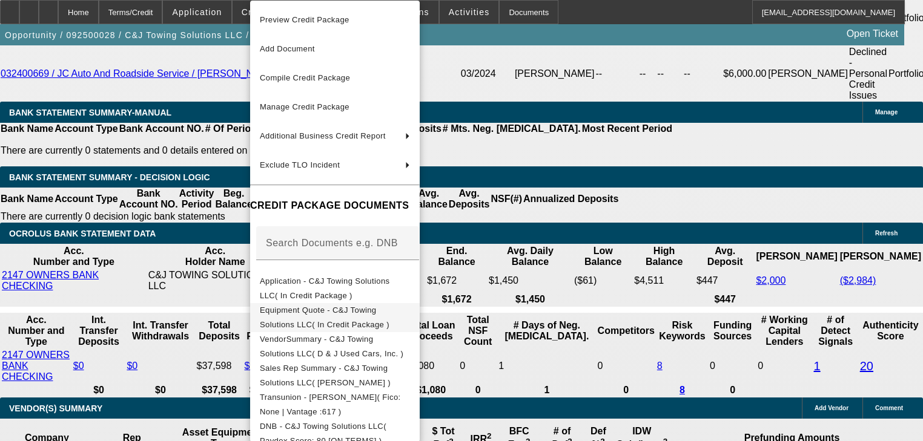
click at [389, 310] on span "Equipment Quote - C&J Towing Solutions LLC( In Credit Package )" at bounding box center [325, 318] width 130 height 24
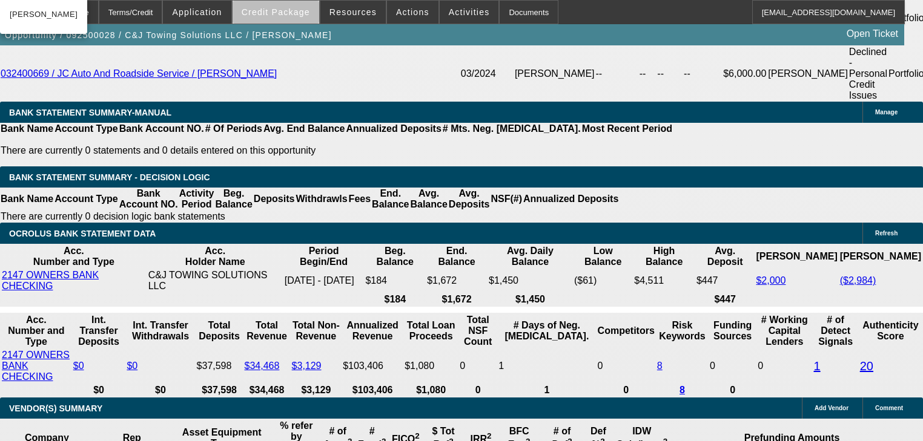
click at [299, 21] on span at bounding box center [275, 12] width 87 height 29
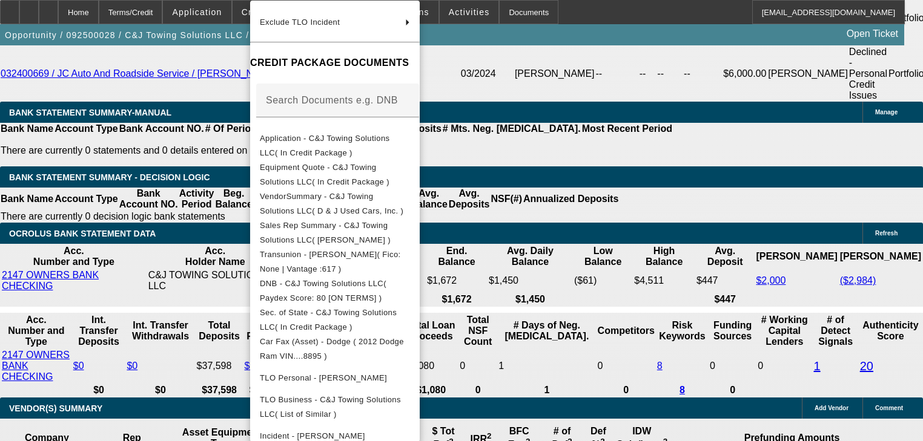
scroll to position [274, 0]
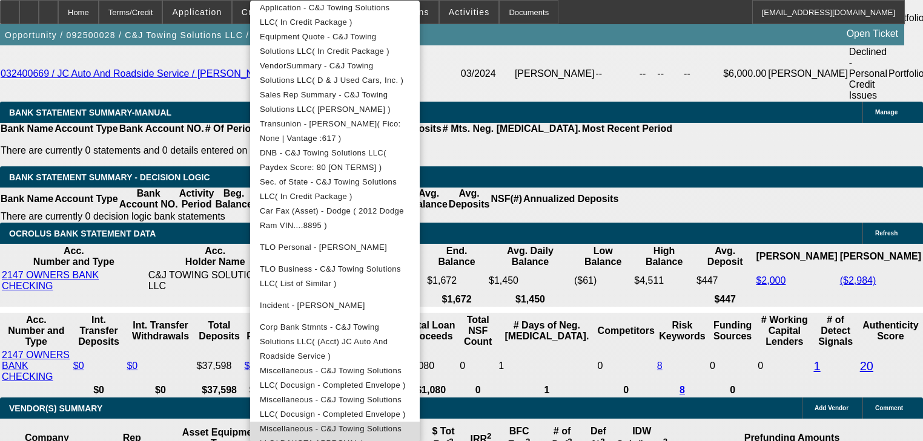
click at [401, 424] on span "Miscellaneous - C&J Towing Solutions LLC( DAKOTA APPROVAL )" at bounding box center [331, 436] width 142 height 24
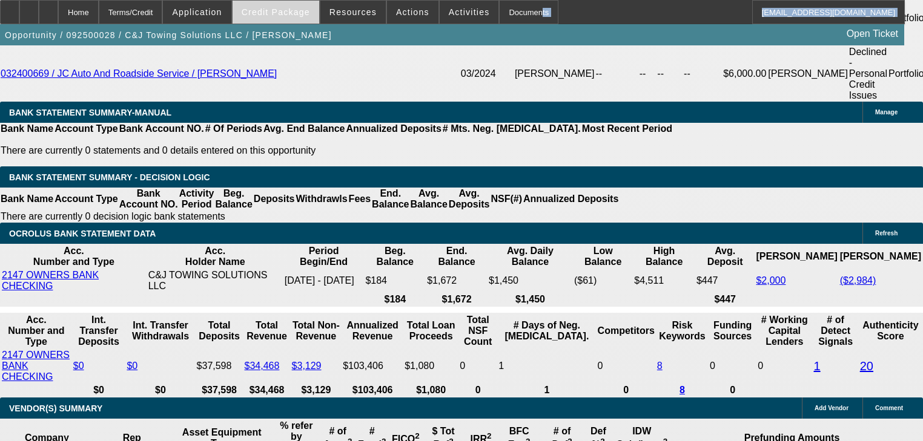
drag, startPoint x: 316, startPoint y: 24, endPoint x: 306, endPoint y: 18, distance: 11.8
click at [306, 18] on span at bounding box center [275, 12] width 87 height 29
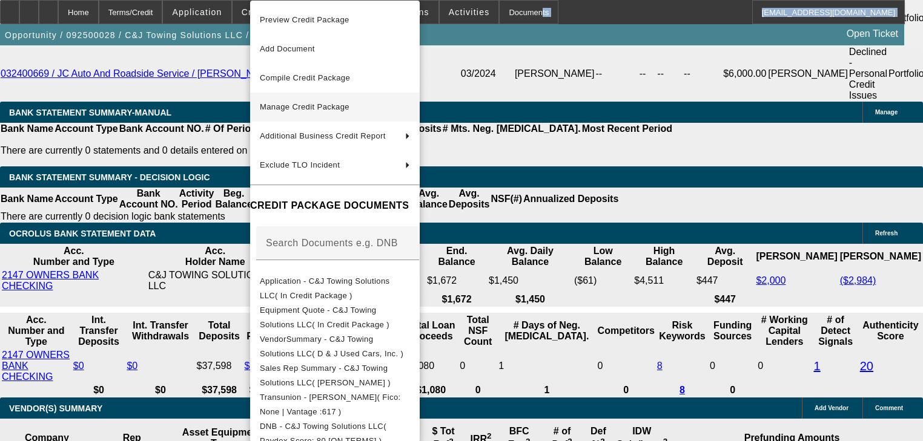
click at [312, 106] on span "Manage Credit Package" at bounding box center [305, 106] width 90 height 9
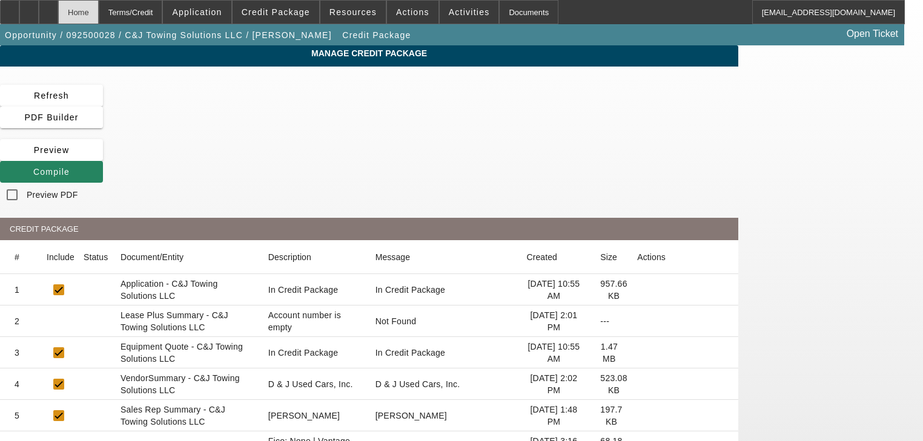
click at [99, 18] on div "Home" at bounding box center [78, 12] width 41 height 24
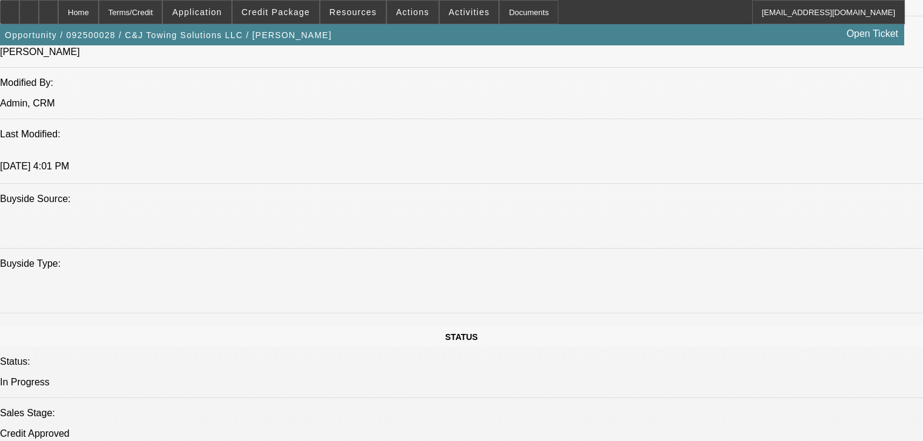
select select "0"
select select "2"
select select "0"
select select "21"
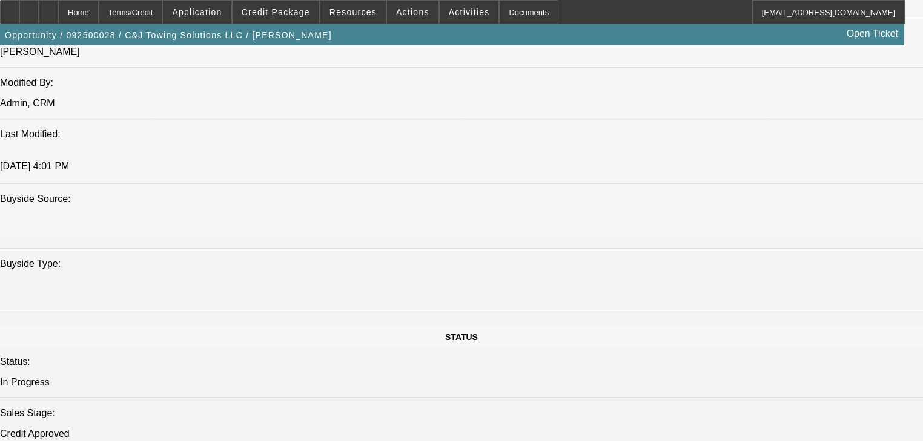
select select "0.2"
select select "0"
select select "2"
select select "0.1"
select select "4"
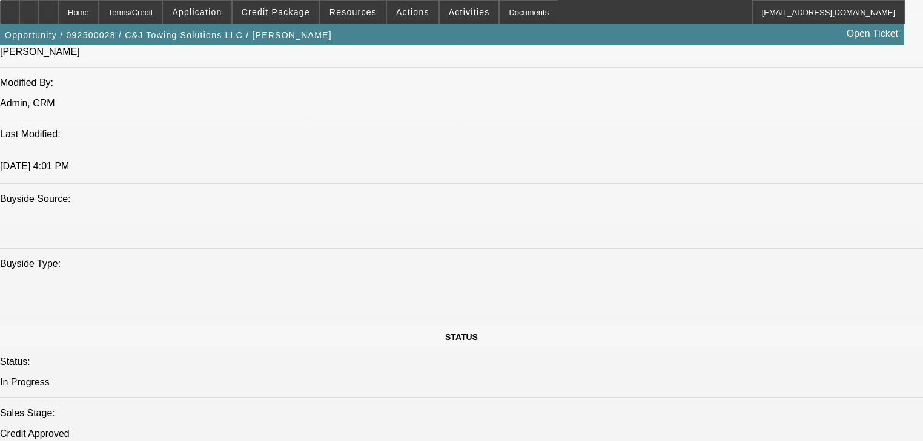
select select "0"
select select "2"
select select "0"
select select "21"
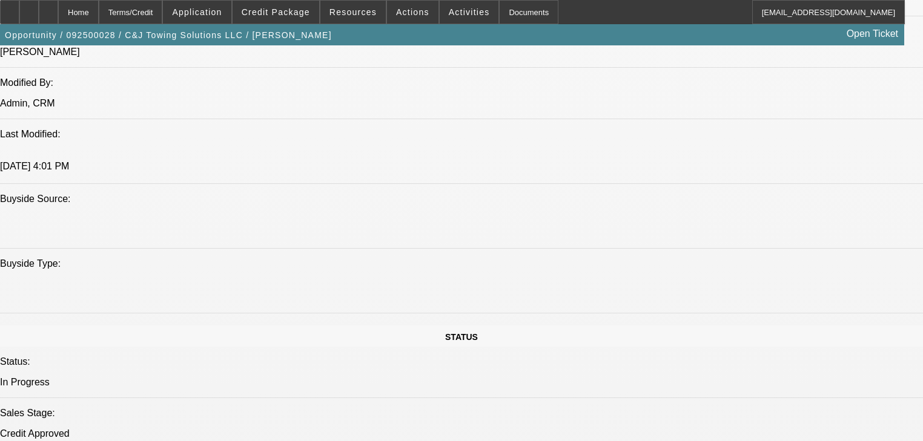
select select "0"
select select "2"
select select "0"
select select "21"
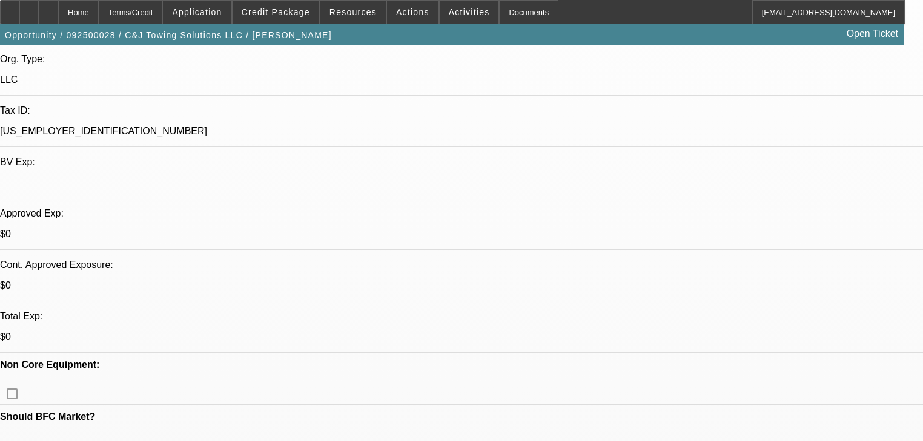
scroll to position [194, 0]
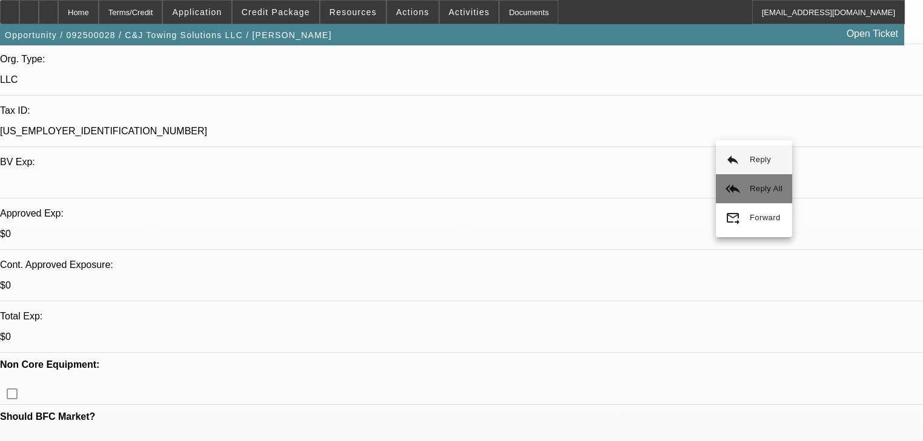
click at [736, 184] on mat-icon "reply_all" at bounding box center [732, 189] width 15 height 15
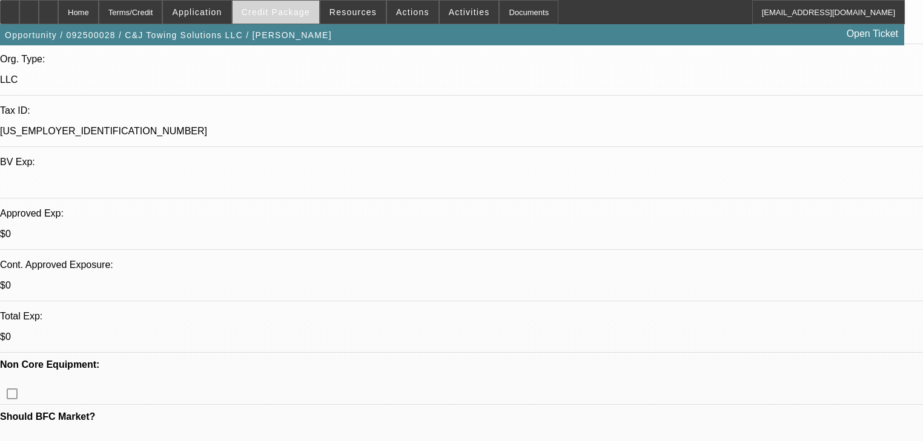
click at [256, 22] on span at bounding box center [275, 12] width 87 height 29
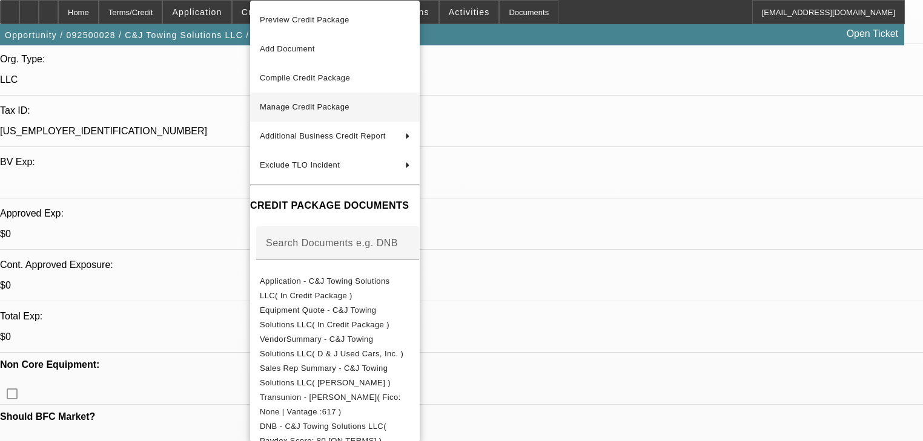
click at [276, 116] on button "Manage Credit Package" at bounding box center [334, 107] width 169 height 29
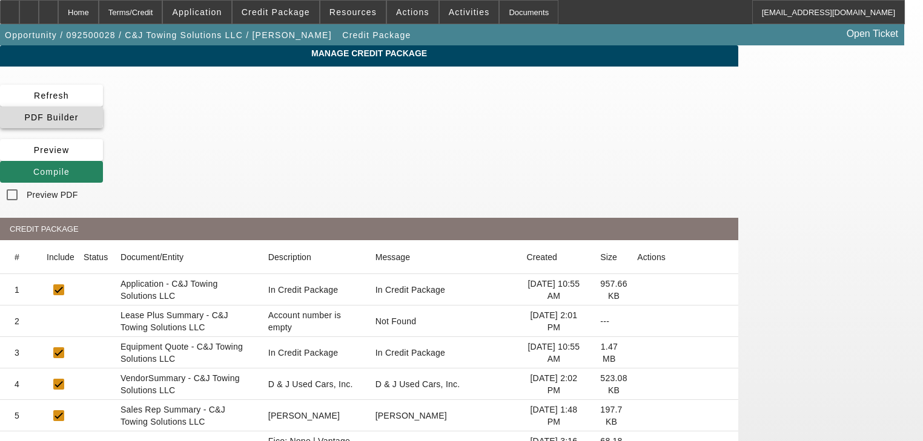
click at [24, 113] on icon at bounding box center [24, 118] width 0 height 10
click at [364, 105] on div "Refresh PDF Builder [GEOGRAPHIC_DATA] Compile Preview PDF" at bounding box center [369, 146] width 738 height 122
click at [103, 157] on span at bounding box center [51, 171] width 103 height 29
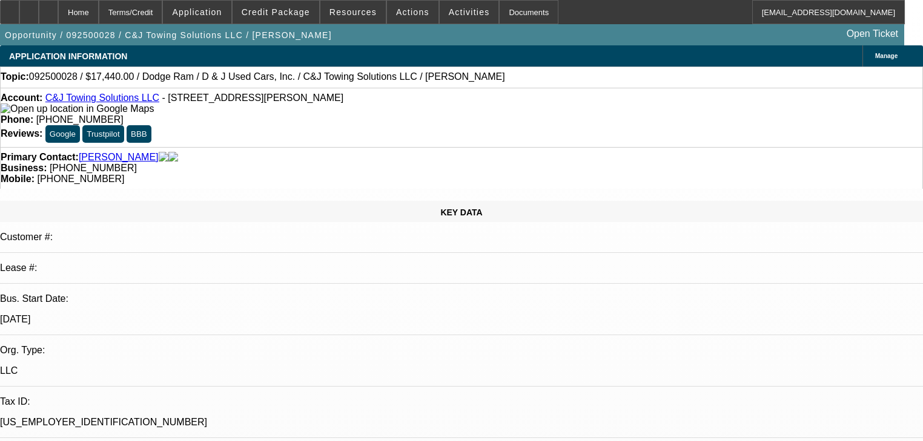
select select "0"
select select "2"
select select "0"
select select "21"
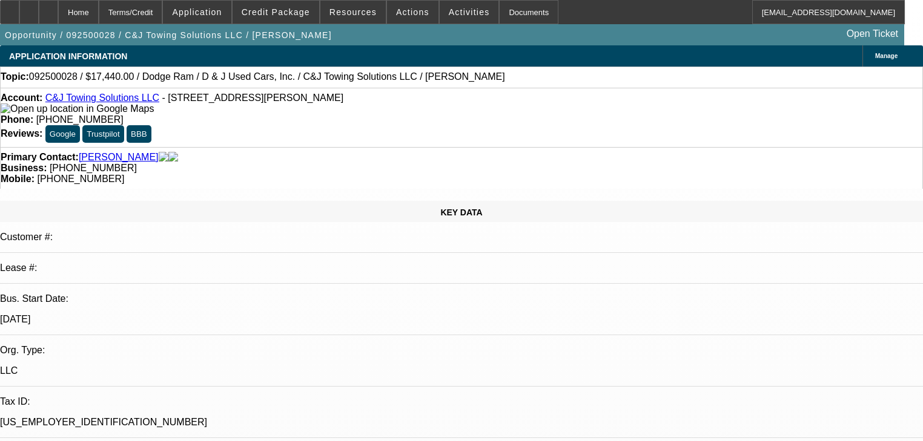
select select "0.2"
select select "0"
select select "2"
select select "0.1"
select select "4"
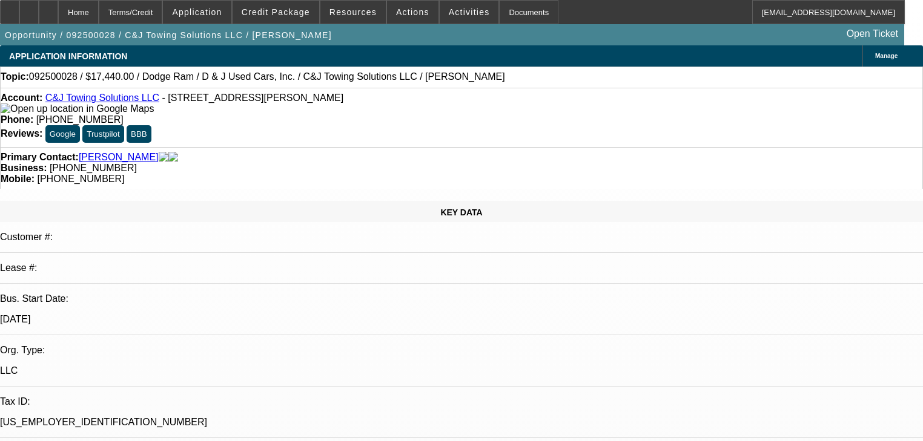
select select "0"
select select "2"
select select "0"
select select "21"
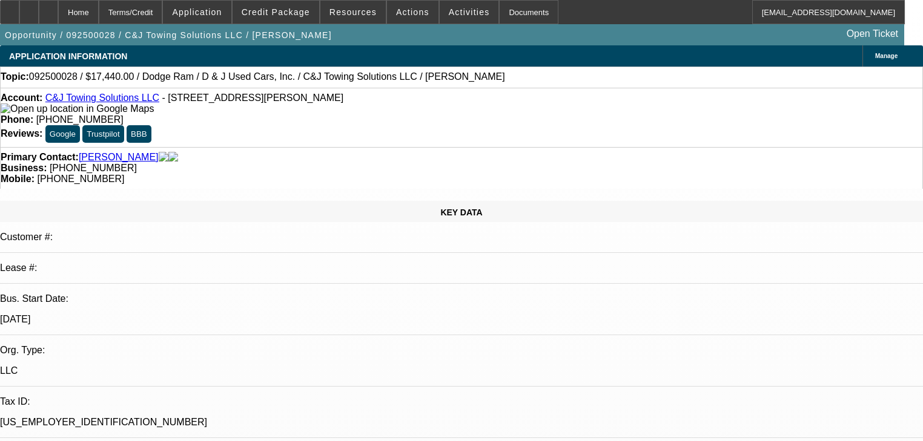
select select "0"
select select "2"
select select "0"
select select "21"
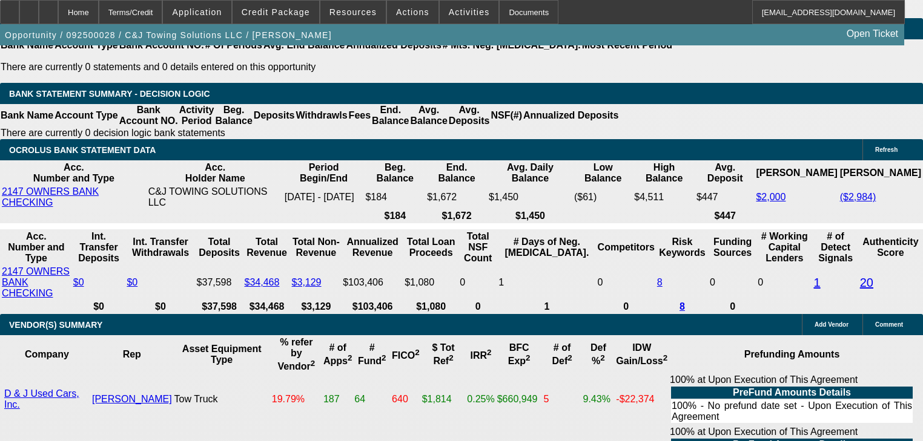
scroll to position [2421, 0]
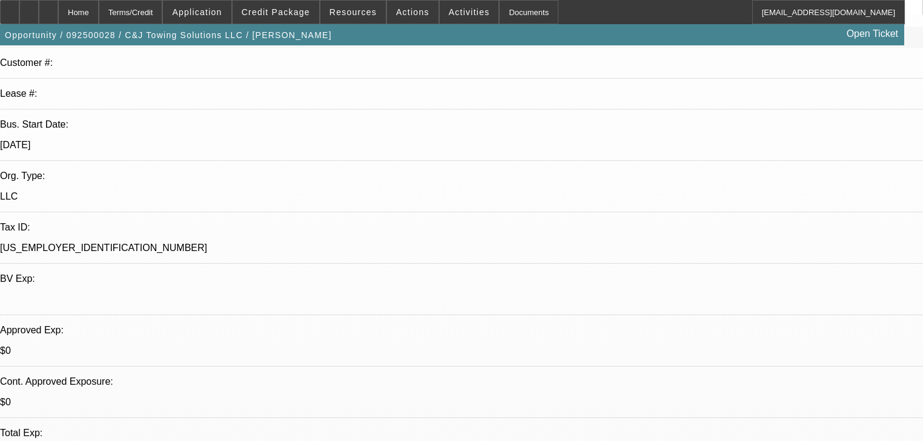
scroll to position [339, 0]
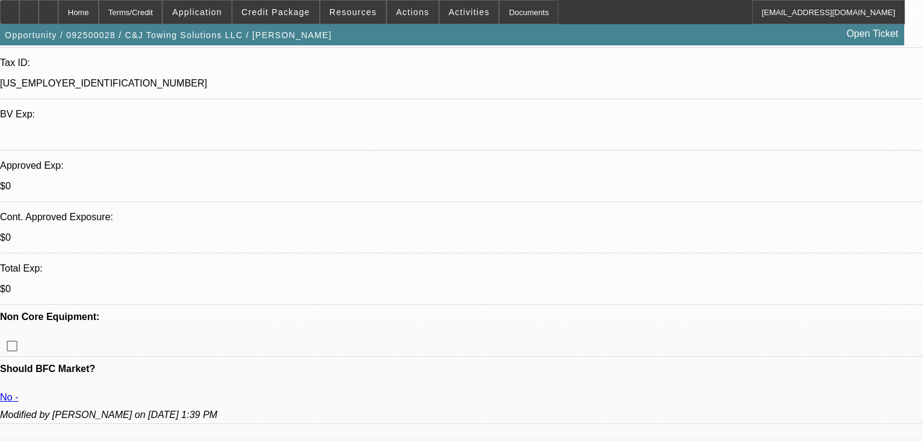
click at [294, 25] on div "Opportunity / 092500028 / C&J Towing Solutions LLC / [PERSON_NAME] Open Ticket" at bounding box center [452, 34] width 904 height 21
click at [295, 19] on span at bounding box center [275, 12] width 87 height 29
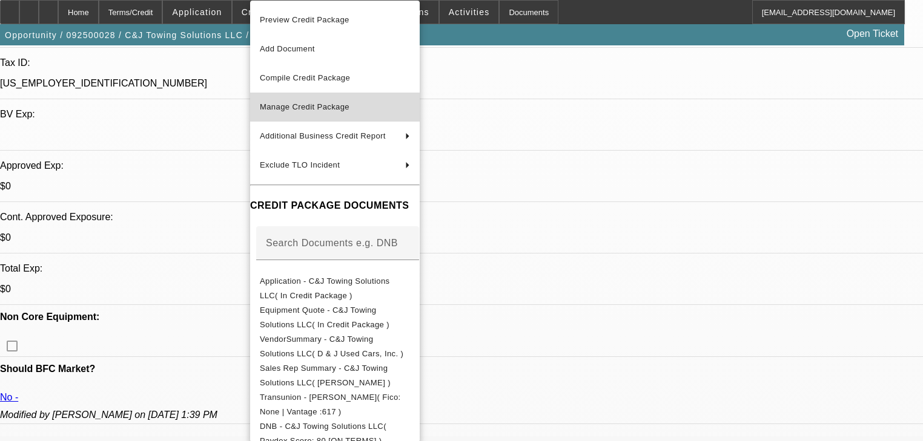
click at [285, 104] on span "Manage Credit Package" at bounding box center [305, 106] width 90 height 9
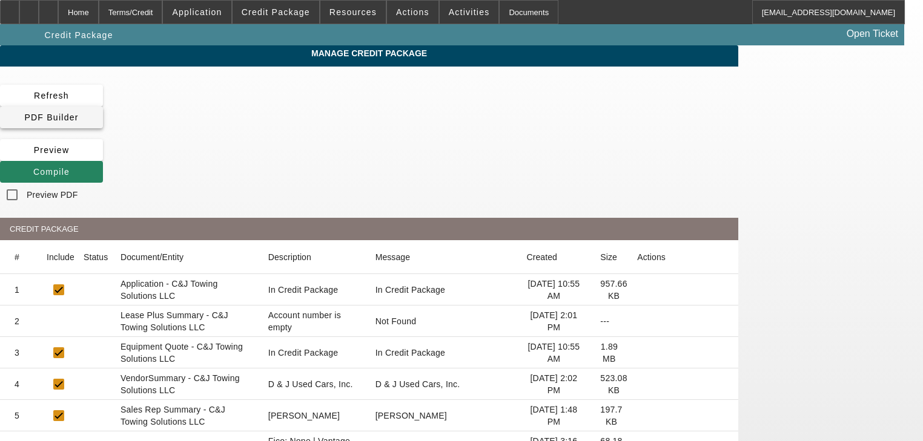
click at [78, 113] on span "PDF Builder" at bounding box center [51, 118] width 54 height 10
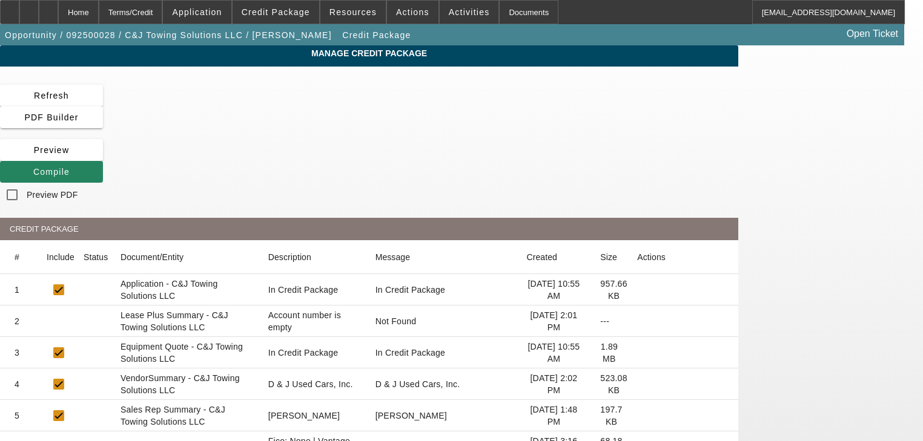
click at [370, 104] on div "Refresh PDF Builder Preview Compile Preview PDF" at bounding box center [369, 146] width 738 height 122
click at [70, 167] on span "Compile" at bounding box center [51, 172] width 36 height 10
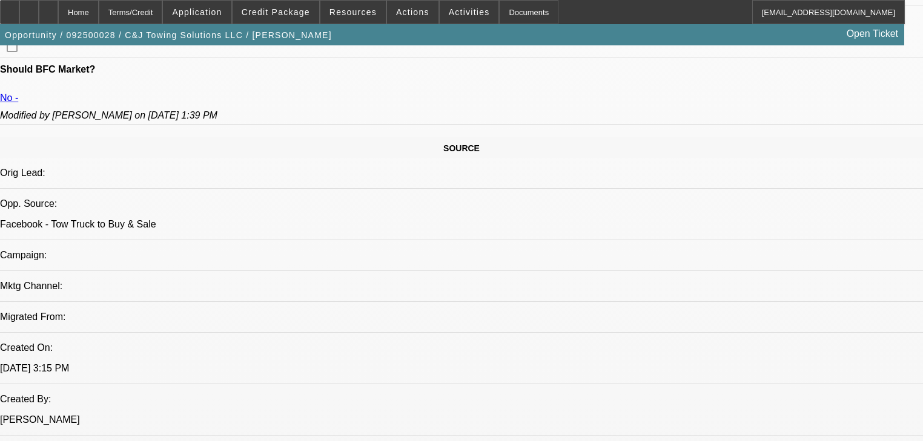
select select "0"
select select "2"
select select "0"
select select "21"
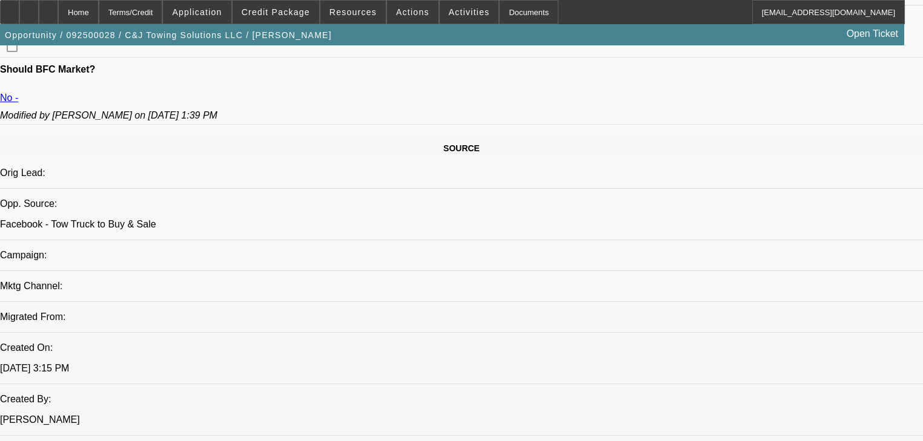
select select "0.2"
select select "0"
select select "2"
select select "0.1"
select select "4"
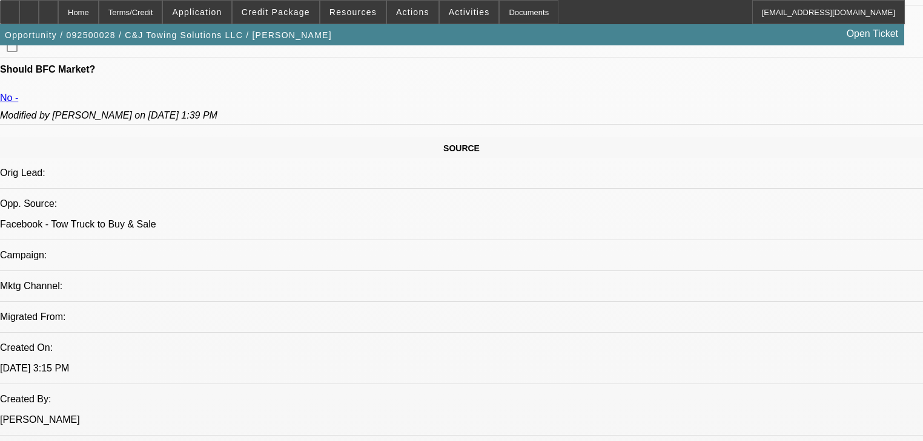
select select "0"
select select "2"
select select "0"
select select "21"
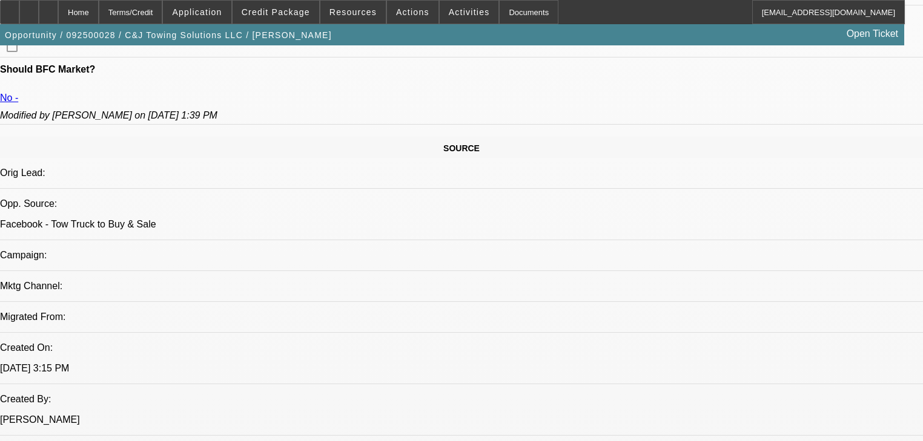
select select "0"
select select "2"
select select "0"
select select "21"
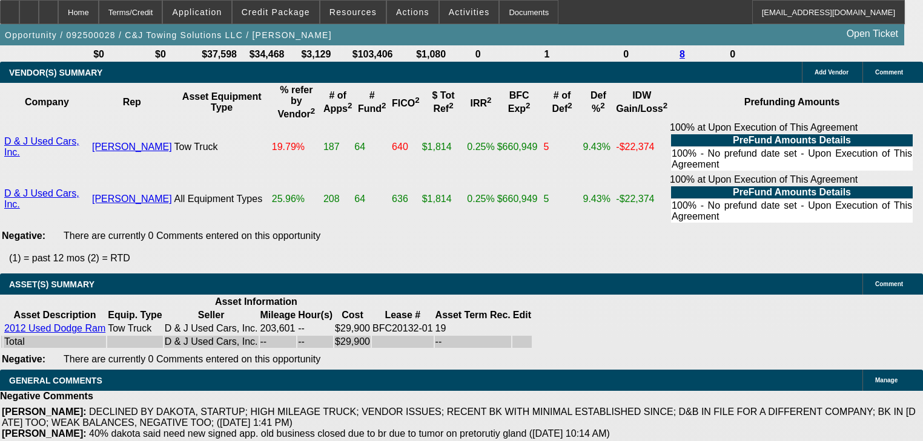
scroll to position [2481, 0]
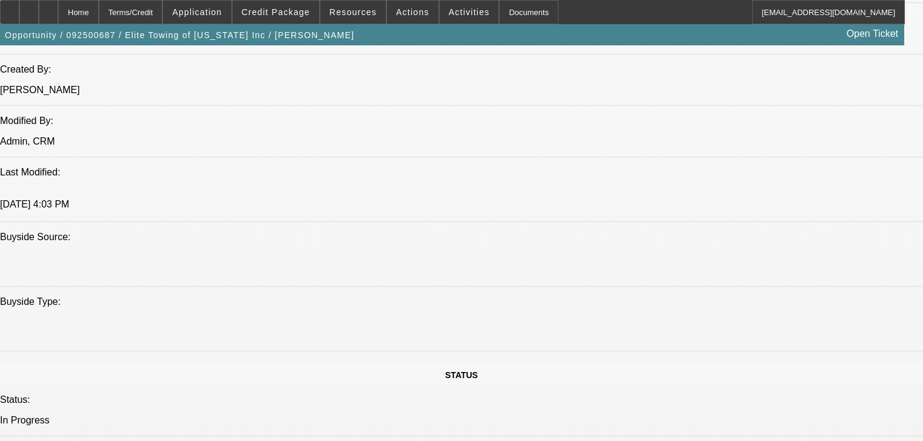
select select "0"
select select "2"
select select "0"
select select "6"
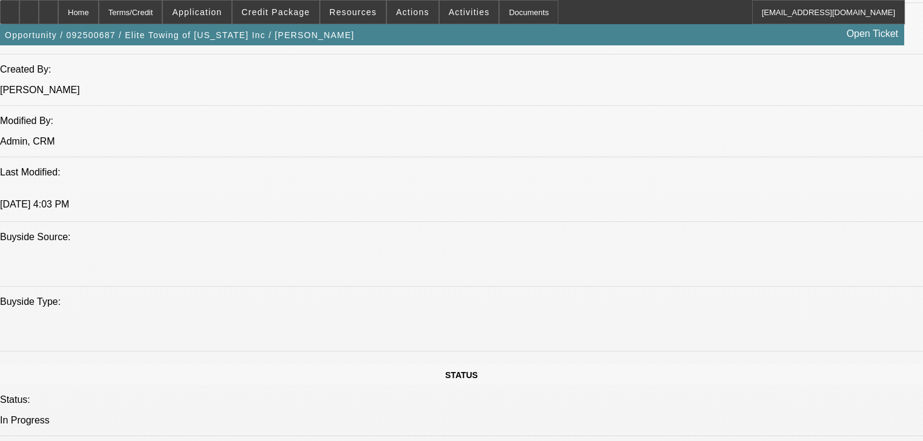
select select "0.1"
select select "2"
select select "0"
select select "6"
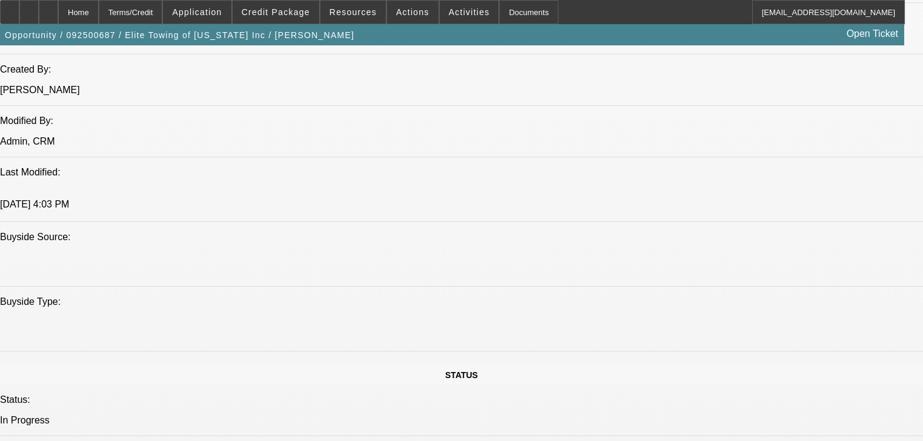
select select "0.1"
select select "0"
select select "2"
select select "0"
select select "6"
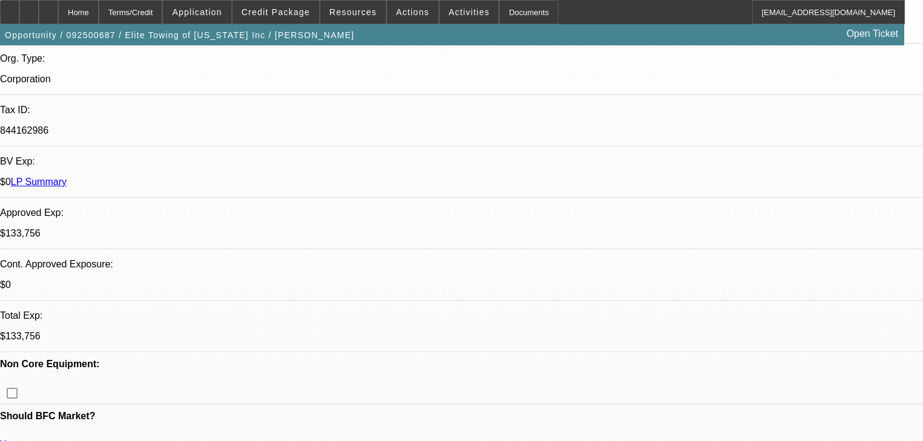
scroll to position [306, 0]
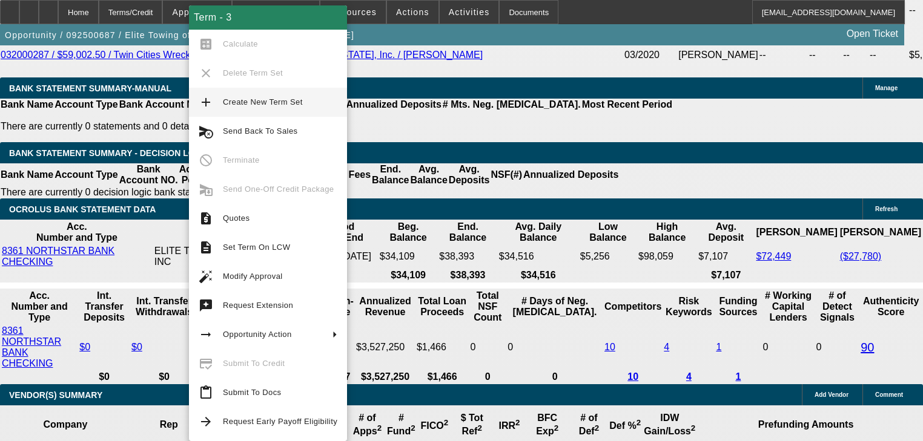
scroll to position [2243, 0]
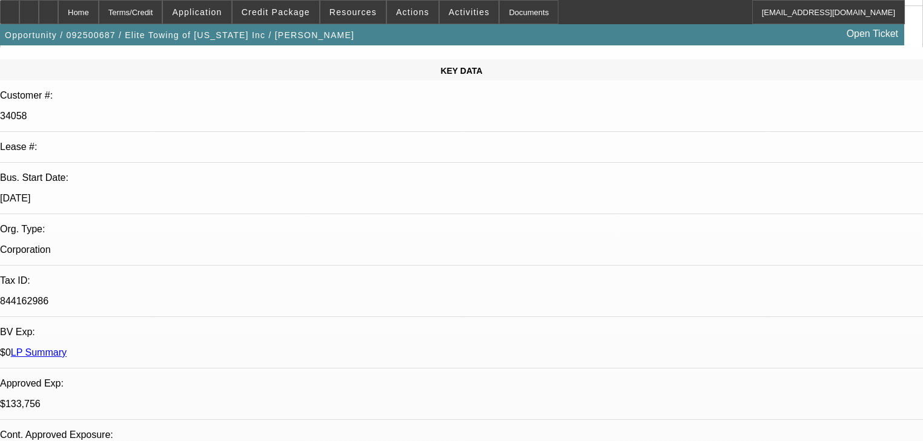
scroll to position [0, 0]
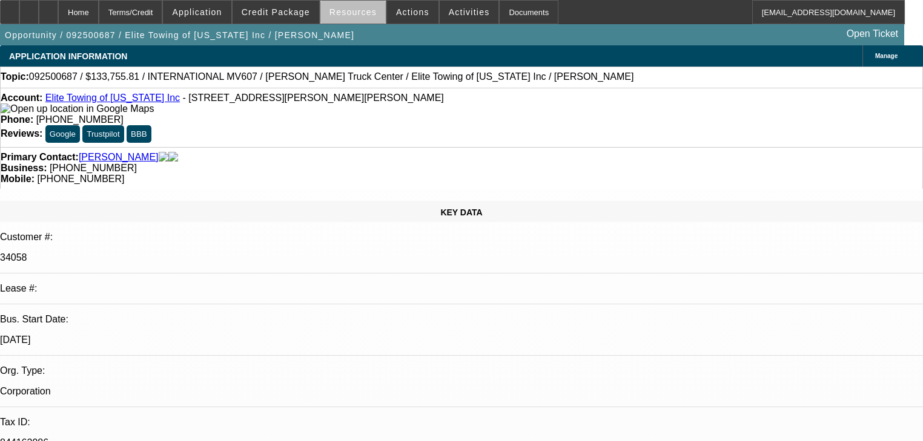
click at [358, 19] on span at bounding box center [352, 12] width 65 height 29
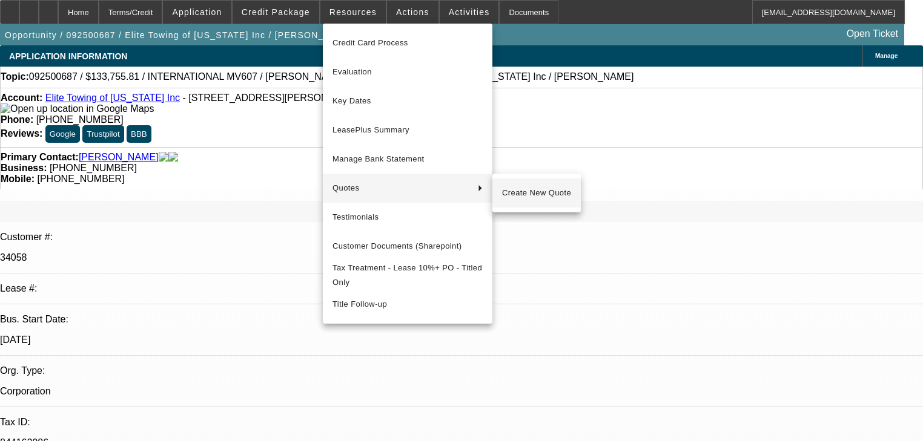
click at [518, 185] on button "Create New Quote" at bounding box center [536, 193] width 88 height 29
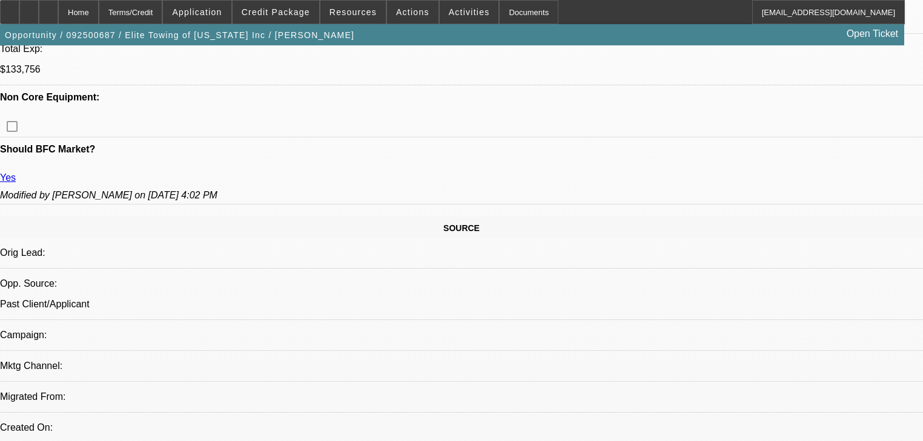
scroll to position [775, 0]
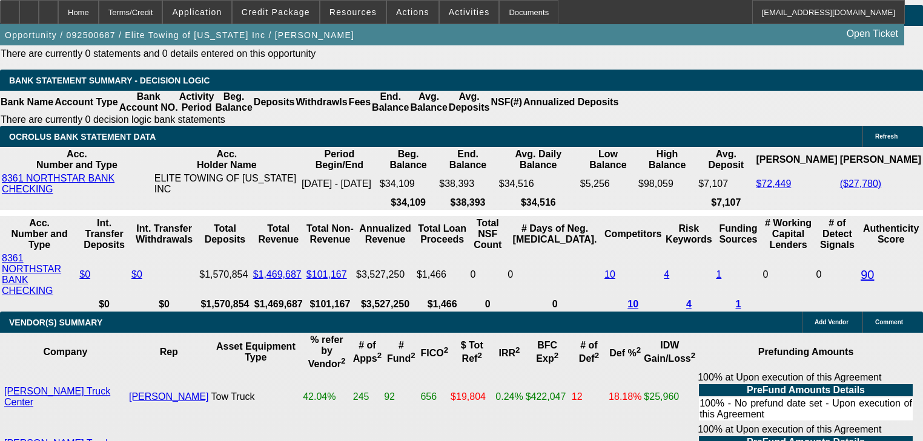
scroll to position [2331, 0]
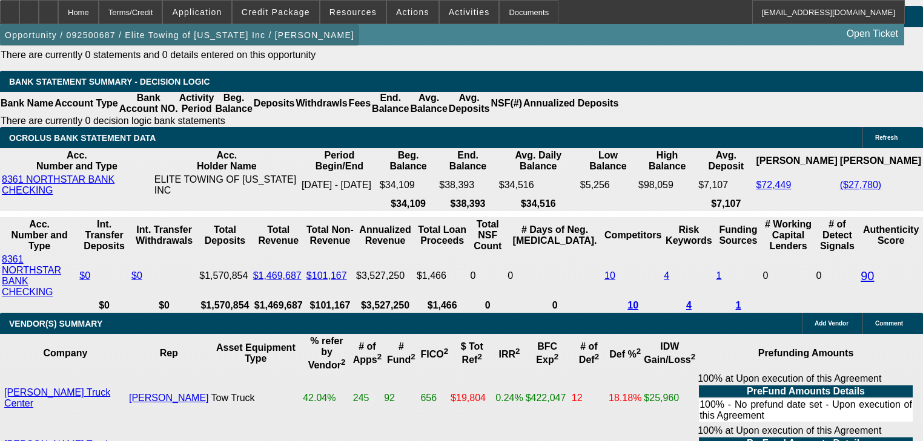
click at [260, 24] on span "button" at bounding box center [179, 35] width 359 height 29
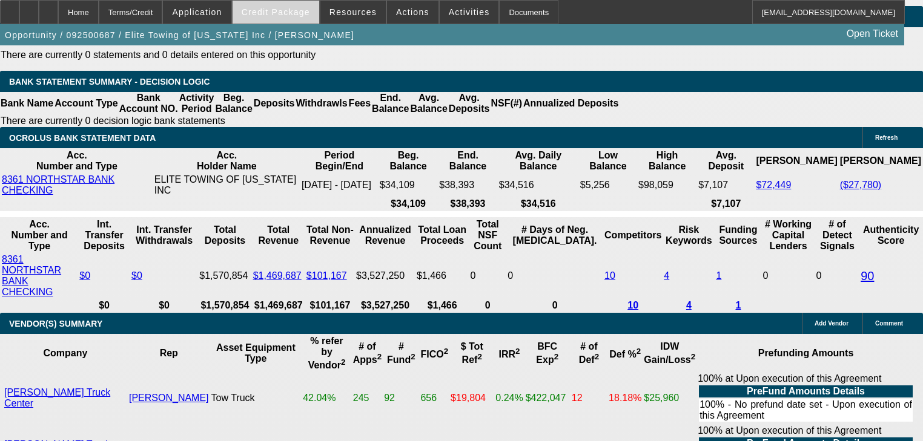
click at [269, 19] on span at bounding box center [275, 12] width 87 height 29
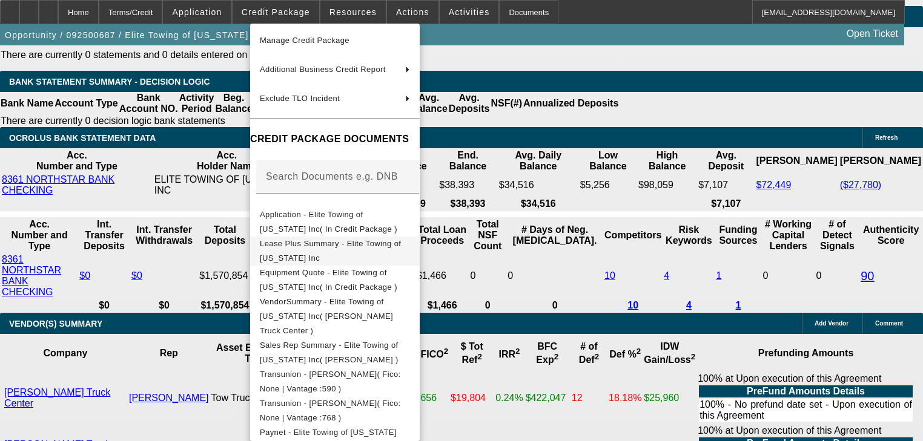
scroll to position [97, 0]
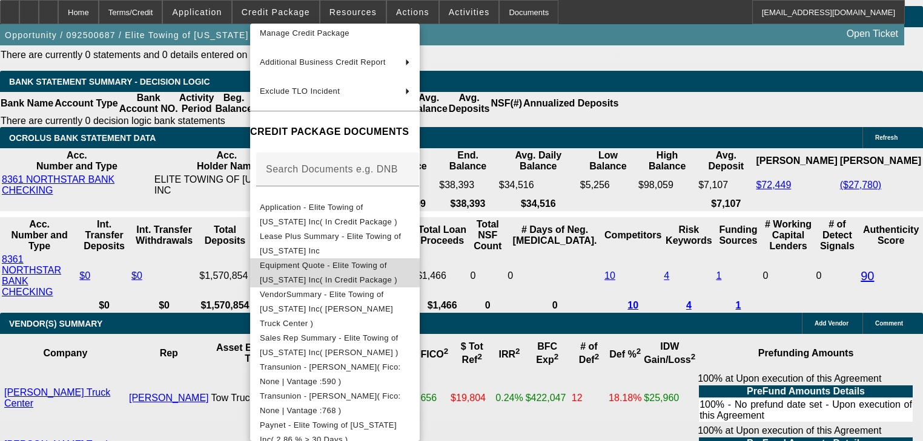
click at [380, 275] on span "Equipment Quote - Elite Towing of [US_STATE] Inc( In Credit Package )" at bounding box center [335, 272] width 150 height 29
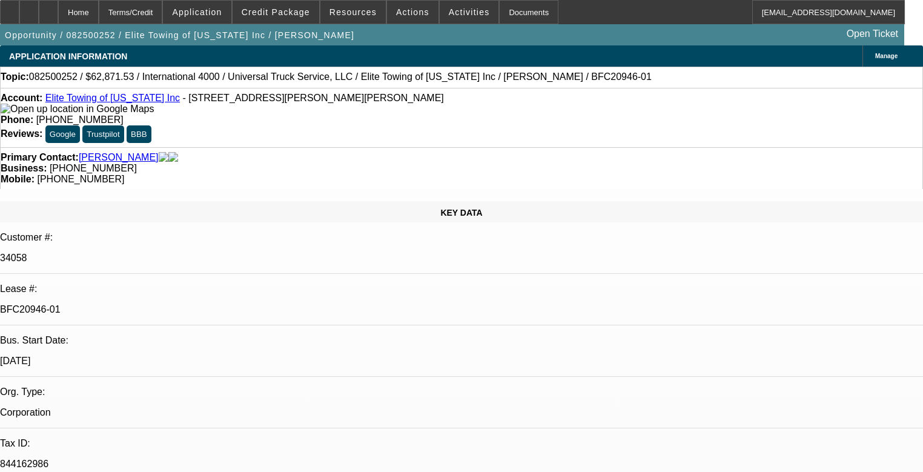
select select "0.1"
select select "0"
select select "0.1"
select select "0"
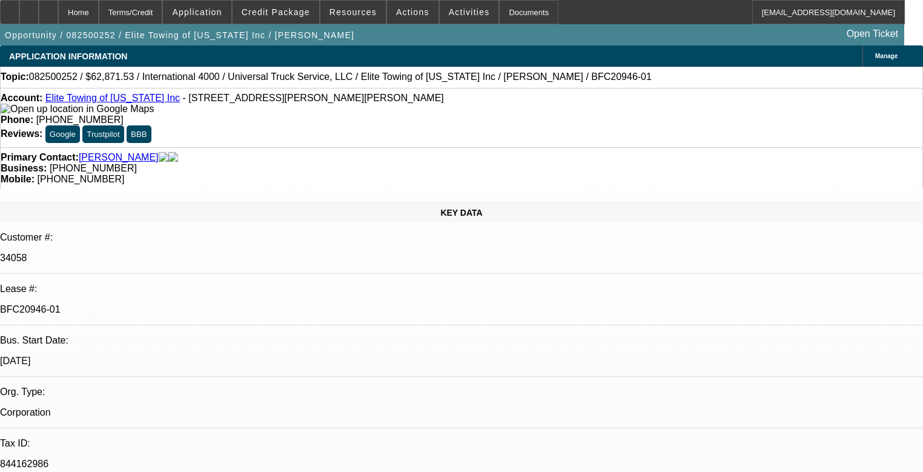
select select "0"
select select "0.1"
select select "0"
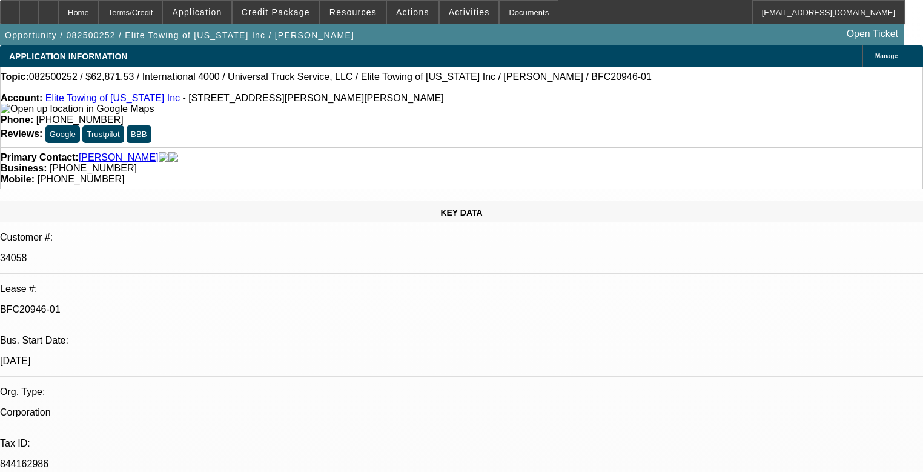
select select "0"
select select "1"
select select "6"
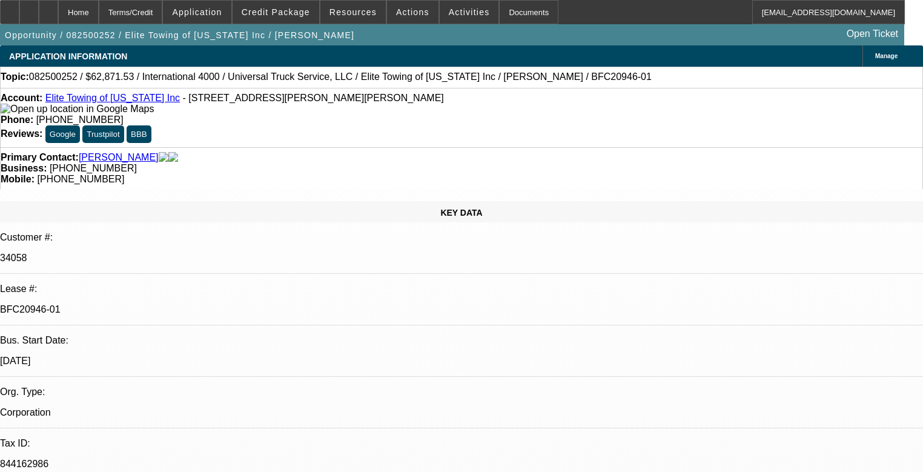
select select "1"
select select "6"
select select "1"
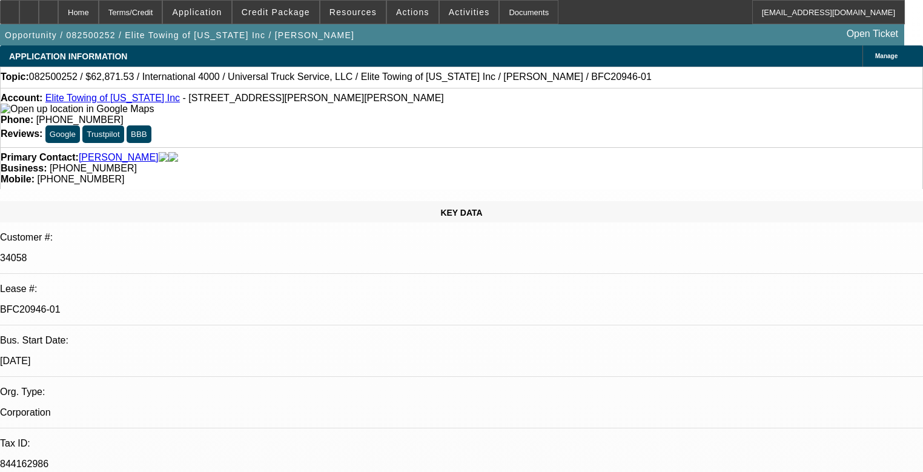
select select "6"
select select "1"
select select "6"
click at [295, 19] on span at bounding box center [275, 12] width 87 height 29
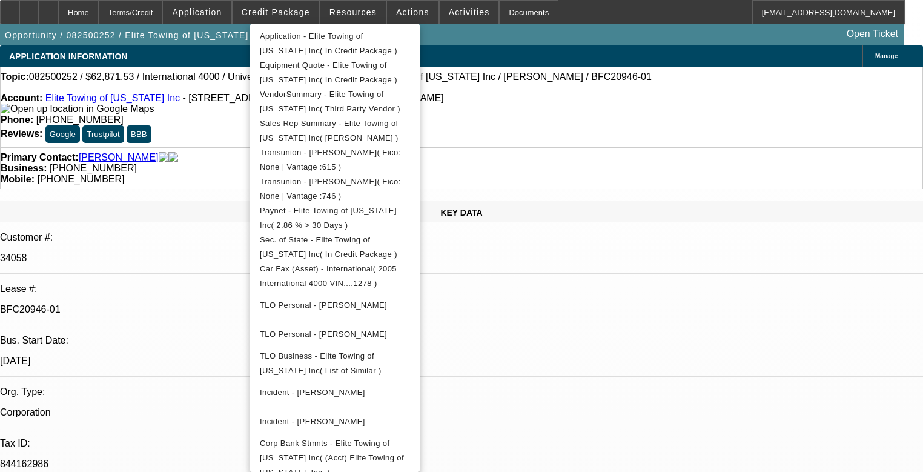
scroll to position [219, 0]
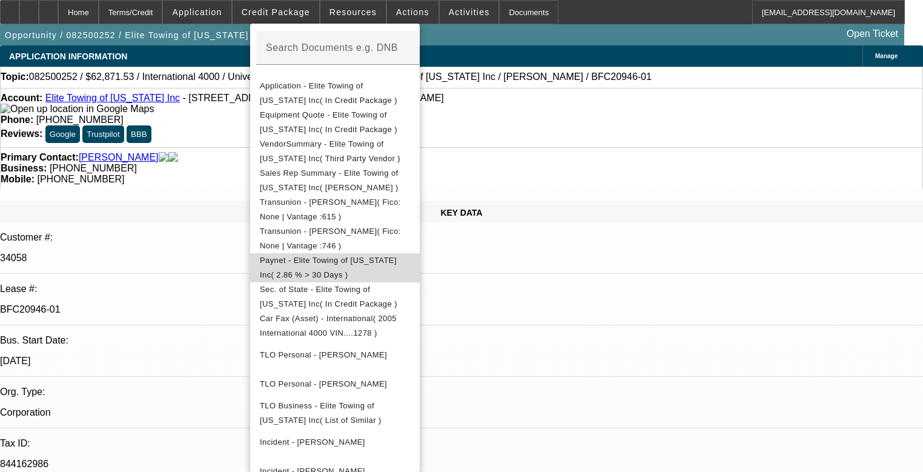
click at [343, 265] on span "Paynet - Elite Towing of [US_STATE] Inc( 2.86 % > 30 Days )" at bounding box center [328, 267] width 137 height 24
